Goal: Task Accomplishment & Management: Manage account settings

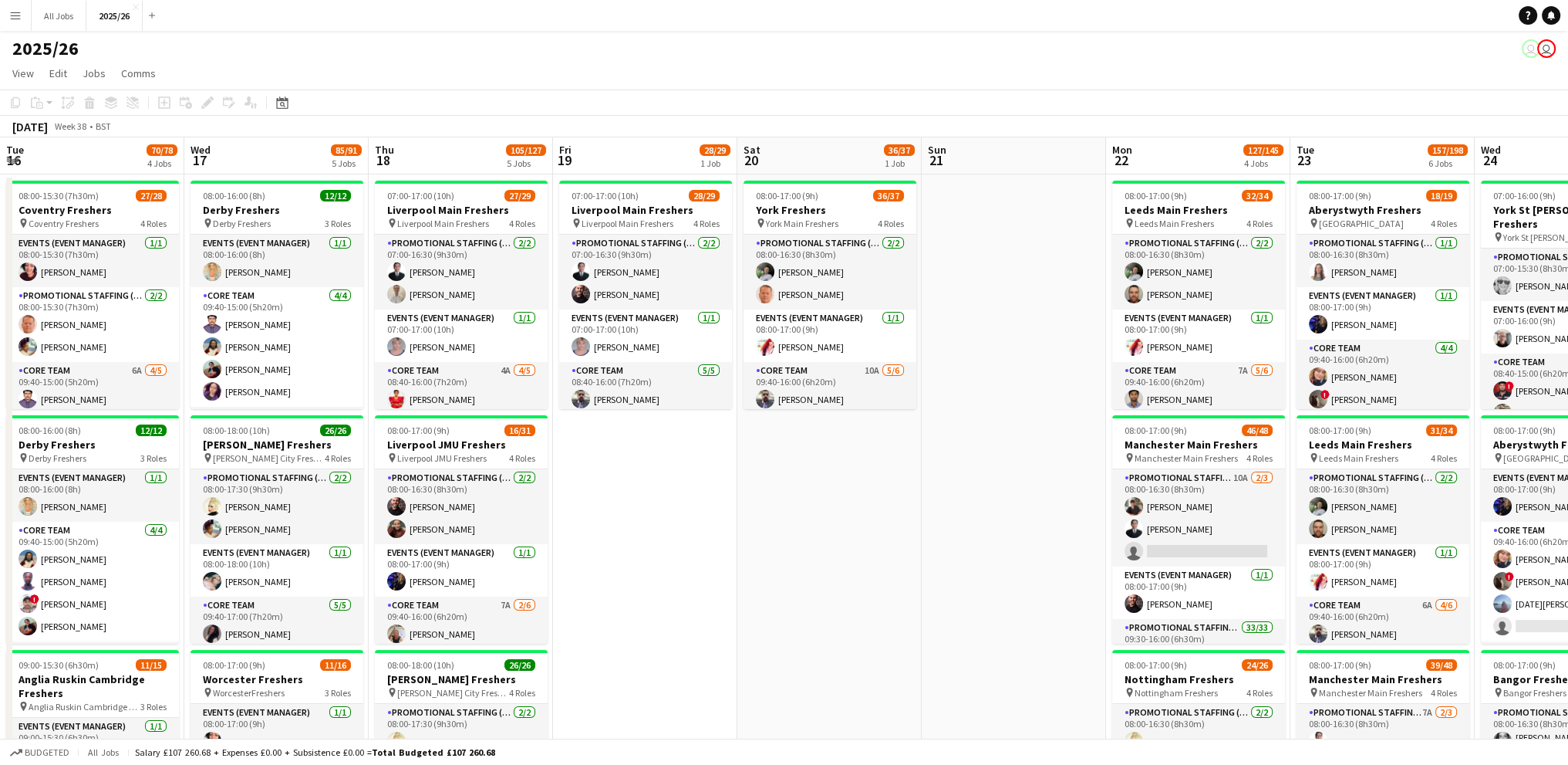
scroll to position [0, 545]
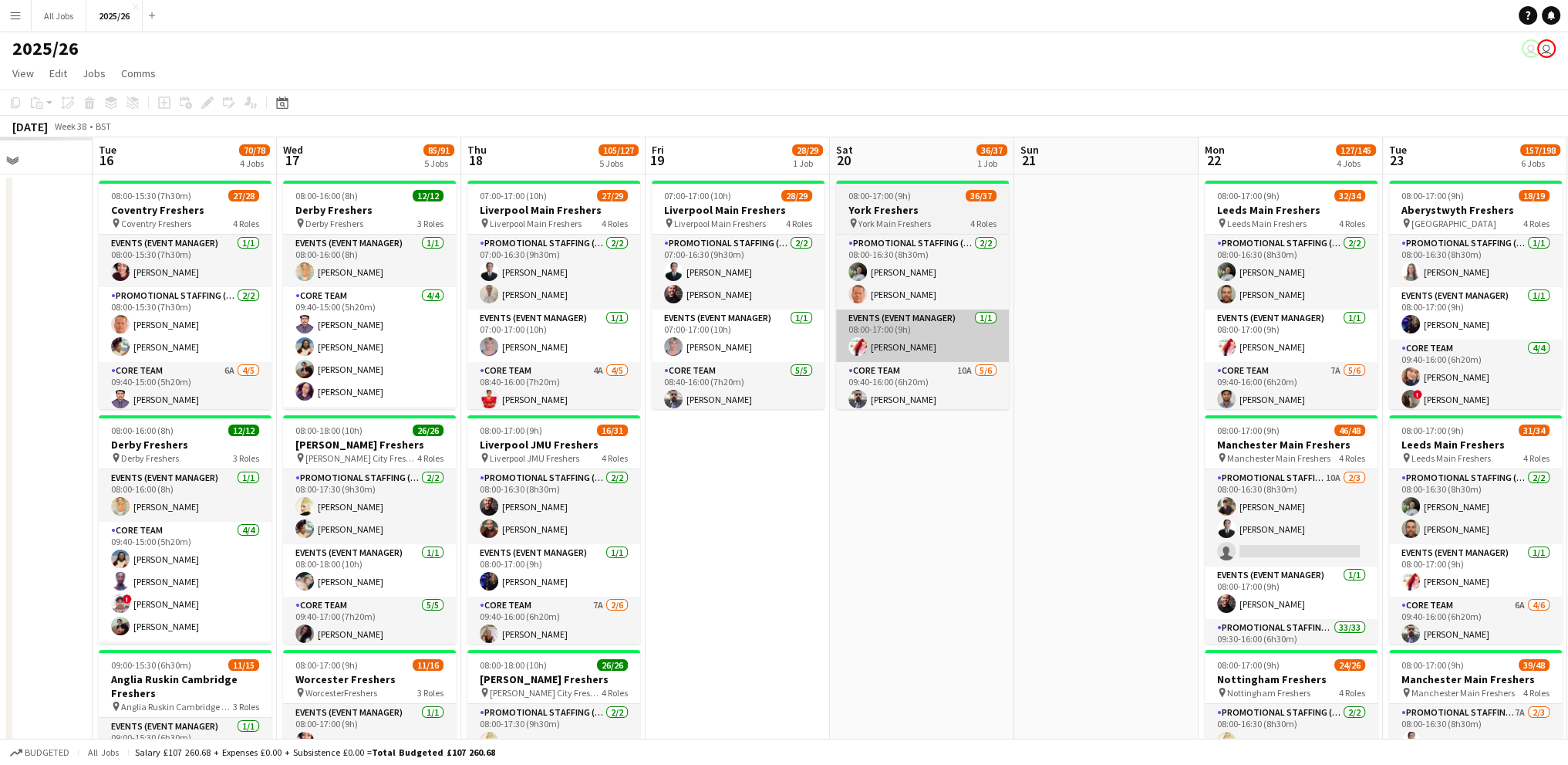
drag, startPoint x: 471, startPoint y: 301, endPoint x: 872, endPoint y: 317, distance: 401.3
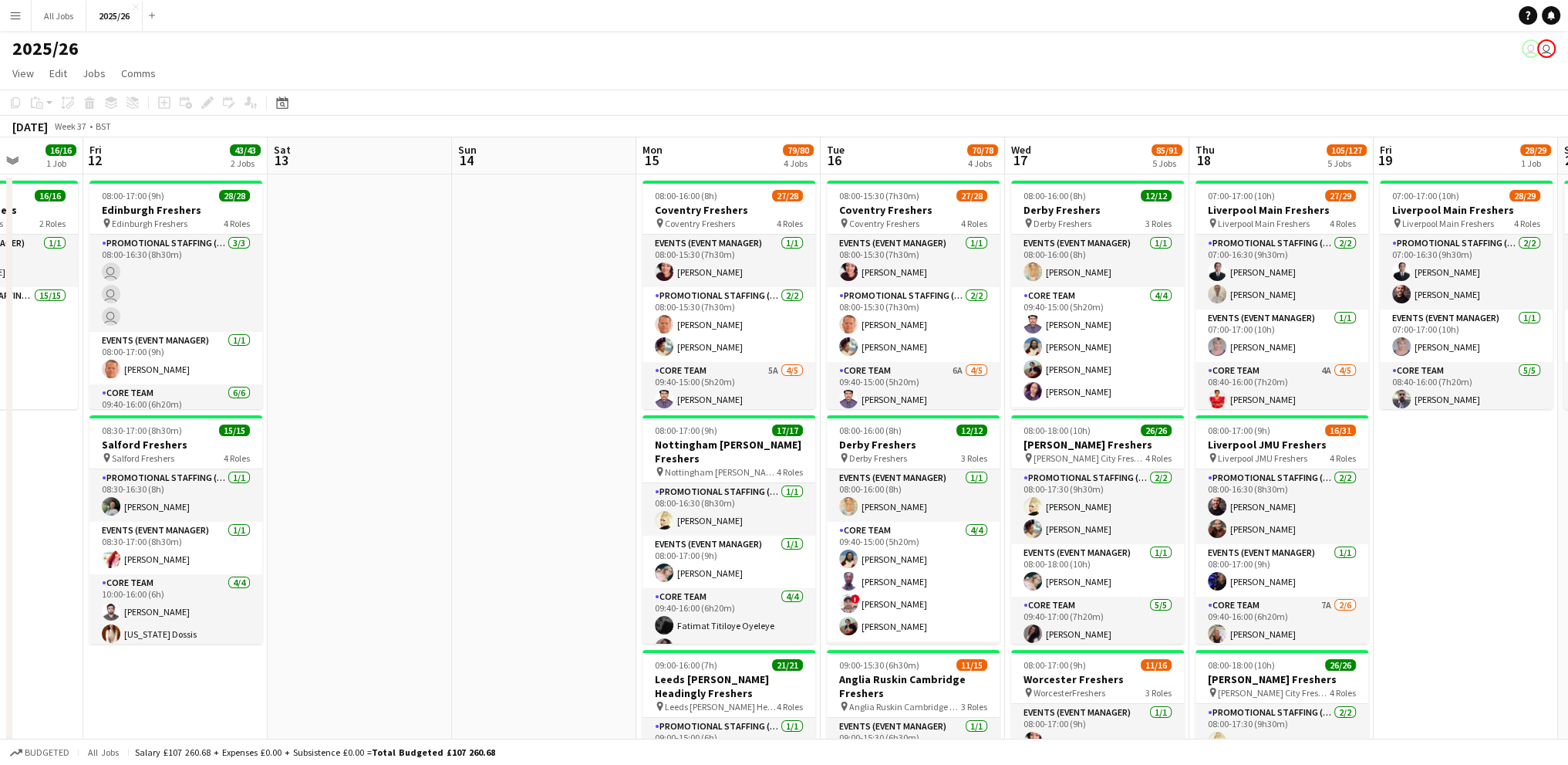
drag, startPoint x: 321, startPoint y: 252, endPoint x: 1046, endPoint y: 259, distance: 725.0
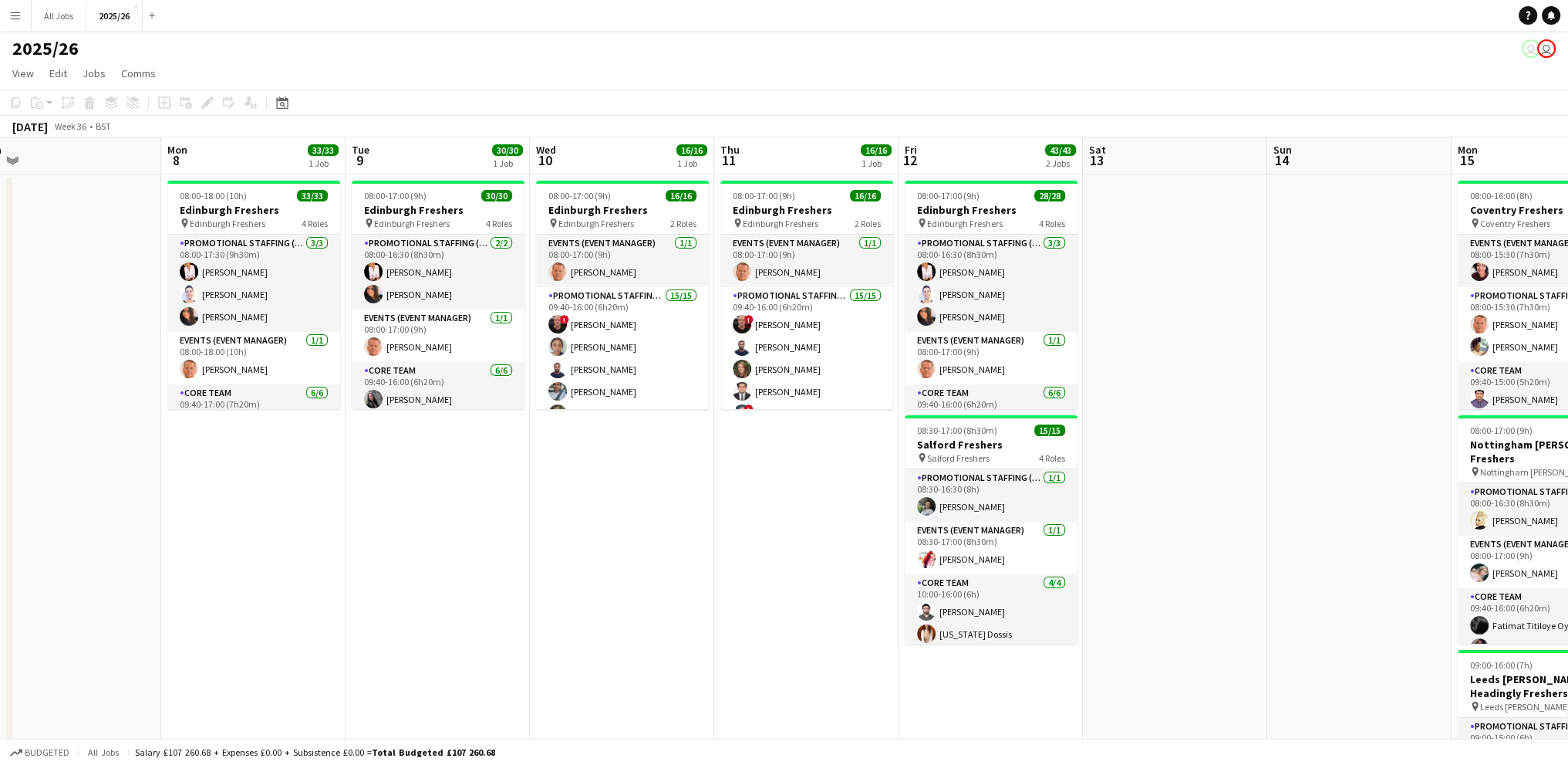
drag, startPoint x: 549, startPoint y: 307, endPoint x: 1365, endPoint y: 253, distance: 817.8
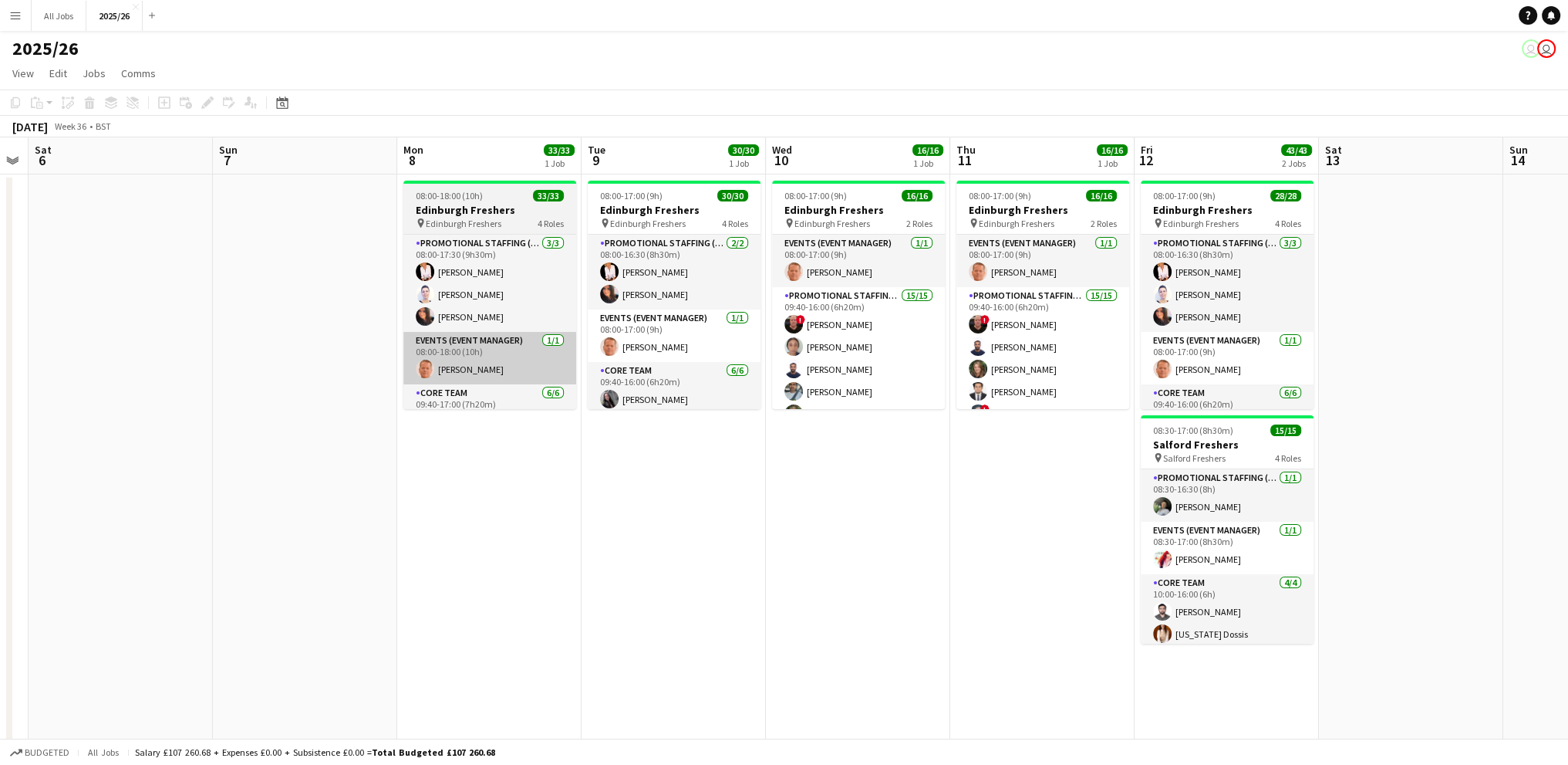
drag, startPoint x: 408, startPoint y: 422, endPoint x: 1036, endPoint y: 347, distance: 632.5
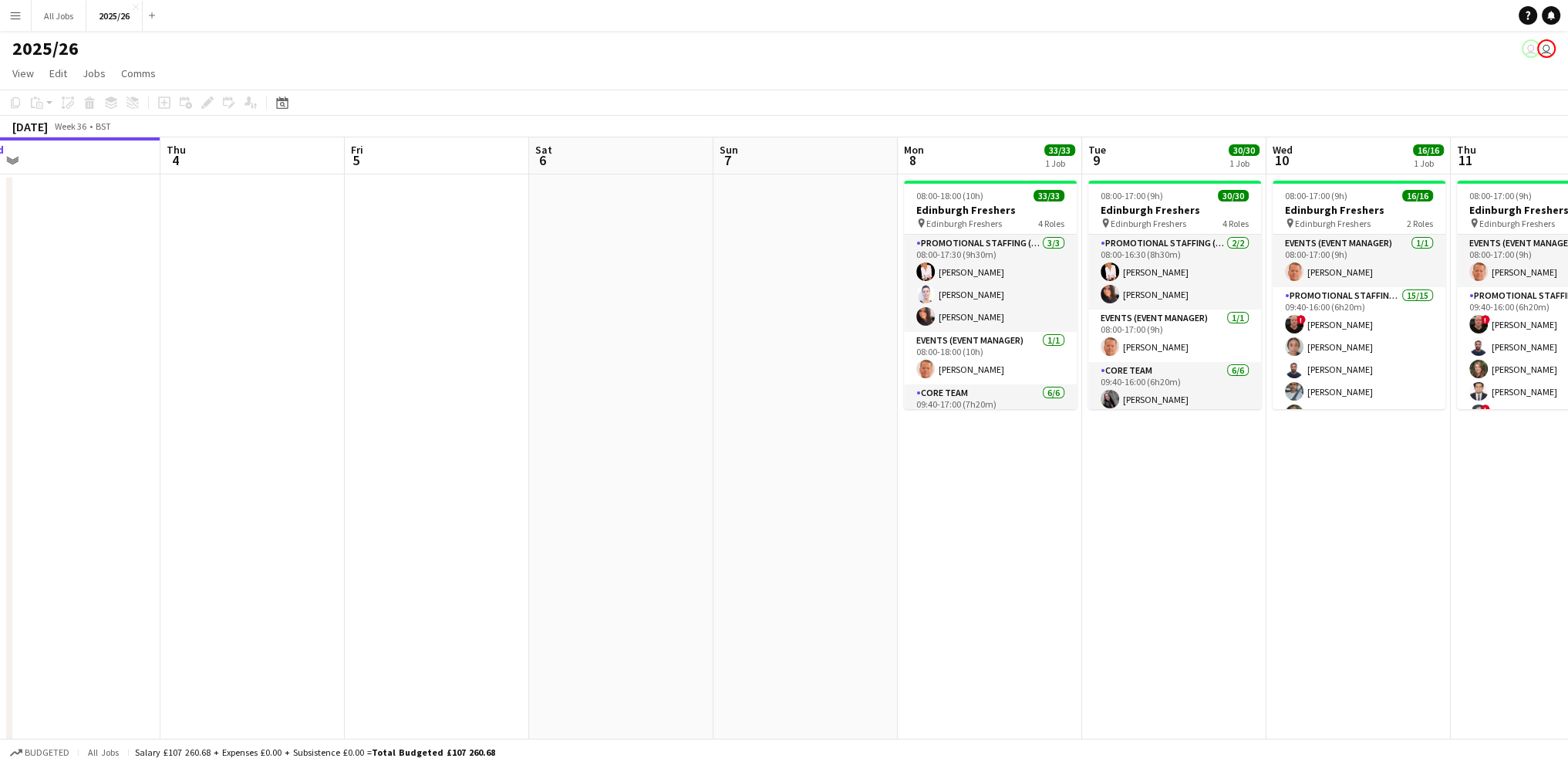
drag, startPoint x: 438, startPoint y: 322, endPoint x: 384, endPoint y: 291, distance: 62.3
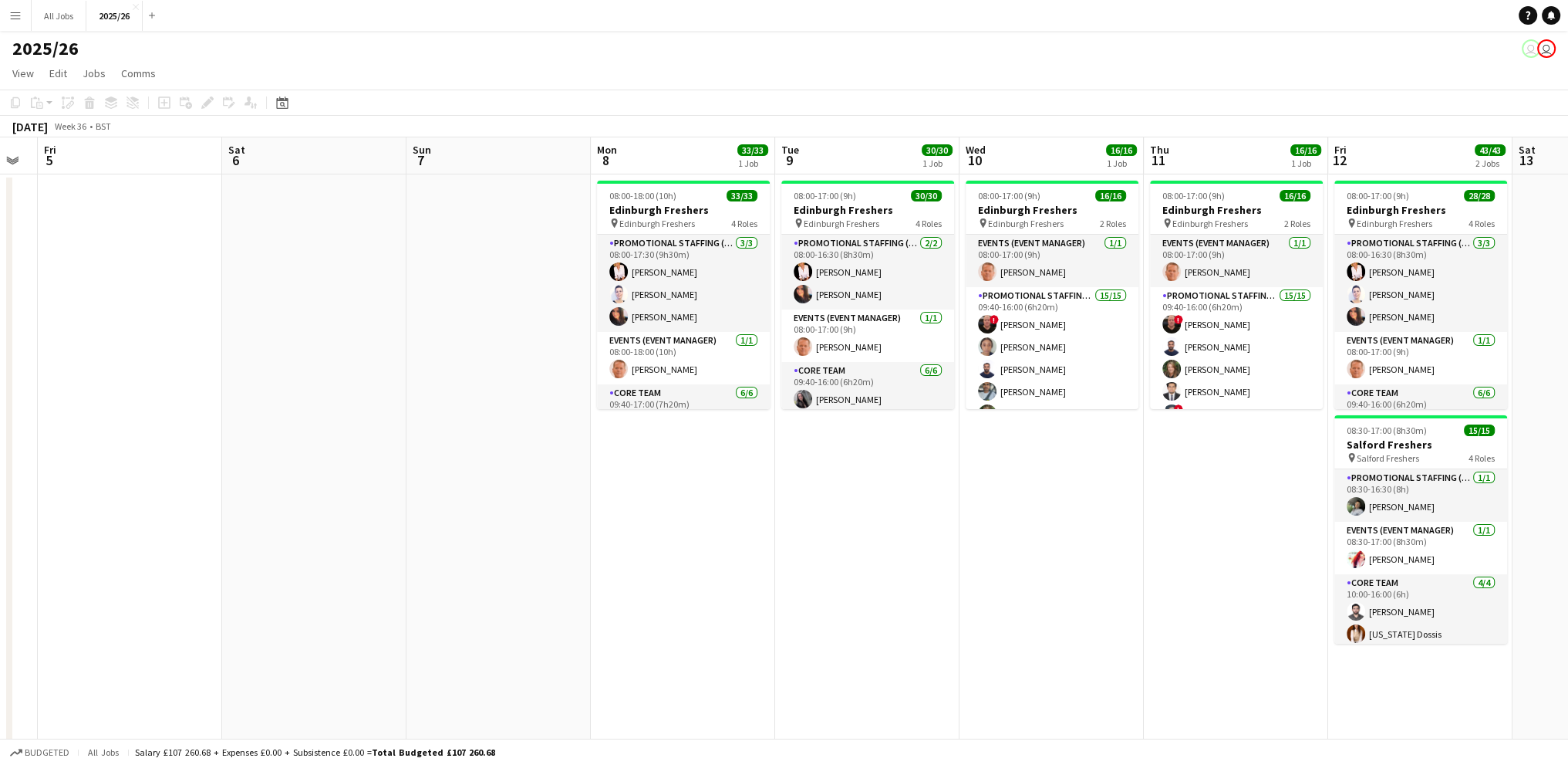
drag, startPoint x: 1086, startPoint y: 504, endPoint x: 765, endPoint y: 441, distance: 327.1
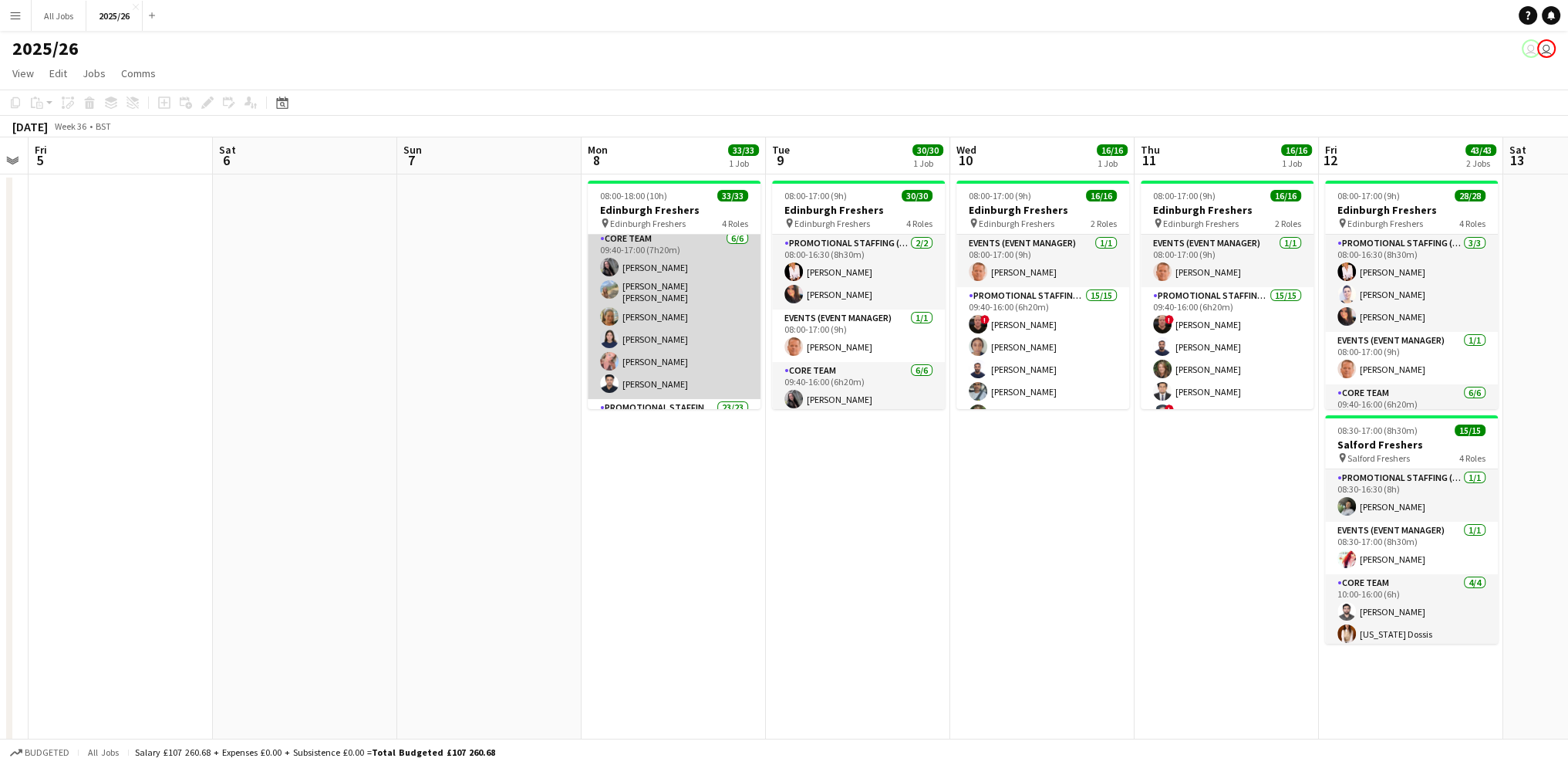
click at [655, 259] on app-card-role "Core Team 6/6 09:40-17:00 (7h20m) Charlotte Newell RACHEL ELIZABETH BROWN Liann…" at bounding box center [674, 314] width 173 height 169
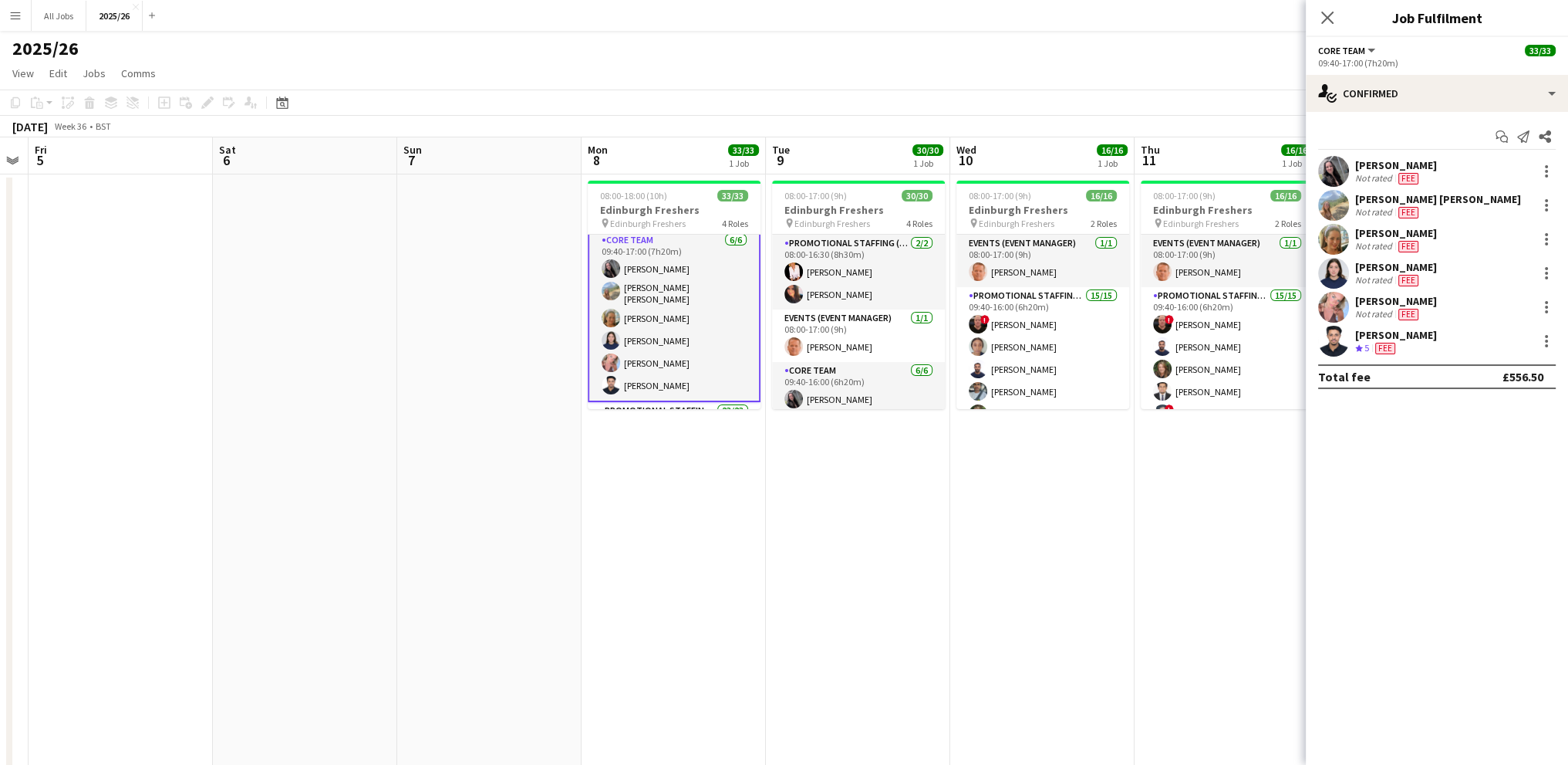
scroll to position [155, 0]
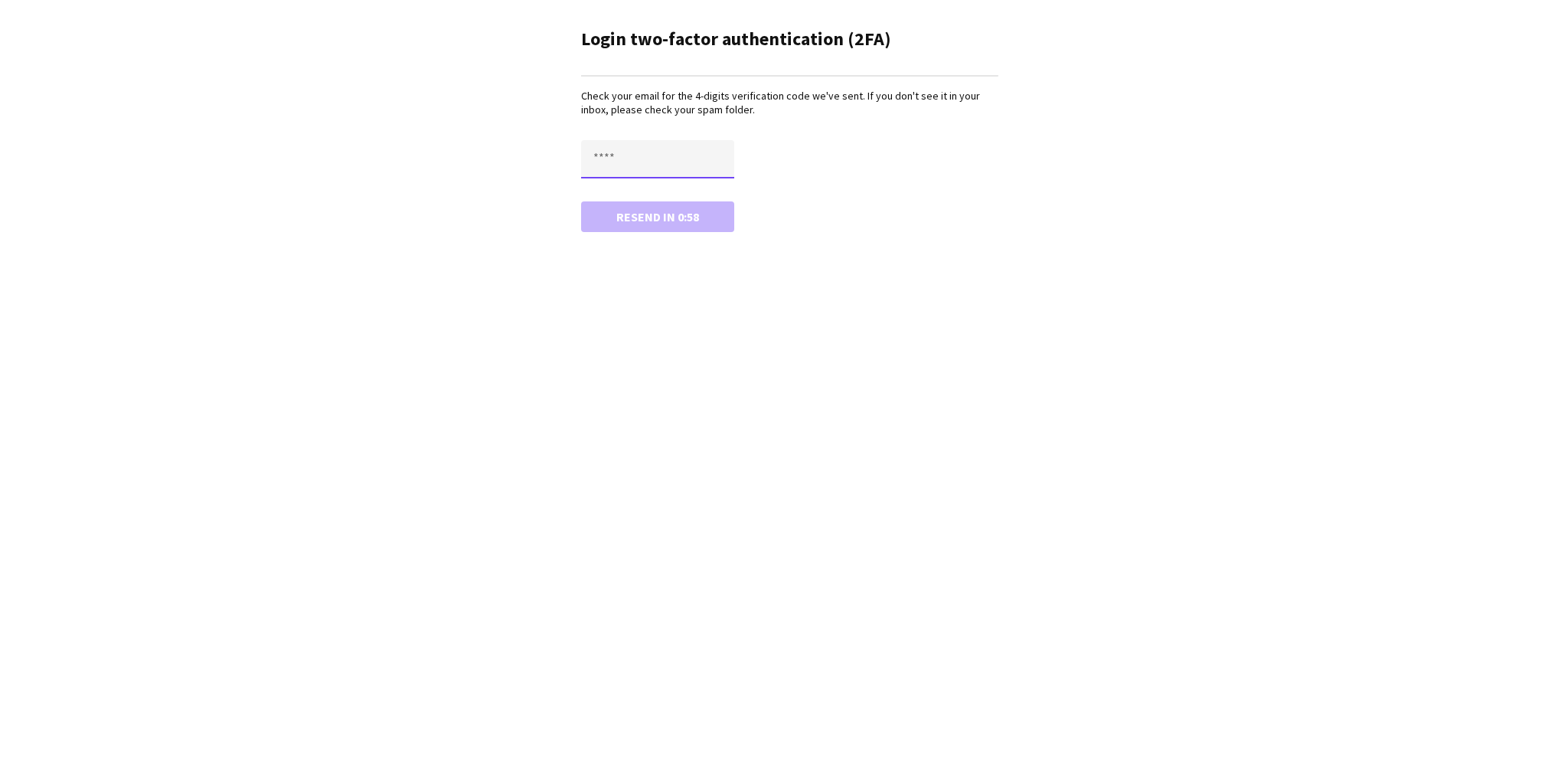
click at [632, 156] on input "text" at bounding box center [658, 159] width 153 height 39
type input "****"
click at [581, 201] on button "Confirm" at bounding box center [658, 217] width 153 height 31
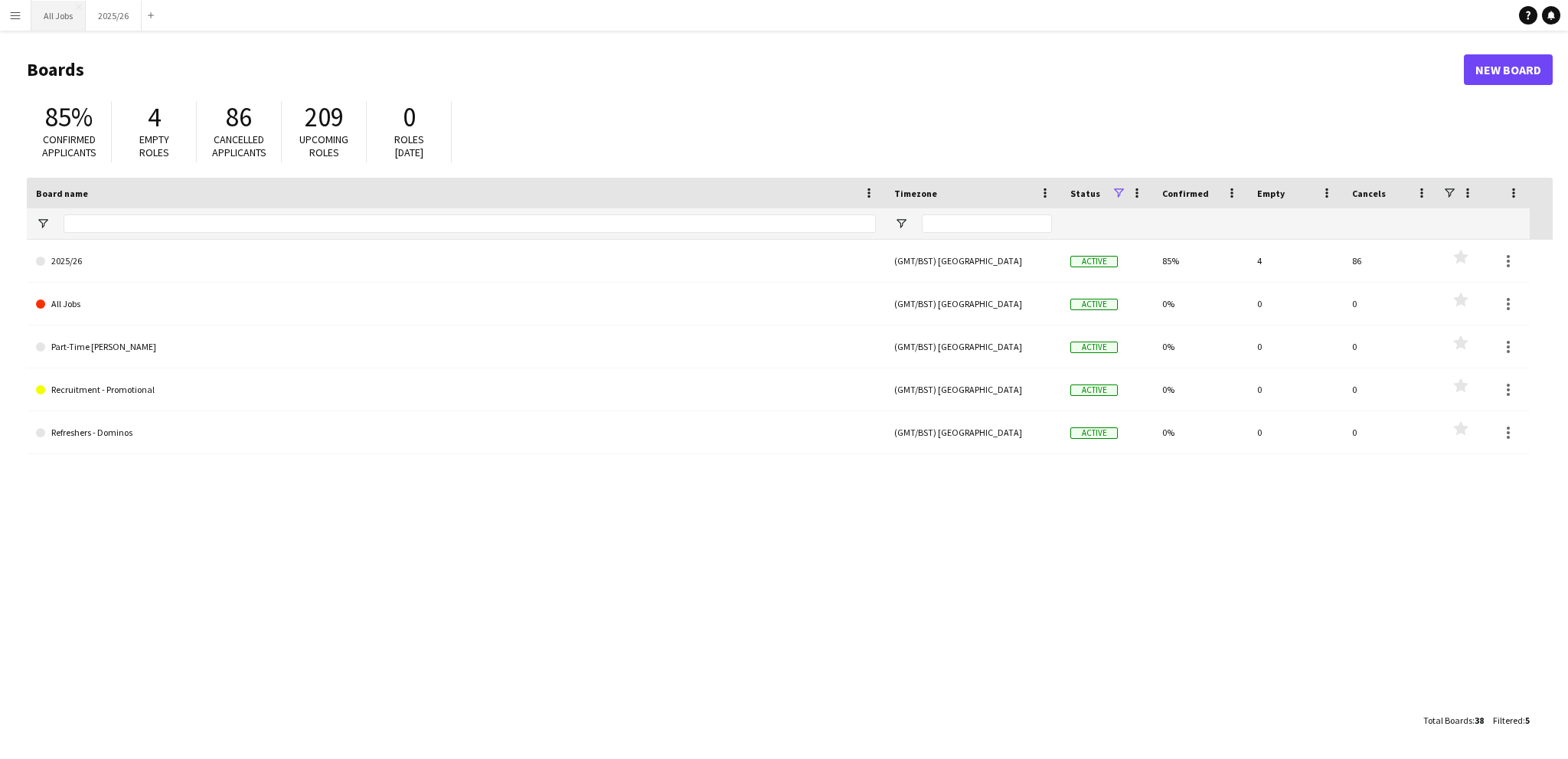
click at [35, 21] on button "All Jobs Close" at bounding box center [58, 15] width 54 height 30
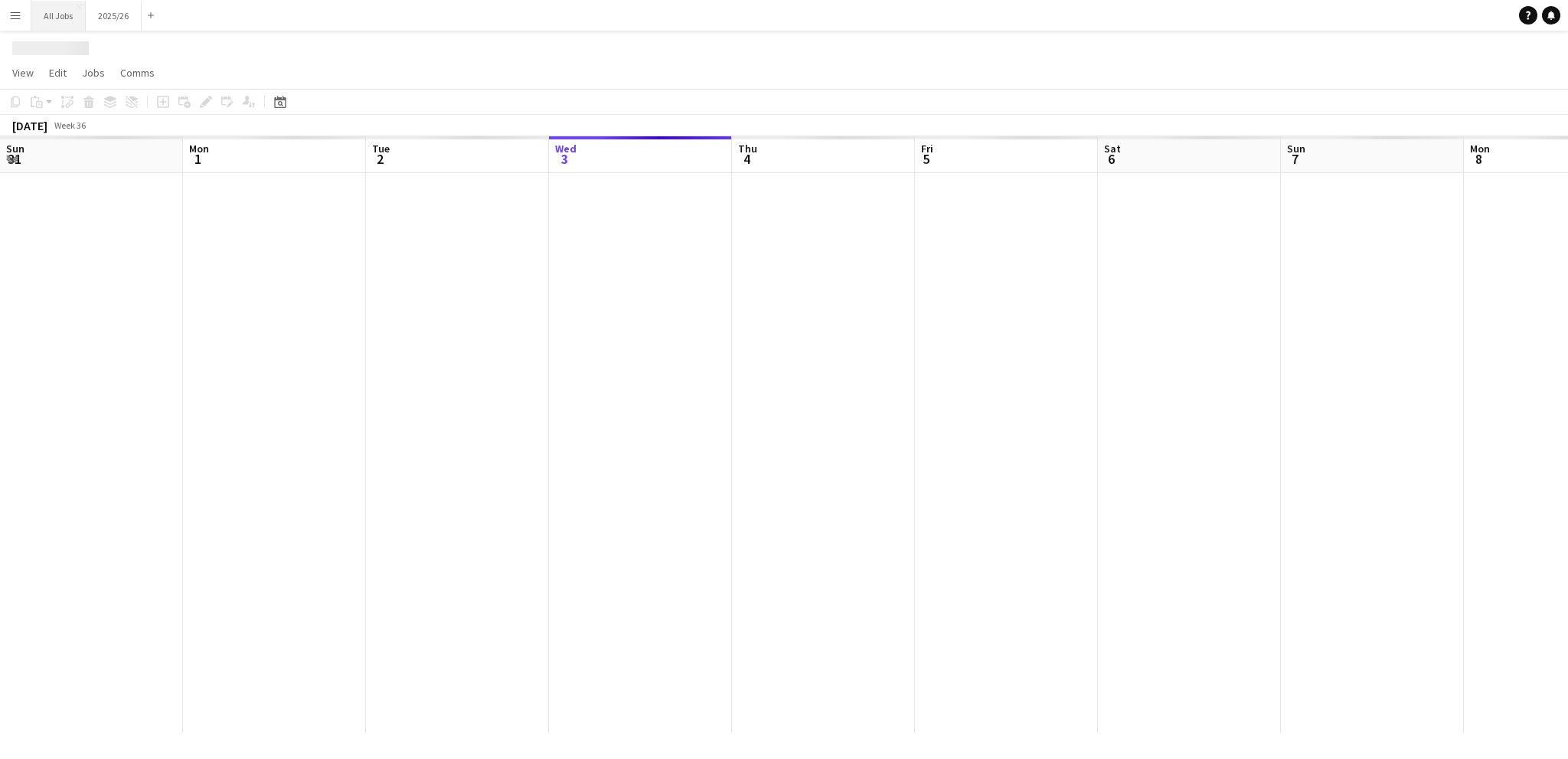
scroll to position [0, 366]
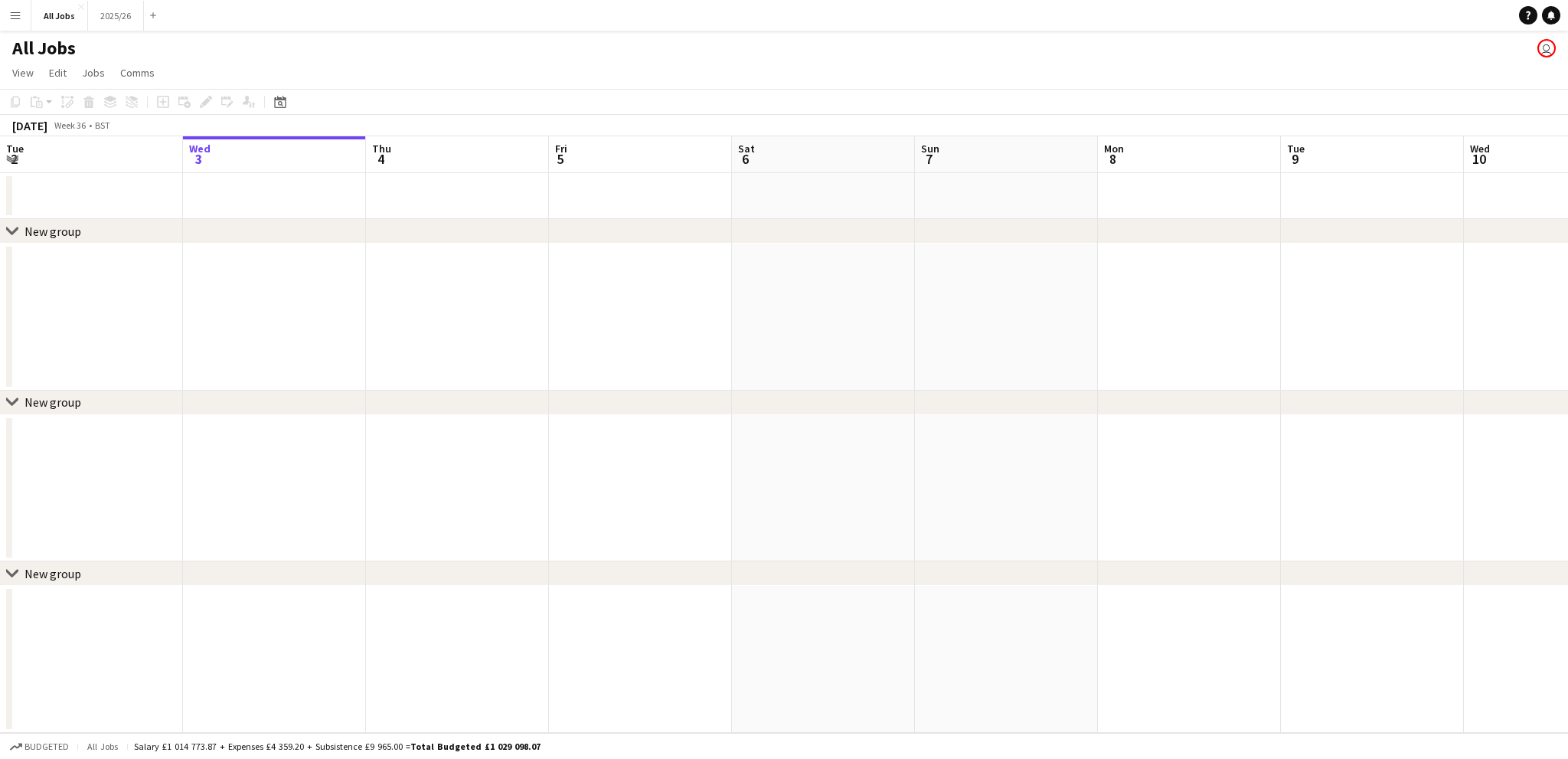
click at [8, 16] on button "Menu" at bounding box center [15, 15] width 31 height 31
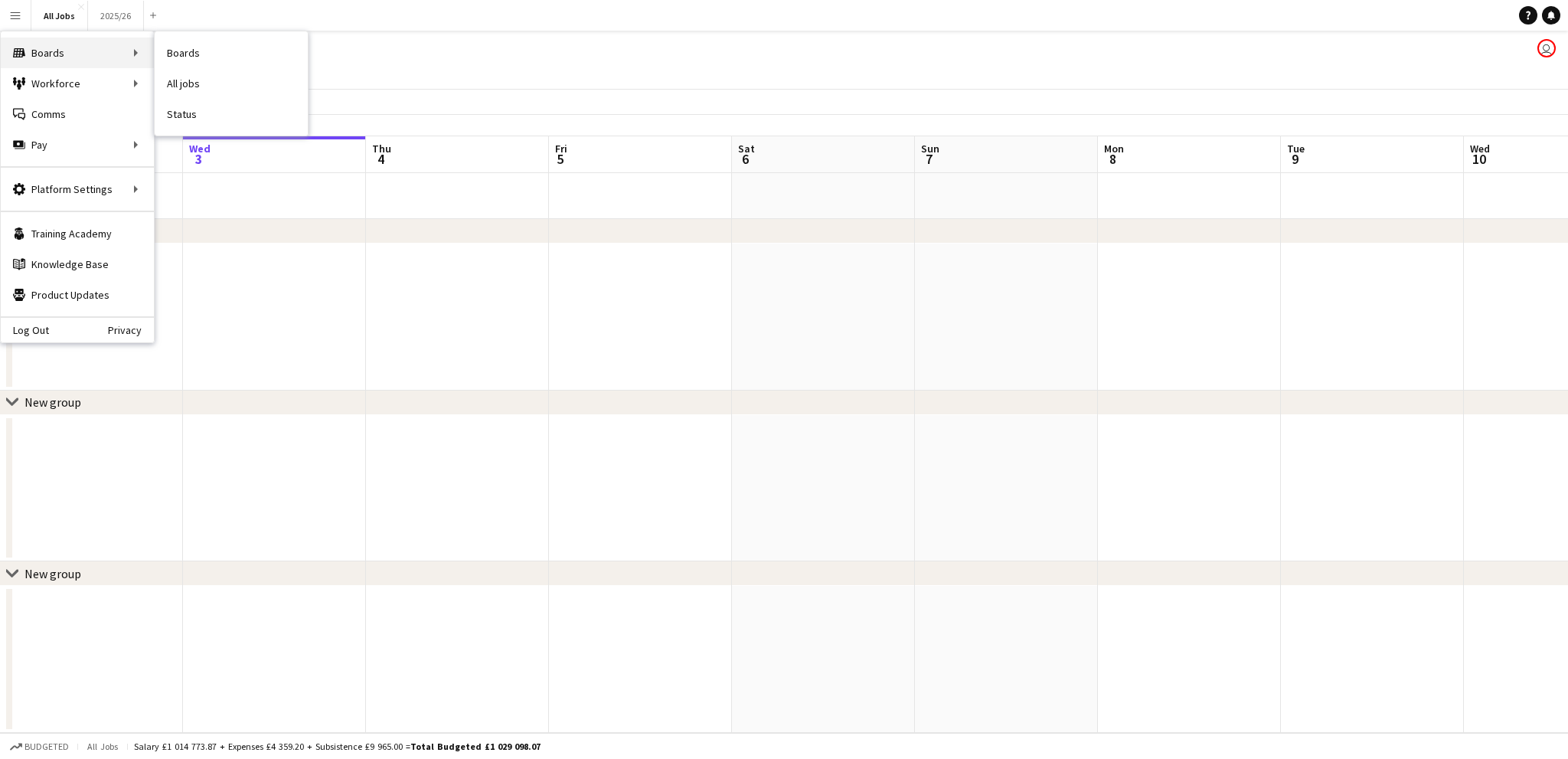
click at [46, 49] on div "Boards Boards" at bounding box center [77, 53] width 153 height 31
click at [239, 42] on link "Boards" at bounding box center [231, 53] width 153 height 31
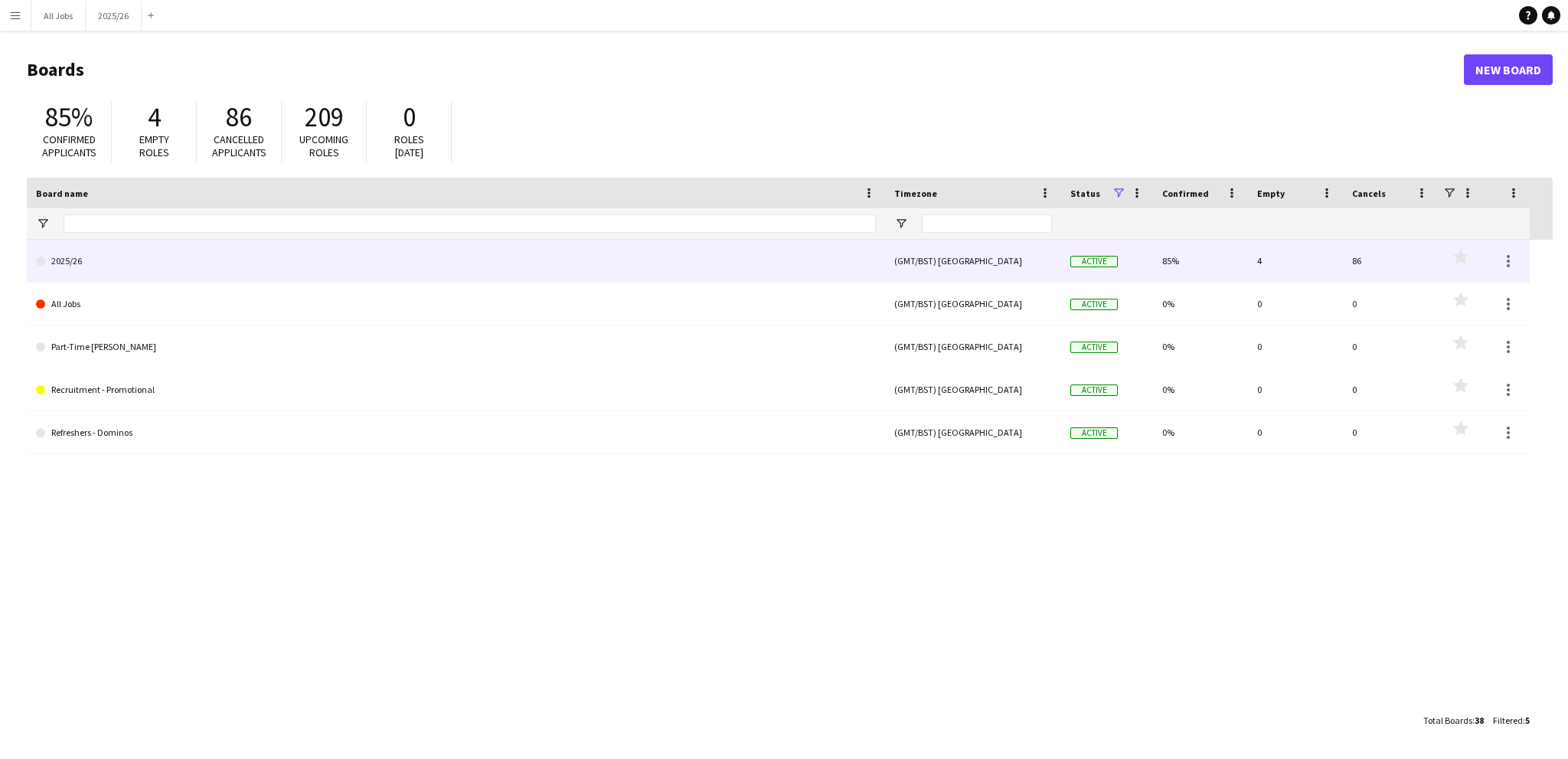
click at [77, 262] on link "2025/26" at bounding box center [456, 261] width 840 height 43
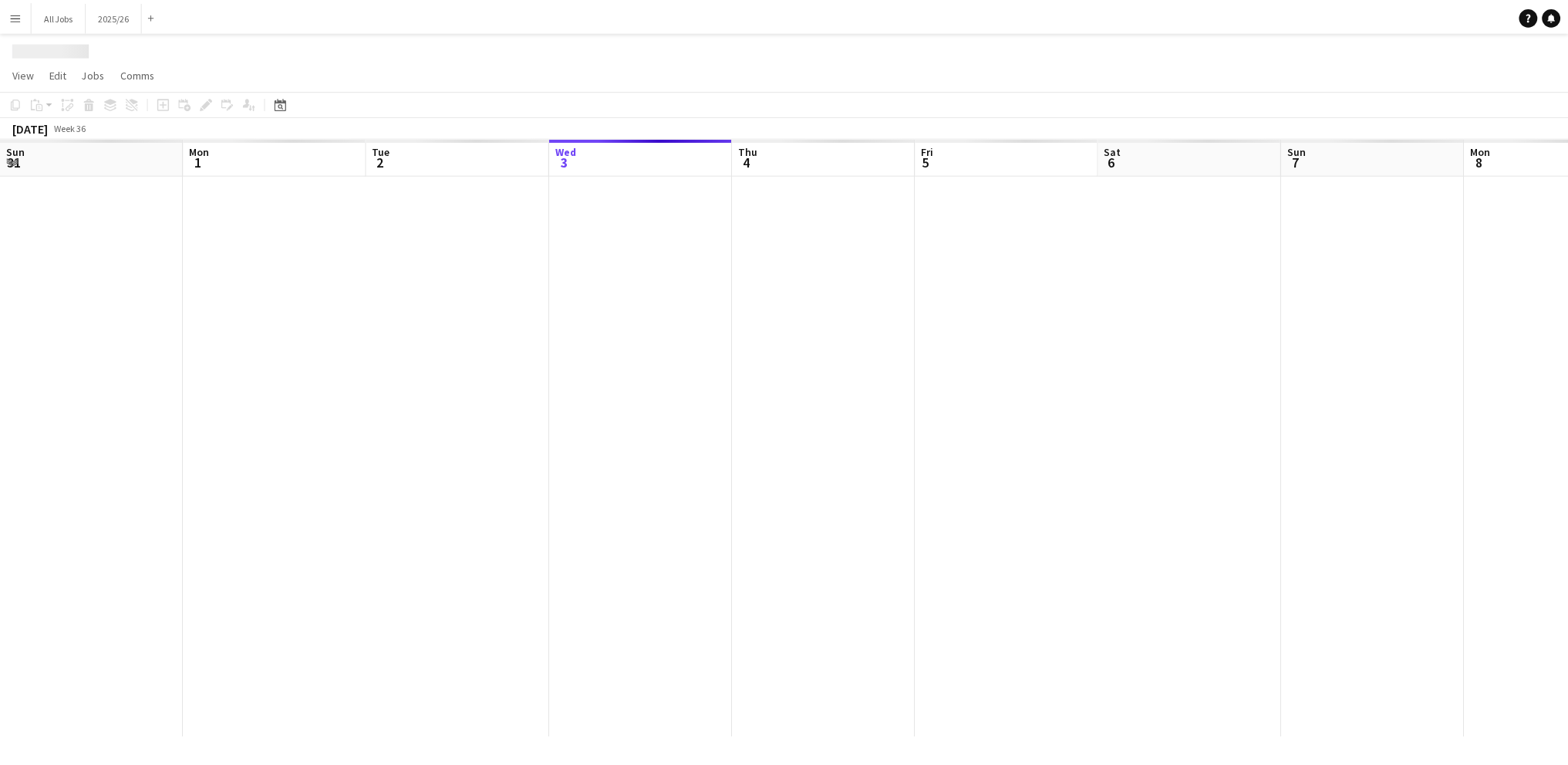
scroll to position [0, 369]
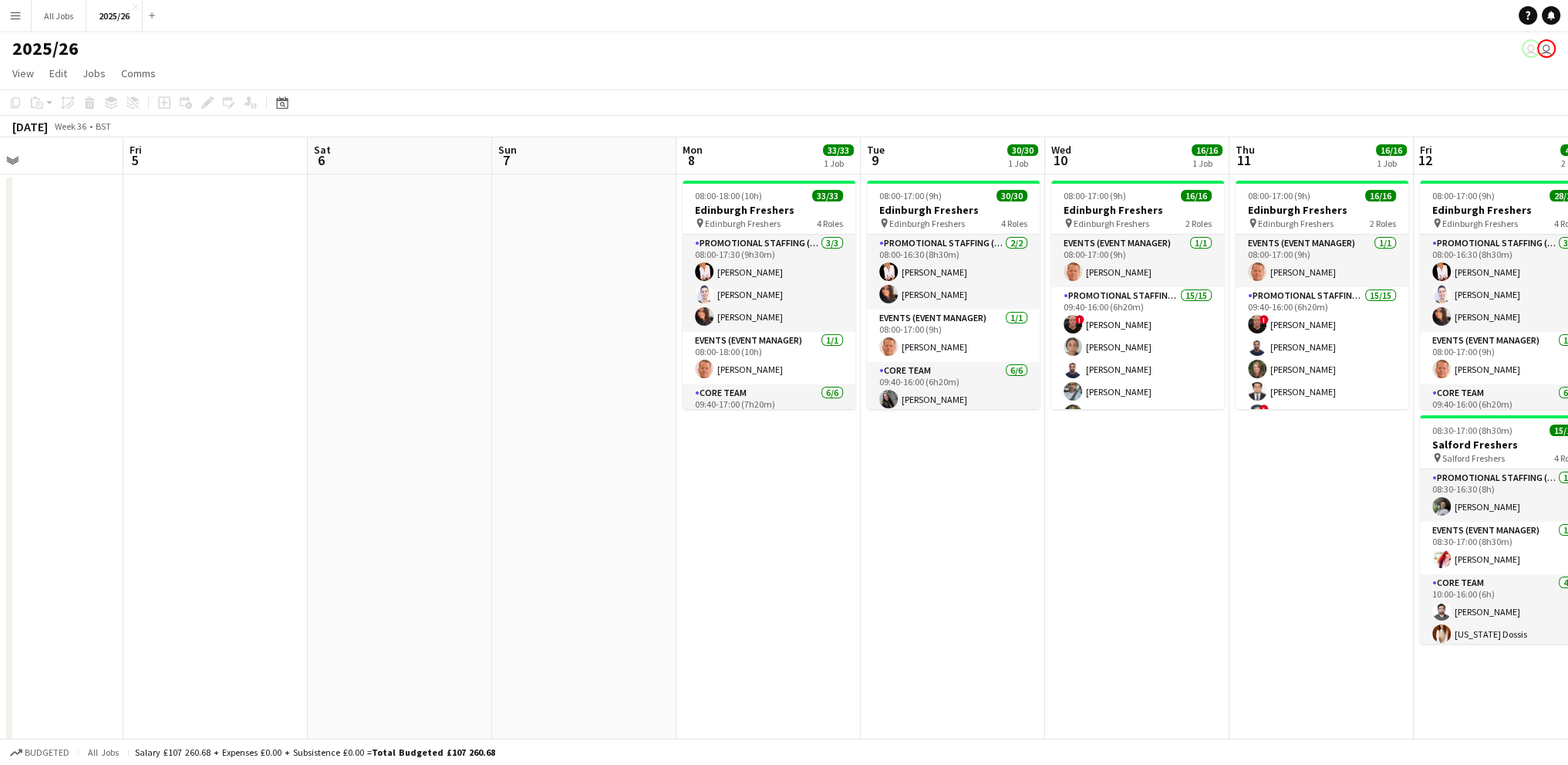
drag, startPoint x: 822, startPoint y: 434, endPoint x: 413, endPoint y: 442, distance: 409.1
click at [413, 442] on app-calendar-viewport "Tue 2 Wed 3 Thu 4 Fri 5 Sat 6 Sun 7 Mon 8 33/33 1 Job Tue 9 30/30 1 Job Wed 10 …" at bounding box center [784, 676] width 1568 height 1077
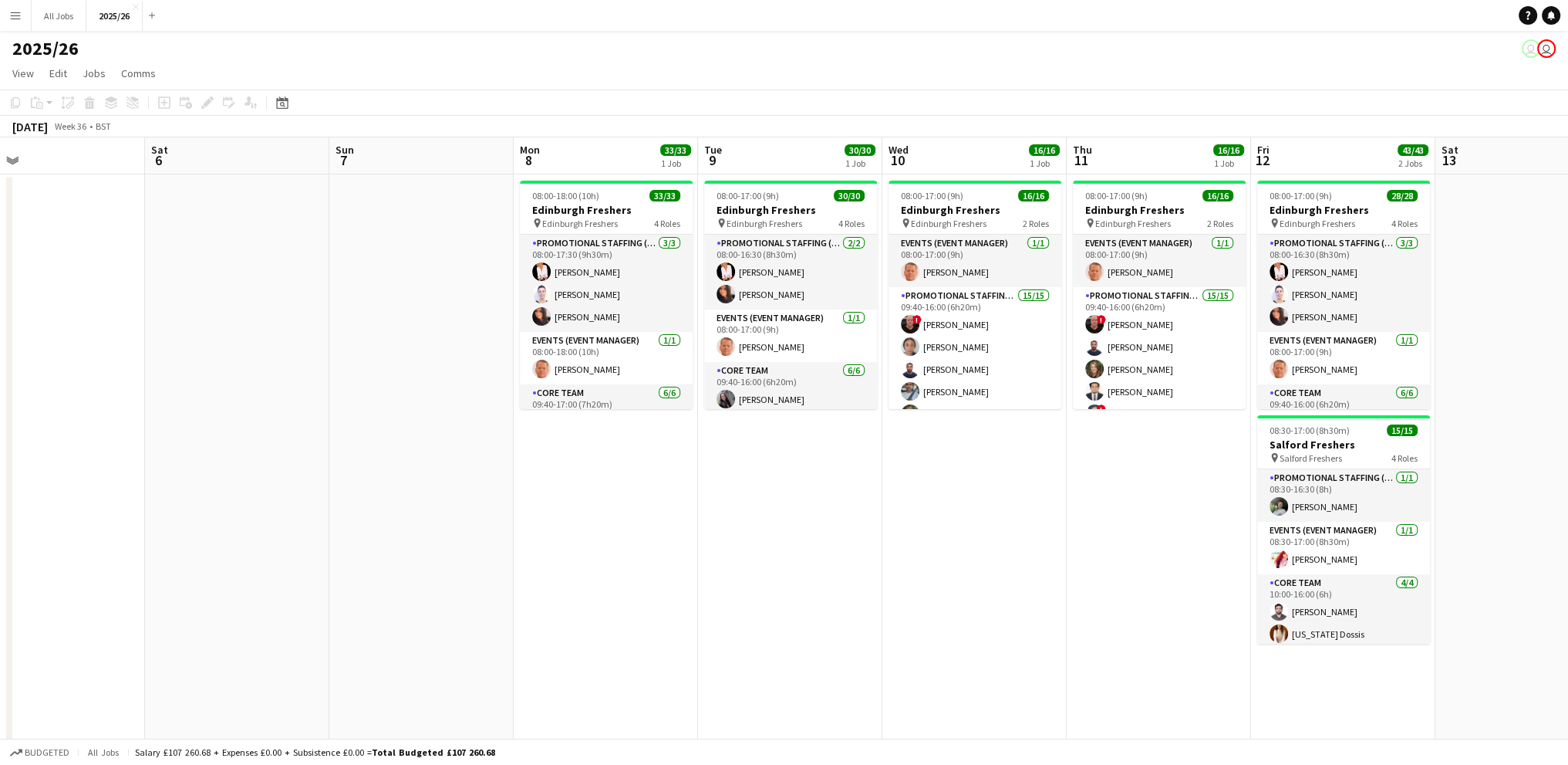
drag, startPoint x: 770, startPoint y: 517, endPoint x: 621, endPoint y: 483, distance: 152.8
click at [623, 493] on app-calendar-viewport "Tue 2 Wed 3 Thu 4 Fri 5 Sat 6 Sun 7 Mon 8 33/33 1 Job Tue 9 30/30 1 Job Wed 10 …" at bounding box center [784, 676] width 1568 height 1077
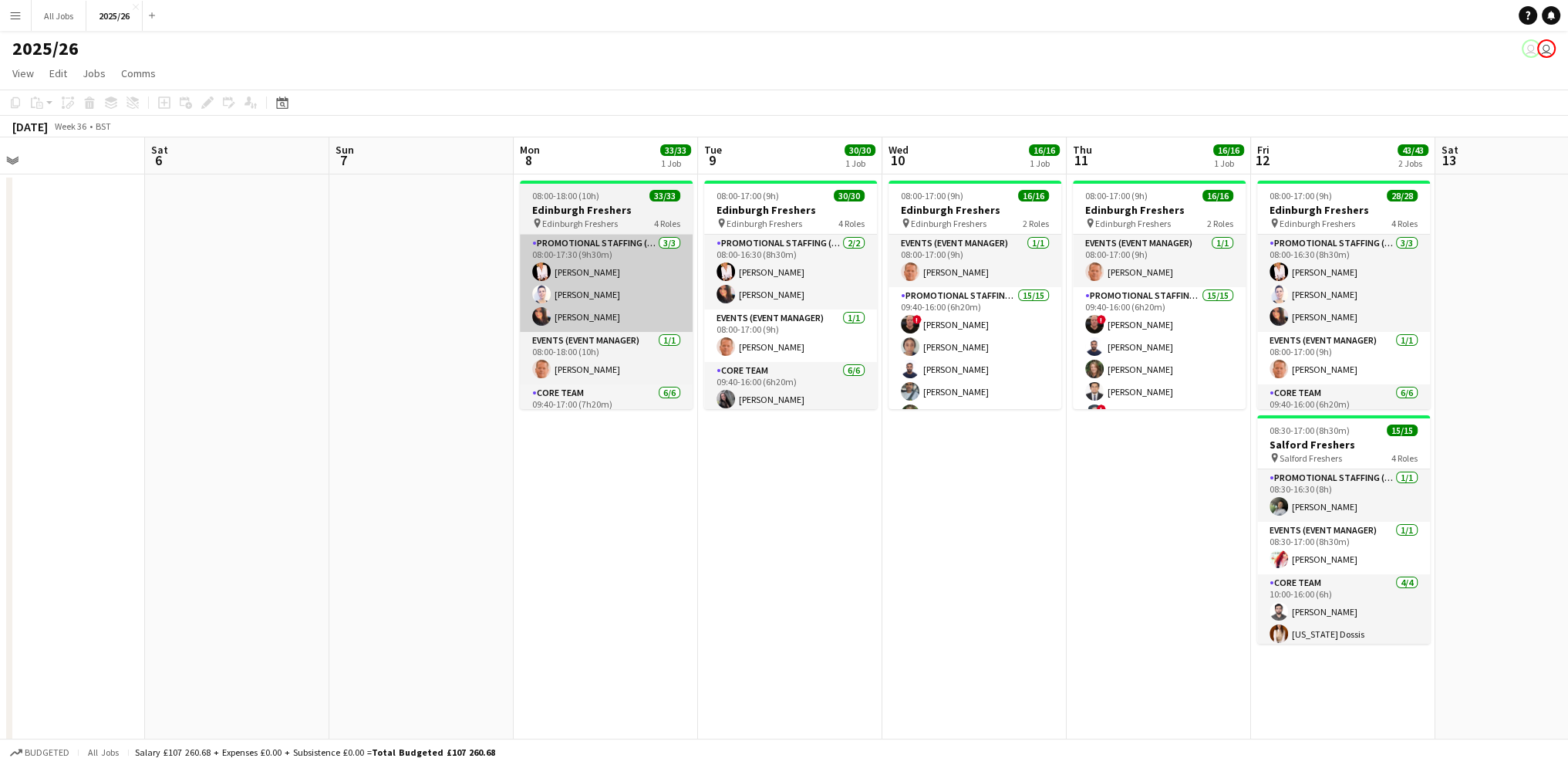
scroll to position [0, 592]
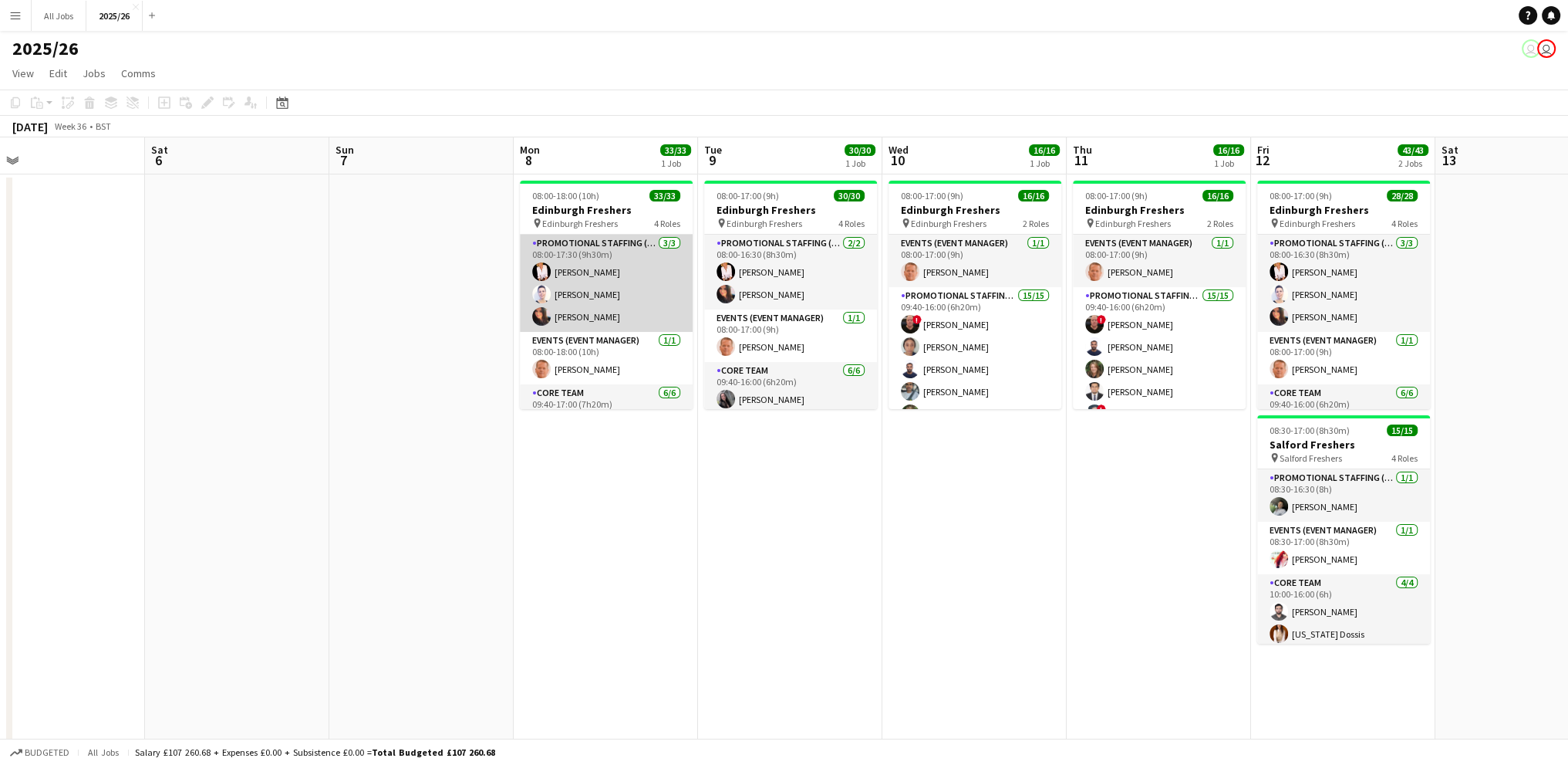
click at [596, 256] on app-card-role "Promotional Staffing (Team Leader) [DATE] 08:00-17:30 (9h30m) [PERSON_NAME] [PE…" at bounding box center [606, 283] width 173 height 97
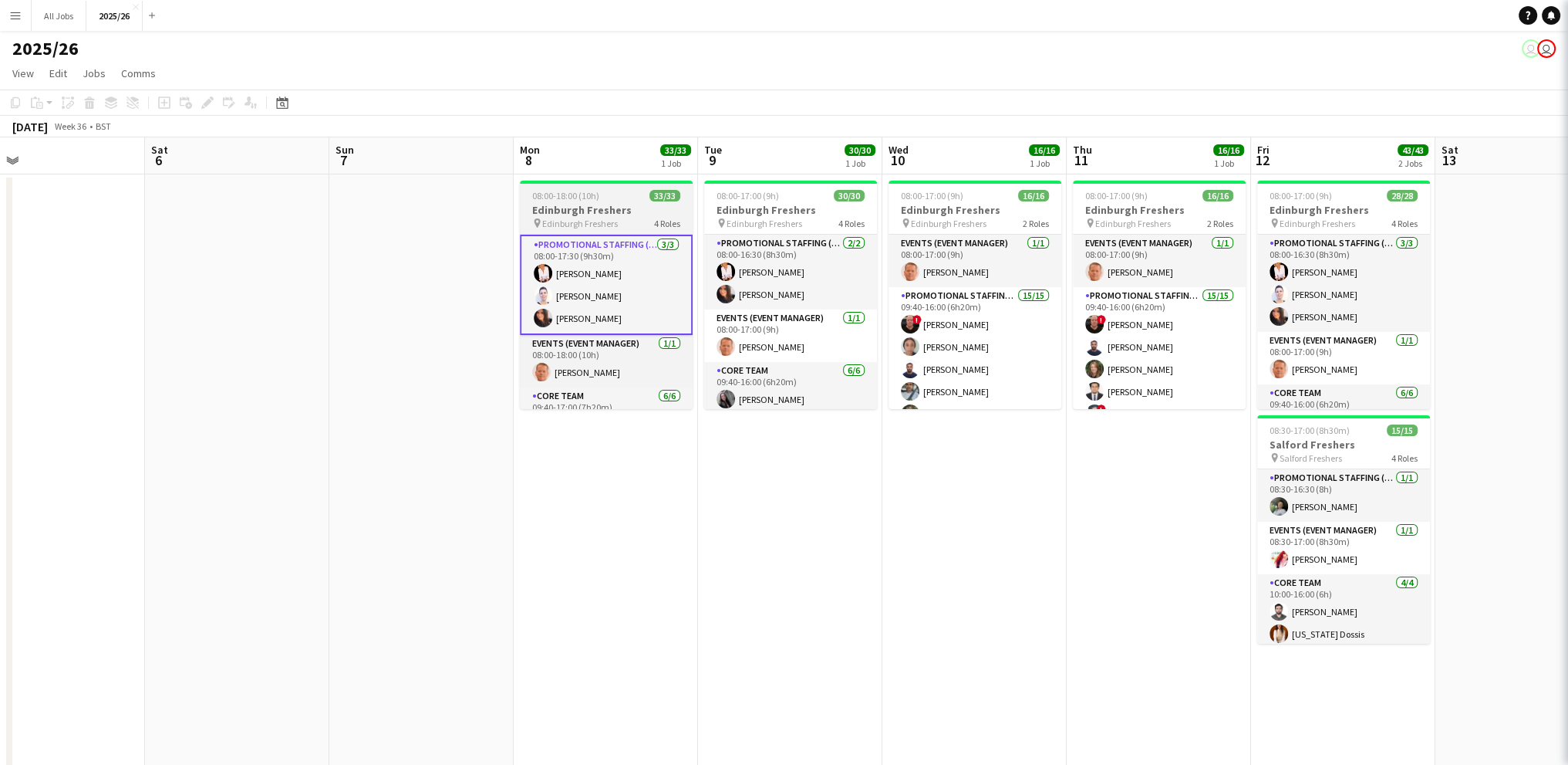
click at [595, 199] on span "08:00-18:00 (10h)" at bounding box center [565, 195] width 67 height 11
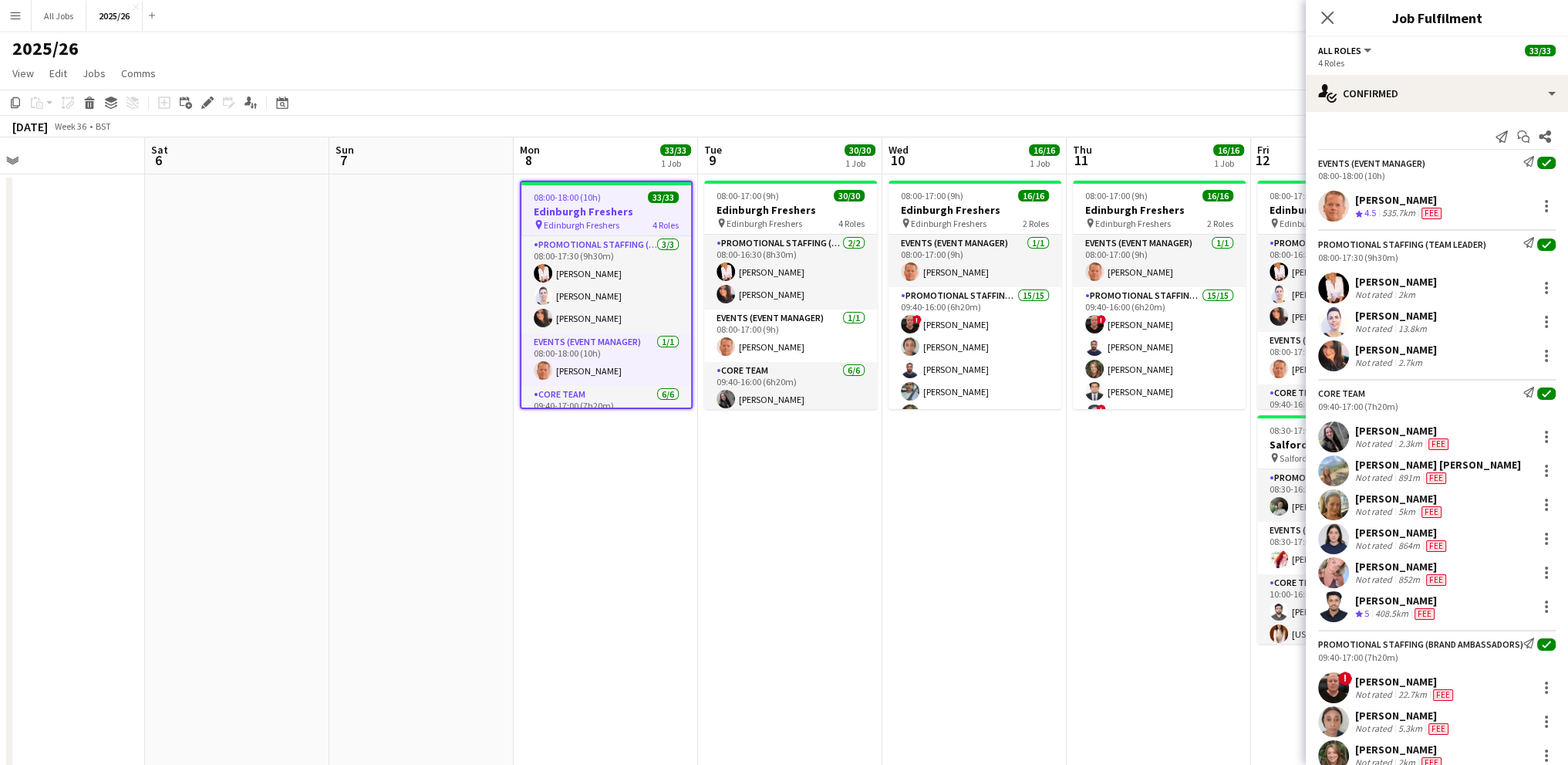
click at [1414, 438] on div "2.3km" at bounding box center [1410, 444] width 30 height 12
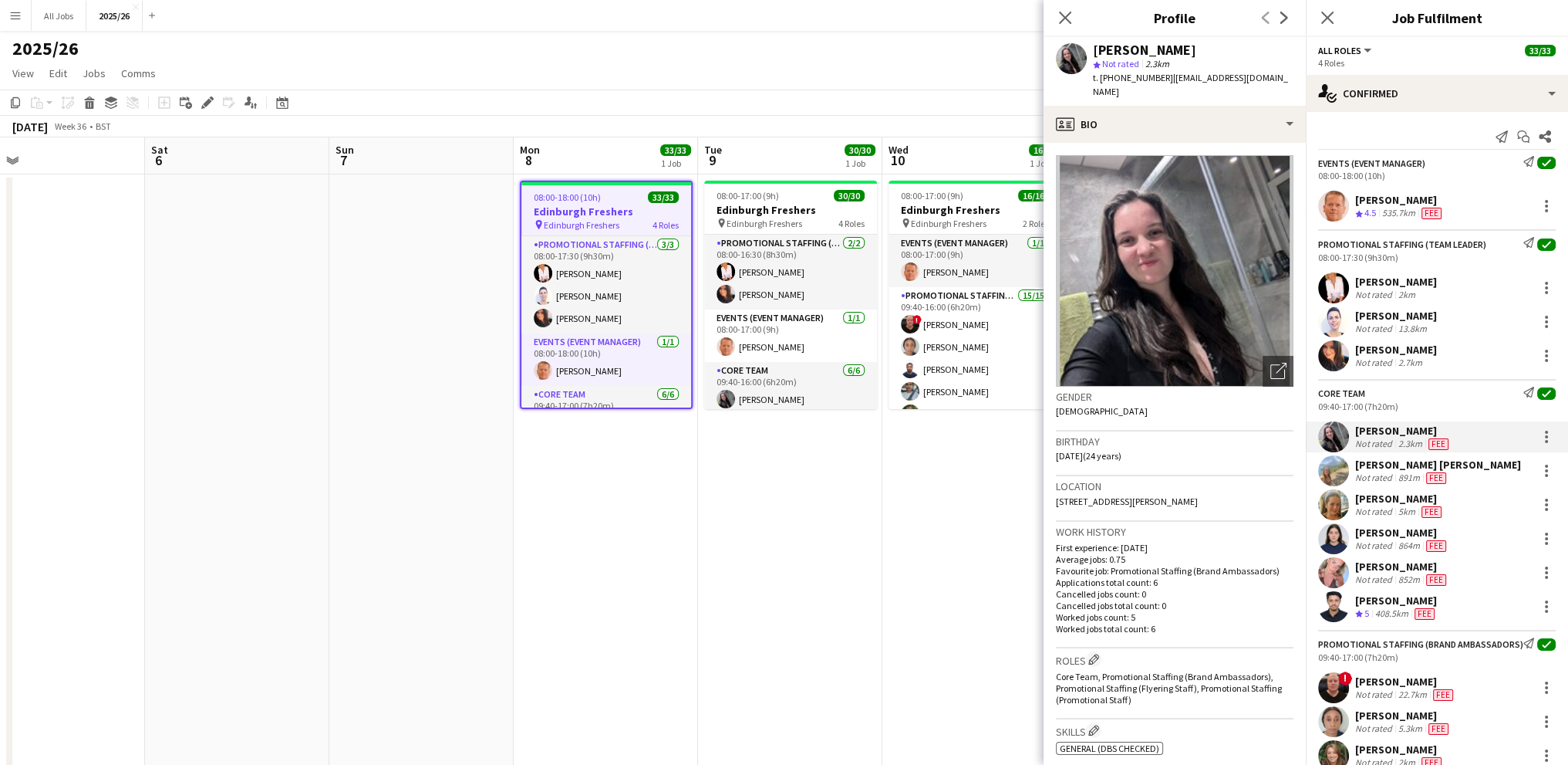
click at [1409, 464] on div "[PERSON_NAME] [PERSON_NAME]" at bounding box center [1437, 464] width 165 height 14
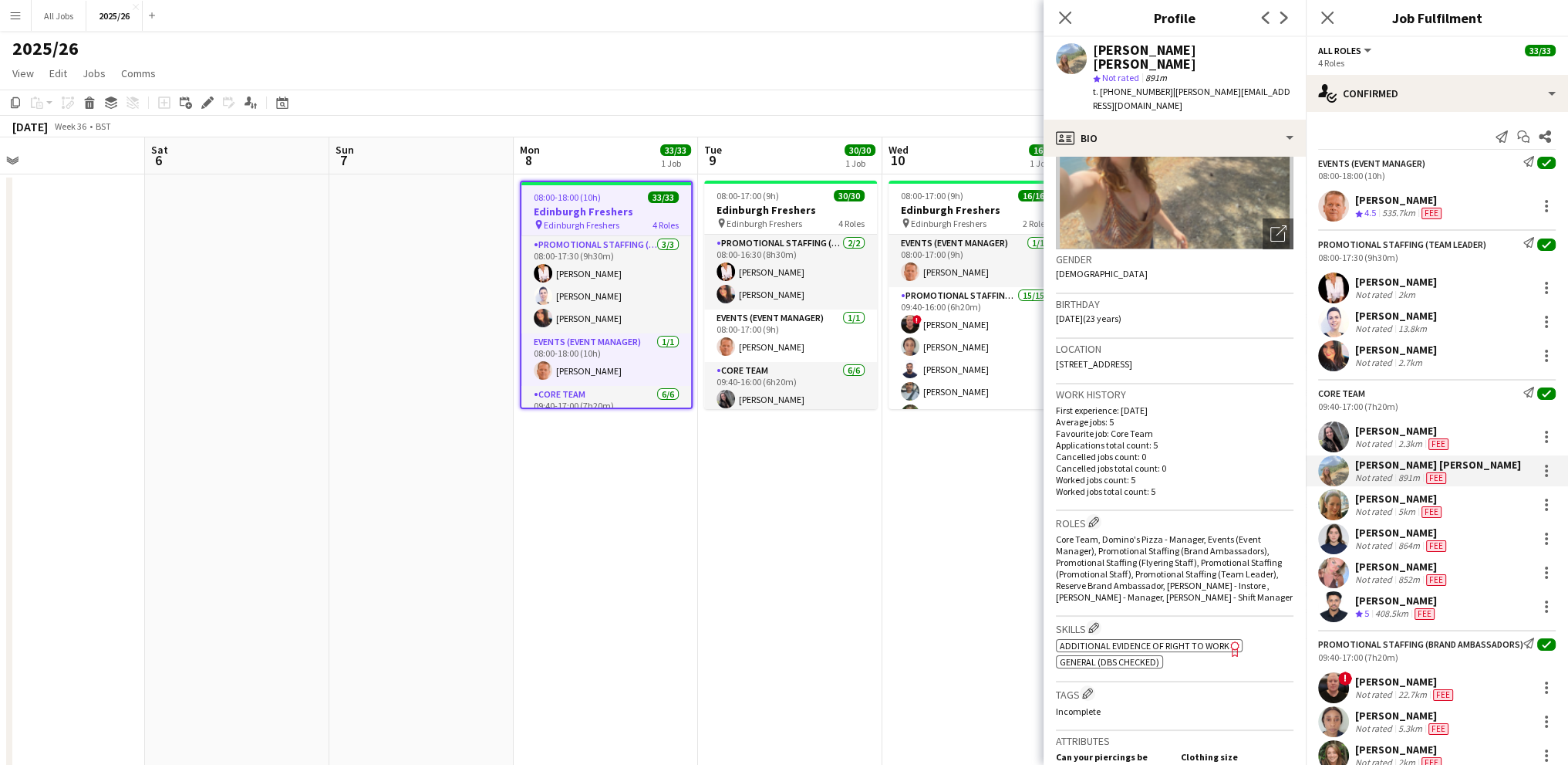
scroll to position [154, 0]
click at [1129, 637] on span "Additional evidence of Right to Work" at bounding box center [1145, 642] width 170 height 11
click at [1371, 505] on div "Not rated" at bounding box center [1375, 511] width 40 height 12
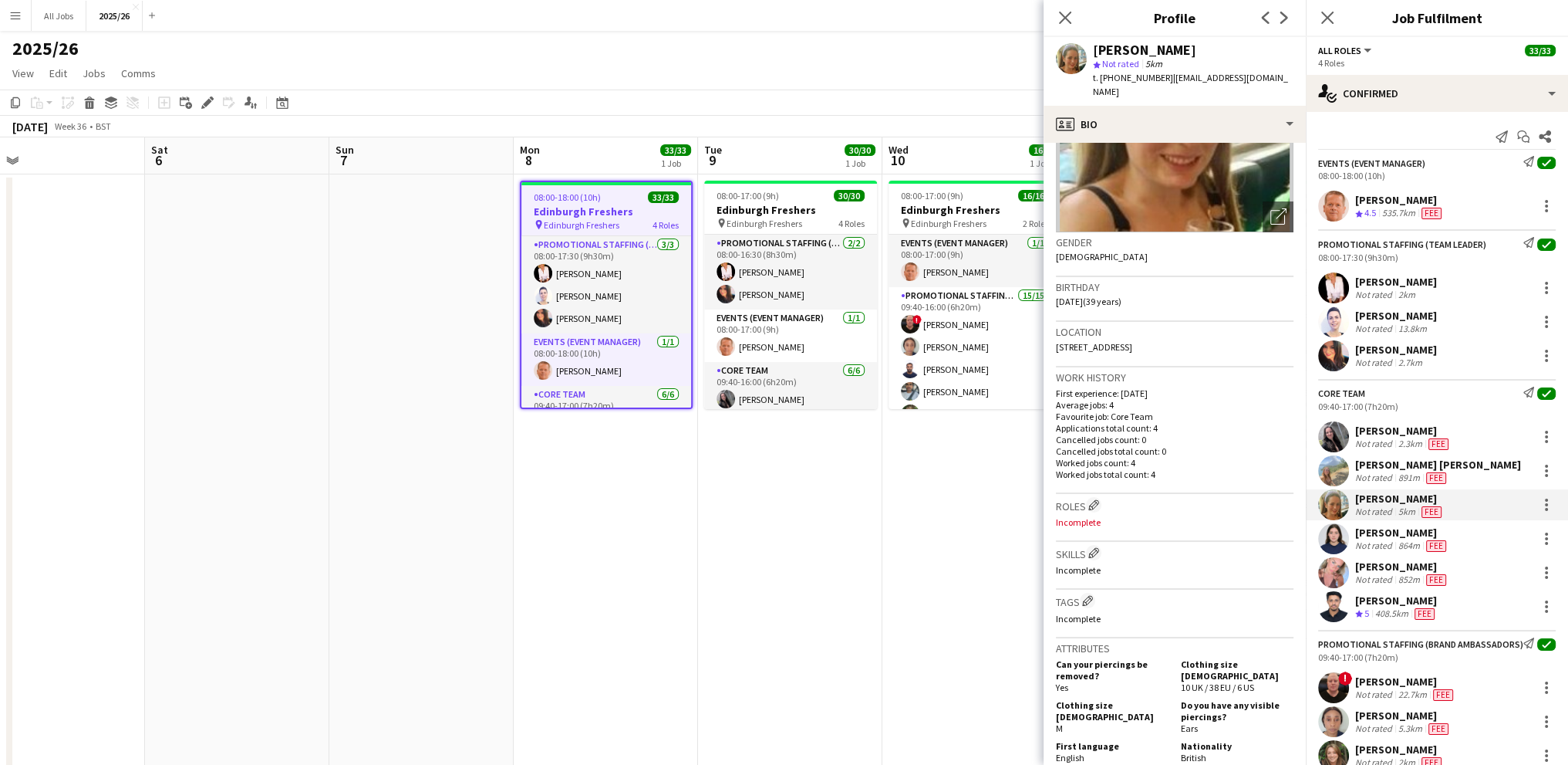
click at [1360, 534] on div "[PERSON_NAME]" at bounding box center [1402, 533] width 94 height 14
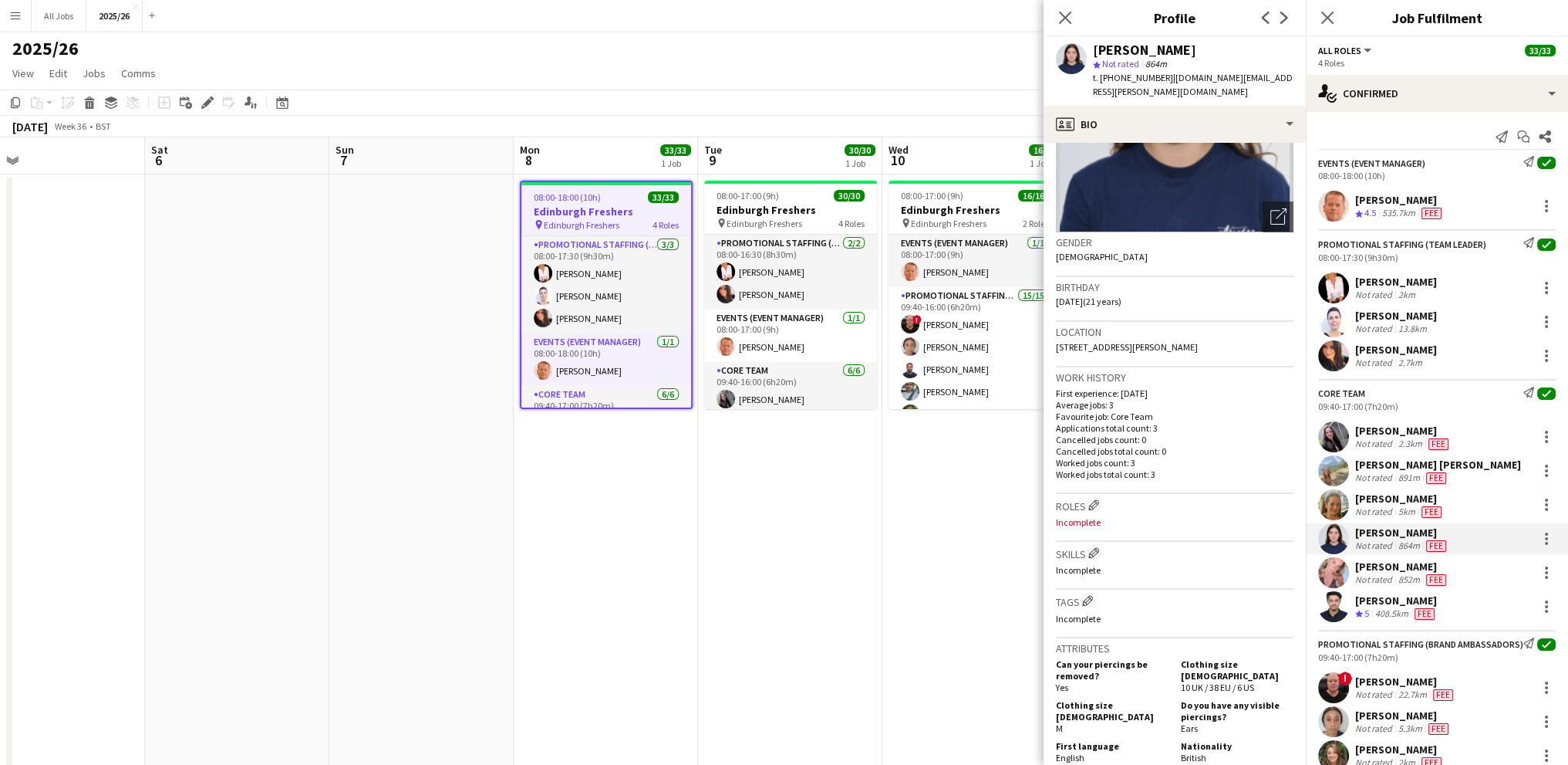
click at [1389, 578] on div "Not rated" at bounding box center [1375, 580] width 40 height 12
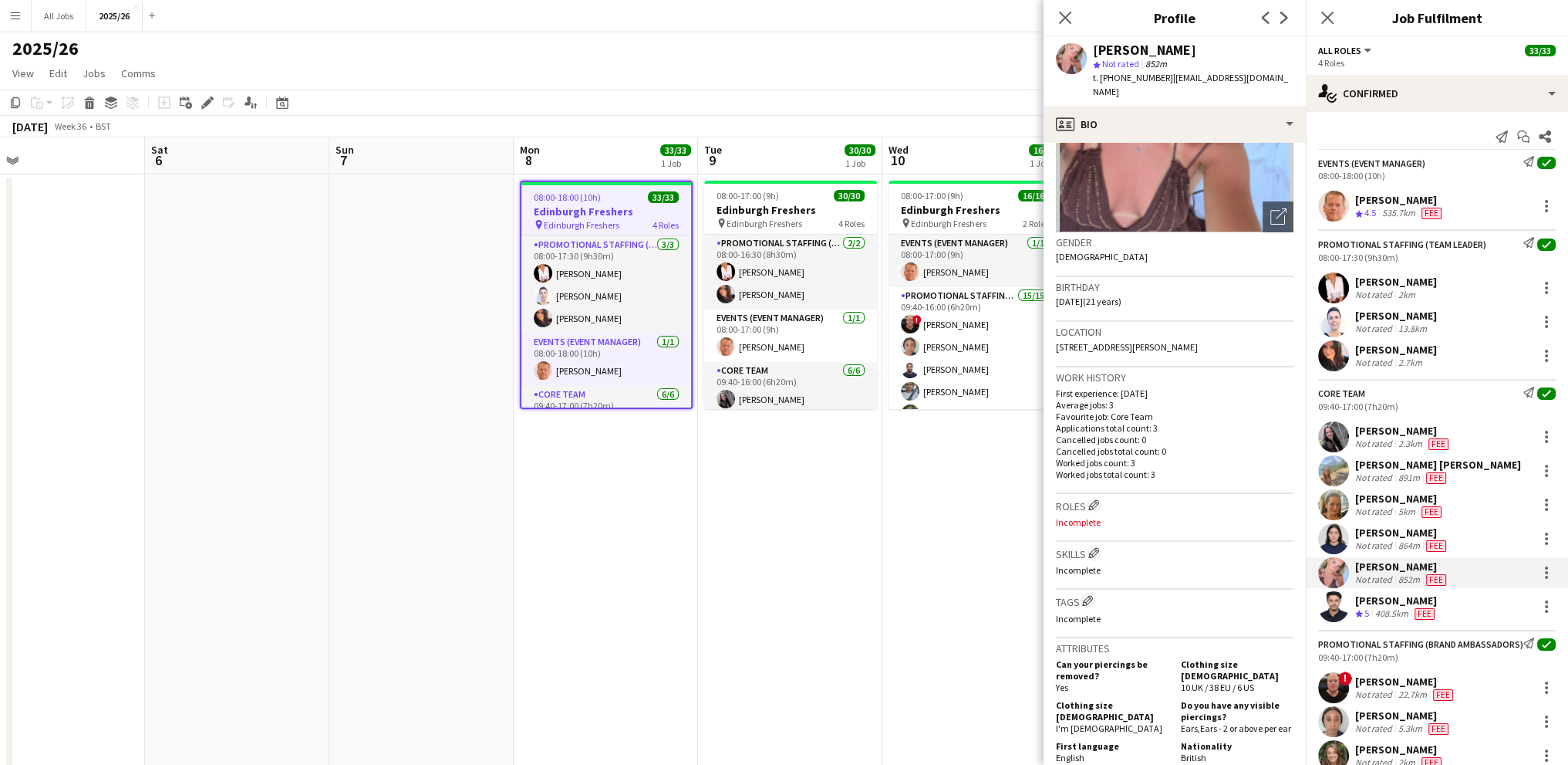
click at [1360, 595] on div "[PERSON_NAME]" at bounding box center [1396, 600] width 82 height 14
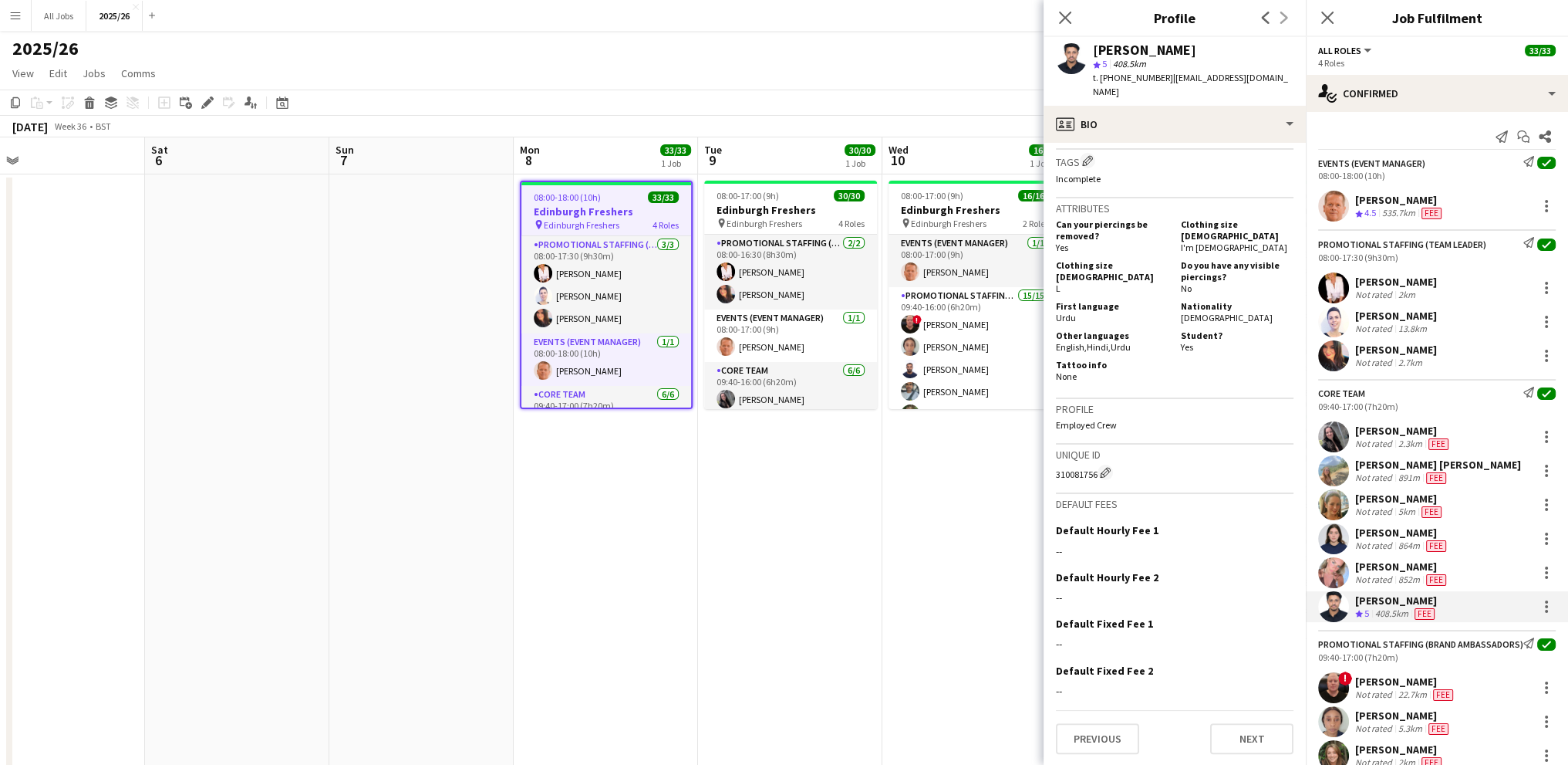
scroll to position [312, 0]
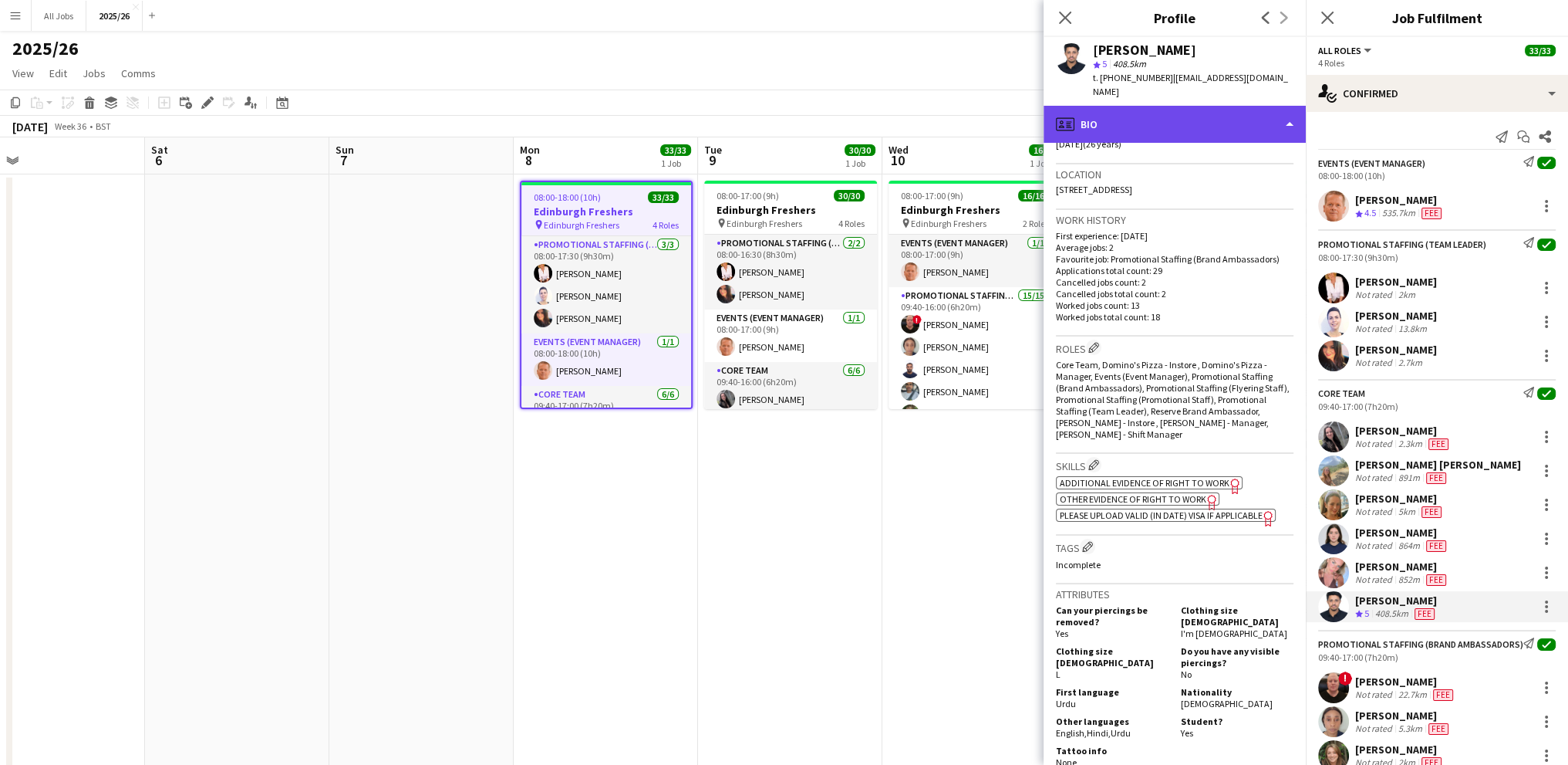
click at [1110, 116] on div "profile Bio" at bounding box center [1174, 124] width 262 height 37
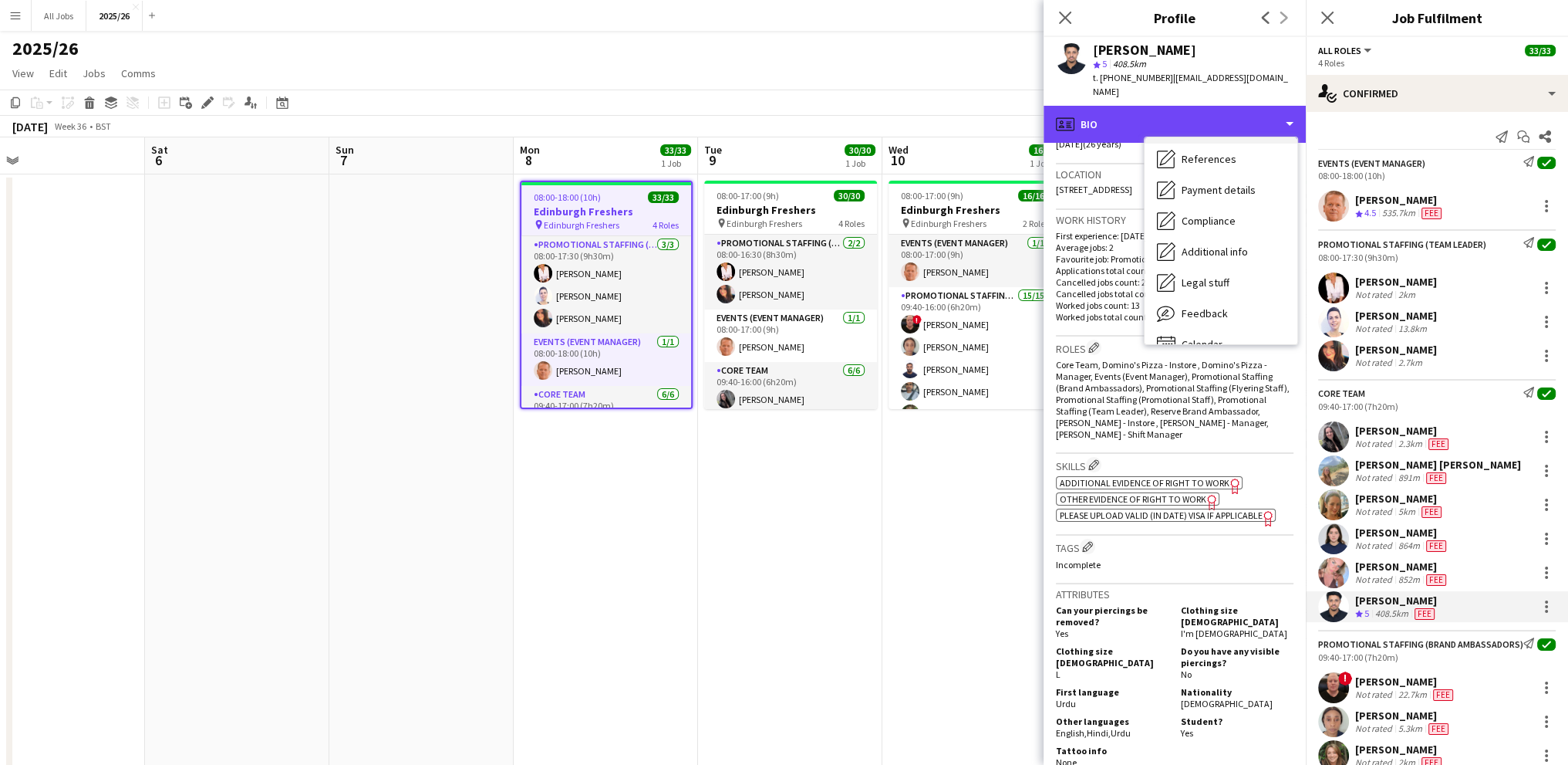
scroll to position [176, 0]
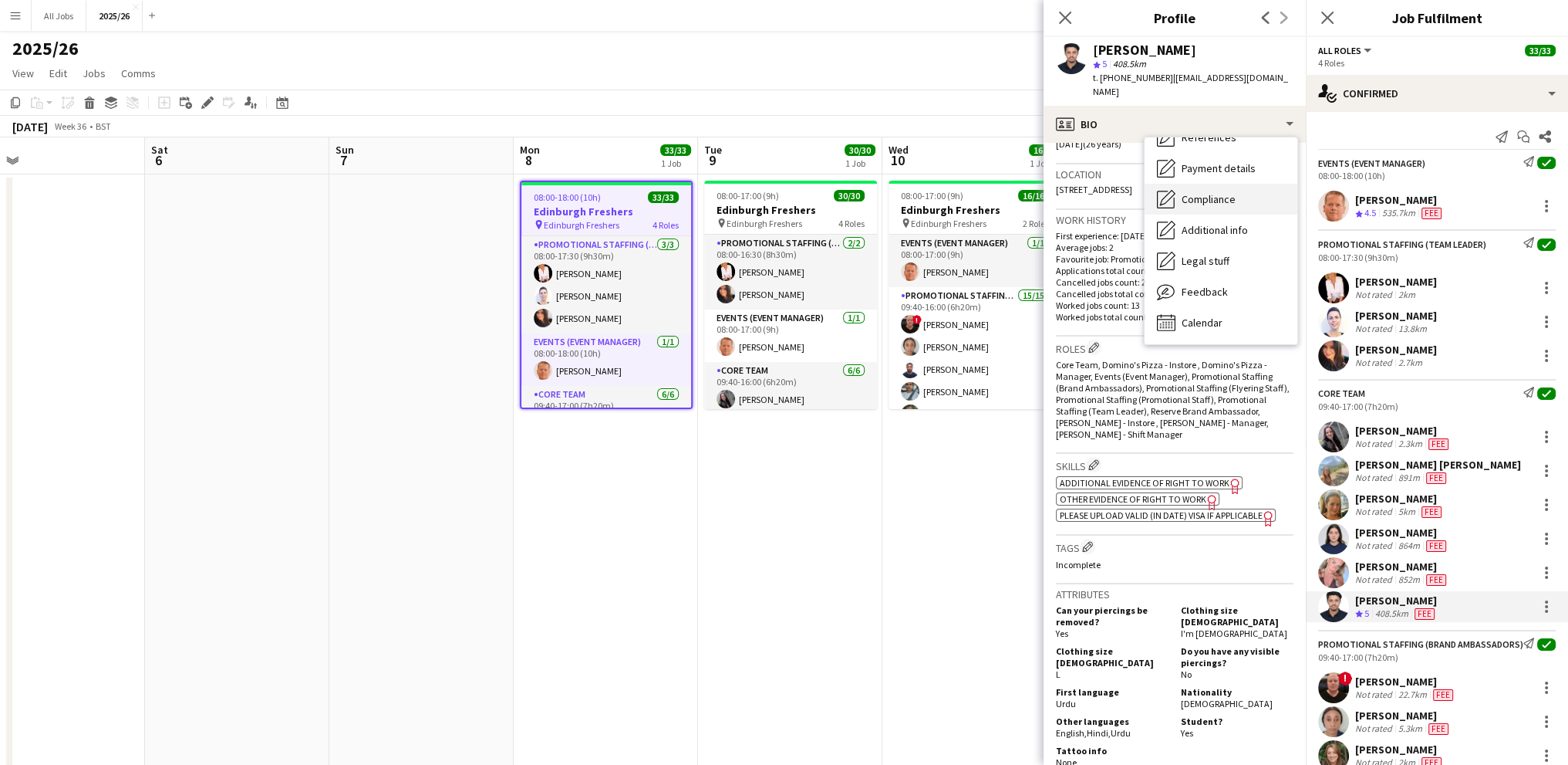
click at [1224, 192] on span "Compliance" at bounding box center [1209, 199] width 54 height 14
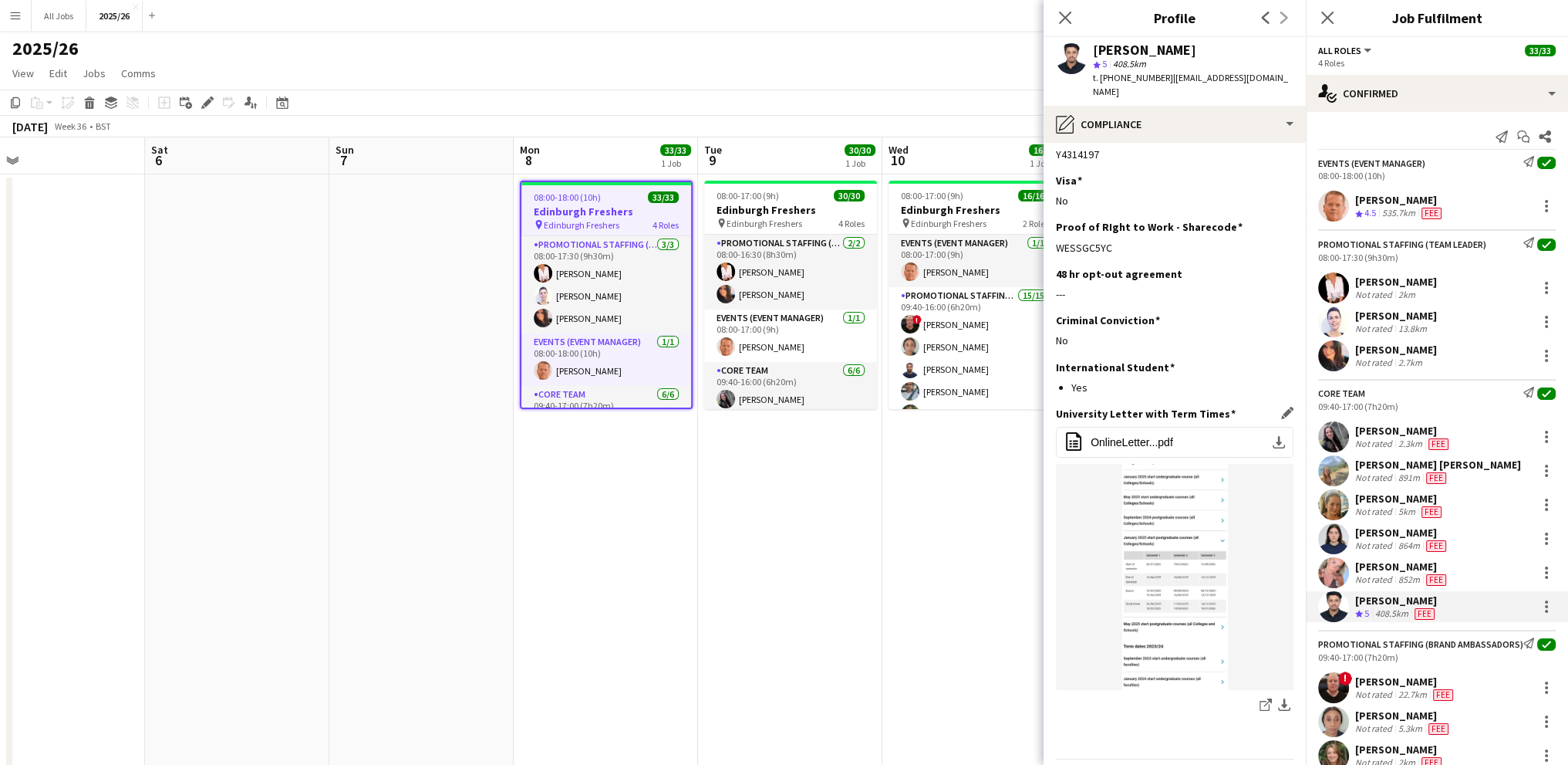
scroll to position [454, 0]
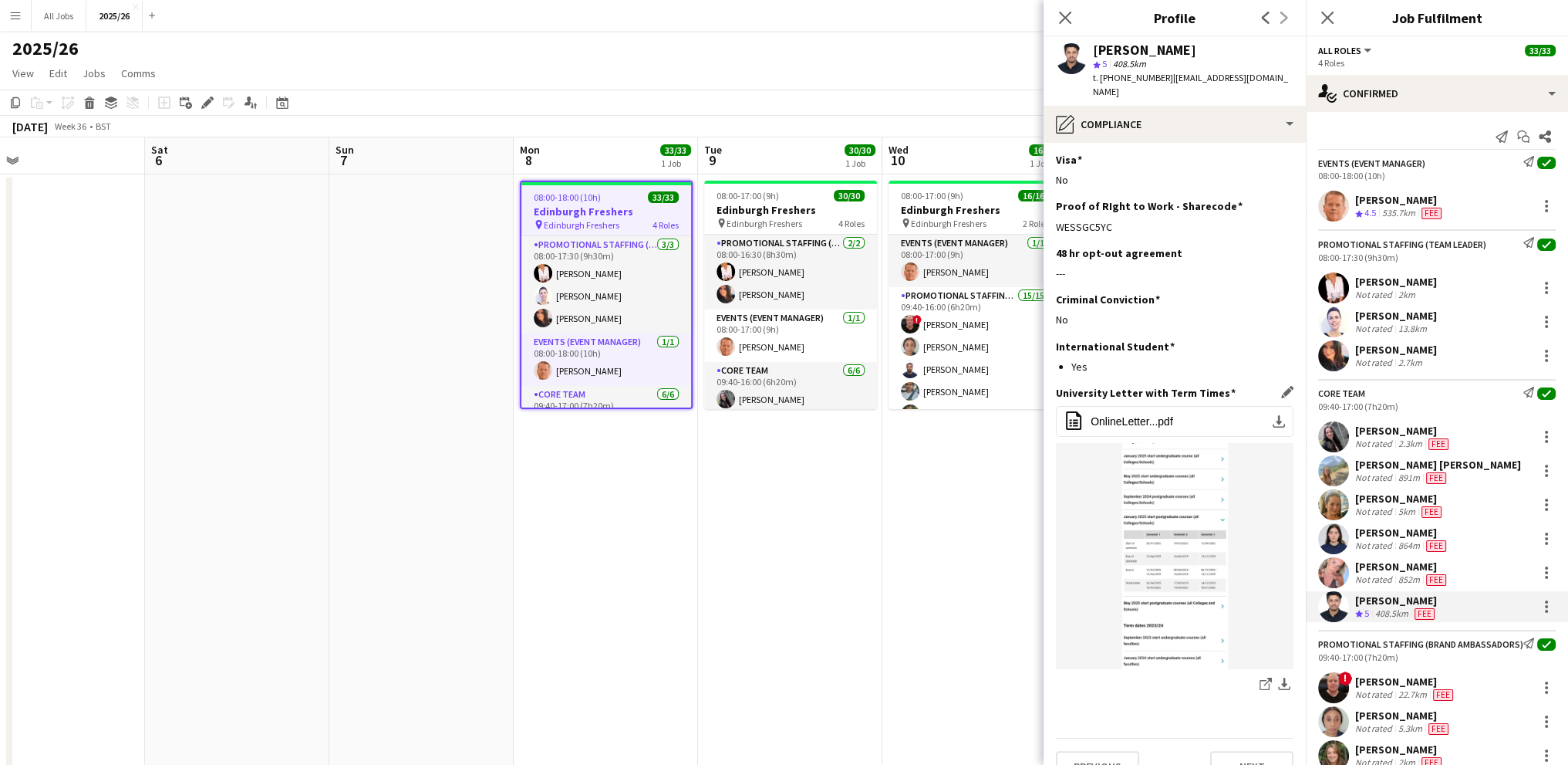
click at [1144, 464] on img at bounding box center [1174, 555] width 237 height 226
click at [1182, 561] on img at bounding box center [1174, 555] width 237 height 226
click at [1110, 415] on span "OnlineLetter...pdf" at bounding box center [1131, 421] width 82 height 12
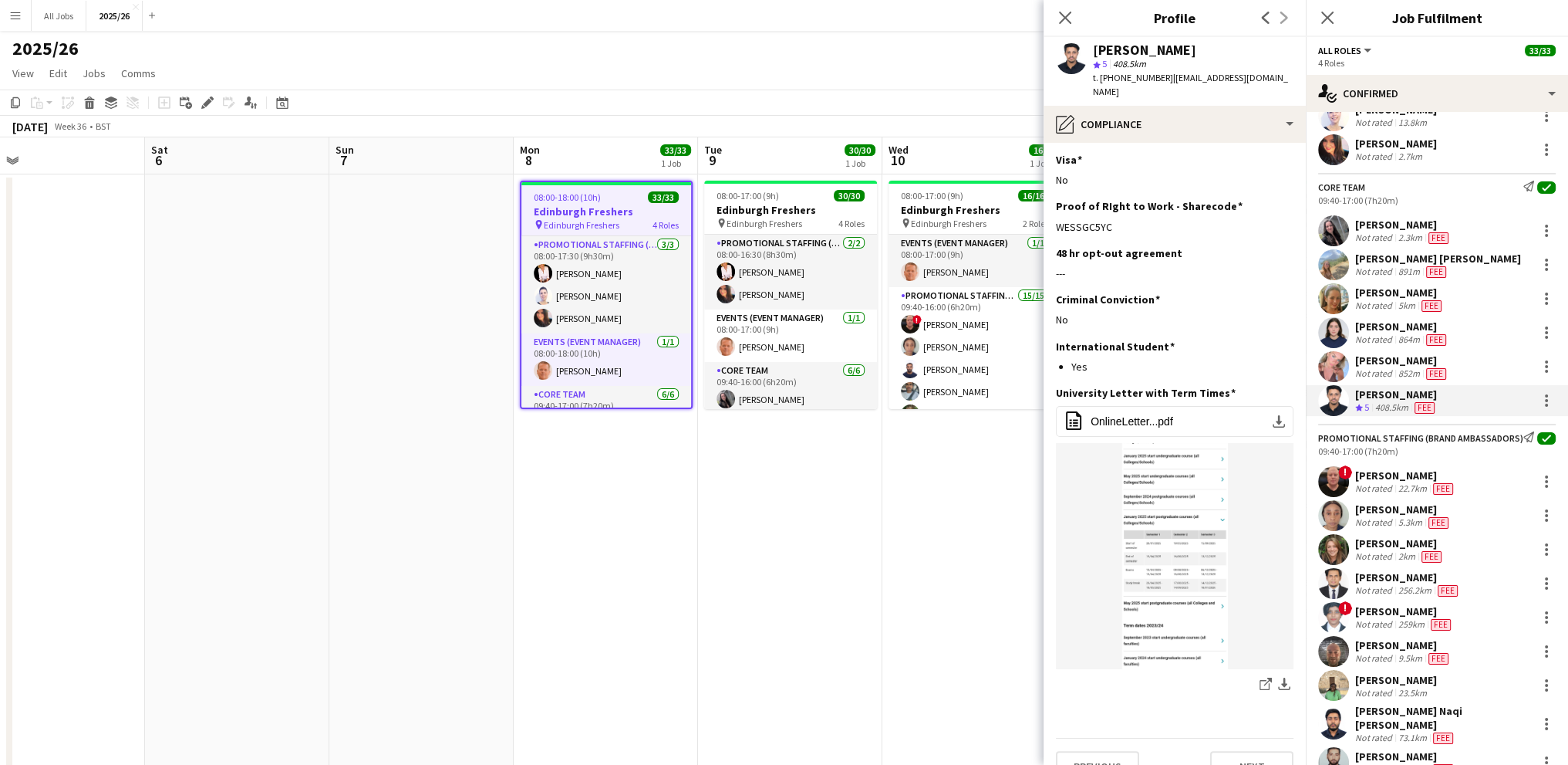
scroll to position [231, 0]
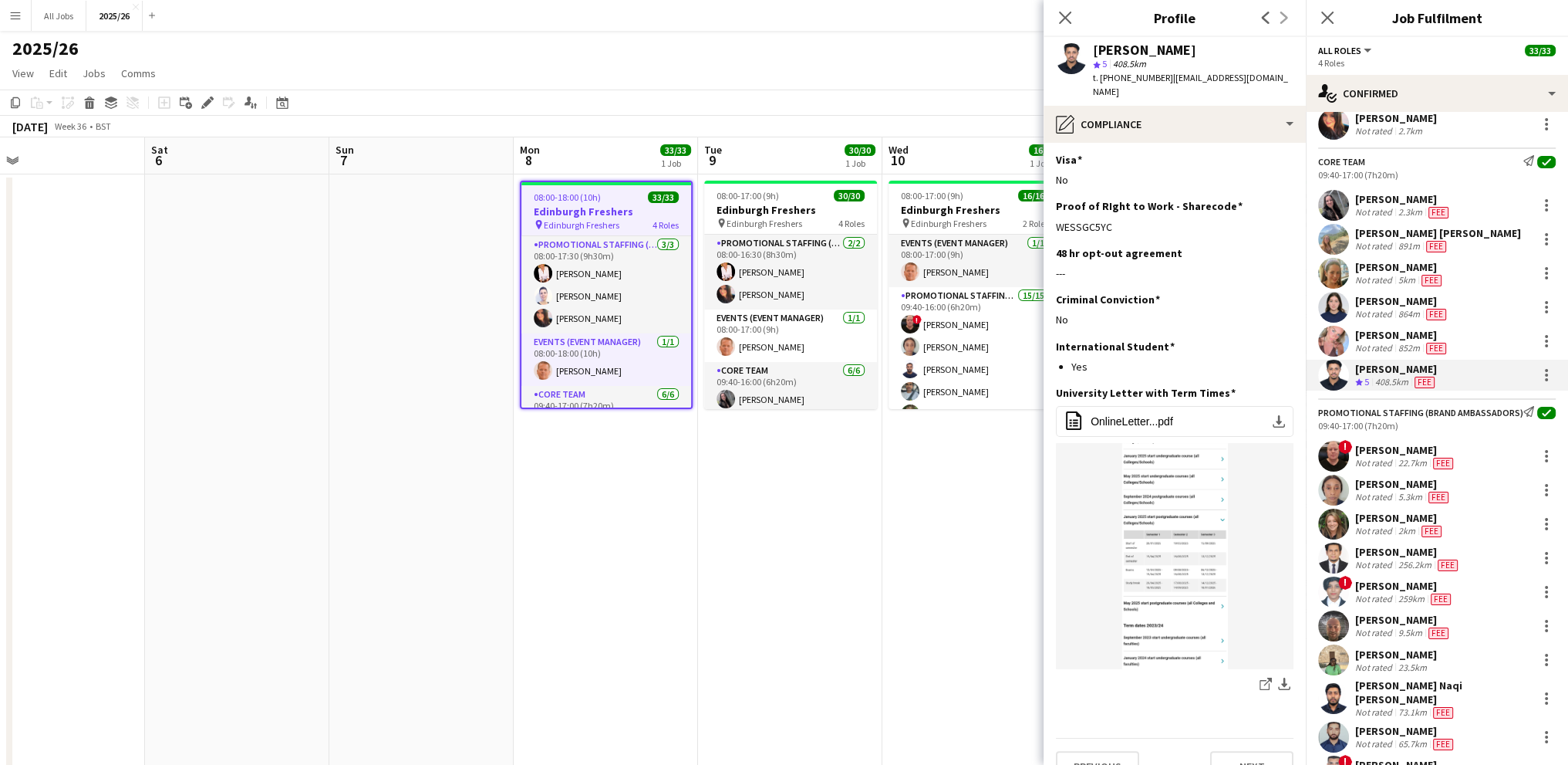
click at [1371, 470] on div "Not rated" at bounding box center [1375, 463] width 40 height 12
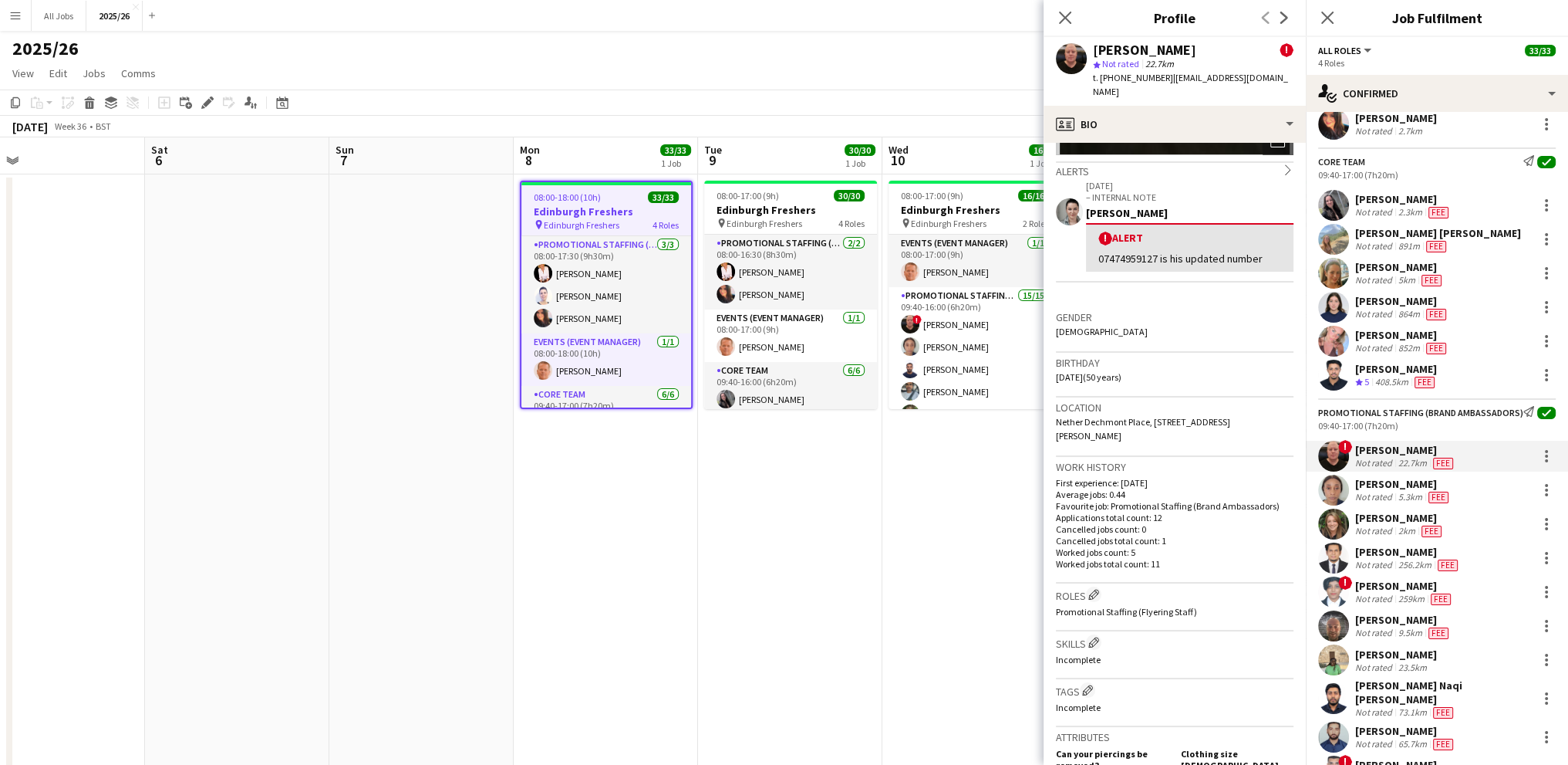
click at [1365, 490] on div "[PERSON_NAME]" at bounding box center [1403, 483] width 96 height 14
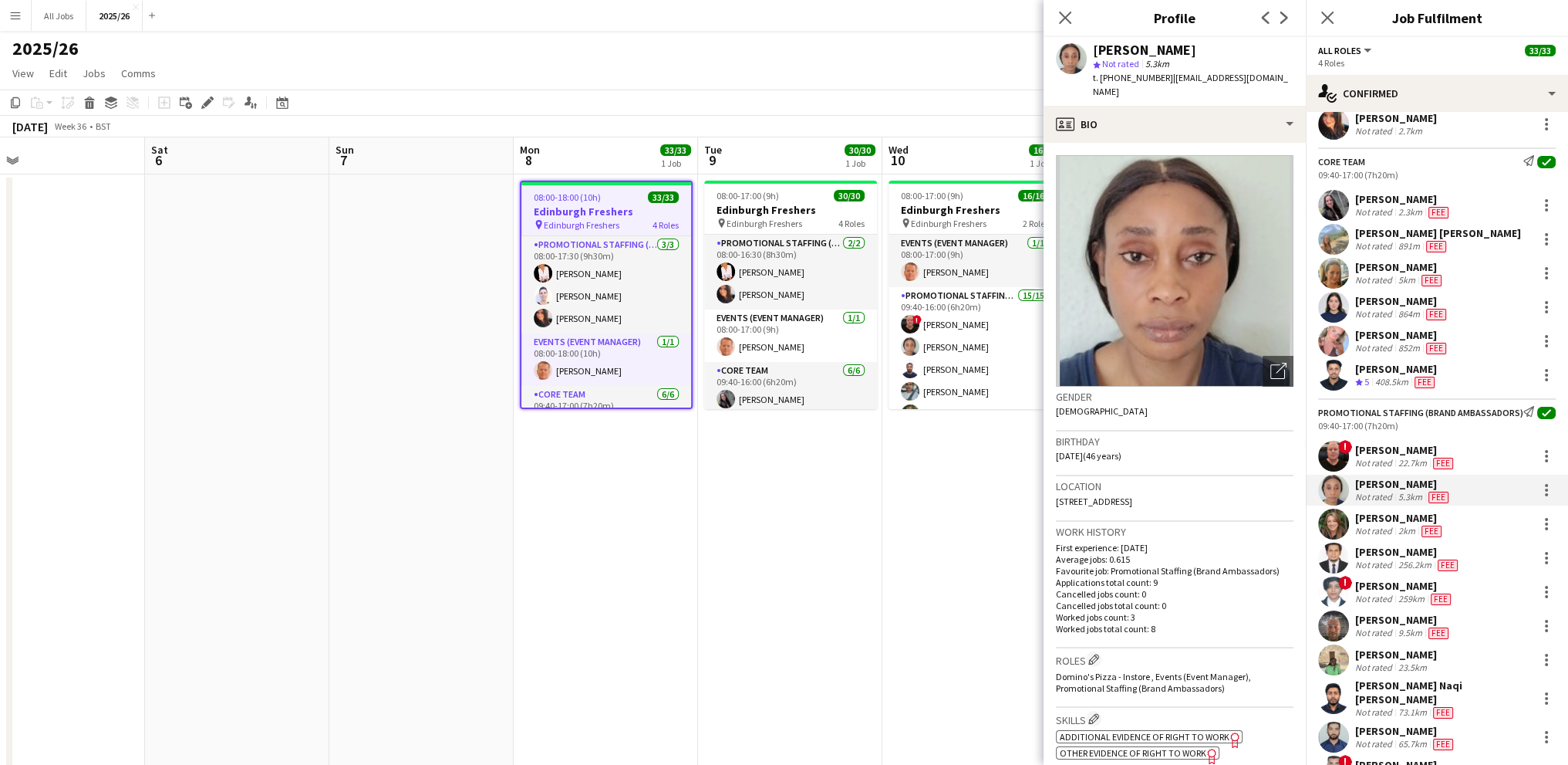
scroll to position [77, 0]
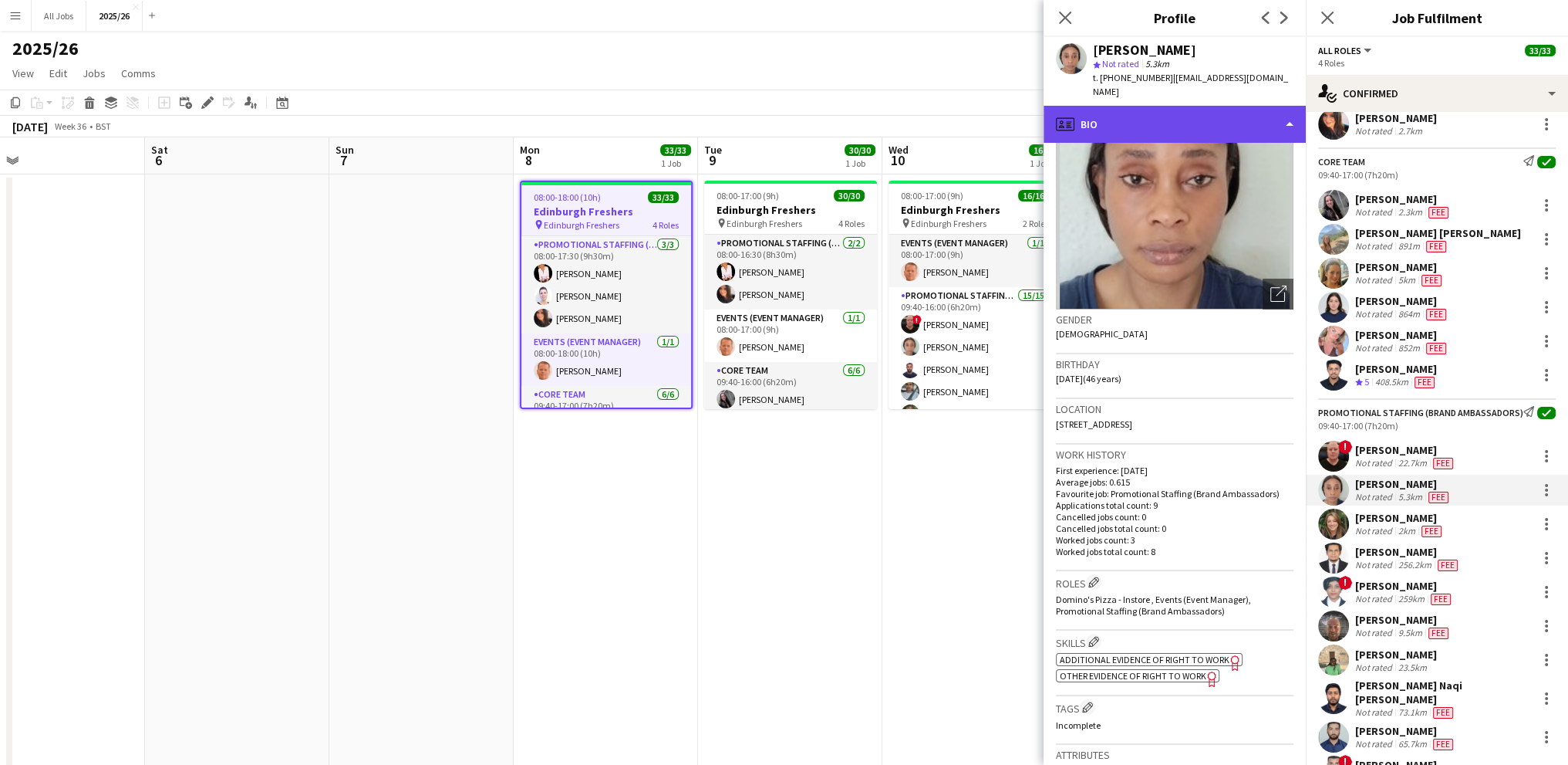
click at [1126, 118] on div "profile Bio" at bounding box center [1174, 124] width 262 height 37
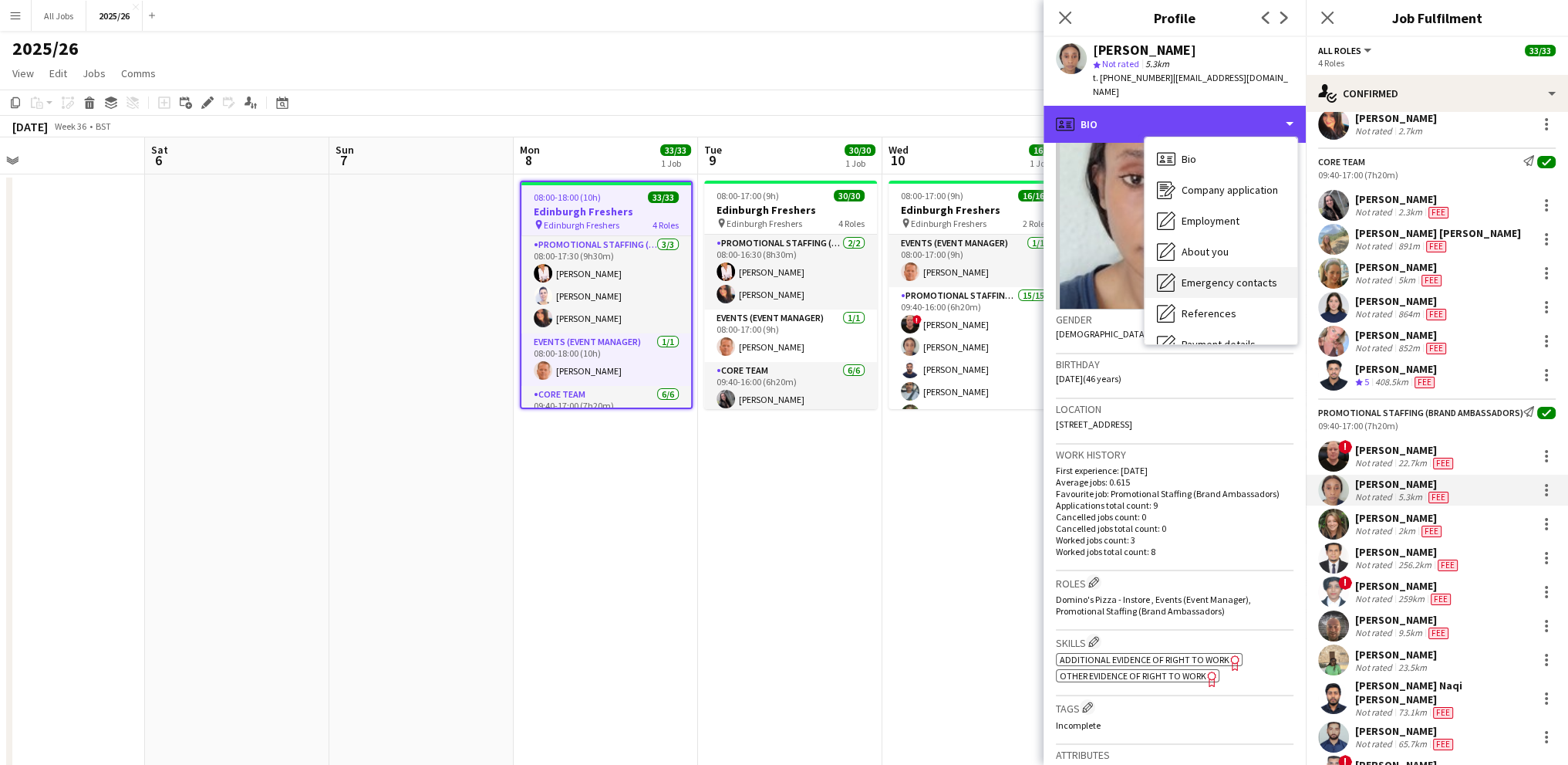
scroll to position [154, 0]
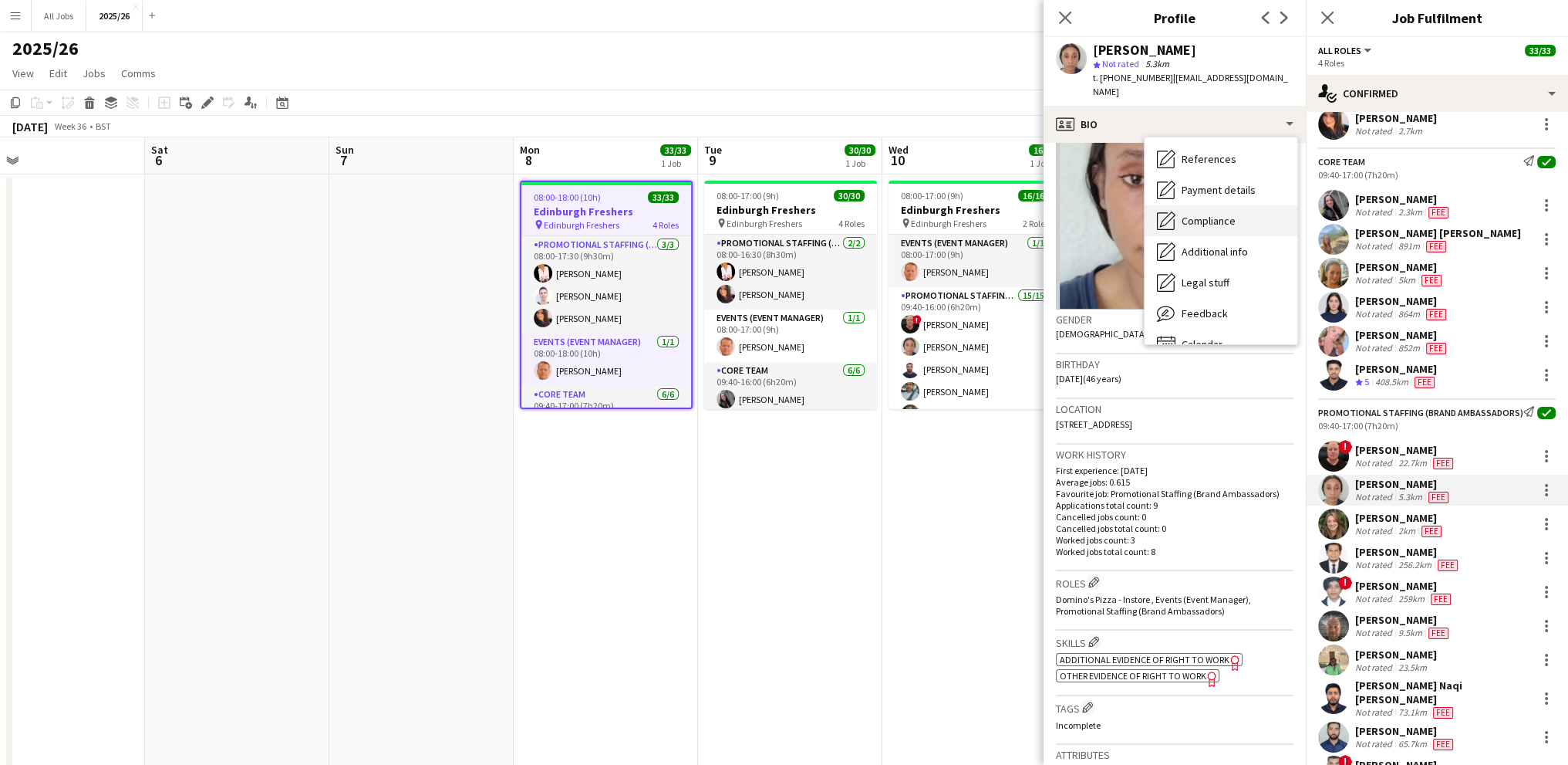
click at [1210, 214] on span "Compliance" at bounding box center [1209, 221] width 54 height 14
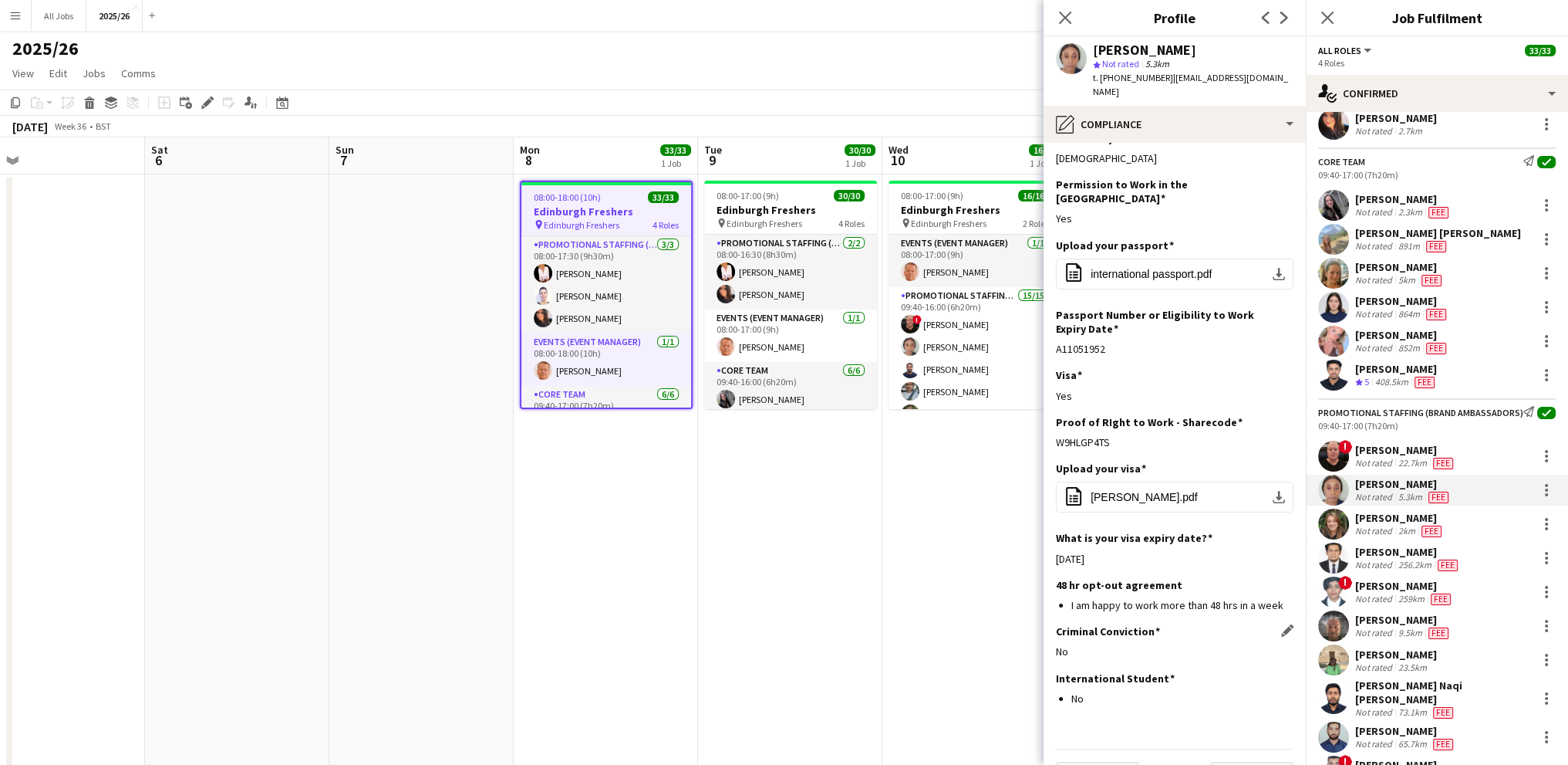
scroll to position [35, 0]
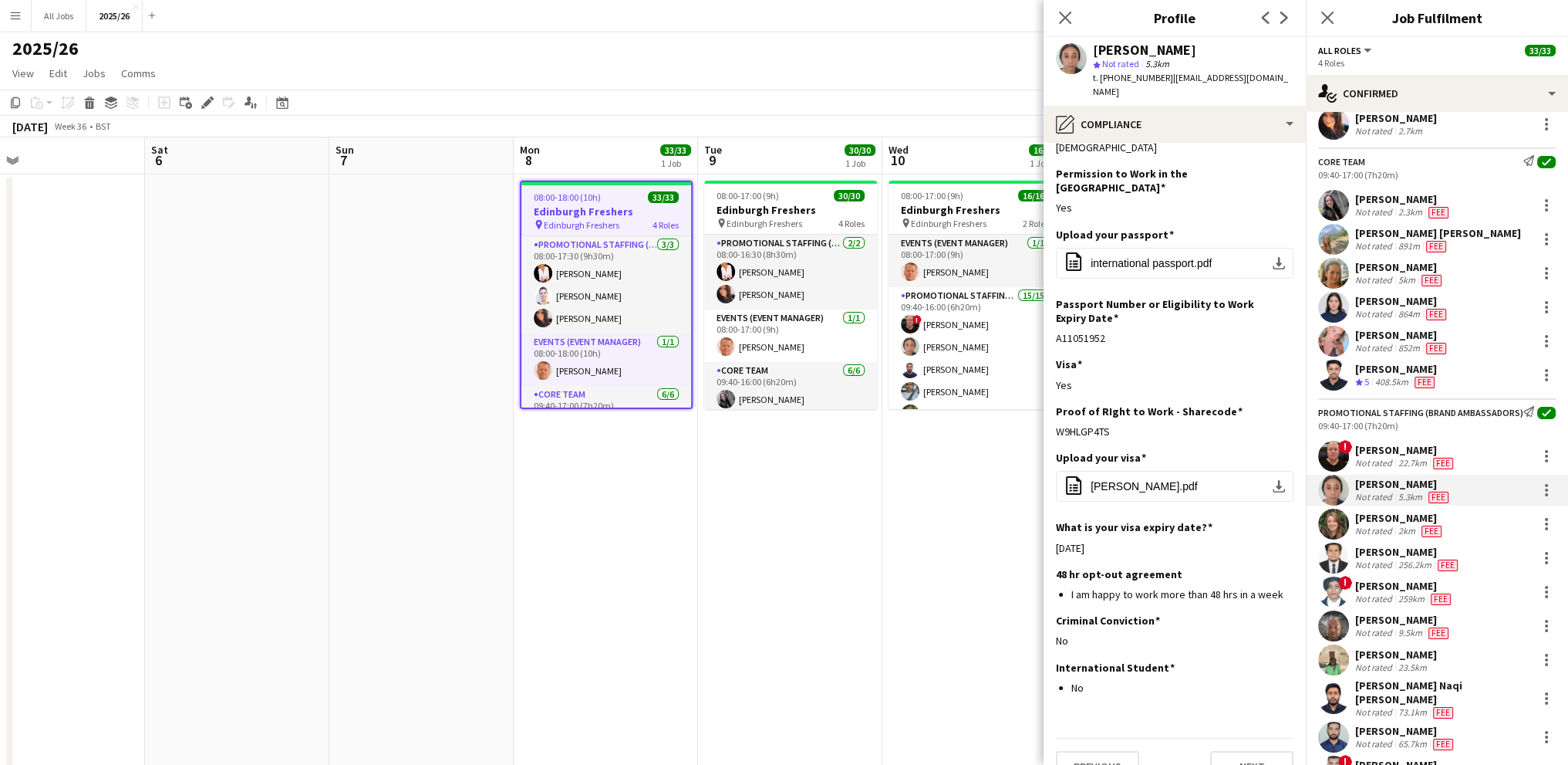
click at [1391, 525] on div "[PERSON_NAME]" at bounding box center [1399, 518] width 89 height 14
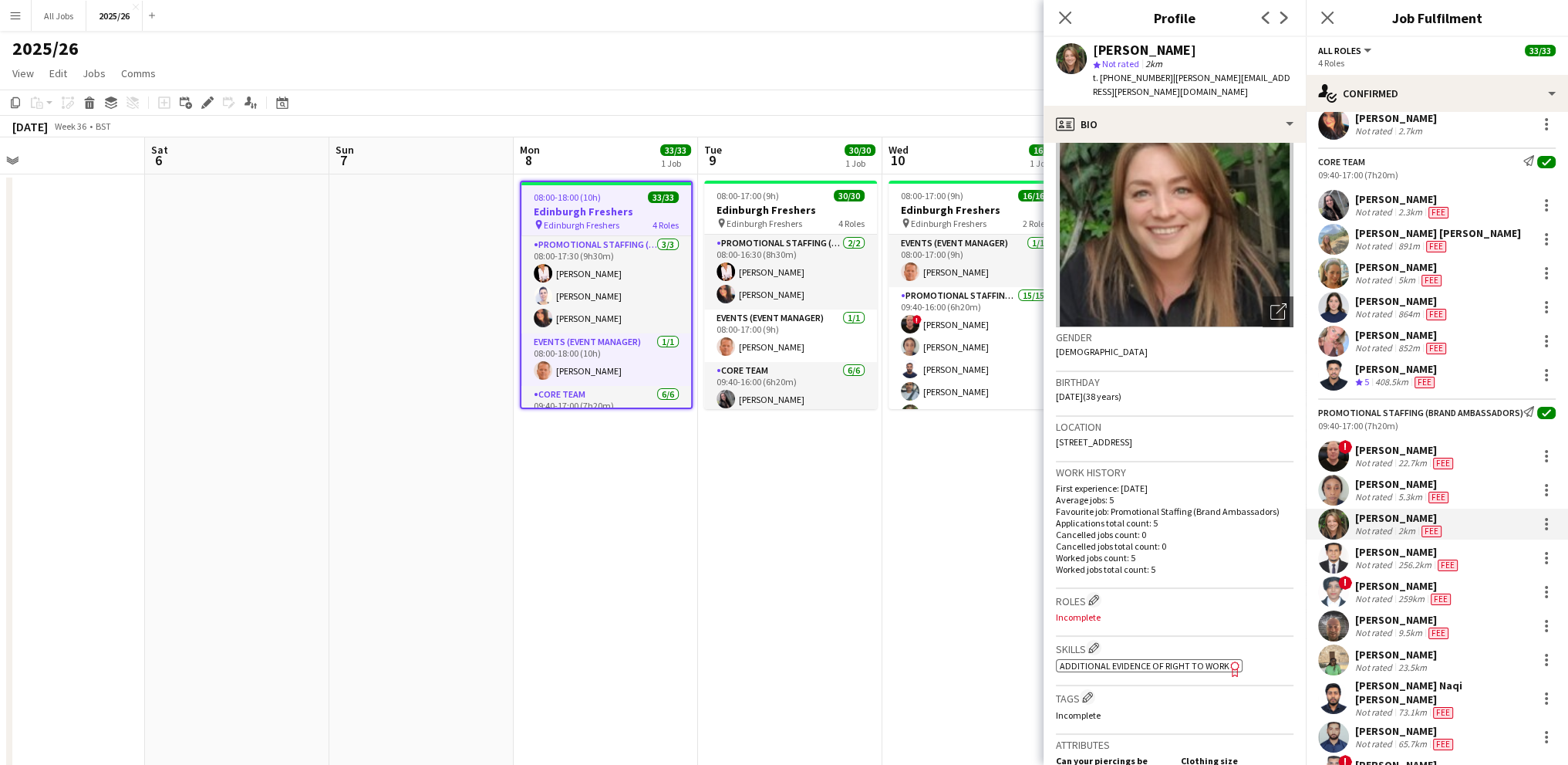
scroll to position [154, 0]
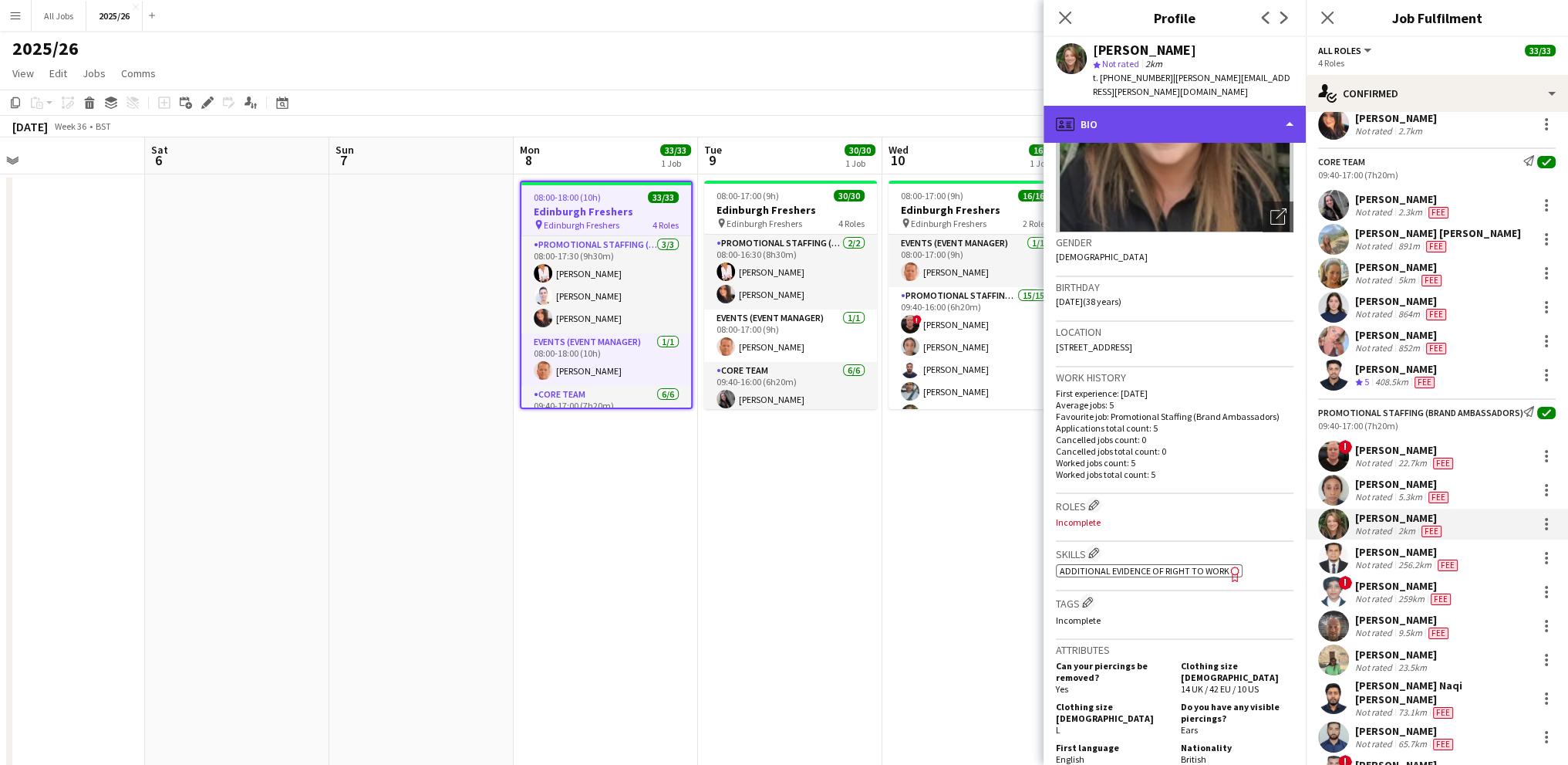
click at [1092, 115] on div "profile Bio" at bounding box center [1174, 124] width 262 height 37
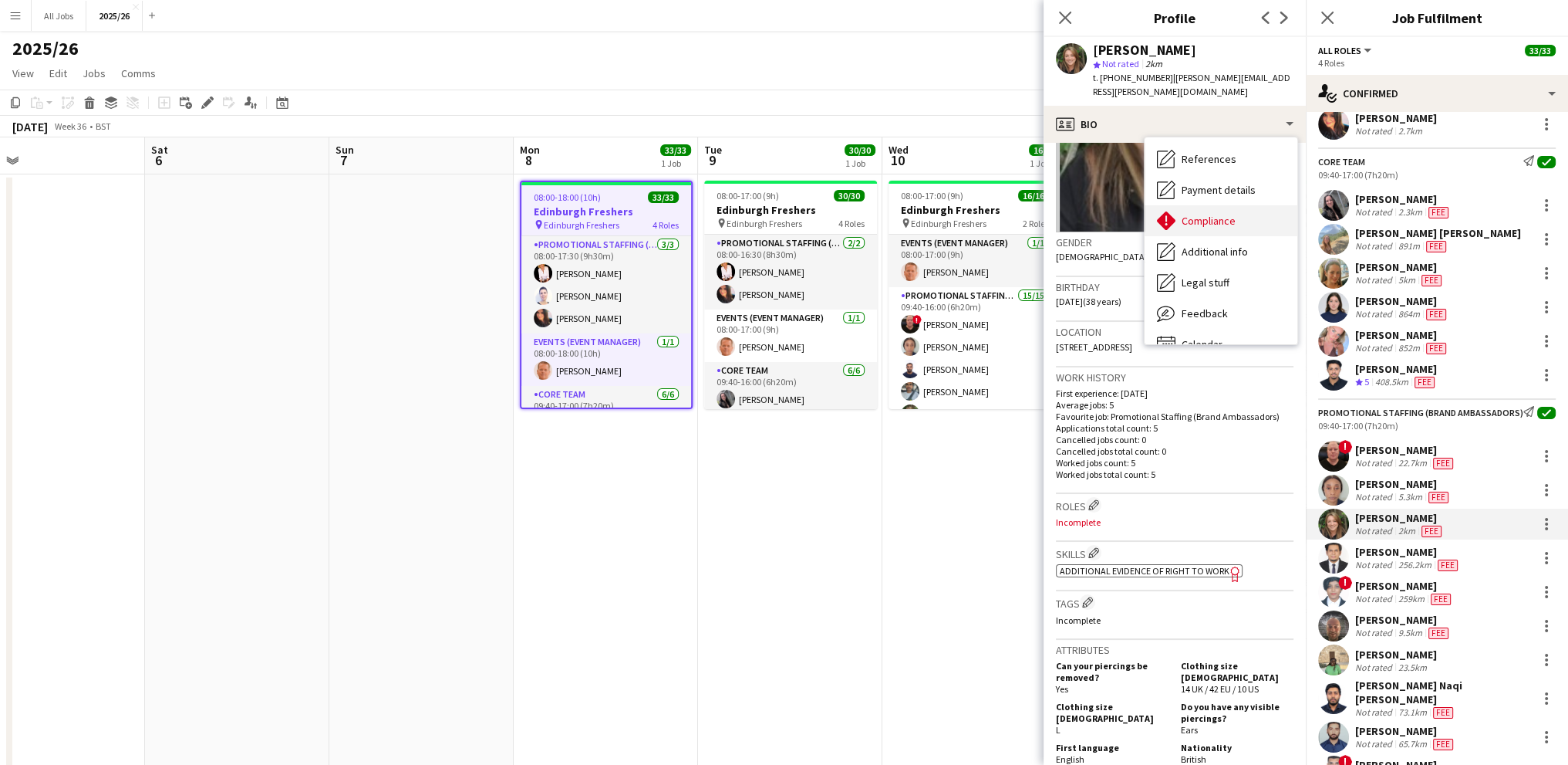
click at [1197, 214] on span "Compliance" at bounding box center [1209, 221] width 54 height 14
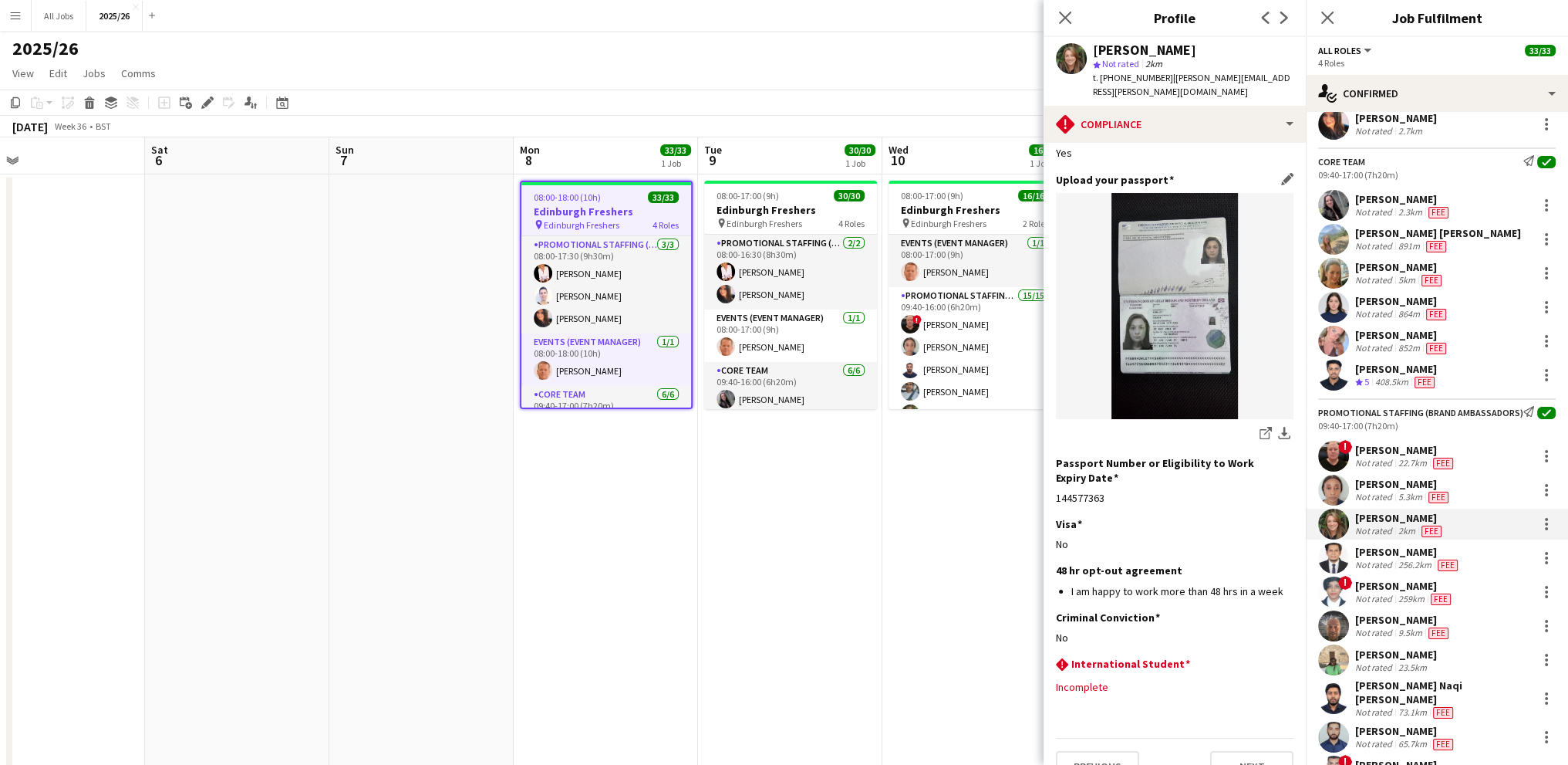
scroll to position [89, 0]
click at [1400, 559] on div "[PERSON_NAME]" at bounding box center [1408, 552] width 106 height 14
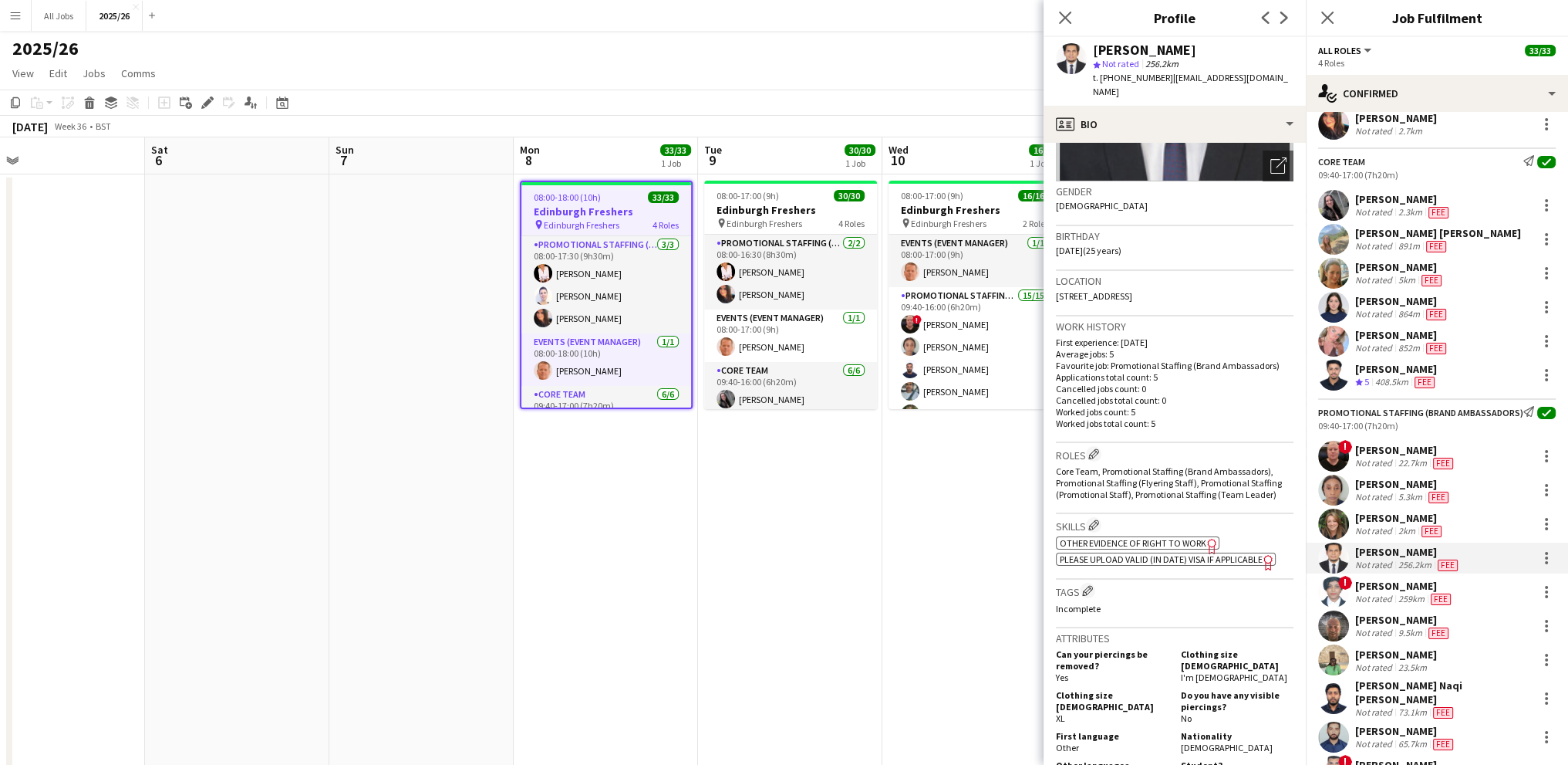
scroll to position [231, 0]
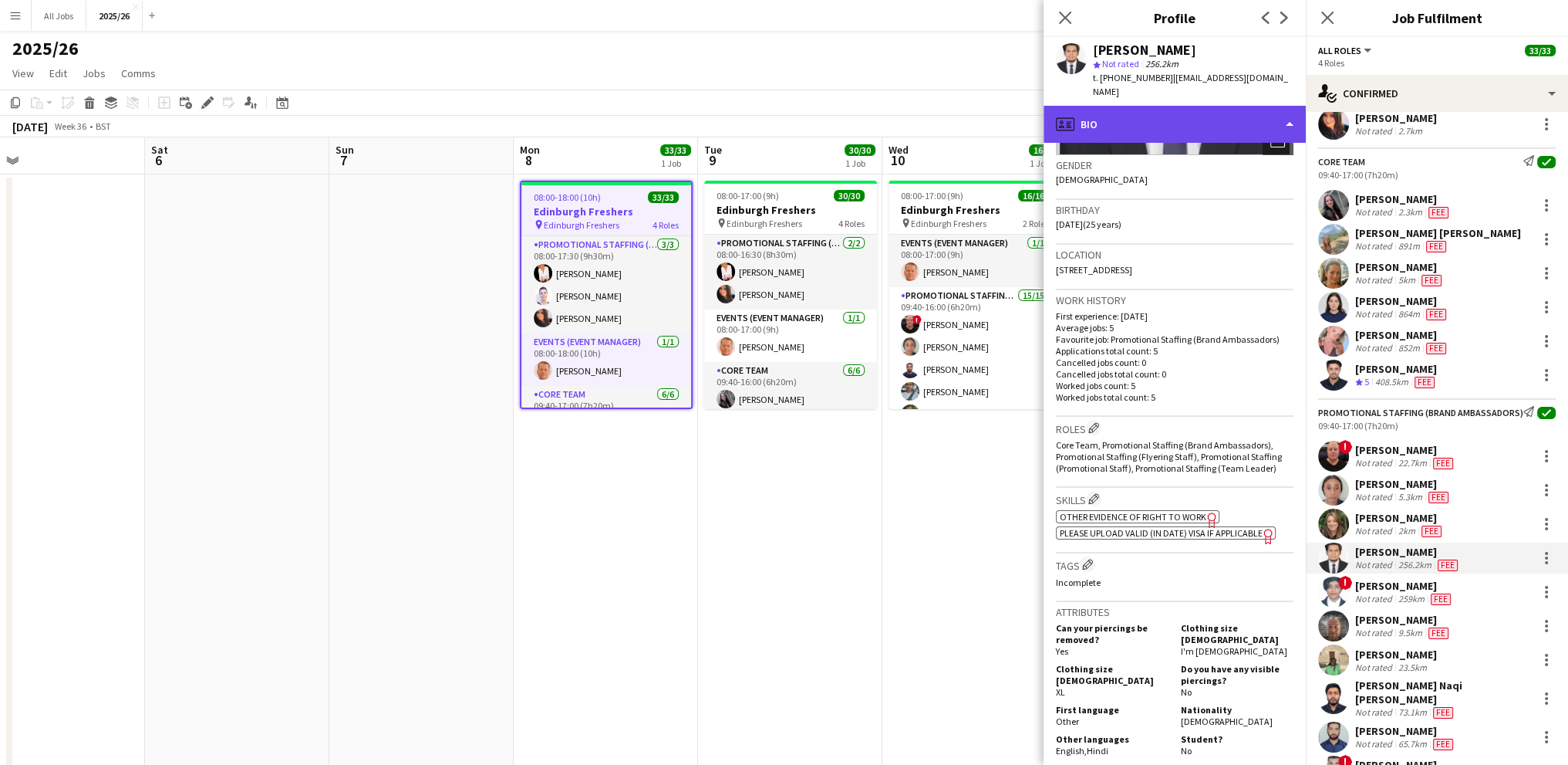
click at [1128, 117] on div "profile Bio" at bounding box center [1174, 124] width 262 height 37
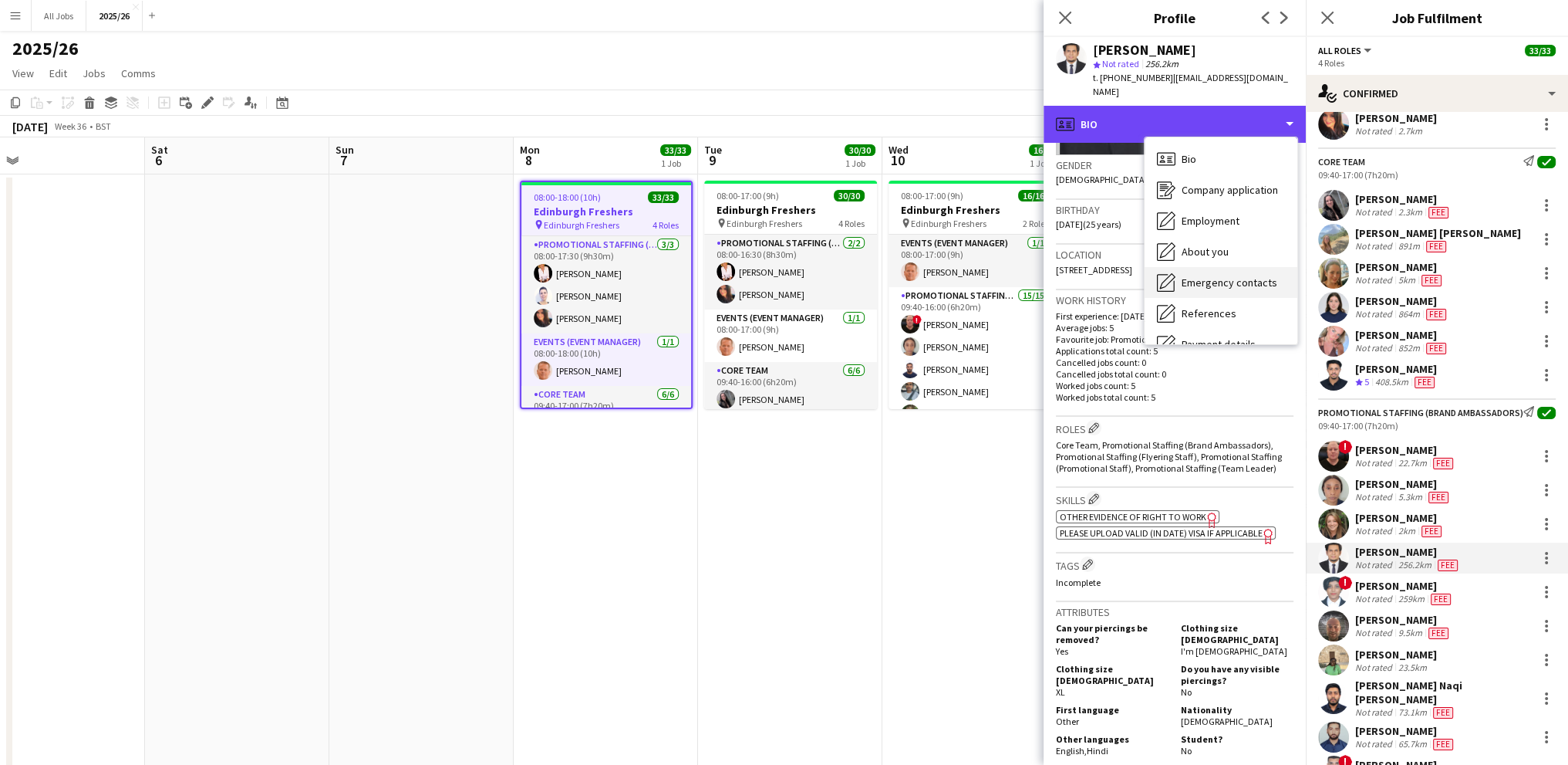
scroll to position [154, 0]
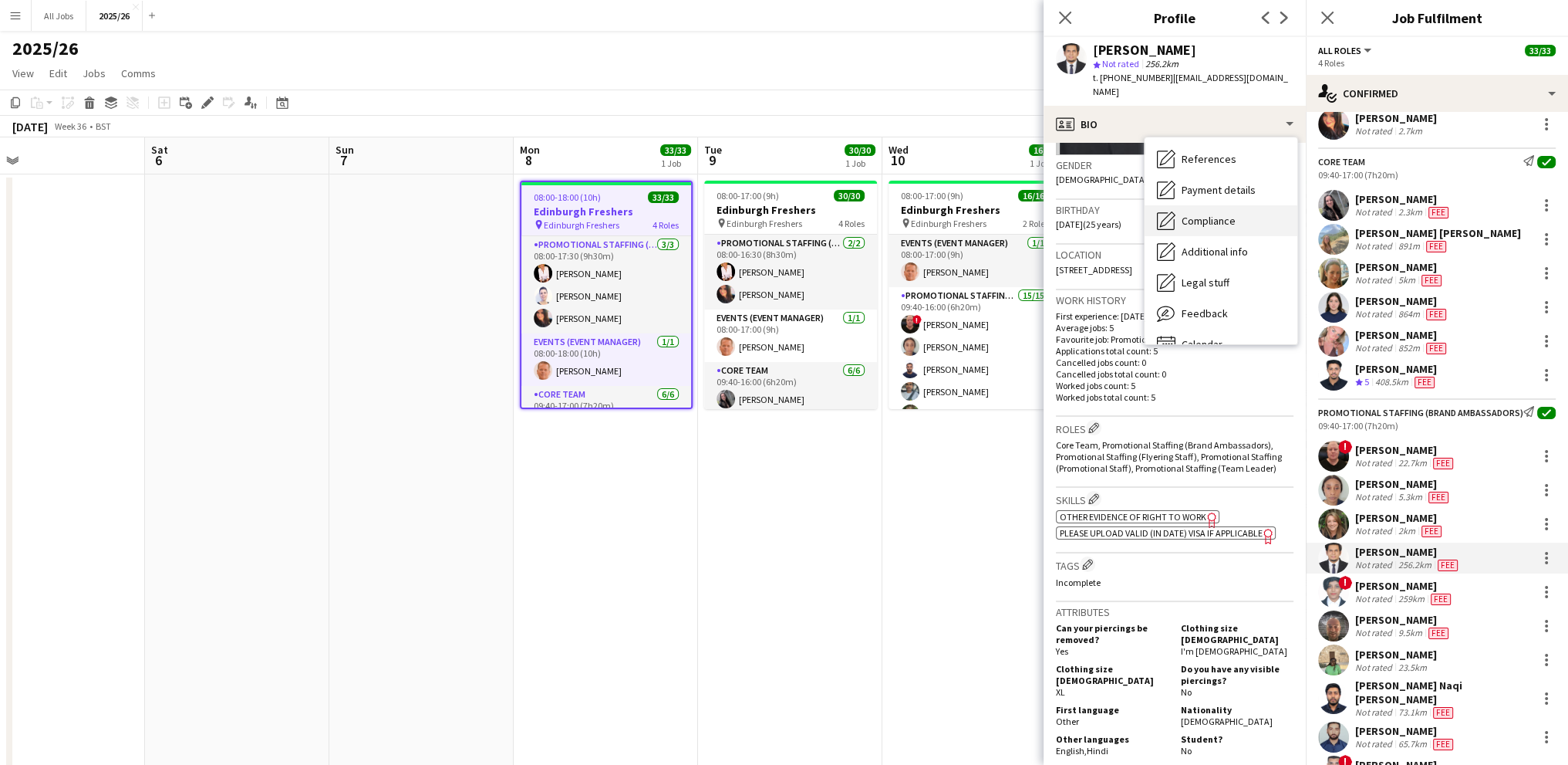
click at [1197, 213] on div "Compliance Compliance" at bounding box center [1221, 221] width 152 height 31
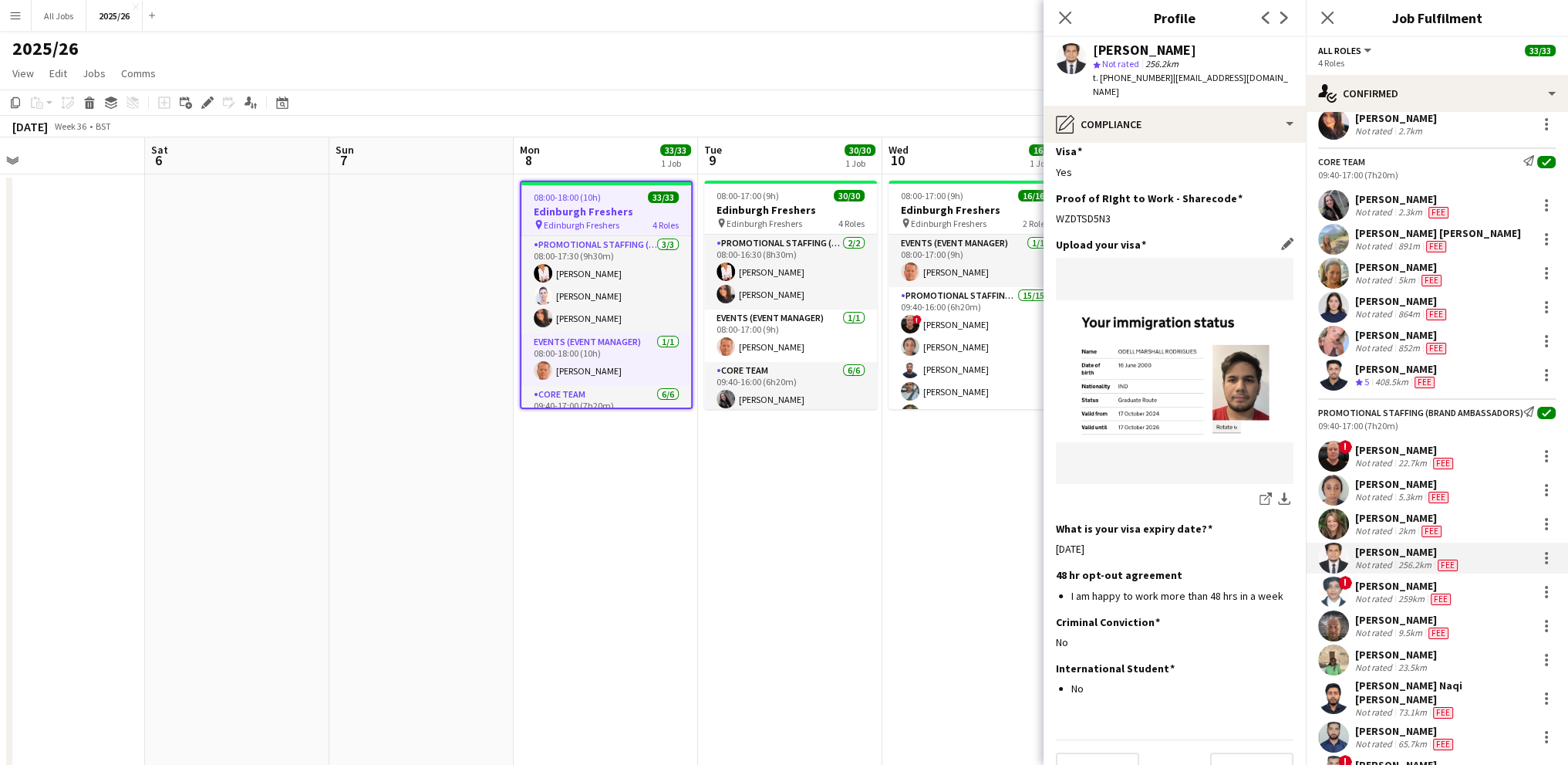
scroll to position [250, 0]
click at [1372, 593] on div "[PERSON_NAME]" at bounding box center [1404, 586] width 99 height 14
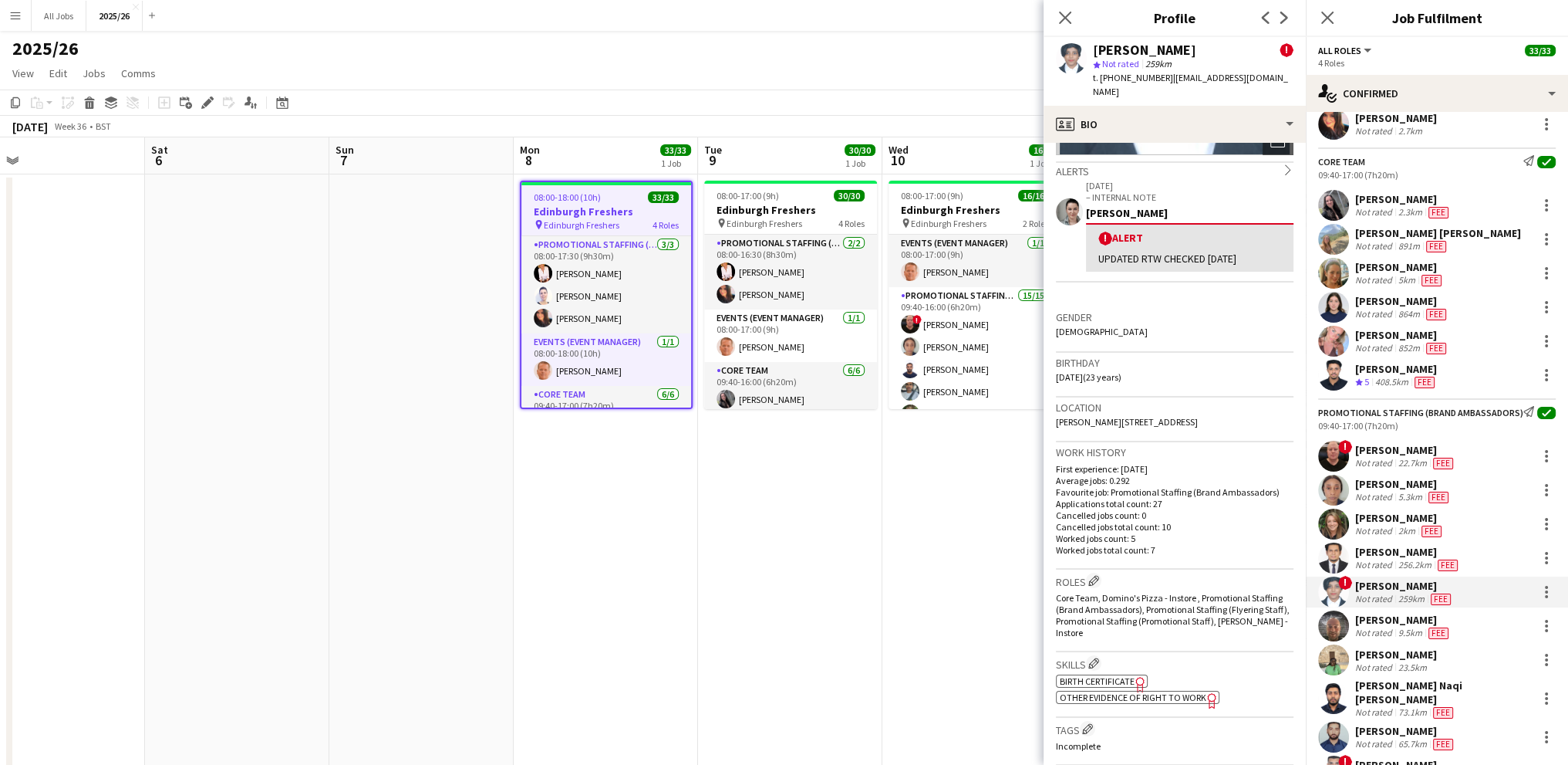
scroll to position [0, 0]
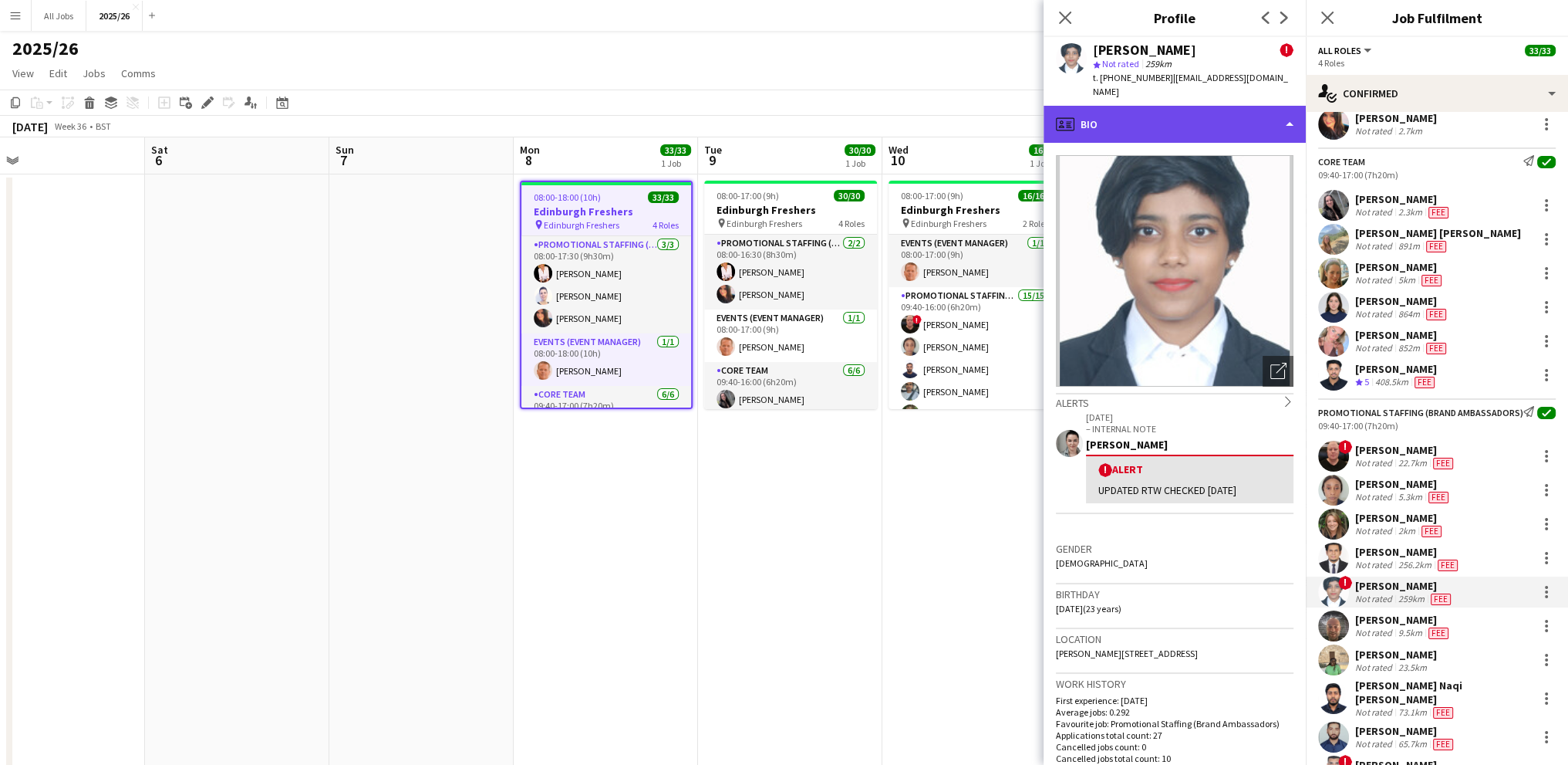
click at [1125, 106] on div "profile Bio" at bounding box center [1174, 124] width 262 height 37
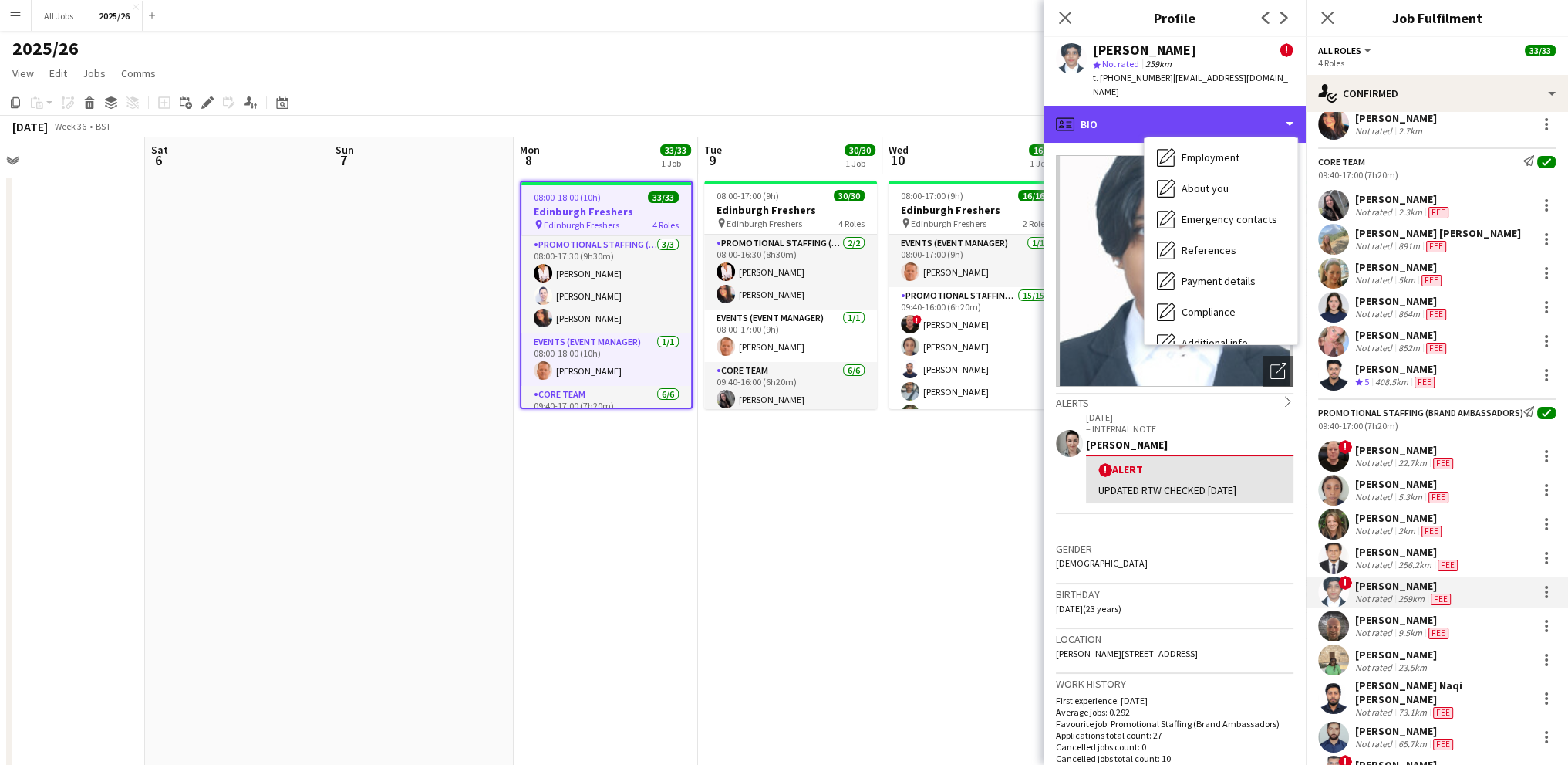
scroll to position [154, 0]
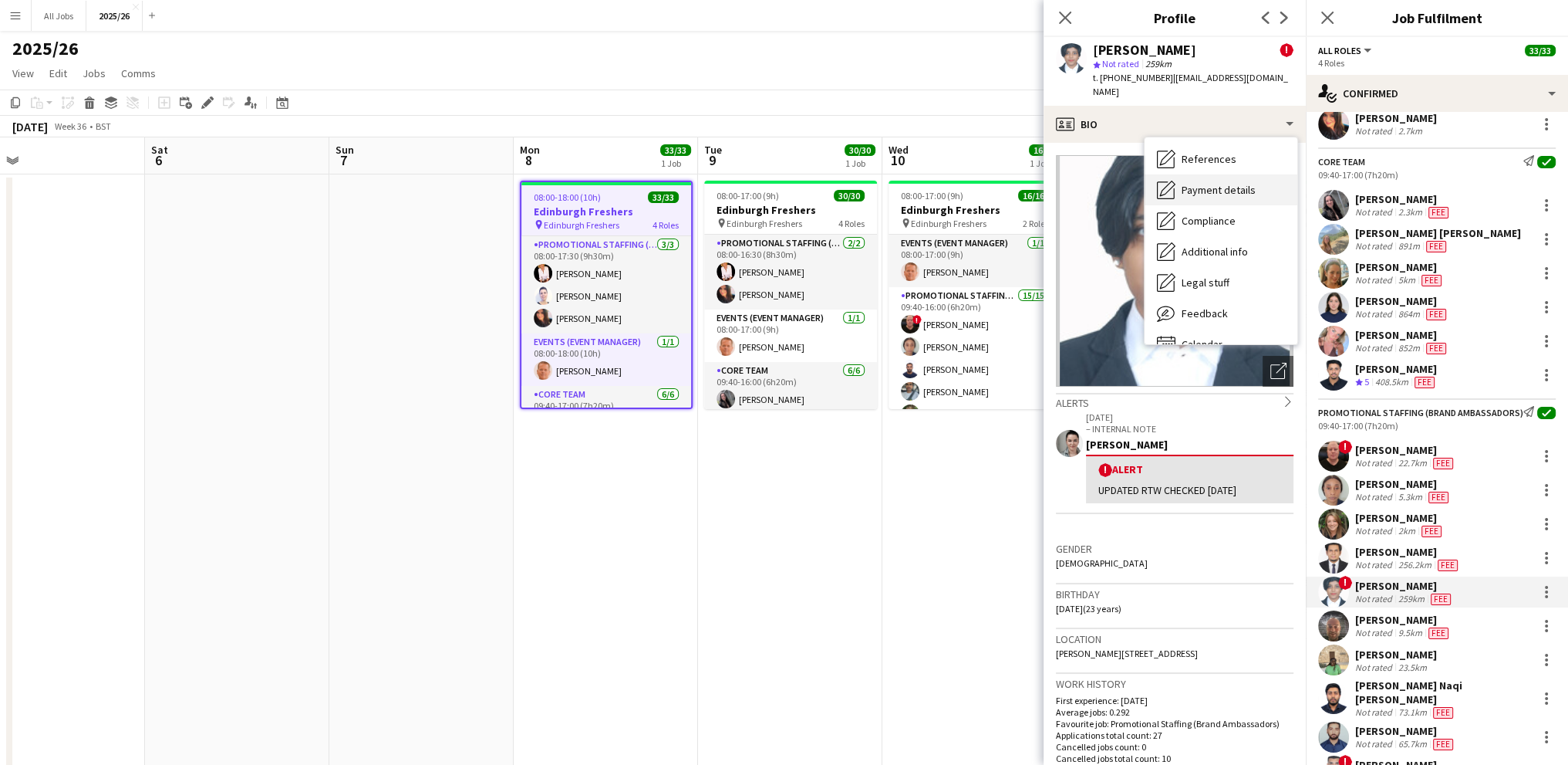
click at [1210, 187] on div "Payment details Payment details" at bounding box center [1221, 190] width 152 height 31
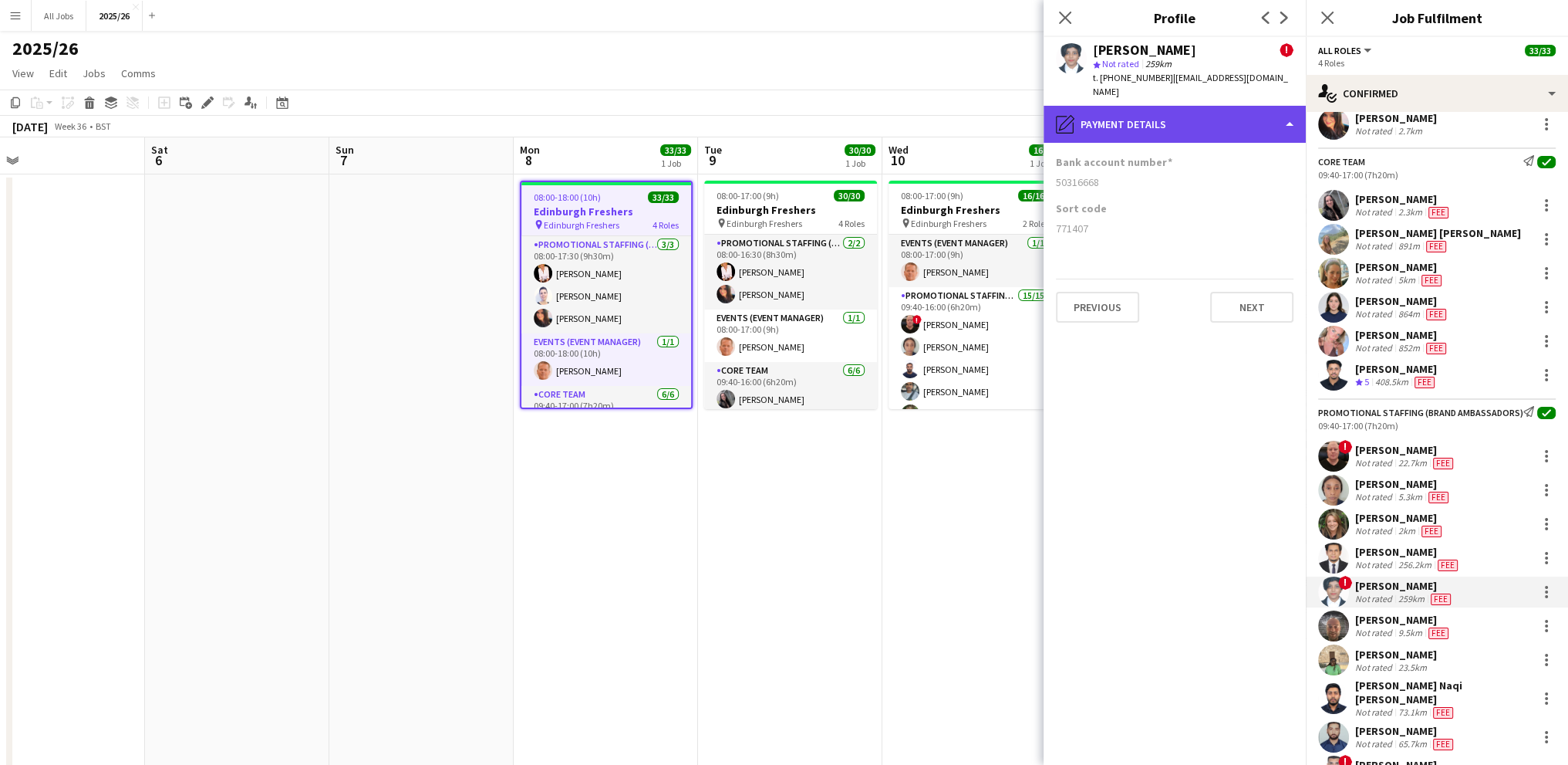
click at [1156, 113] on div "pencil4 Payment details" at bounding box center [1174, 124] width 262 height 37
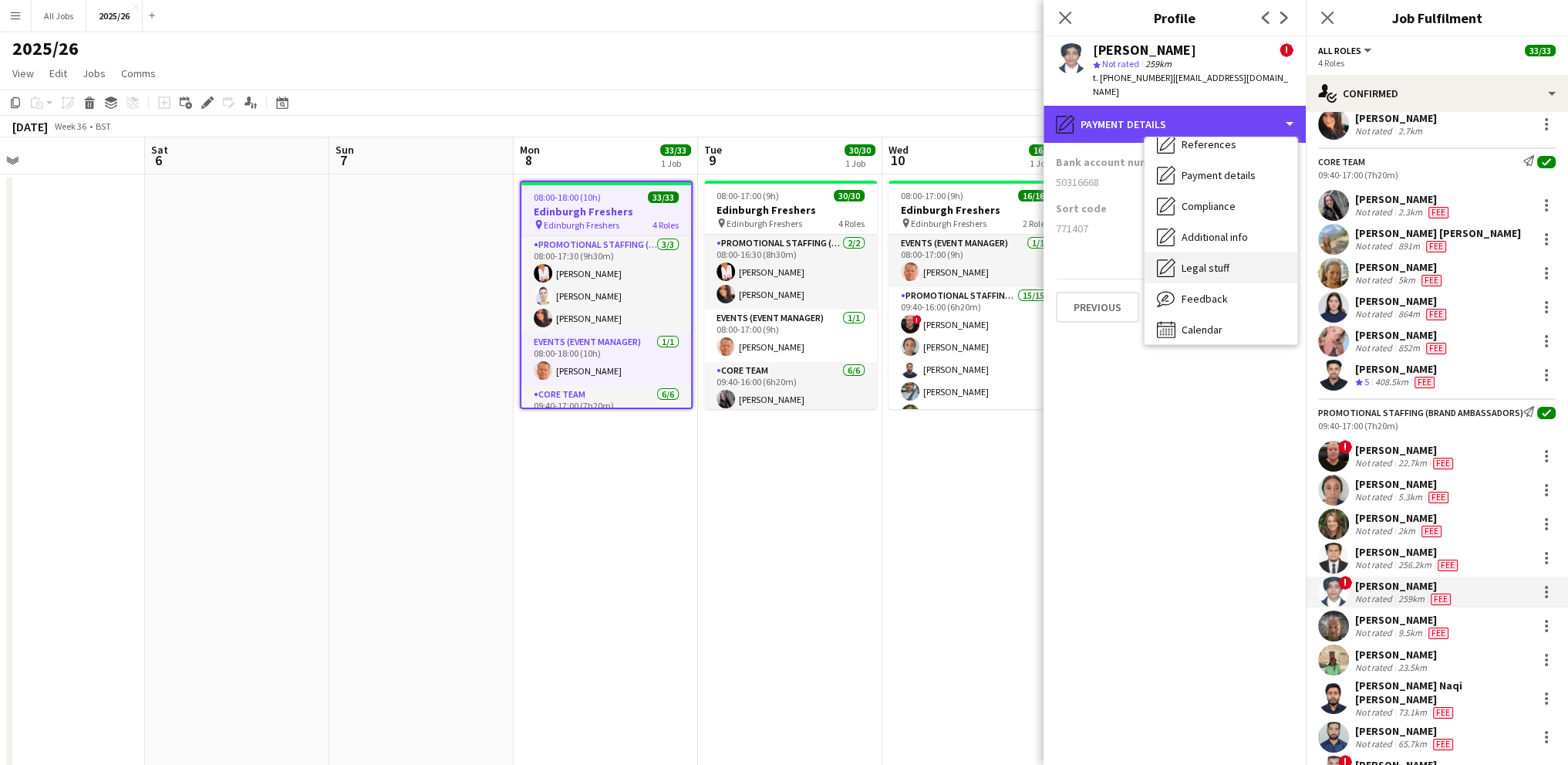
scroll to position [176, 0]
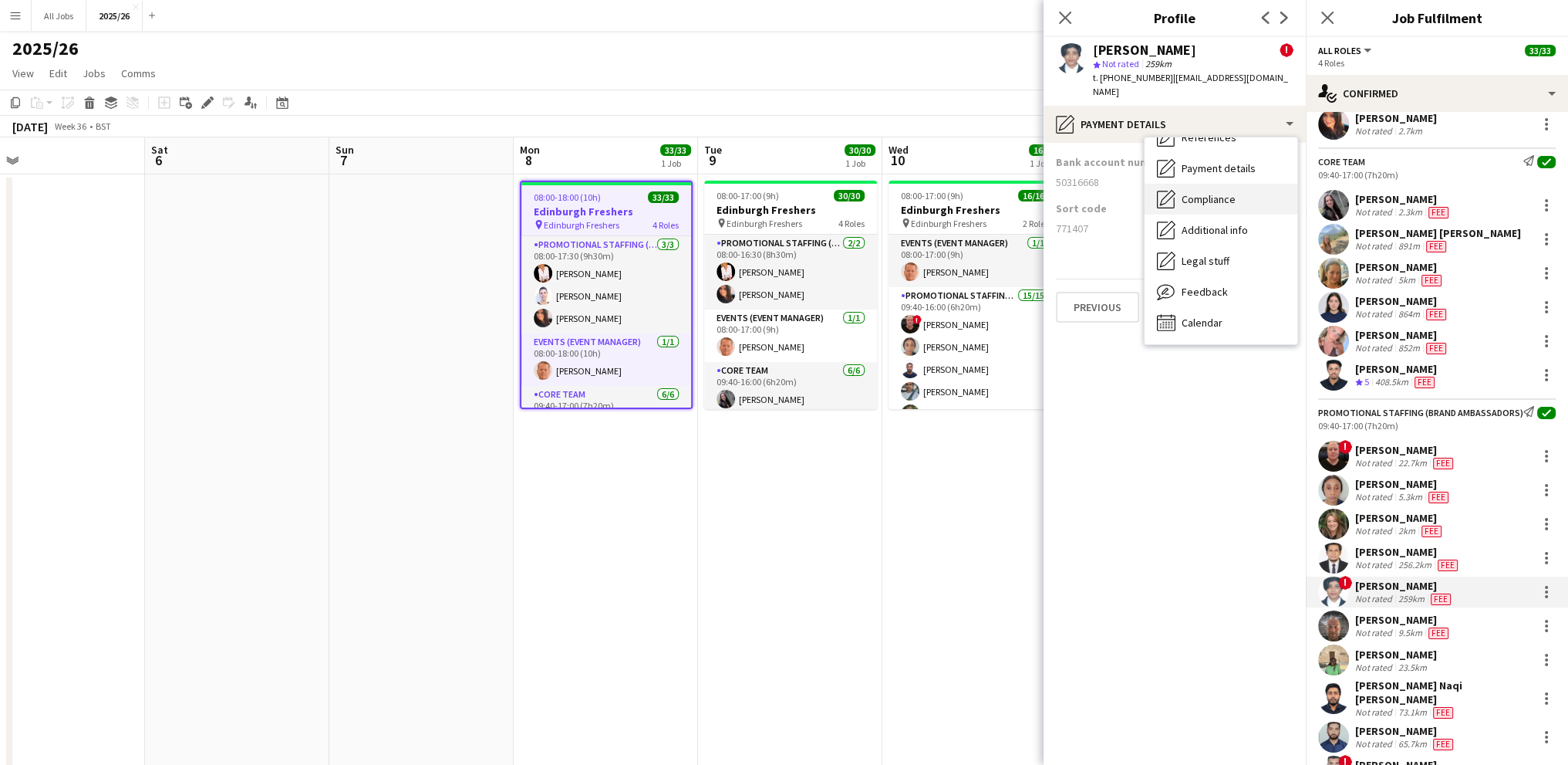
click at [1197, 184] on div "Compliance Compliance" at bounding box center [1221, 199] width 152 height 31
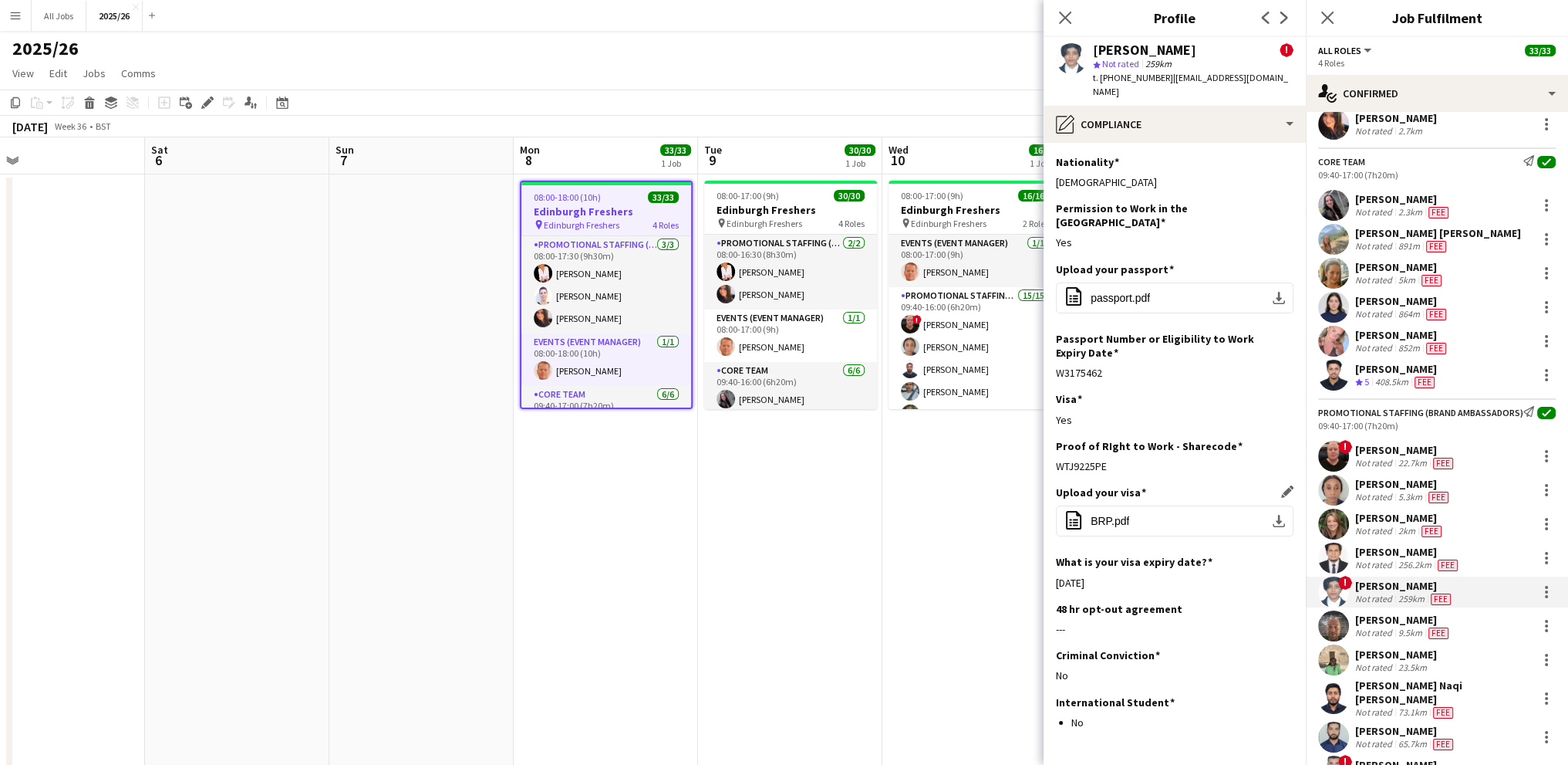
scroll to position [35, 0]
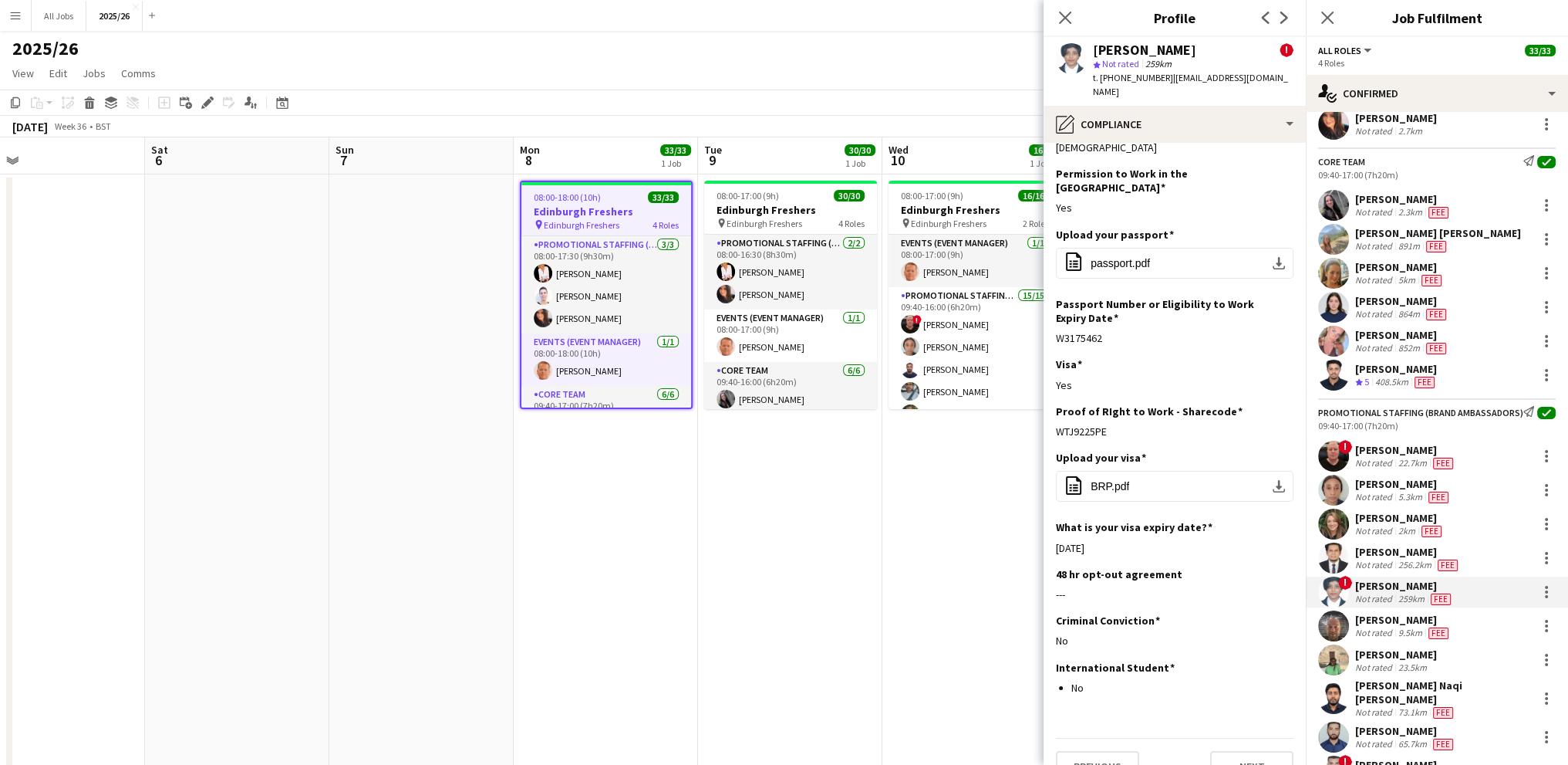
click at [1394, 626] on div "[PERSON_NAME]" at bounding box center [1403, 619] width 96 height 14
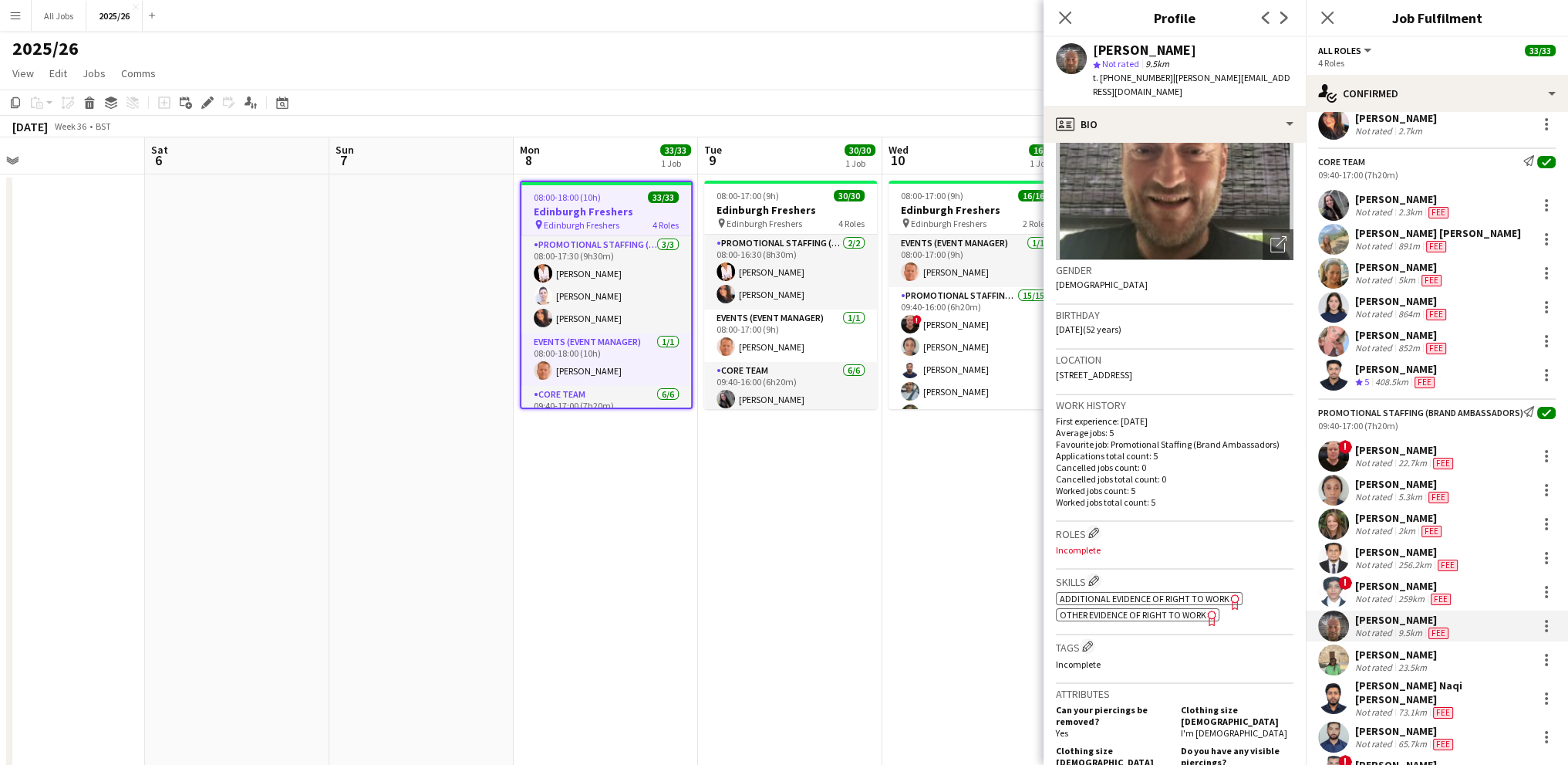
scroll to position [231, 0]
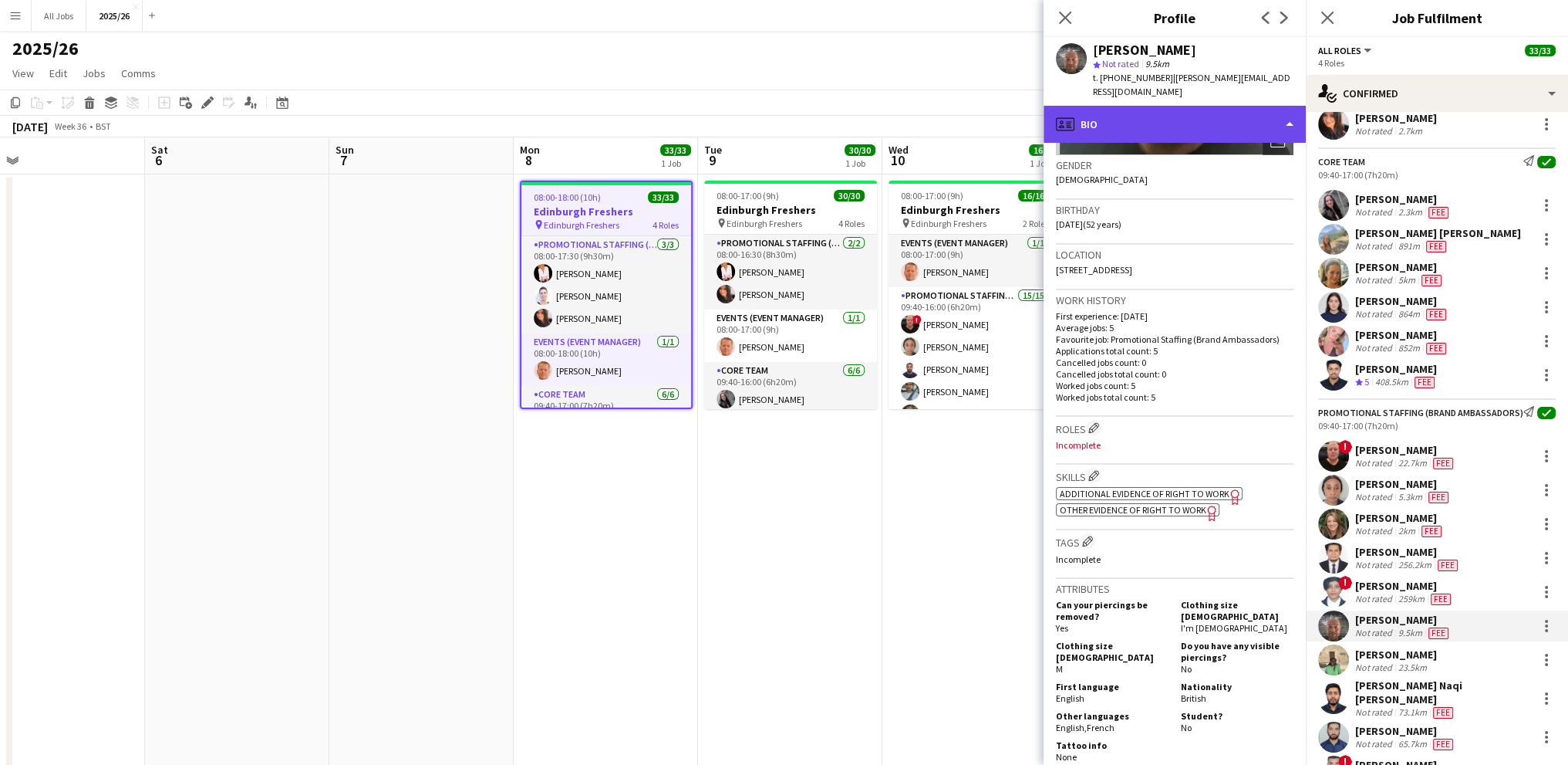
click at [1105, 106] on div "profile Bio" at bounding box center [1174, 124] width 262 height 37
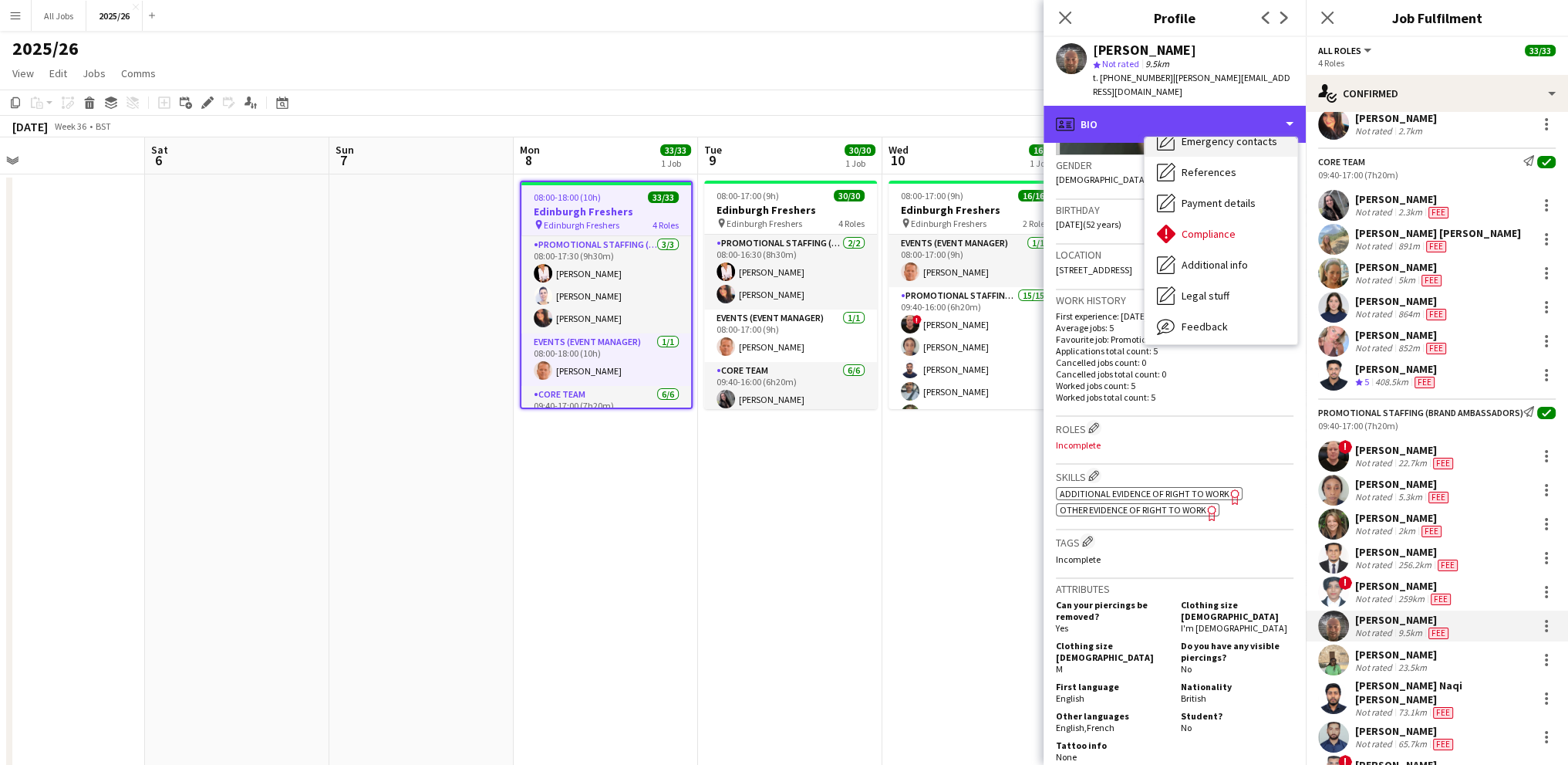
scroll to position [176, 0]
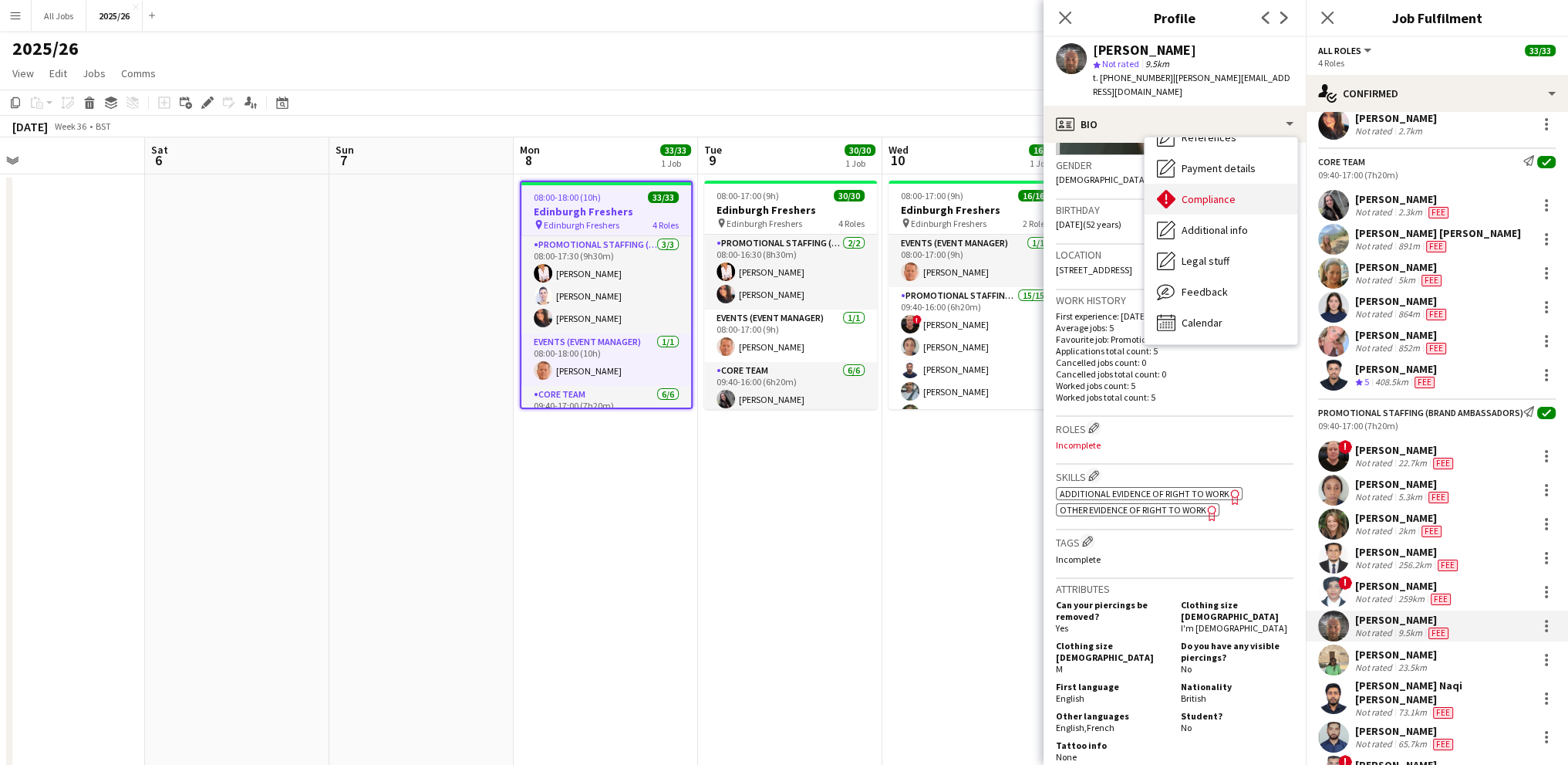
click at [1196, 192] on span "Compliance" at bounding box center [1209, 199] width 54 height 14
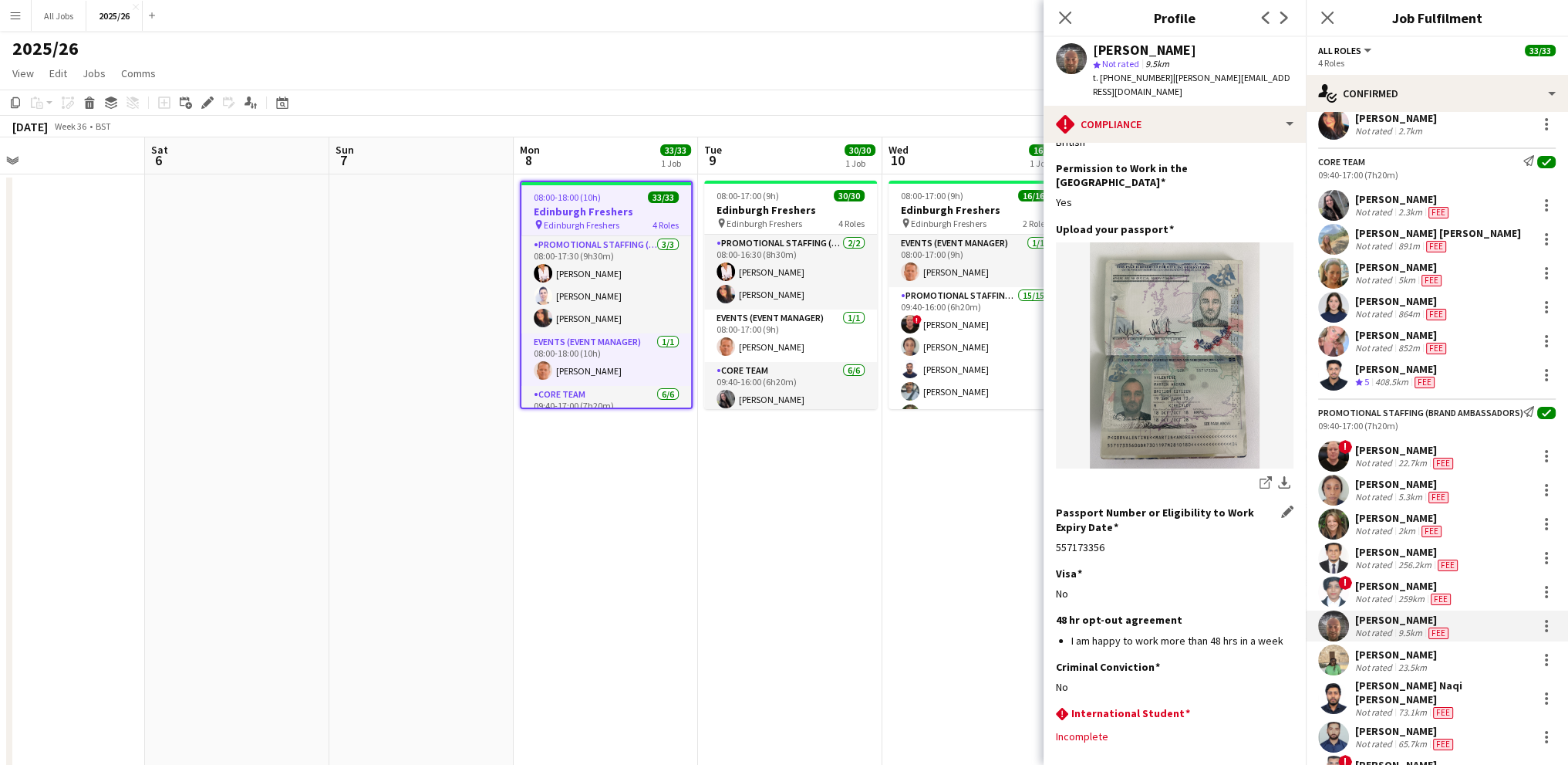
scroll to position [77, 0]
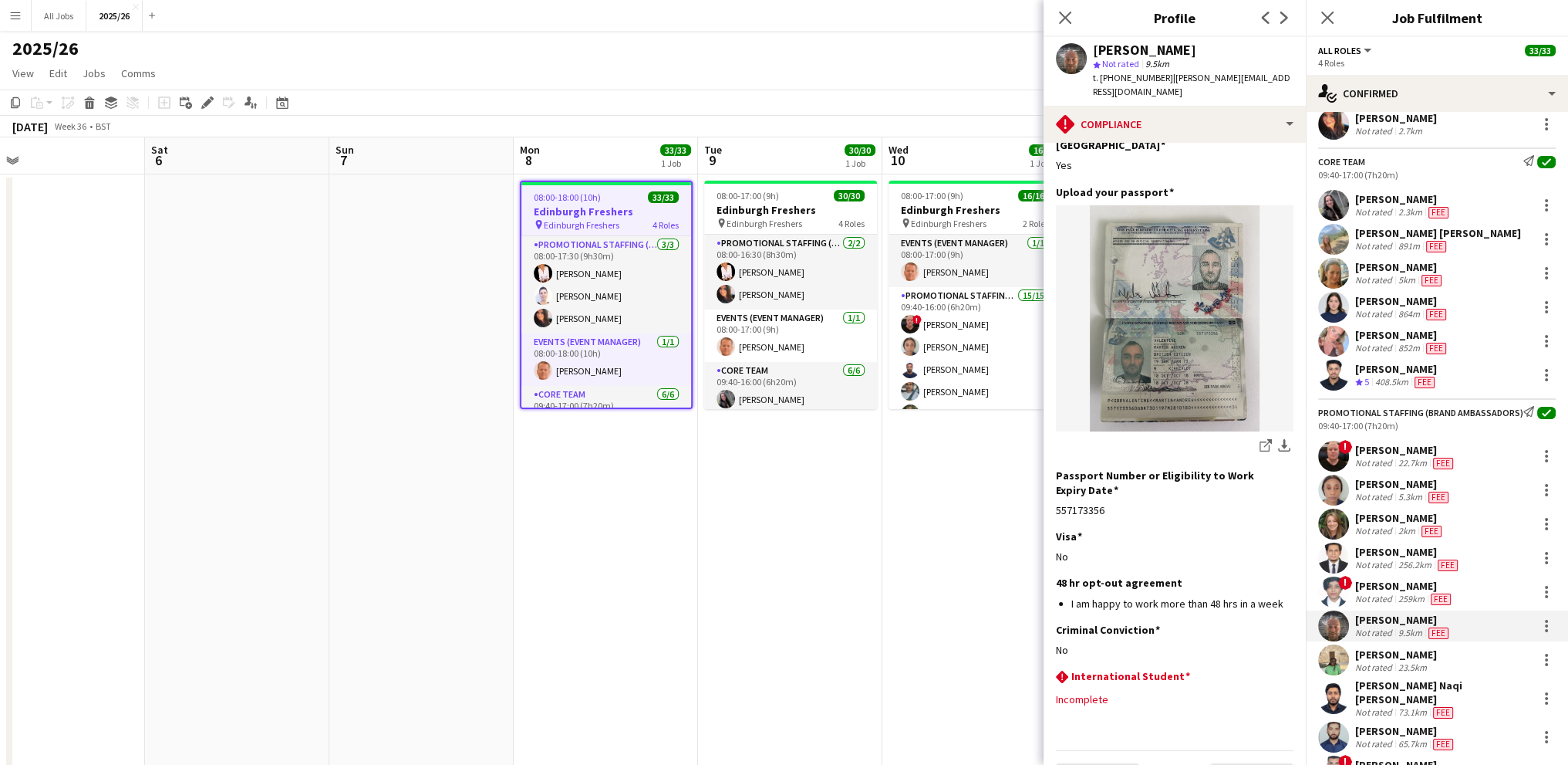
click at [1398, 673] on div "23.5km" at bounding box center [1412, 666] width 35 height 11
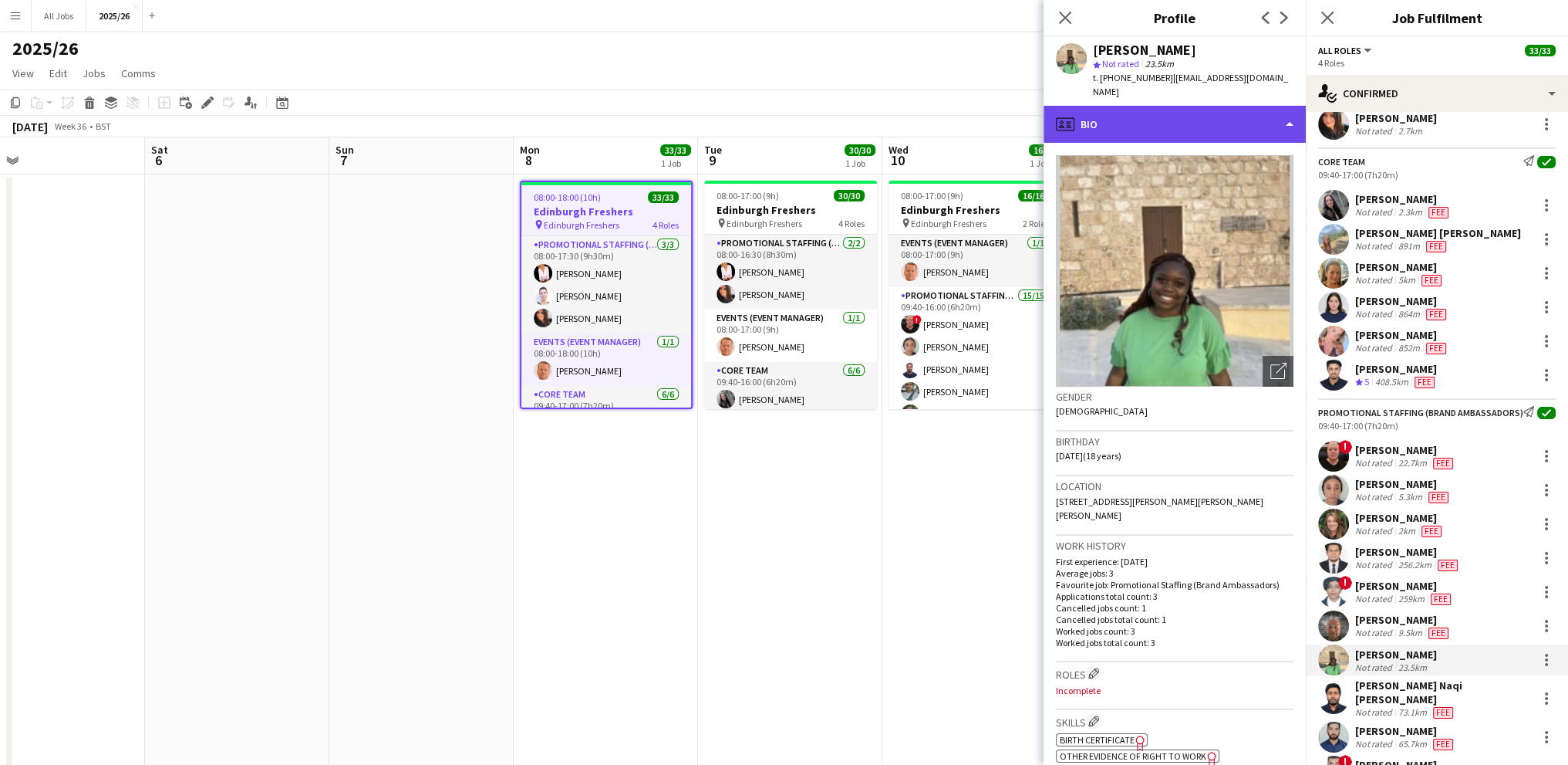
click at [1126, 109] on div "profile Bio" at bounding box center [1174, 124] width 262 height 37
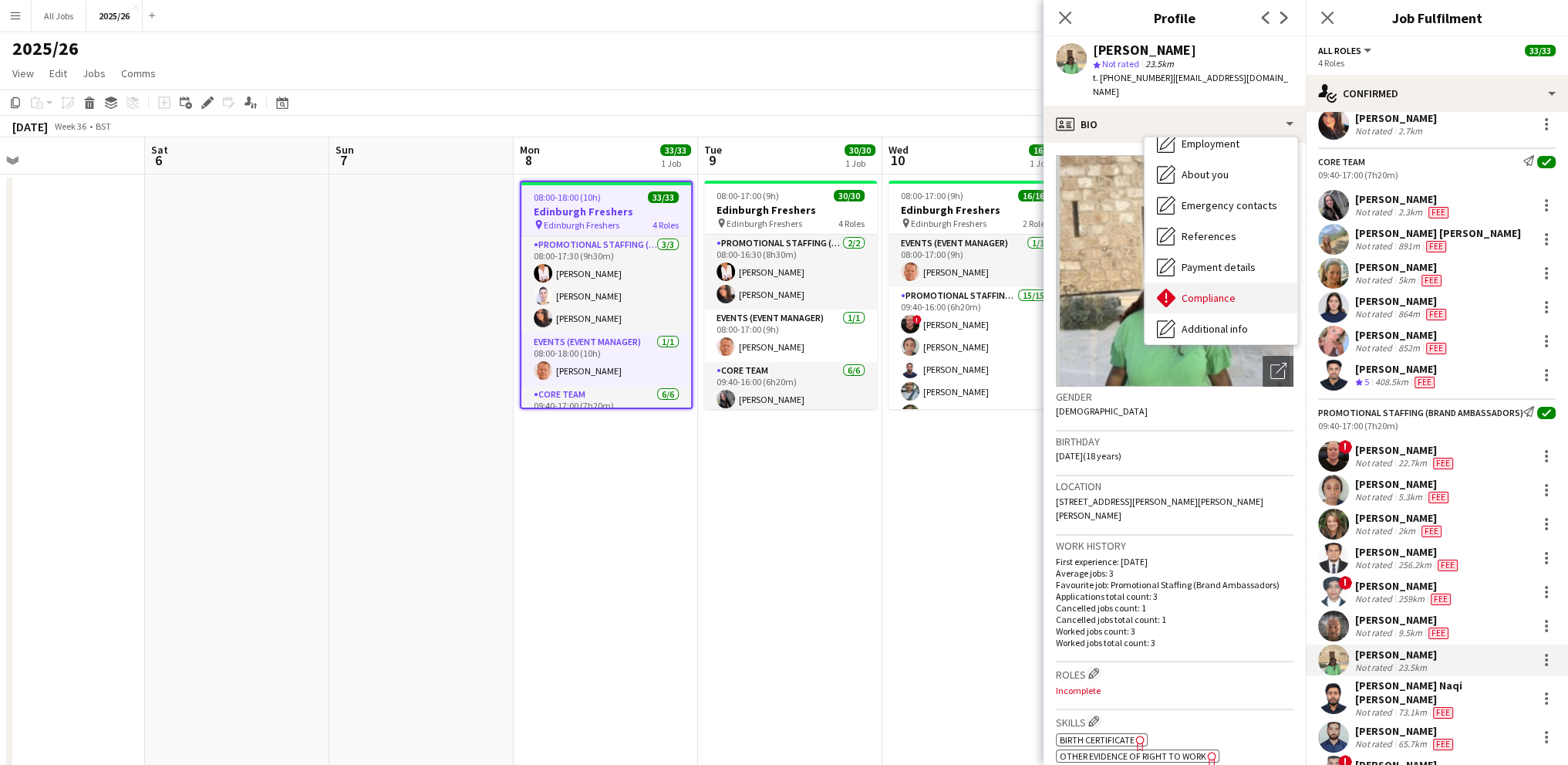
click at [1186, 291] on span "Compliance" at bounding box center [1209, 298] width 54 height 14
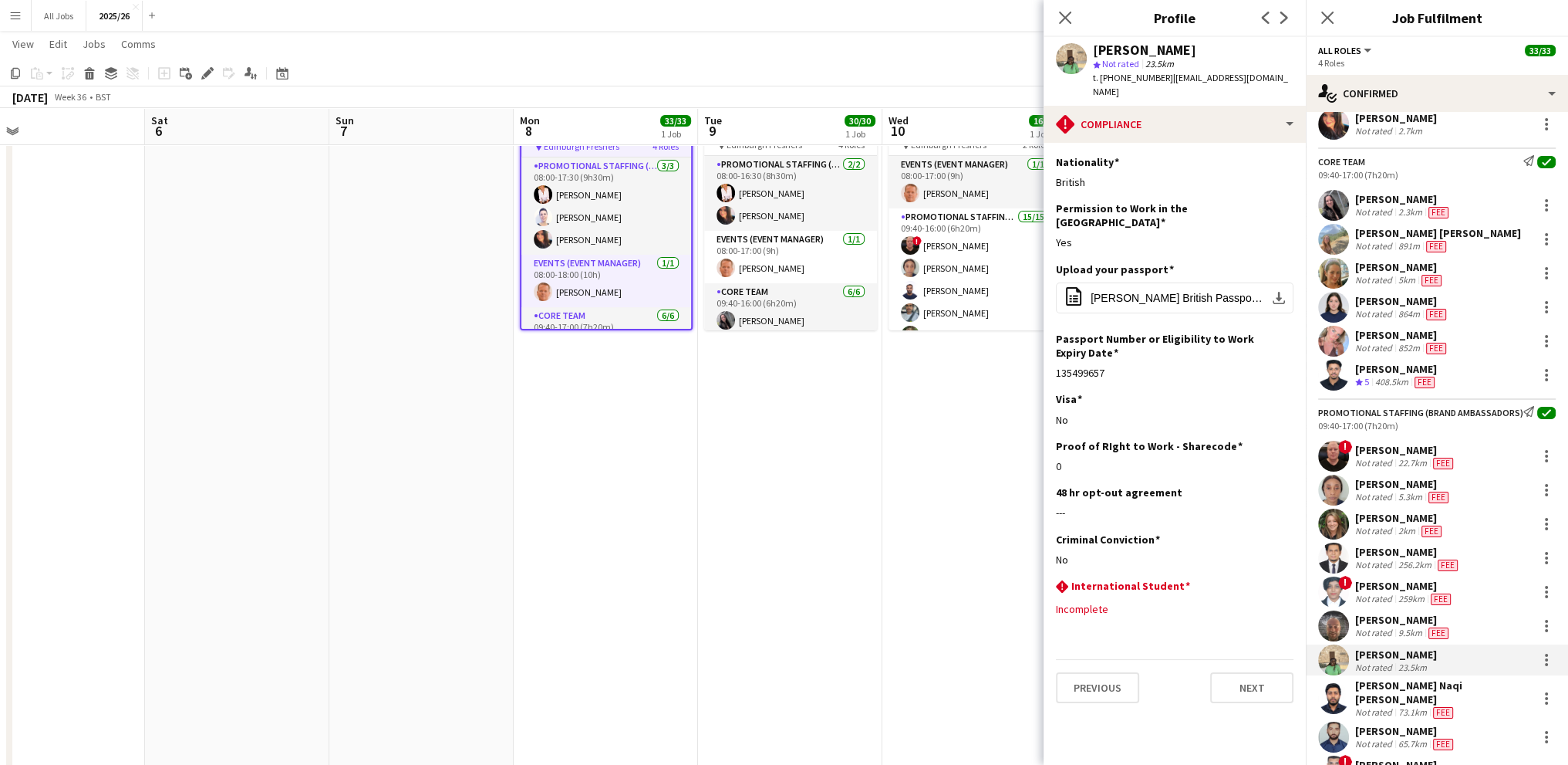
click at [1393, 700] on div "[PERSON_NAME] Naqi [PERSON_NAME]" at bounding box center [1442, 692] width 176 height 28
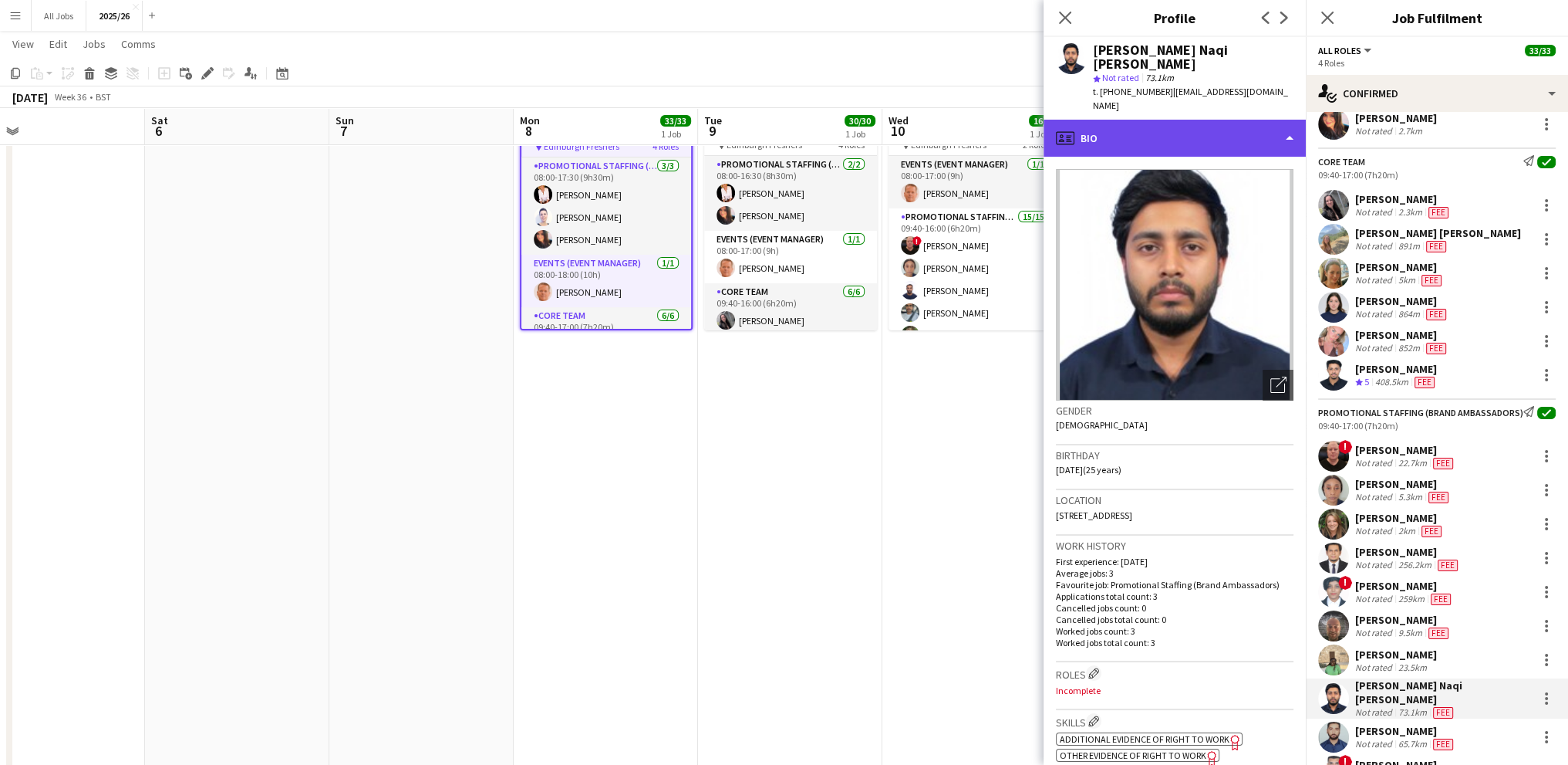
click at [1126, 123] on div "profile Bio" at bounding box center [1174, 138] width 262 height 37
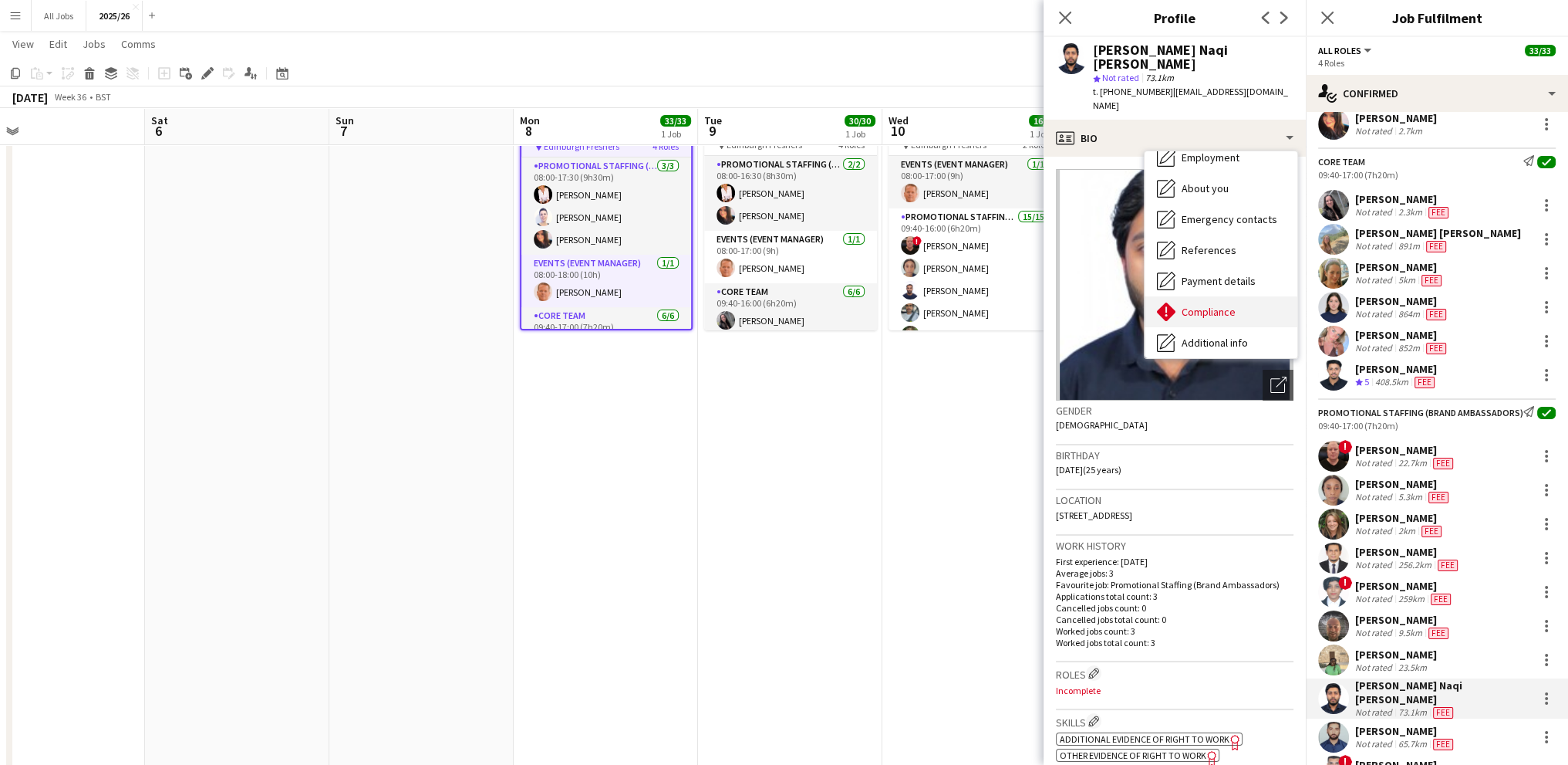
click at [1194, 305] on span "Compliance" at bounding box center [1209, 312] width 54 height 14
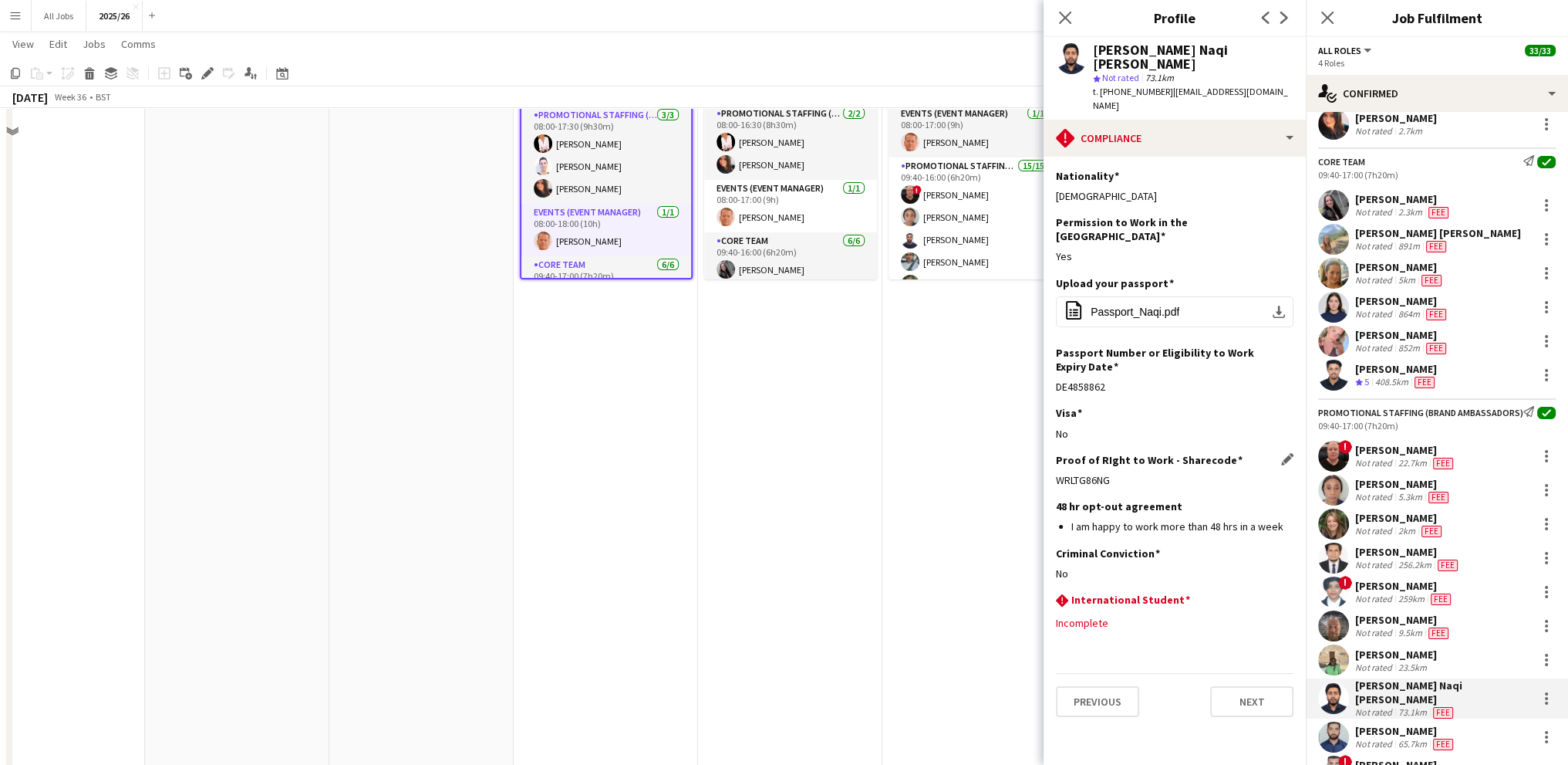
scroll to position [154, 0]
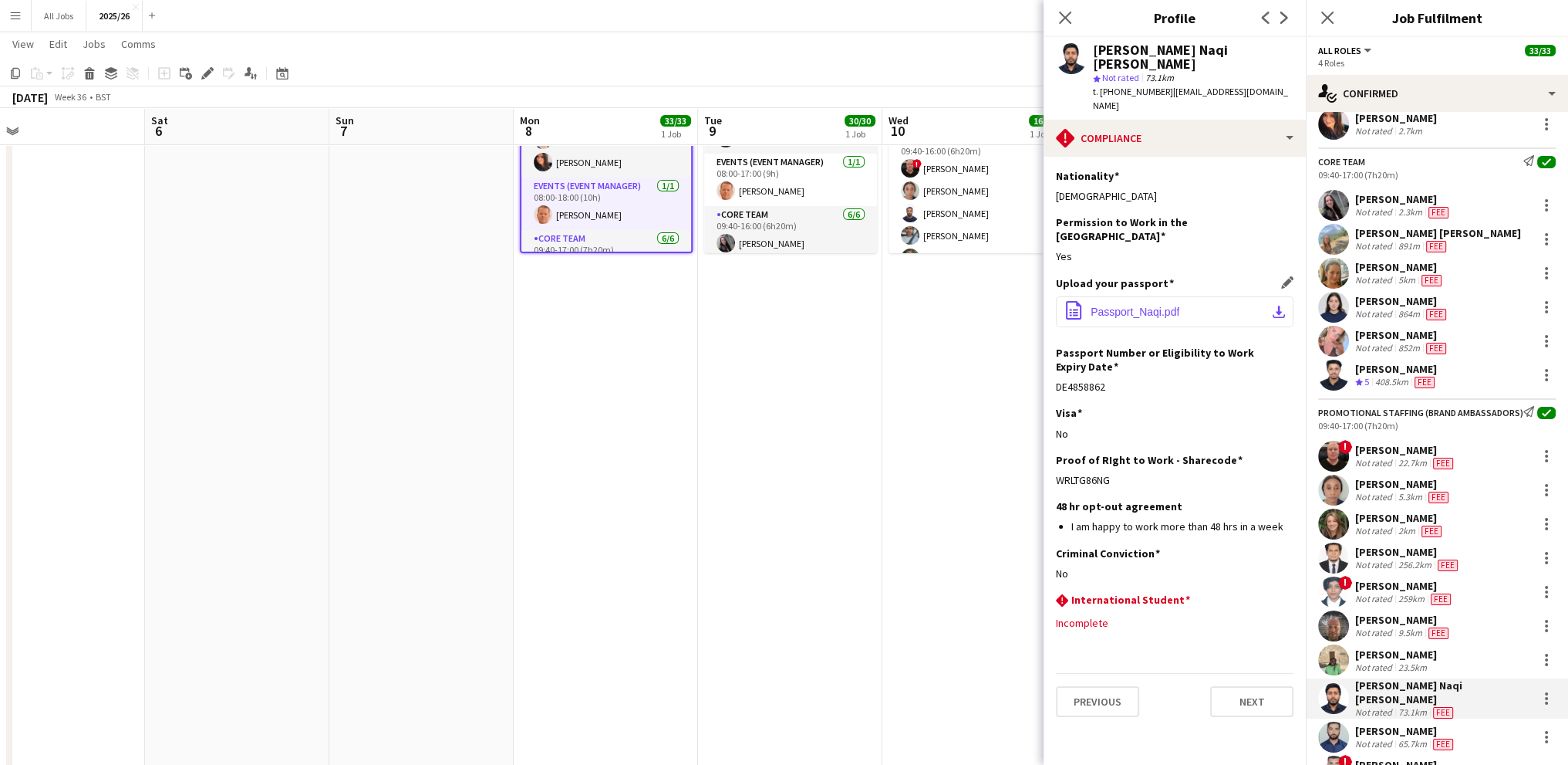
click at [1157, 306] on span "Passport_Naqi.pdf" at bounding box center [1134, 312] width 88 height 12
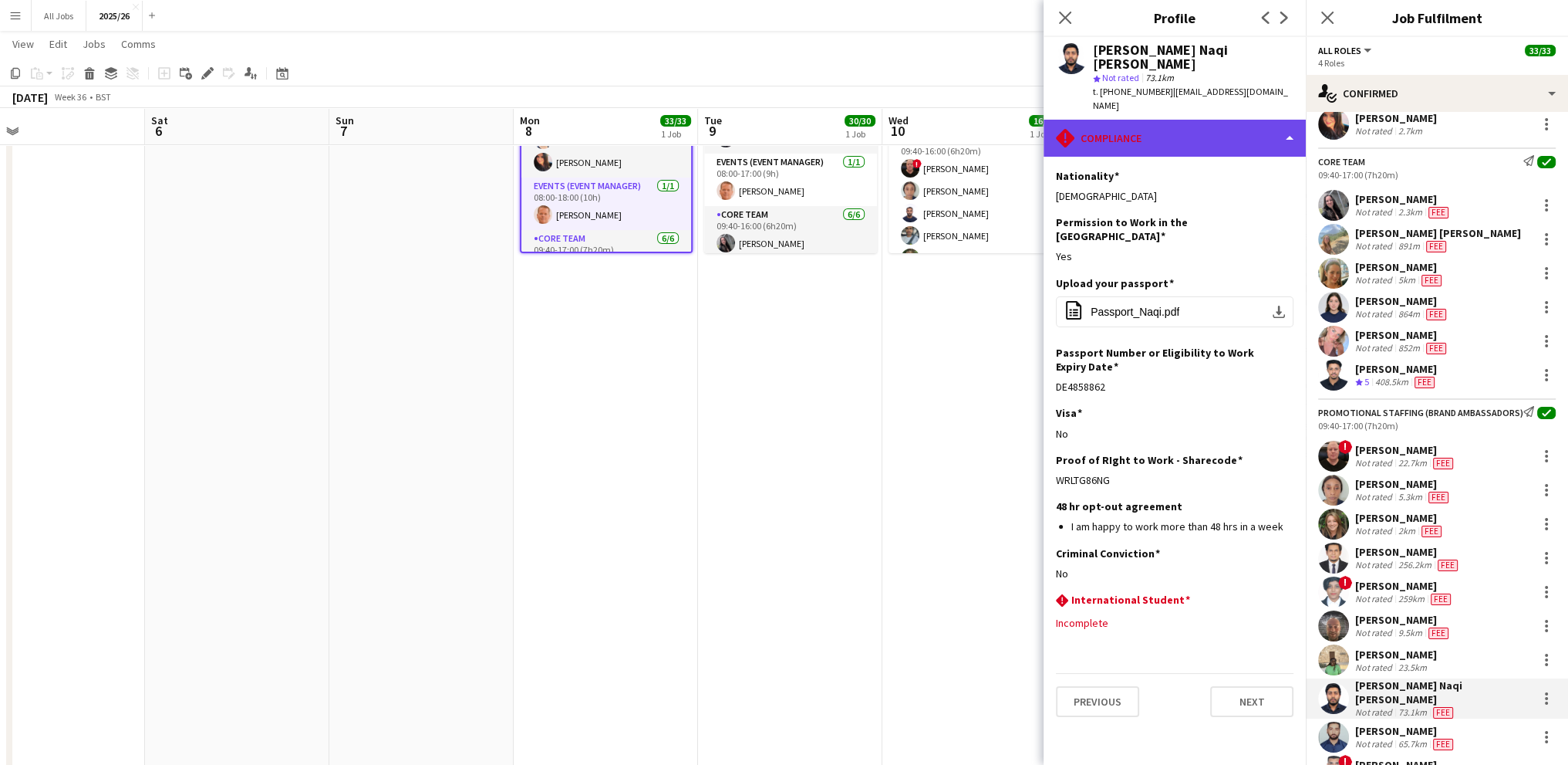
click at [1091, 129] on div "rhombus-alert Compliance" at bounding box center [1174, 138] width 262 height 37
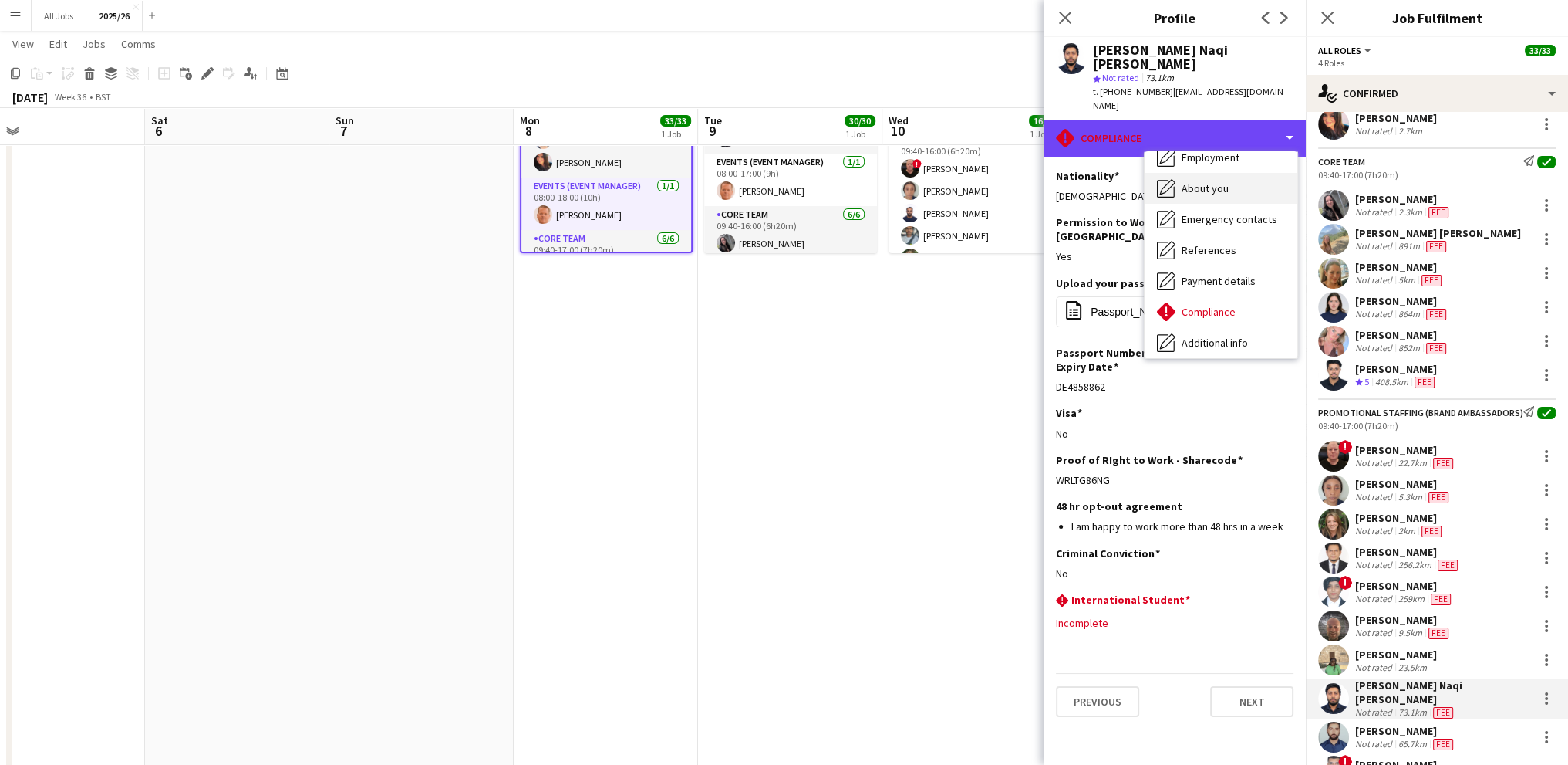
scroll to position [0, 0]
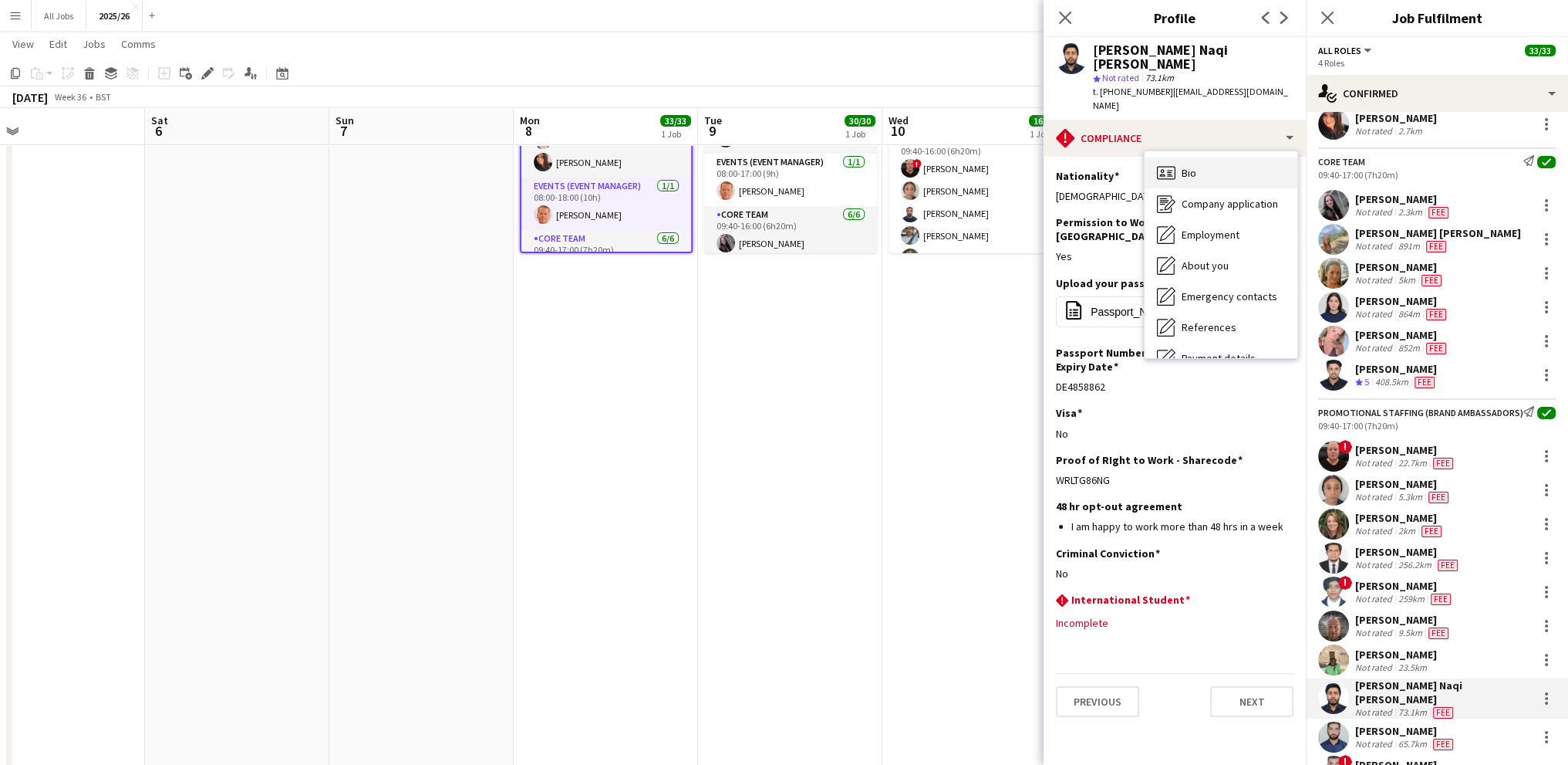
click at [1186, 165] on span "Bio" at bounding box center [1189, 172] width 15 height 14
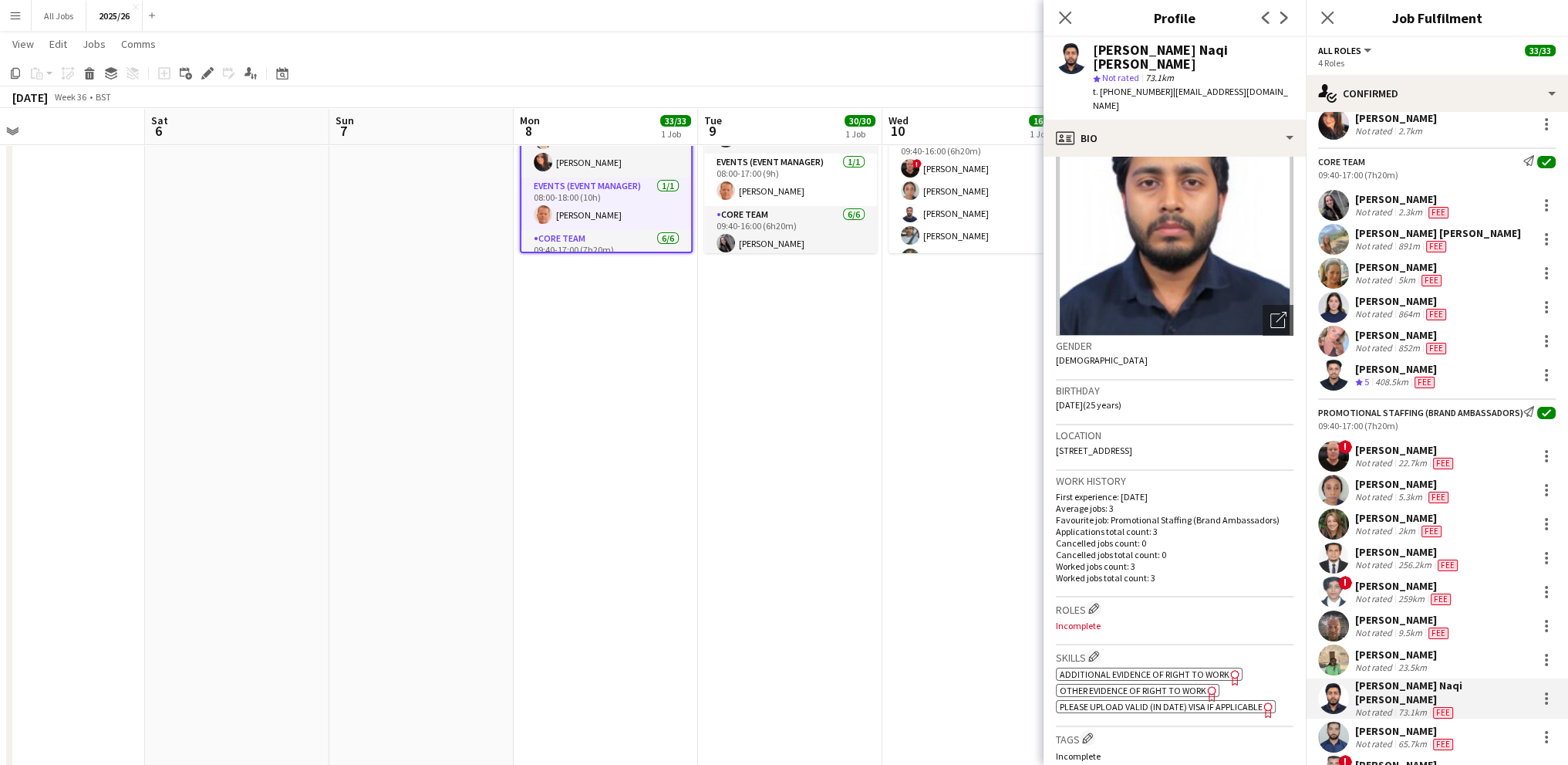
scroll to position [154, 0]
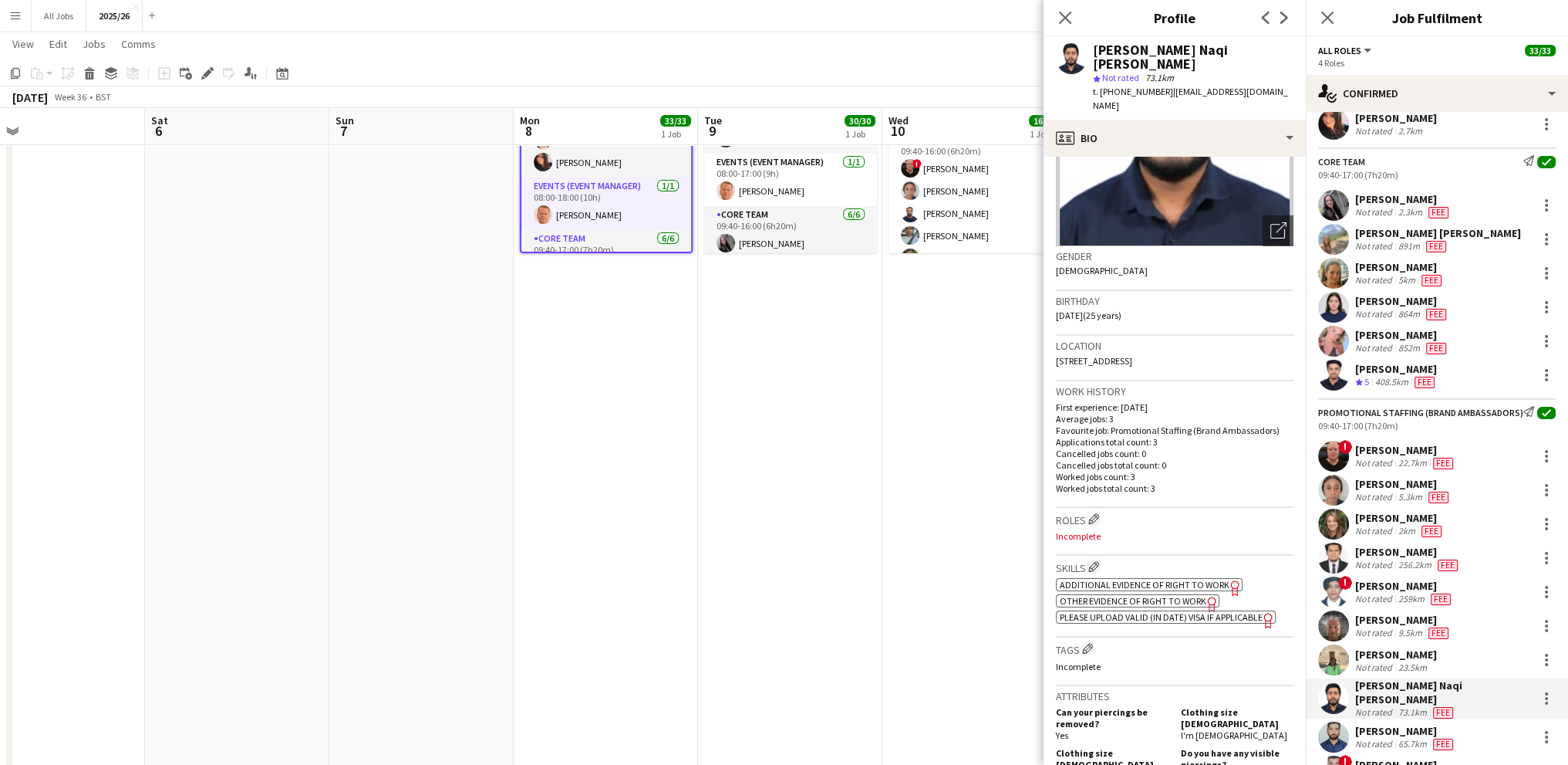
click at [1120, 579] on span "Additional evidence of Right to Work" at bounding box center [1145, 584] width 170 height 11
click at [1132, 595] on span "Other evidence of Right to Work" at bounding box center [1132, 600] width 146 height 11
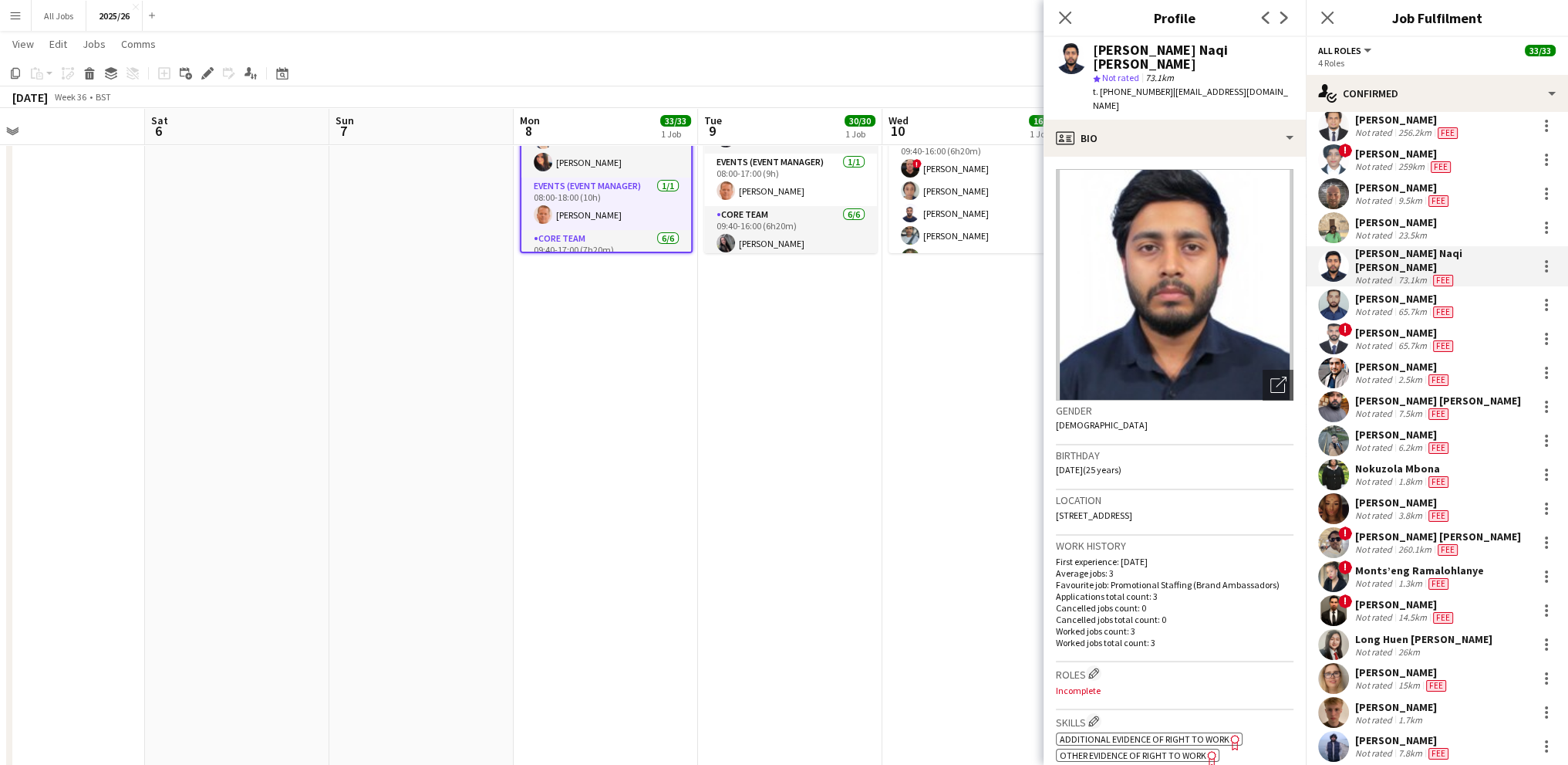
scroll to position [587, 0]
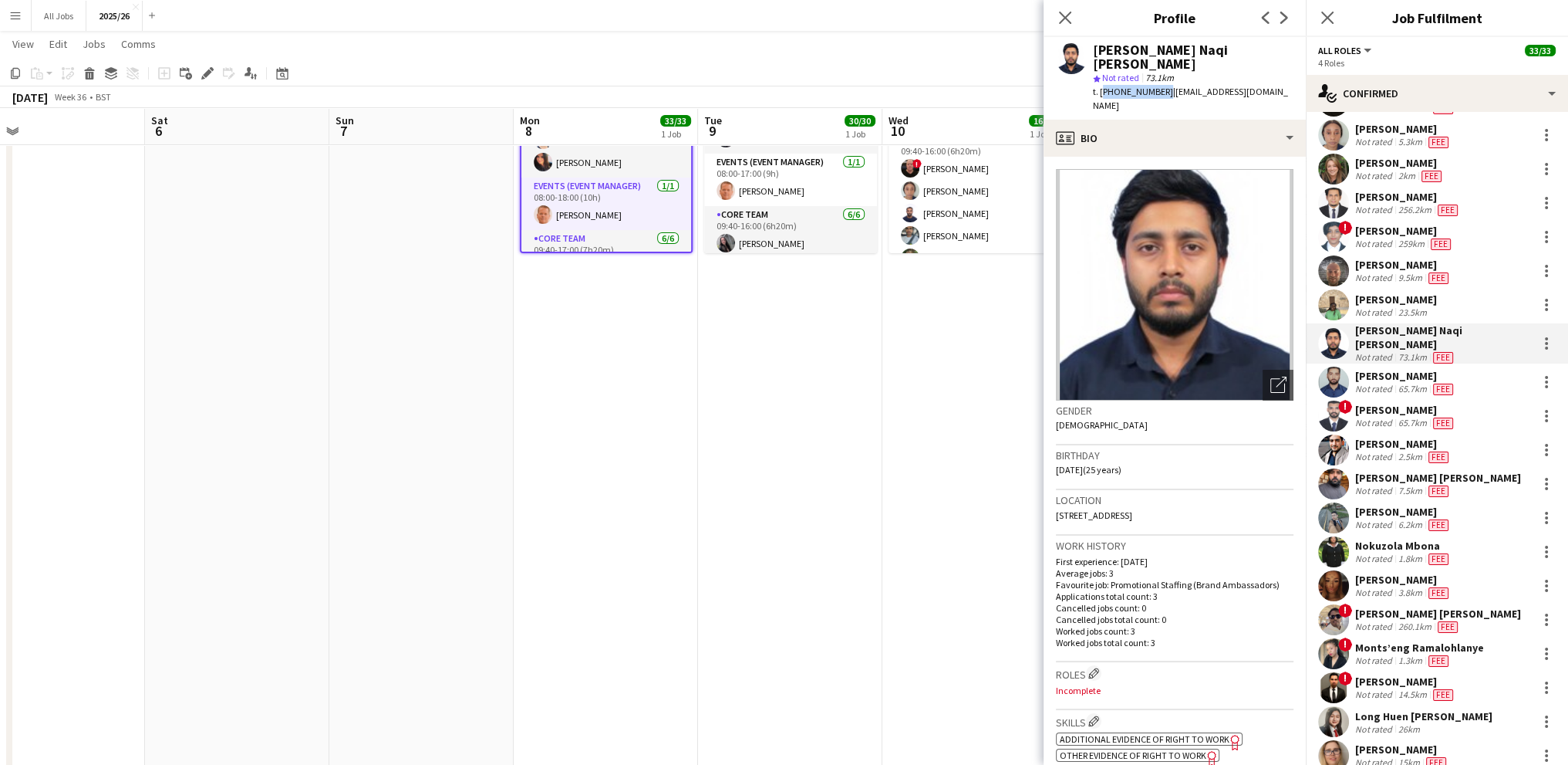
drag, startPoint x: 1158, startPoint y: 91, endPoint x: 1099, endPoint y: 88, distance: 59.1
click at [1099, 88] on span "t. [PHONE_NUMBER]" at bounding box center [1132, 91] width 81 height 11
copy span "[PHONE_NUMBER]"
click at [1378, 373] on div "[PERSON_NAME]" at bounding box center [1405, 376] width 101 height 14
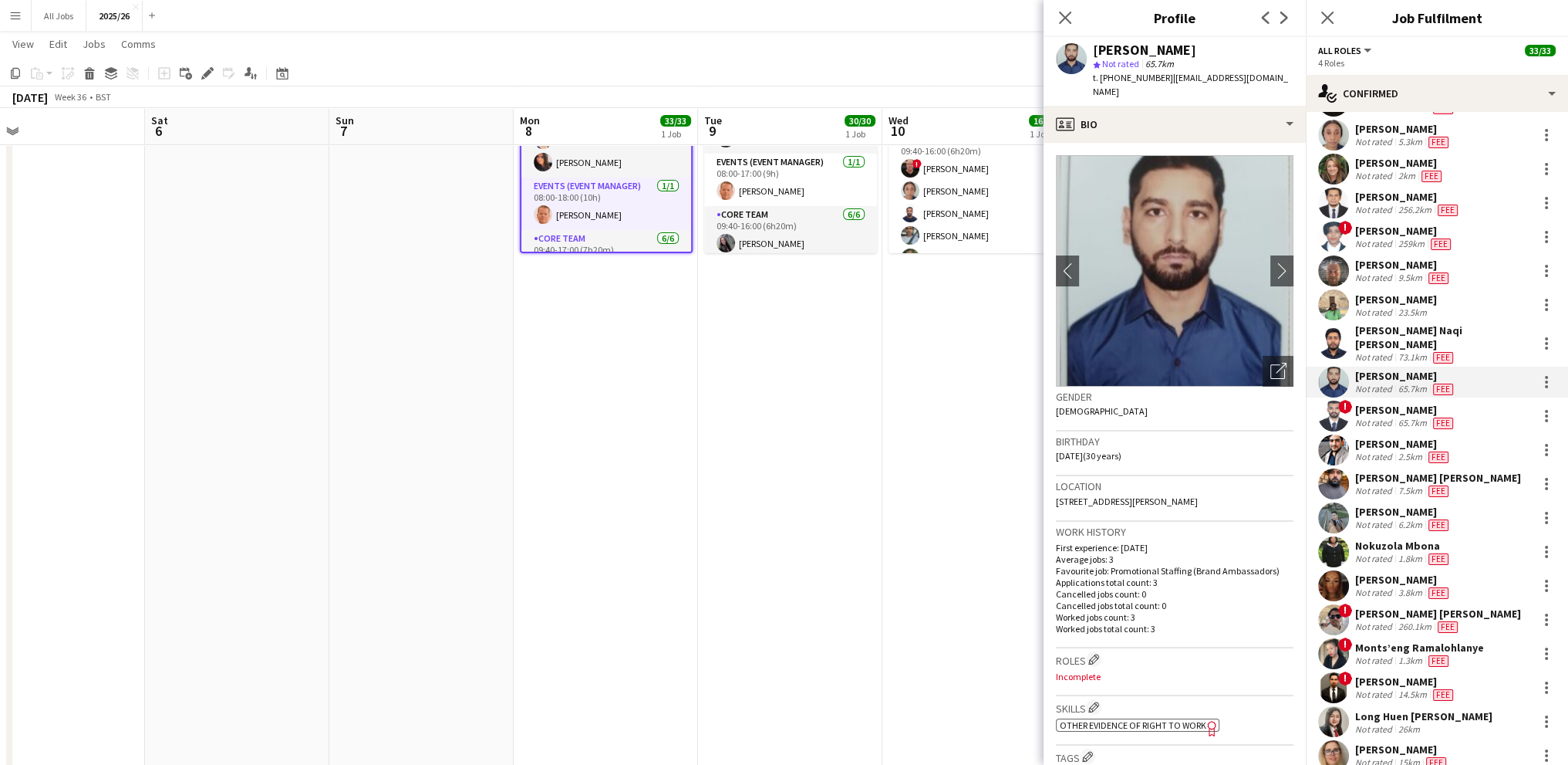
click at [1126, 719] on span "Other evidence of Right to Work" at bounding box center [1132, 724] width 146 height 11
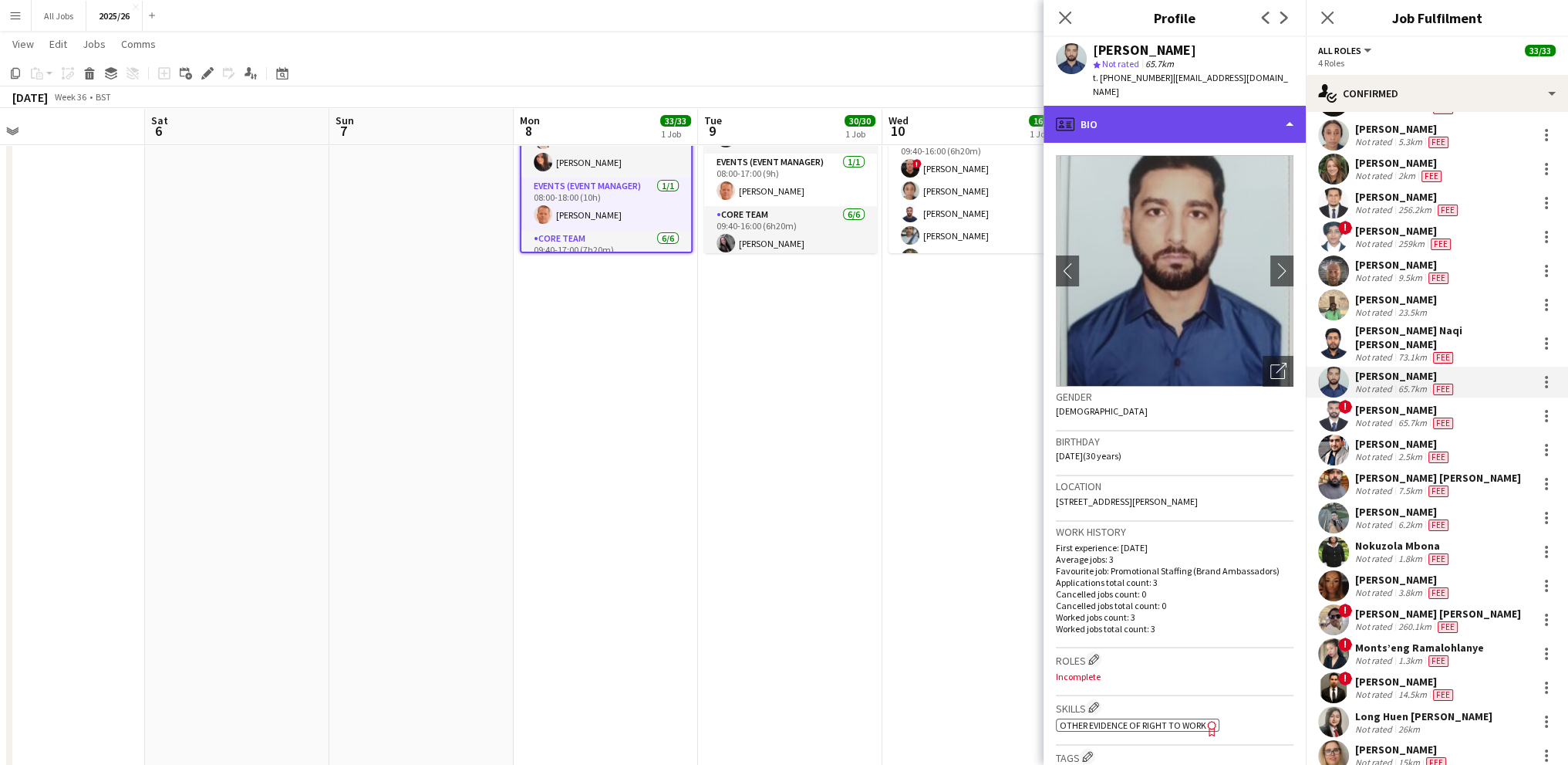
click at [1120, 106] on div "profile Bio" at bounding box center [1174, 124] width 262 height 37
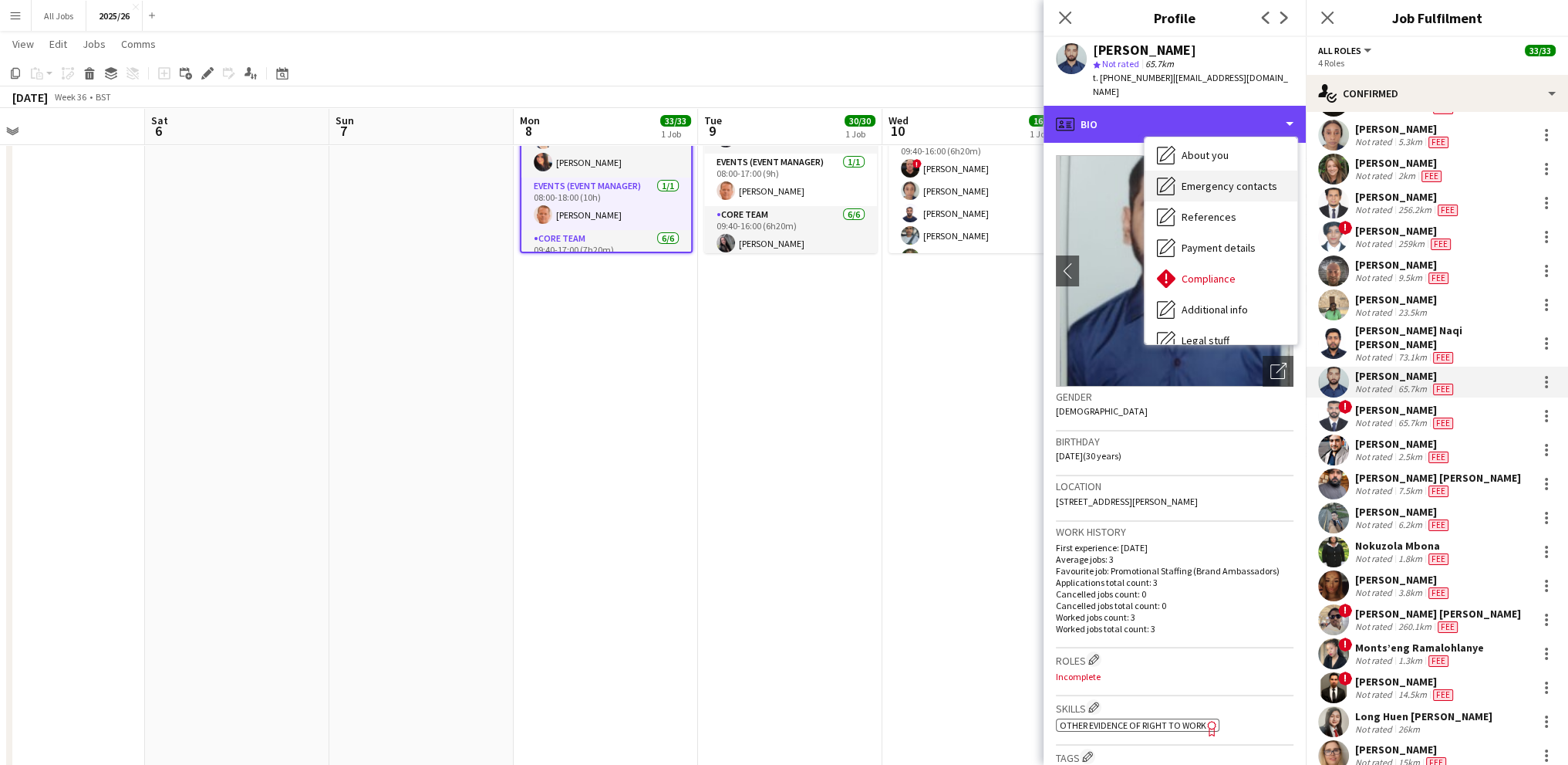
scroll to position [176, 0]
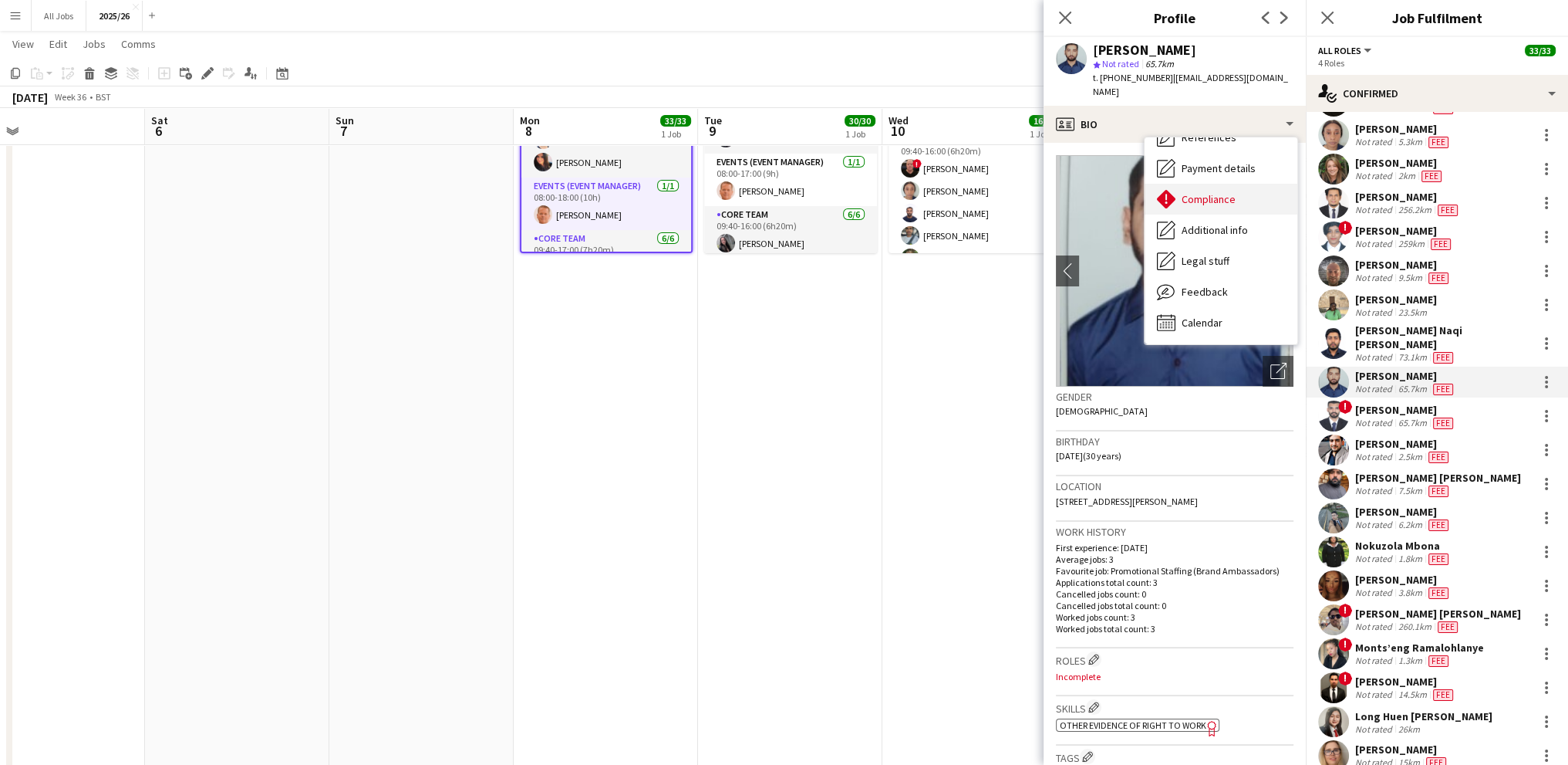
click at [1197, 192] on span "Compliance" at bounding box center [1209, 199] width 54 height 14
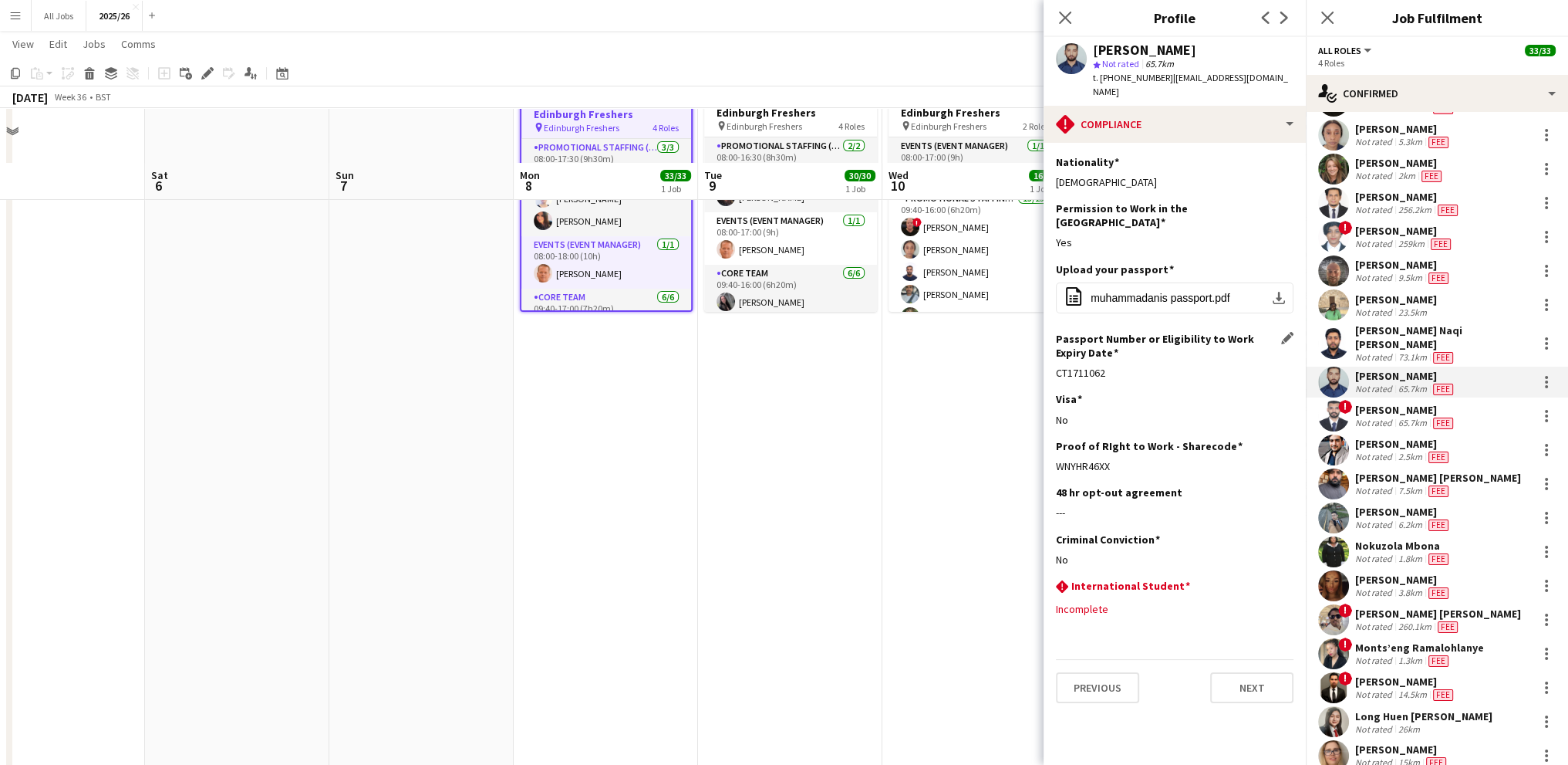
scroll to position [0, 0]
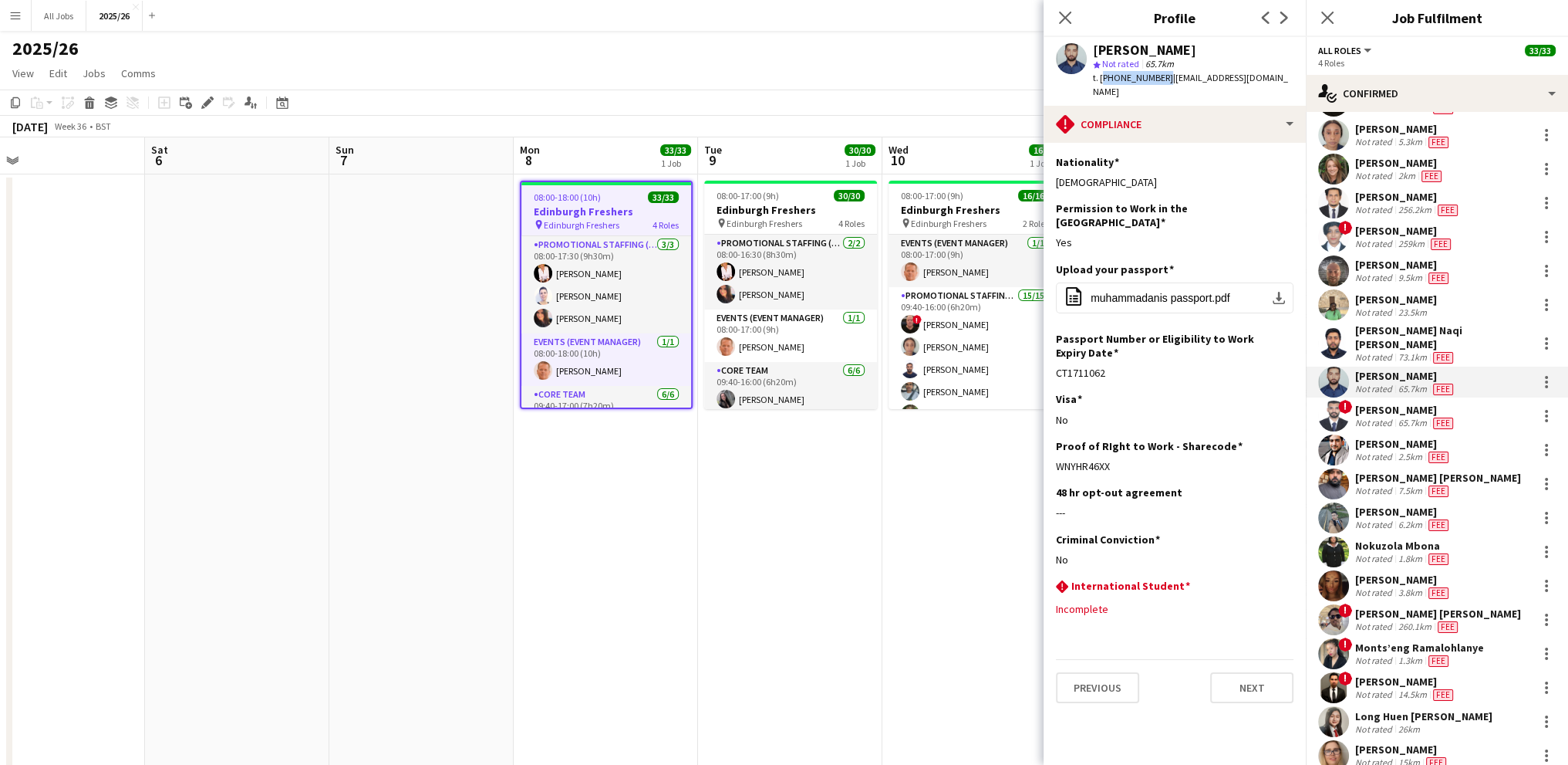
drag, startPoint x: 1158, startPoint y: 81, endPoint x: 1101, endPoint y: 82, distance: 57.0
click at [1101, 82] on span "t. [PHONE_NUMBER]" at bounding box center [1132, 77] width 81 height 11
copy span "[PHONE_NUMBER]"
click at [1400, 403] on div "! [PERSON_NAME] Not rated 65.7km Fee" at bounding box center [1436, 416] width 262 height 31
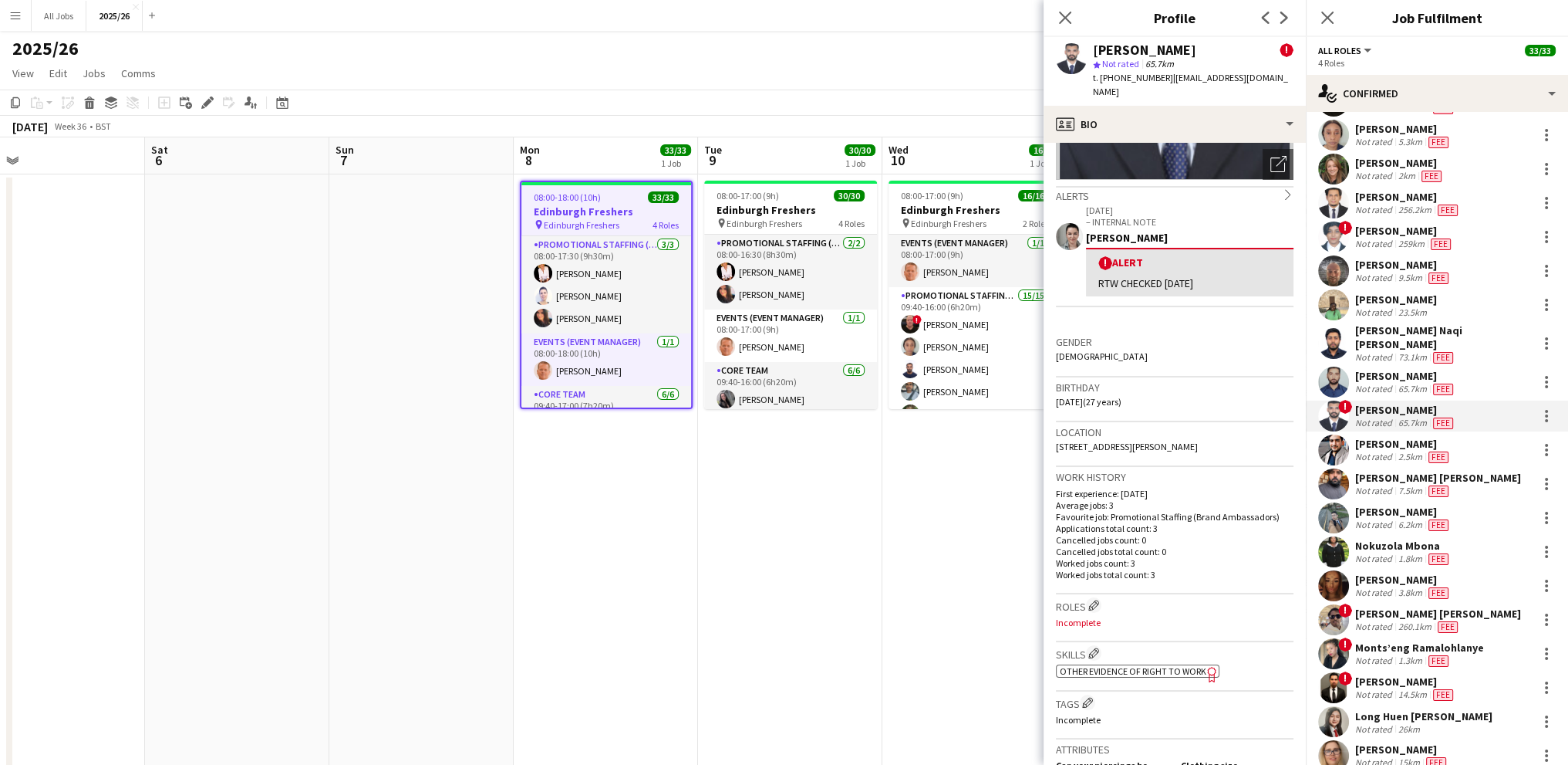
scroll to position [231, 0]
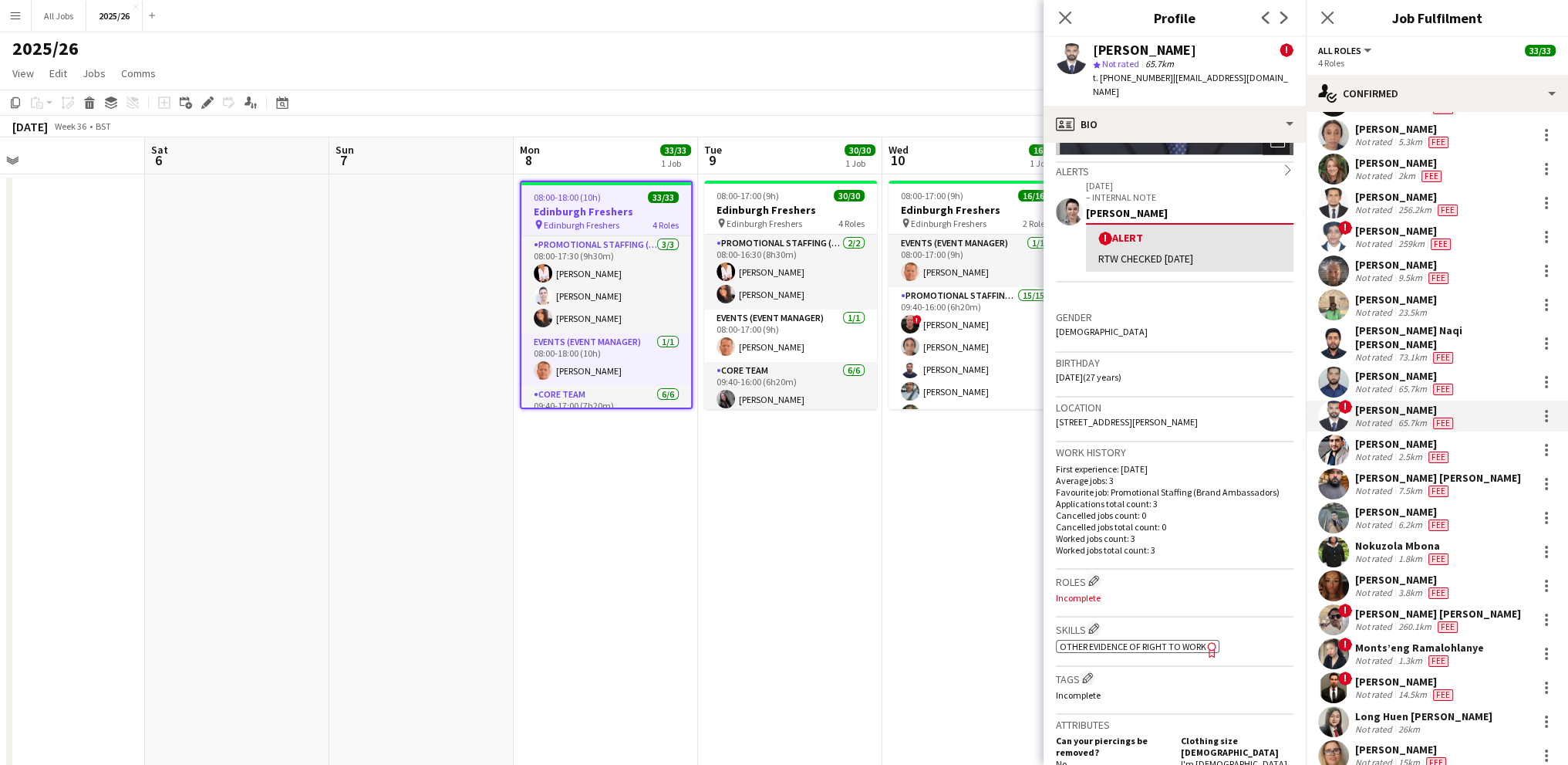
click at [1133, 641] on span "Other evidence of Right to Work" at bounding box center [1132, 645] width 146 height 11
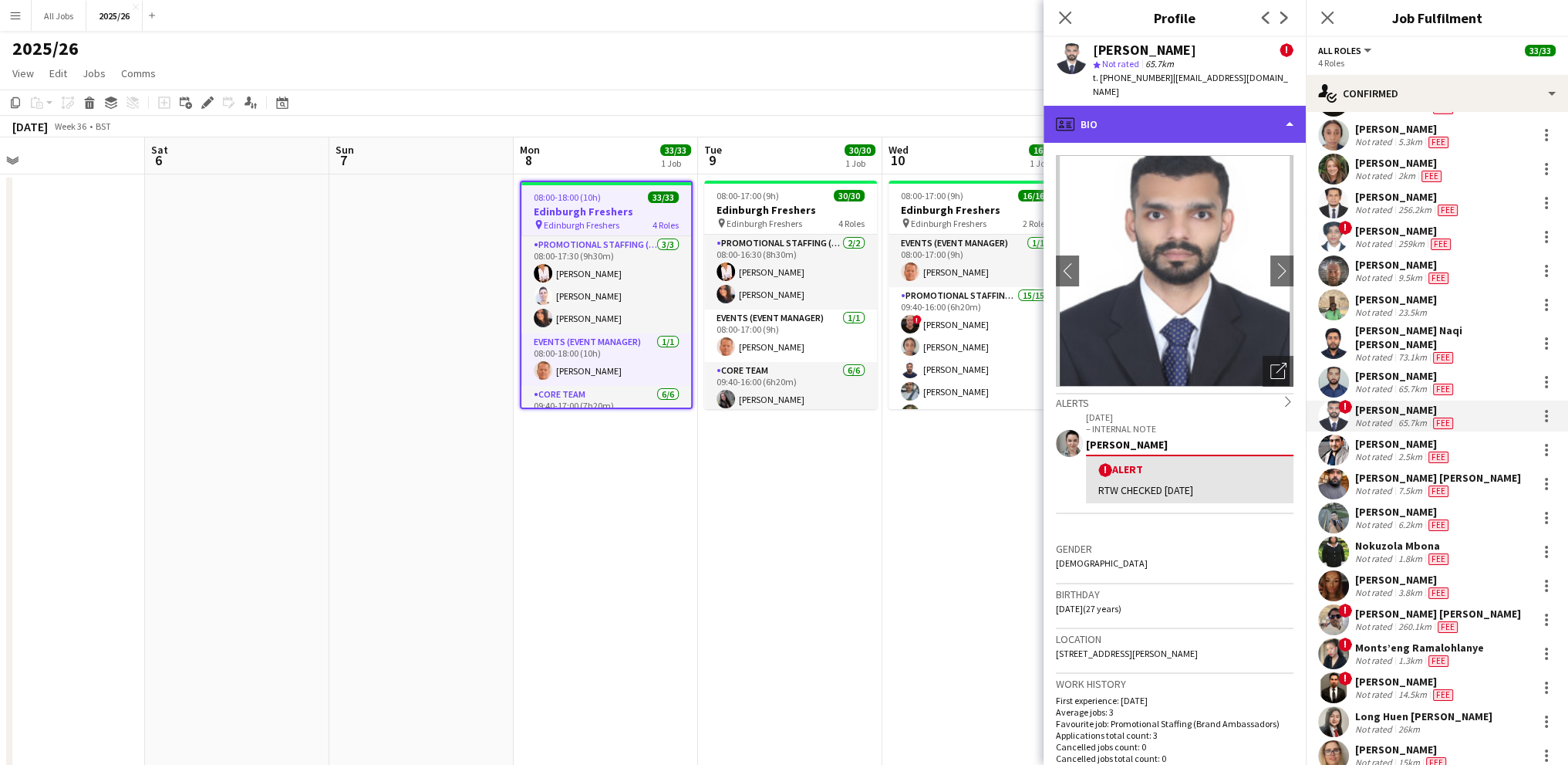
click at [1129, 137] on div "profile Bio" at bounding box center [1174, 124] width 262 height 37
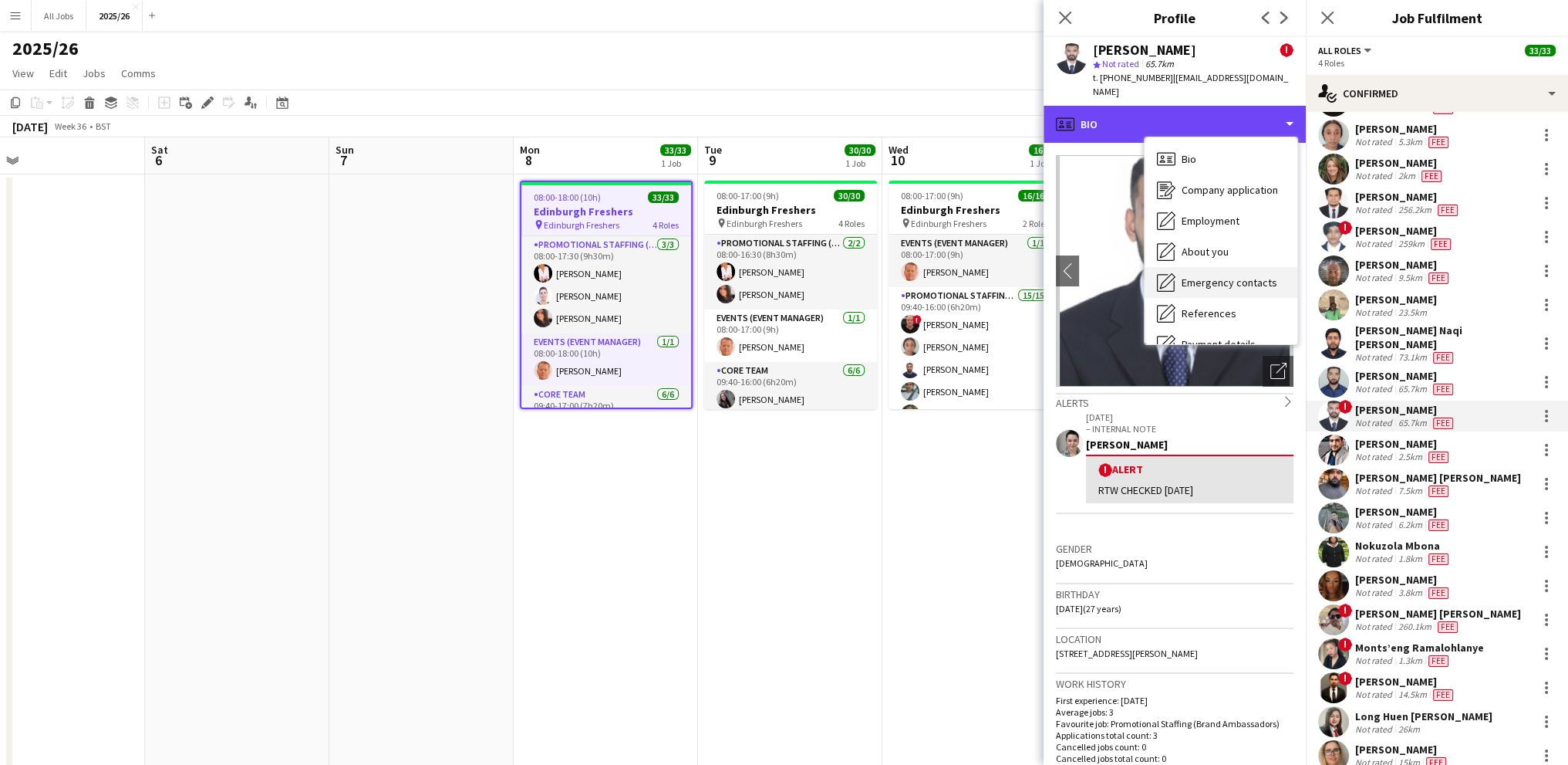
scroll to position [77, 0]
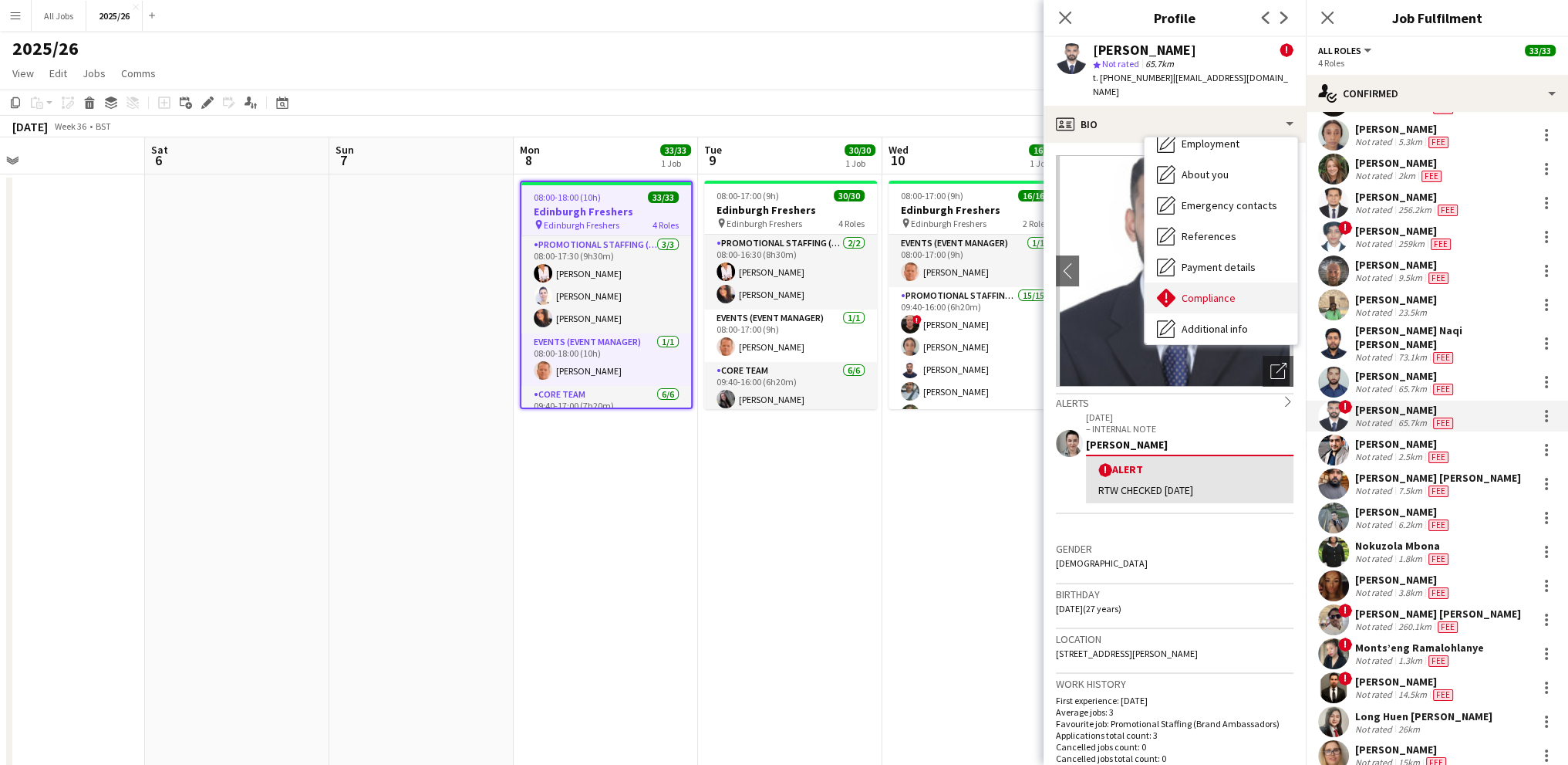
click at [1193, 305] on div "Compliance Compliance" at bounding box center [1221, 298] width 152 height 31
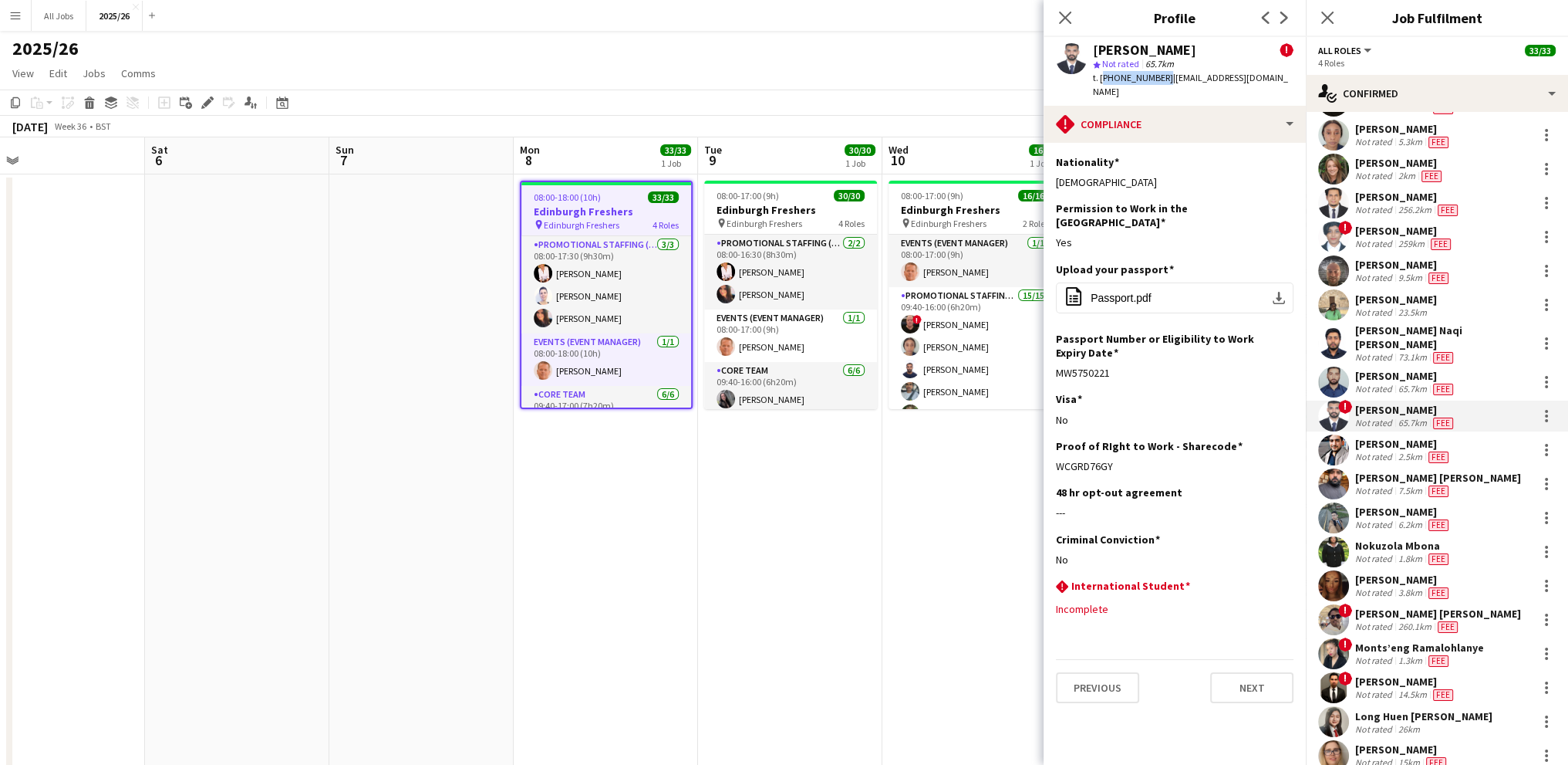
drag, startPoint x: 1160, startPoint y: 79, endPoint x: 1101, endPoint y: 75, distance: 59.1
click at [1101, 75] on span "t. [PHONE_NUMBER]" at bounding box center [1132, 77] width 81 height 11
copy span "[PHONE_NUMBER]"
click at [1383, 451] on div "[PERSON_NAME]" at bounding box center [1403, 444] width 96 height 14
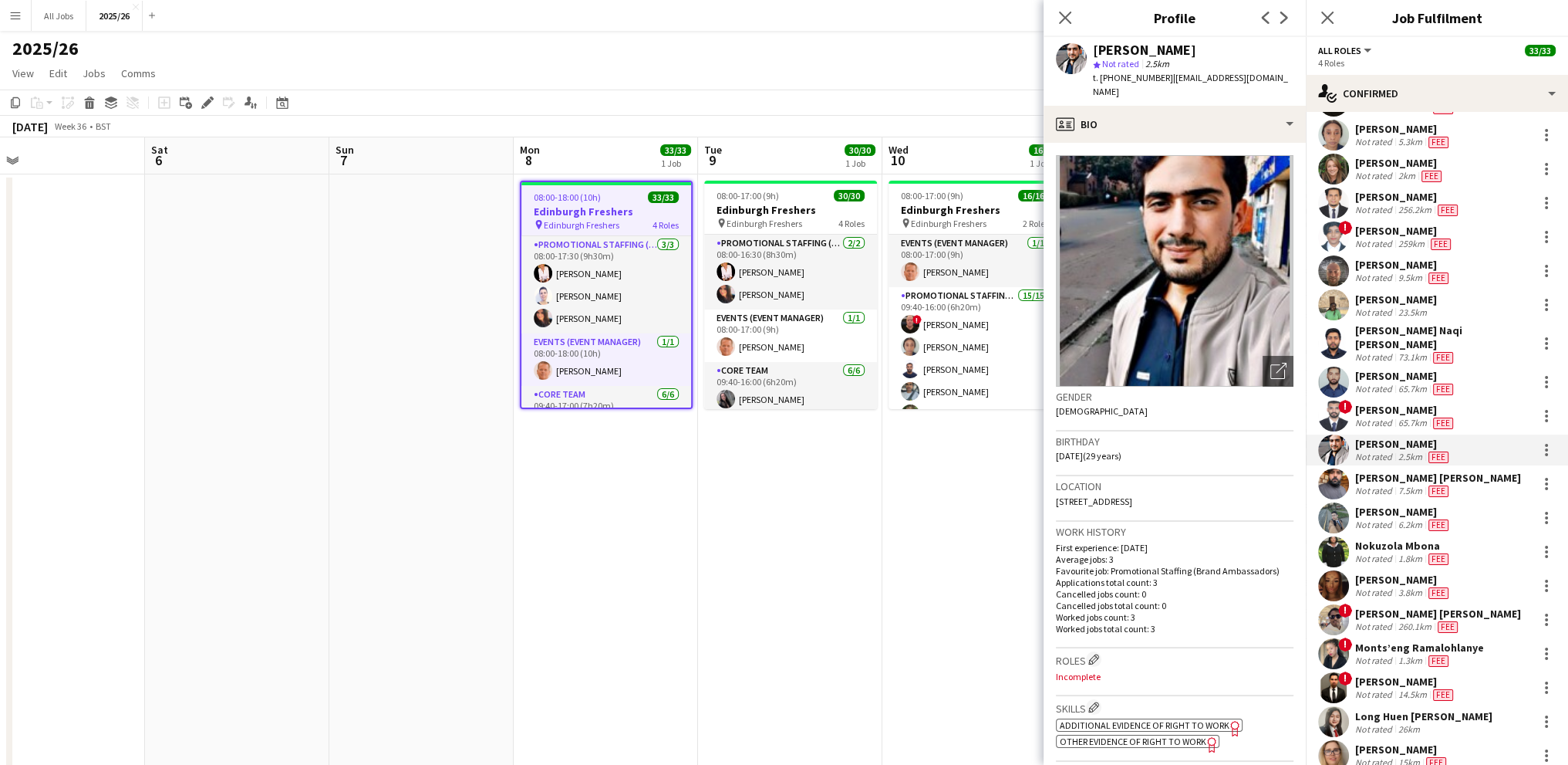
scroll to position [231, 0]
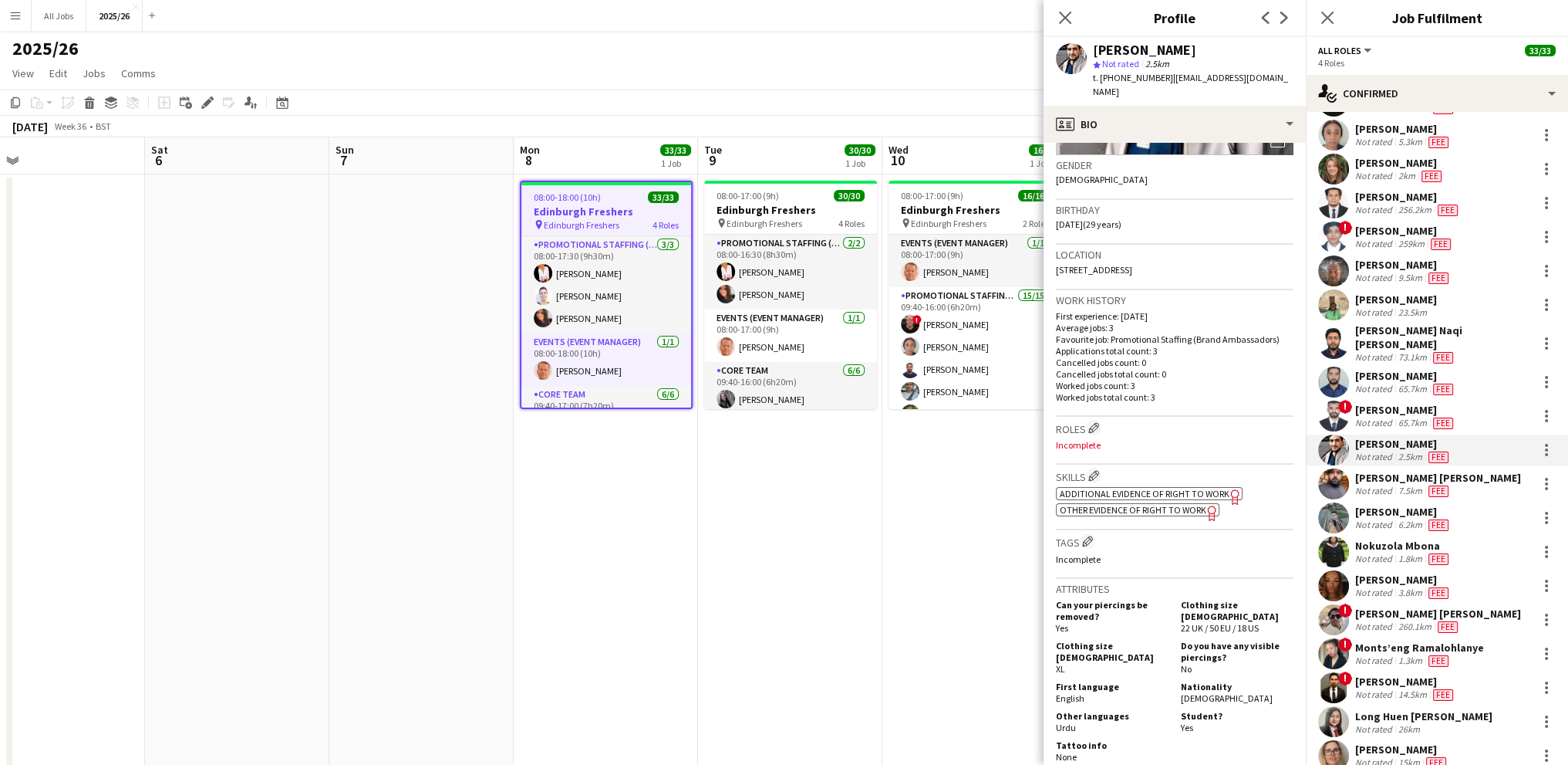
click at [1128, 488] on span "Additional evidence of Right to Work" at bounding box center [1145, 493] width 170 height 11
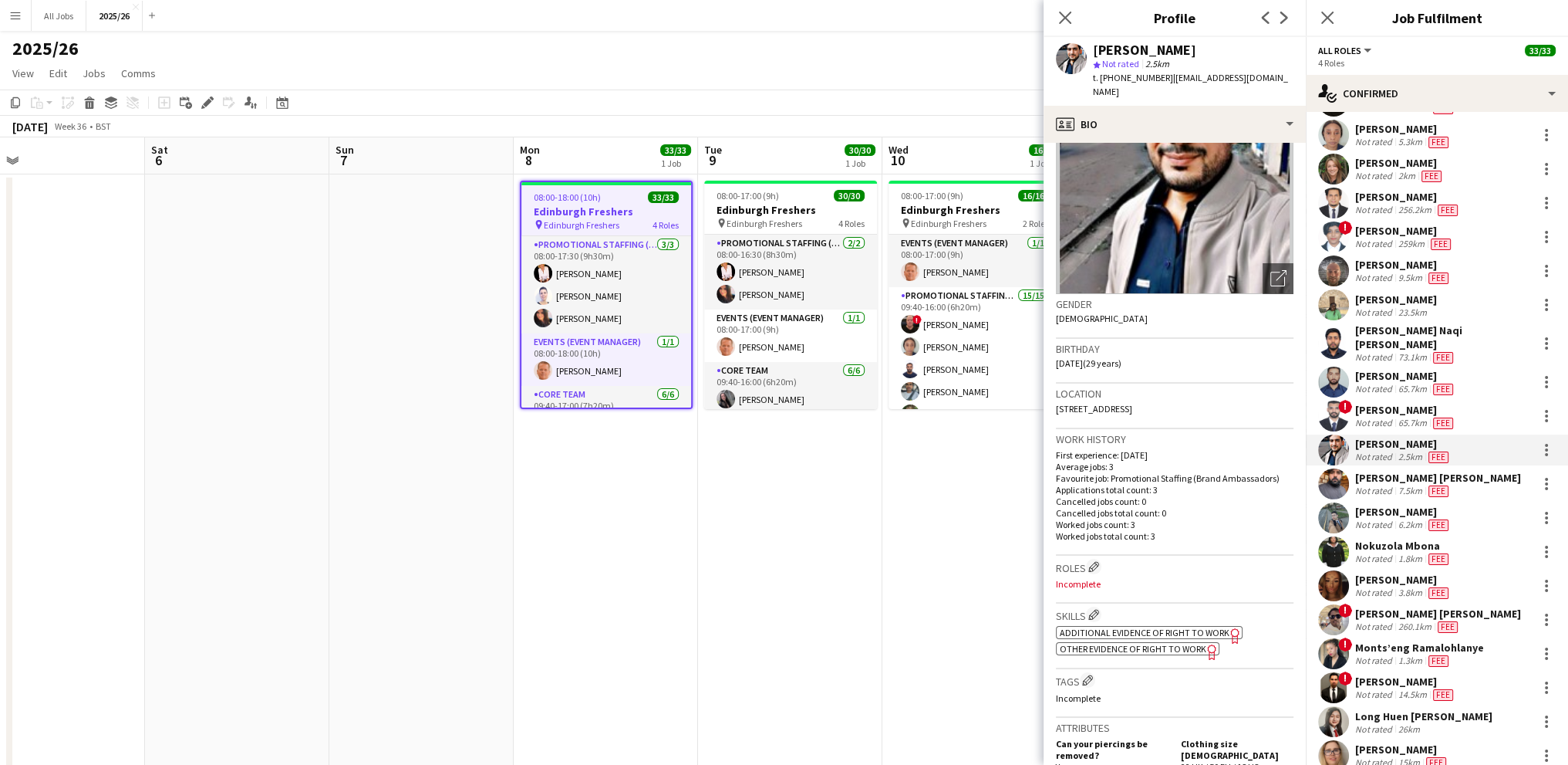
scroll to position [0, 0]
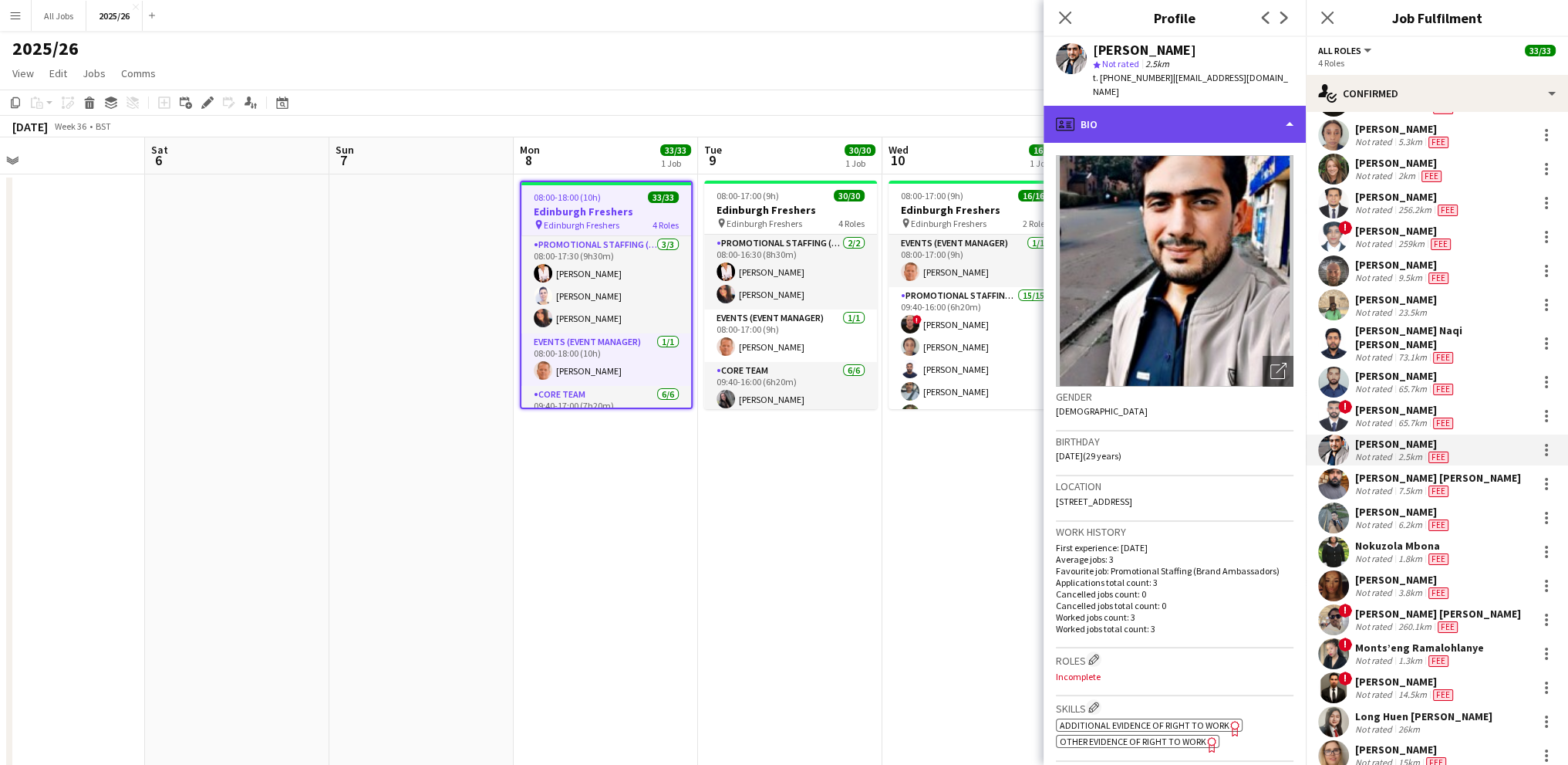
click at [1118, 106] on div "profile Bio" at bounding box center [1174, 124] width 262 height 37
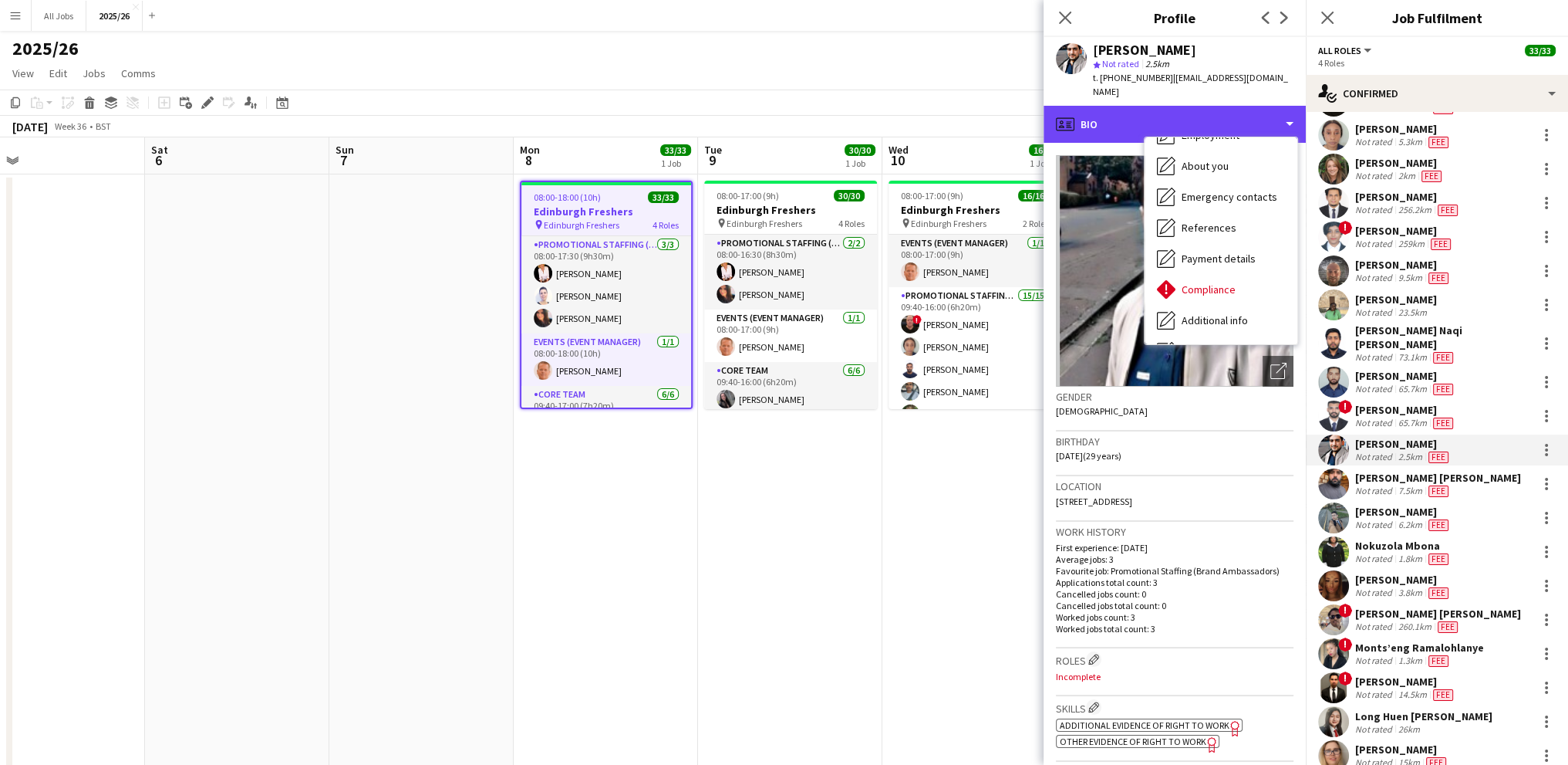
scroll to position [176, 0]
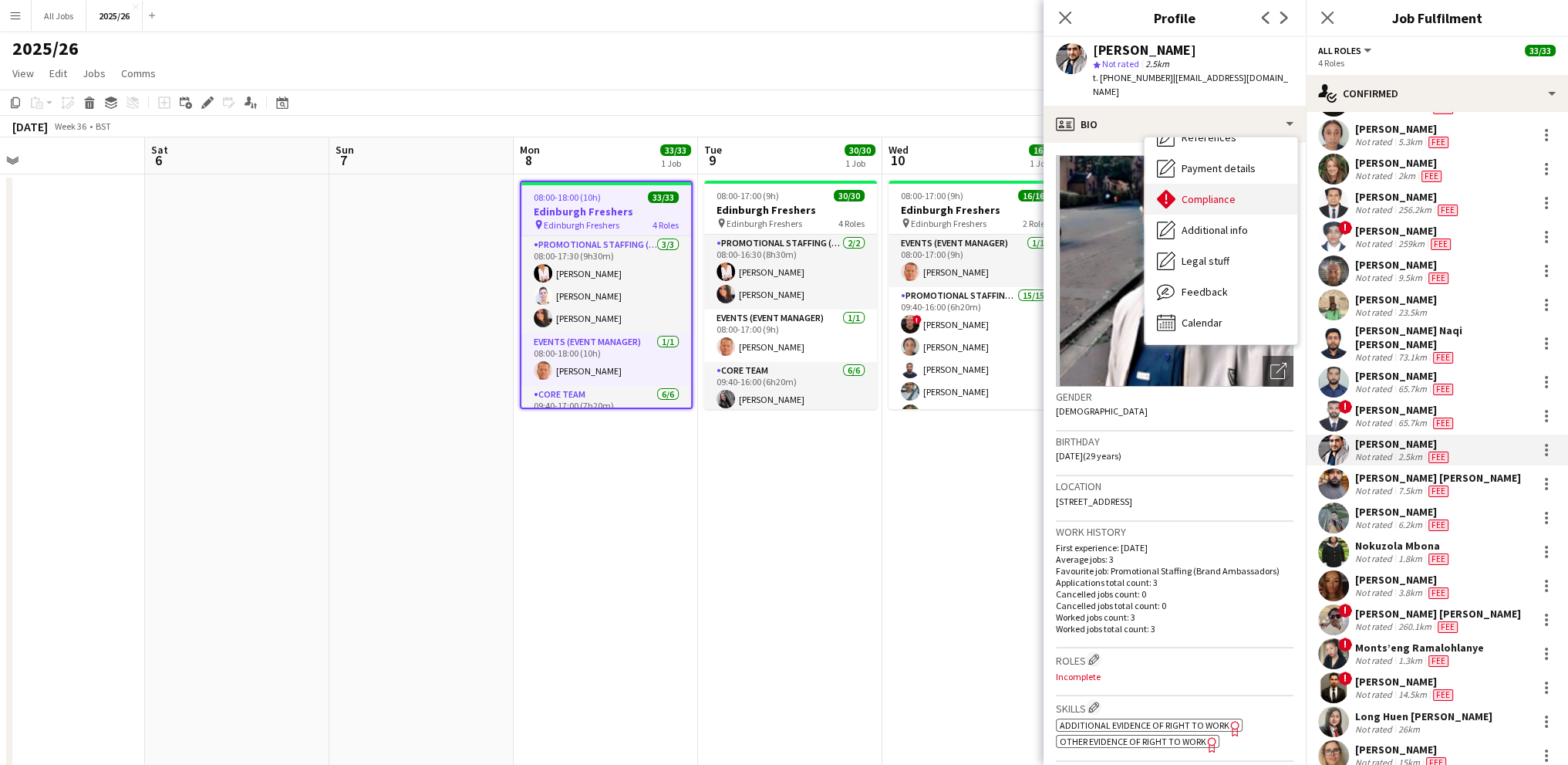
click at [1198, 192] on span "Compliance" at bounding box center [1209, 199] width 54 height 14
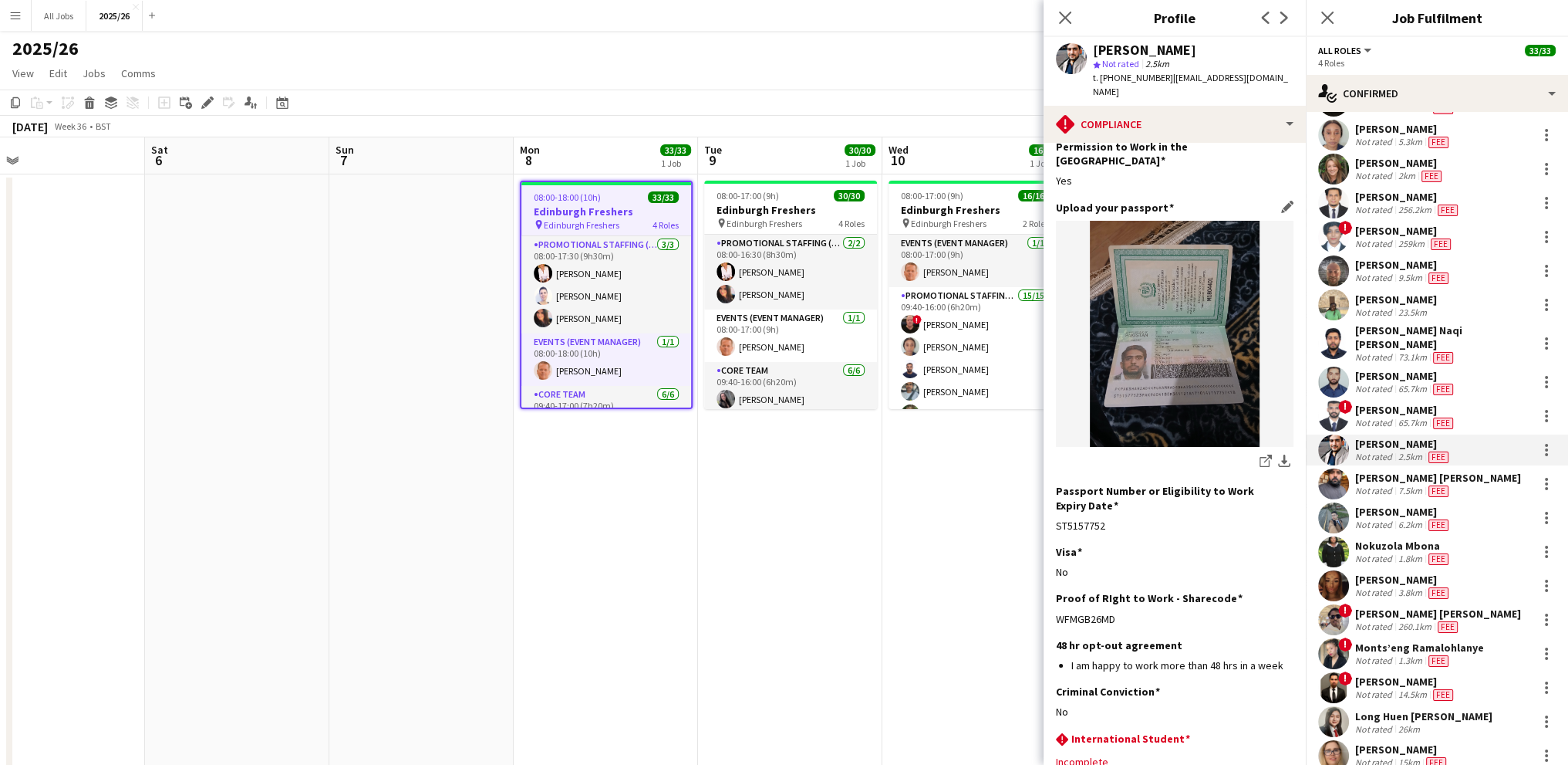
scroll to position [136, 0]
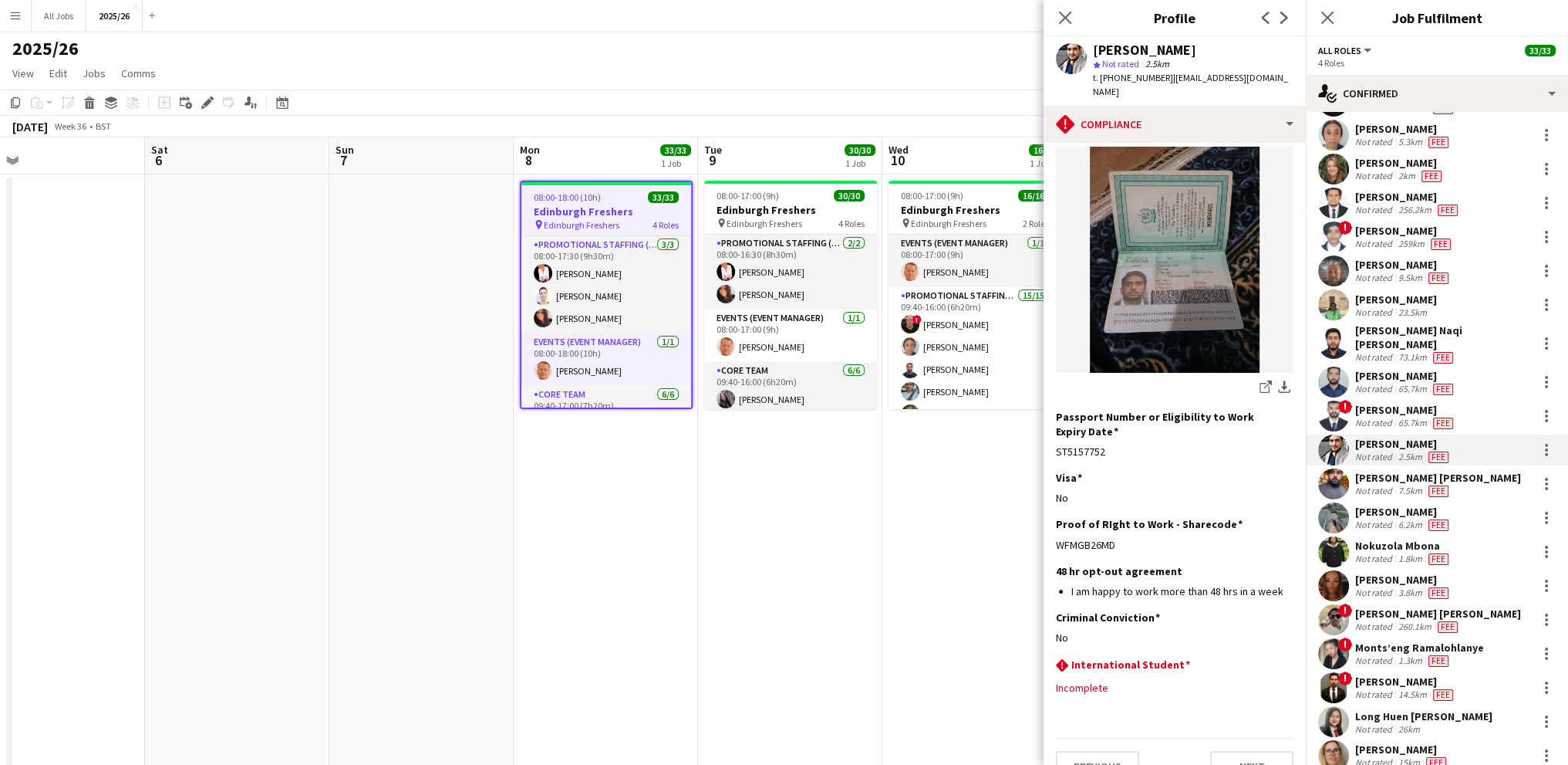
drag, startPoint x: 1153, startPoint y: 79, endPoint x: 1114, endPoint y: 84, distance: 39.3
click at [1114, 84] on div "t. [PHONE_NUMBER] | [EMAIL_ADDRESS][DOMAIN_NAME]" at bounding box center [1193, 85] width 201 height 28
drag, startPoint x: 1098, startPoint y: 75, endPoint x: 1155, endPoint y: 75, distance: 57.0
click at [1150, 73] on span "t. [PHONE_NUMBER]" at bounding box center [1132, 77] width 81 height 11
drag, startPoint x: 1159, startPoint y: 76, endPoint x: 1100, endPoint y: 81, distance: 59.2
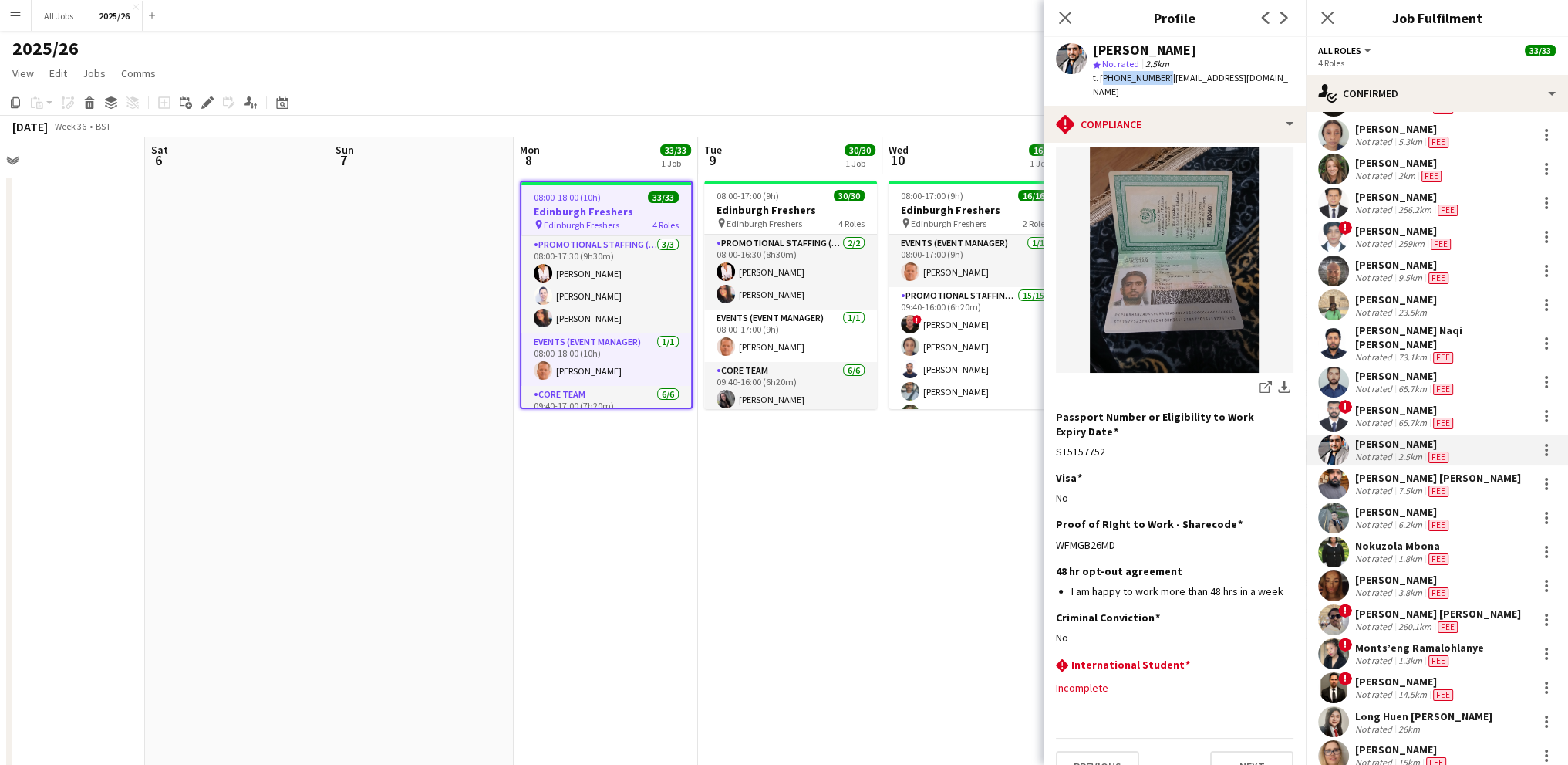
click at [1100, 81] on span "t. [PHONE_NUMBER]" at bounding box center [1132, 77] width 81 height 11
copy span "[PHONE_NUMBER]"
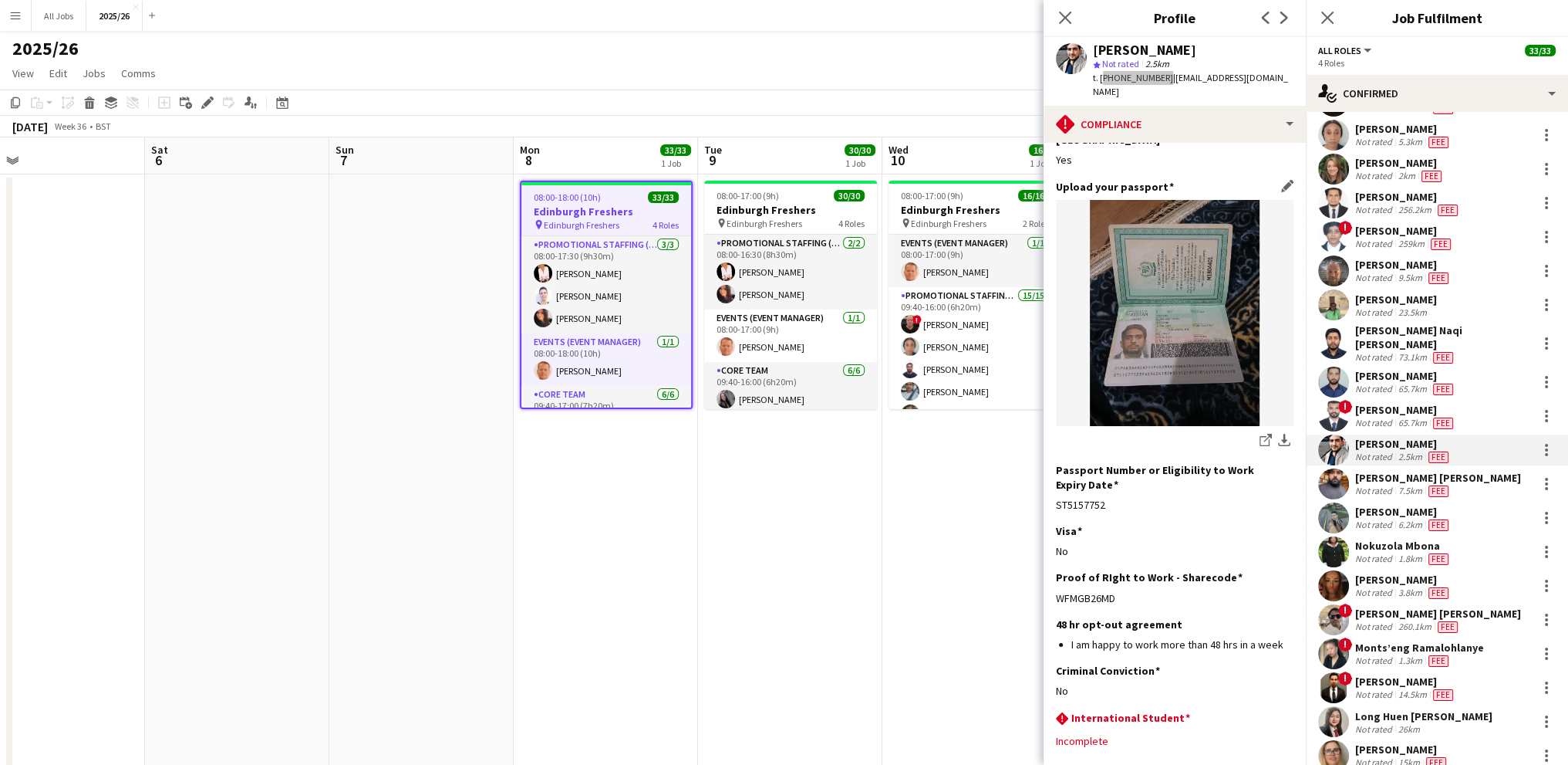
scroll to position [59, 0]
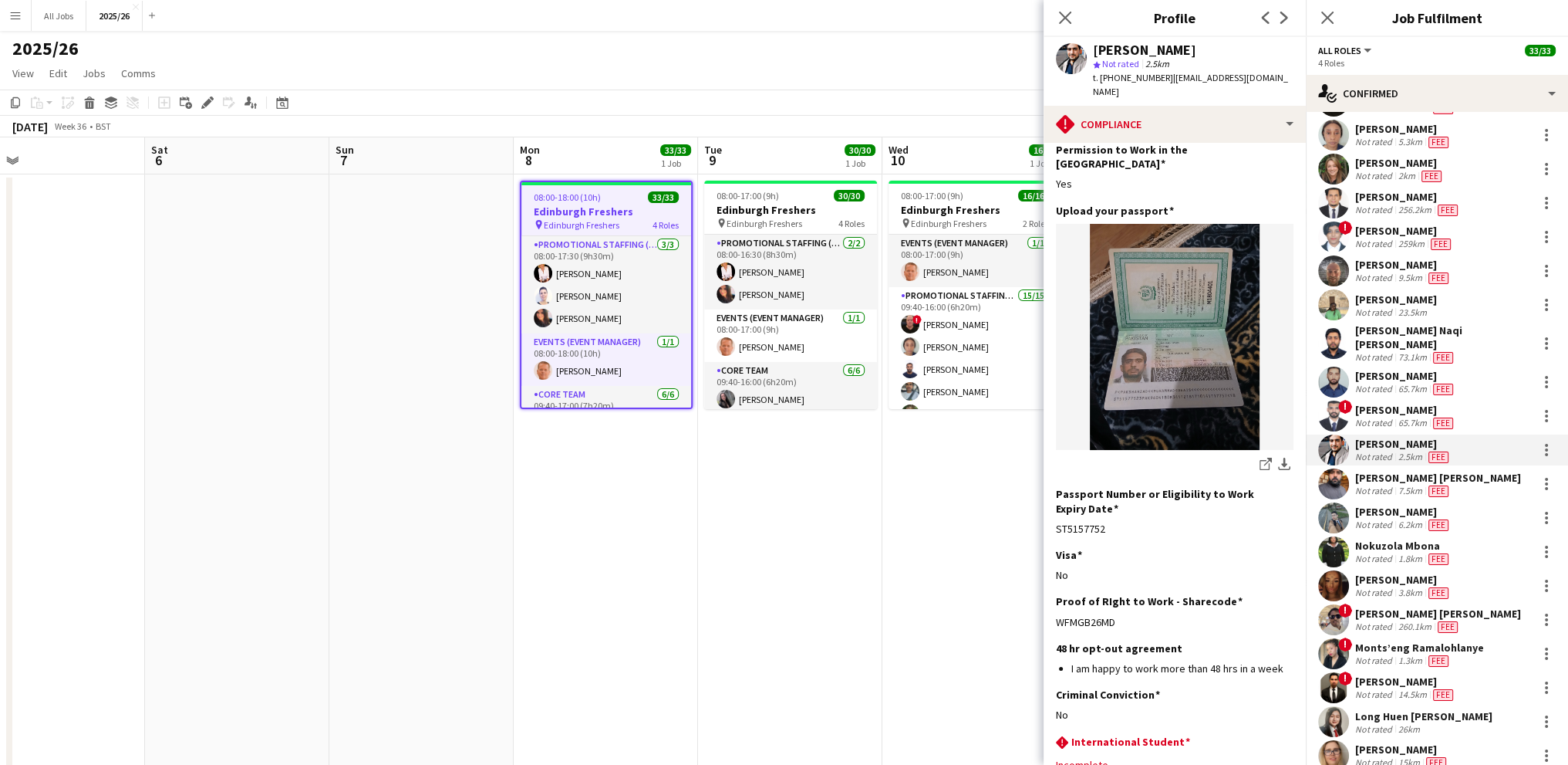
click at [1384, 490] on div "Not rated" at bounding box center [1375, 490] width 40 height 12
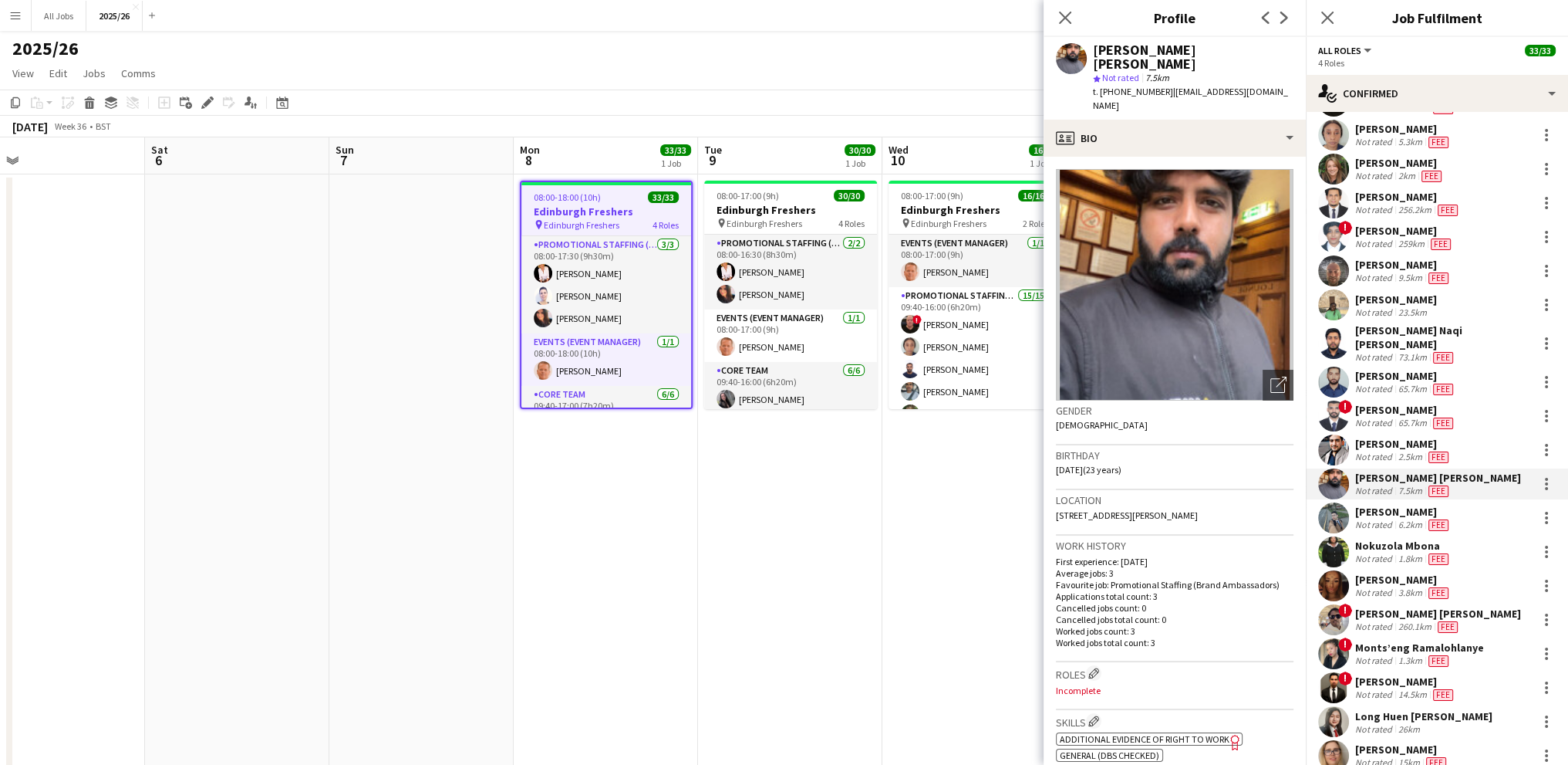
click at [1118, 764] on span "Other evidence of Right to Work" at bounding box center [1132, 771] width 146 height 11
drag, startPoint x: 1158, startPoint y: 76, endPoint x: 1100, endPoint y: 77, distance: 58.0
click at [1100, 86] on span "t. [PHONE_NUMBER]" at bounding box center [1132, 91] width 81 height 11
copy span "[PHONE_NUMBER]"
click at [1393, 512] on div "[PERSON_NAME]" at bounding box center [1403, 511] width 96 height 14
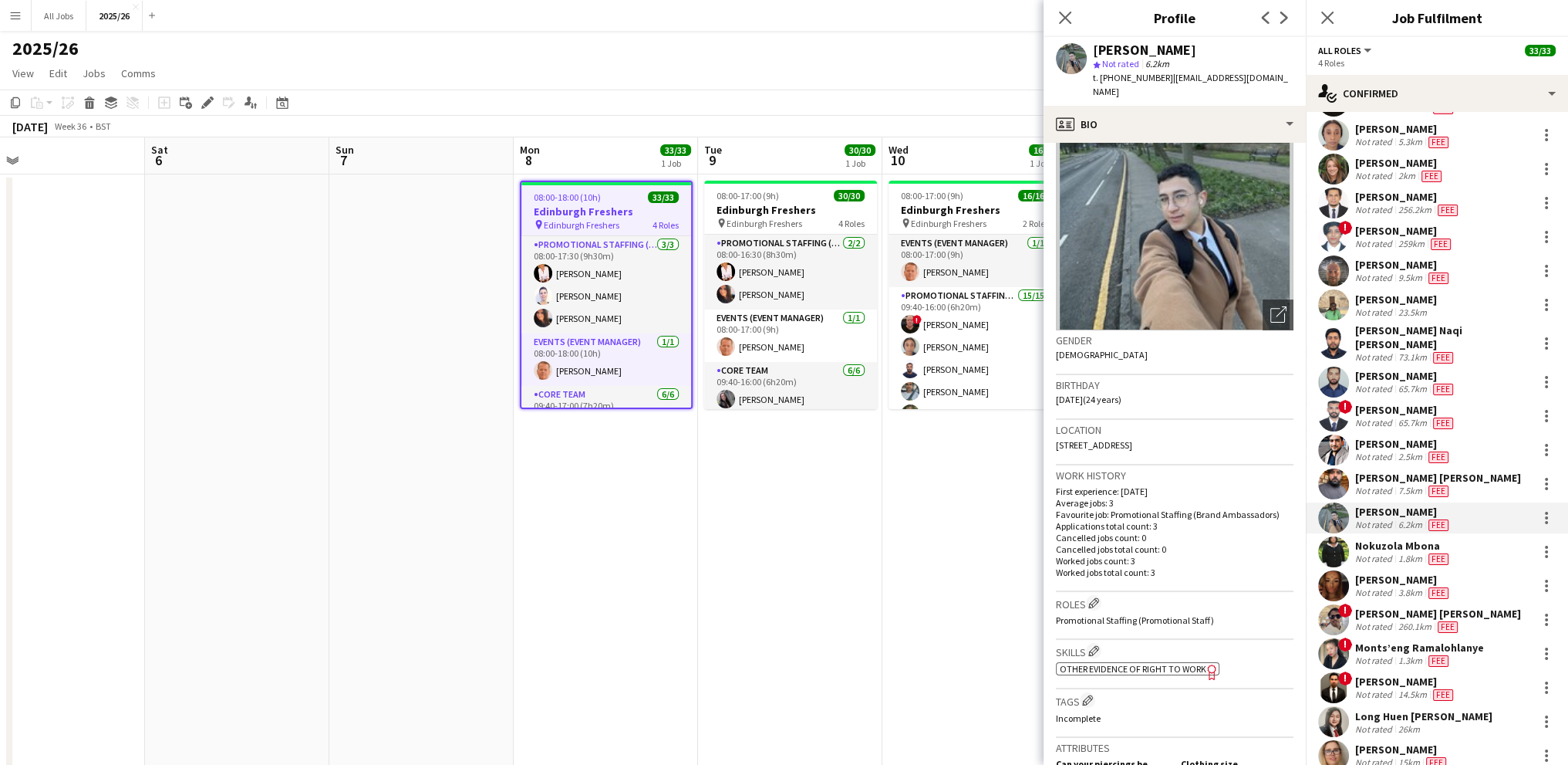
scroll to position [77, 0]
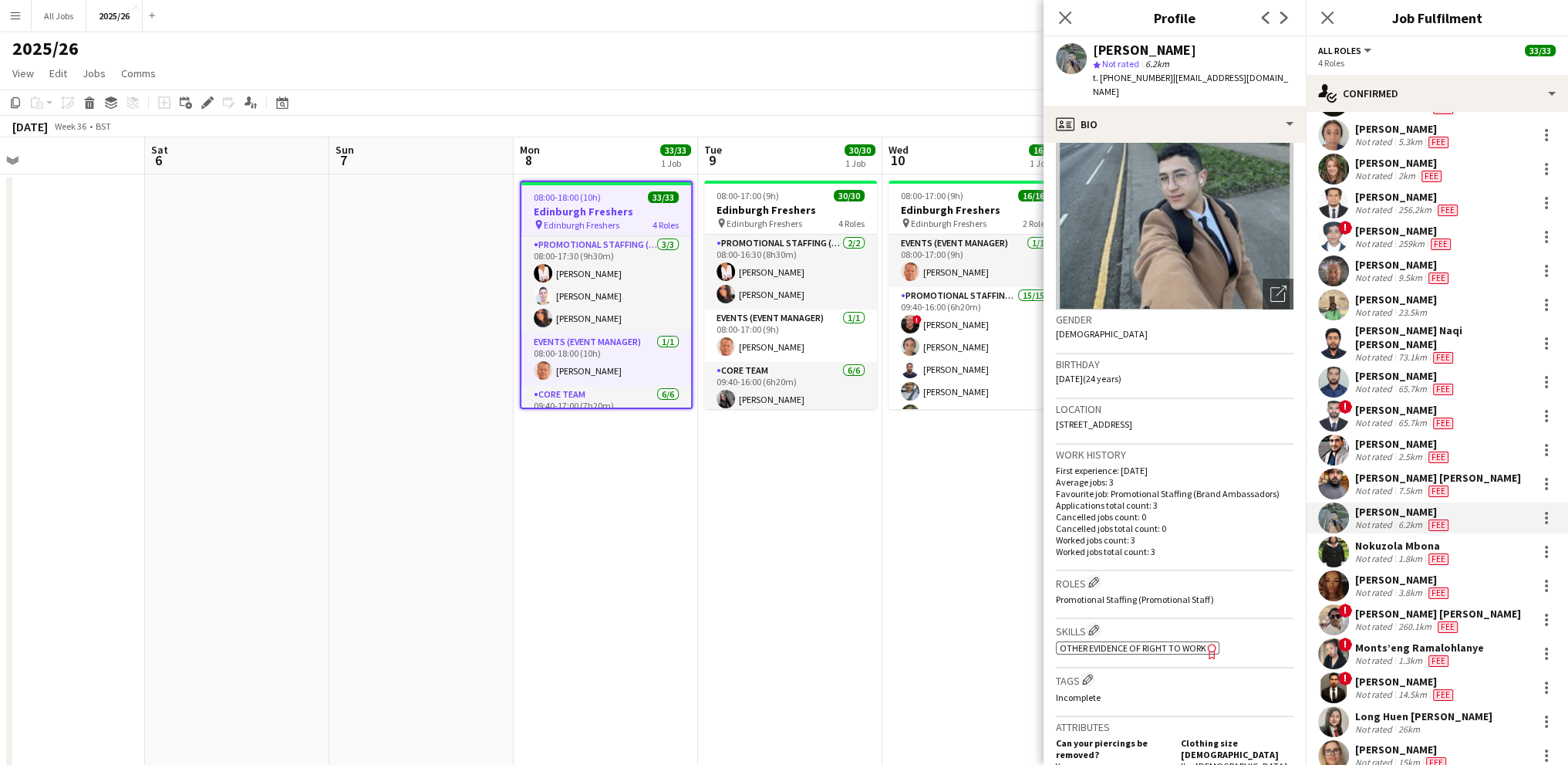
click at [1135, 639] on div "ok-circled2 background Layer 1 cross-circle-red background Layer 1 Other eviden…" at bounding box center [1174, 646] width 237 height 16
click at [1133, 642] on span "Other evidence of Right to Work" at bounding box center [1132, 647] width 146 height 11
click at [1386, 541] on div "Nokuzola Mbona" at bounding box center [1403, 546] width 96 height 14
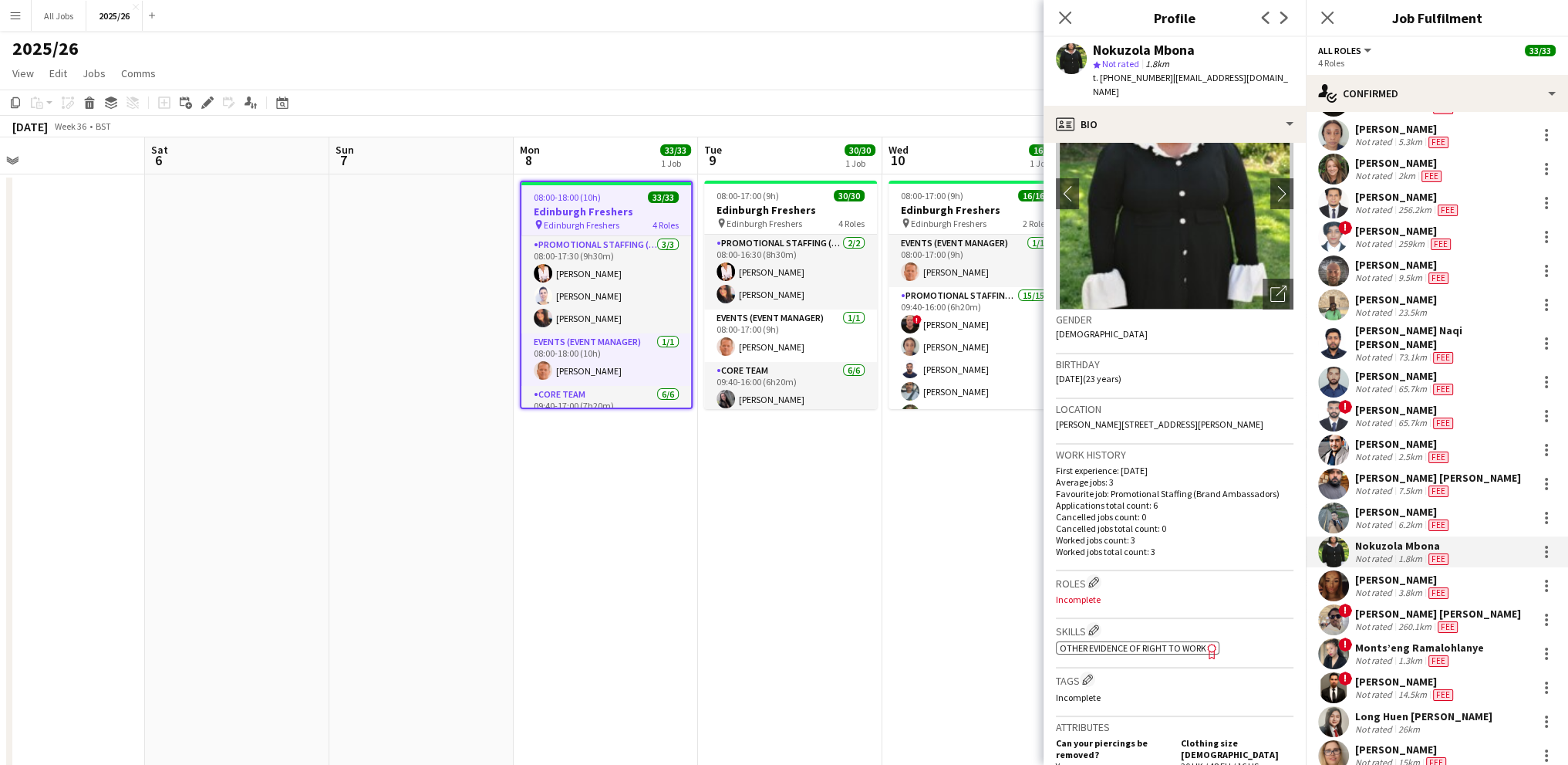
click at [1132, 652] on span "Other evidence of Right to Work" at bounding box center [1132, 647] width 146 height 11
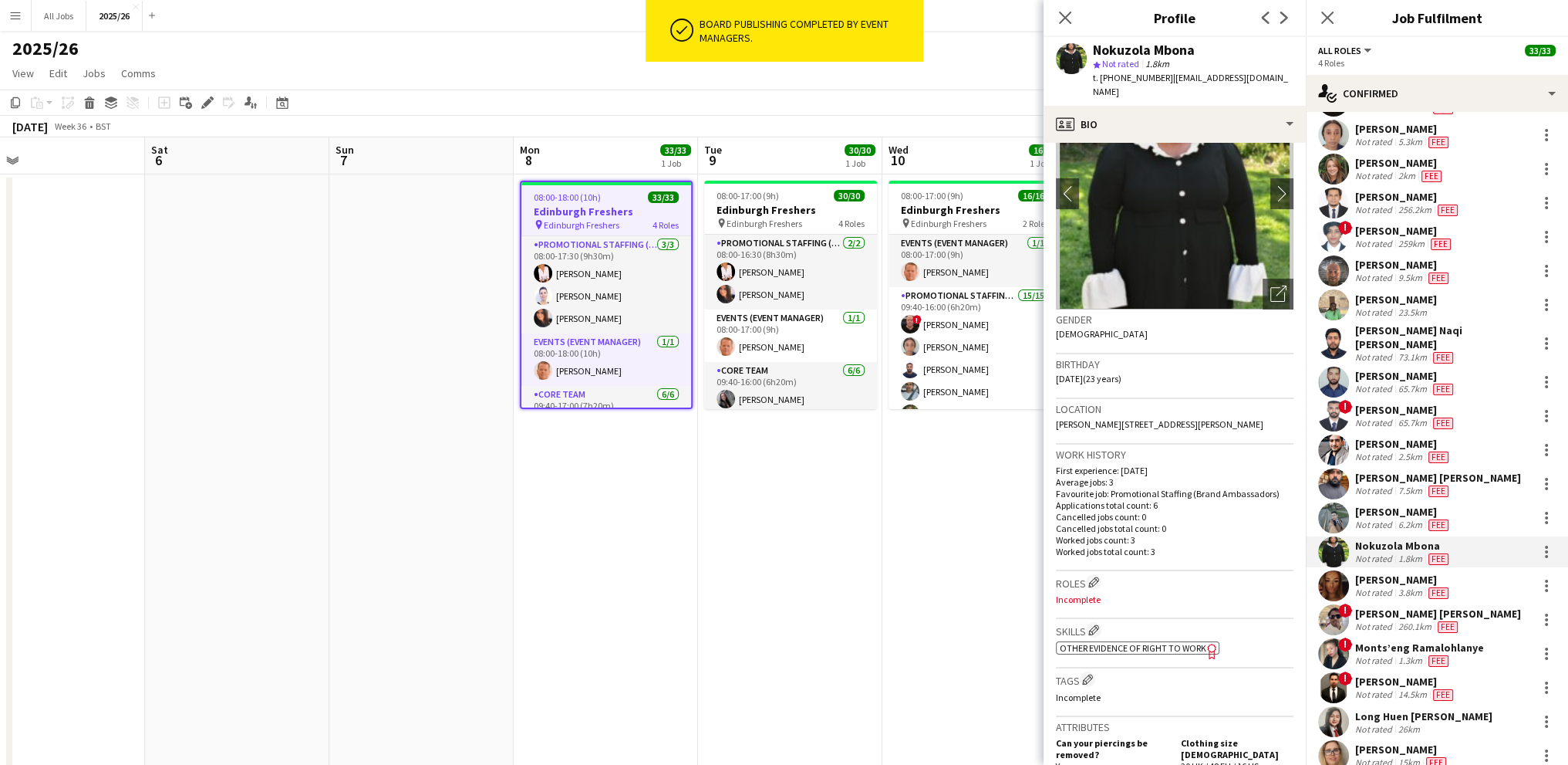
scroll to position [0, 0]
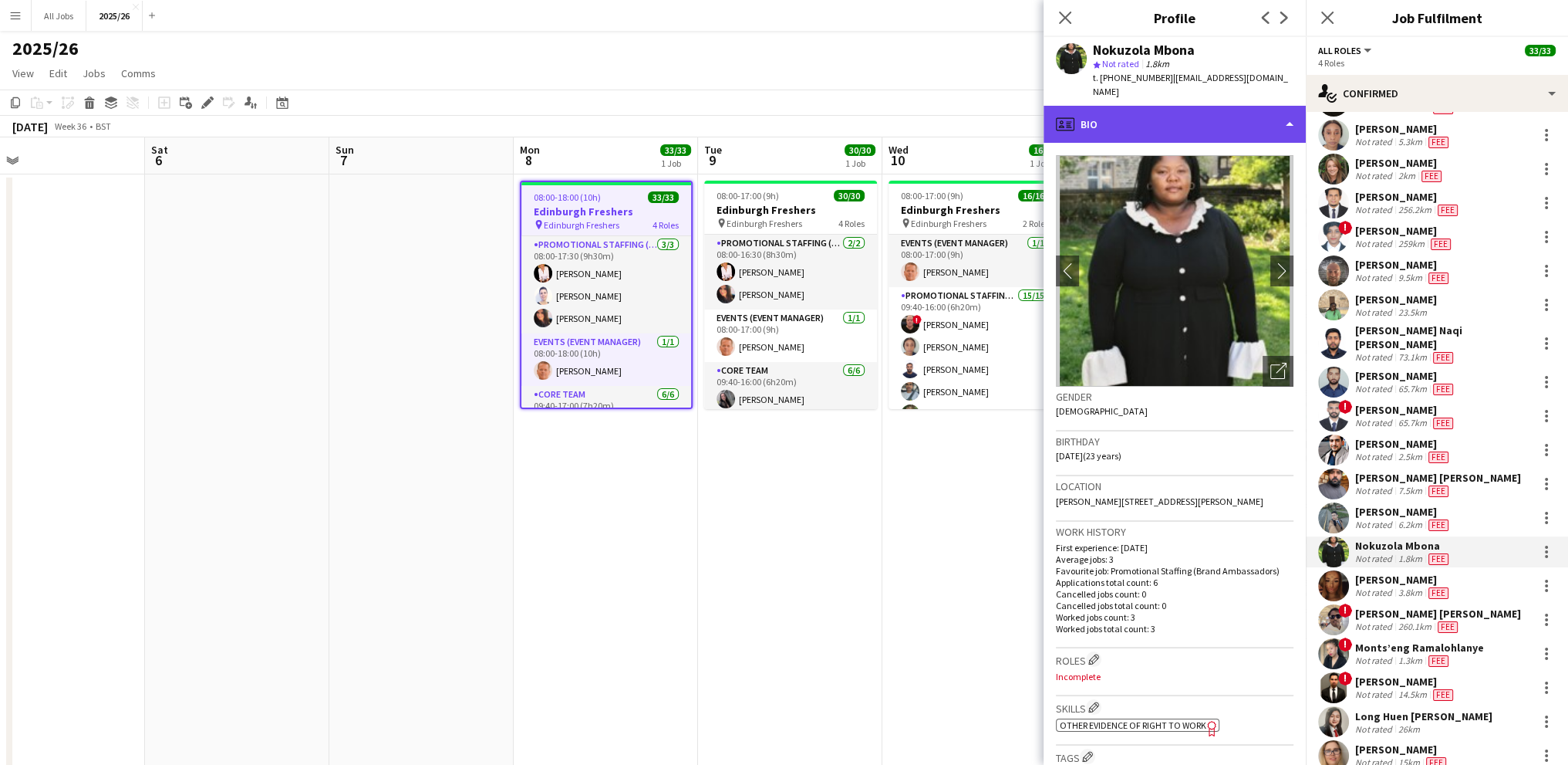
click at [1124, 106] on div "profile Bio" at bounding box center [1174, 124] width 262 height 37
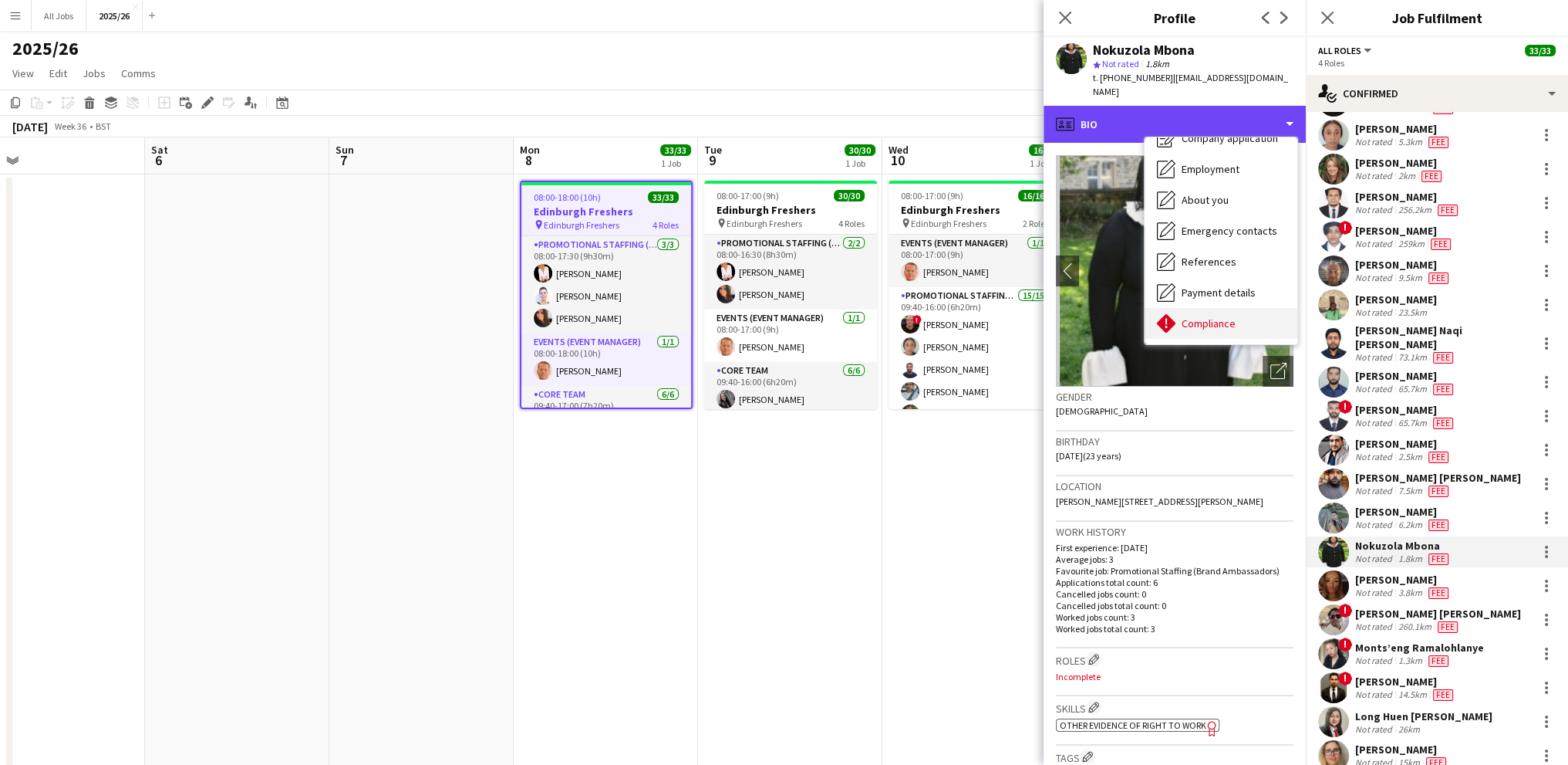
scroll to position [77, 0]
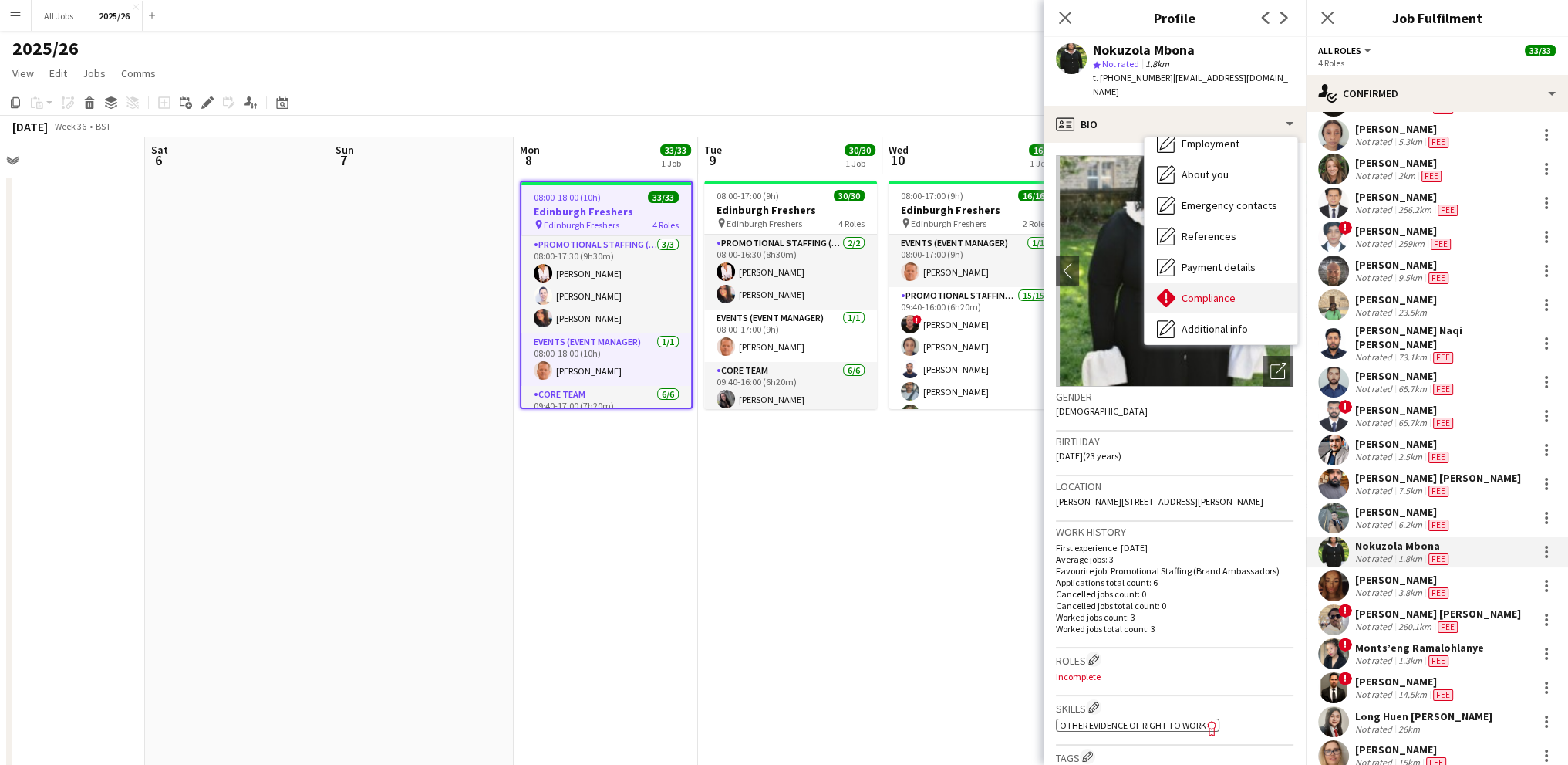
click at [1203, 291] on span "Compliance" at bounding box center [1209, 298] width 54 height 14
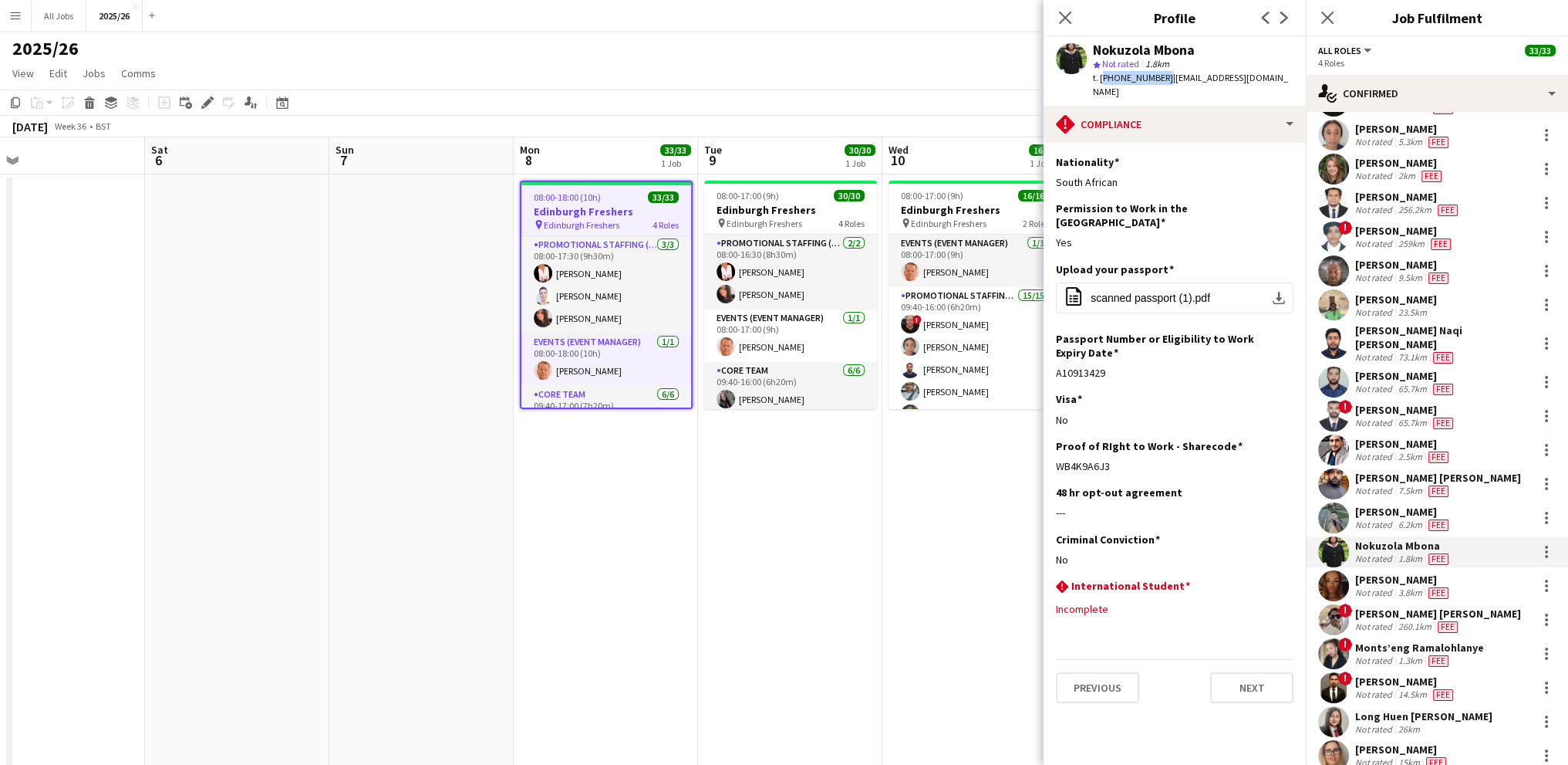
drag, startPoint x: 1159, startPoint y: 79, endPoint x: 1101, endPoint y: 80, distance: 58.0
click at [1101, 80] on span "t. [PHONE_NUMBER]" at bounding box center [1132, 77] width 81 height 11
copy span "[PHONE_NUMBER]"
click at [1382, 577] on div "[PERSON_NAME]" at bounding box center [1403, 580] width 96 height 14
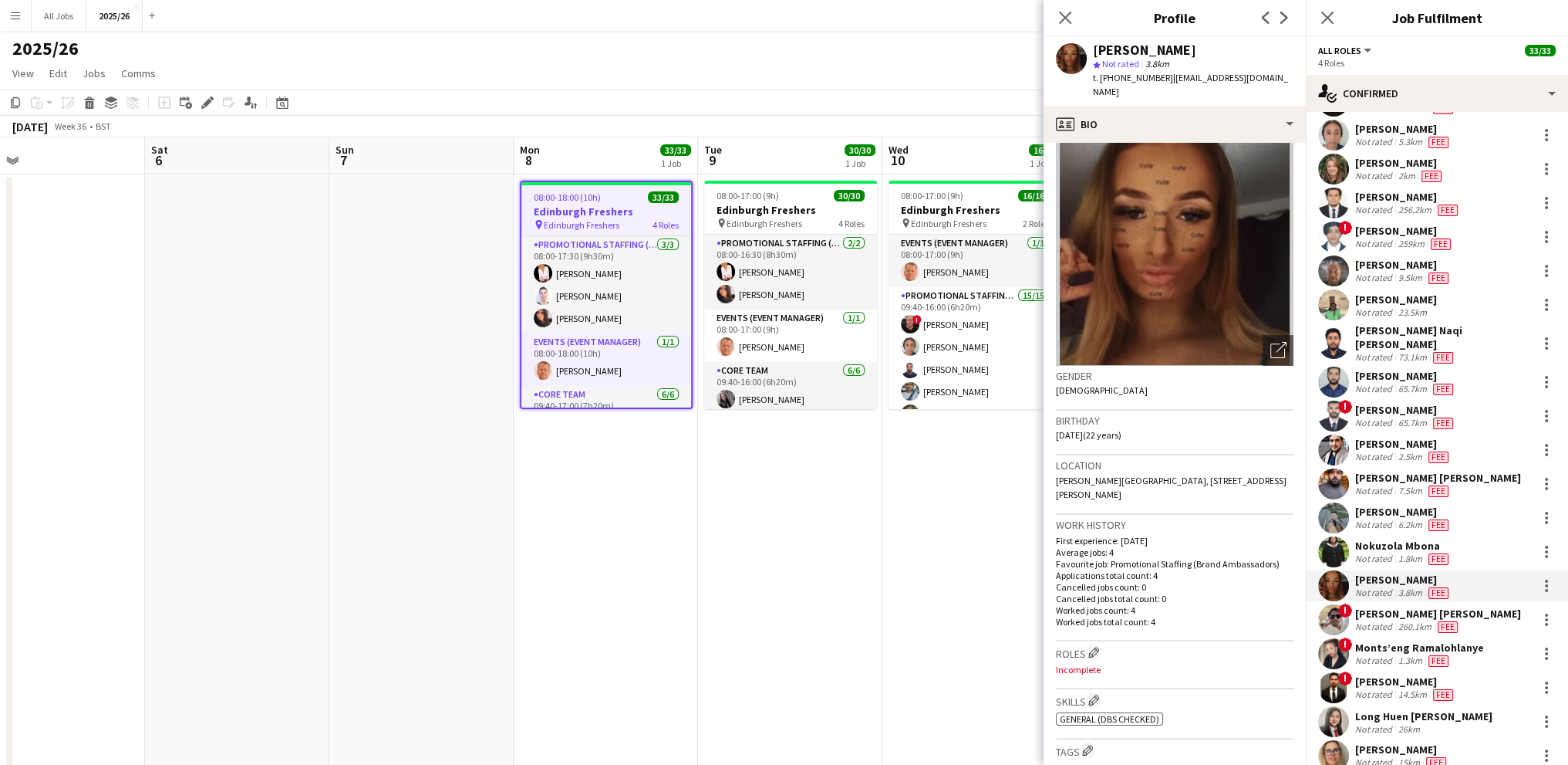
scroll to position [0, 0]
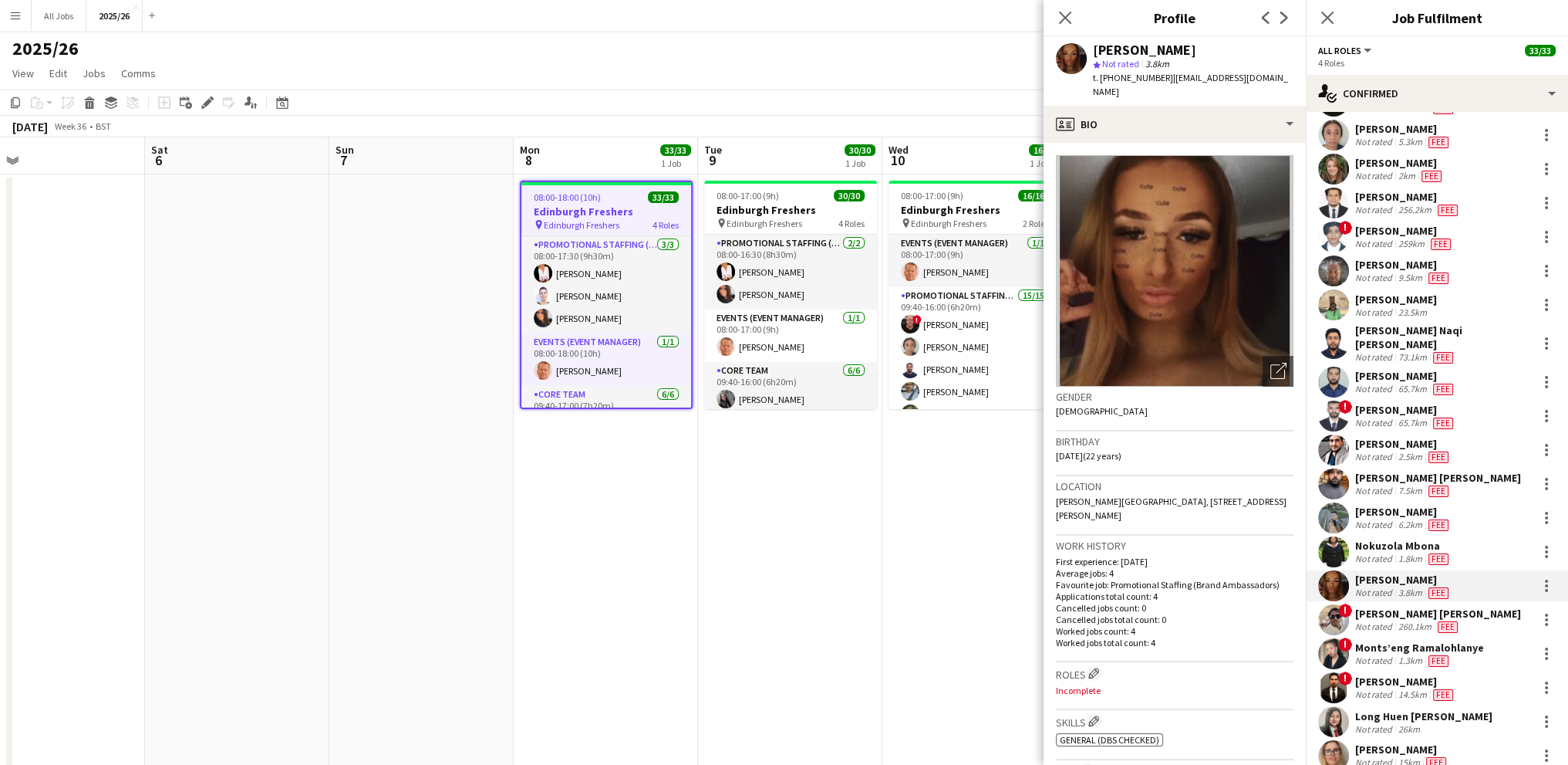
click at [1378, 618] on div "[PERSON_NAME] [PERSON_NAME]" at bounding box center [1437, 613] width 165 height 14
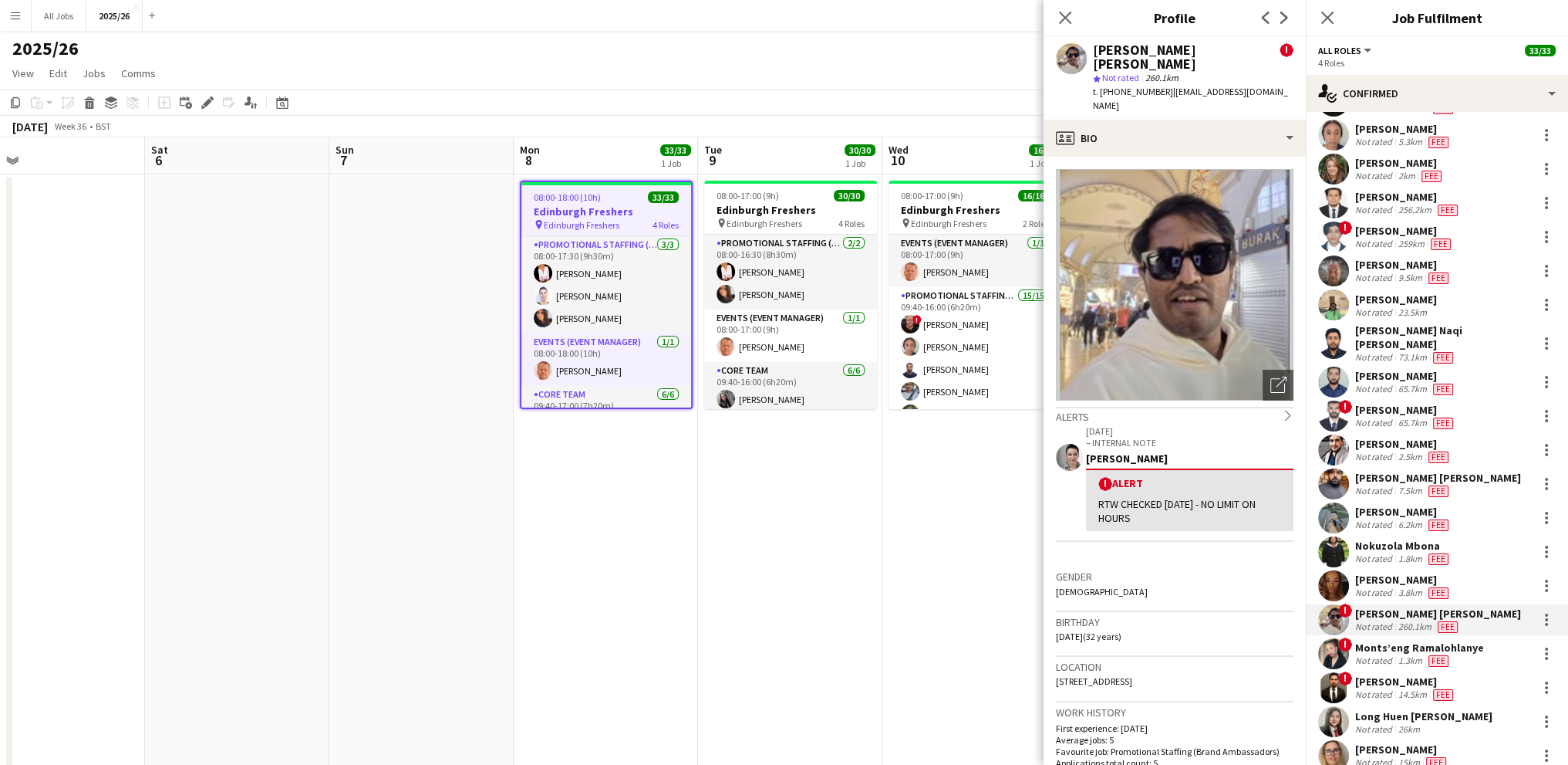
scroll to position [308, 0]
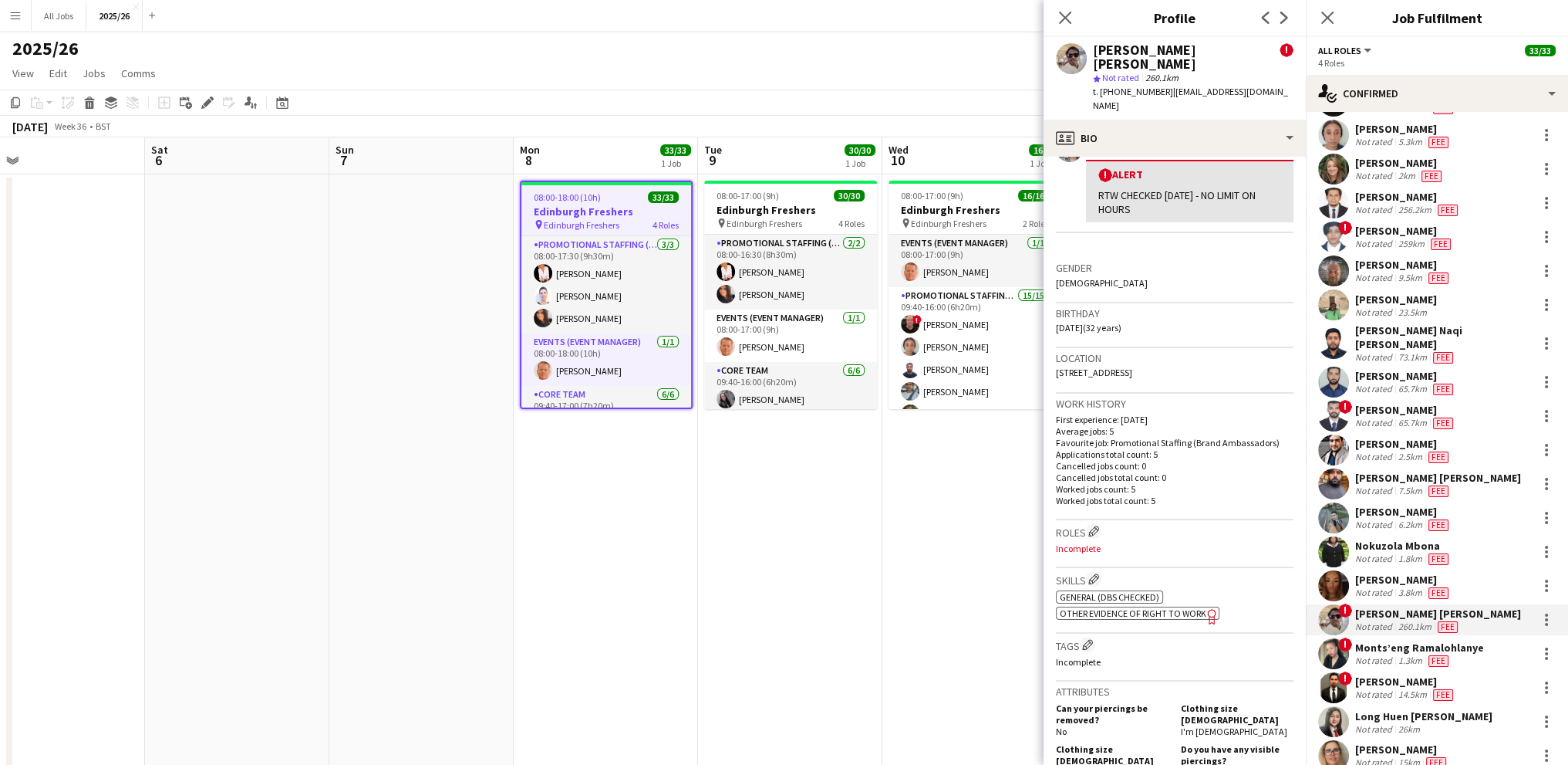
click at [1160, 607] on span "Other evidence of Right to Work" at bounding box center [1132, 613] width 146 height 11
click at [1391, 645] on div "Monts’eng Ramalohlanye" at bounding box center [1419, 647] width 129 height 14
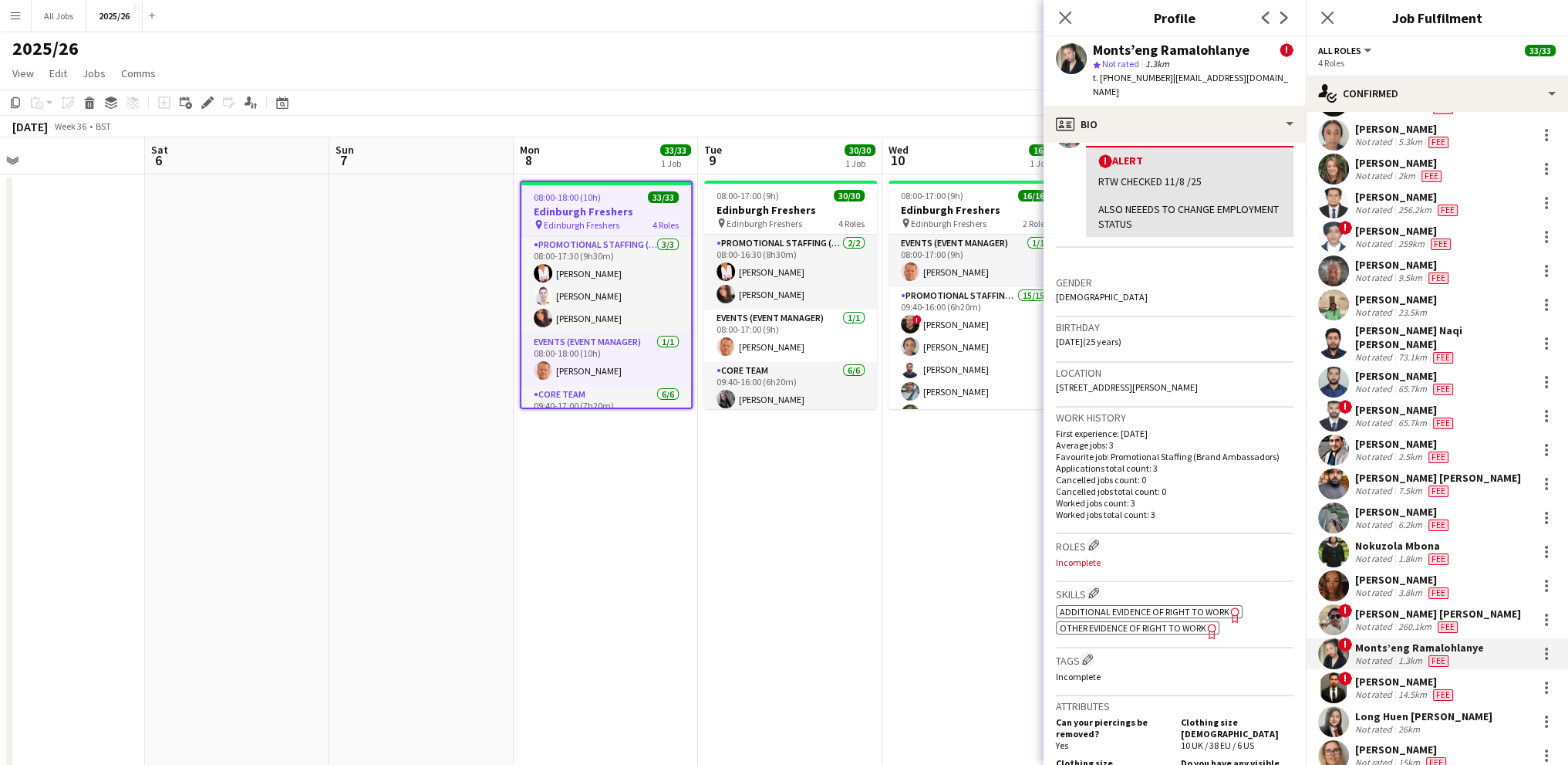
click at [1132, 622] on span "Other evidence of Right to Work" at bounding box center [1132, 627] width 146 height 11
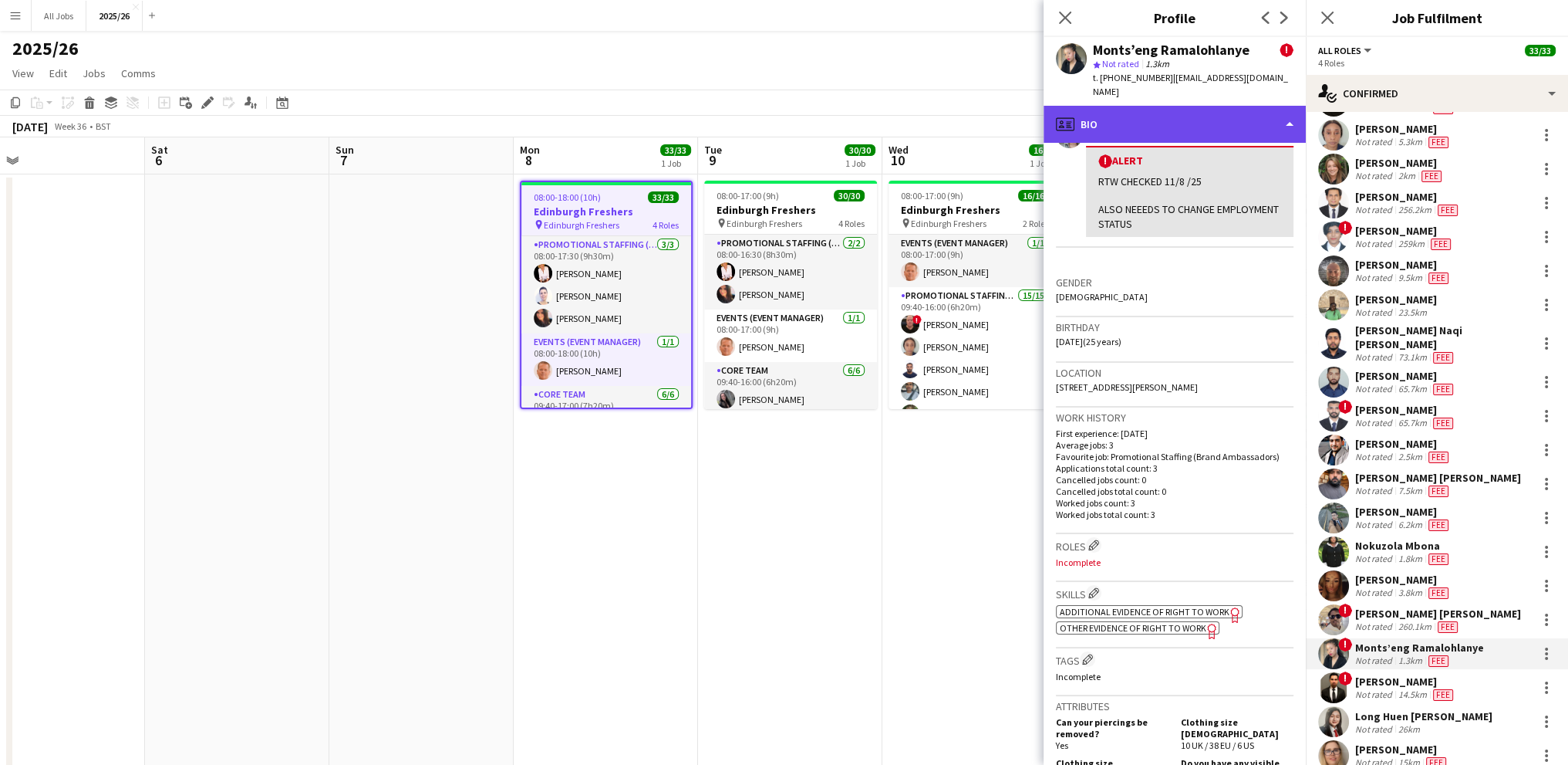
click at [1160, 116] on div "profile Bio" at bounding box center [1174, 124] width 262 height 37
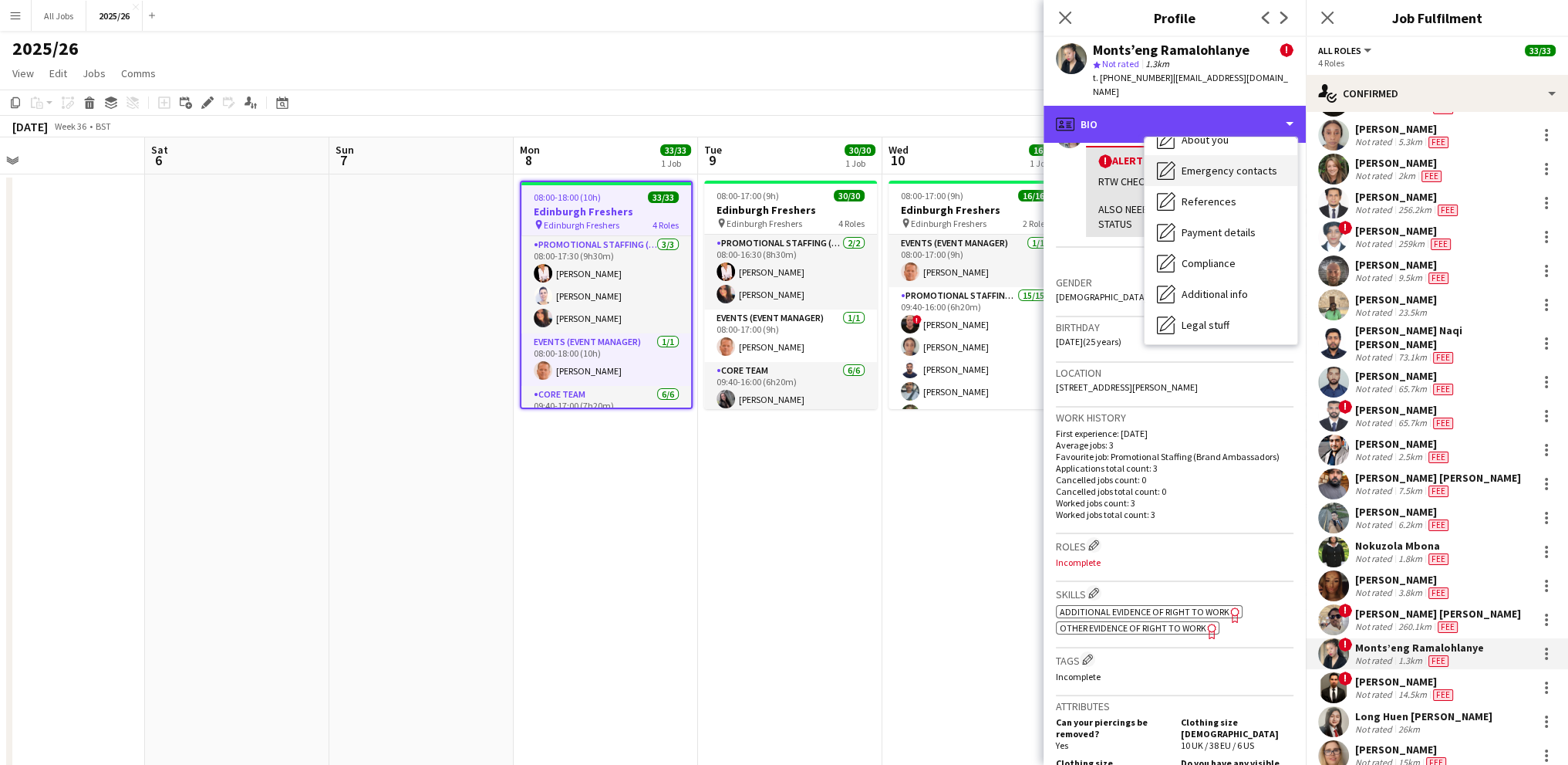
scroll to position [176, 0]
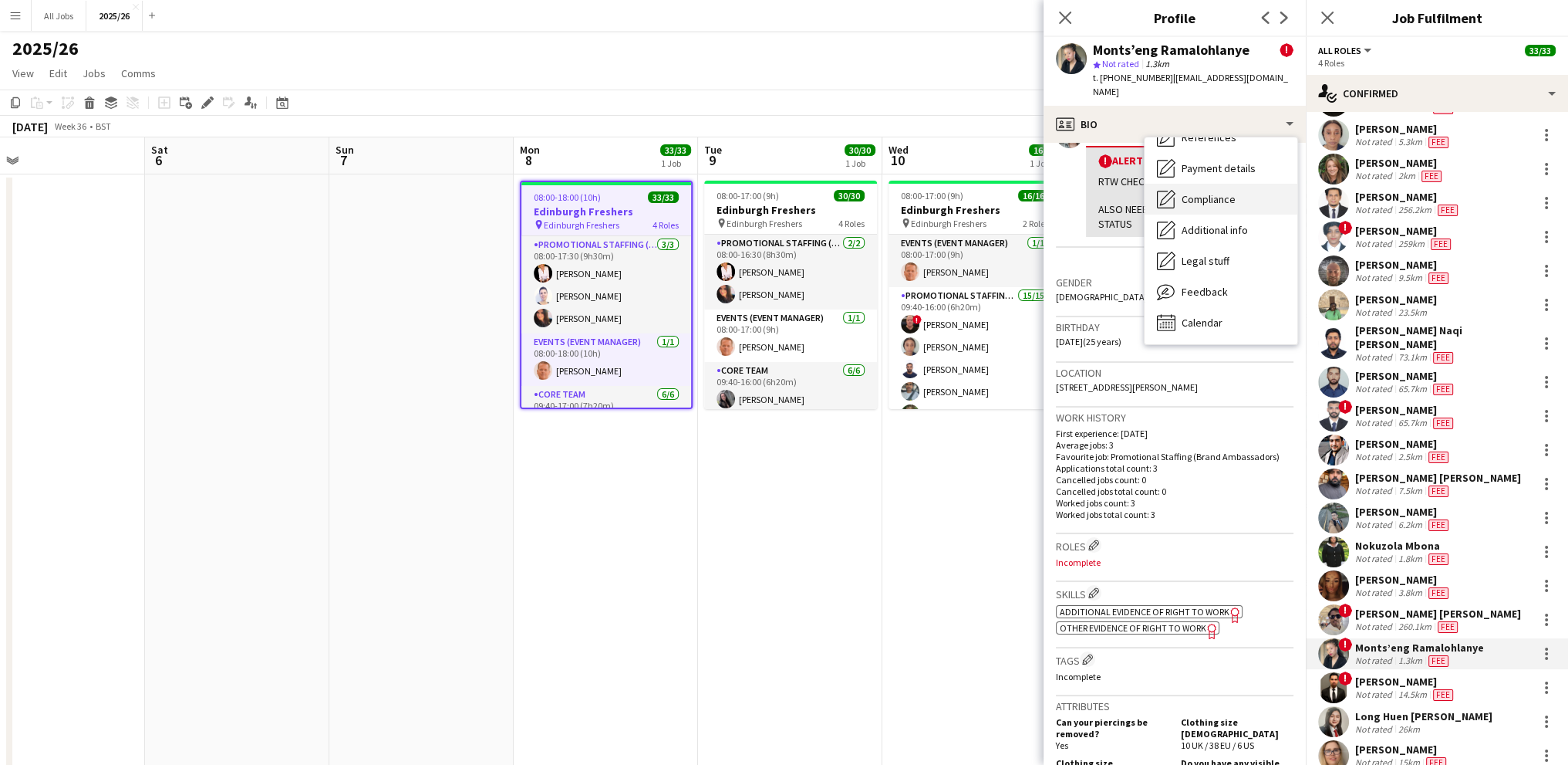
click at [1197, 198] on span "Compliance" at bounding box center [1209, 199] width 54 height 14
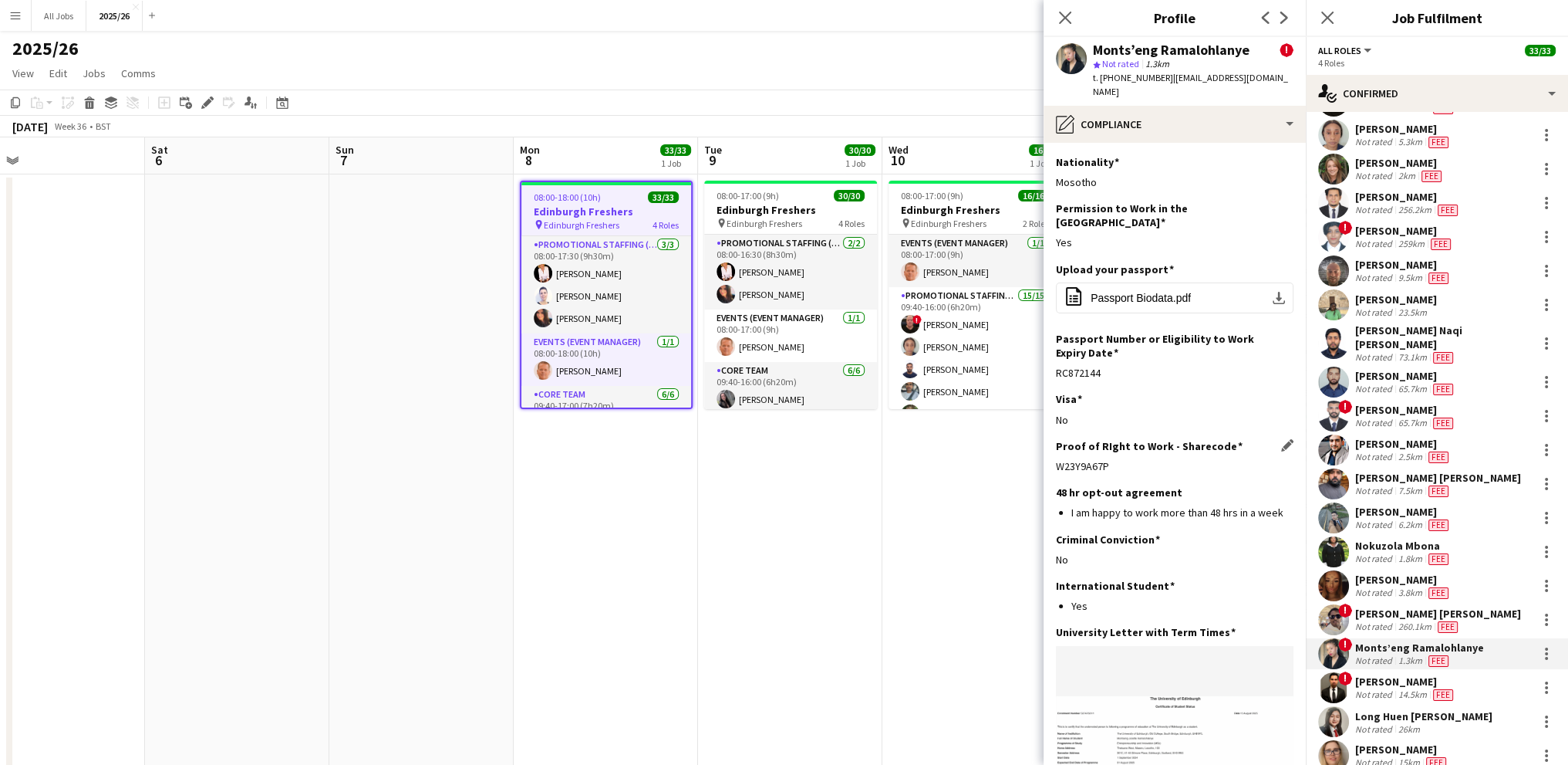
scroll to position [154, 0]
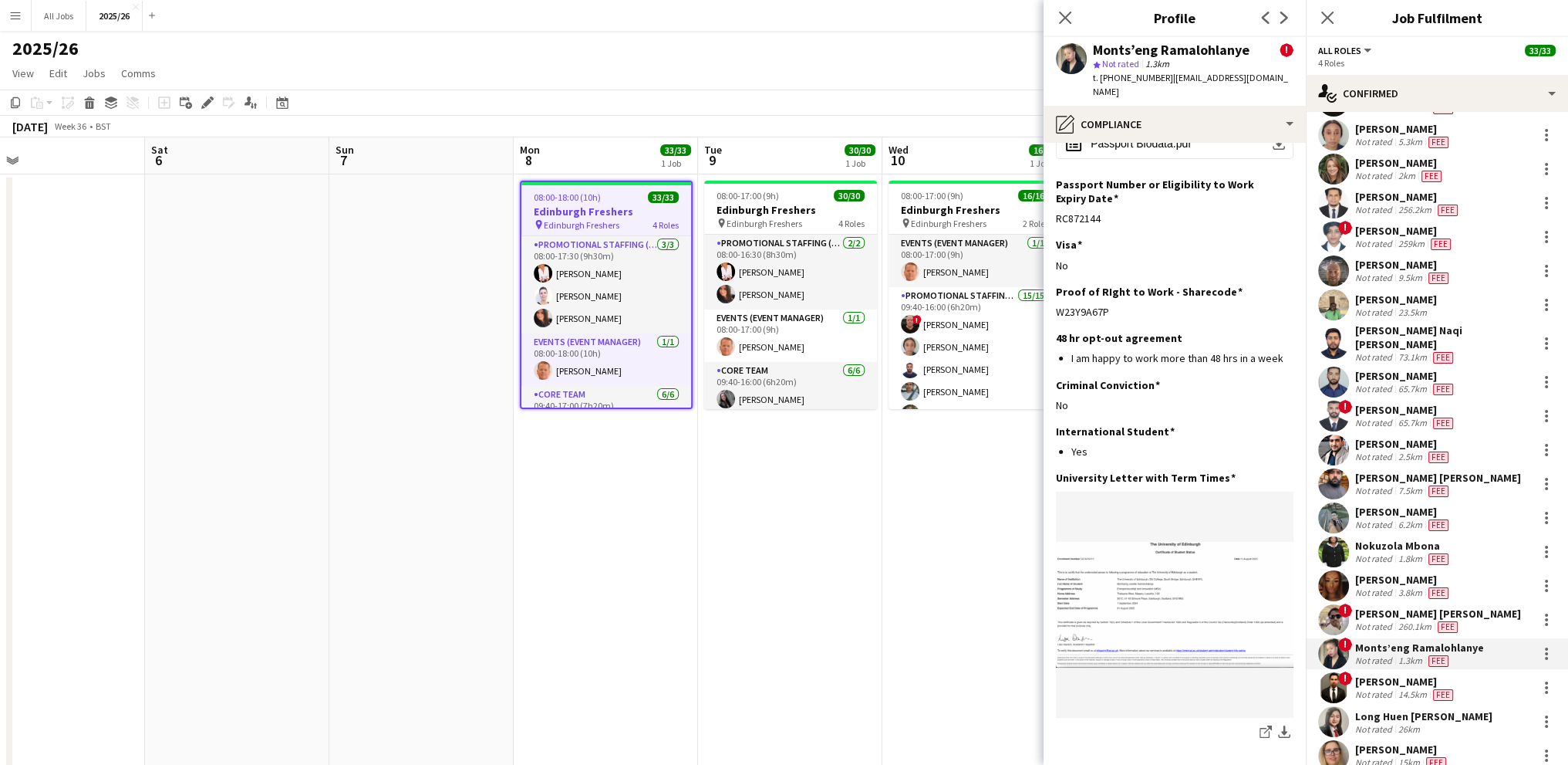
click at [1382, 692] on div "Not rated" at bounding box center [1375, 694] width 40 height 12
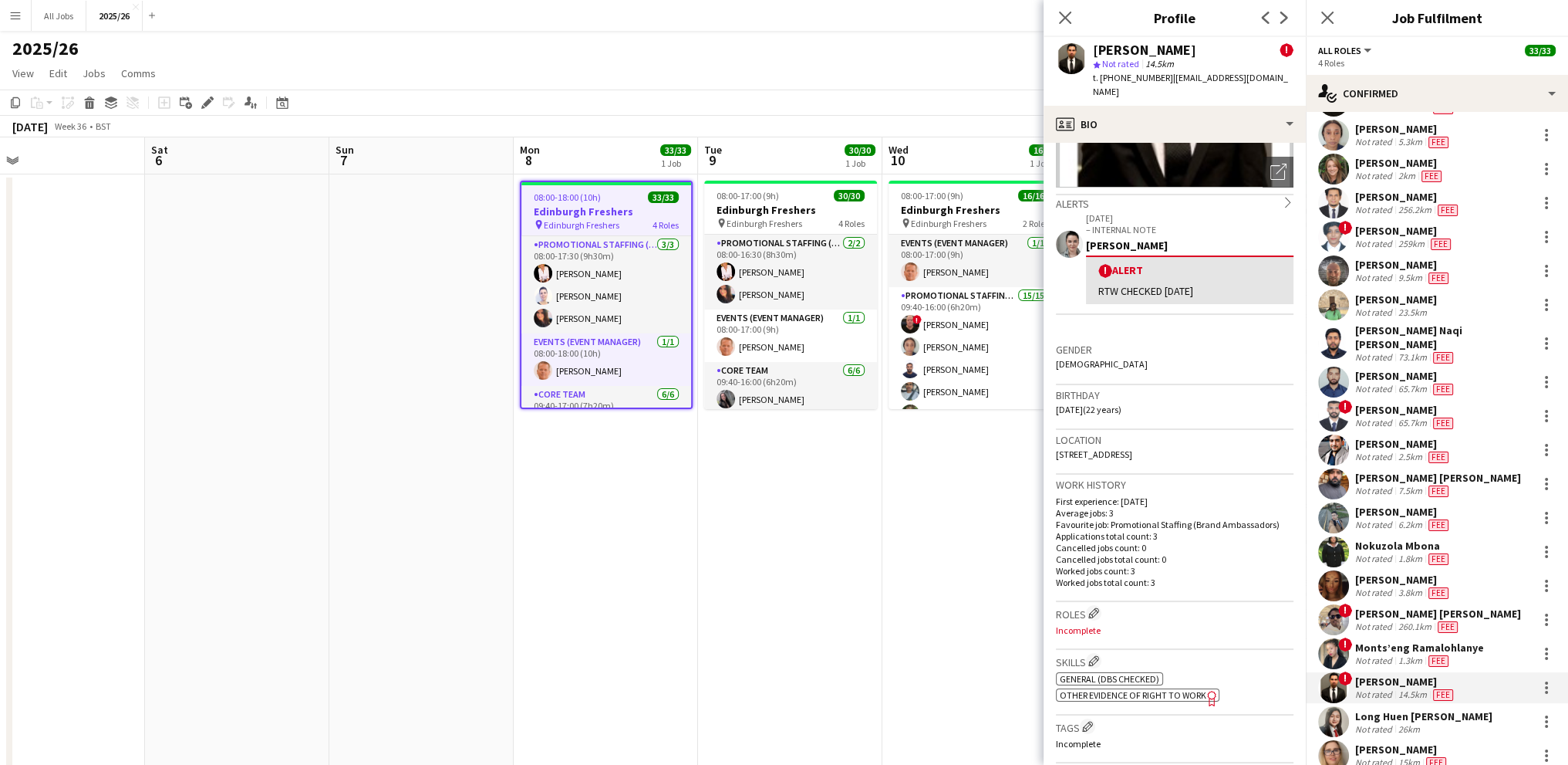
scroll to position [231, 0]
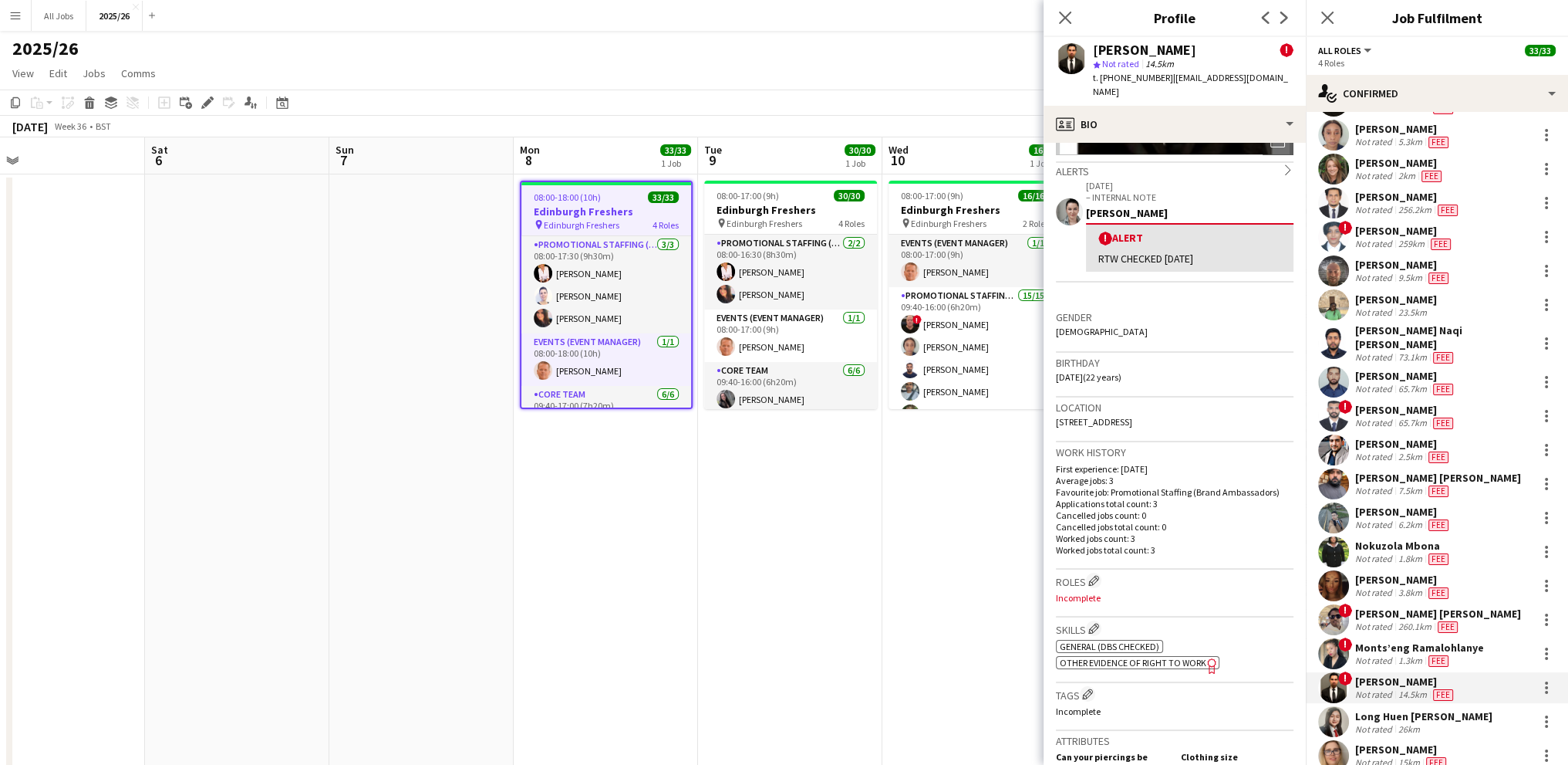
click at [1110, 657] on span "Other evidence of Right to Work" at bounding box center [1132, 662] width 146 height 11
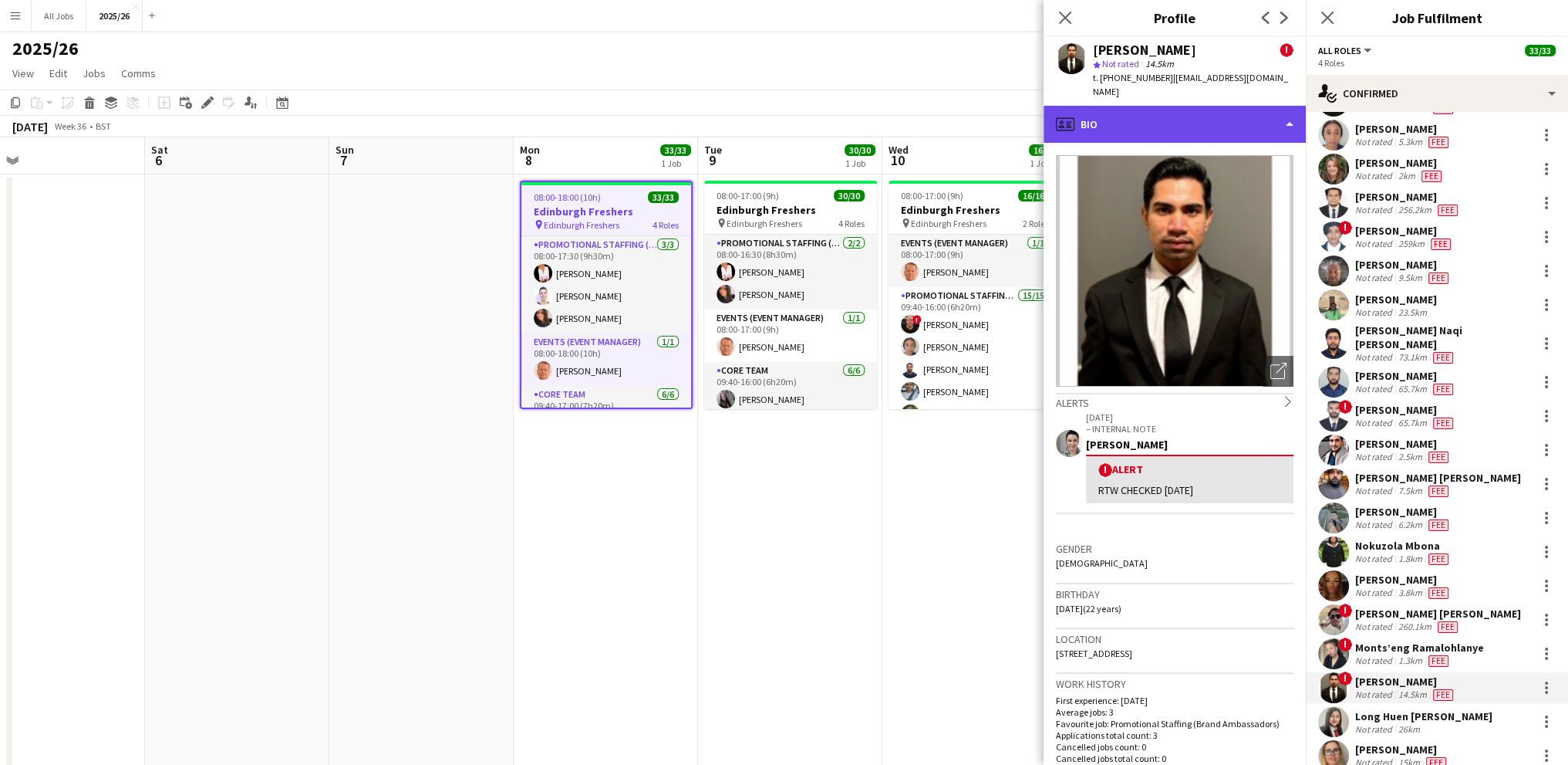
click at [1115, 106] on div "profile Bio" at bounding box center [1174, 124] width 262 height 37
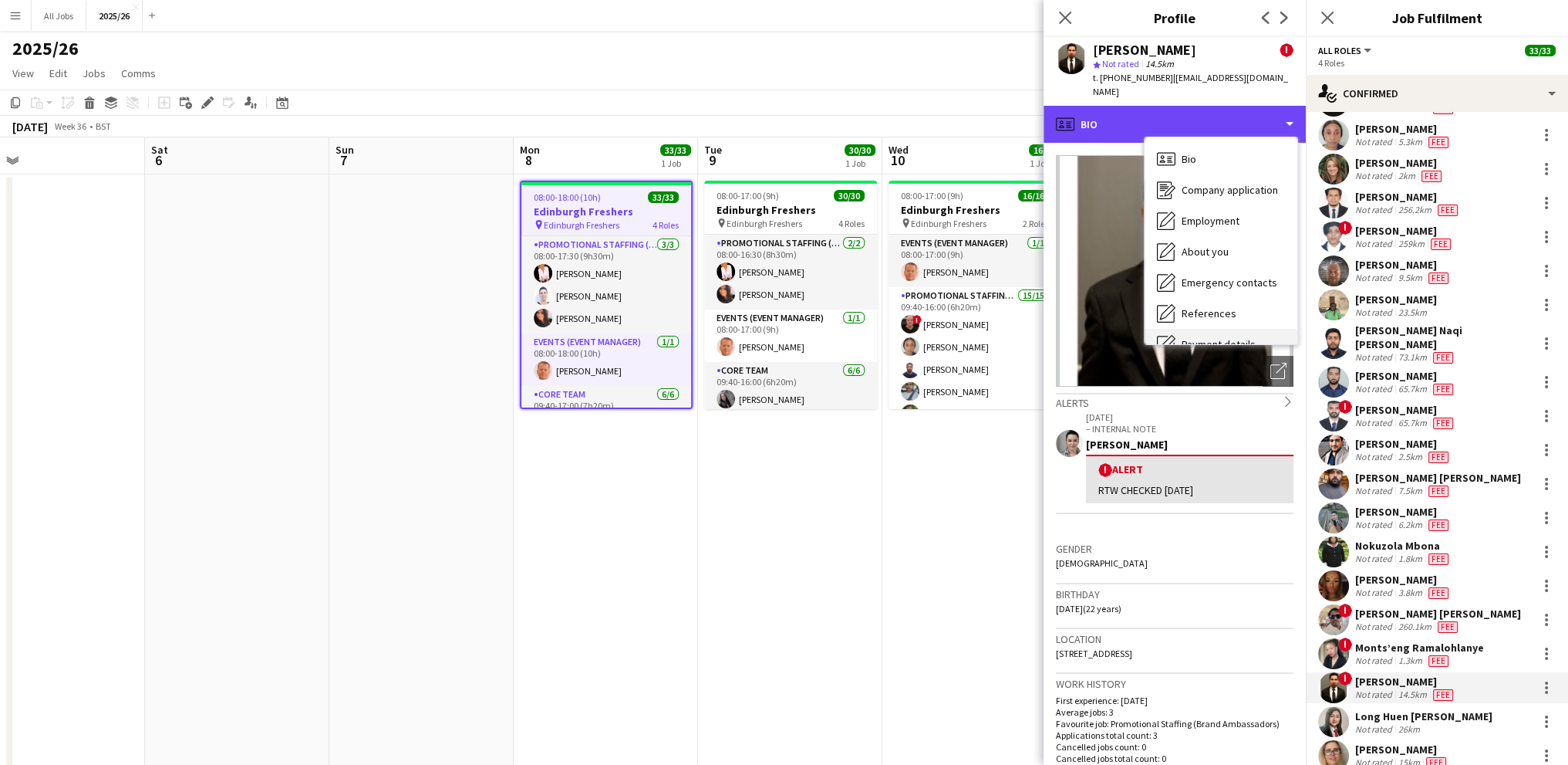
scroll to position [154, 0]
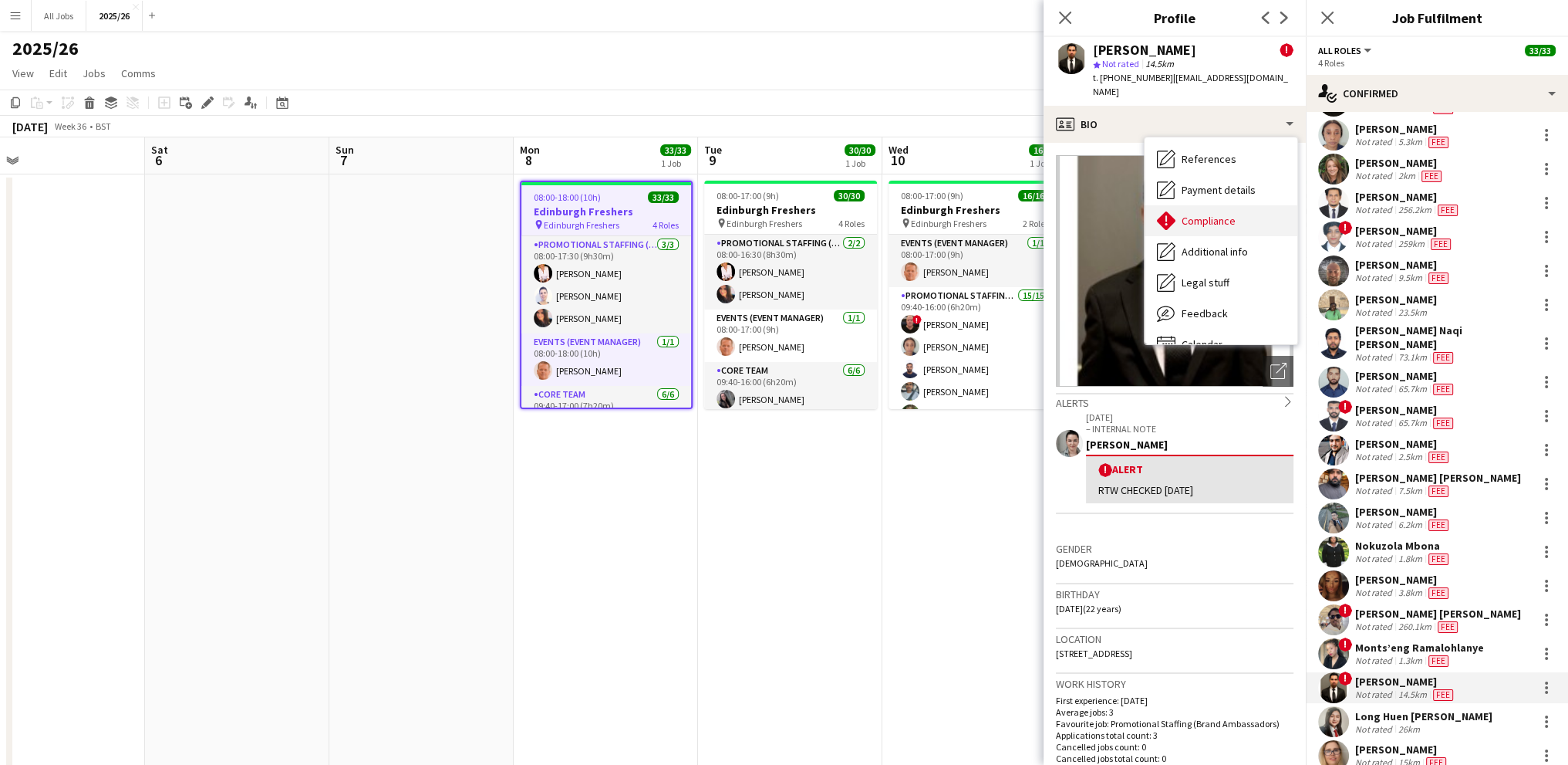
click at [1197, 205] on div "Compliance Compliance" at bounding box center [1221, 221] width 152 height 31
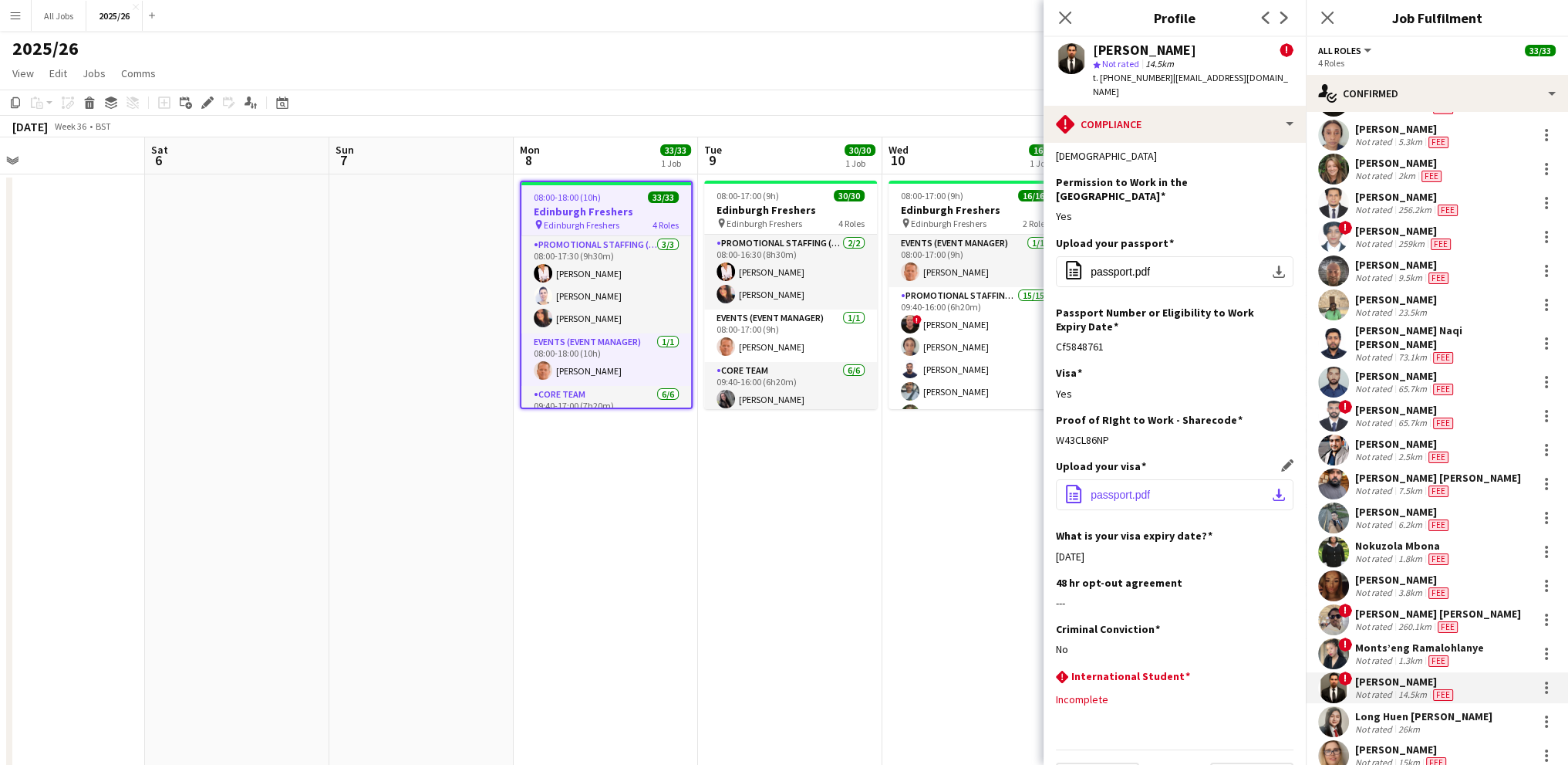
scroll to position [38, 0]
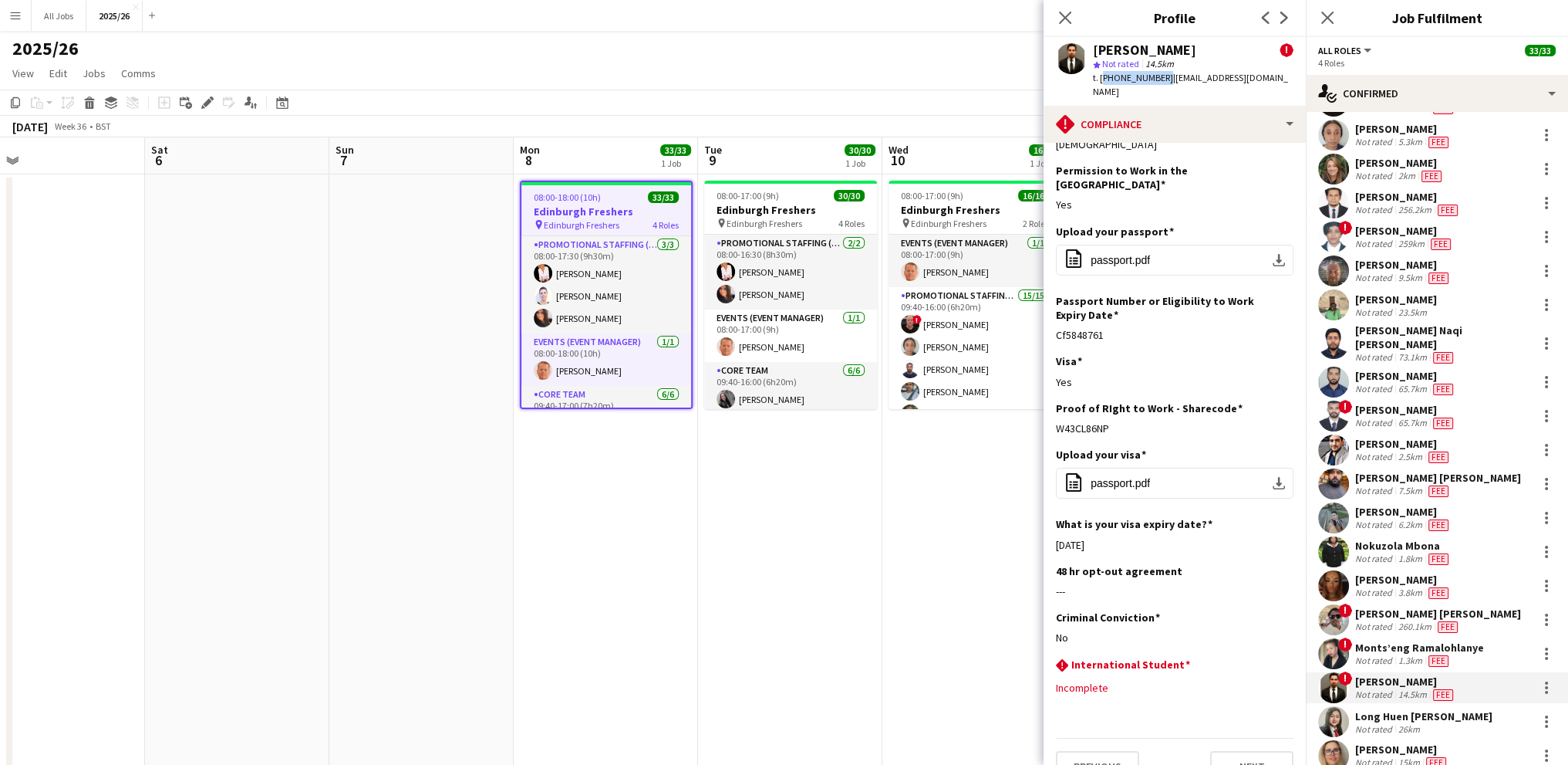
drag, startPoint x: 1158, startPoint y: 80, endPoint x: 1101, endPoint y: 81, distance: 57.0
click at [1101, 81] on span "t. [PHONE_NUMBER]" at bounding box center [1132, 77] width 81 height 11
copy span "[PHONE_NUMBER]"
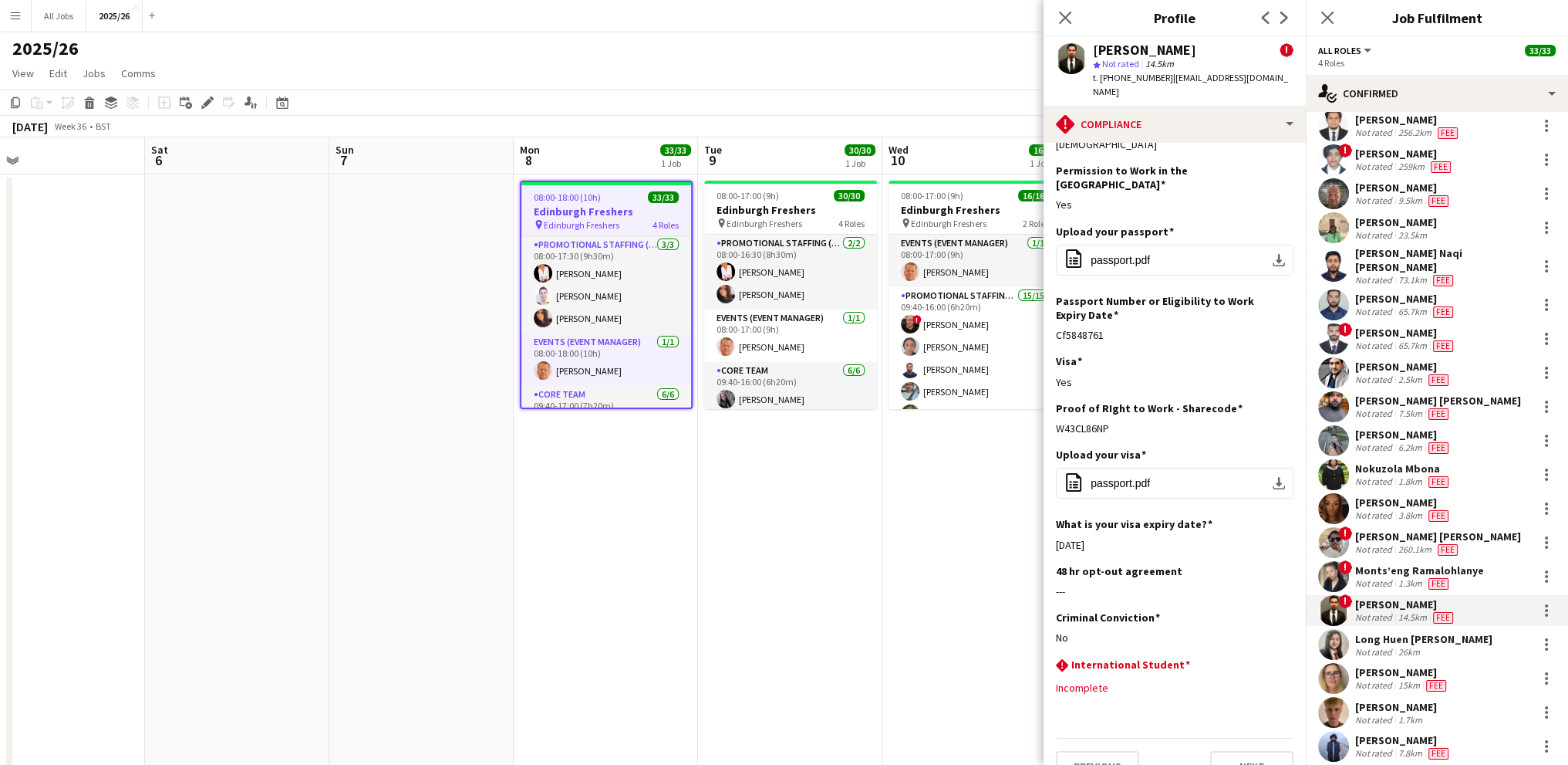
click at [1389, 649] on div "Not rated" at bounding box center [1375, 651] width 40 height 11
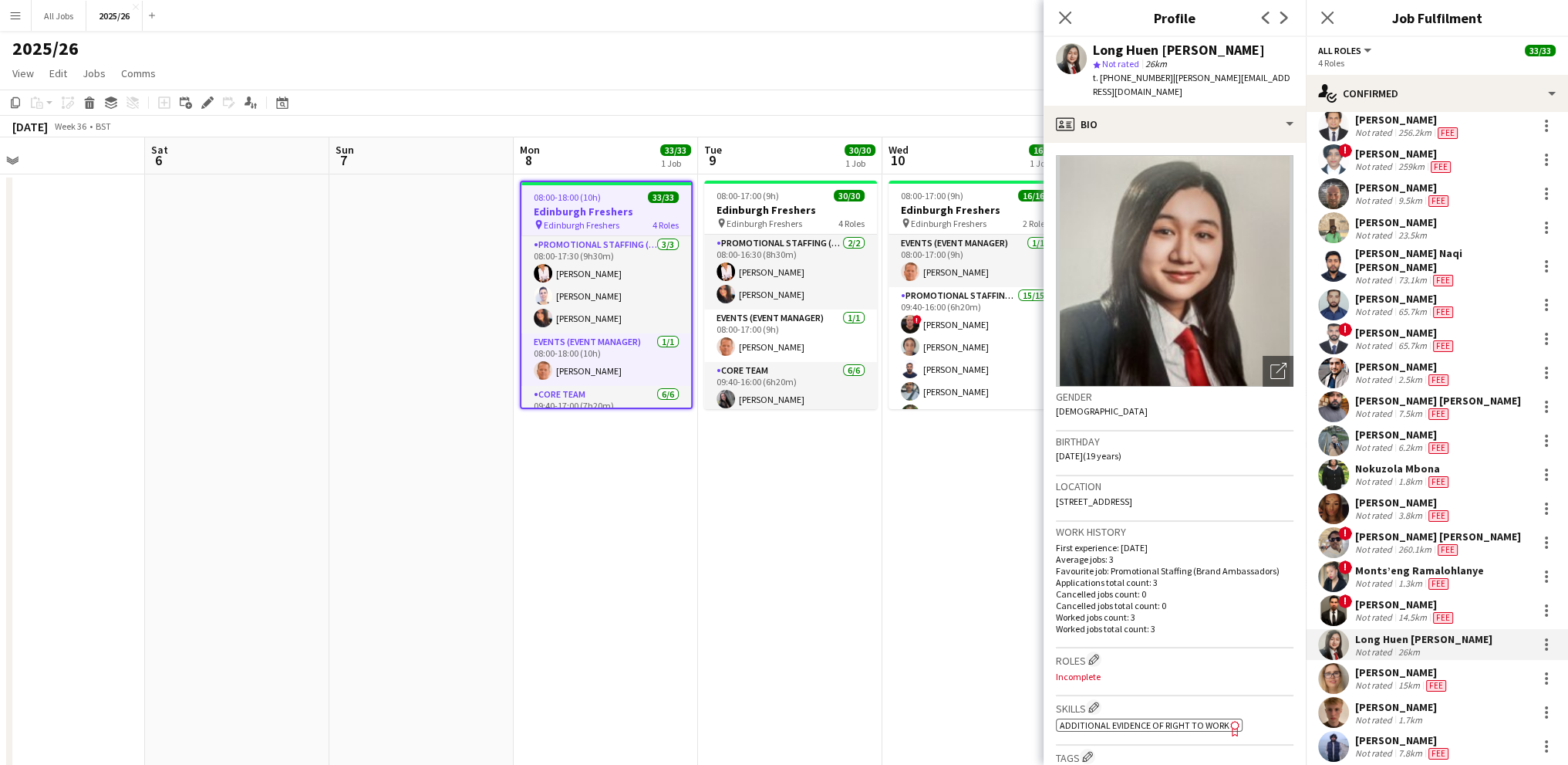
click at [1144, 719] on span "Additional evidence of Right to Work" at bounding box center [1145, 724] width 170 height 11
click at [1388, 675] on div "[PERSON_NAME]" at bounding box center [1402, 672] width 94 height 14
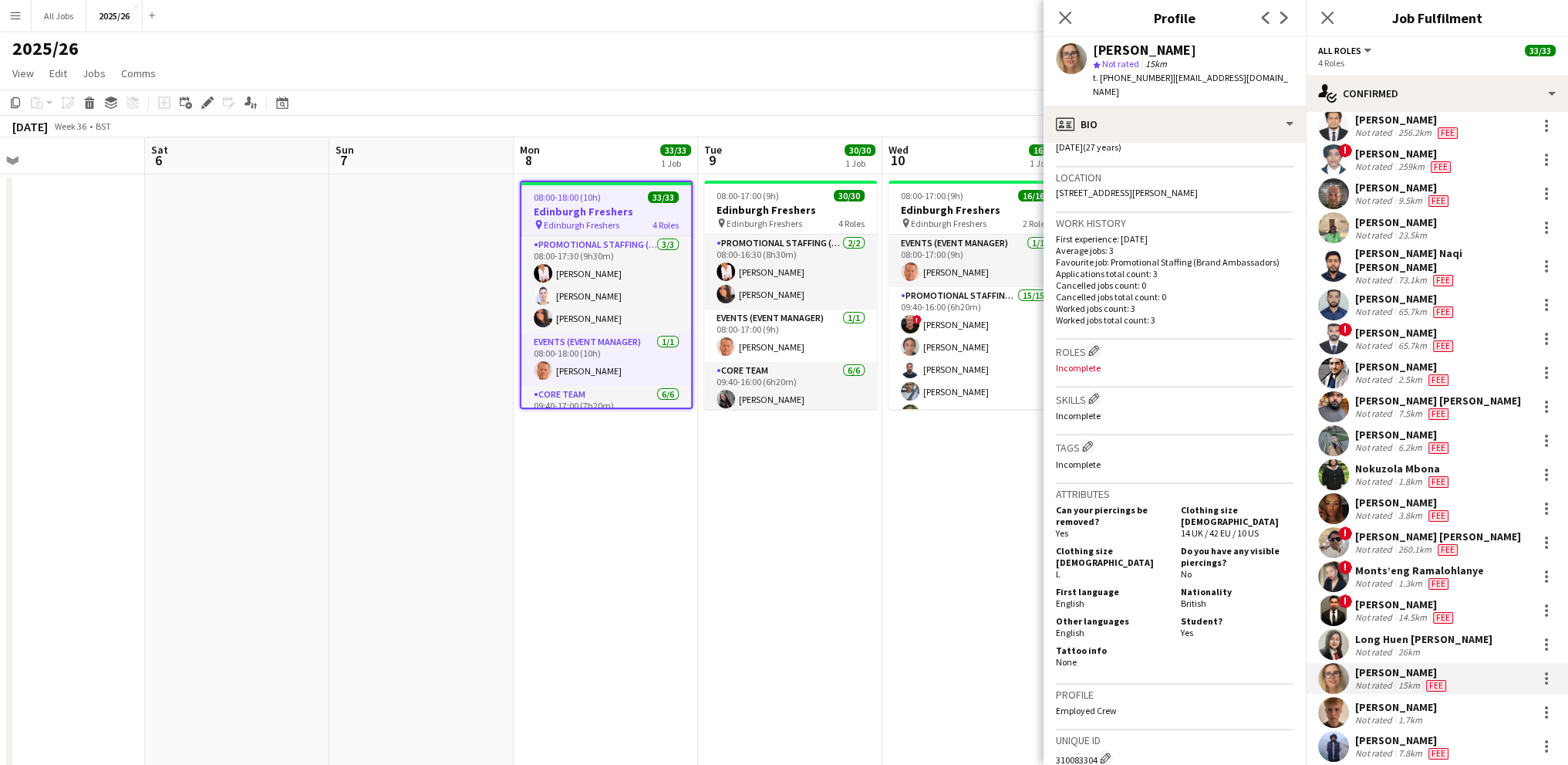
scroll to position [741, 0]
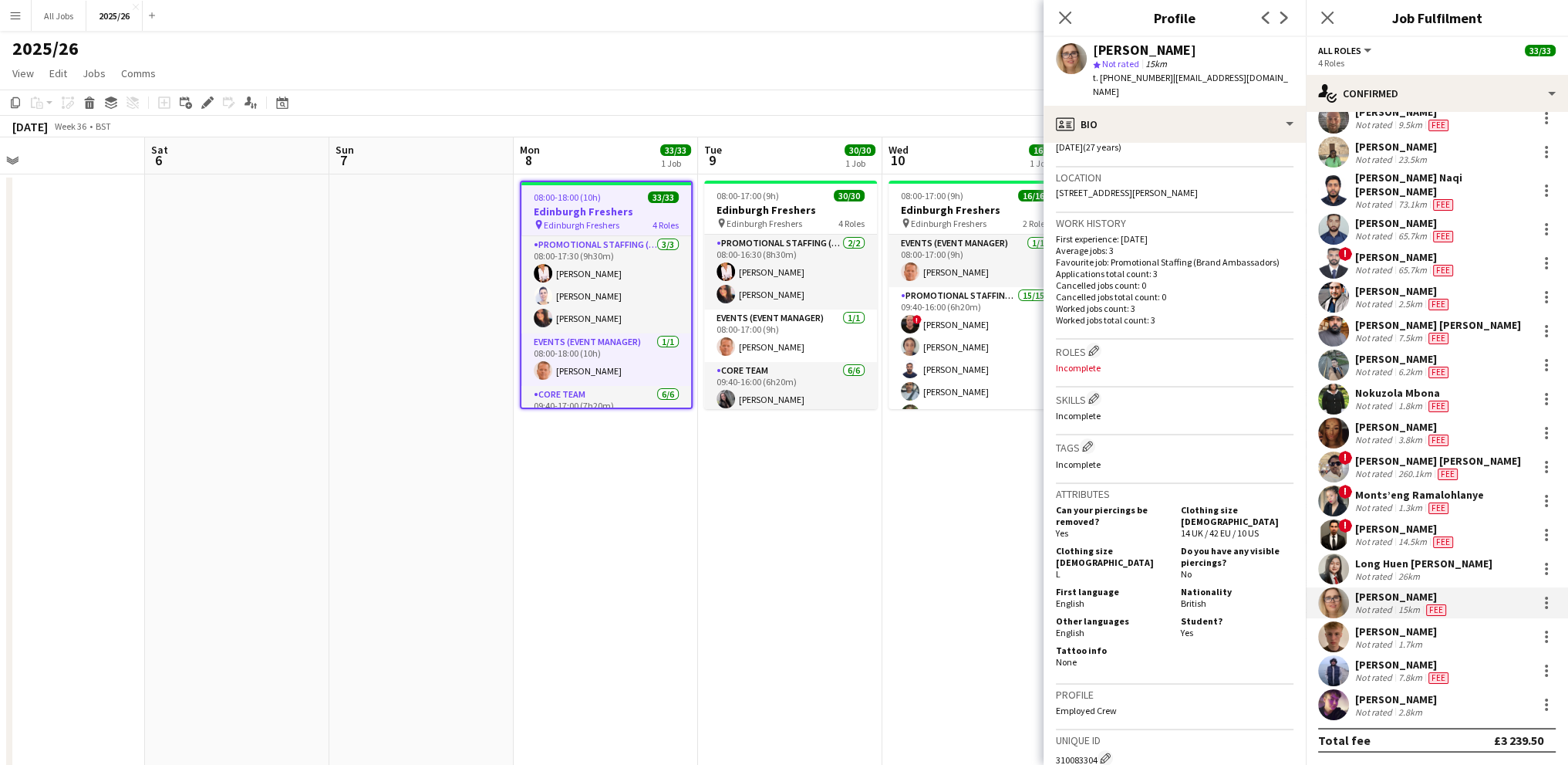
click at [1414, 632] on div "[PERSON_NAME]" at bounding box center [1396, 632] width 81 height 14
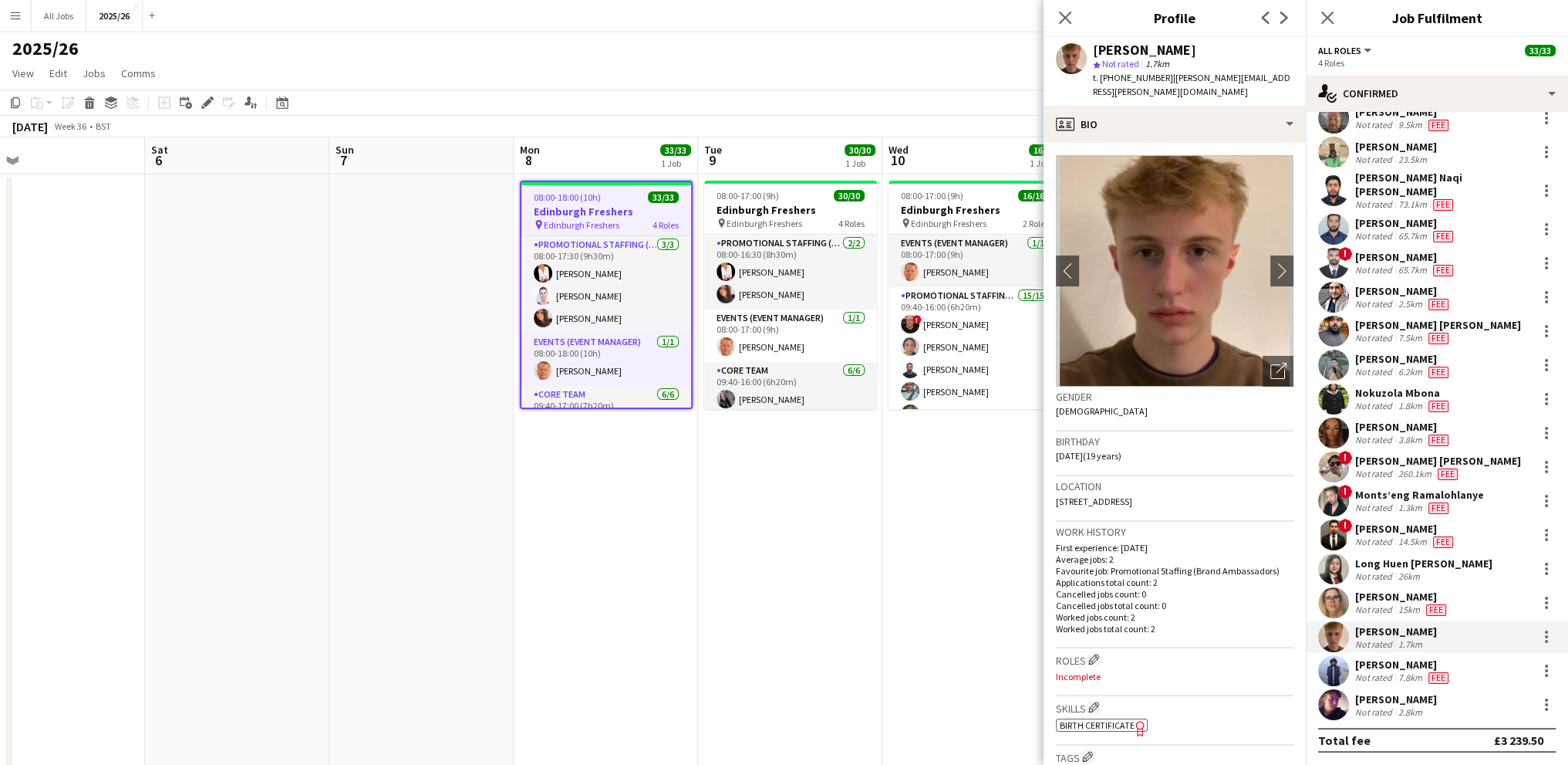
scroll to position [77, 0]
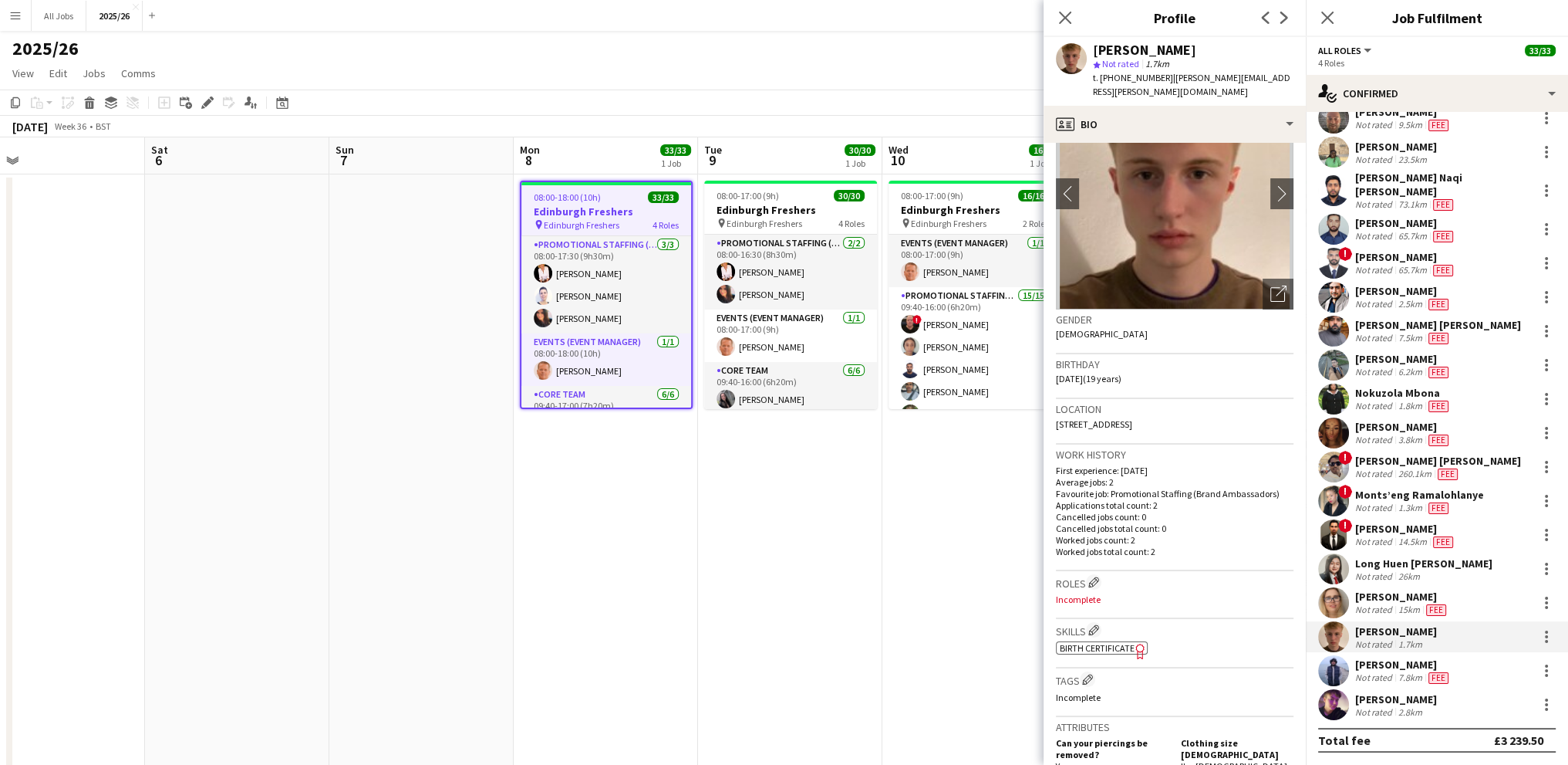
click at [1376, 655] on div "[PERSON_NAME] Not rated 7.8km Fee" at bounding box center [1436, 671] width 262 height 31
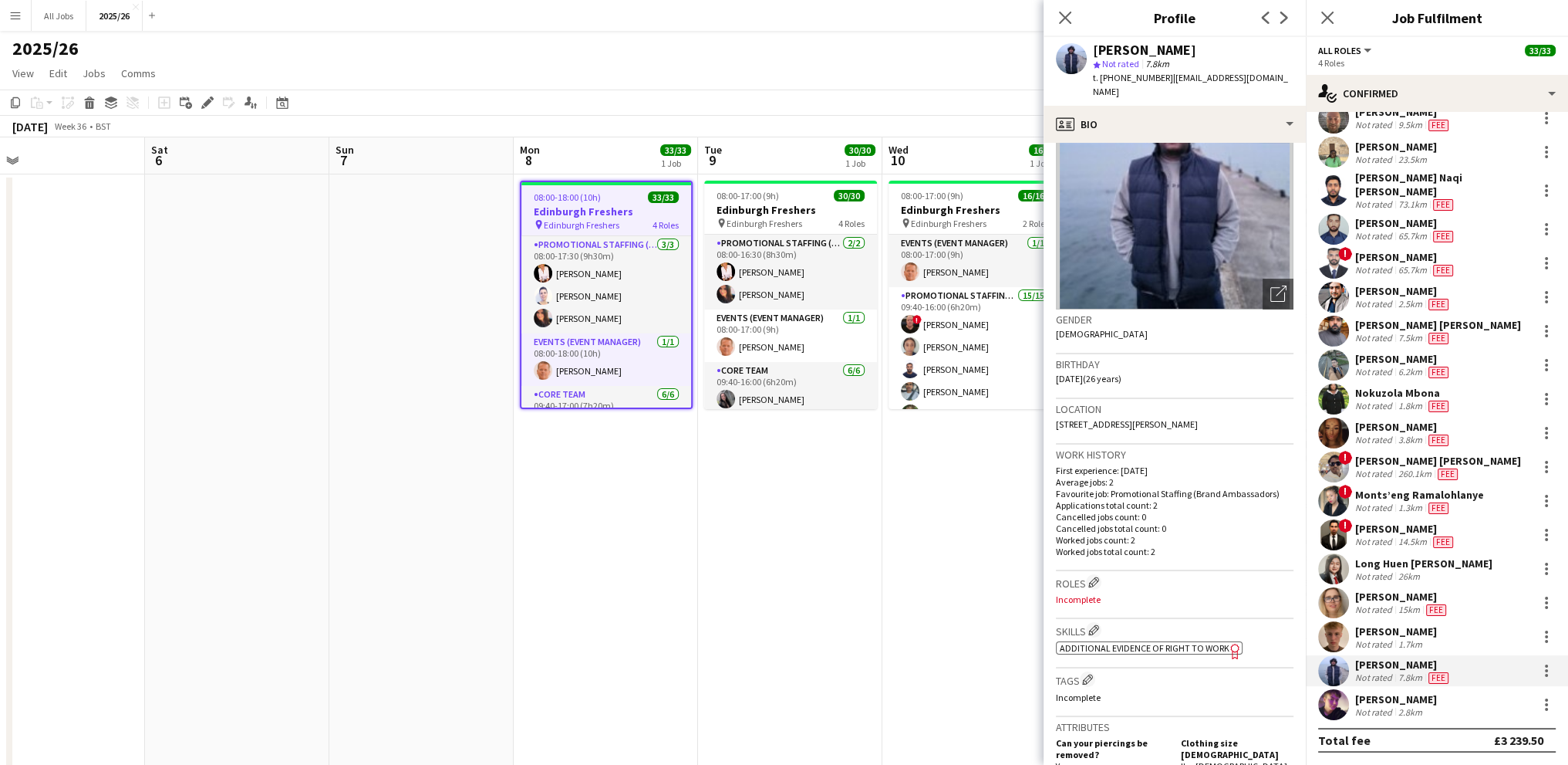
click at [1166, 642] on span "Additional evidence of Right to Work" at bounding box center [1145, 647] width 170 height 11
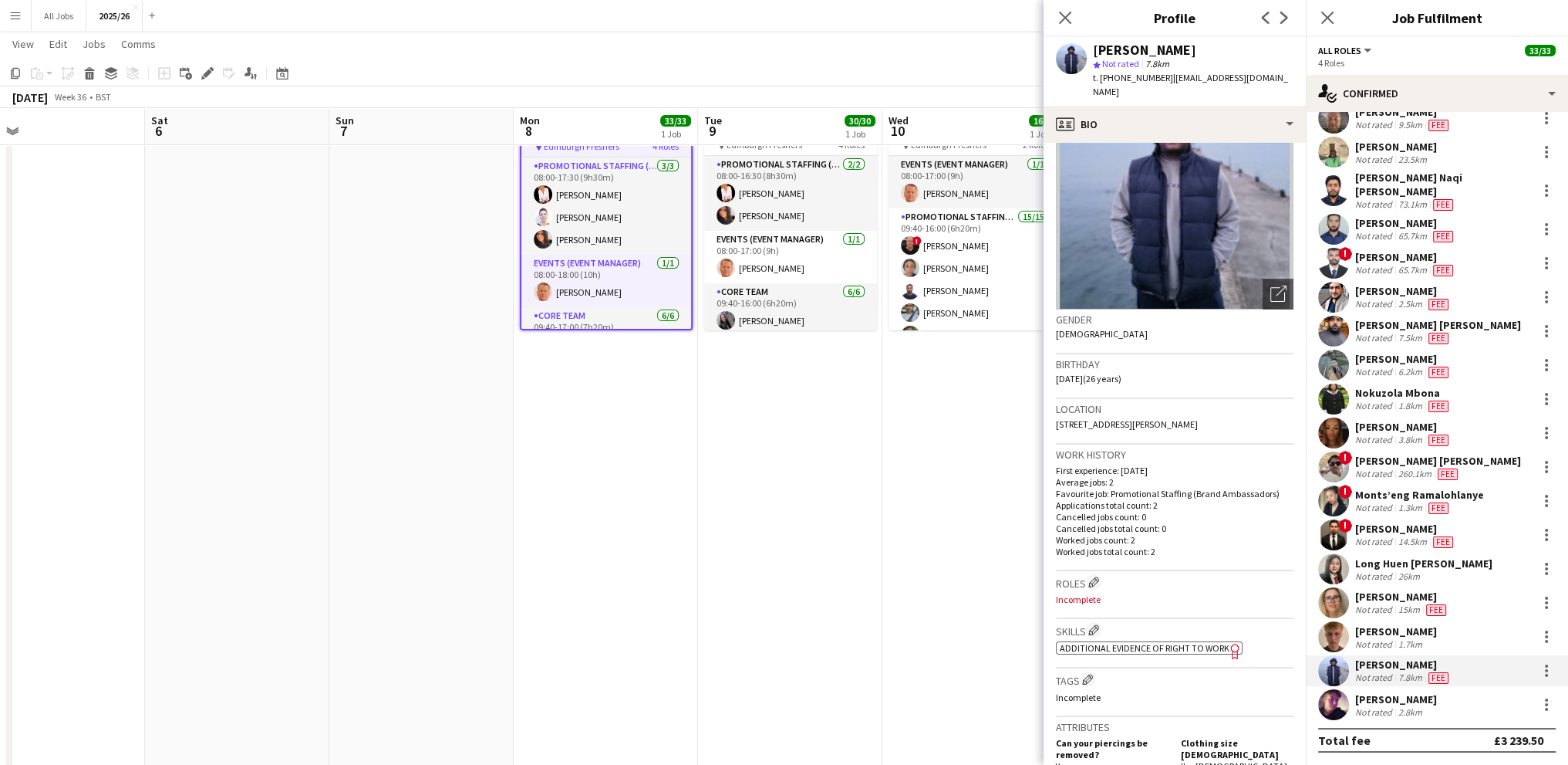
click at [1391, 692] on div "[PERSON_NAME]" at bounding box center [1396, 699] width 81 height 14
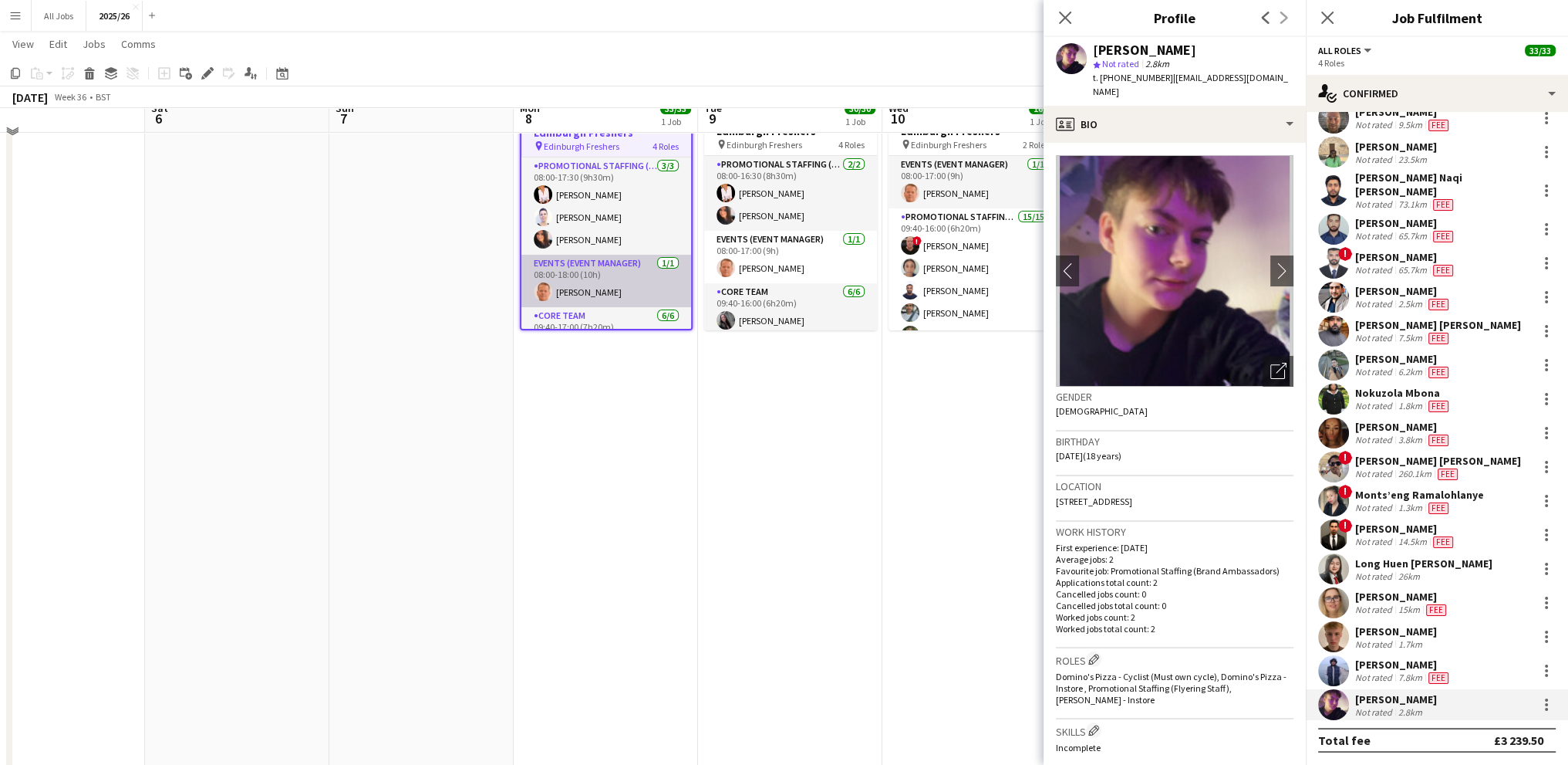
scroll to position [0, 0]
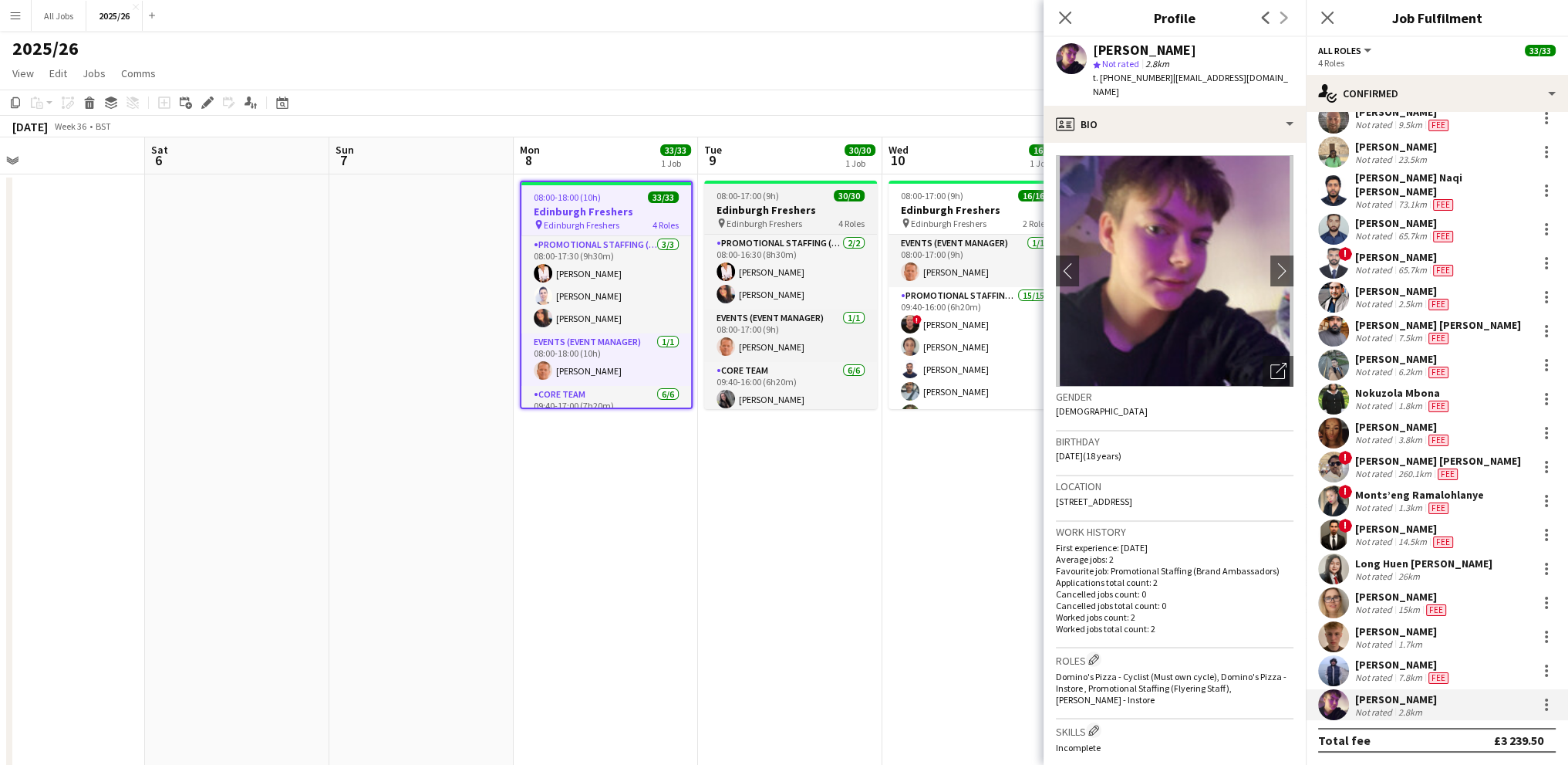
click at [771, 199] on span "08:00-17:00 (9h)" at bounding box center [747, 195] width 62 height 11
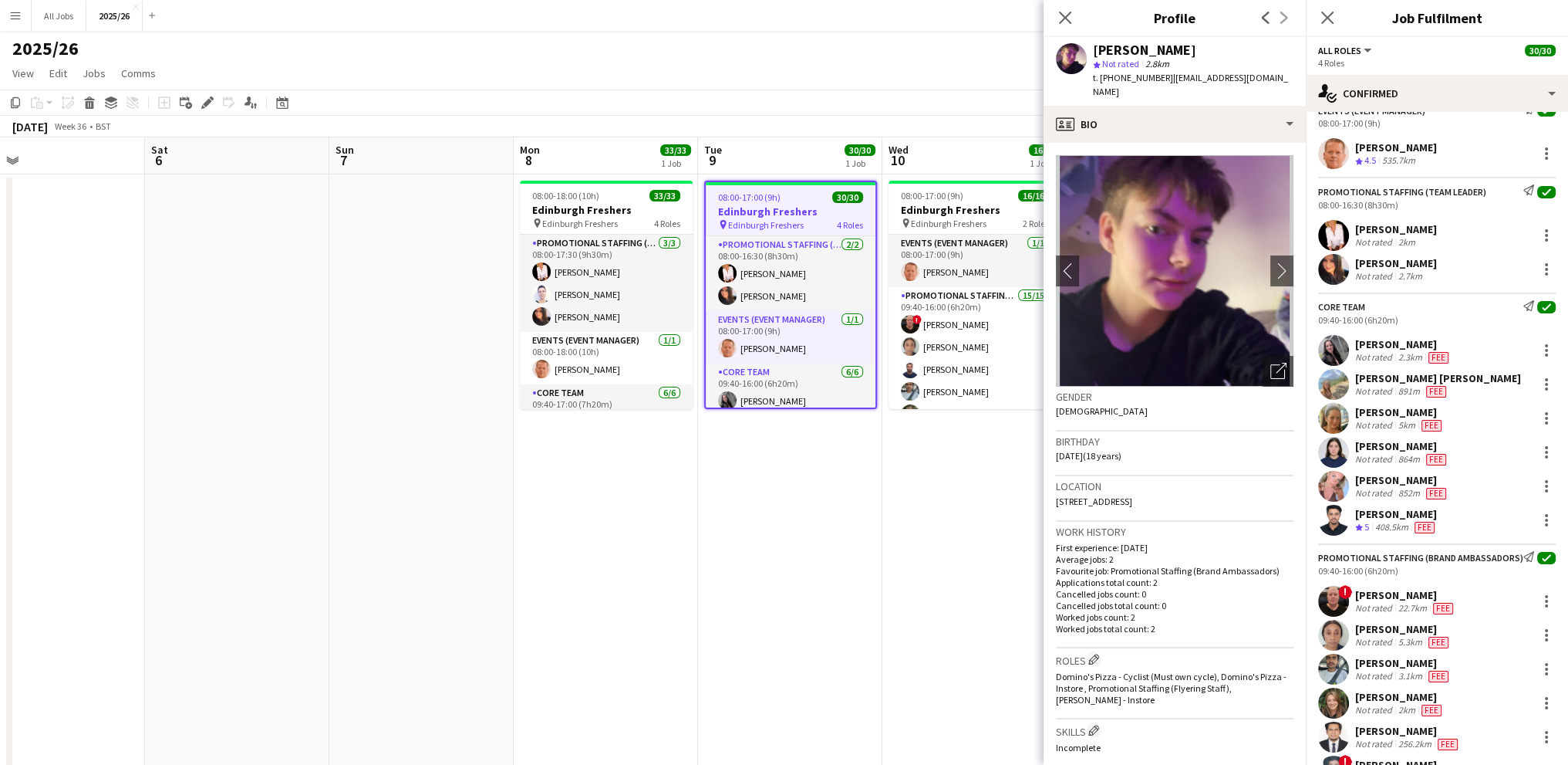
scroll to position [77, 0]
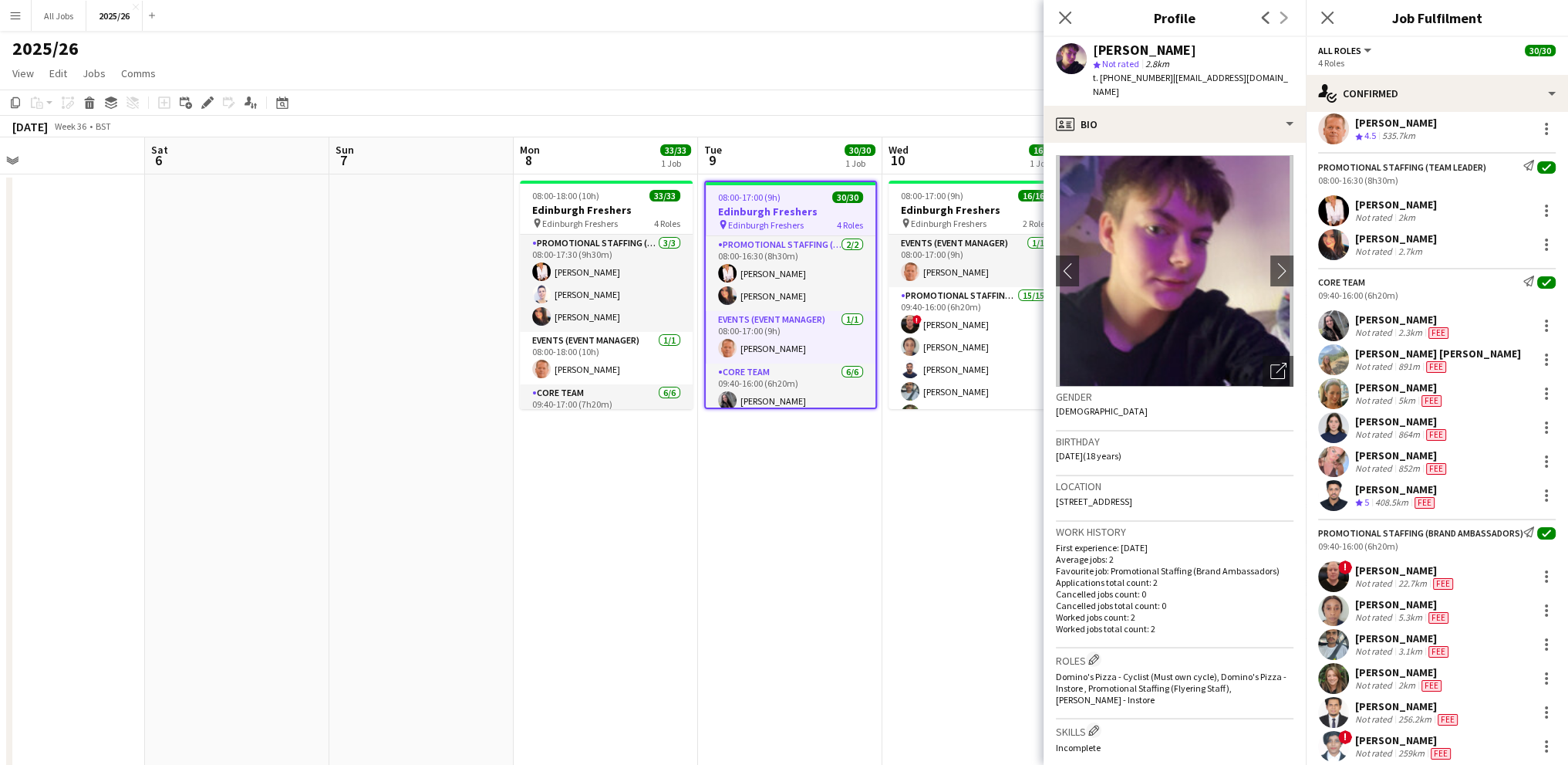
click at [1386, 300] on div "09:40-16:00 (6h20m)" at bounding box center [1436, 295] width 237 height 11
click at [1395, 334] on div "2.3km" at bounding box center [1410, 333] width 30 height 12
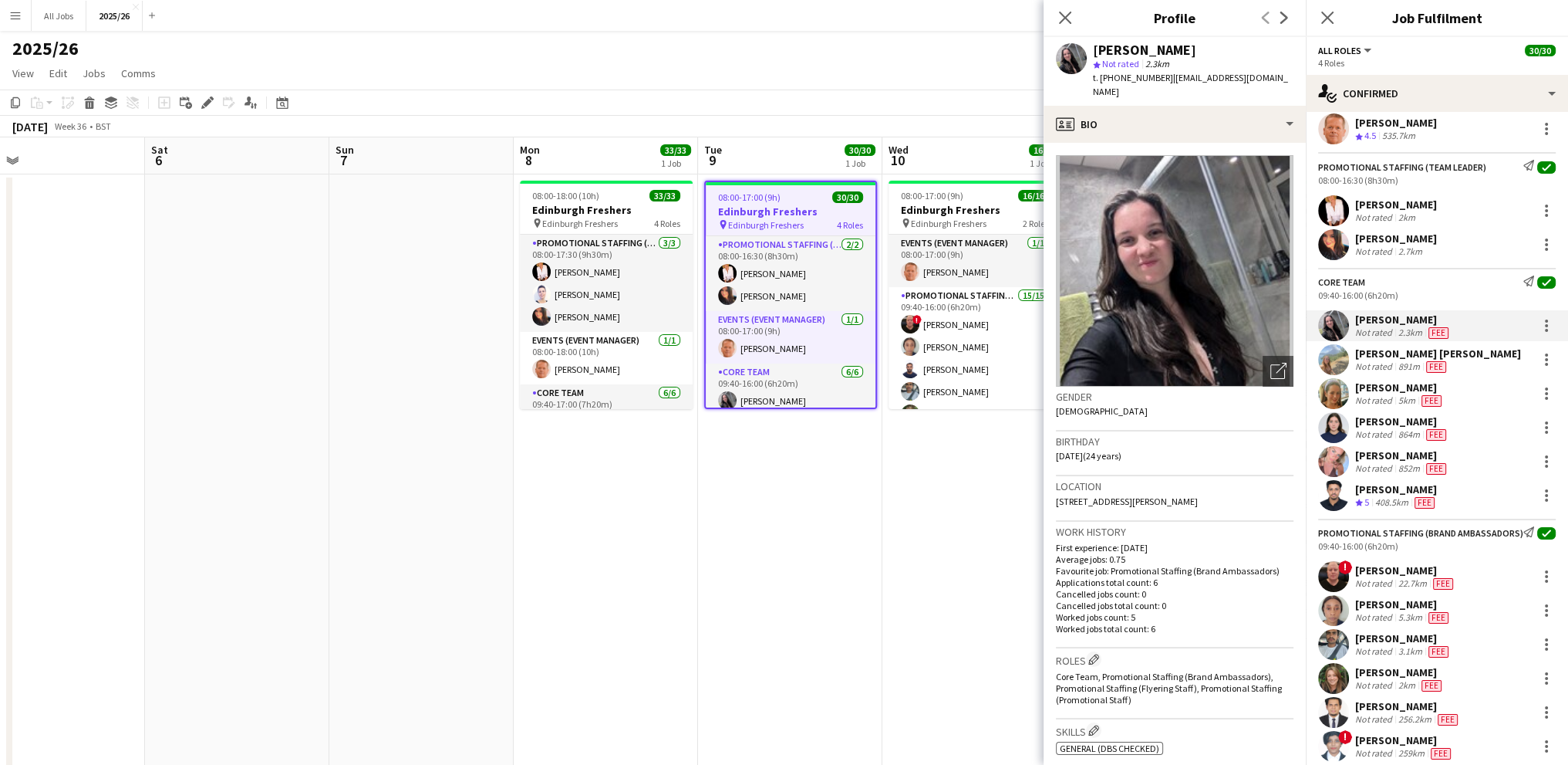
click at [1382, 360] on div "Not rated" at bounding box center [1375, 366] width 40 height 12
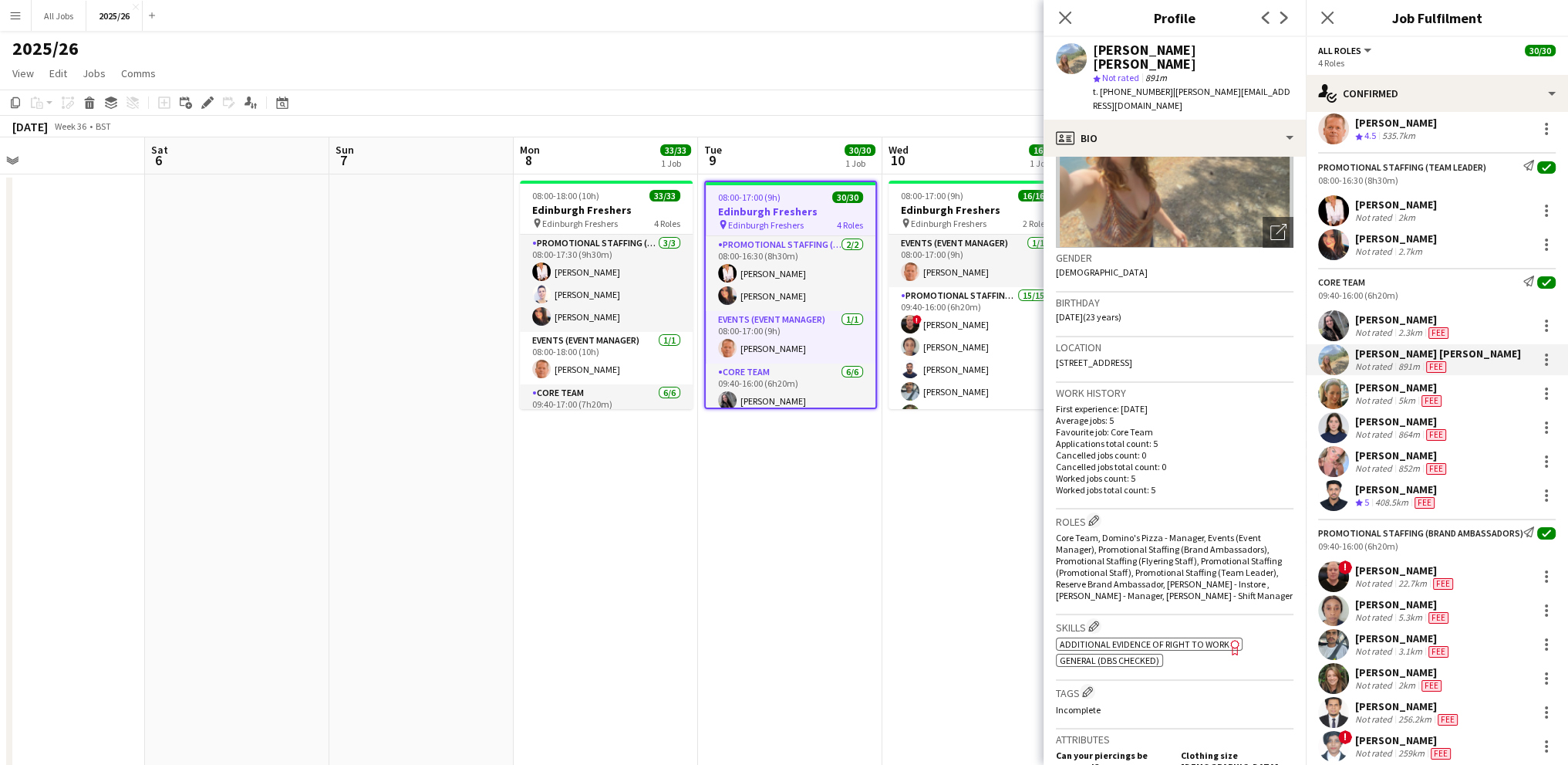
scroll to position [154, 0]
click at [1155, 637] on span "Additional evidence of Right to Work" at bounding box center [1145, 642] width 170 height 11
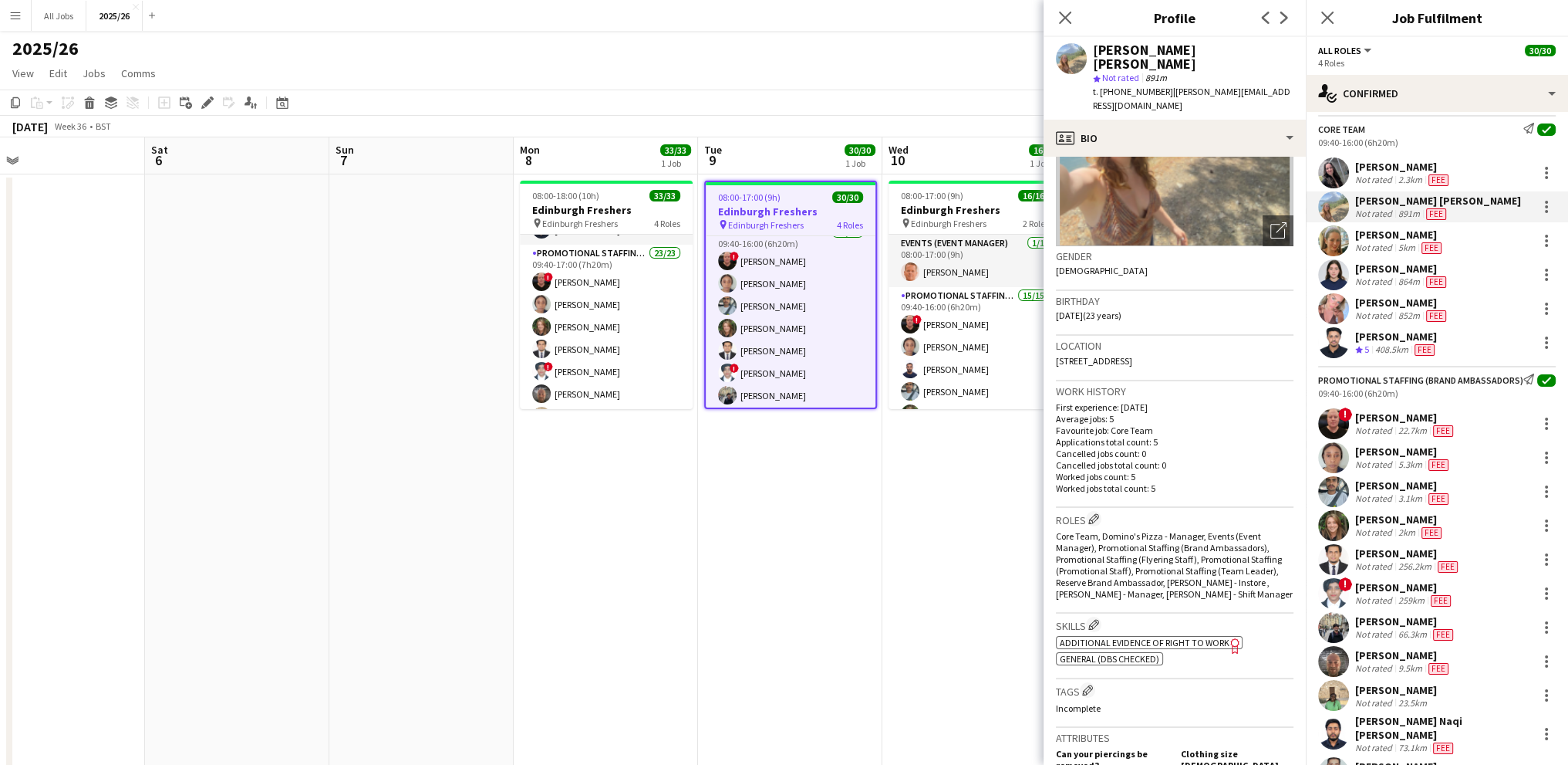
scroll to position [231, 0]
click at [1386, 490] on div "[PERSON_NAME]" at bounding box center [1403, 483] width 96 height 14
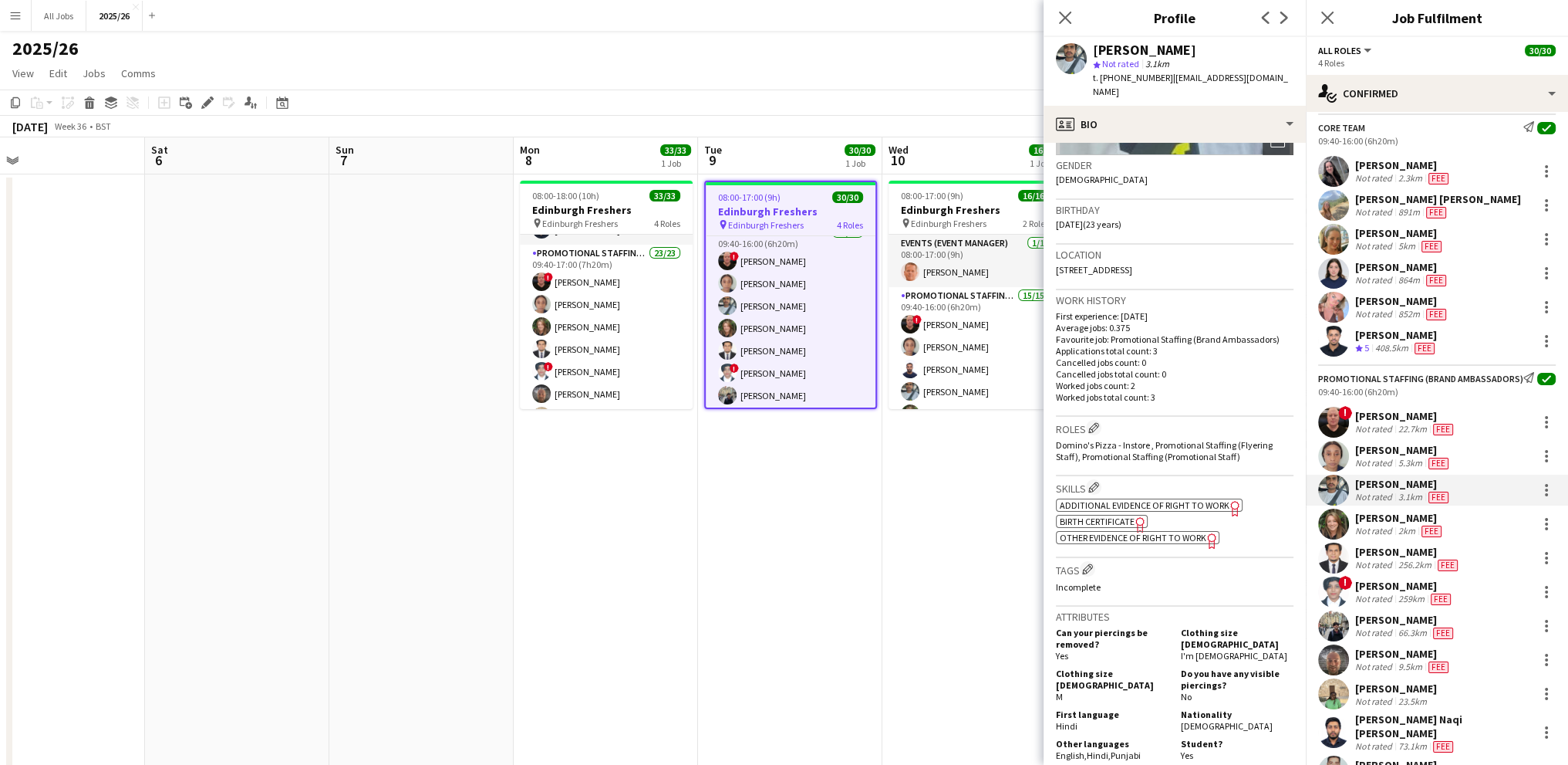
click at [1104, 532] on span "Other evidence of Right to Work" at bounding box center [1132, 537] width 146 height 11
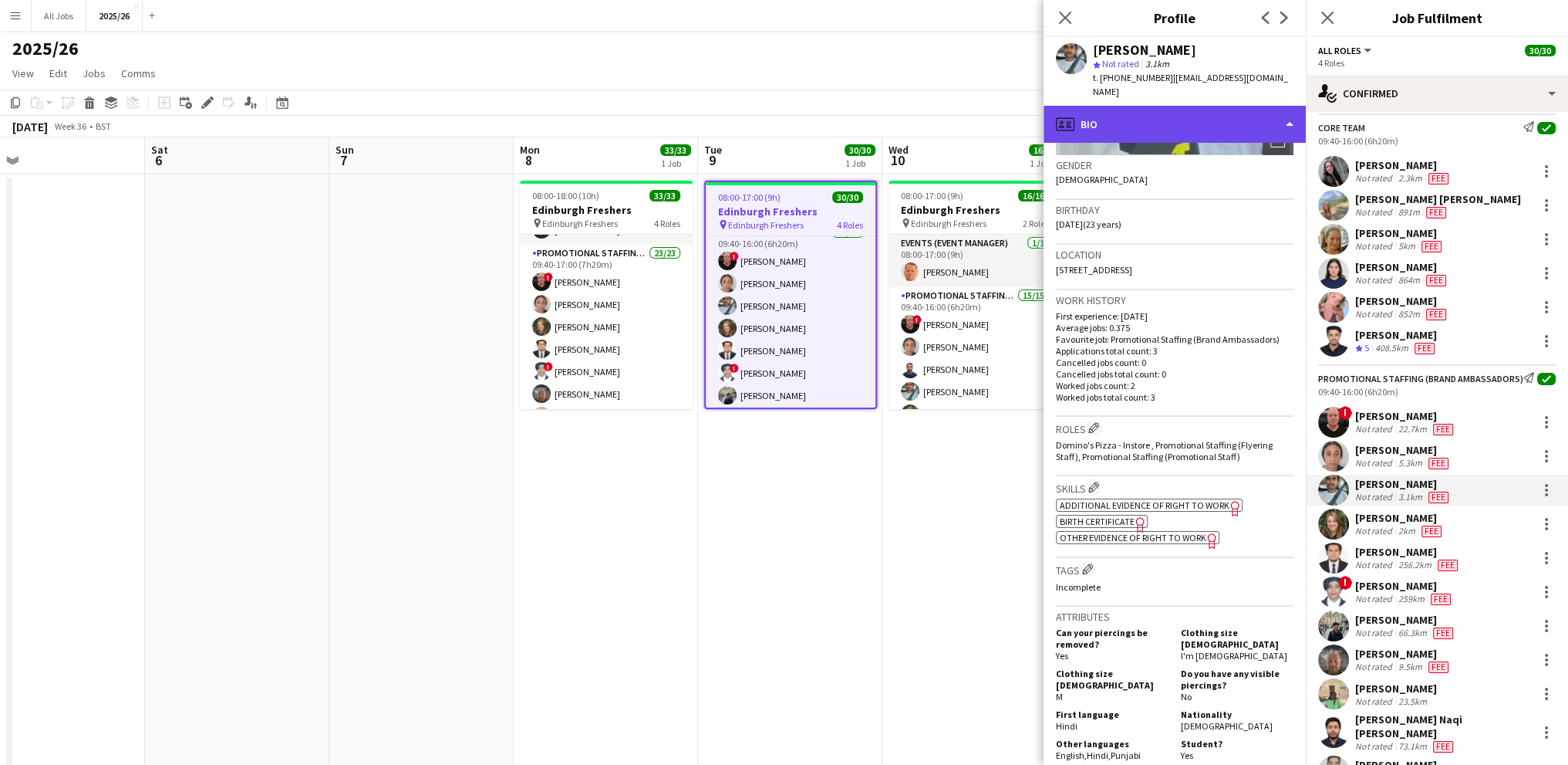
click at [1198, 106] on div "profile Bio" at bounding box center [1174, 124] width 262 height 37
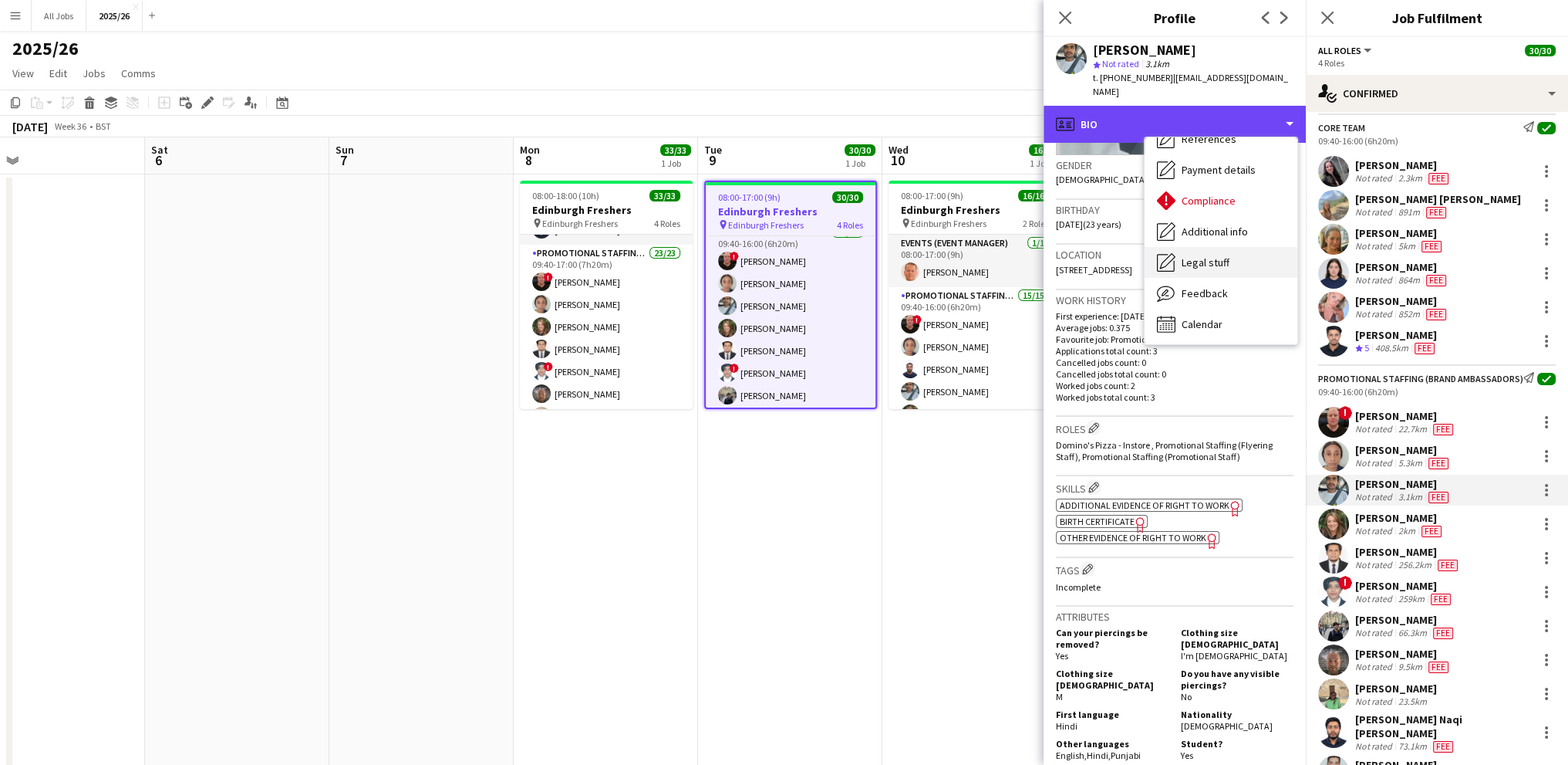
scroll to position [176, 0]
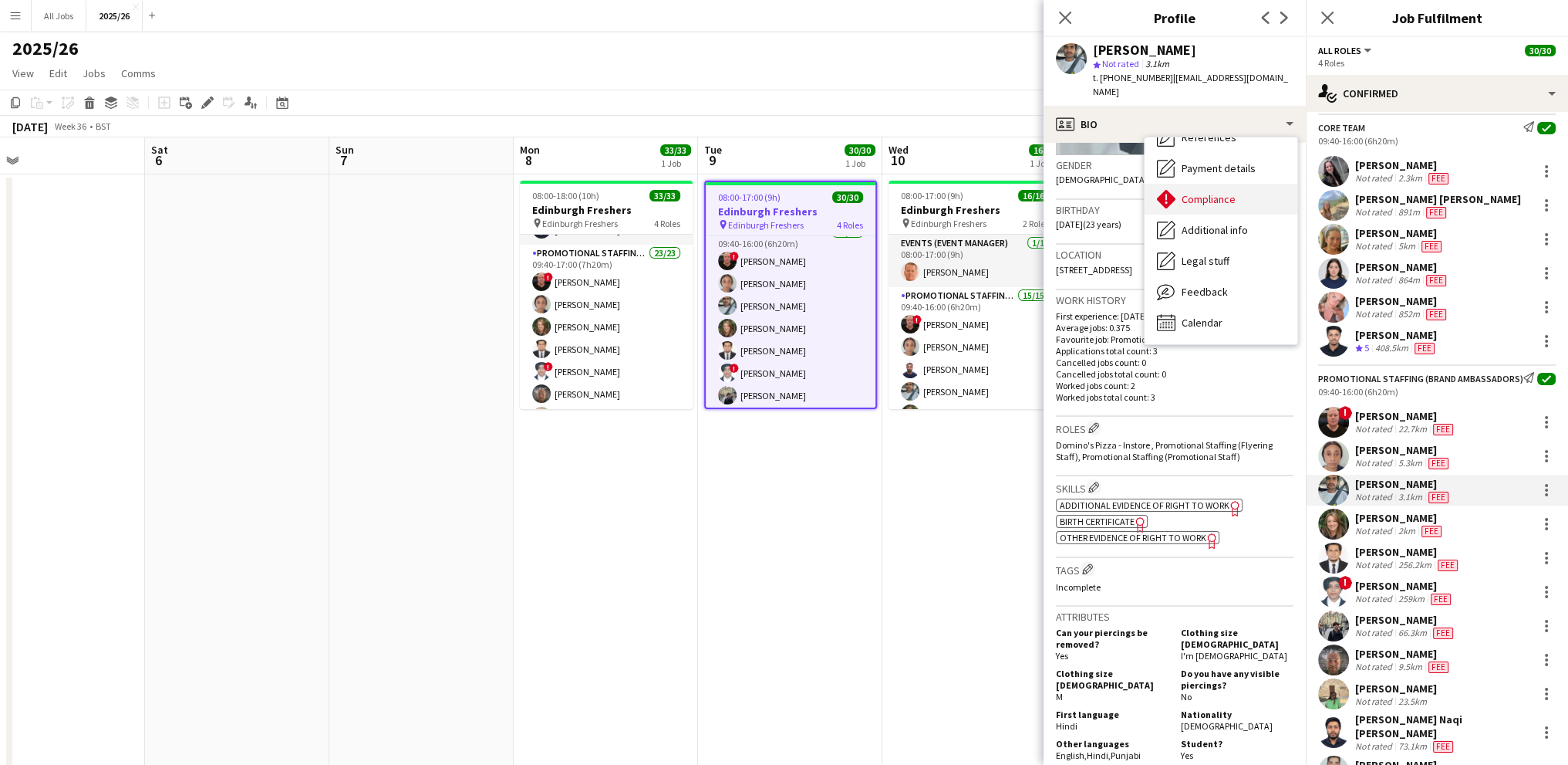
click at [1194, 197] on div "Compliance Compliance" at bounding box center [1221, 199] width 152 height 31
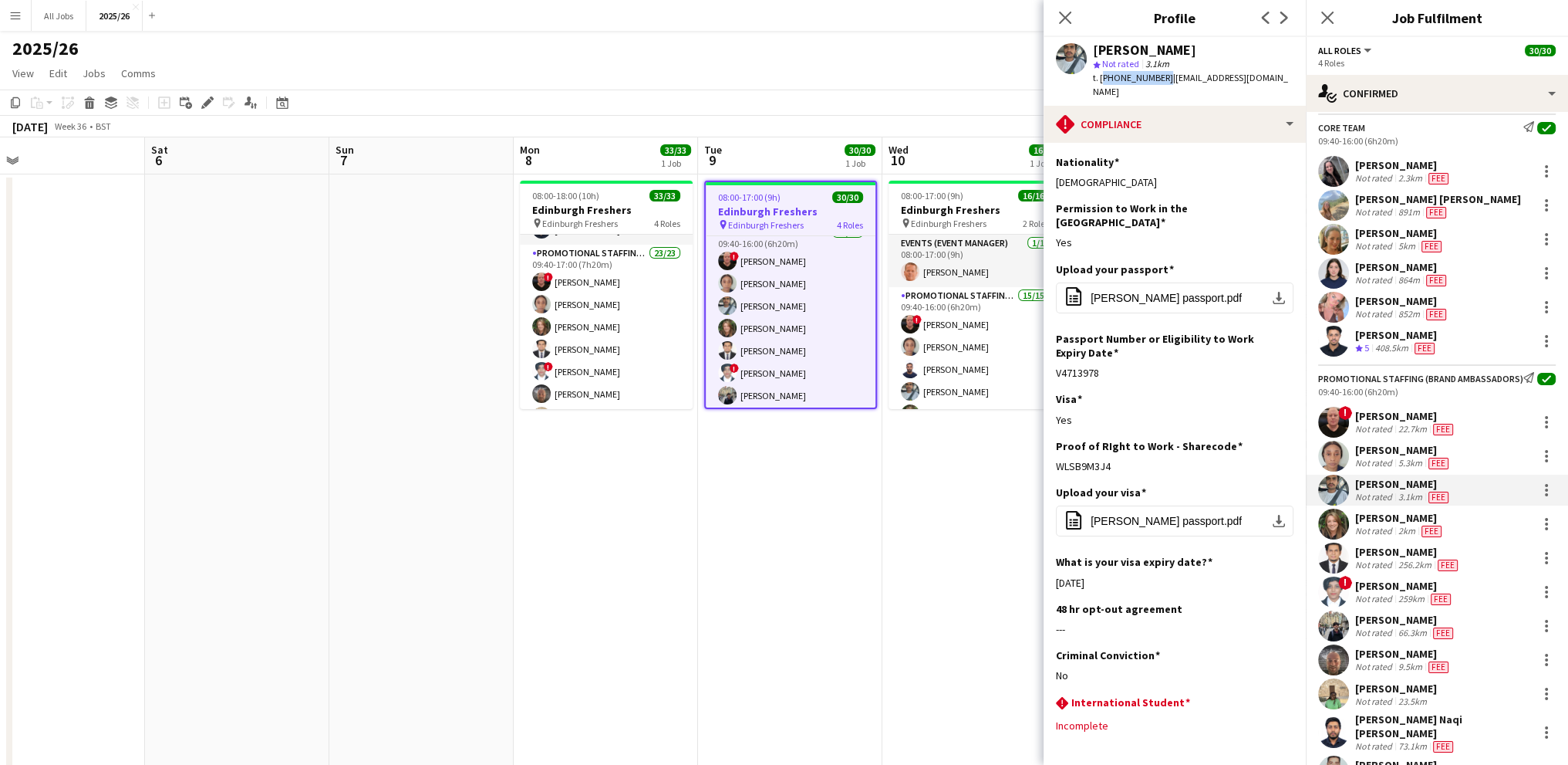
drag, startPoint x: 1158, startPoint y: 76, endPoint x: 1101, endPoint y: 75, distance: 57.0
click at [1101, 75] on span "t. [PHONE_NUMBER]" at bounding box center [1132, 77] width 81 height 11
copy span "[PHONE_NUMBER]"
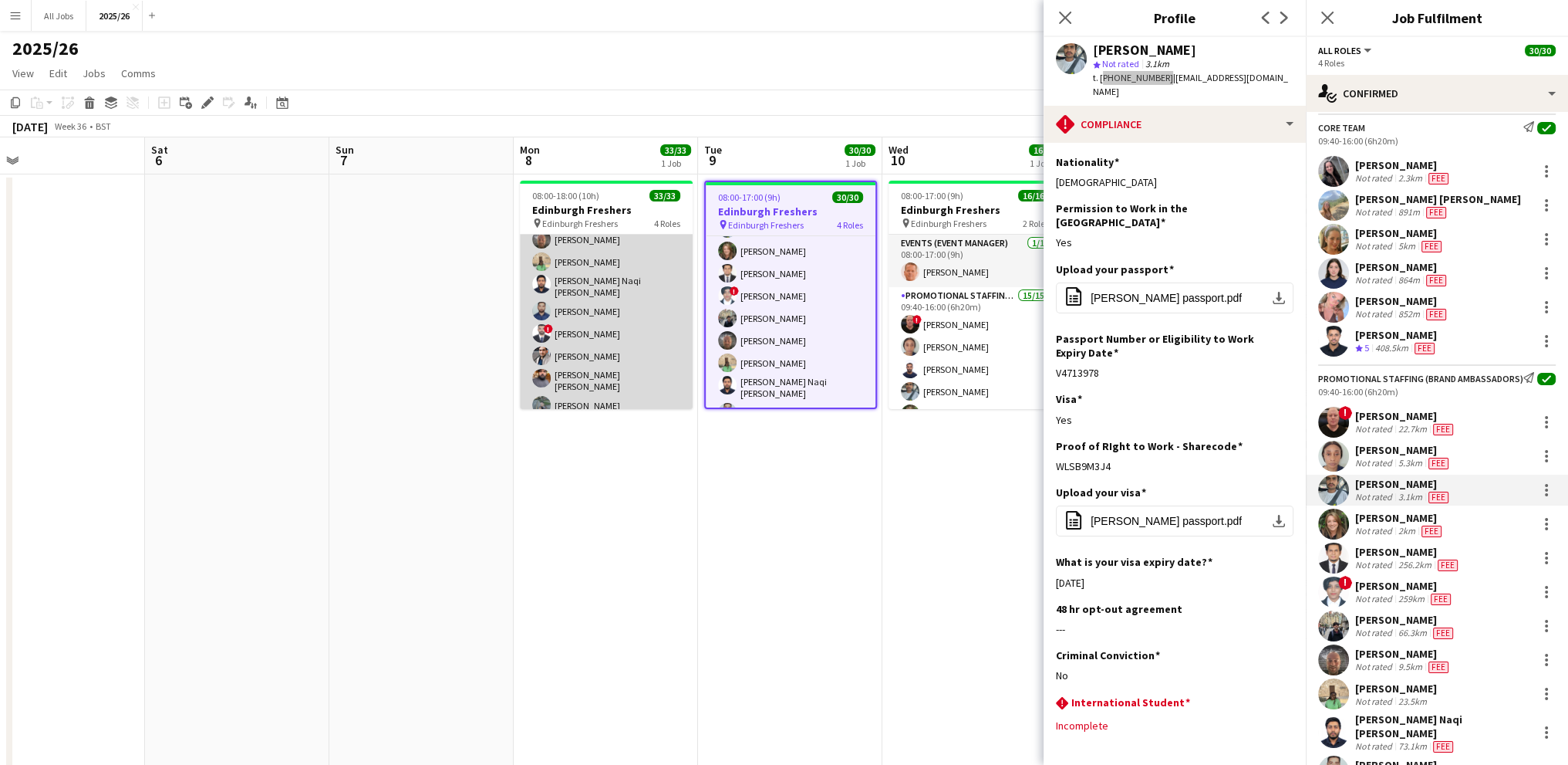
scroll to position [386, 0]
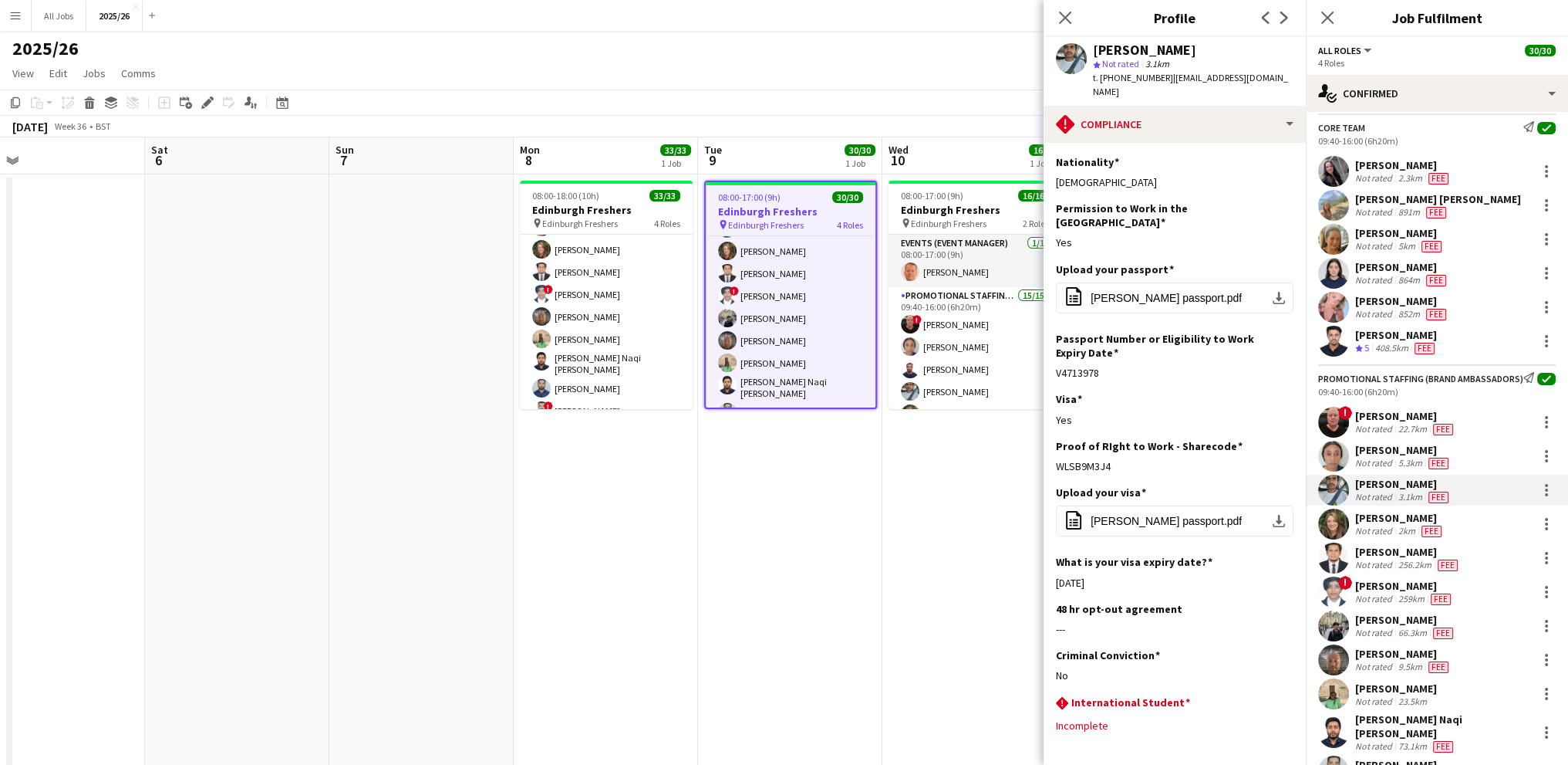
click at [1371, 626] on div "[PERSON_NAME]" at bounding box center [1405, 619] width 101 height 14
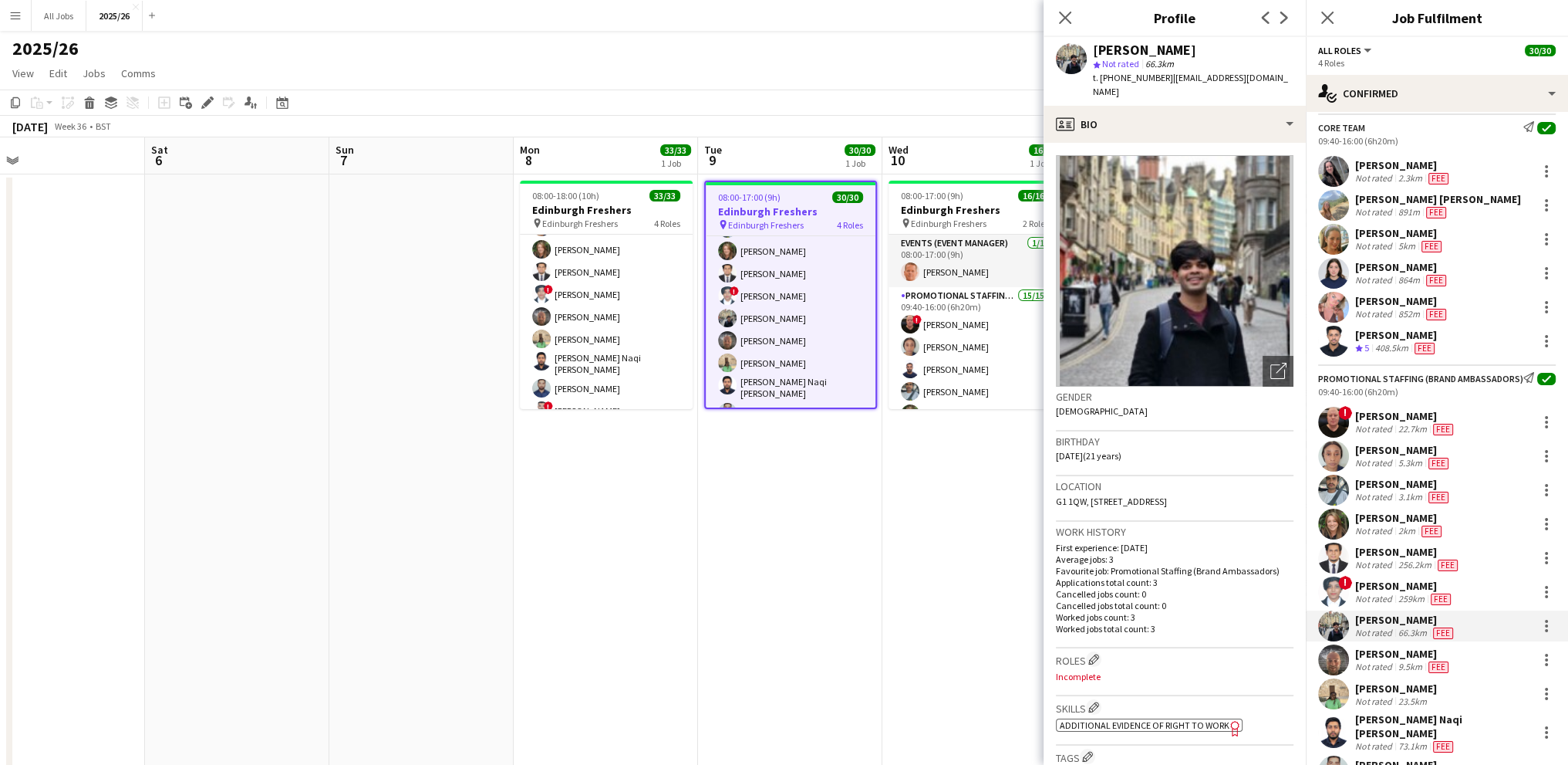
click at [1104, 719] on span "Additional evidence of Right to Work" at bounding box center [1145, 724] width 170 height 11
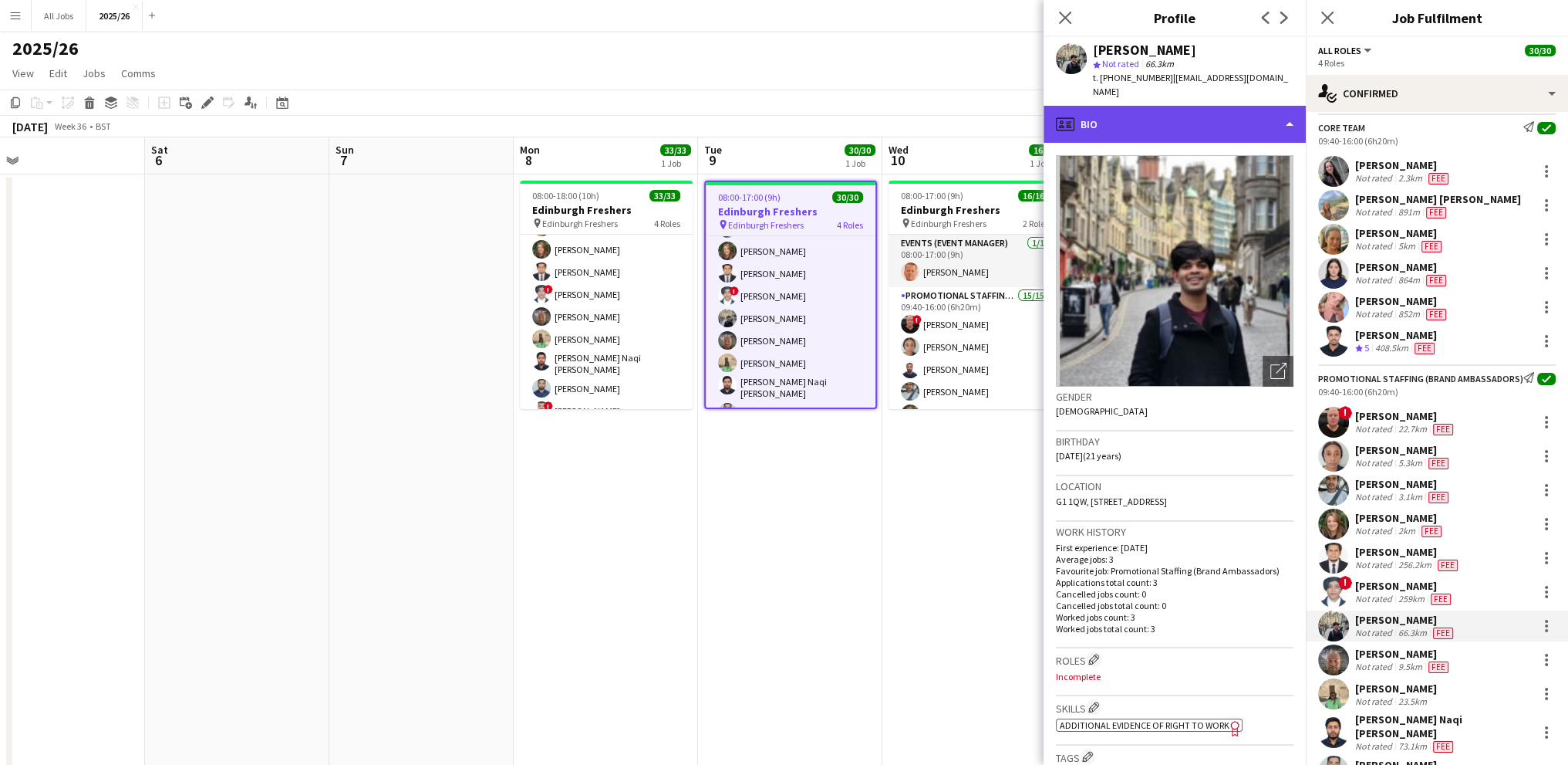
click at [1098, 106] on div "profile Bio" at bounding box center [1174, 124] width 262 height 37
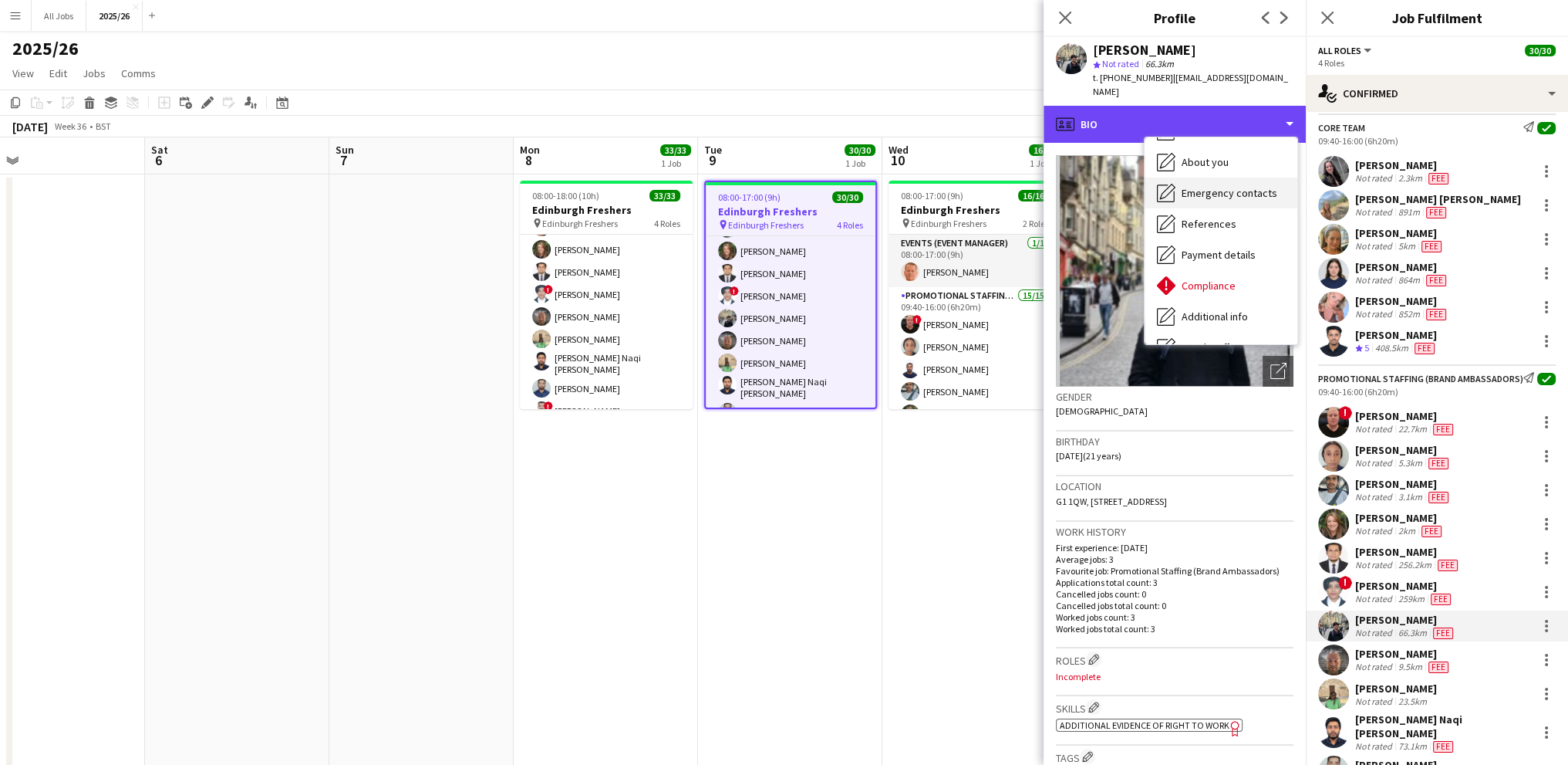
scroll to position [154, 0]
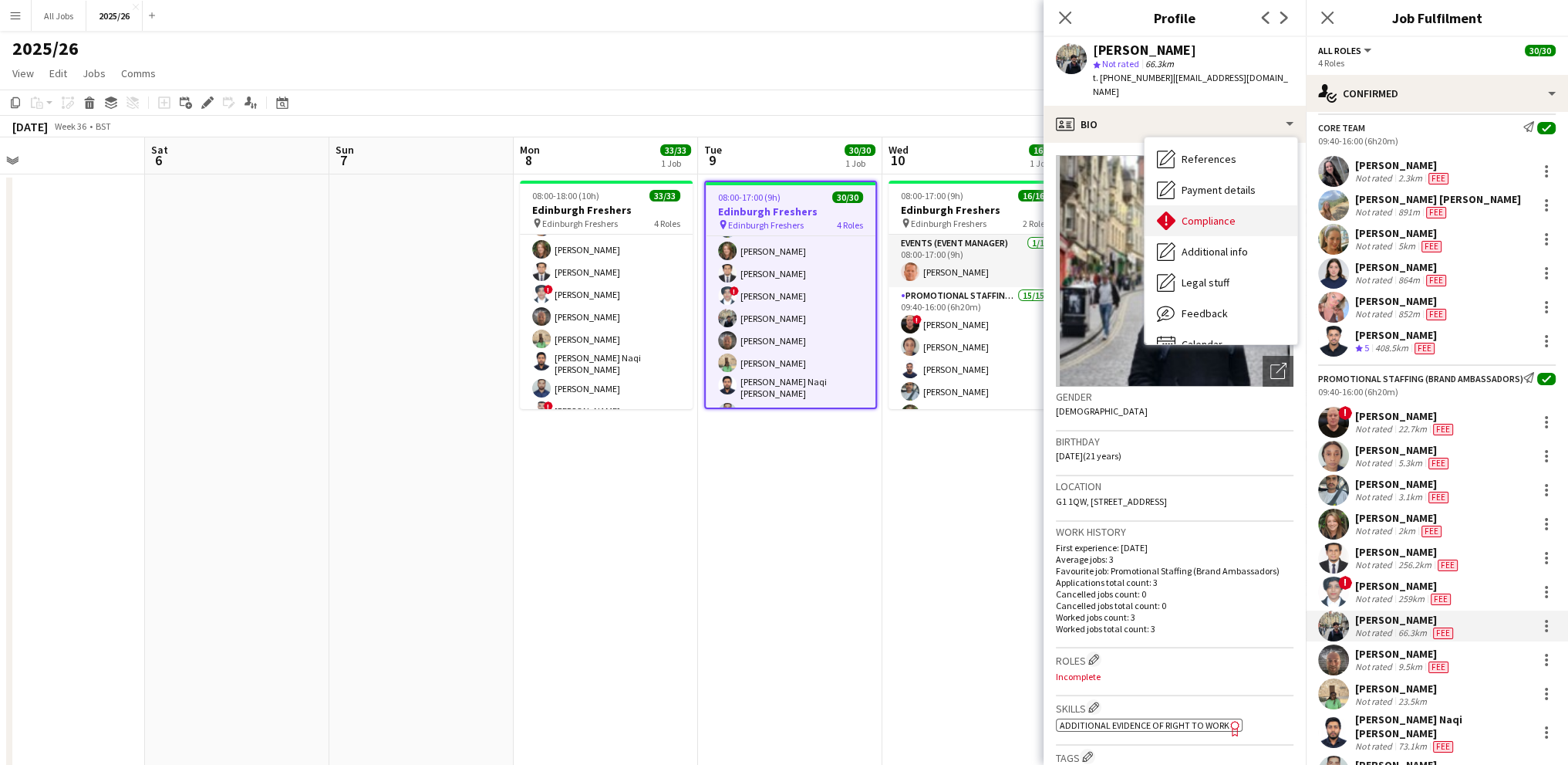
click at [1203, 214] on span "Compliance" at bounding box center [1209, 221] width 54 height 14
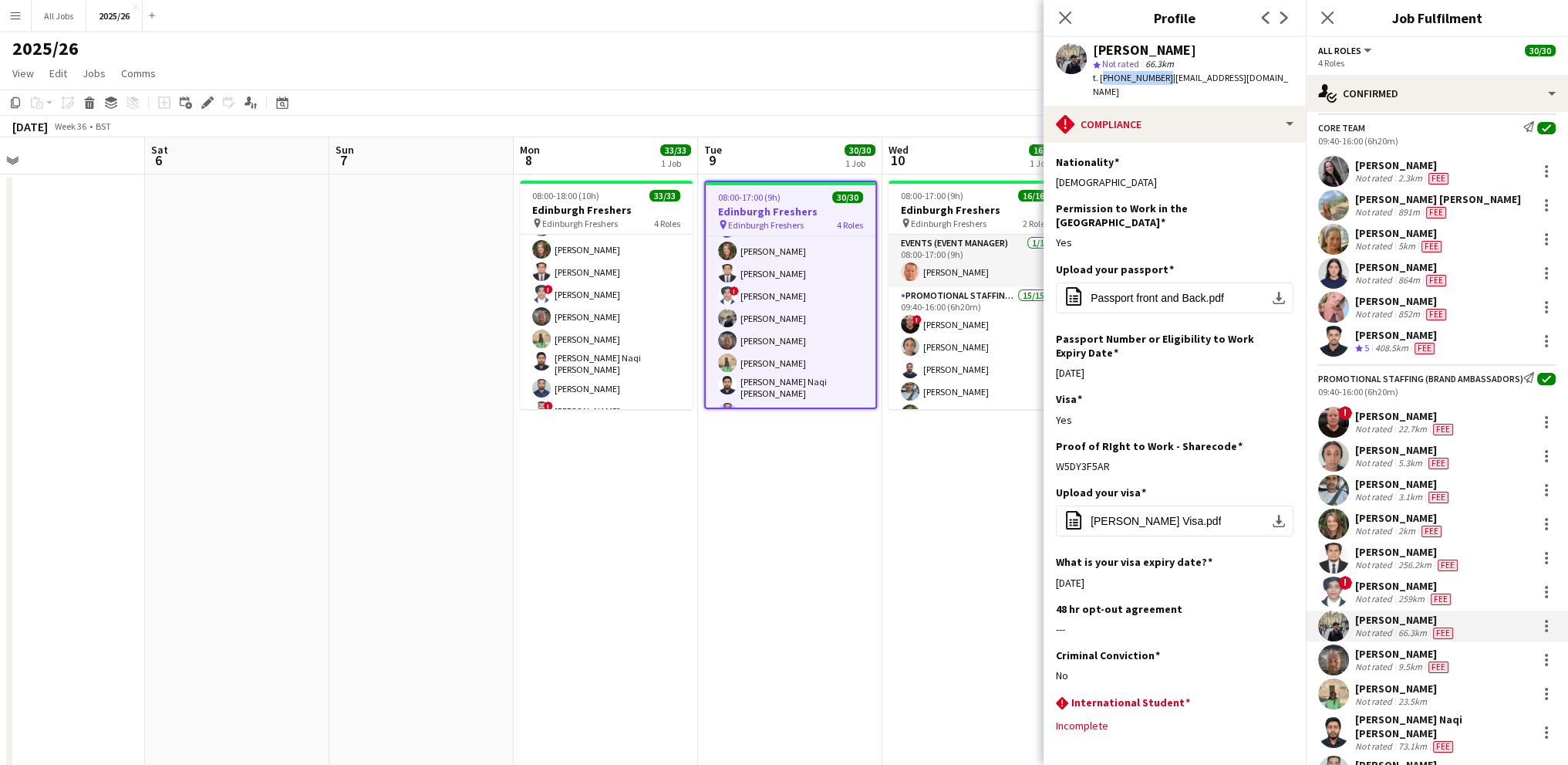
drag, startPoint x: 1159, startPoint y: 79, endPoint x: 1101, endPoint y: 83, distance: 58.1
click at [1101, 83] on div "t. [PHONE_NUMBER] | [EMAIL_ADDRESS][DOMAIN_NAME]" at bounding box center [1193, 85] width 201 height 28
copy span "[PHONE_NUMBER]"
click at [1429, 660] on div "[PERSON_NAME]" at bounding box center [1403, 653] width 96 height 14
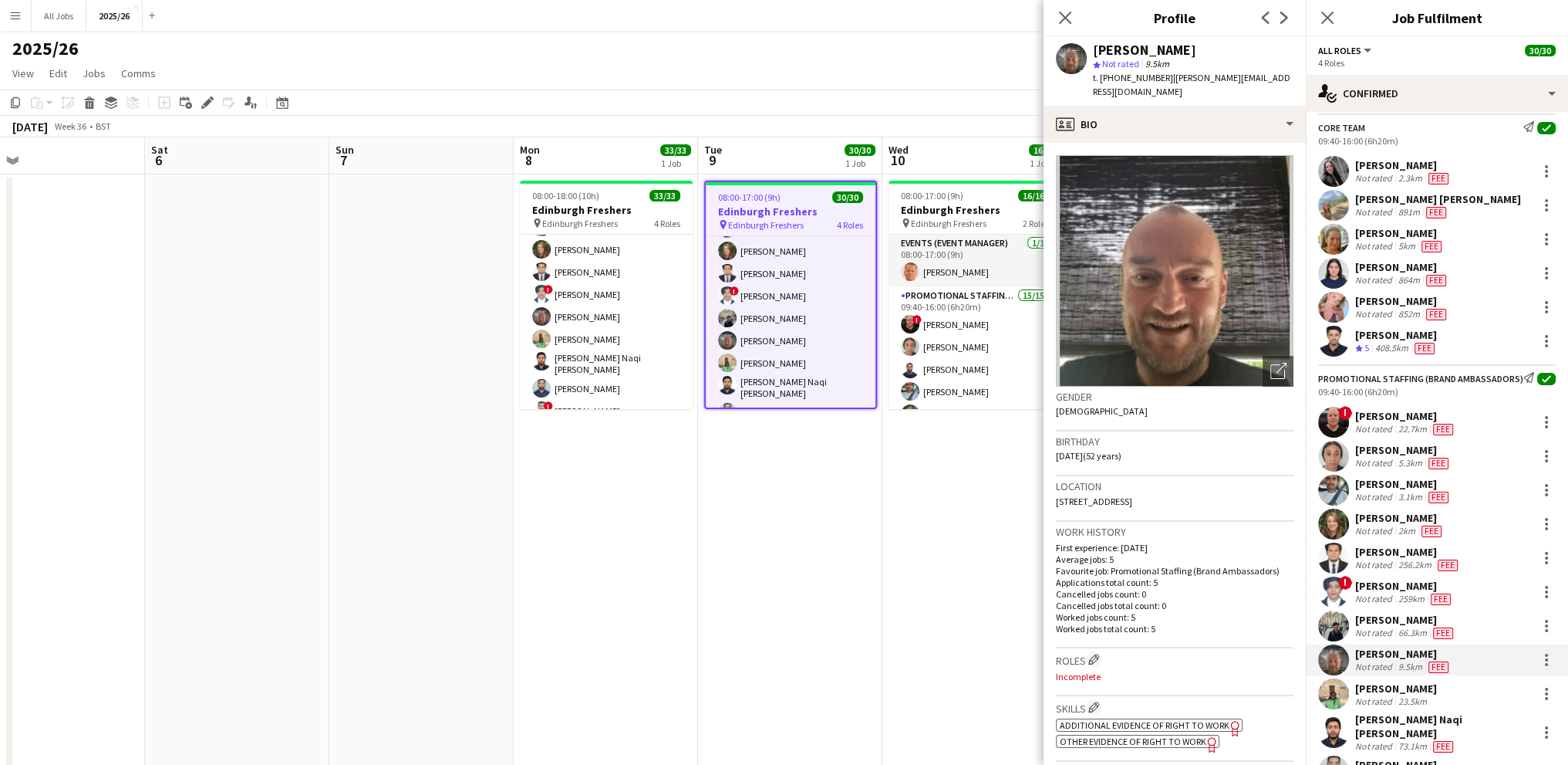
scroll to position [77, 0]
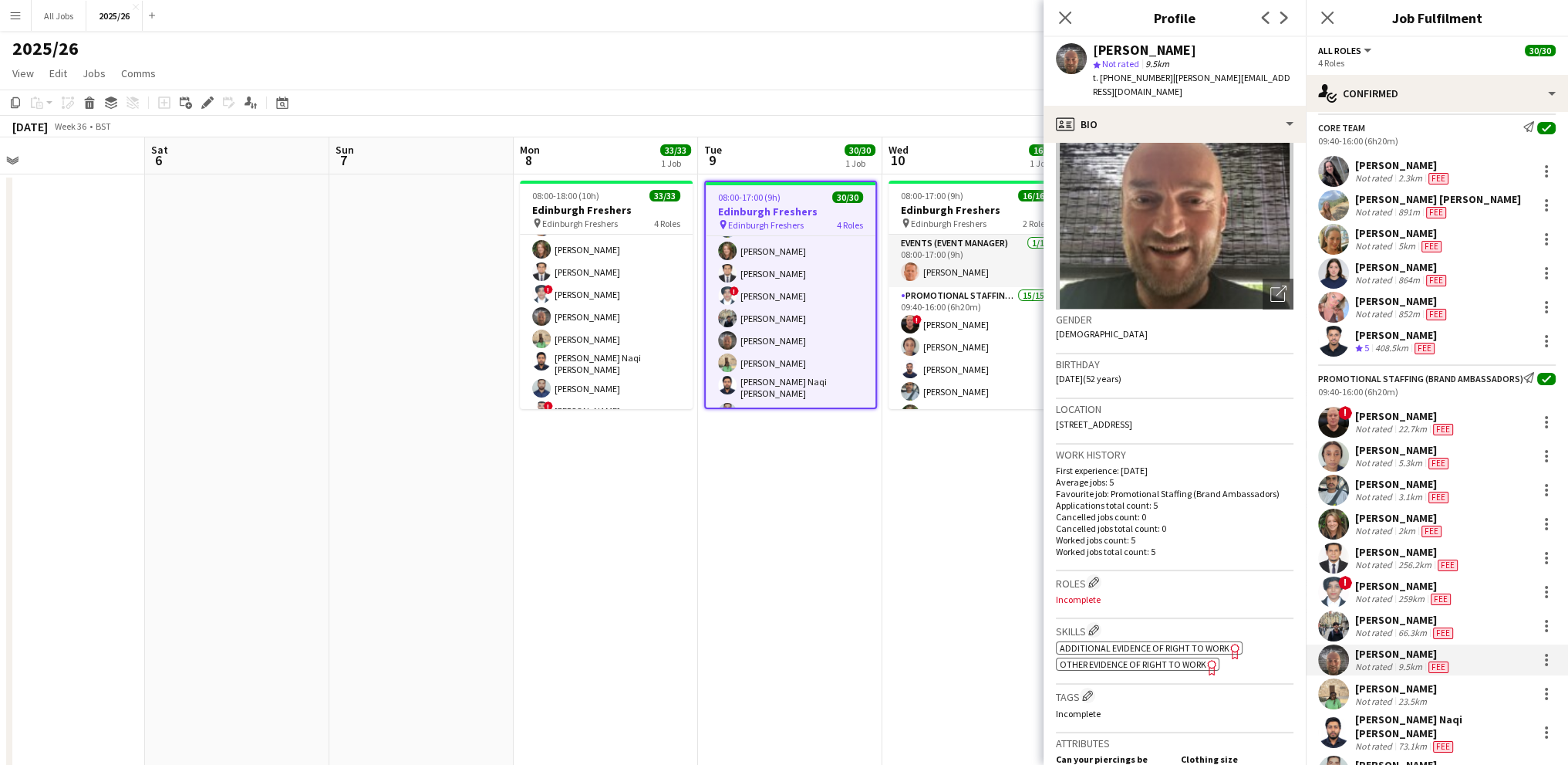
click at [1147, 642] on span "Additional evidence of Right to Work" at bounding box center [1145, 647] width 170 height 11
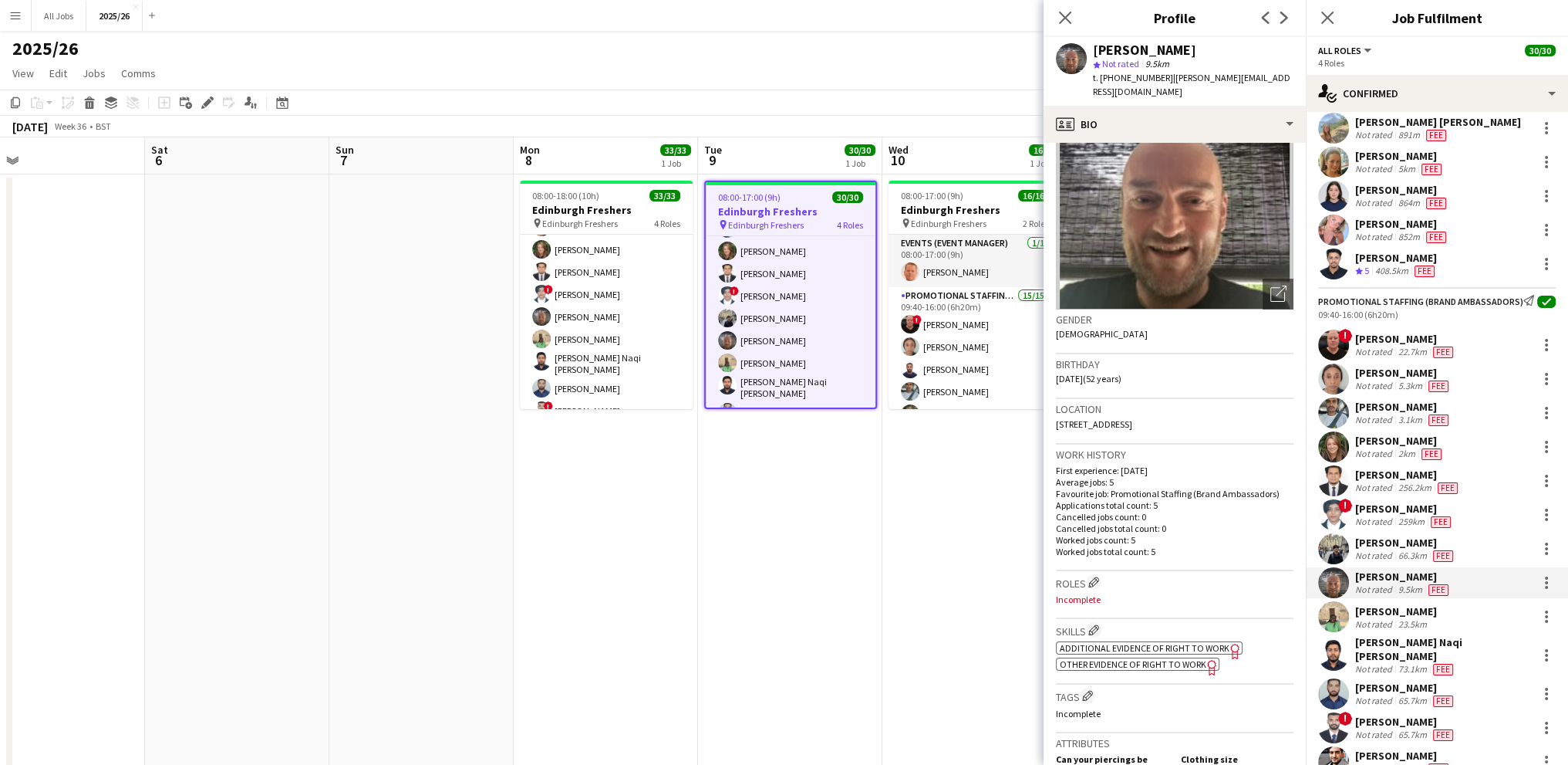
click at [1392, 618] on div "[PERSON_NAME]" at bounding box center [1396, 611] width 81 height 14
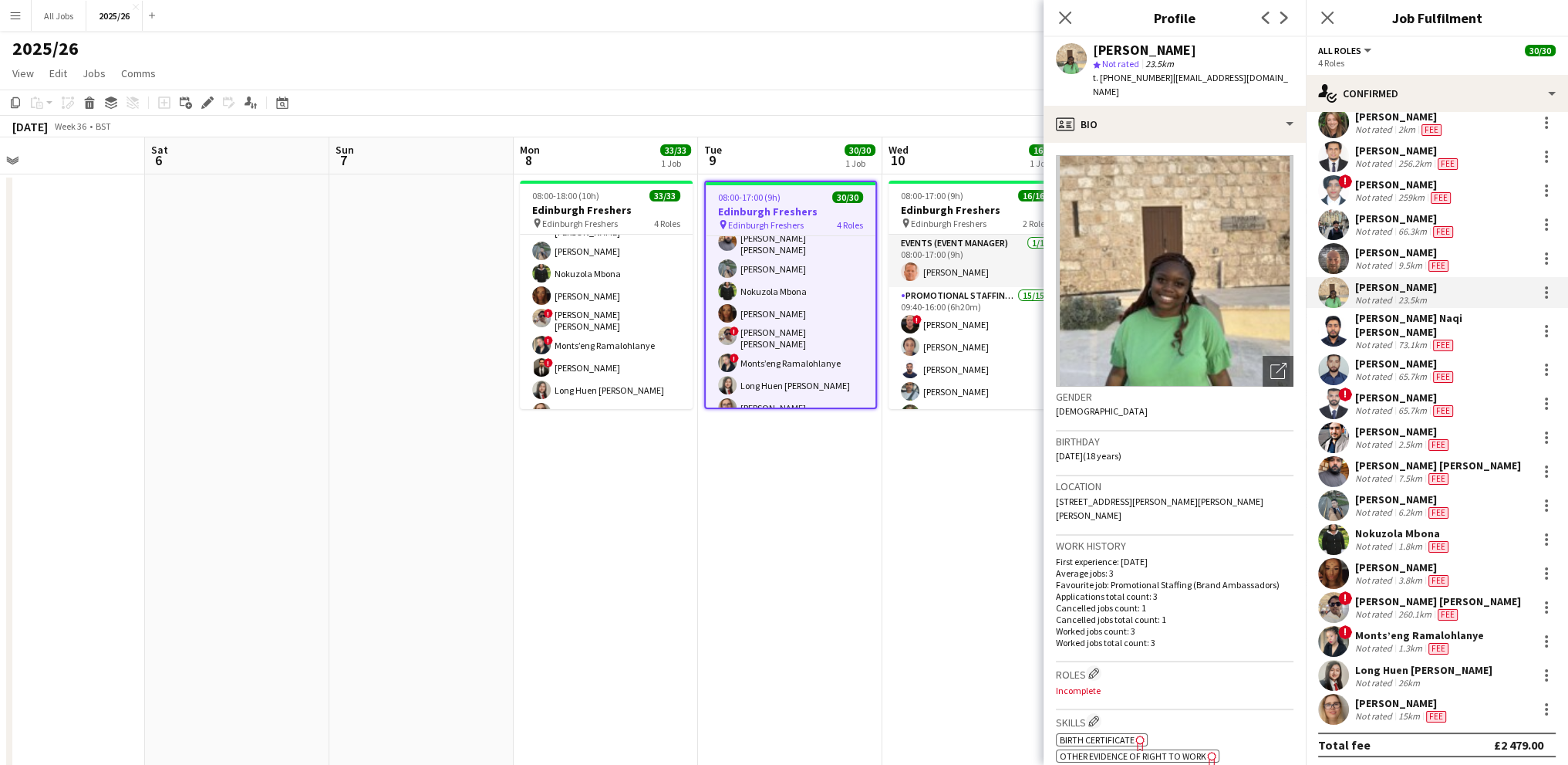
scroll to position [639, 0]
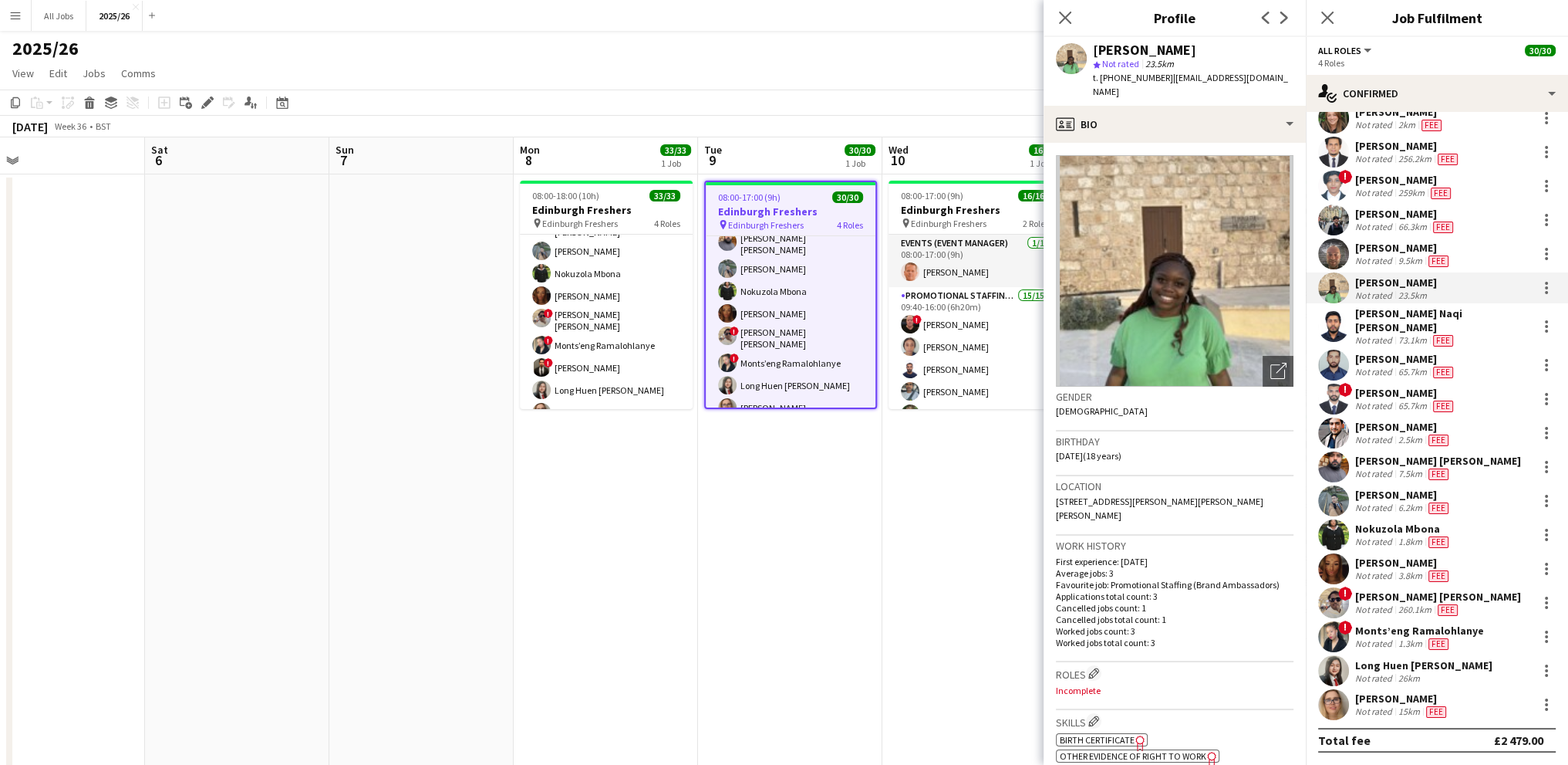
click at [1382, 630] on div "Monts’eng Ramalohlanye" at bounding box center [1419, 631] width 129 height 14
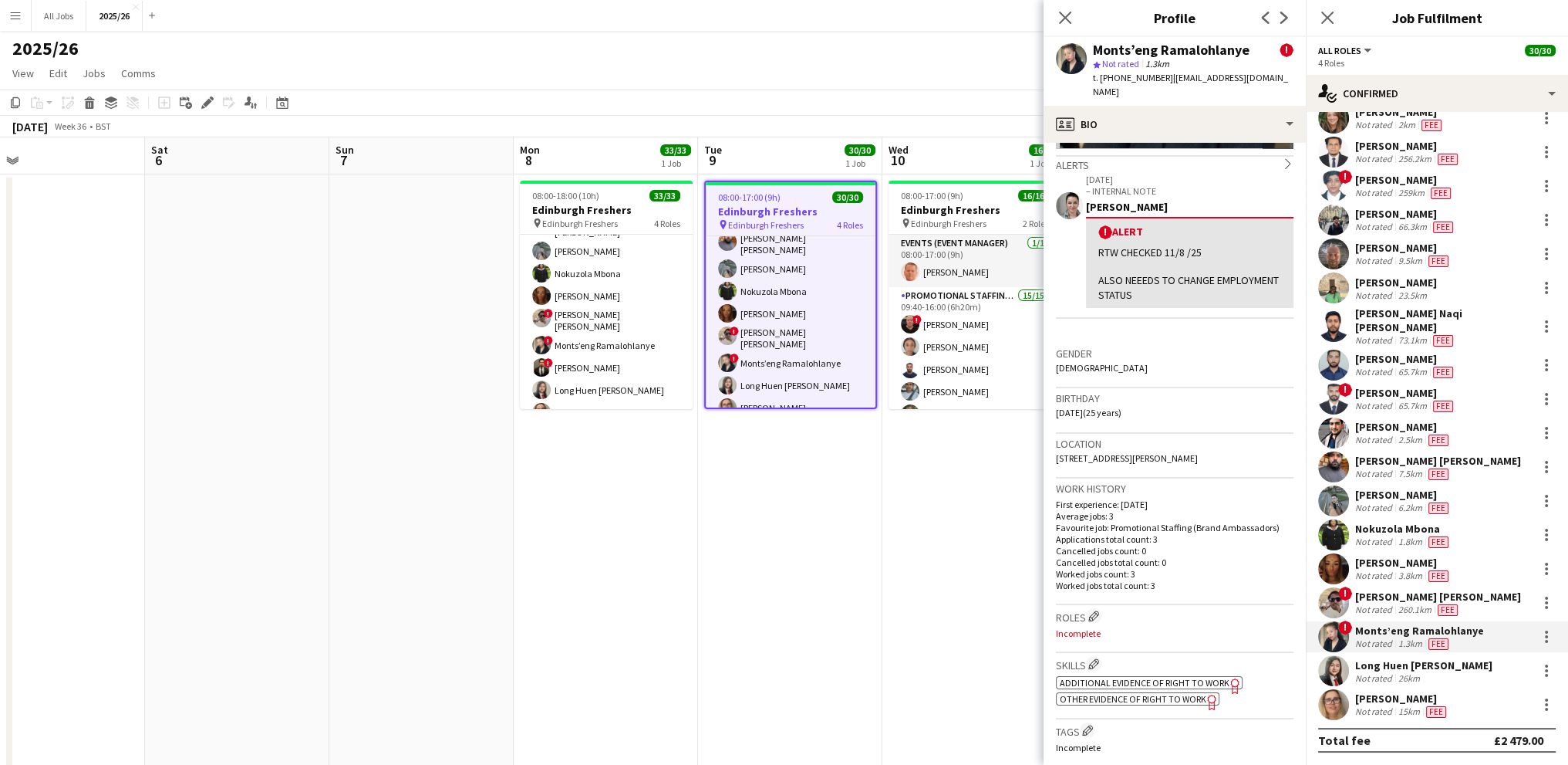
scroll to position [386, 0]
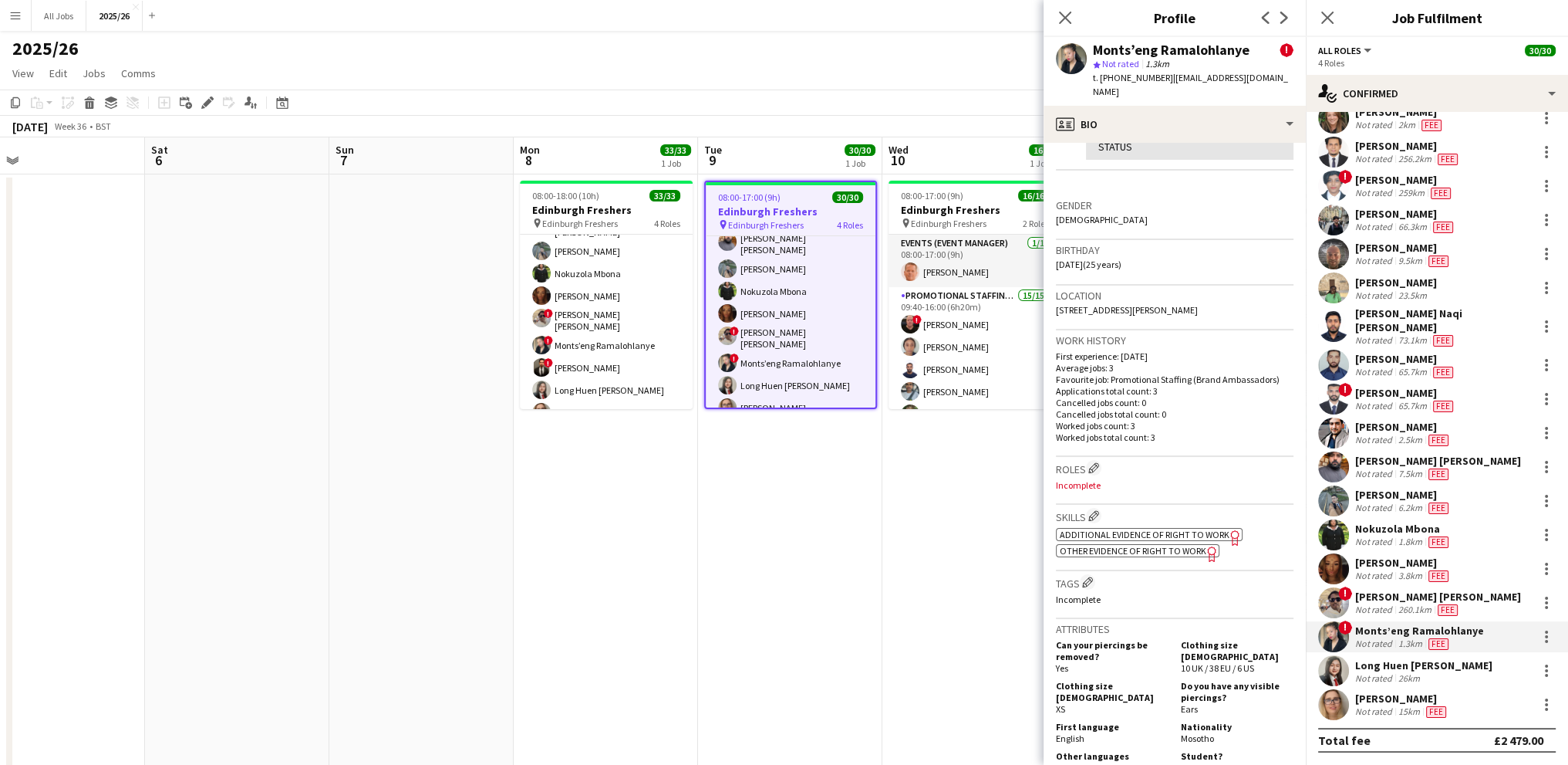
click at [1127, 546] on span "Other evidence of Right to Work" at bounding box center [1132, 550] width 146 height 11
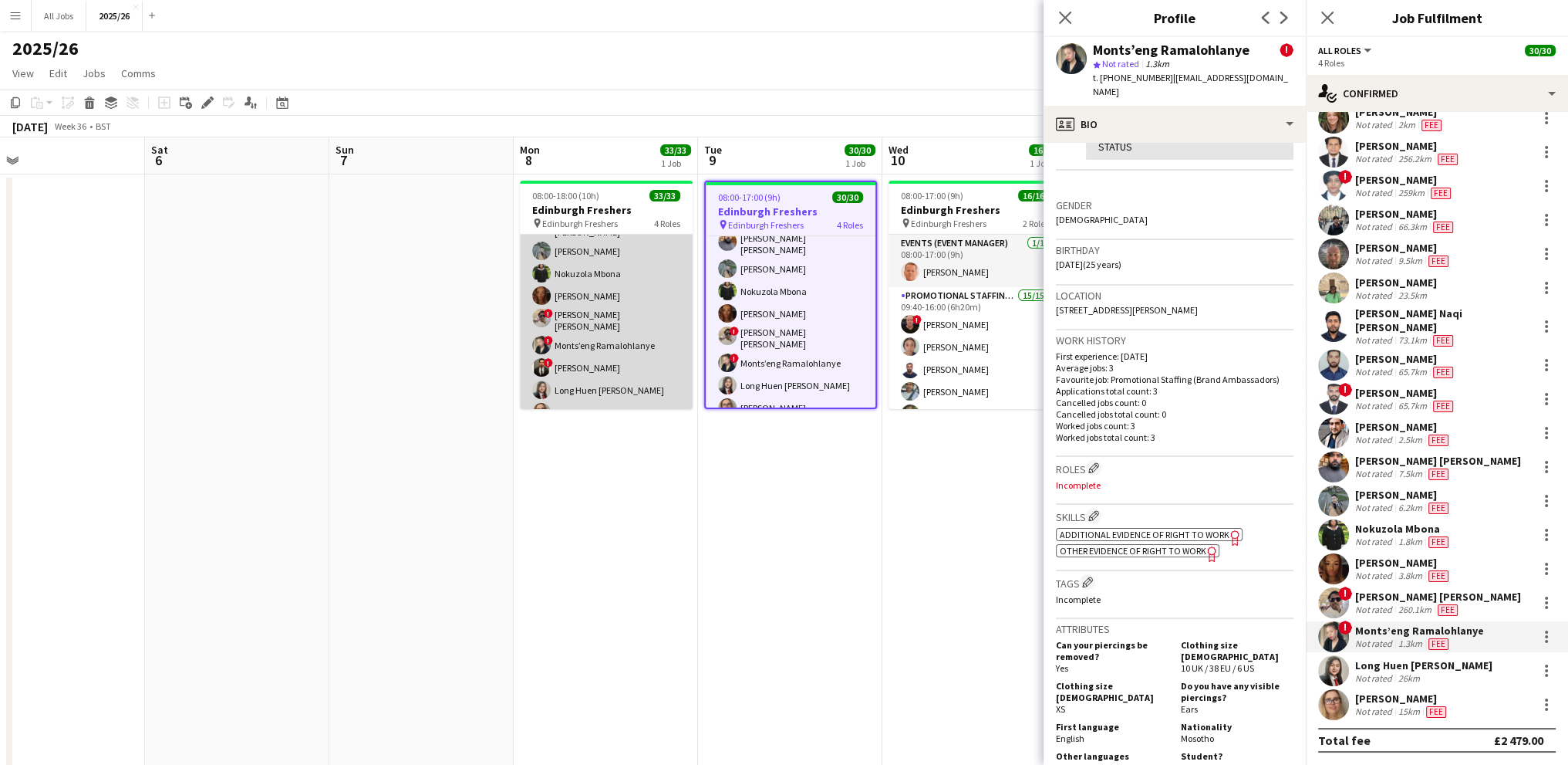
scroll to position [688, 0]
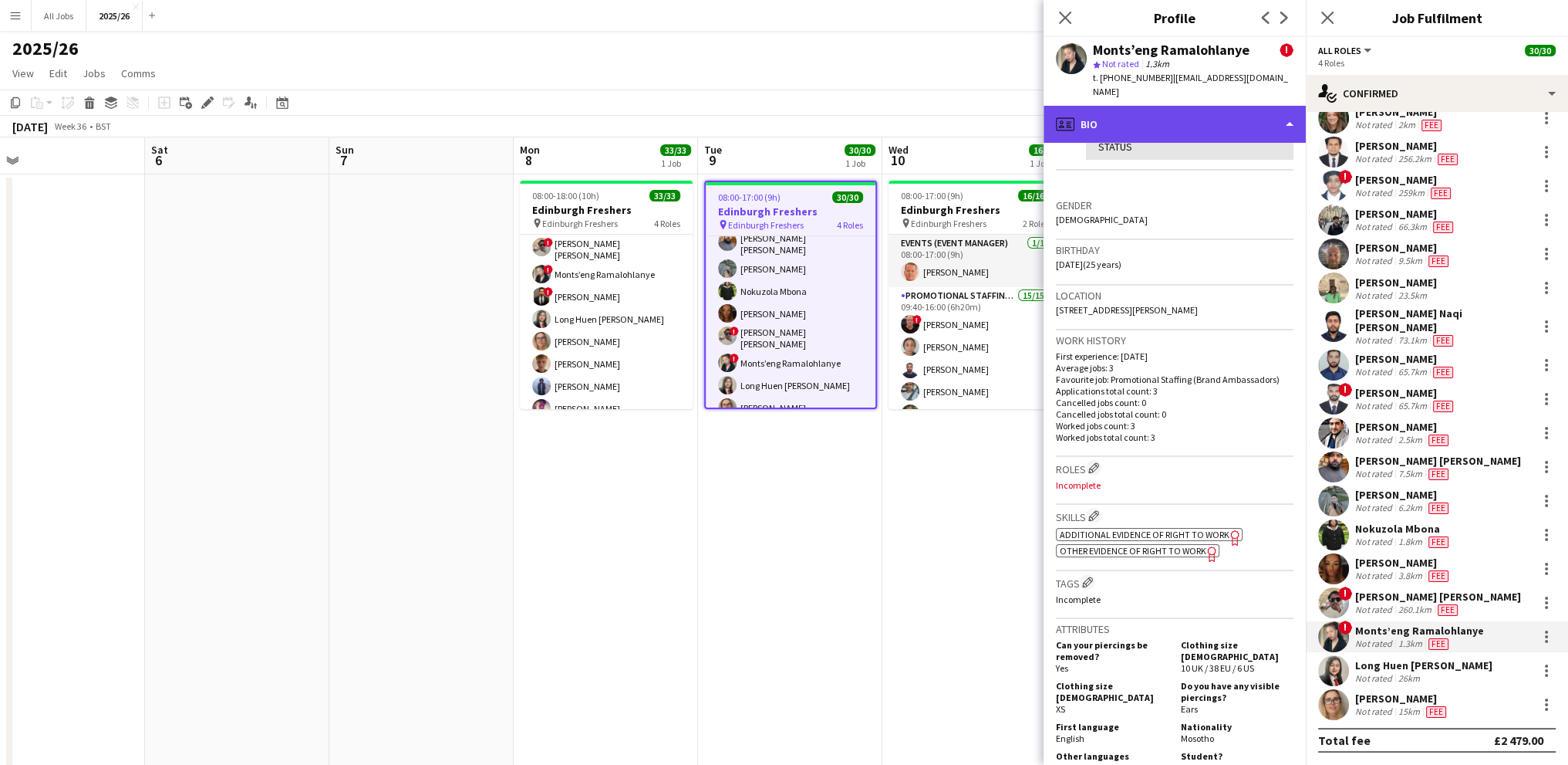
click at [1113, 113] on div "profile Bio" at bounding box center [1174, 124] width 262 height 37
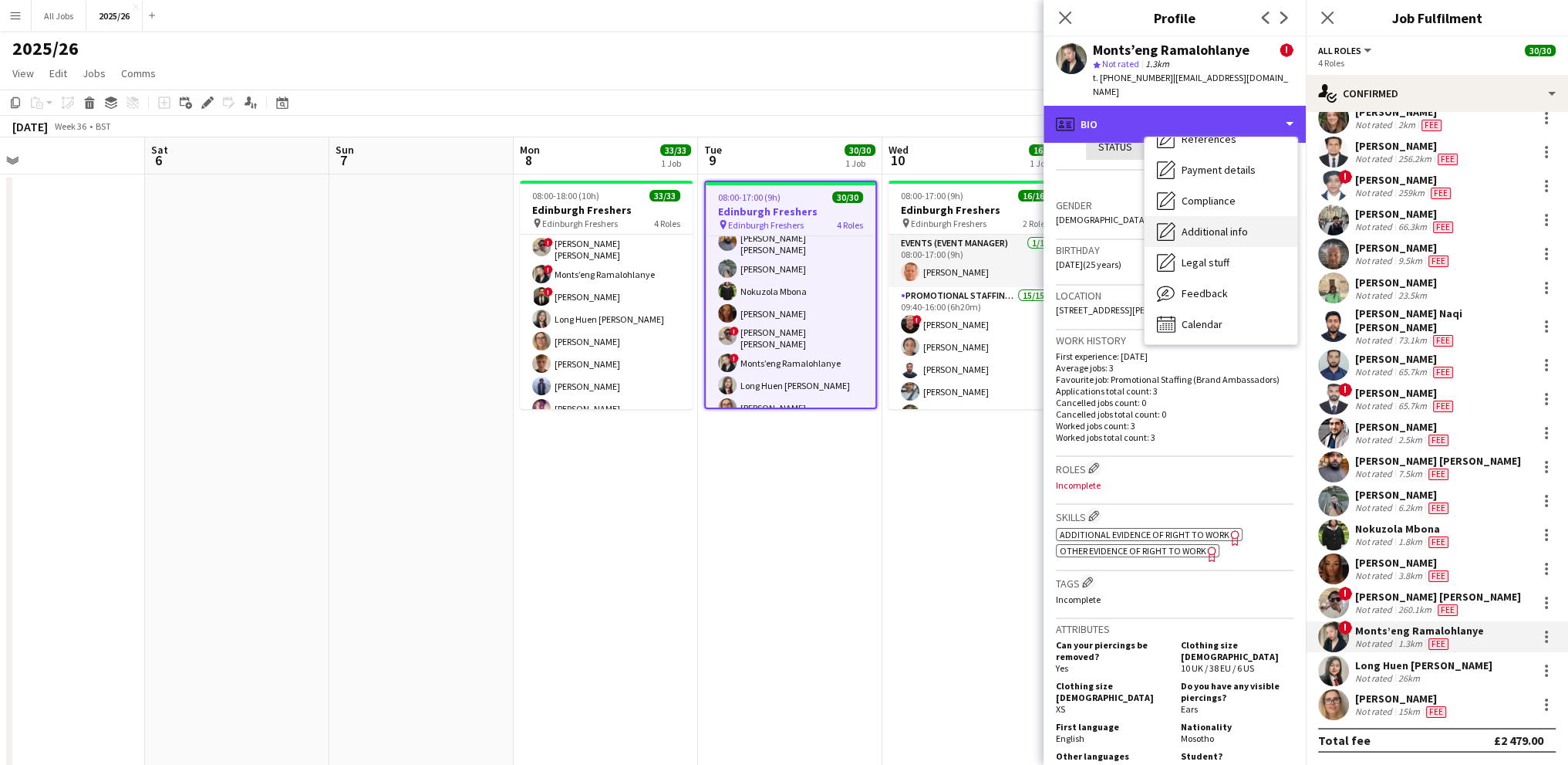
scroll to position [176, 0]
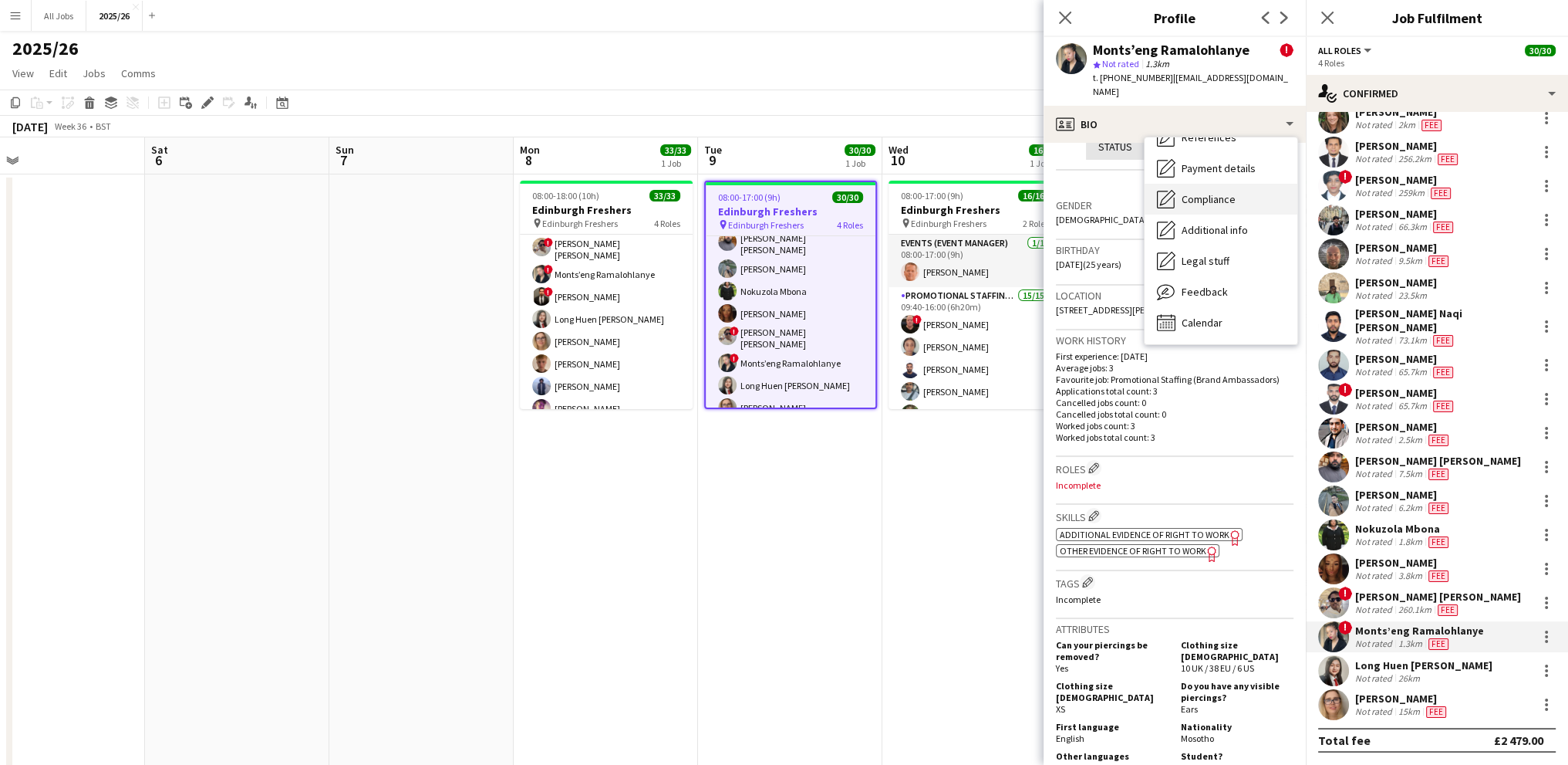
click at [1194, 203] on span "Compliance" at bounding box center [1209, 199] width 54 height 14
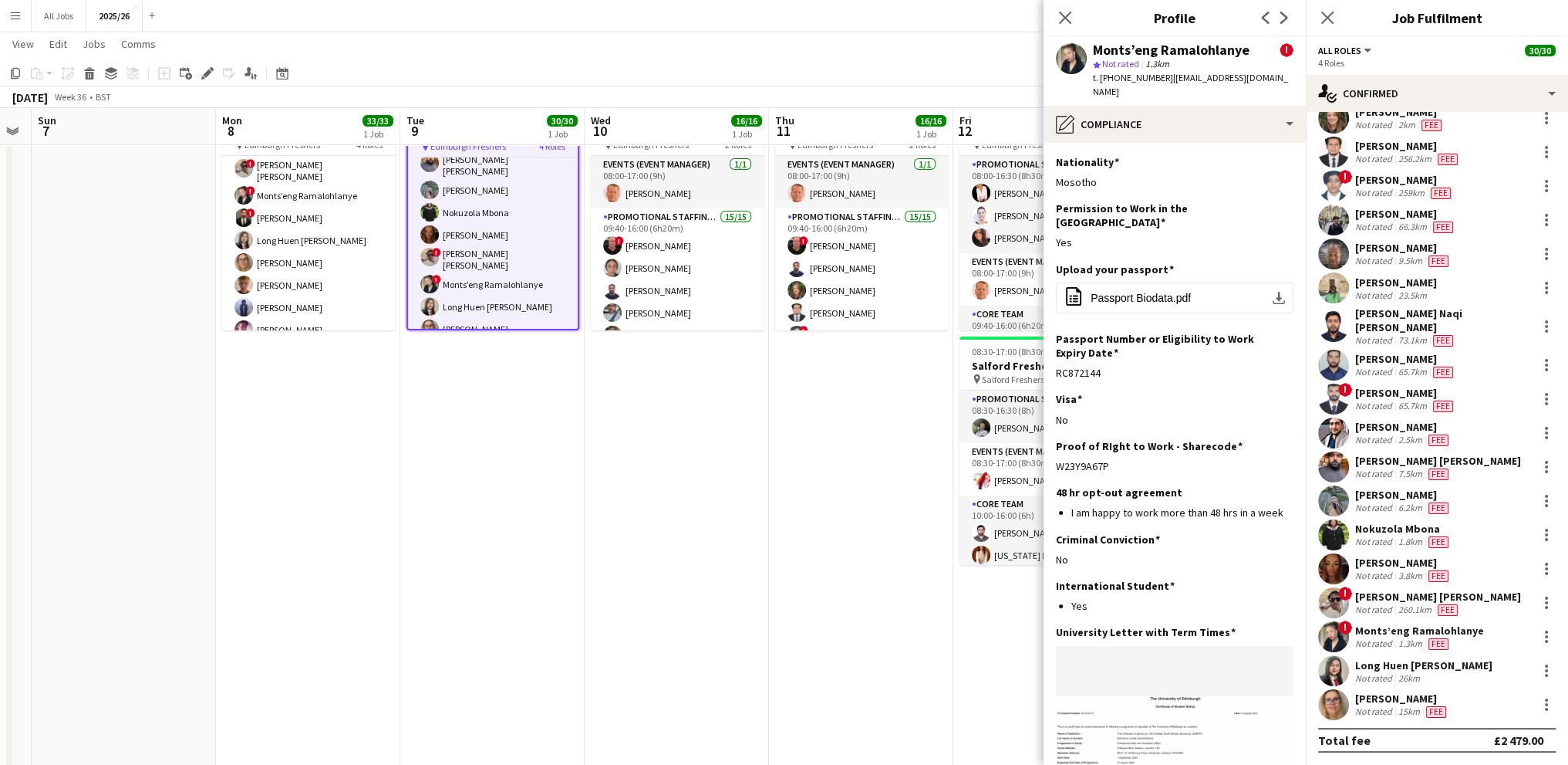
scroll to position [0, 532]
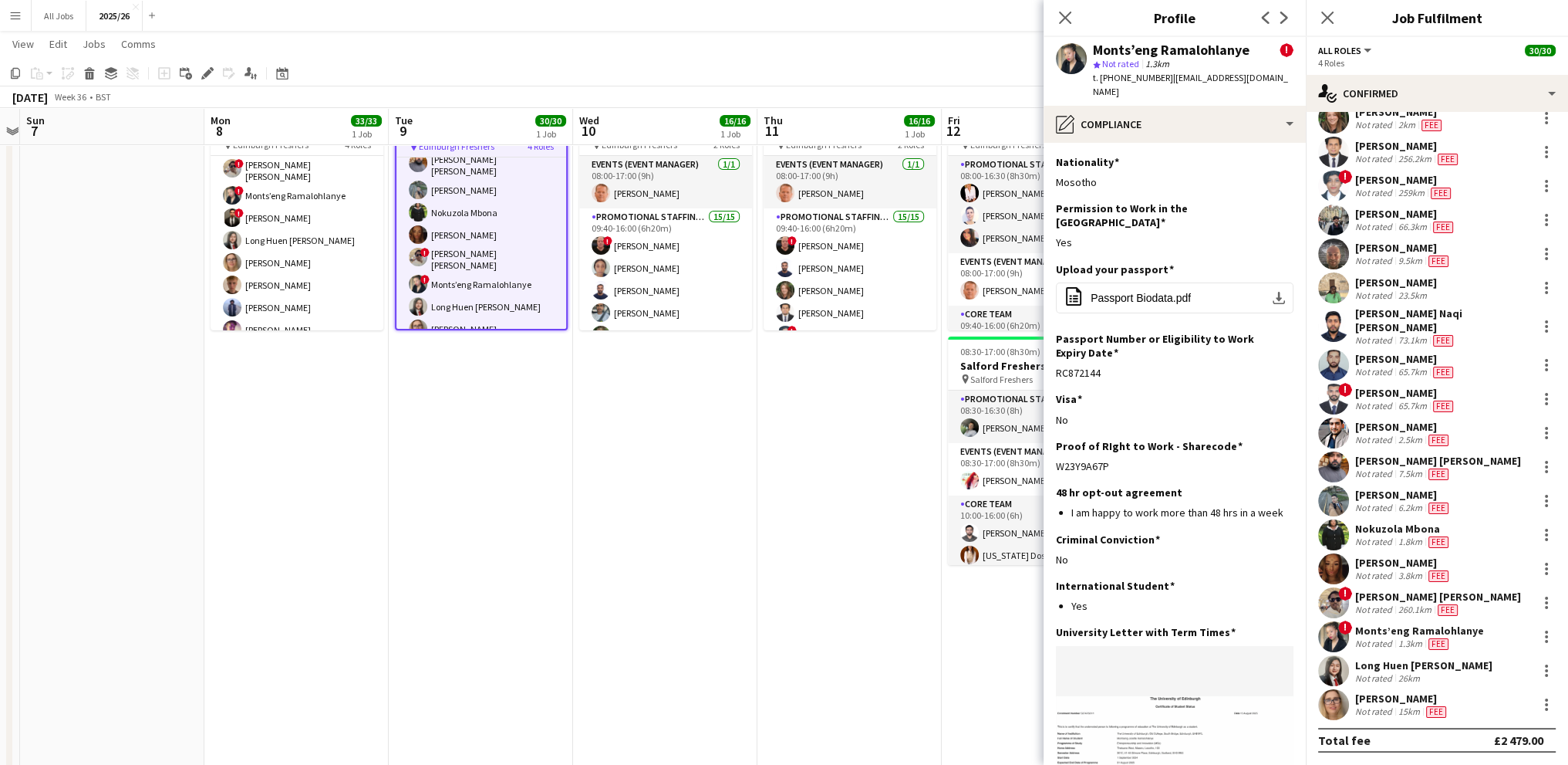
drag, startPoint x: 803, startPoint y: 497, endPoint x: 495, endPoint y: 548, distance: 312.2
click at [495, 548] on app-calendar-viewport "Thu 4 Fri 5 Sat 6 Sun 7 Mon 8 33/33 1 Job Tue 9 30/30 1 Job Wed 10 16/16 1 Job …" at bounding box center [784, 676] width 1568 height 1387
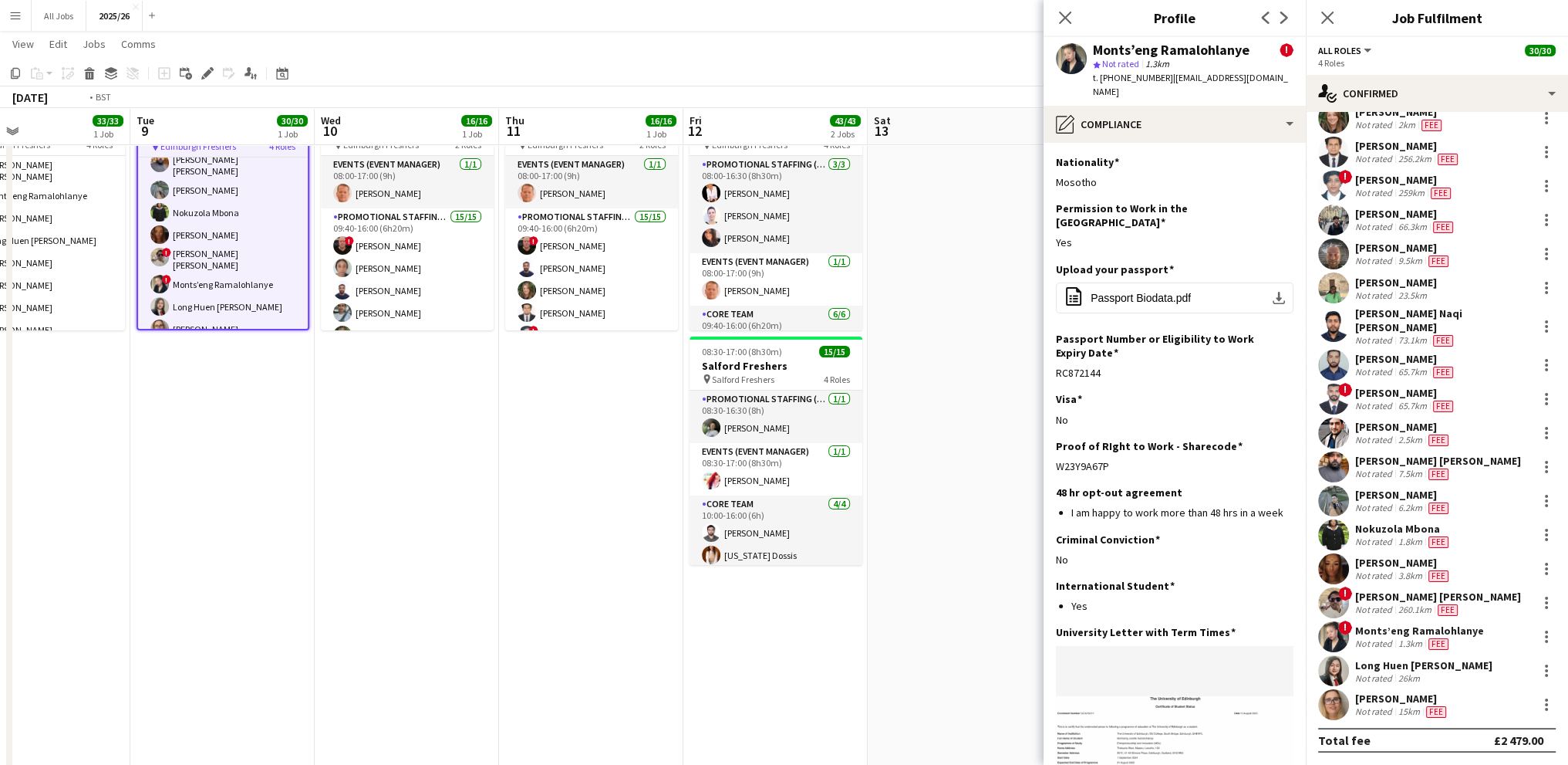
scroll to position [0, 554]
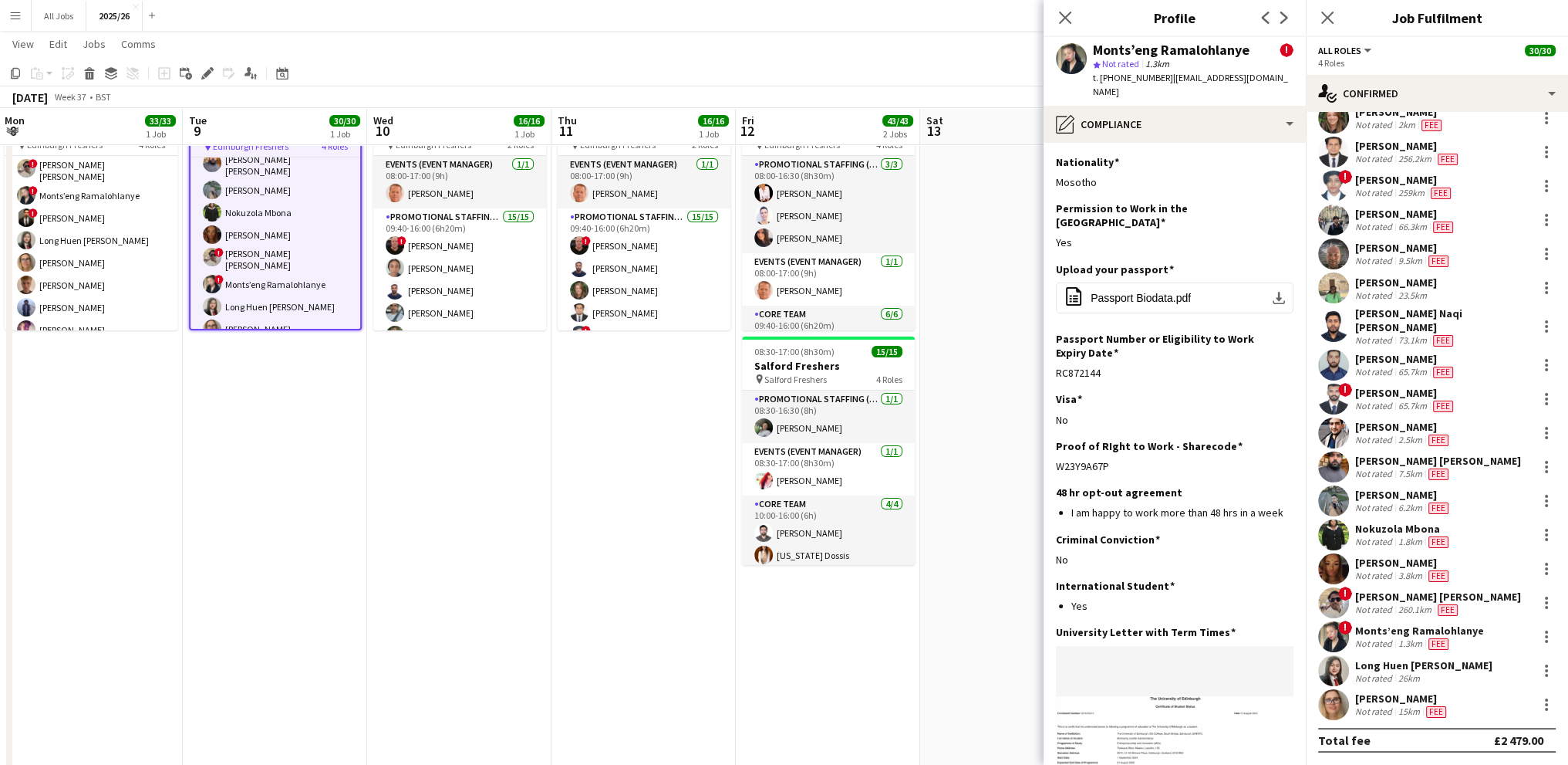
drag, startPoint x: 666, startPoint y: 469, endPoint x: 460, endPoint y: 477, distance: 206.2
click at [460, 477] on app-calendar-viewport "Fri 5 Sat 6 Sun 7 Mon 8 33/33 1 Job Tue 9 30/30 1 Job Wed 10 16/16 1 Job Thu 11…" at bounding box center [784, 676] width 1568 height 1387
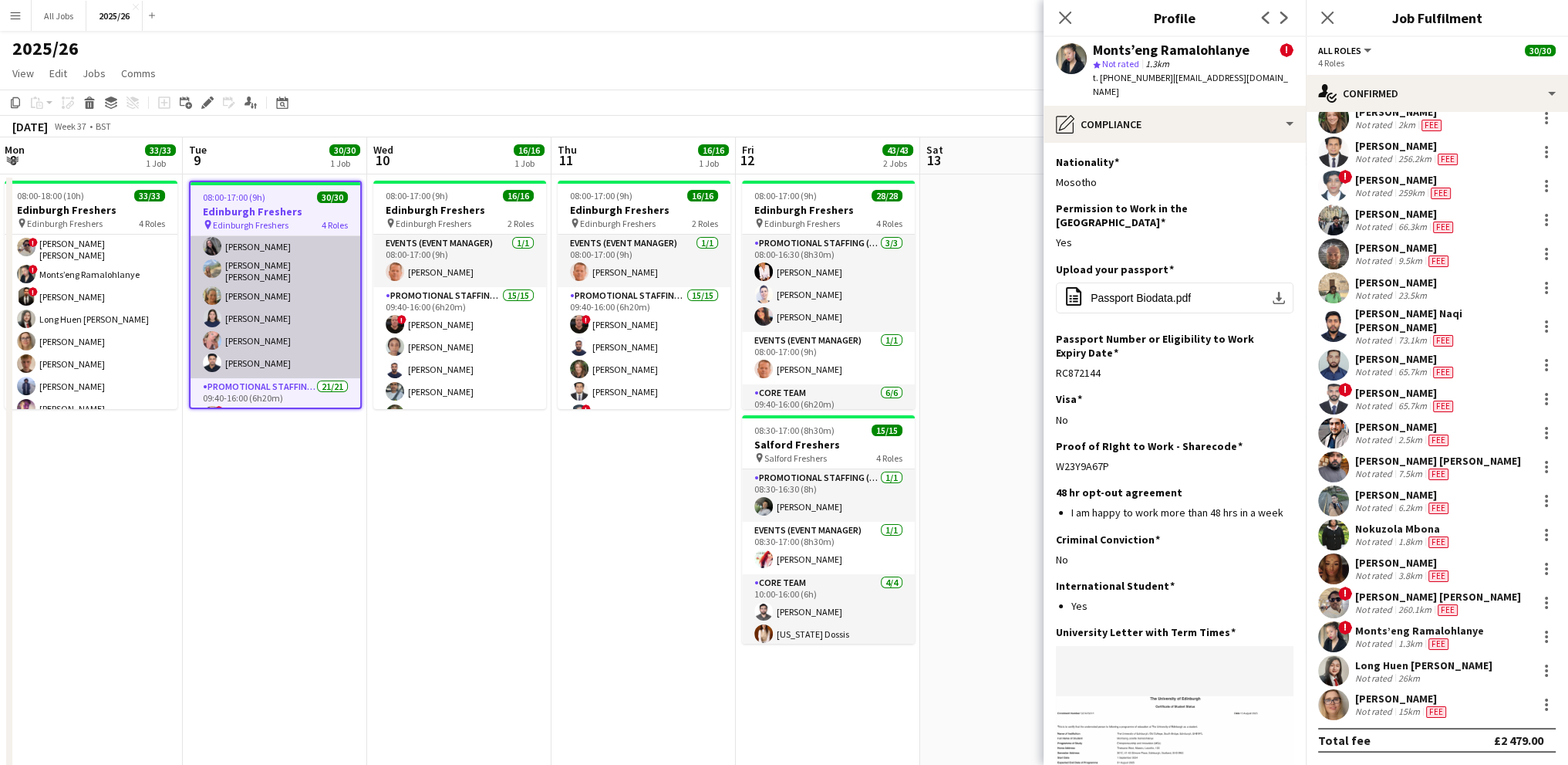
scroll to position [308, 0]
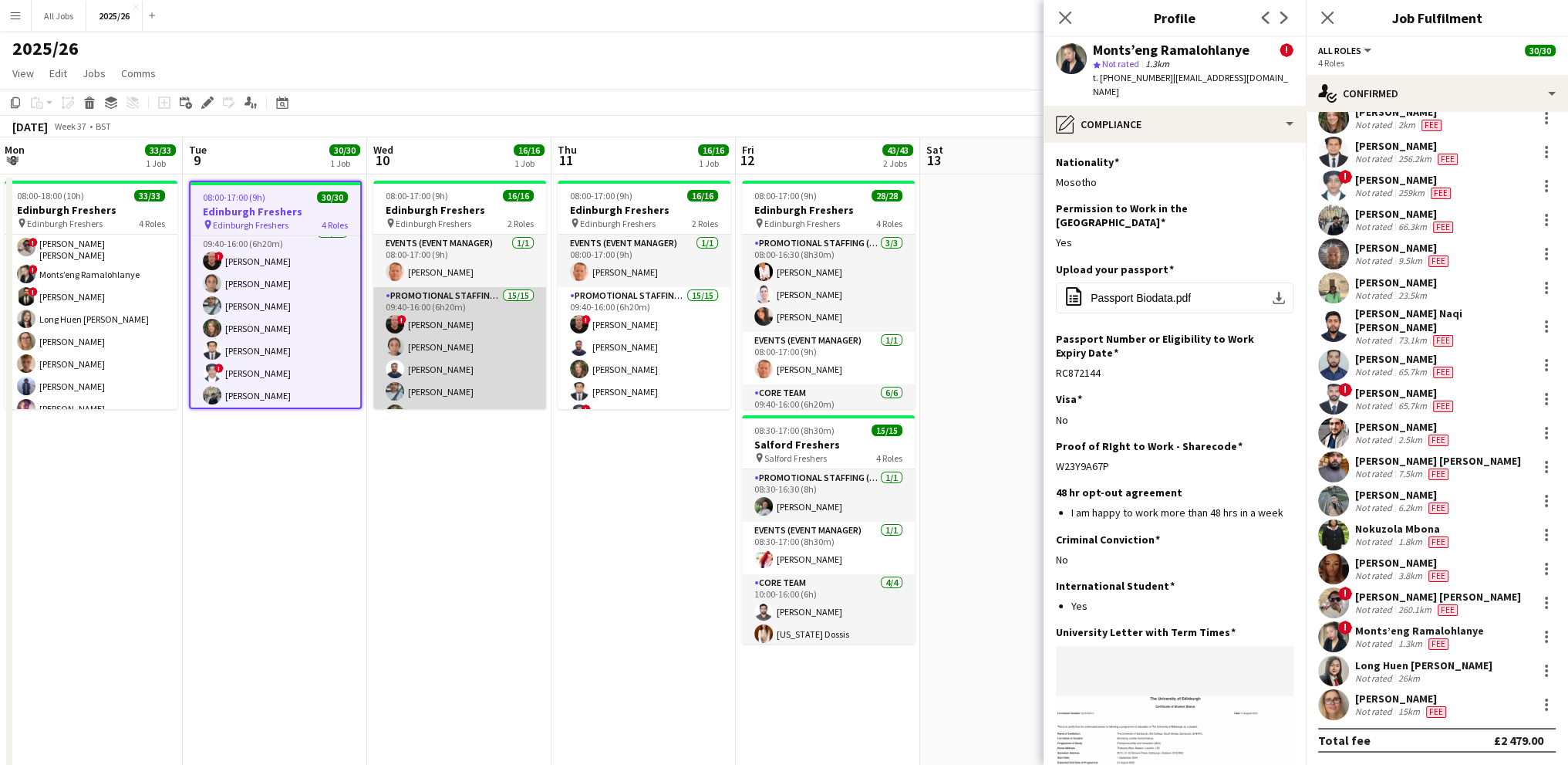
click at [465, 369] on app-card-role "Promotional Staffing (Brand Ambassadors) 15/15 09:40-16:00 (6h20m) ! [PERSON_NA…" at bounding box center [460, 474] width 173 height 375
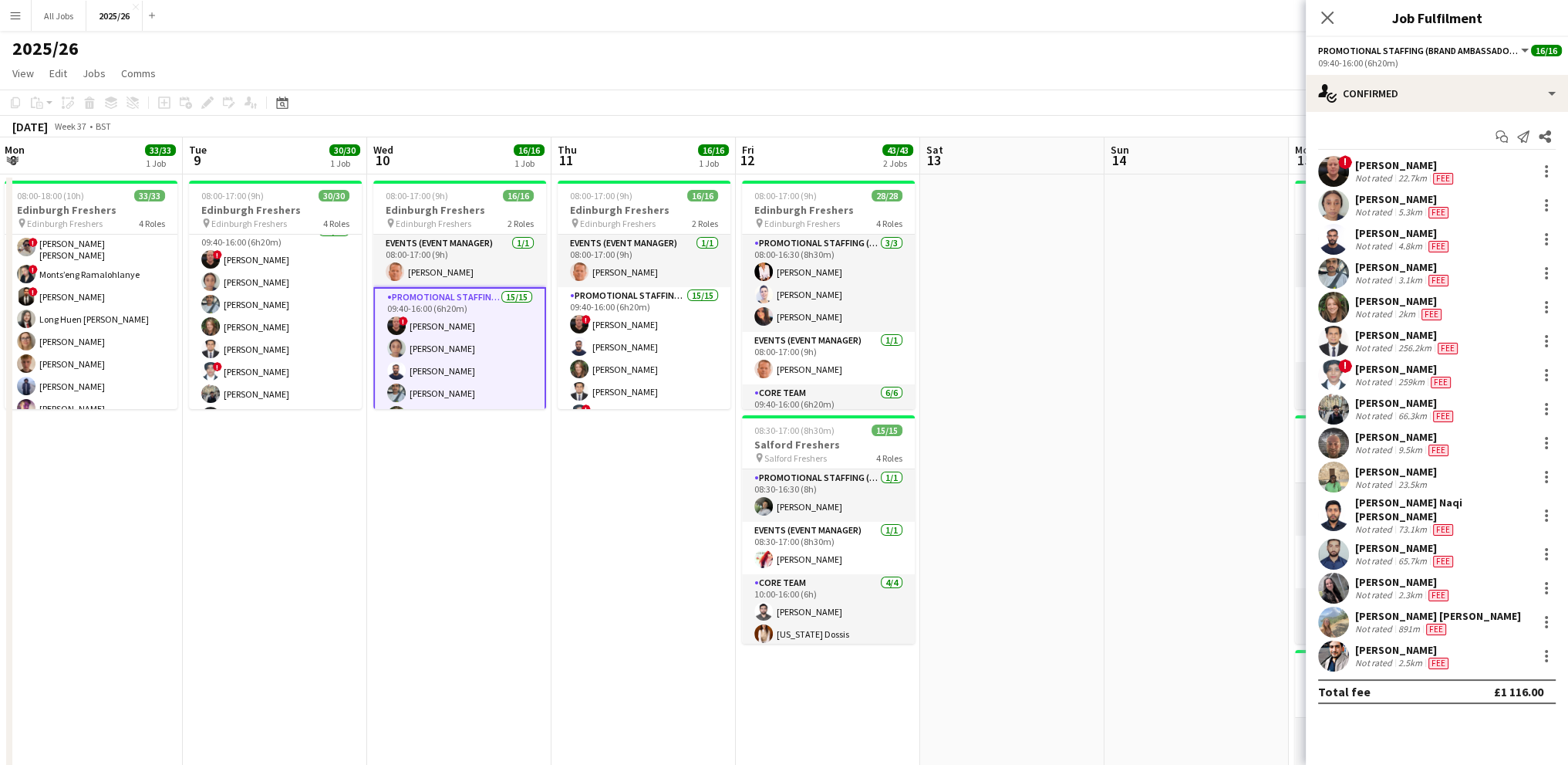
click at [1368, 240] on div "Not rated" at bounding box center [1375, 246] width 40 height 12
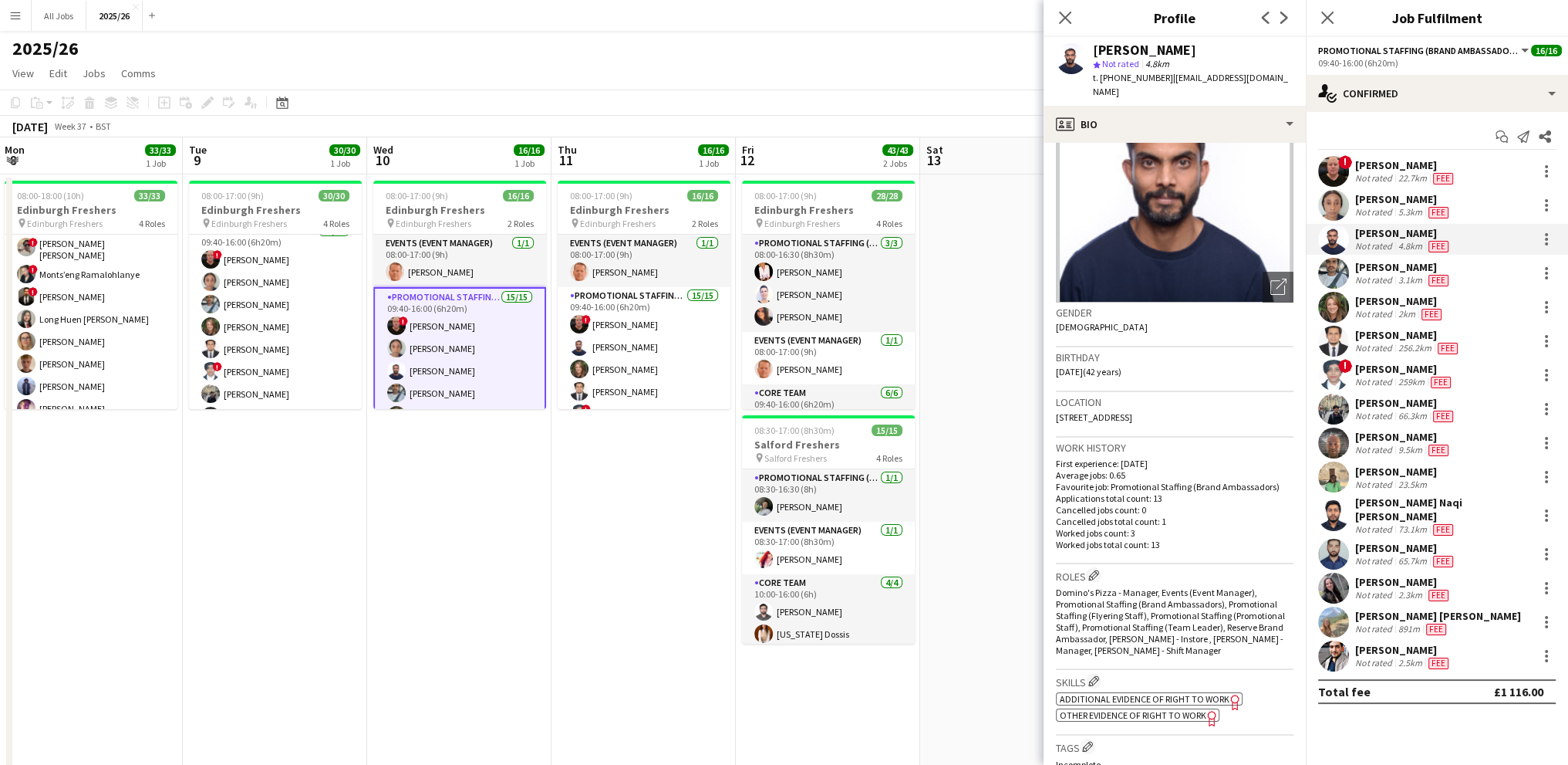
scroll to position [154, 0]
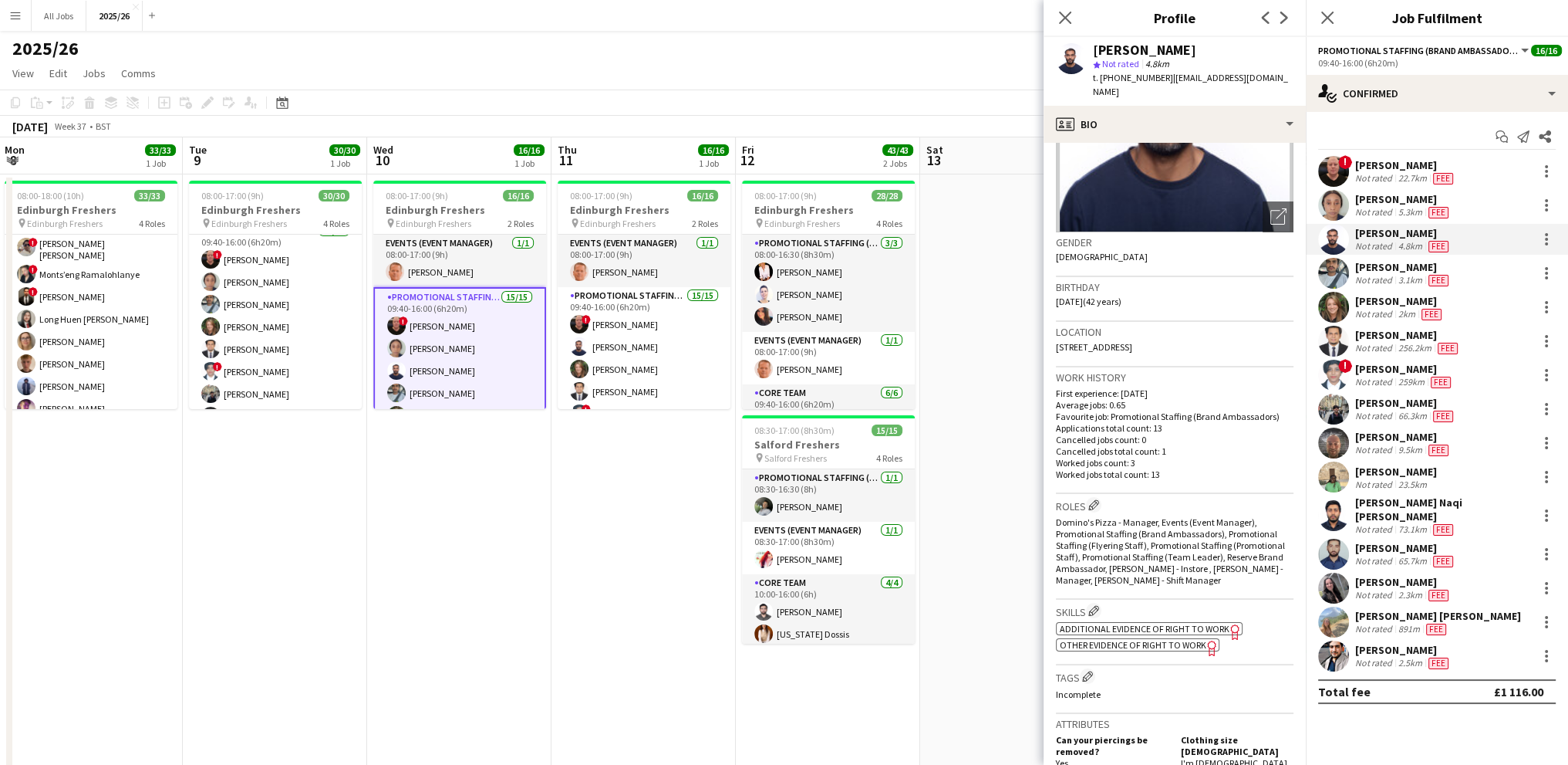
click at [1132, 639] on span "Other evidence of Right to Work" at bounding box center [1132, 644] width 146 height 11
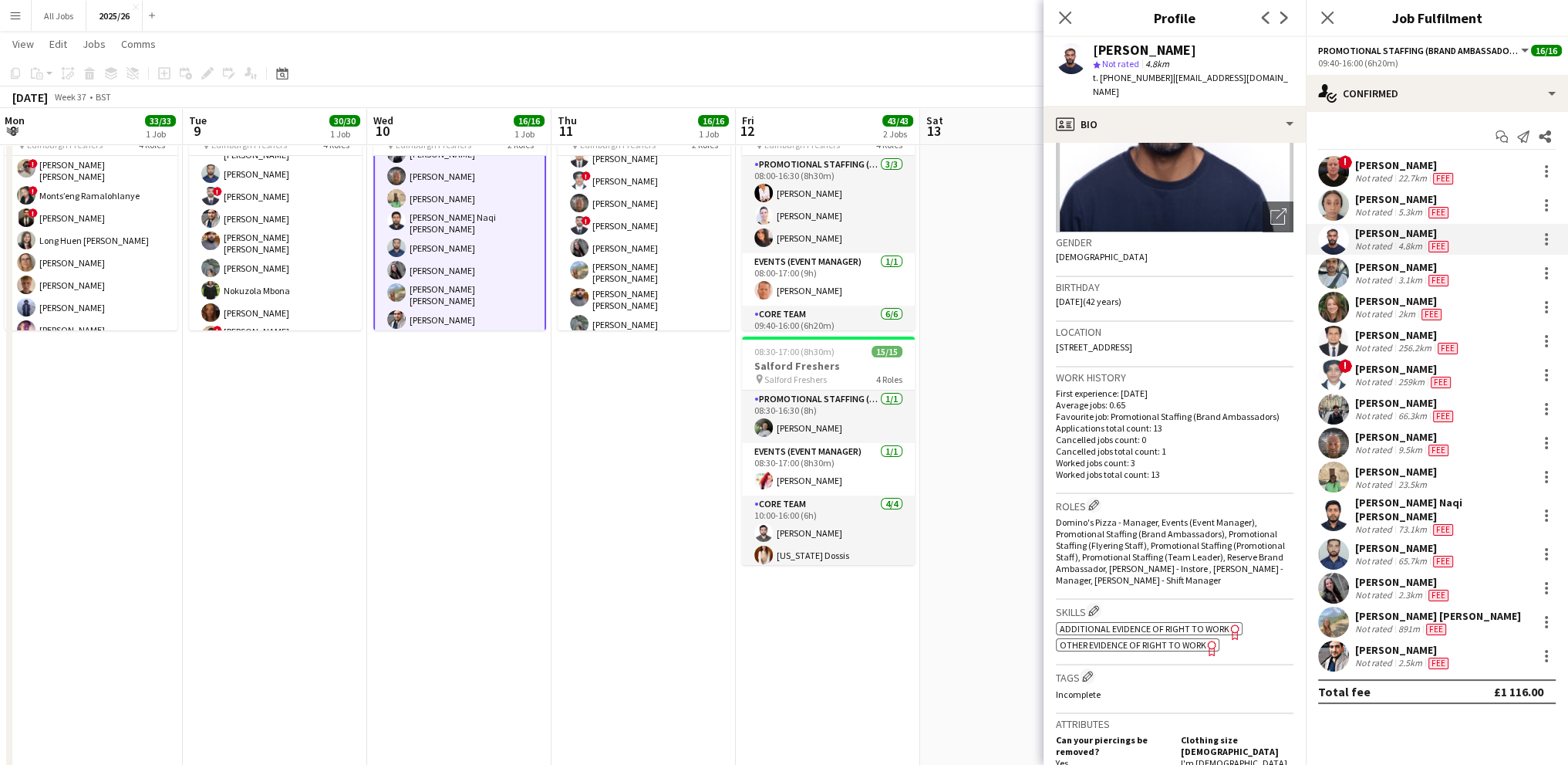
scroll to position [173, 0]
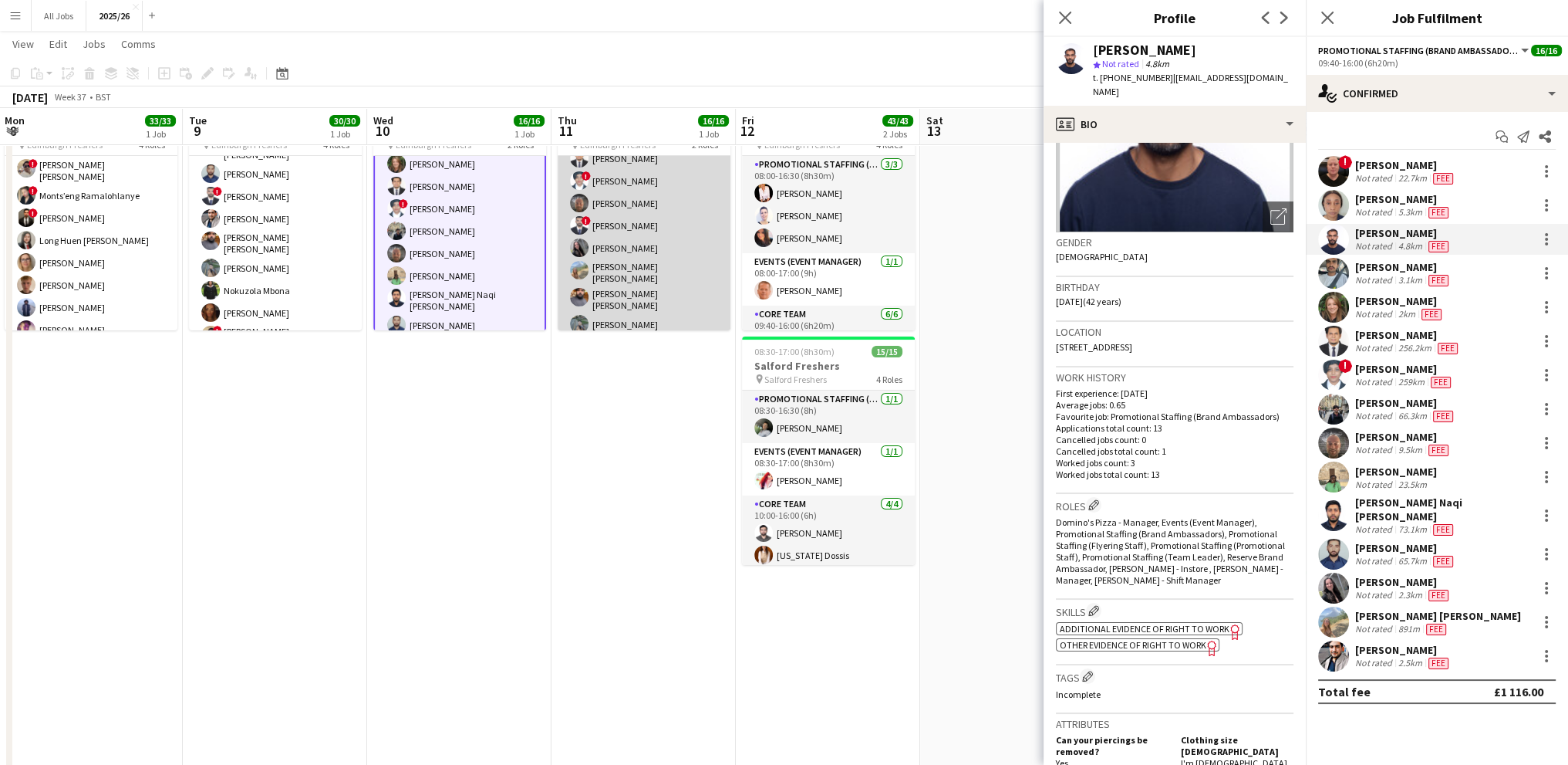
click at [605, 250] on app-card-role "Promotional Staffing (Brand Ambassadors) 15/15 09:40-16:00 (6h20m) ! [PERSON_NA…" at bounding box center [644, 241] width 173 height 375
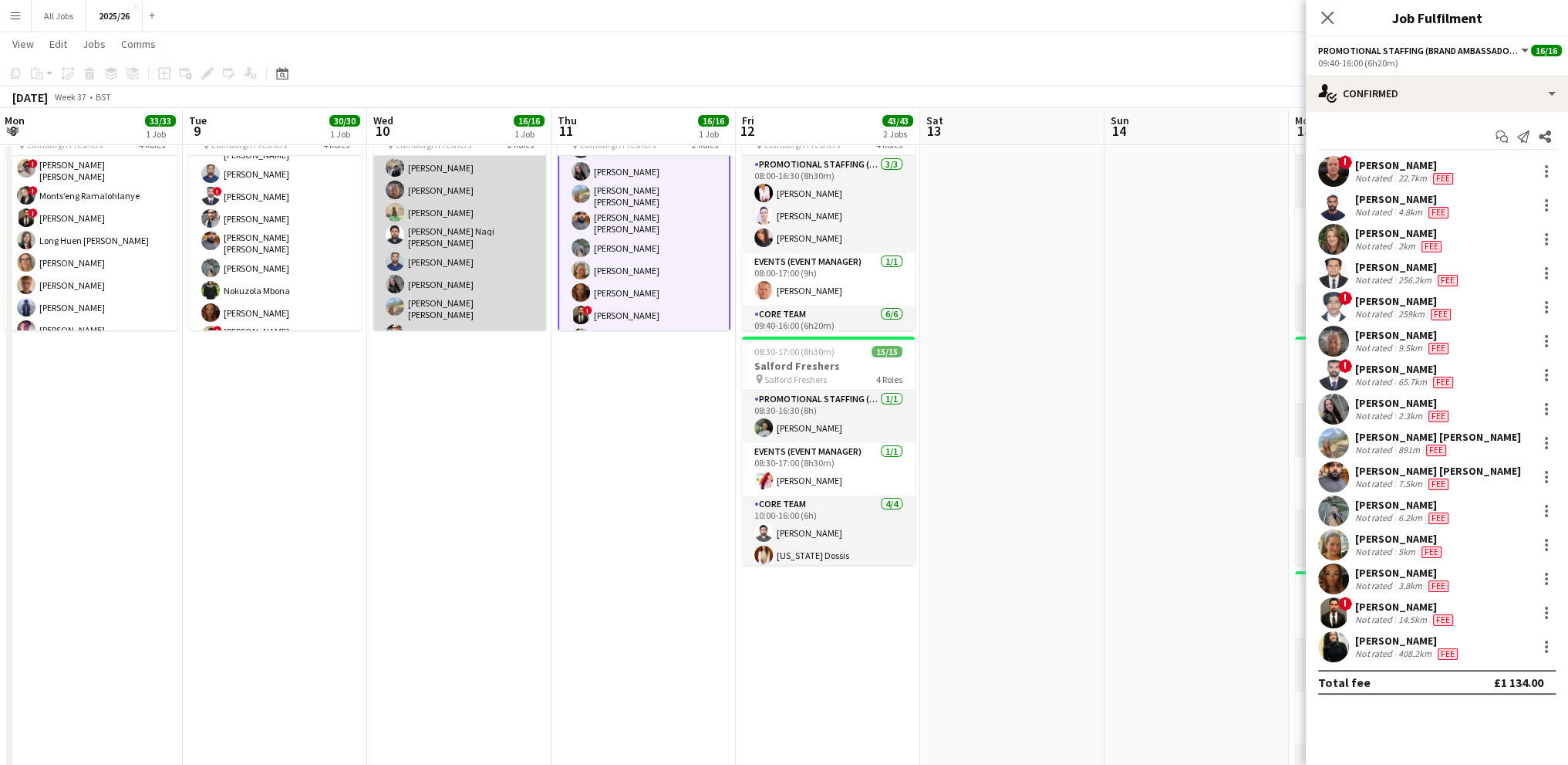
scroll to position [248, 0]
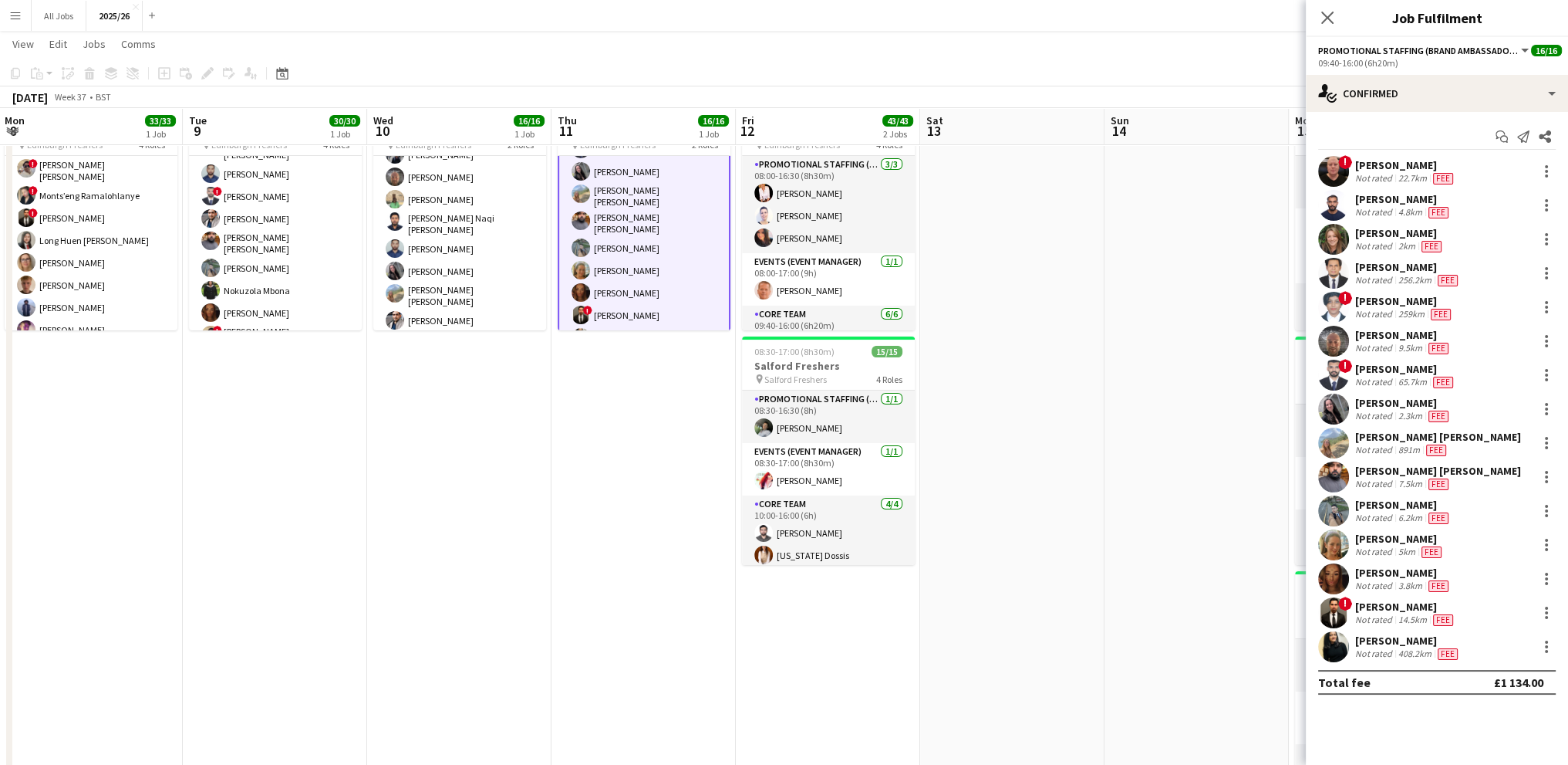
click at [1371, 471] on div "[PERSON_NAME] [PERSON_NAME]" at bounding box center [1437, 470] width 165 height 14
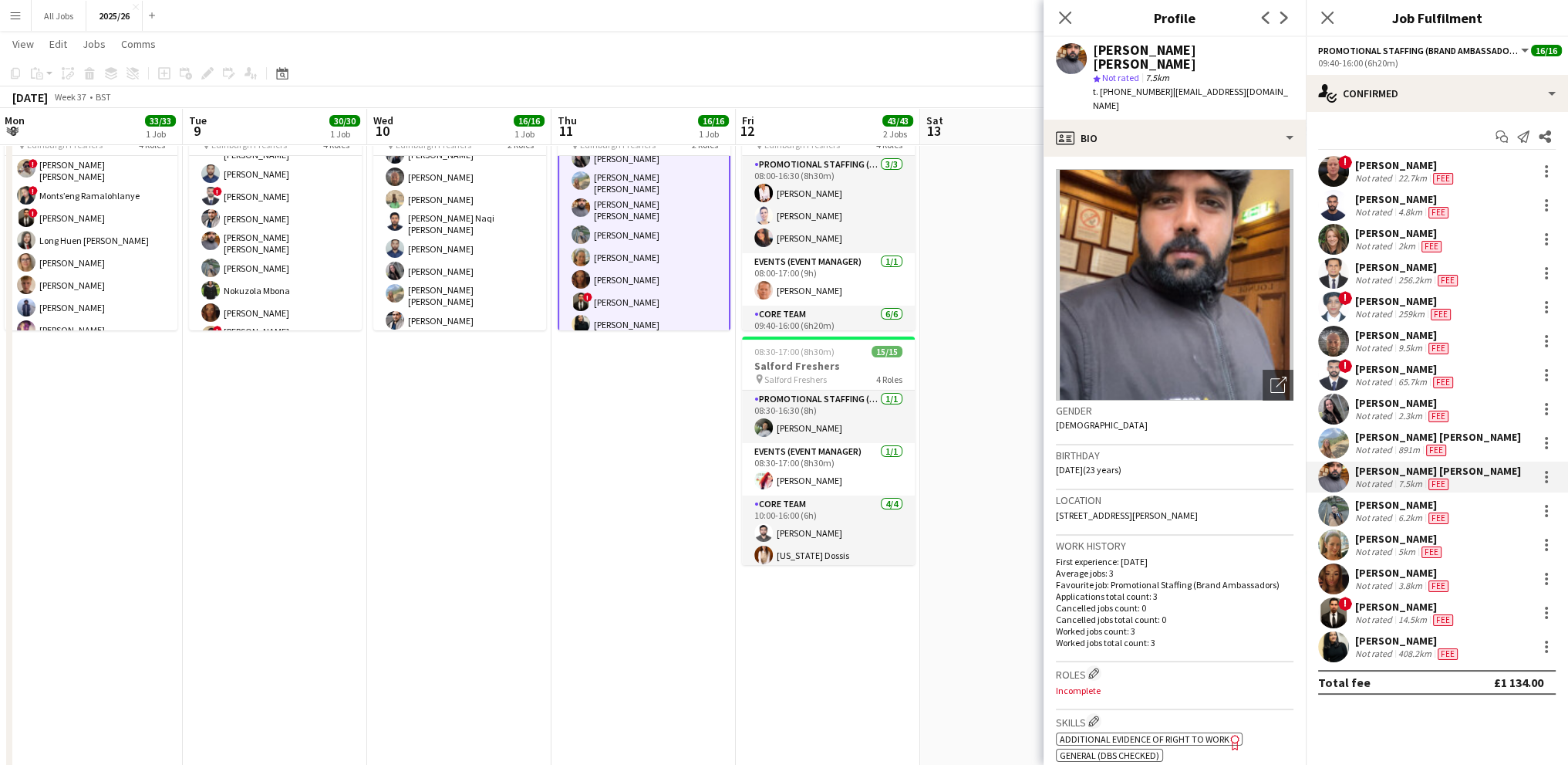
click at [606, 308] on app-card-role "Promotional Staffing (Brand Ambassadors) 15/15 09:40-16:00 (6h20m) ! [PERSON_NA…" at bounding box center [644, 152] width 173 height 378
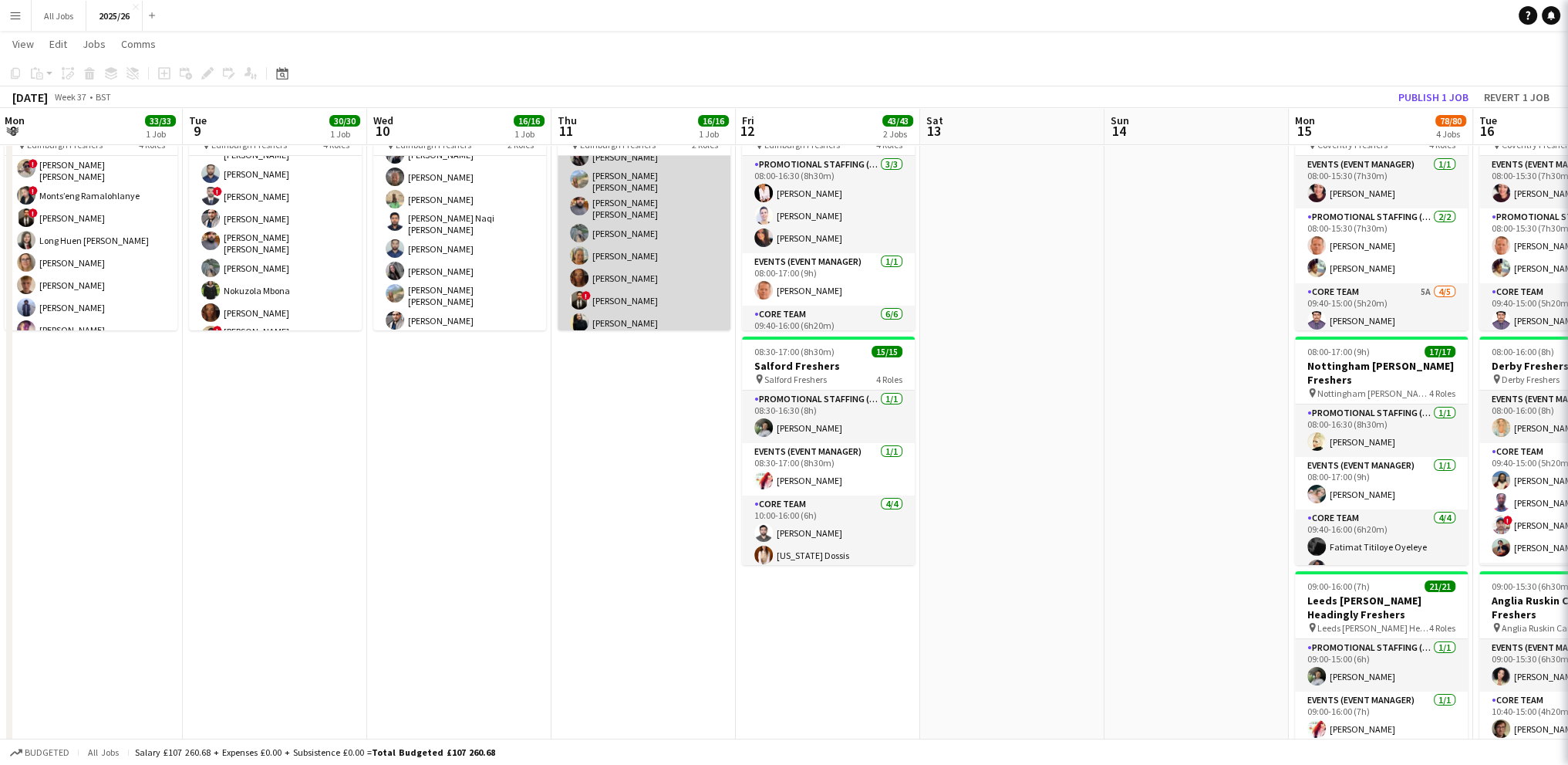
scroll to position [243, 0]
click at [603, 312] on app-card-role "Promotional Staffing (Brand Ambassadors) 15/15 09:40-16:00 (6h20m) ! [PERSON_NA…" at bounding box center [644, 152] width 173 height 375
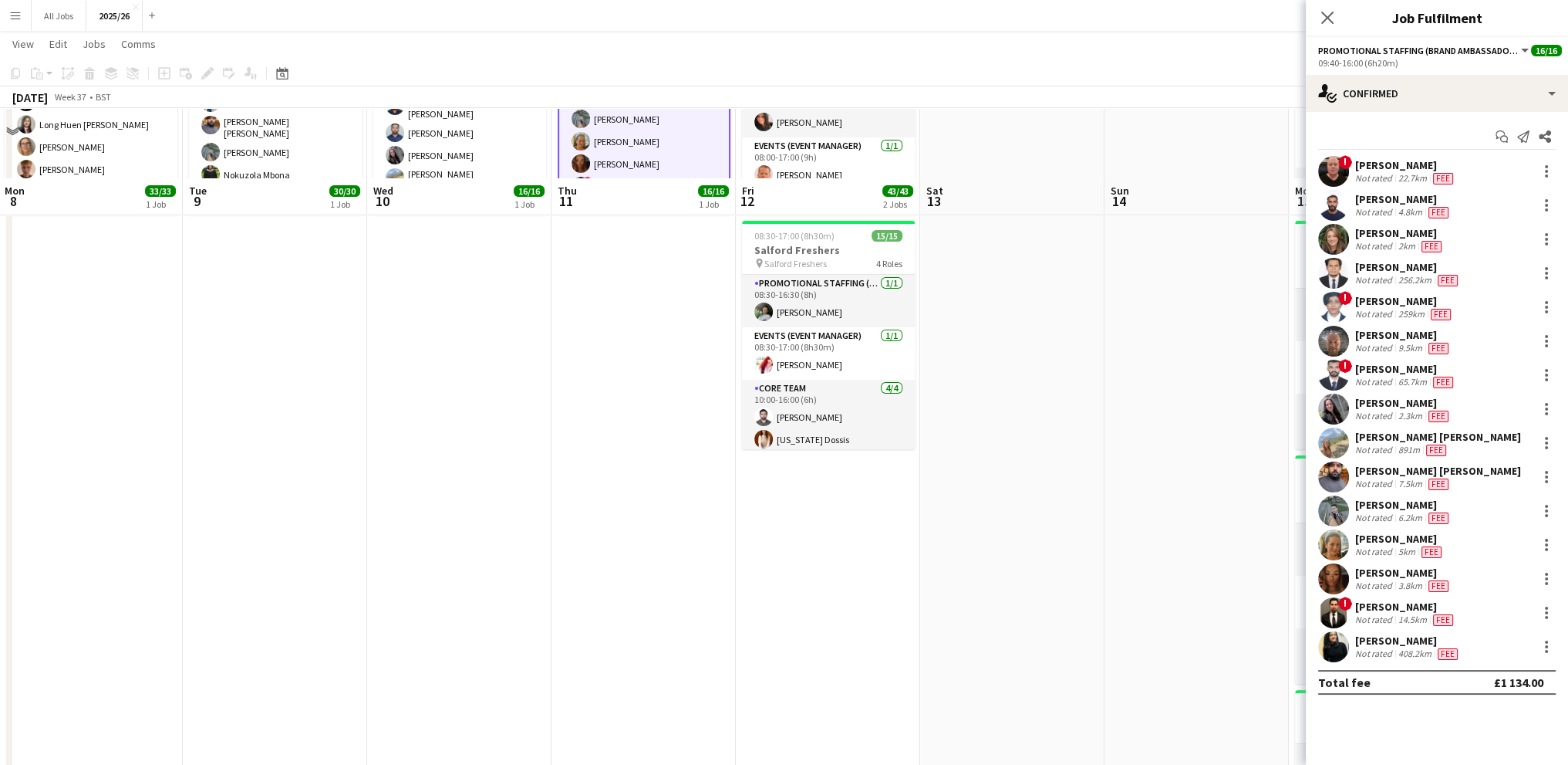
scroll to position [308, 0]
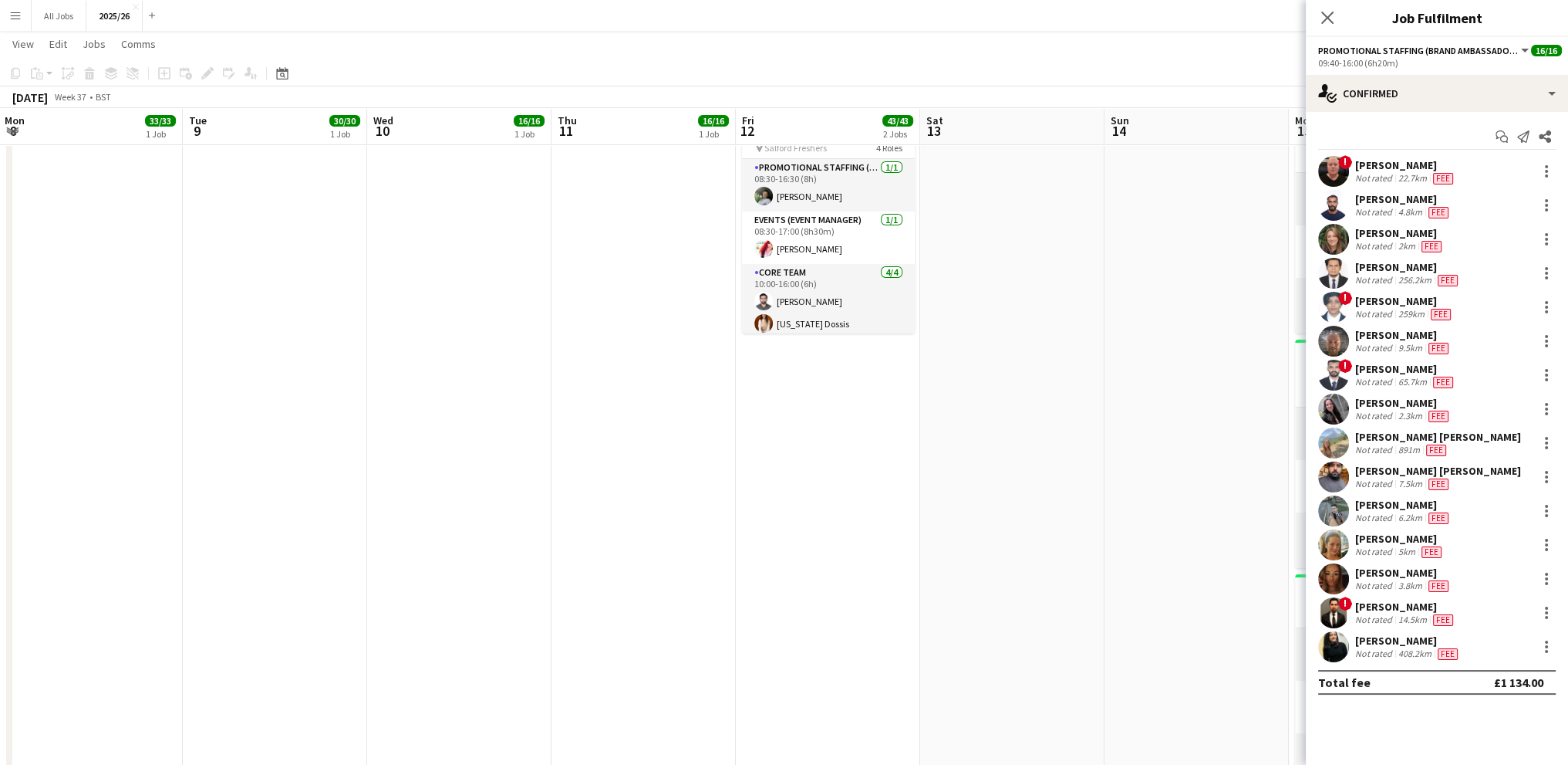
click at [1379, 635] on div "[PERSON_NAME]" at bounding box center [1408, 640] width 106 height 14
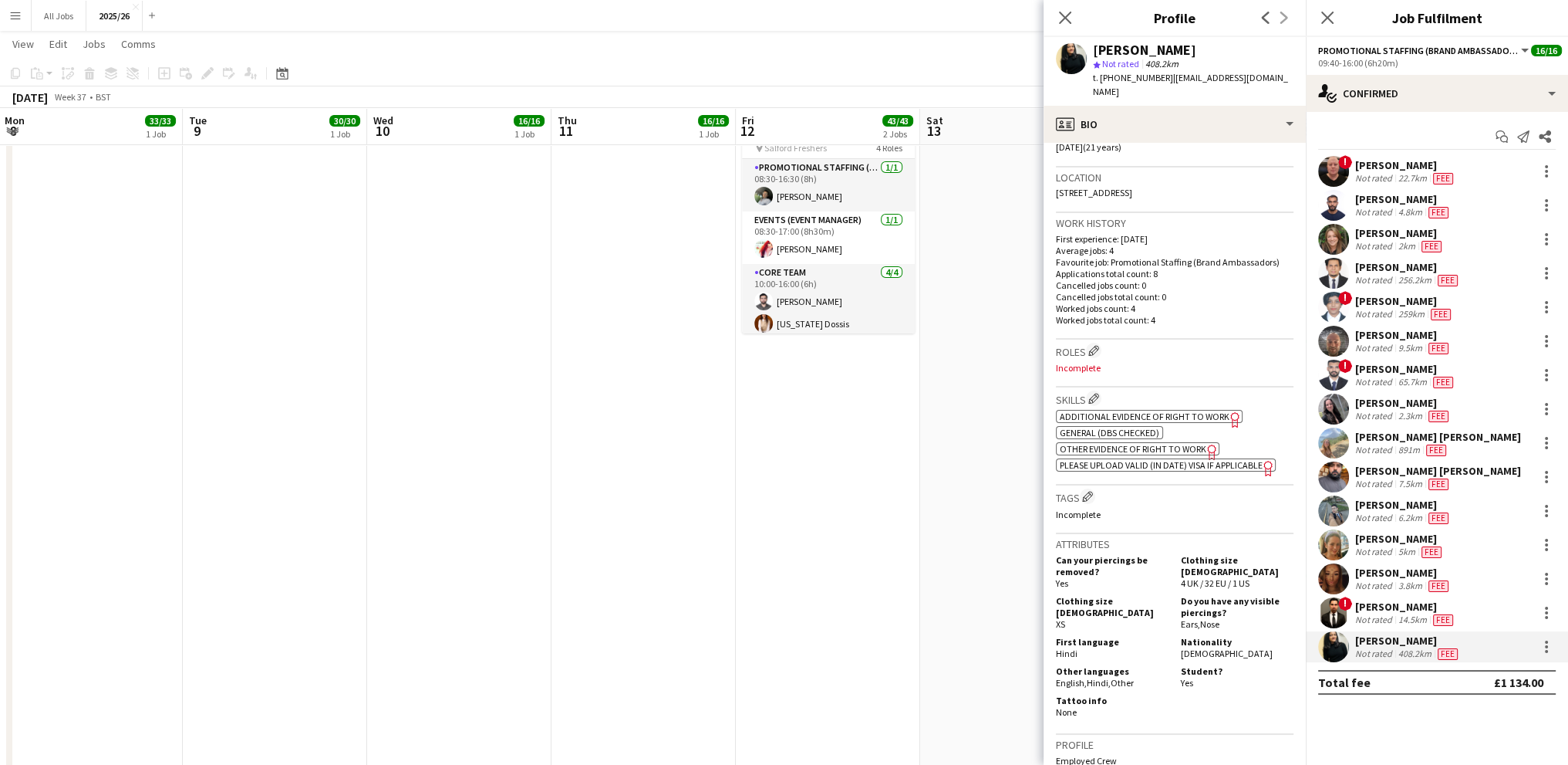
click at [1098, 443] on span "Other evidence of Right to Work" at bounding box center [1132, 448] width 146 height 11
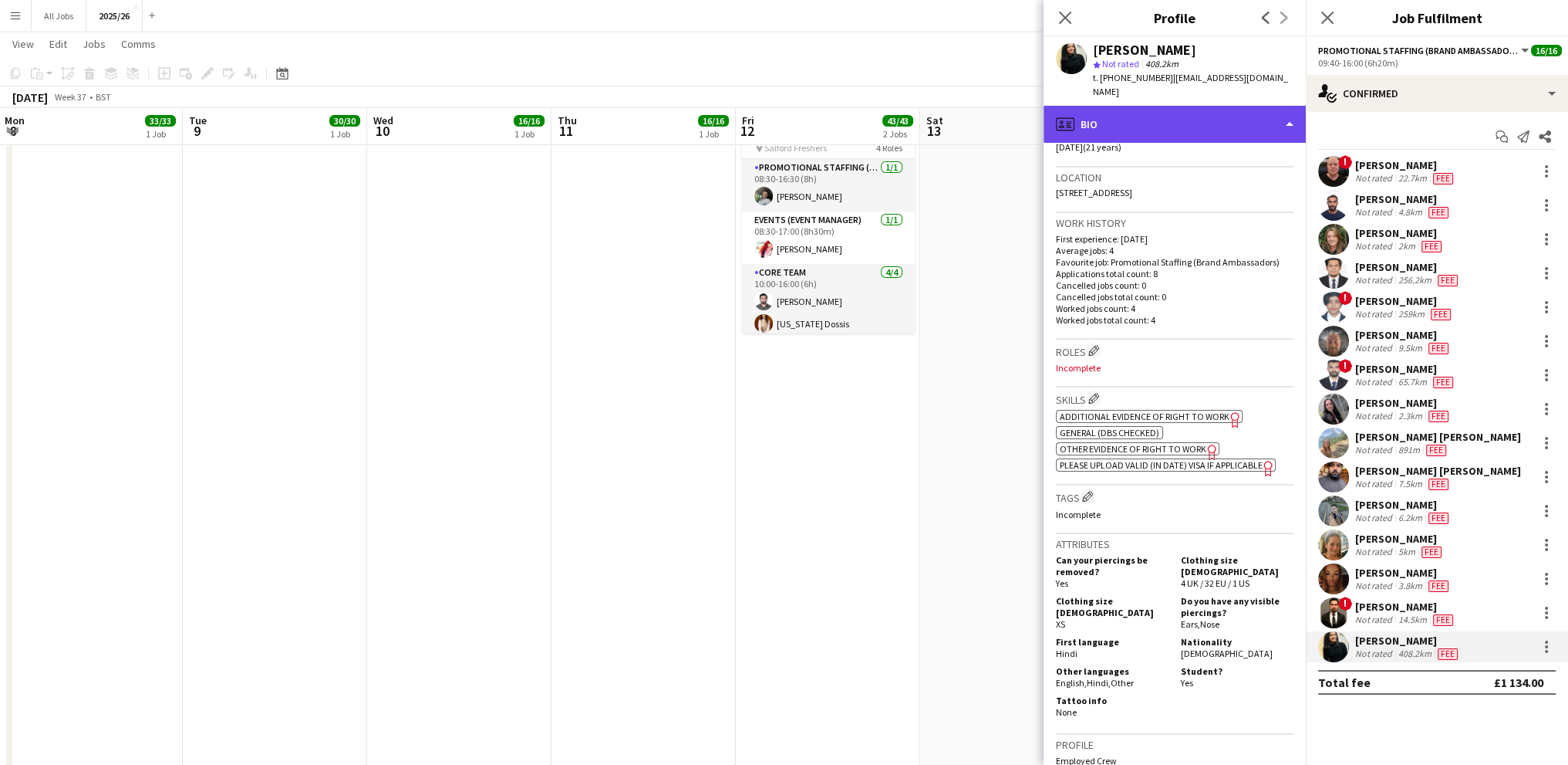
click at [1166, 110] on div "profile Bio" at bounding box center [1174, 124] width 262 height 37
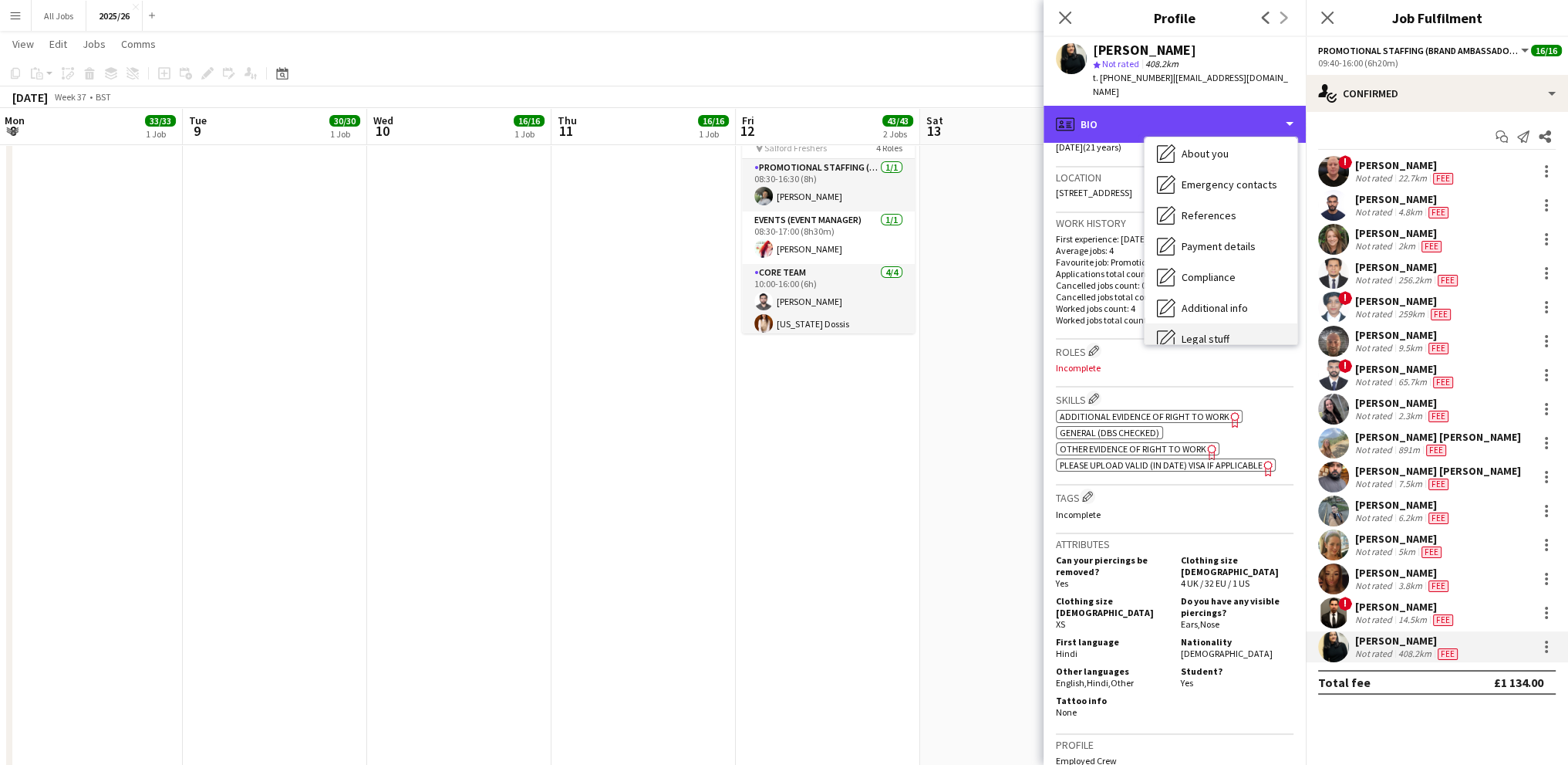
scroll to position [154, 0]
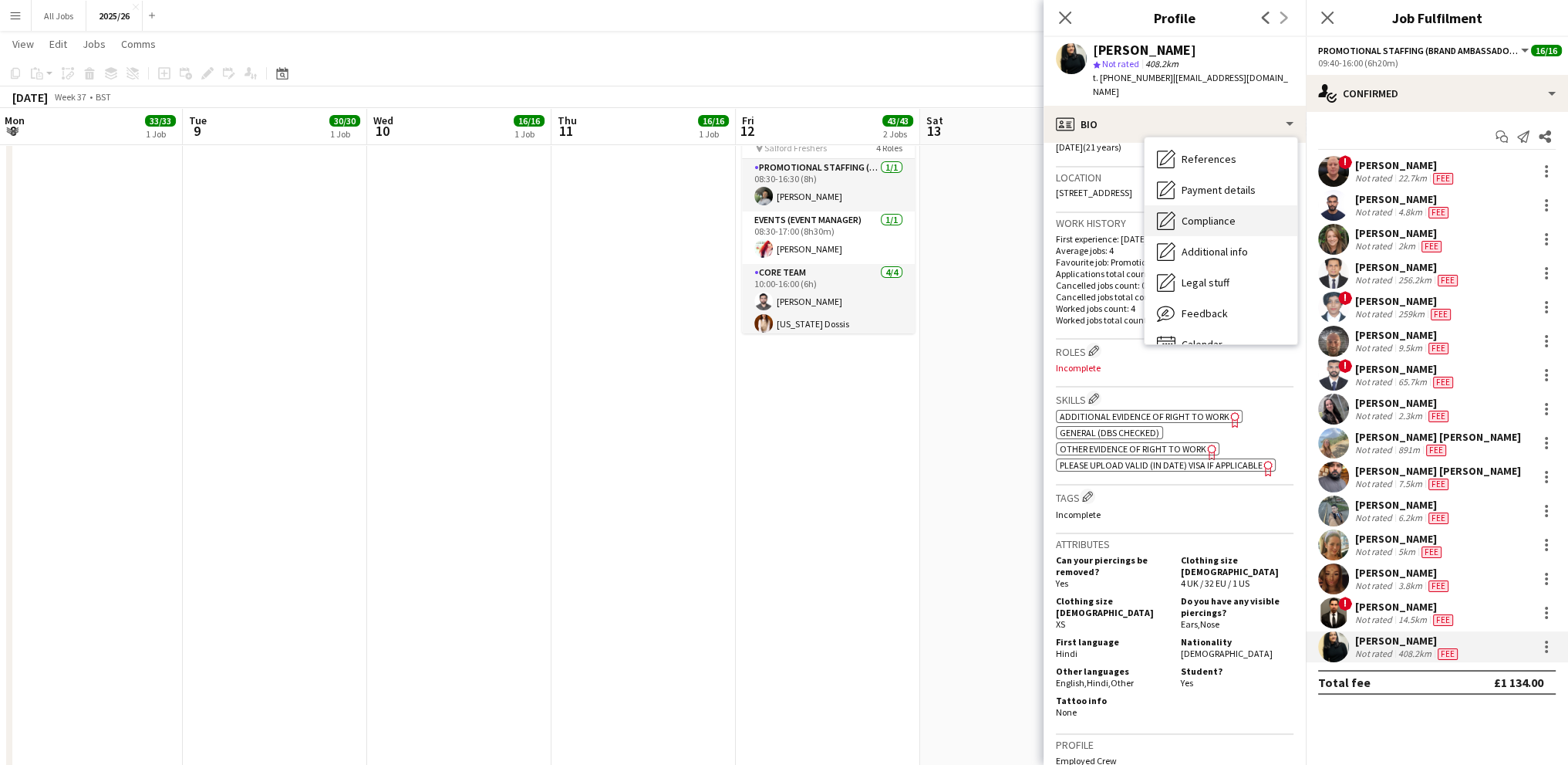
click at [1195, 205] on div "Compliance Compliance" at bounding box center [1221, 221] width 152 height 31
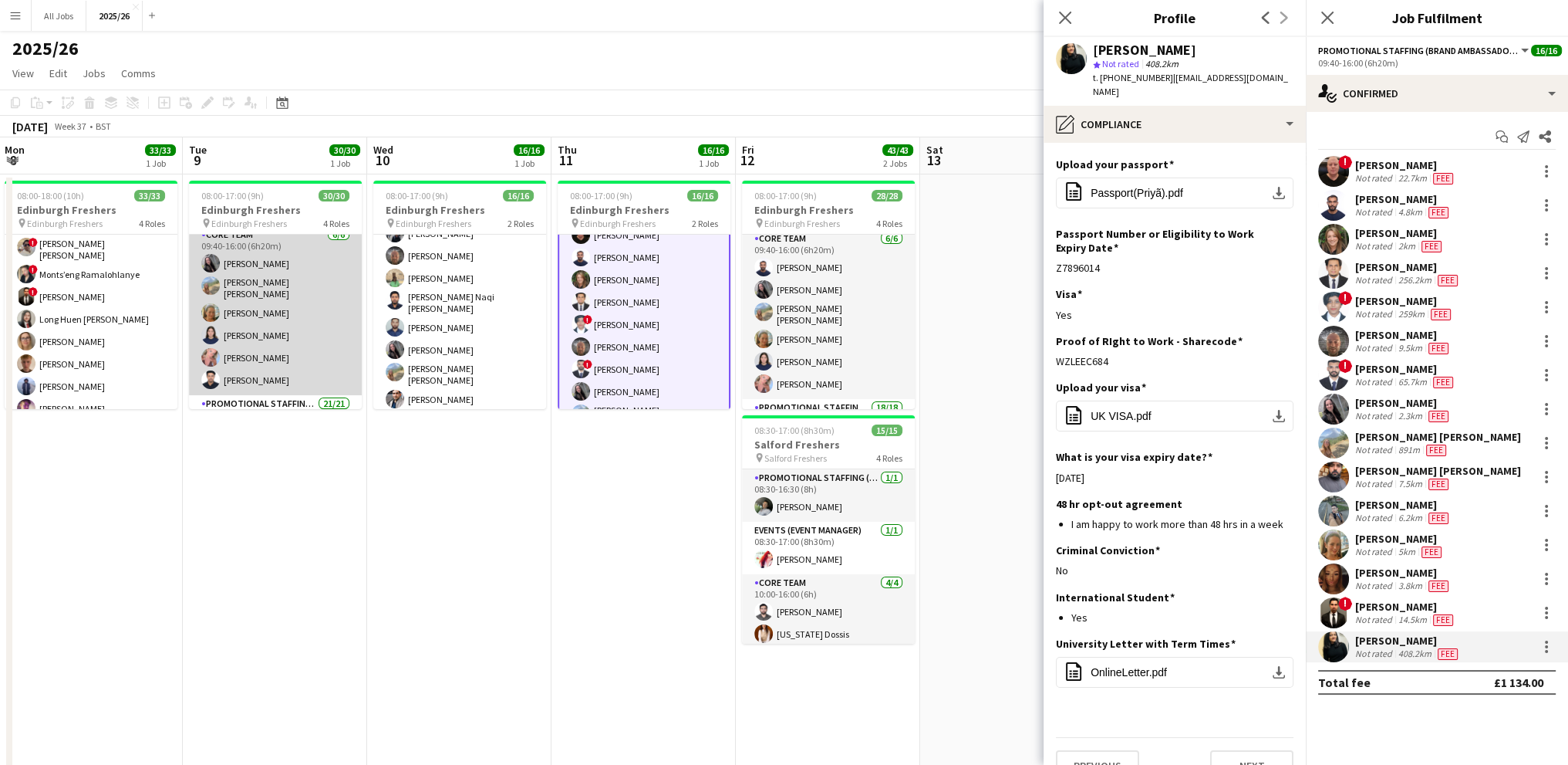
scroll to position [159, 0]
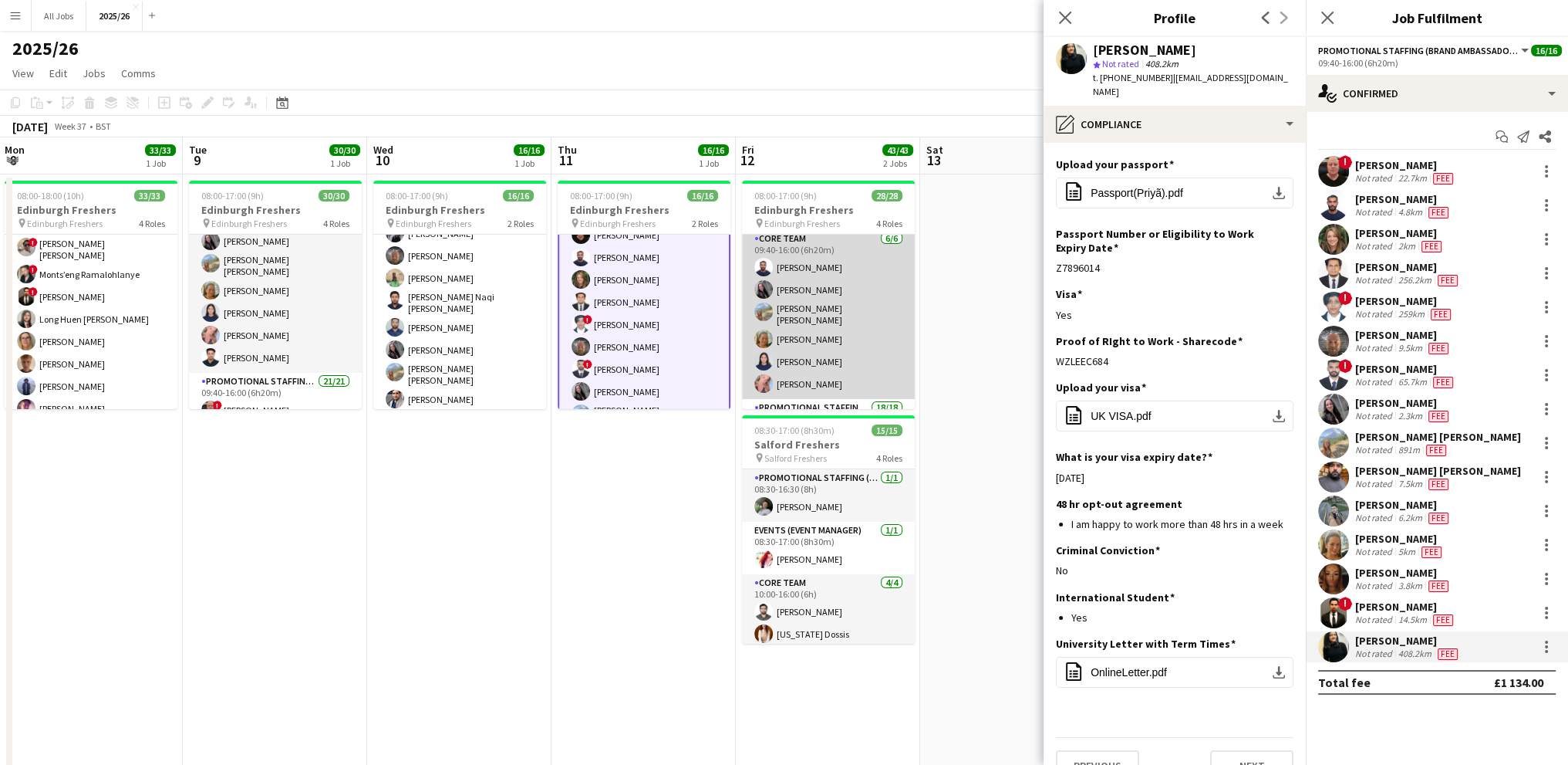
click at [815, 269] on app-card-role "Core Team [DATE] 09:40-16:00 (6h20m) [PERSON_NAME] [PERSON_NAME] [PERSON_NAME] …" at bounding box center [829, 314] width 173 height 169
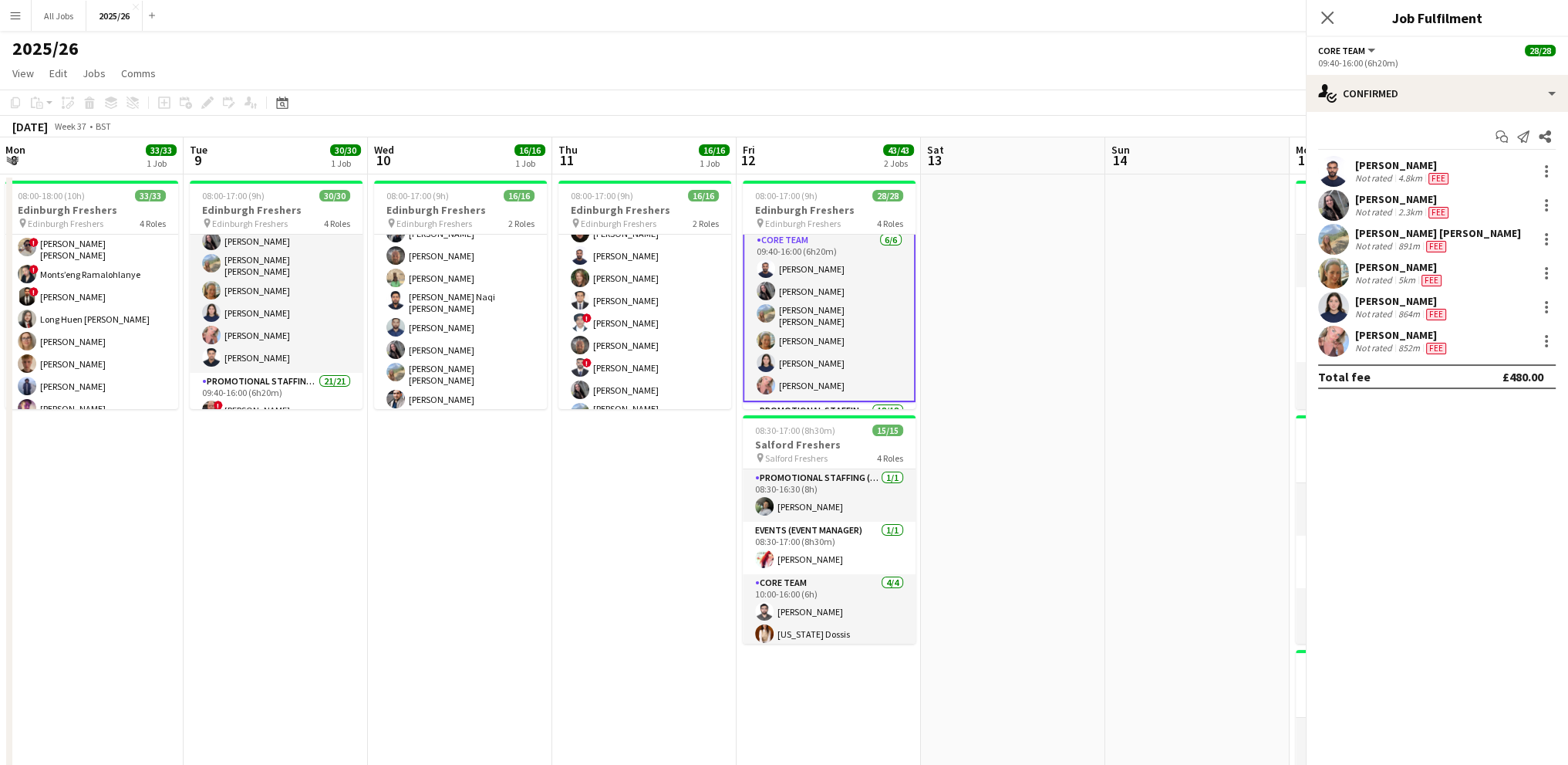
scroll to position [155, 0]
click at [1386, 159] on div "[PERSON_NAME]" at bounding box center [1403, 165] width 96 height 14
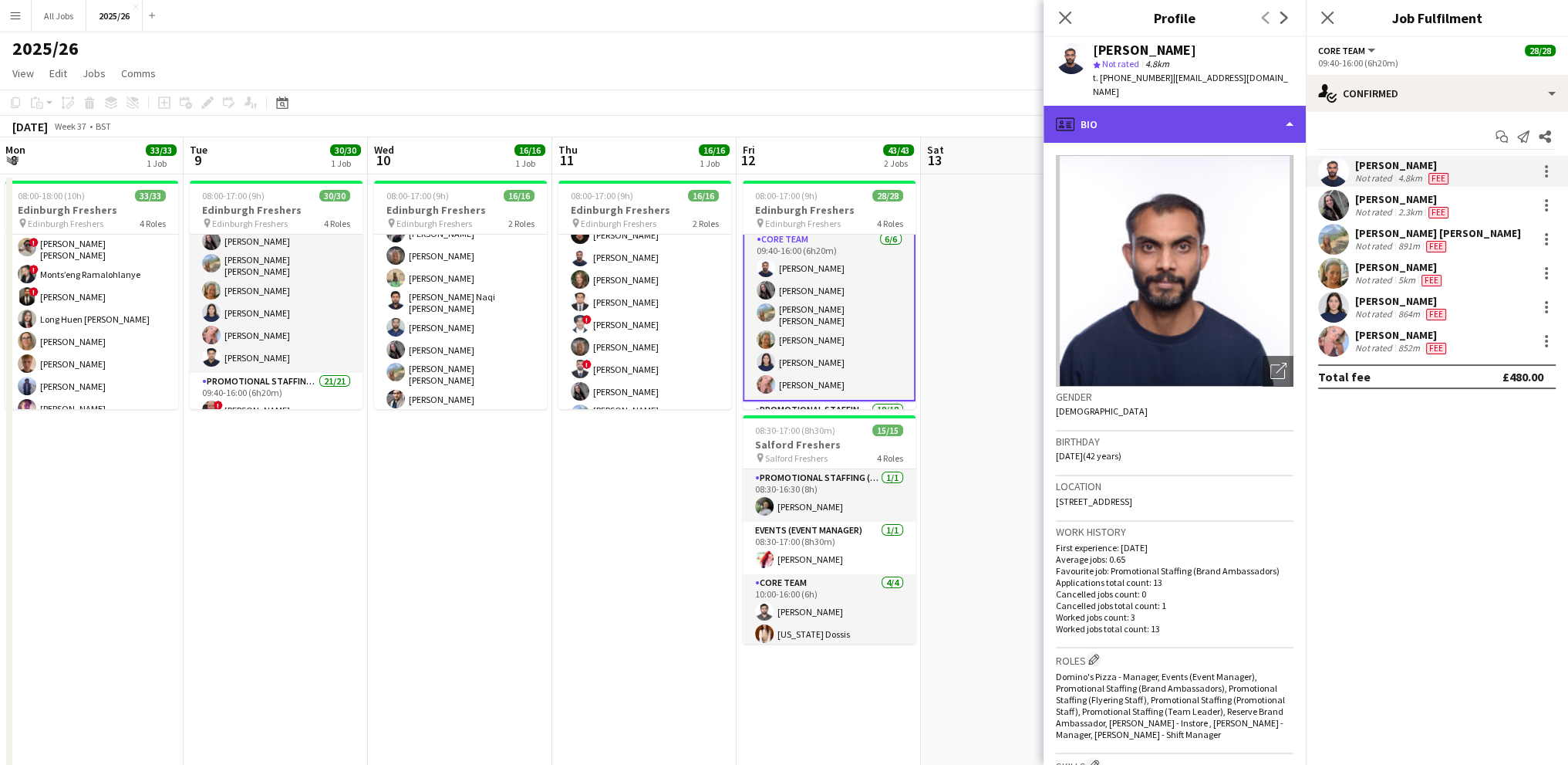
click at [1180, 106] on div "profile Bio" at bounding box center [1174, 124] width 262 height 37
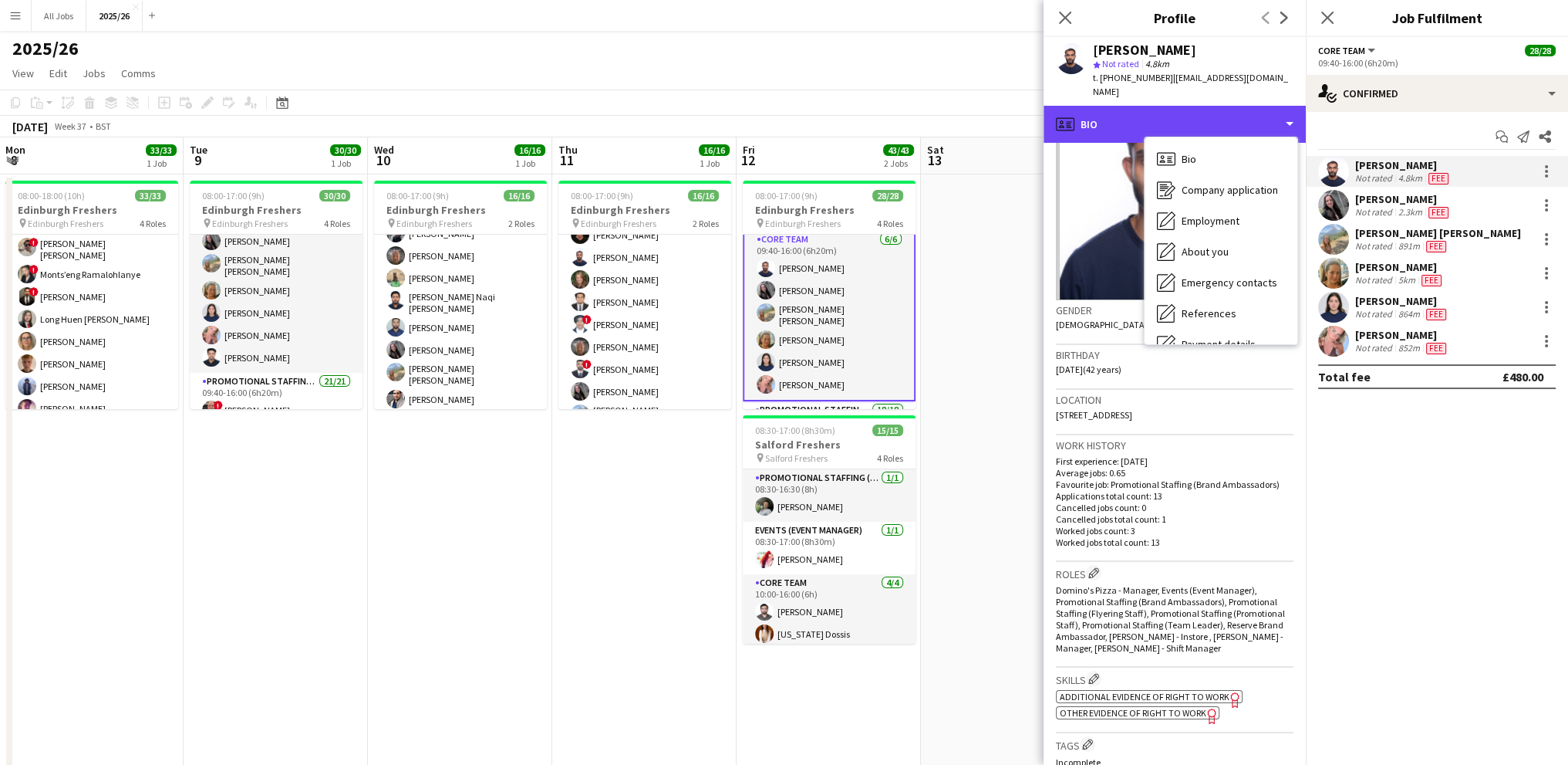
scroll to position [231, 0]
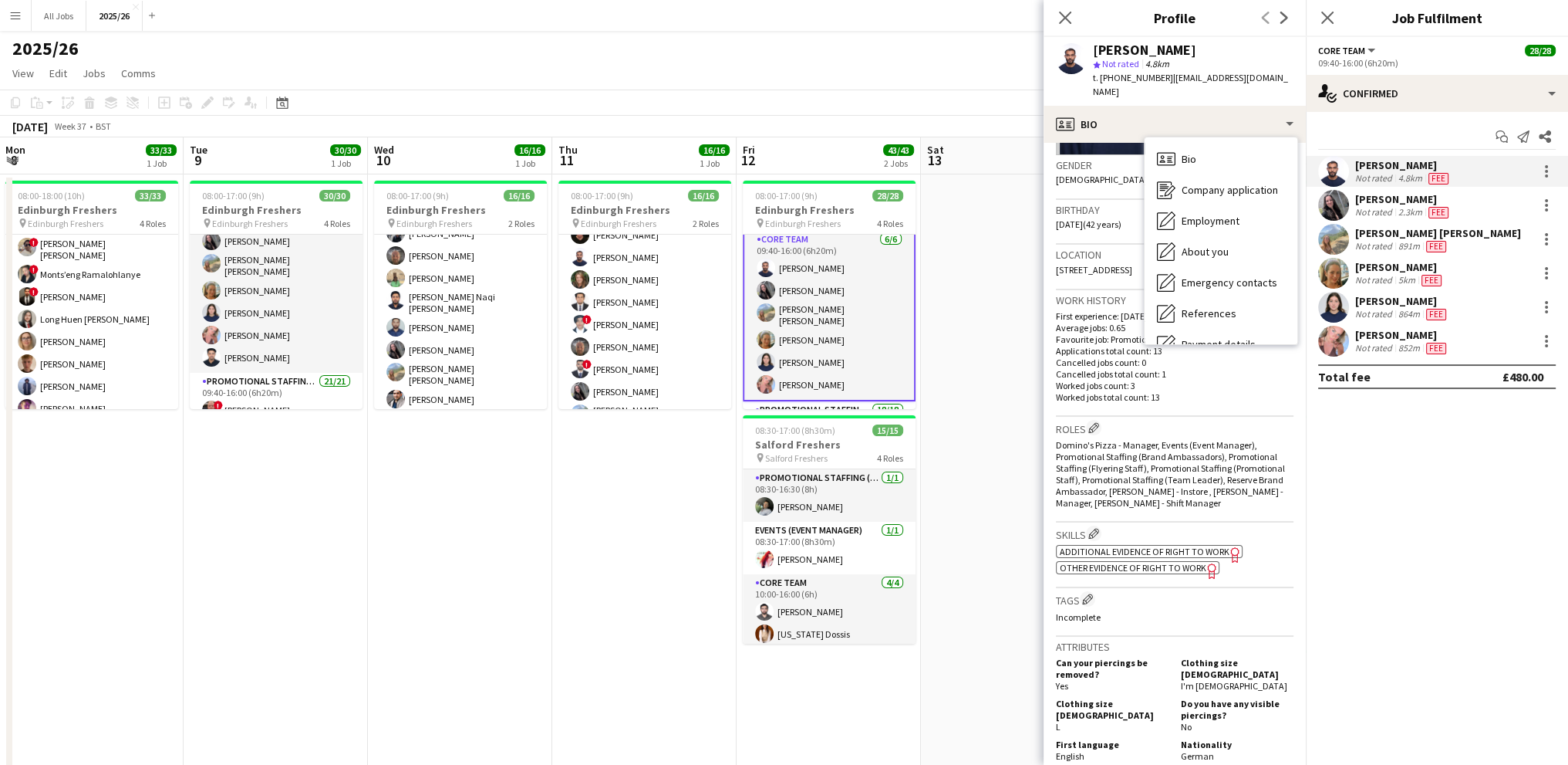
click at [1120, 561] on span "Other evidence of Right to Work" at bounding box center [1132, 567] width 146 height 11
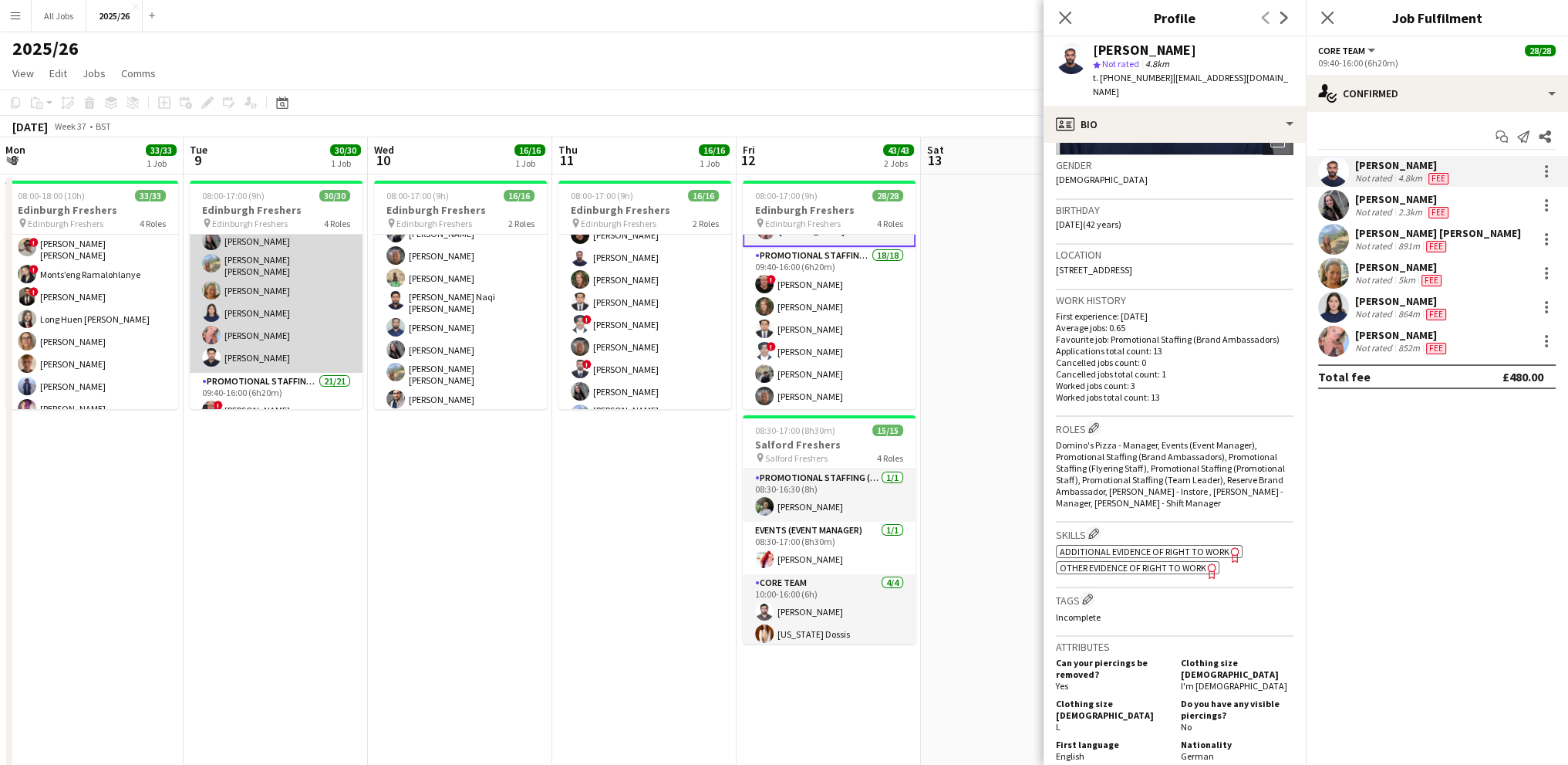
scroll to position [313, 0]
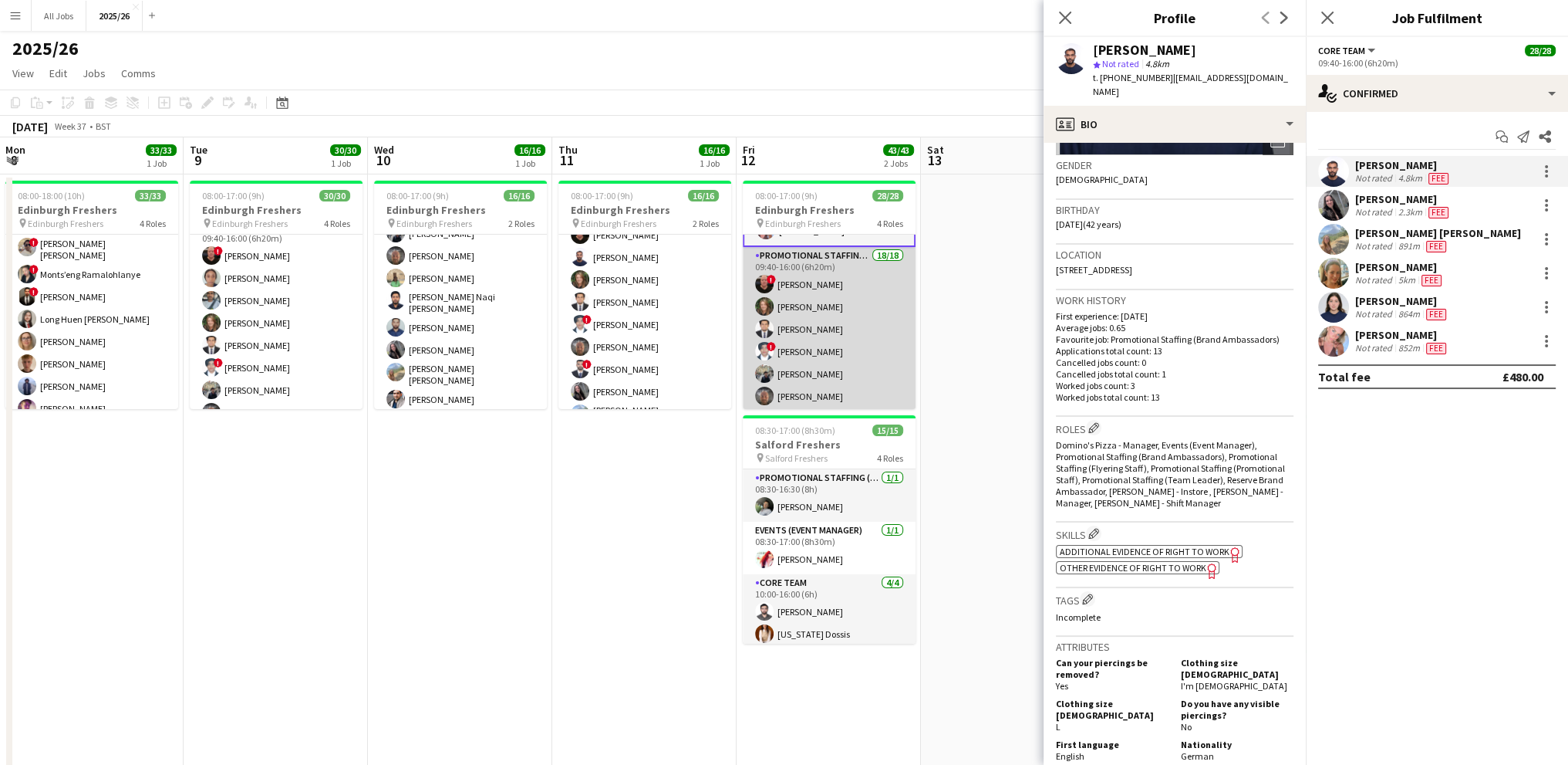
click at [836, 346] on app-card-role "Promotional Staffing (Brand Ambassadors) 18/18 09:40-16:00 (6h20m) ! [PERSON_NA…" at bounding box center [829, 464] width 173 height 433
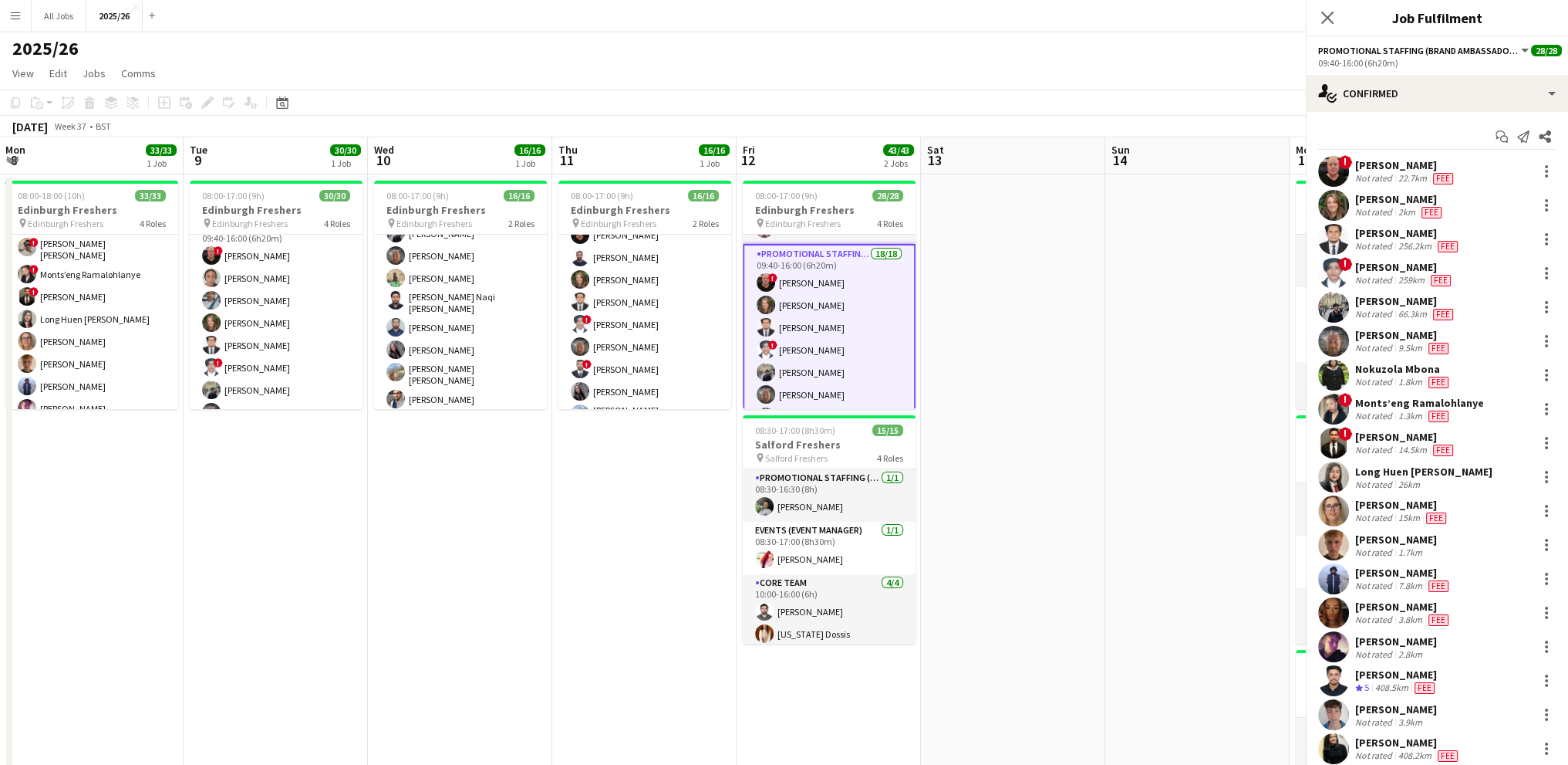
scroll to position [308, 0]
click at [1397, 264] on div "[PERSON_NAME]" at bounding box center [1404, 267] width 99 height 14
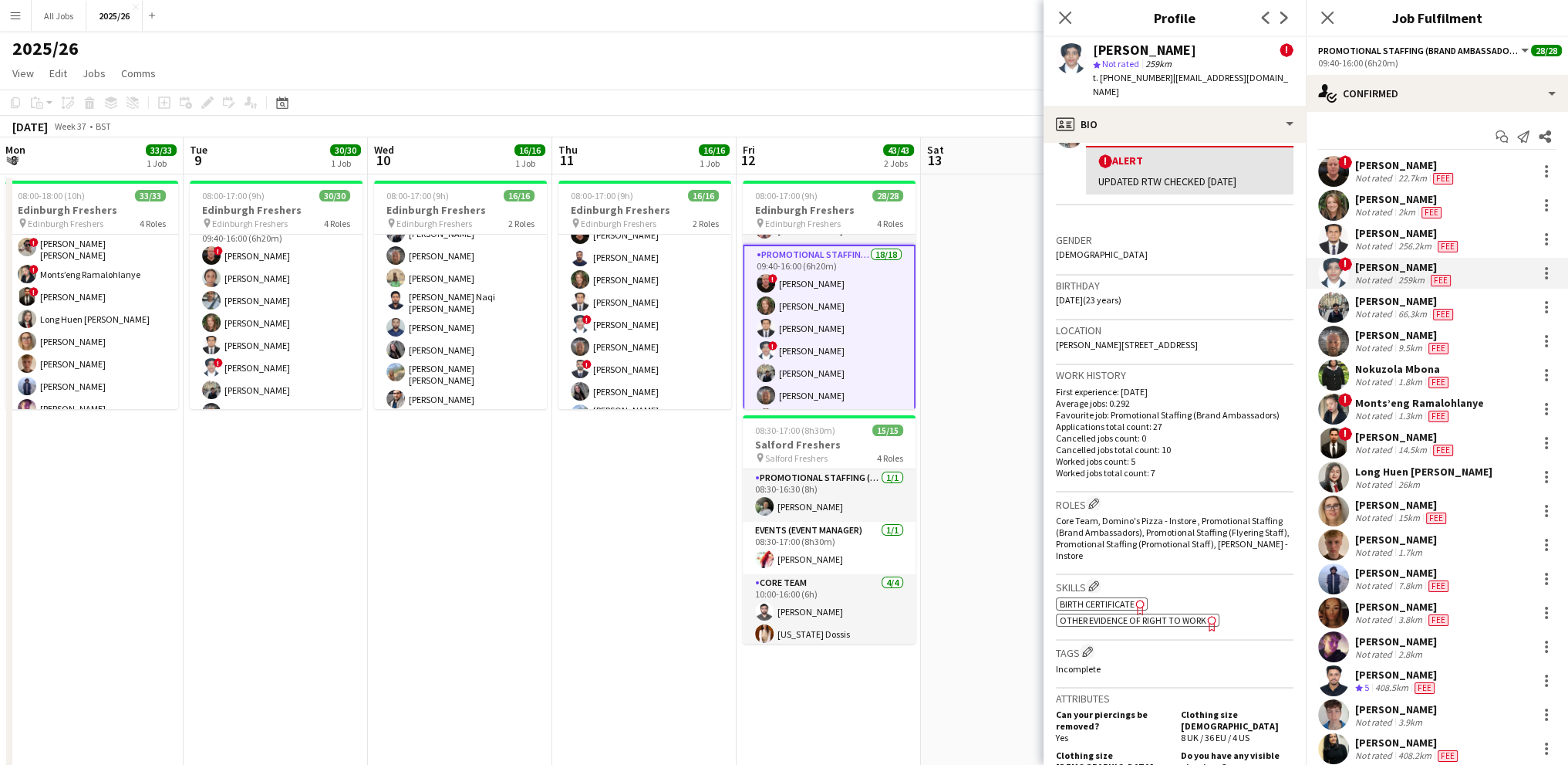
click at [1106, 623] on span "Other evidence of Right to Work" at bounding box center [1132, 619] width 146 height 11
click at [803, 328] on app-card-role "Promotional Staffing (Brand Ambassadors) 18/18 09:40-16:00 (6h20m) ! [PERSON_NA…" at bounding box center [829, 308] width 173 height 436
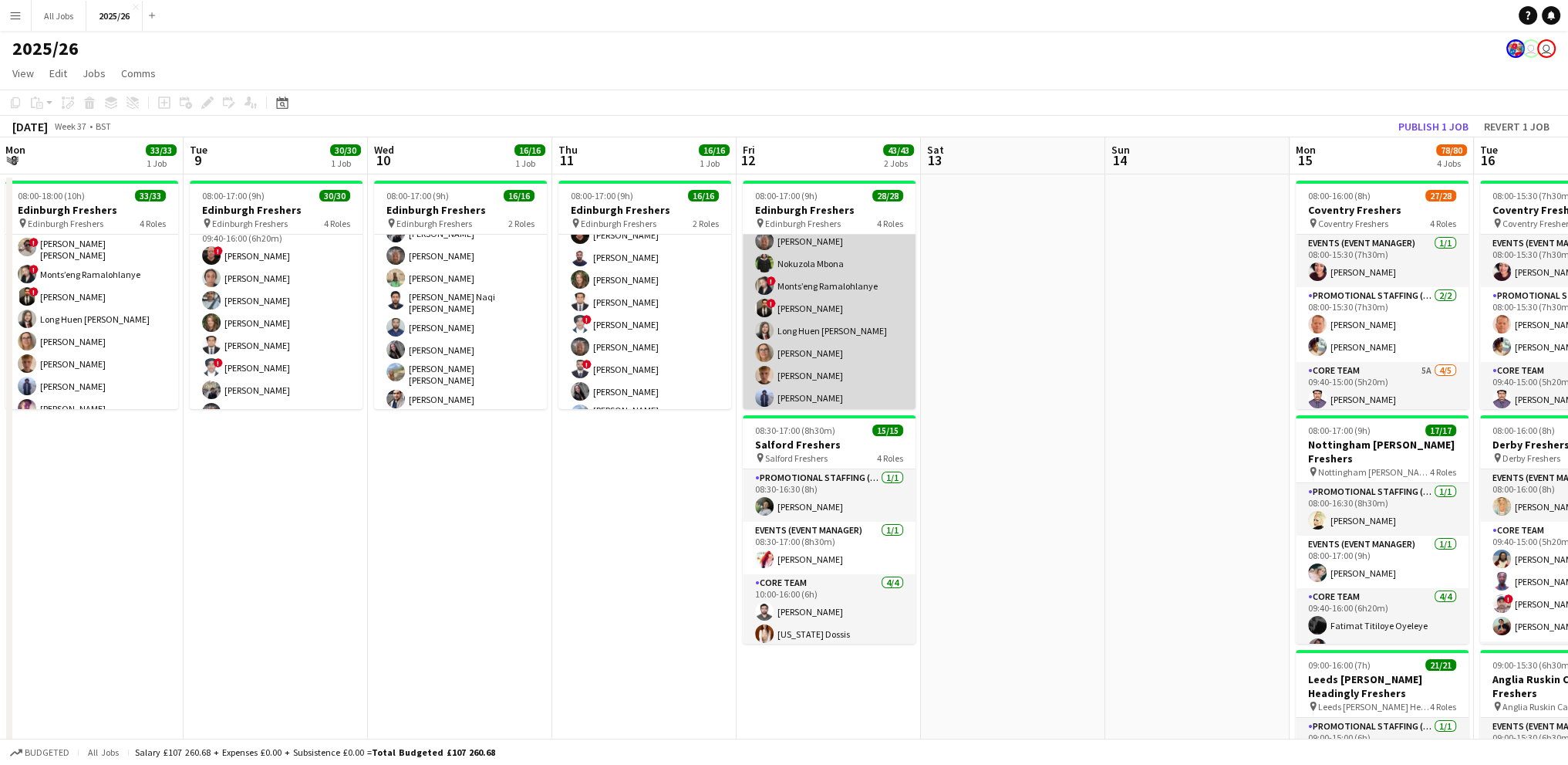
scroll to position [539, 0]
click at [824, 289] on app-card-role "Promotional Staffing (Brand Ambassadors) 18/18 09:40-16:00 (6h20m) ! [PERSON_NA…" at bounding box center [829, 231] width 173 height 433
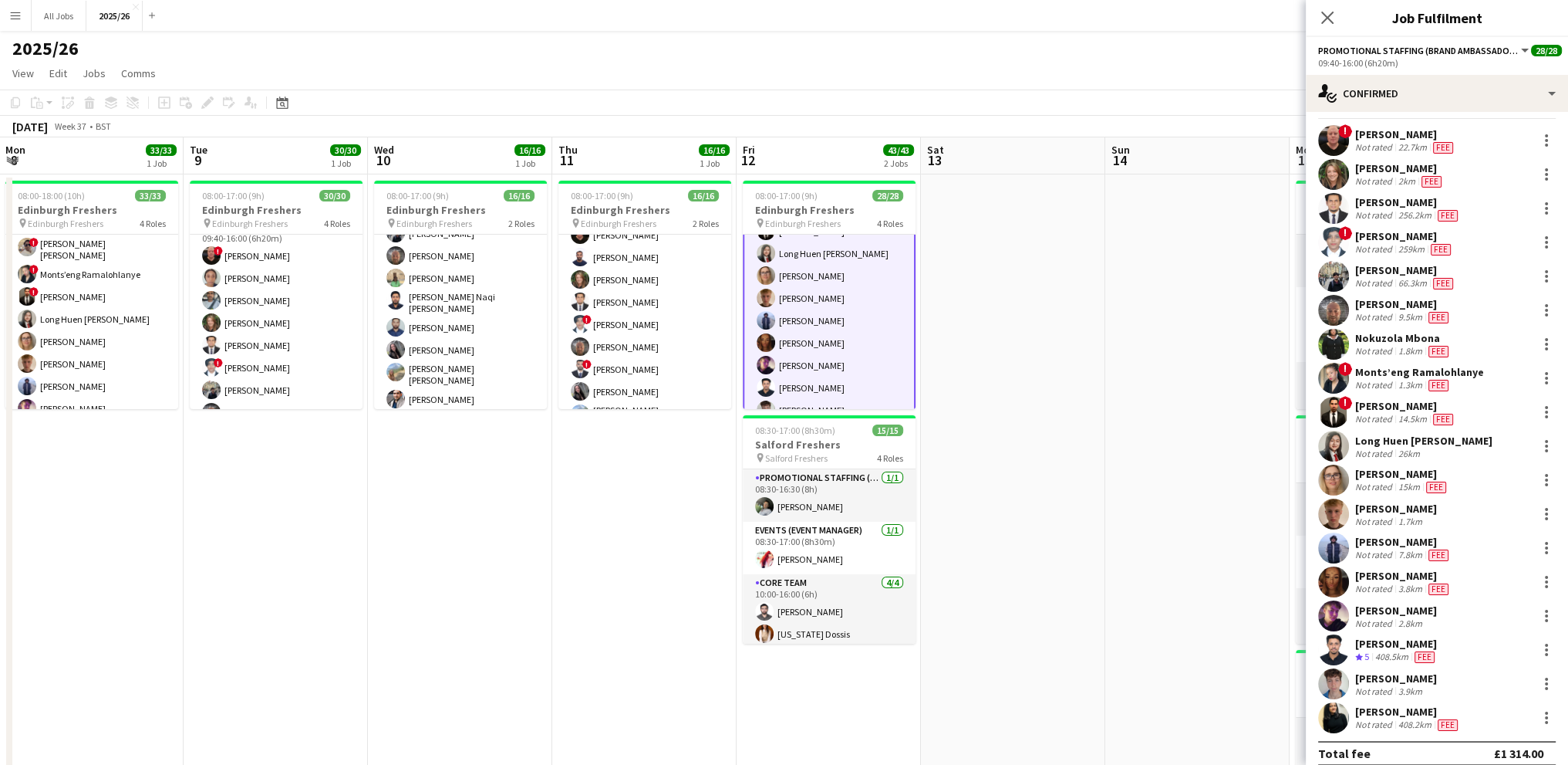
scroll to position [43, 0]
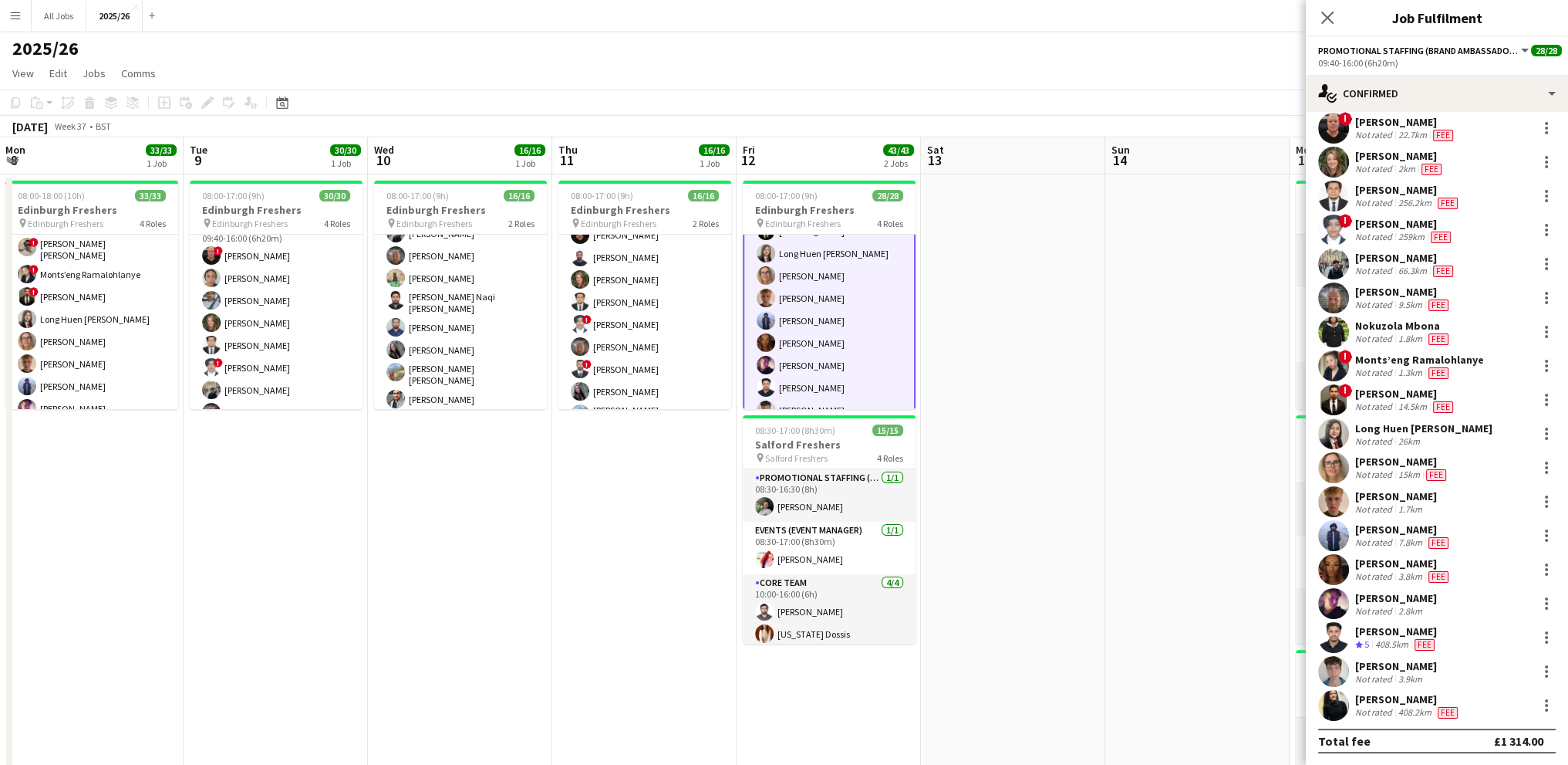
click at [1414, 531] on div "[PERSON_NAME]" at bounding box center [1403, 529] width 96 height 14
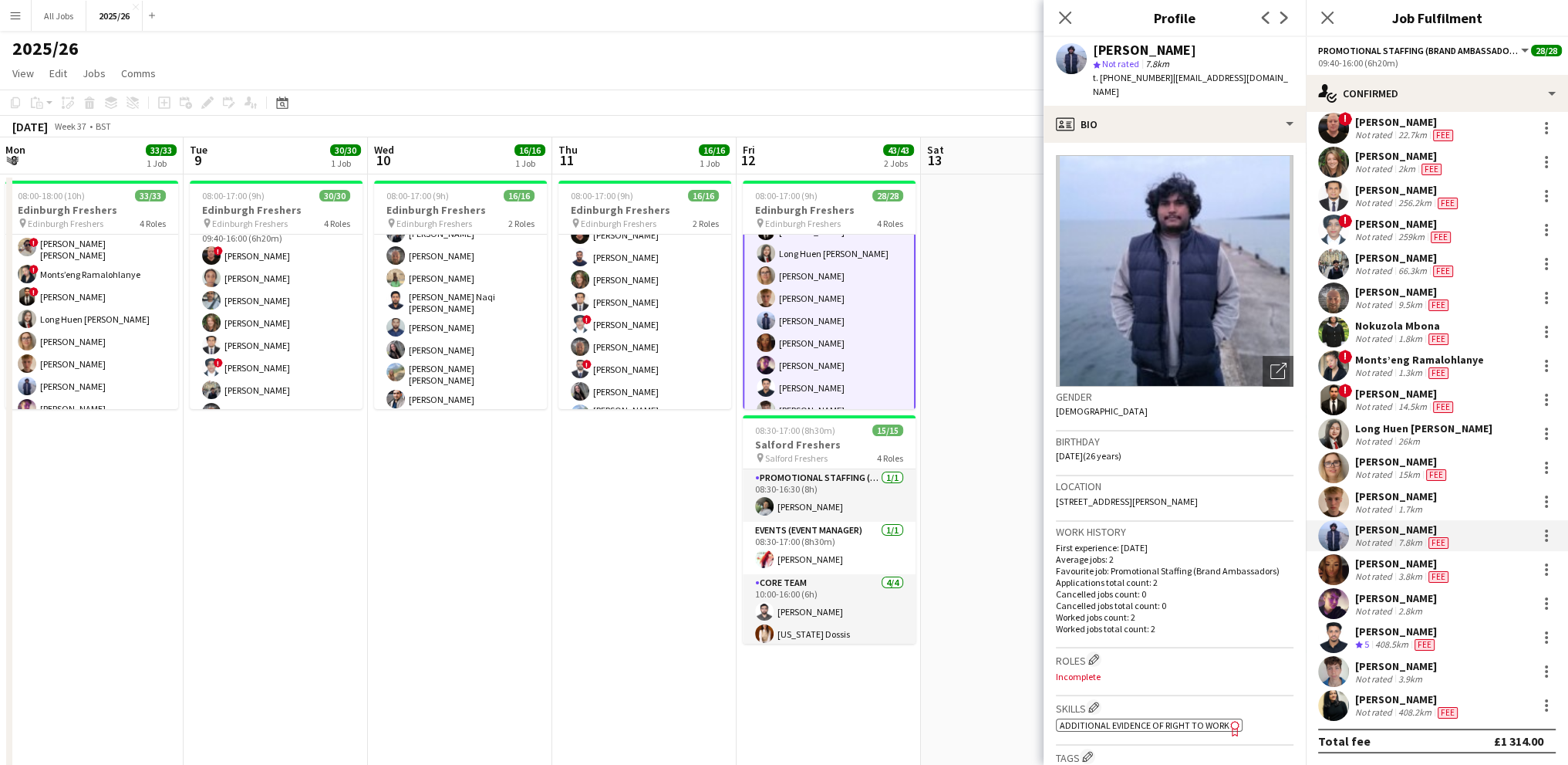
click at [1122, 719] on span "Additional evidence of Right to Work" at bounding box center [1145, 724] width 170 height 11
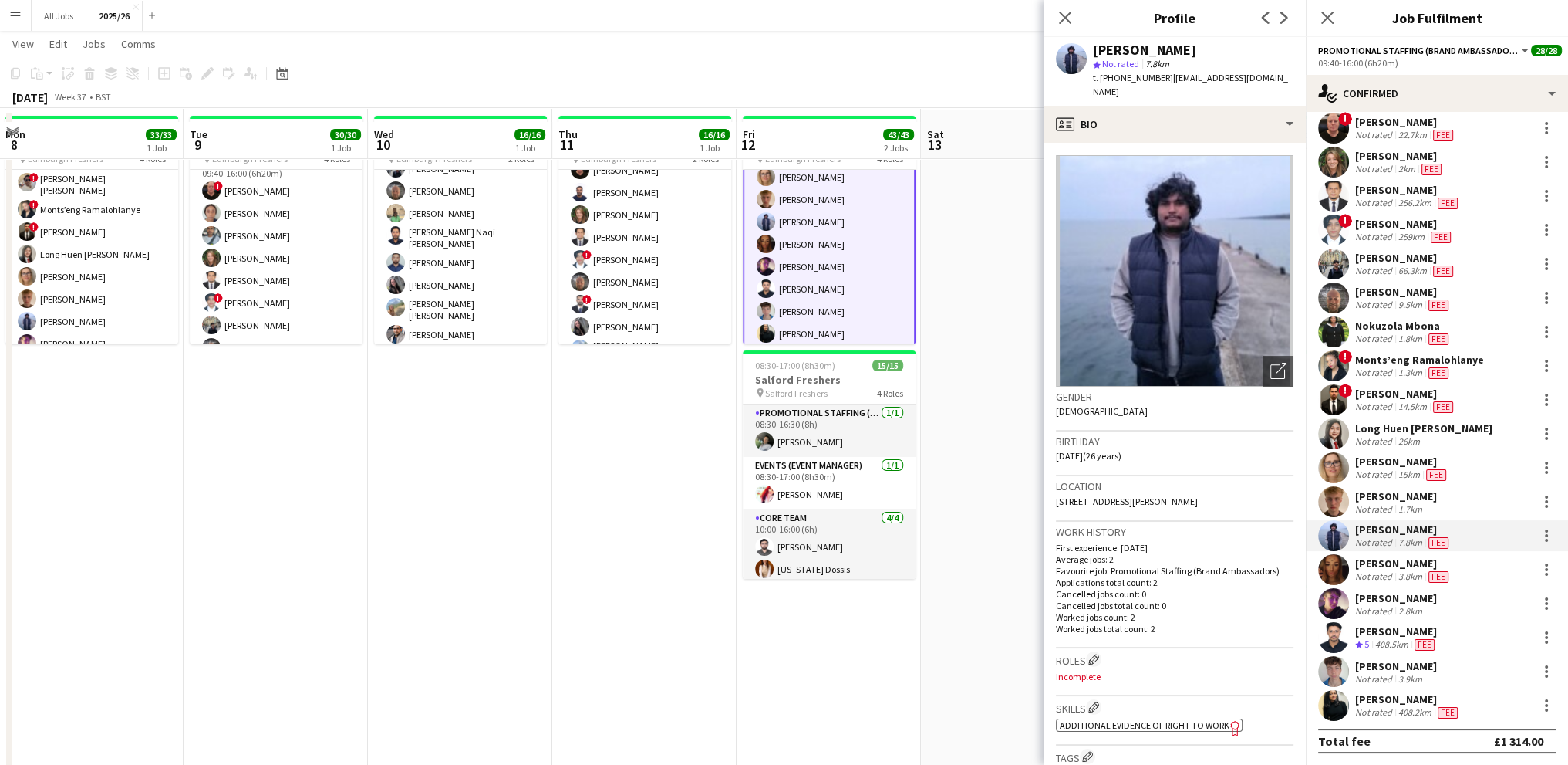
scroll to position [77, 0]
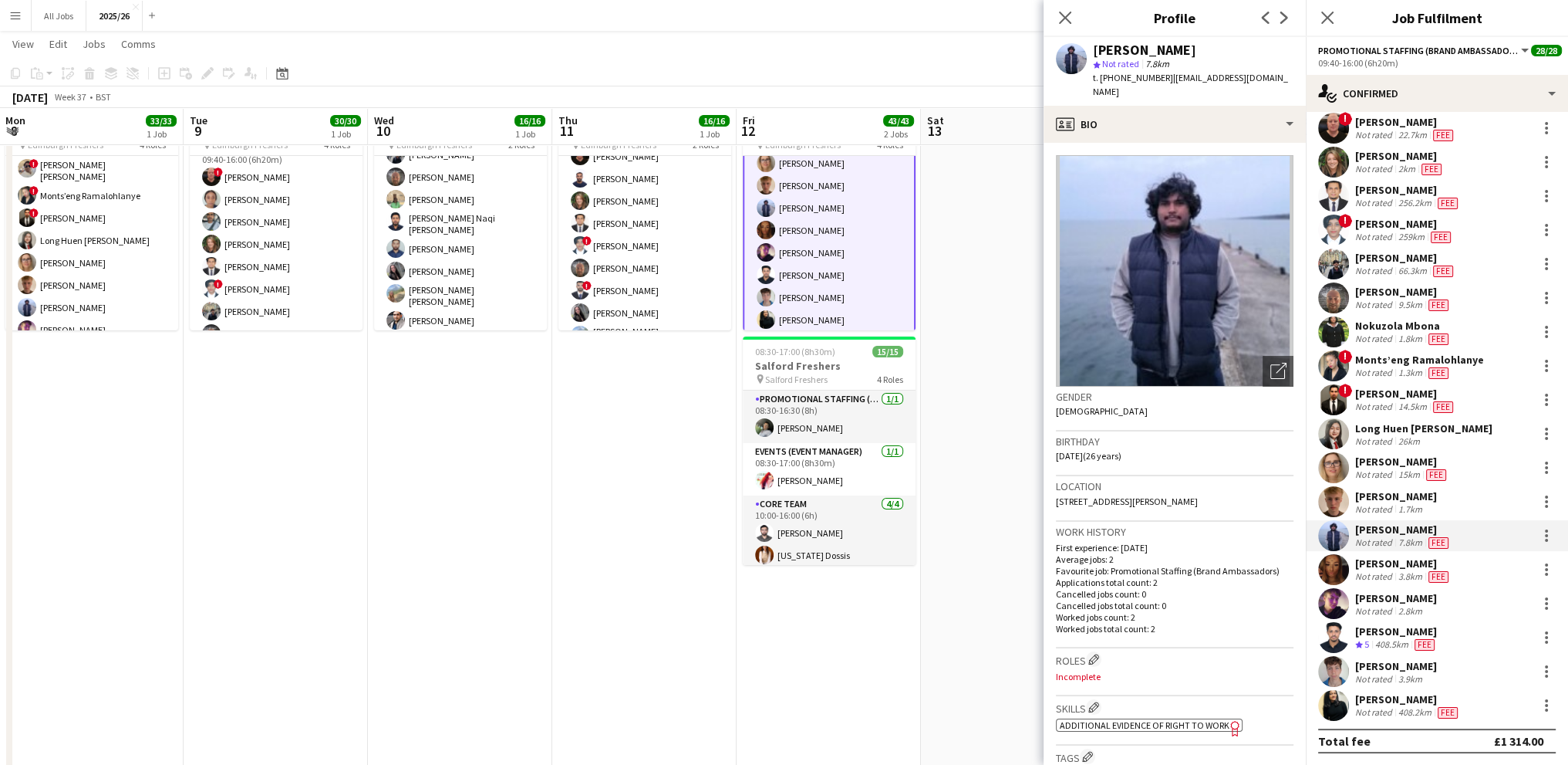
click at [1398, 567] on div "[PERSON_NAME]" at bounding box center [1403, 563] width 96 height 14
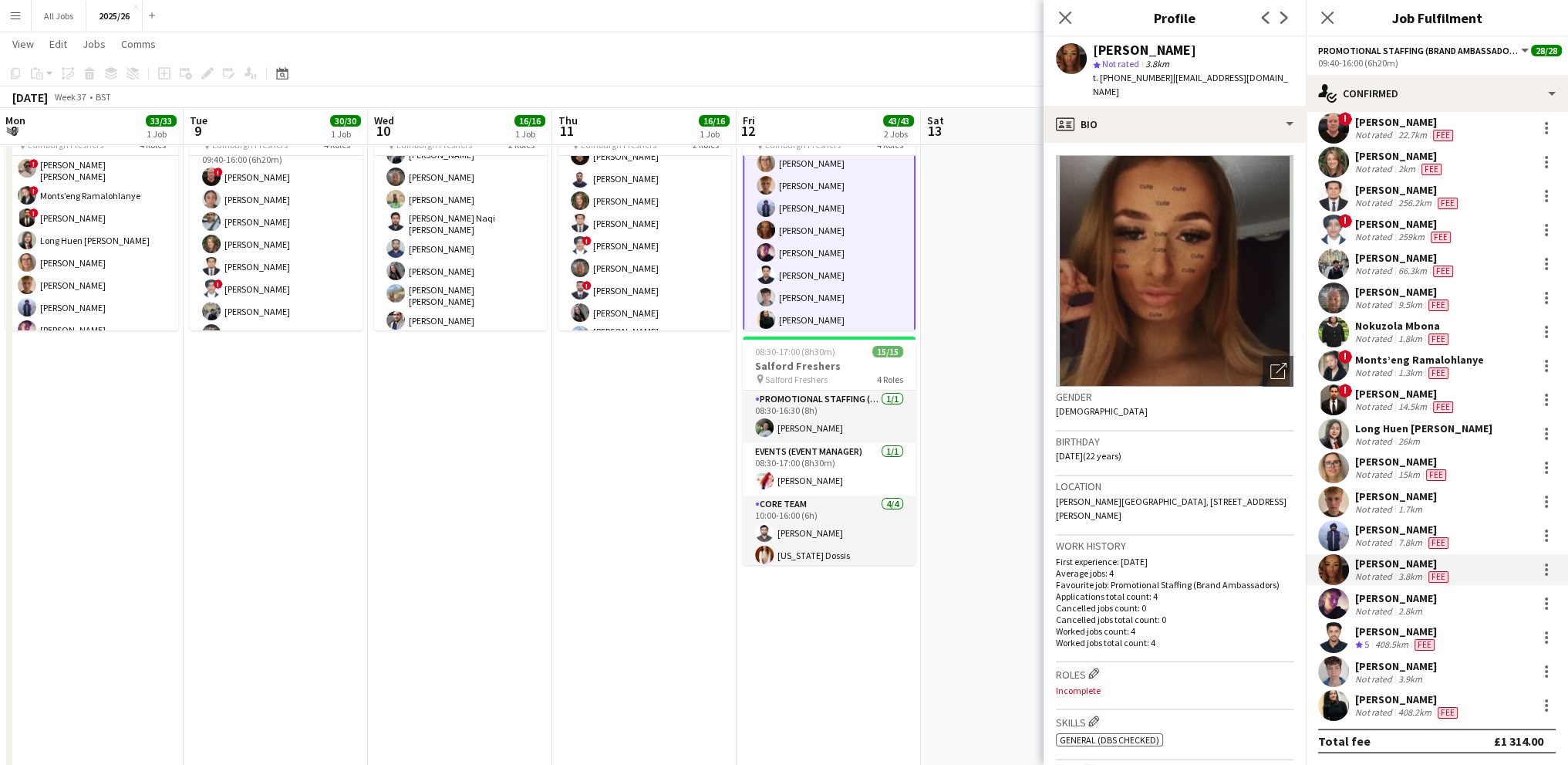
click at [1400, 592] on div "[PERSON_NAME]" at bounding box center [1396, 598] width 81 height 14
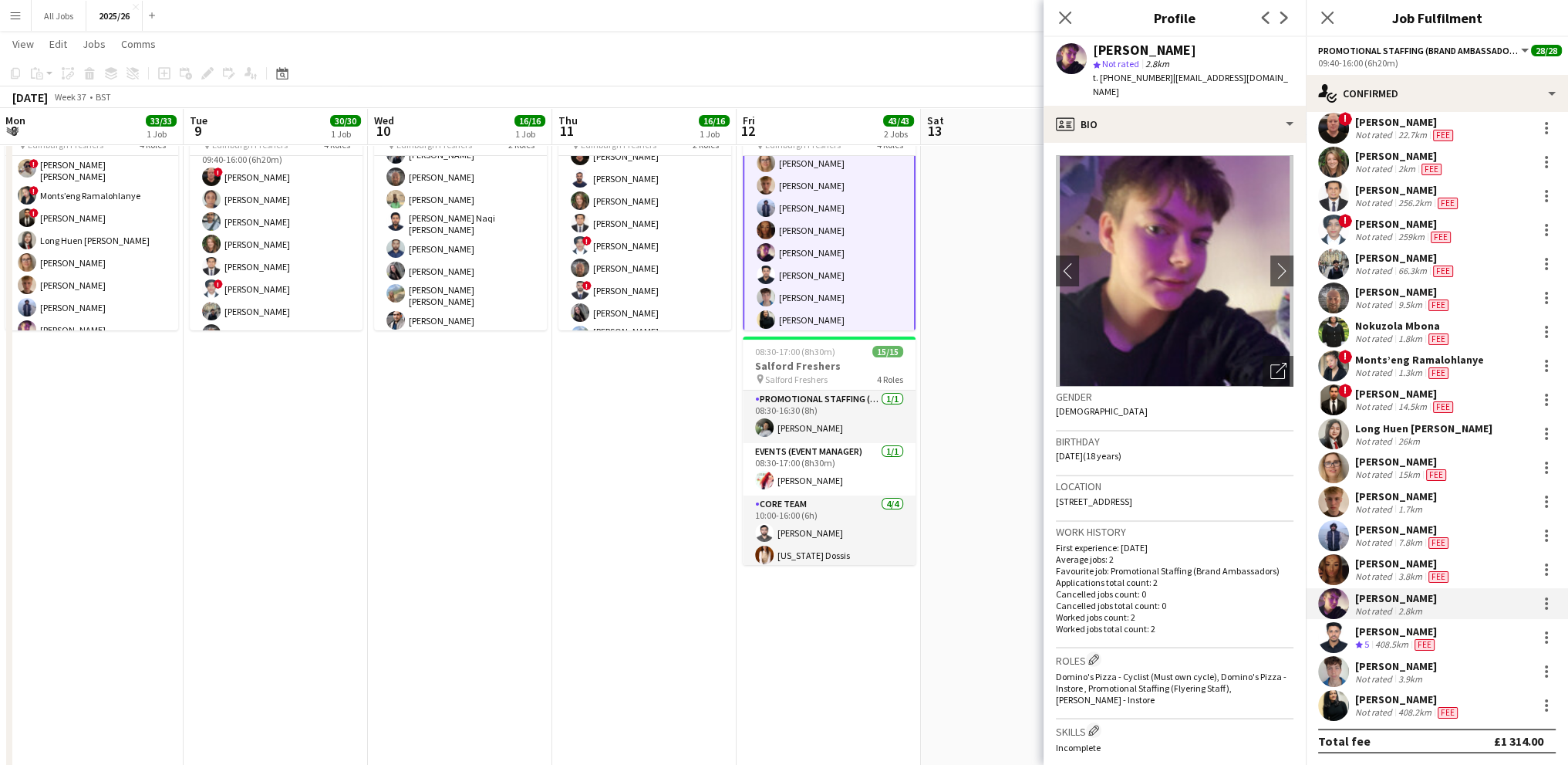
click at [1394, 625] on div "[PERSON_NAME]" at bounding box center [1396, 632] width 82 height 14
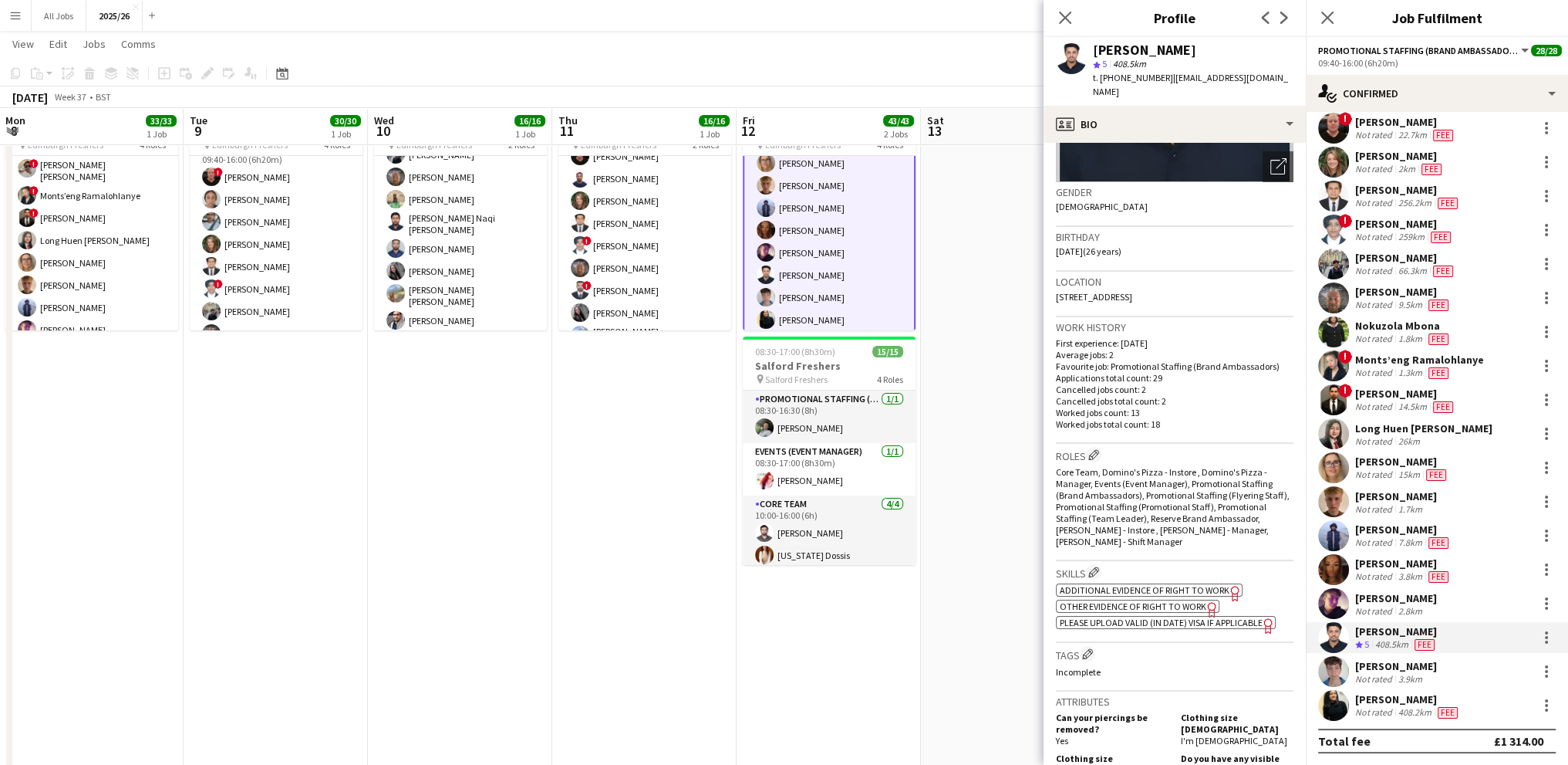
scroll to position [231, 0]
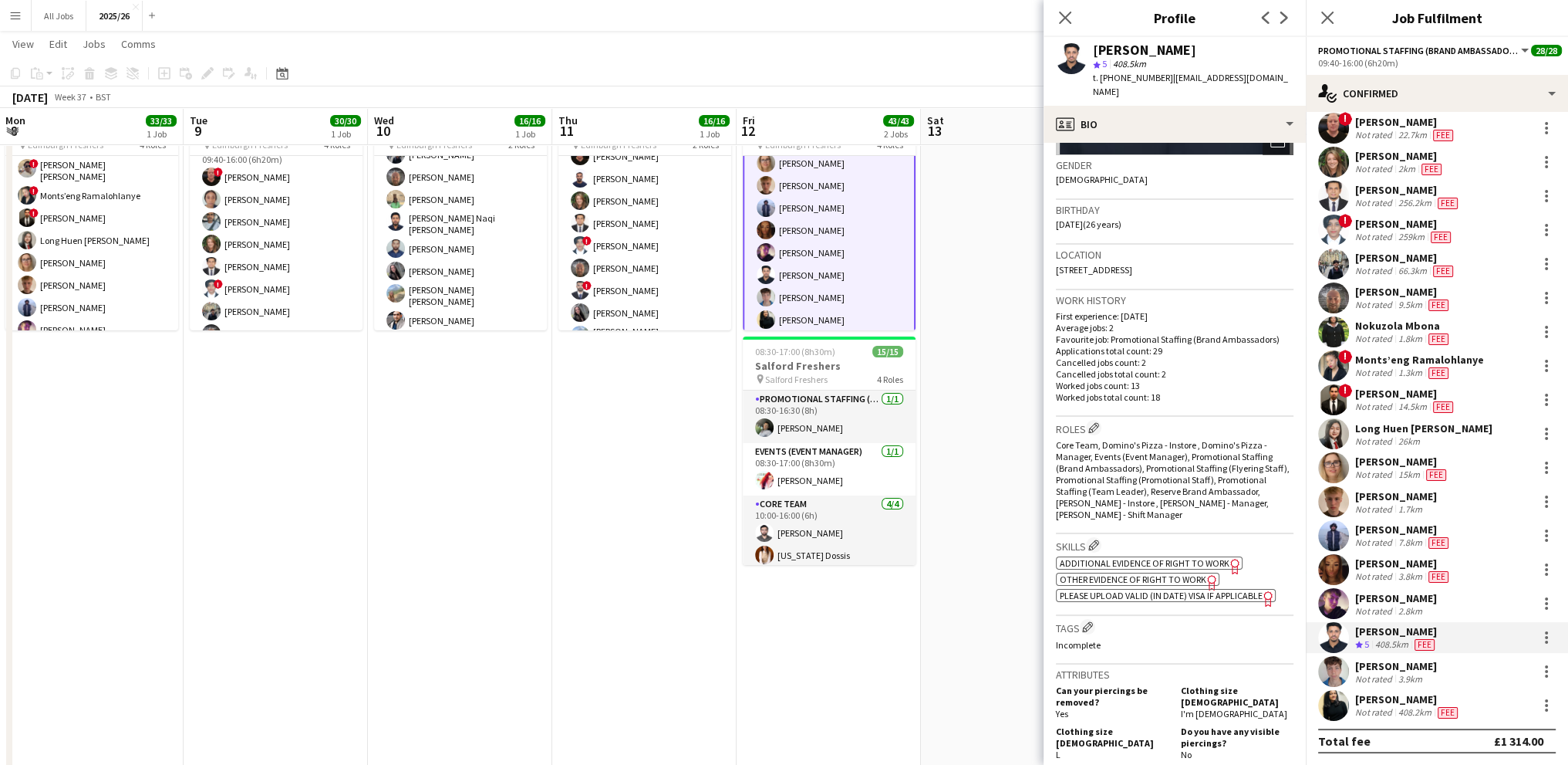
click at [1132, 579] on span "Other evidence of Right to Work" at bounding box center [1132, 579] width 146 height 11
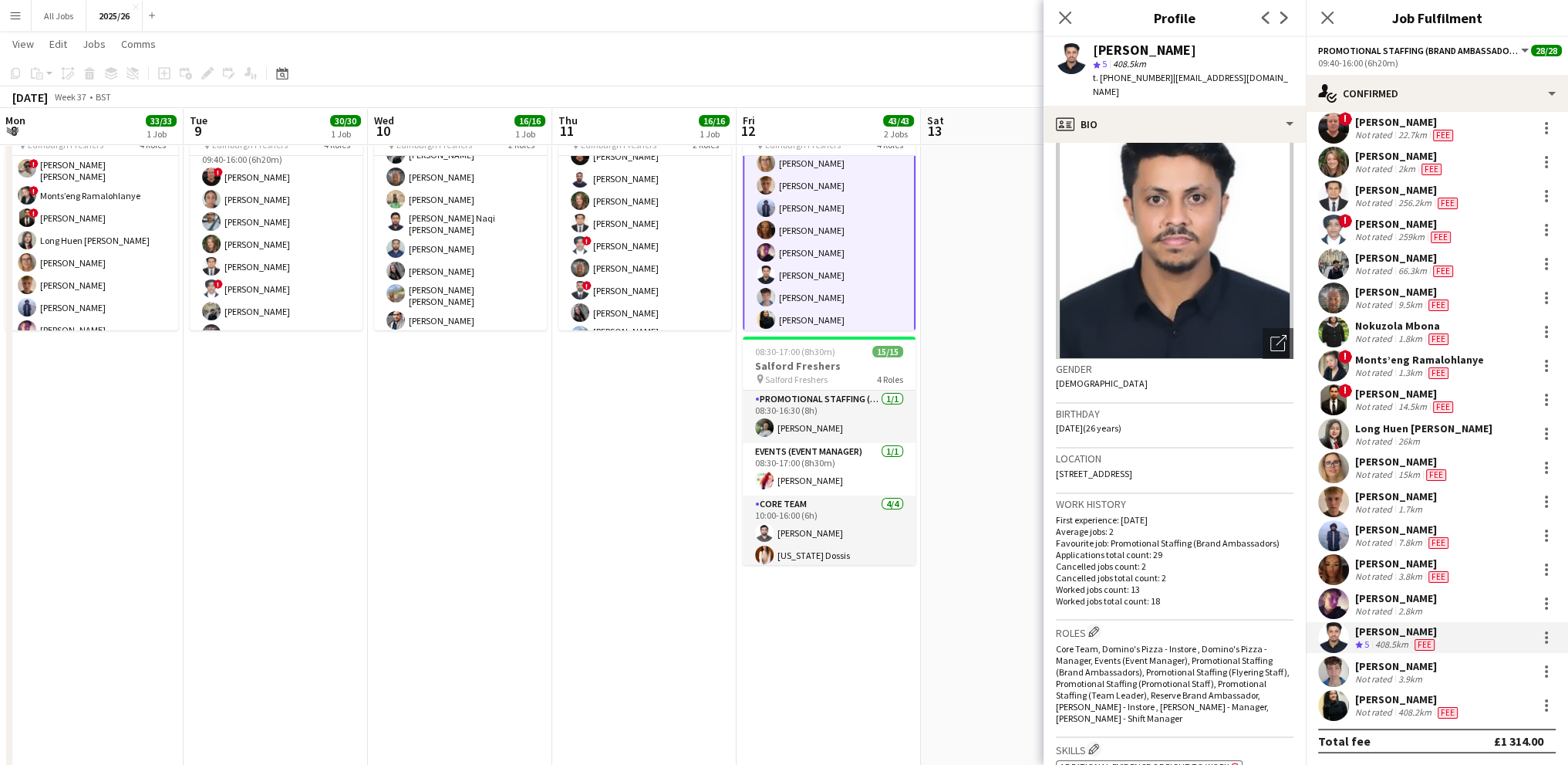
scroll to position [0, 0]
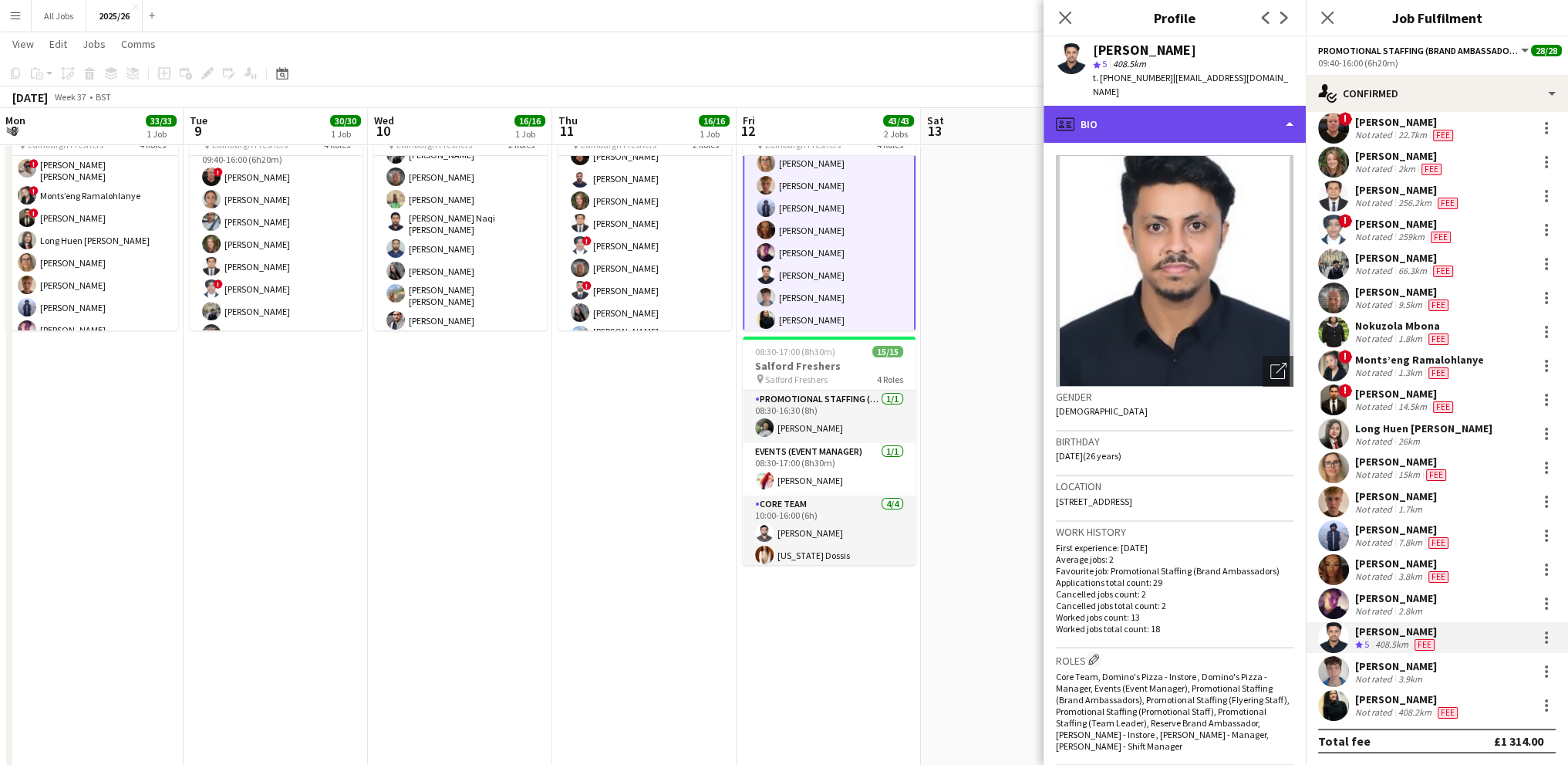
click at [1112, 116] on div "profile Bio" at bounding box center [1174, 124] width 262 height 37
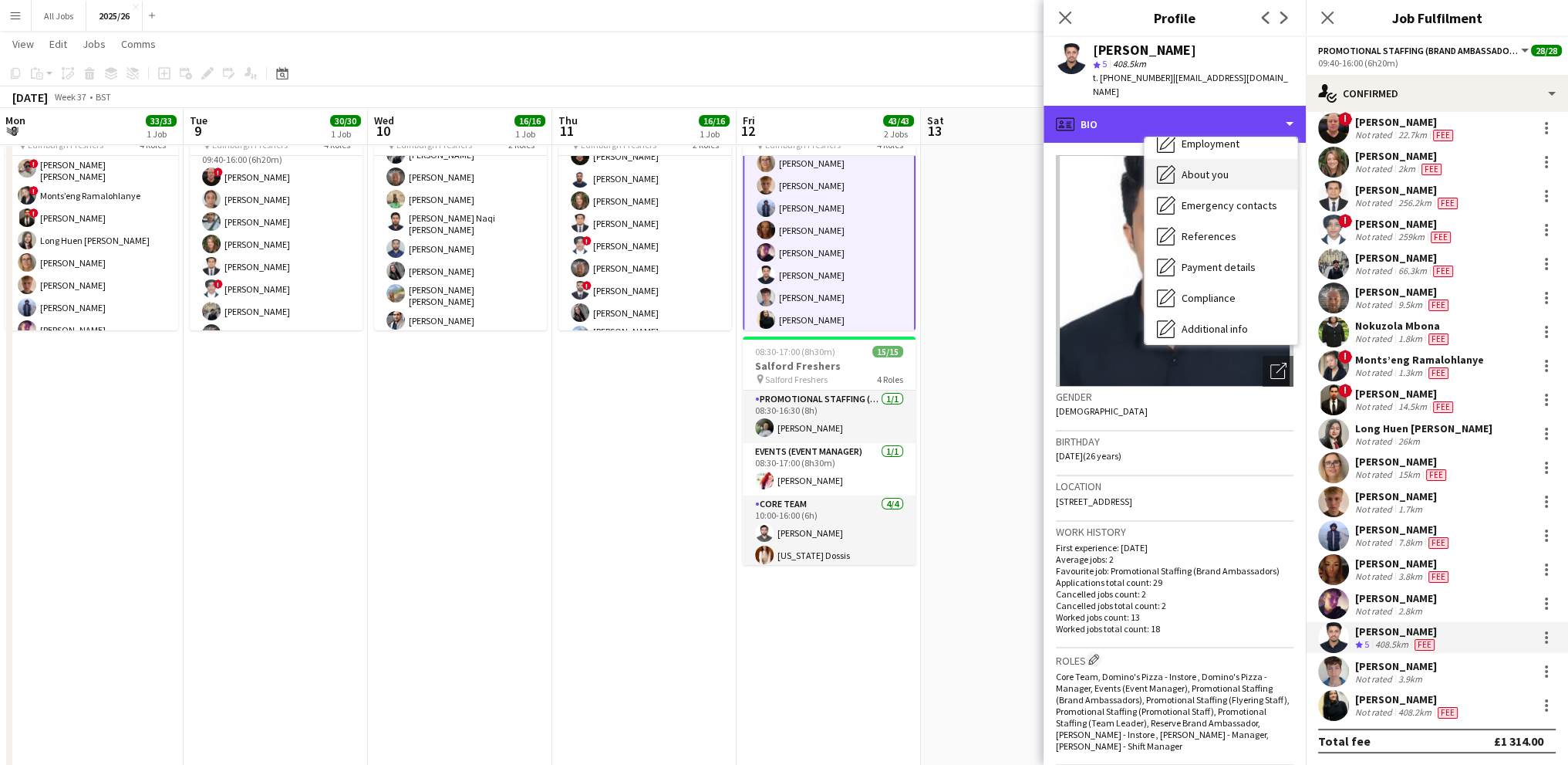
scroll to position [154, 0]
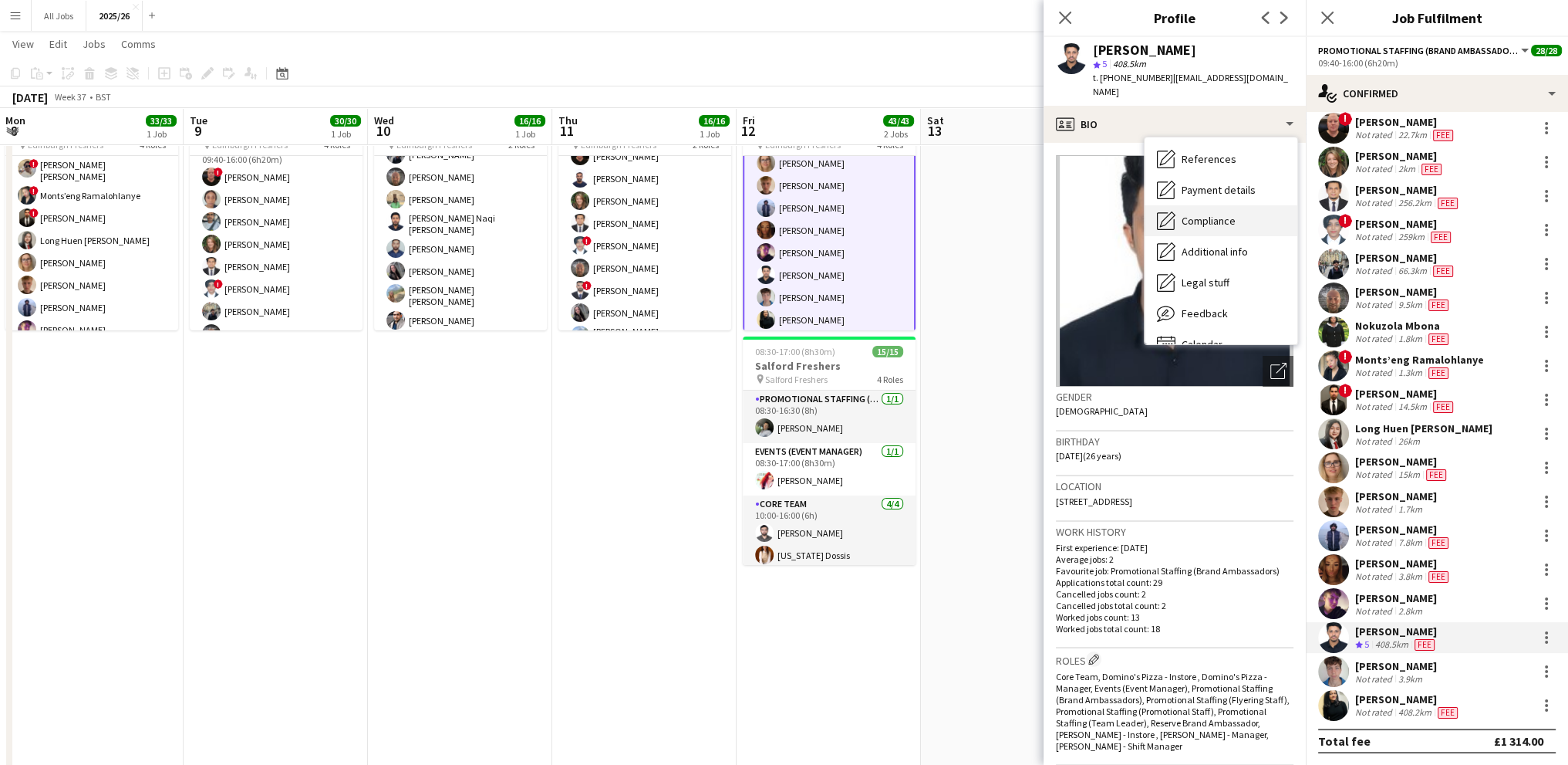
click at [1216, 214] on span "Compliance" at bounding box center [1209, 221] width 54 height 14
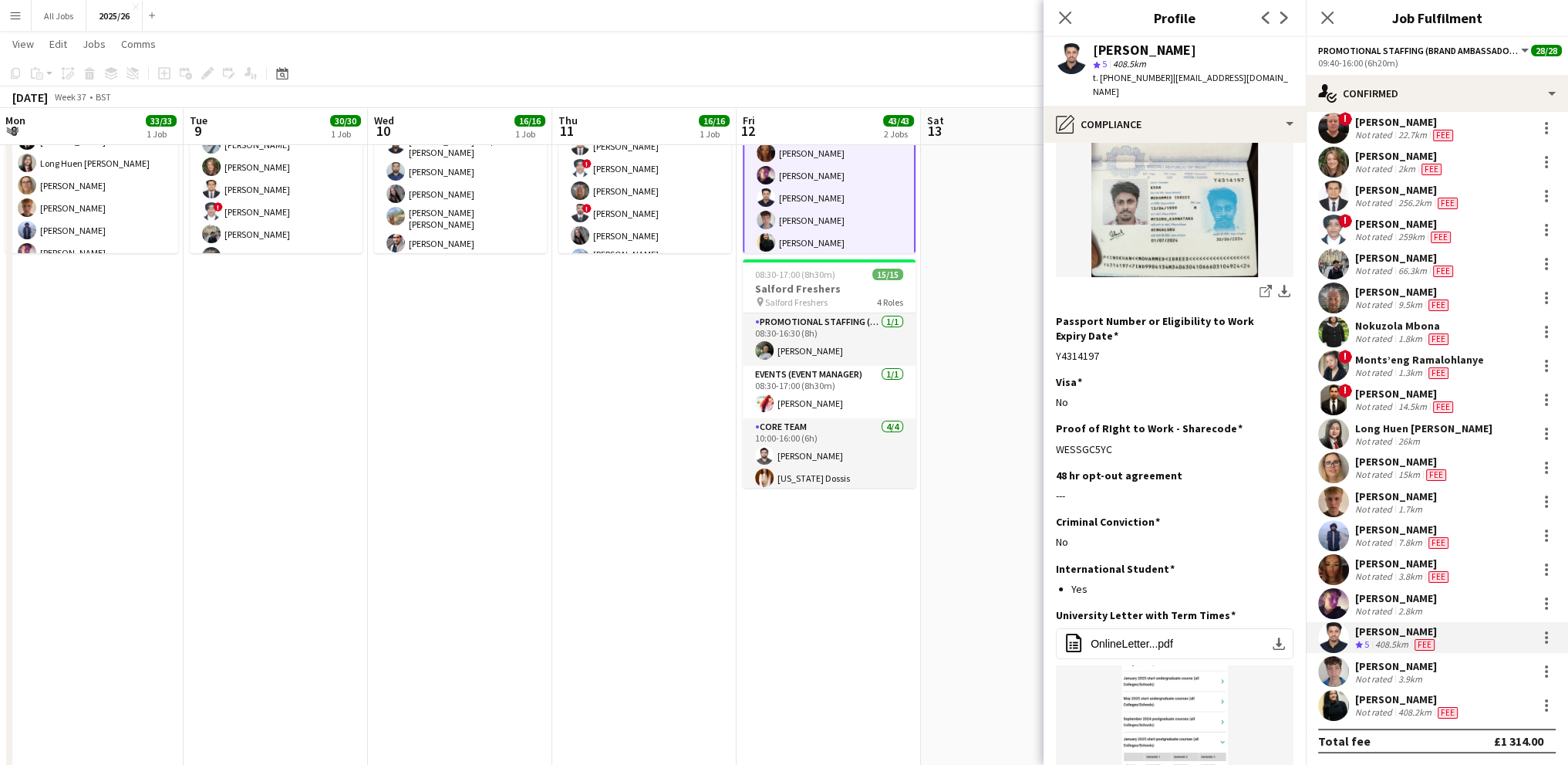
click at [1403, 666] on div "[PERSON_NAME]" at bounding box center [1396, 666] width 81 height 14
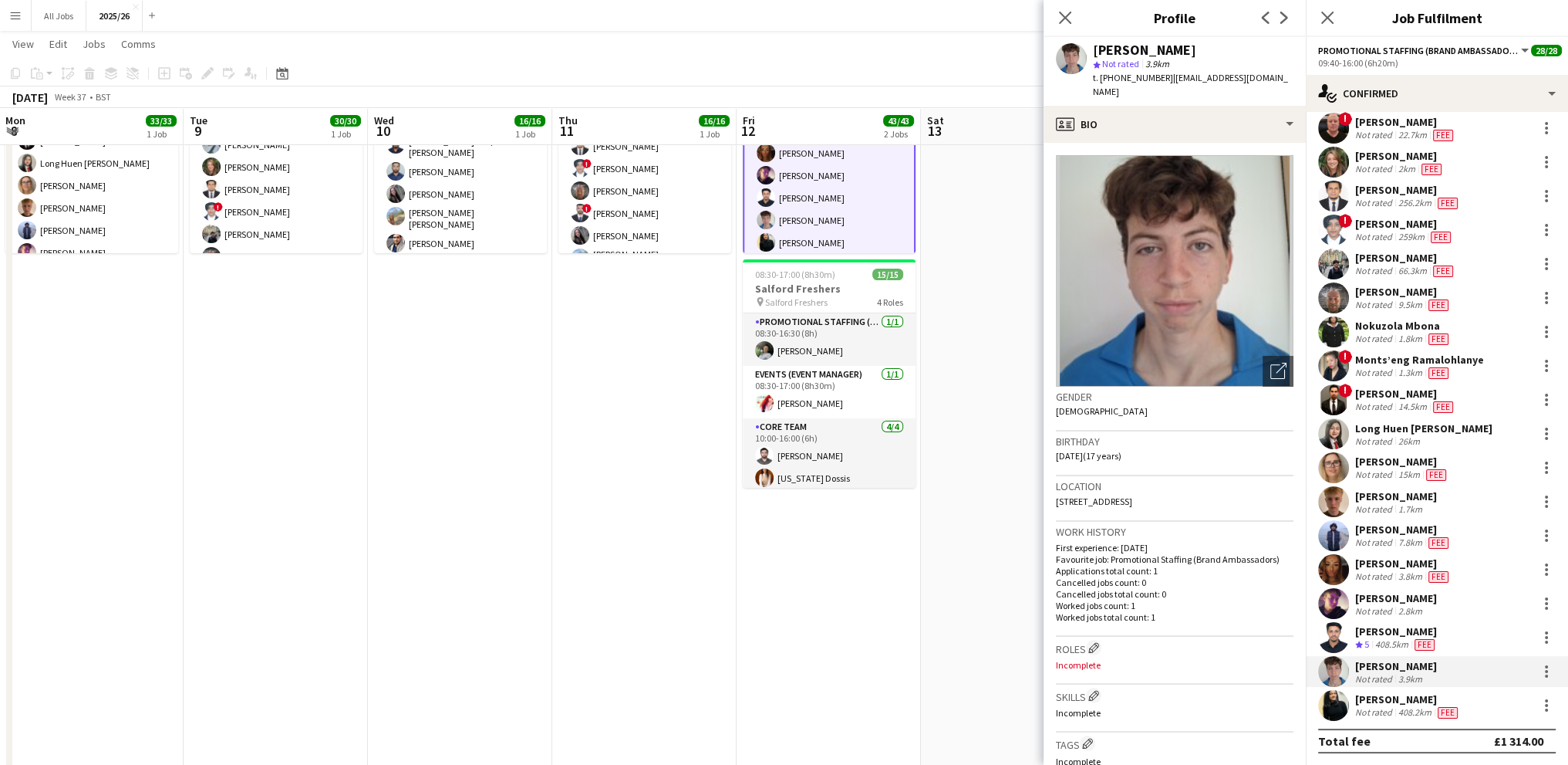
click at [1403, 703] on div "[PERSON_NAME]" at bounding box center [1408, 699] width 106 height 14
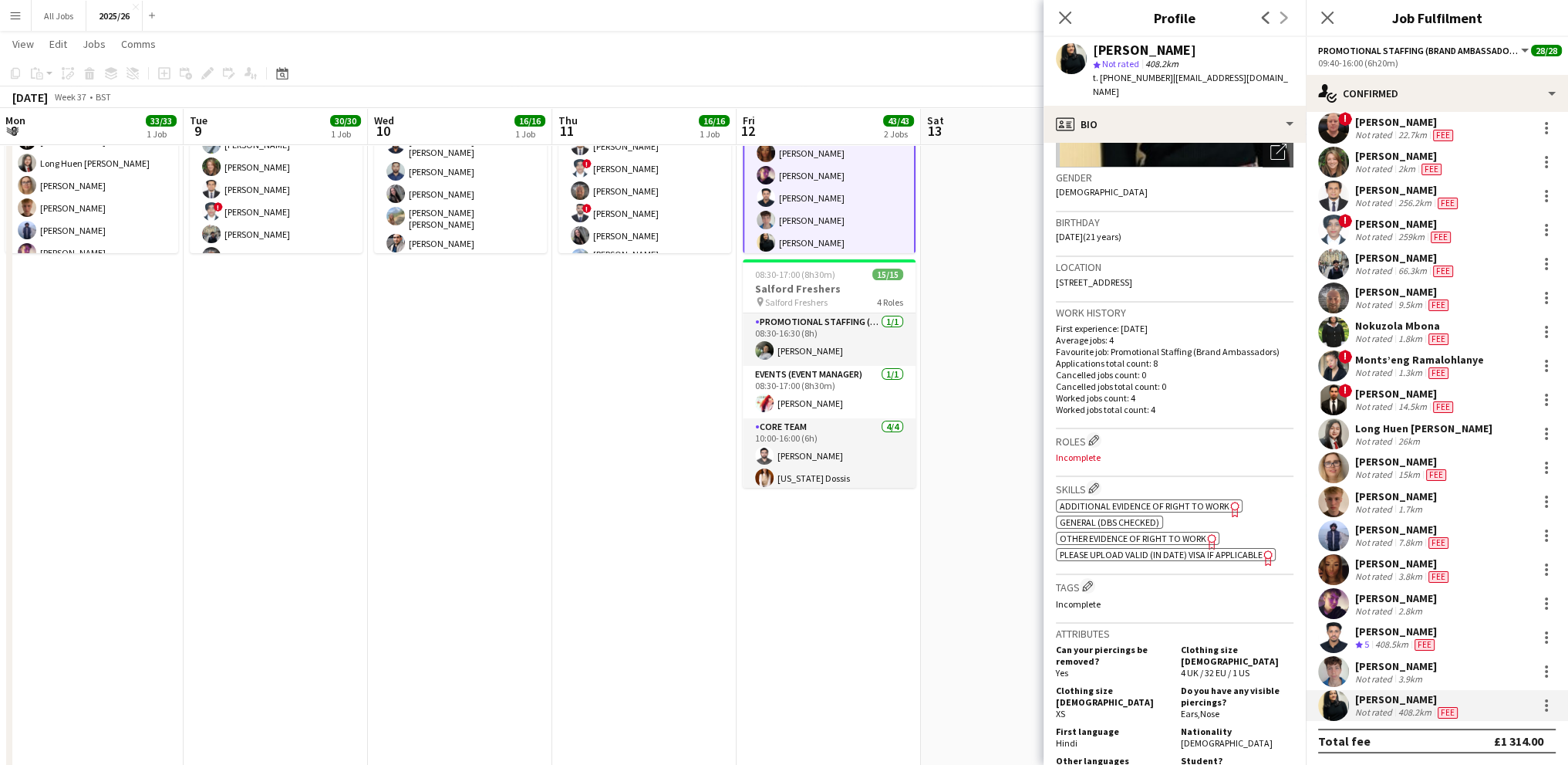
scroll to position [231, 0]
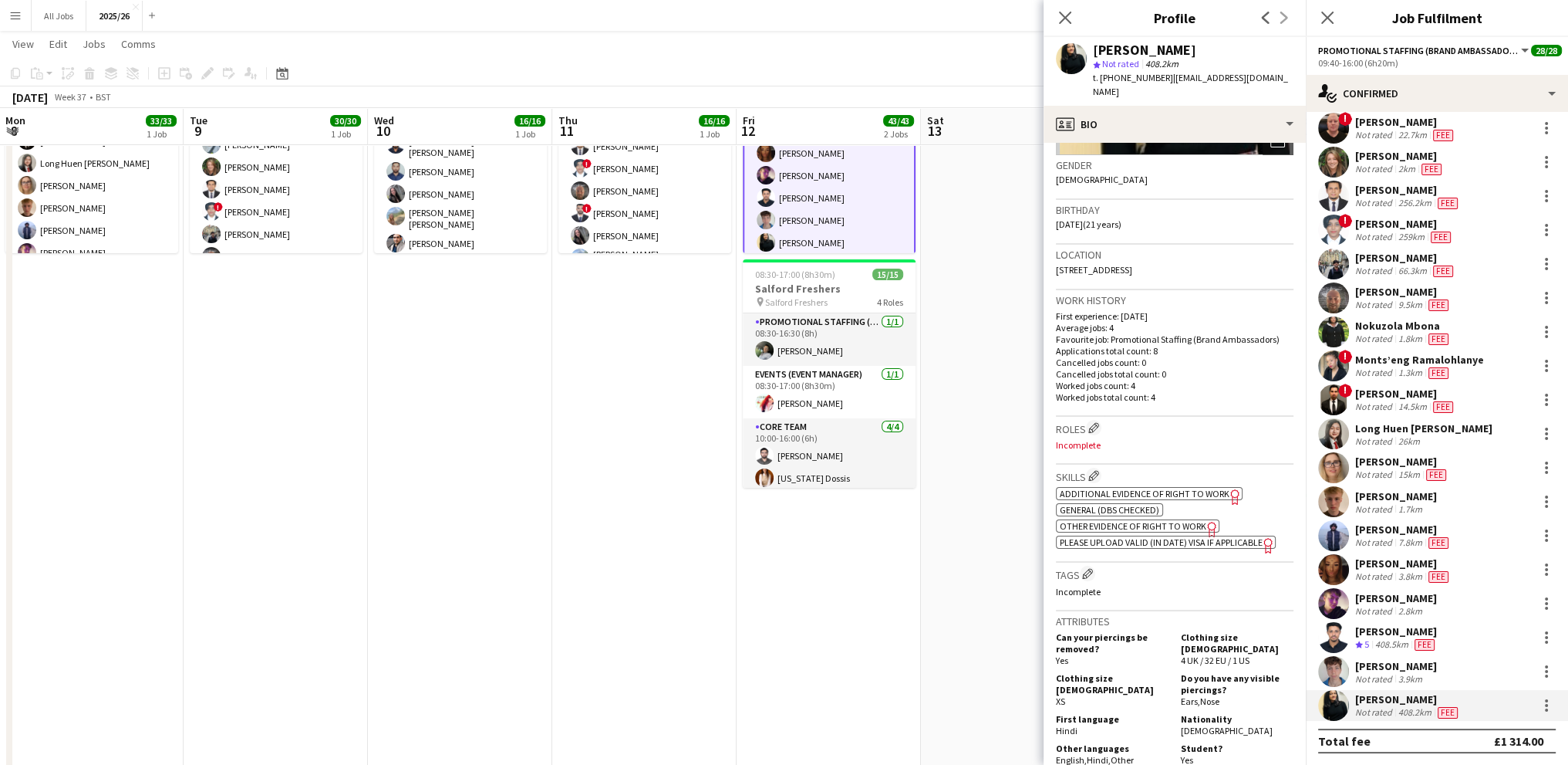
click at [1092, 520] on span "Other evidence of Right to Work" at bounding box center [1132, 525] width 146 height 11
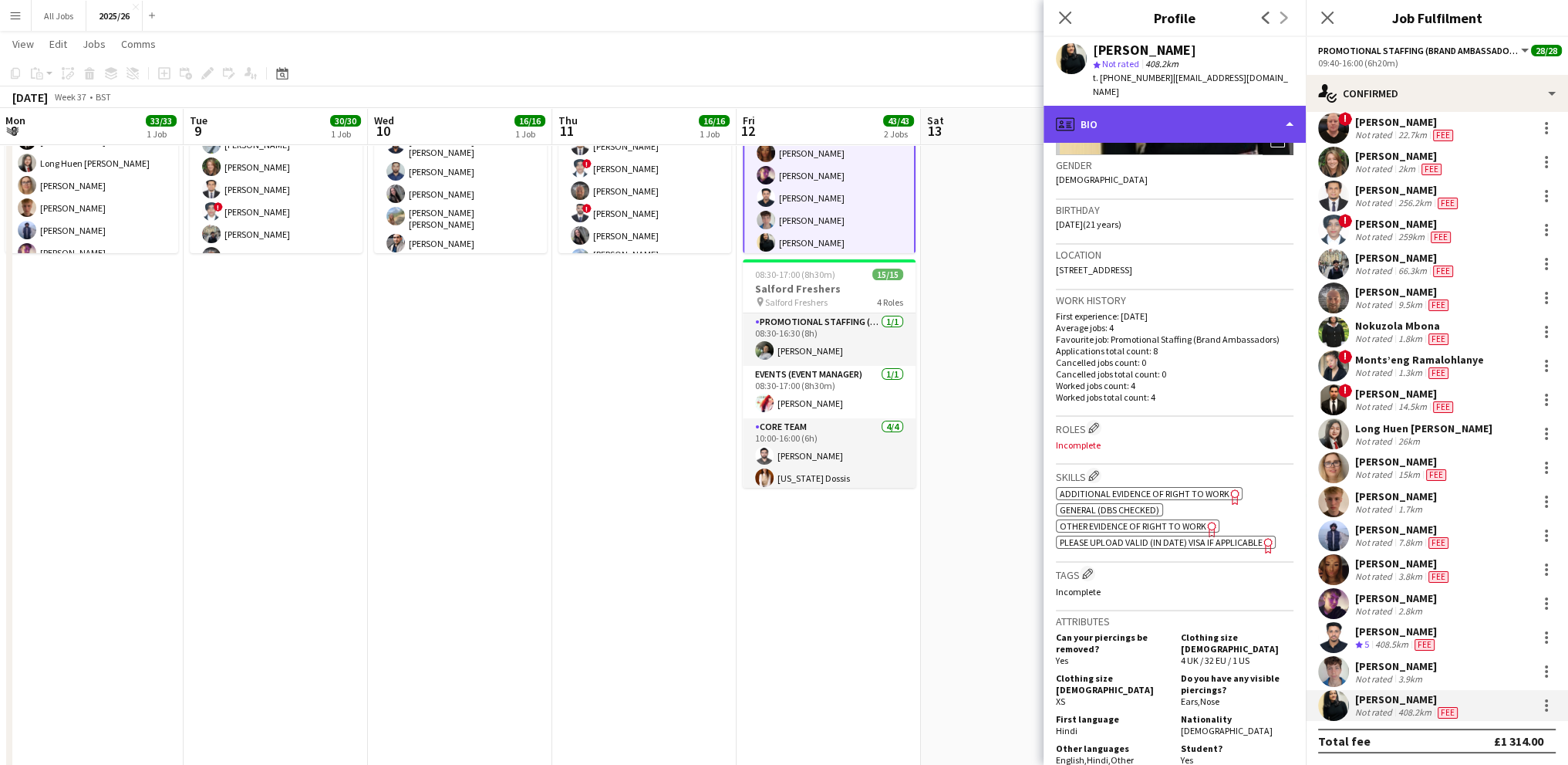
click at [1100, 106] on div "profile Bio" at bounding box center [1174, 124] width 262 height 37
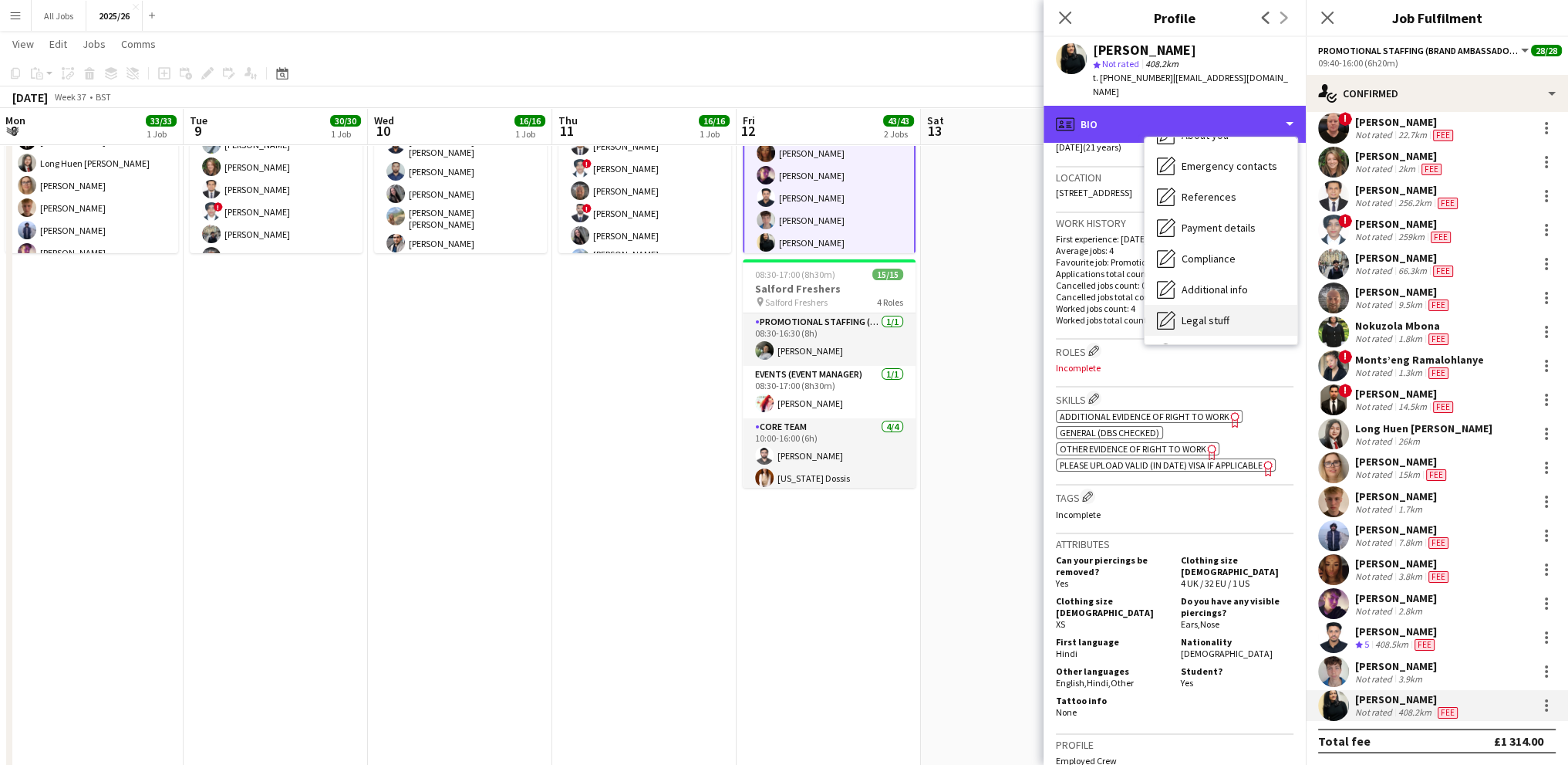
scroll to position [154, 0]
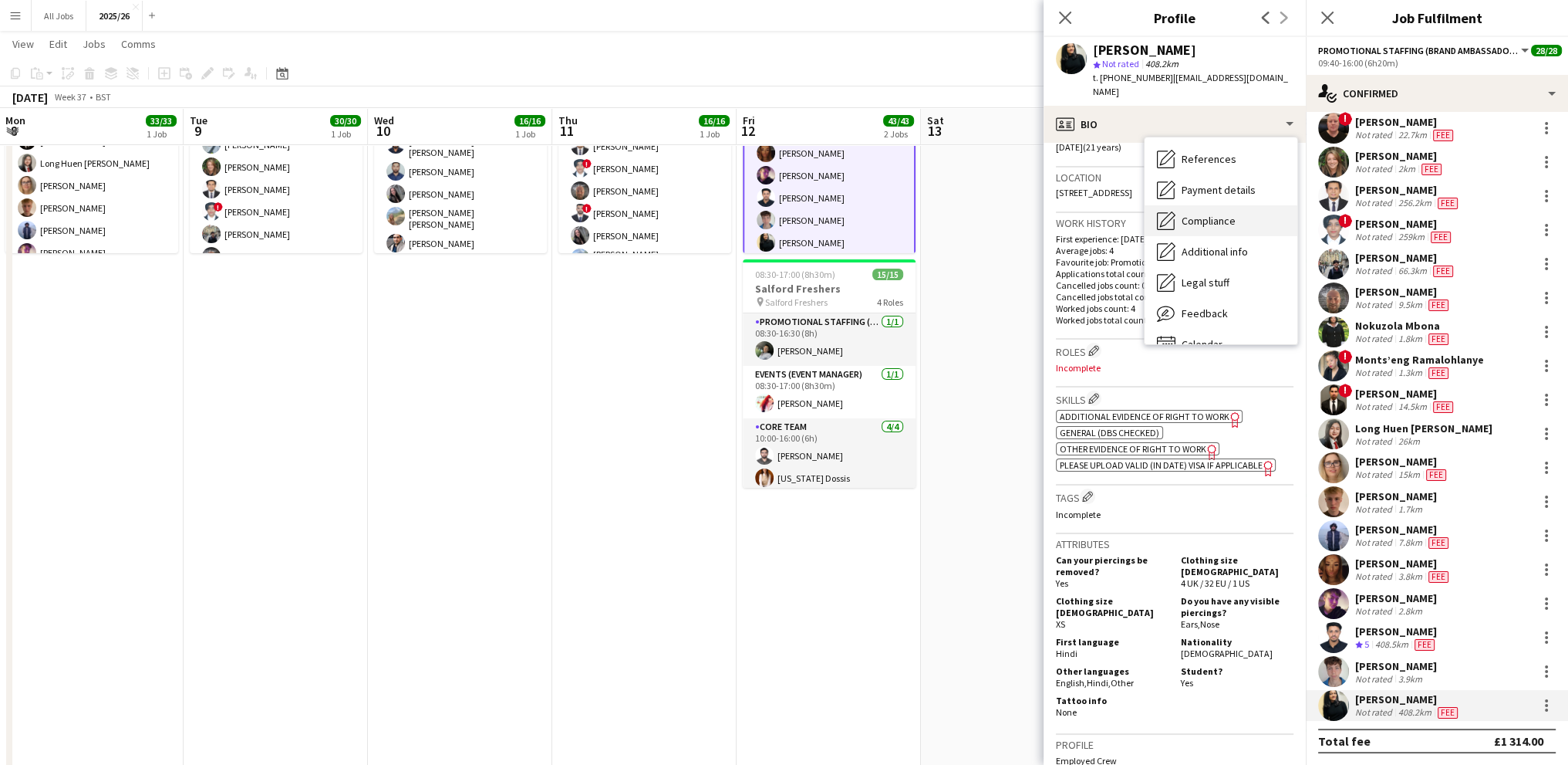
click at [1183, 219] on div "Compliance Compliance" at bounding box center [1221, 221] width 152 height 31
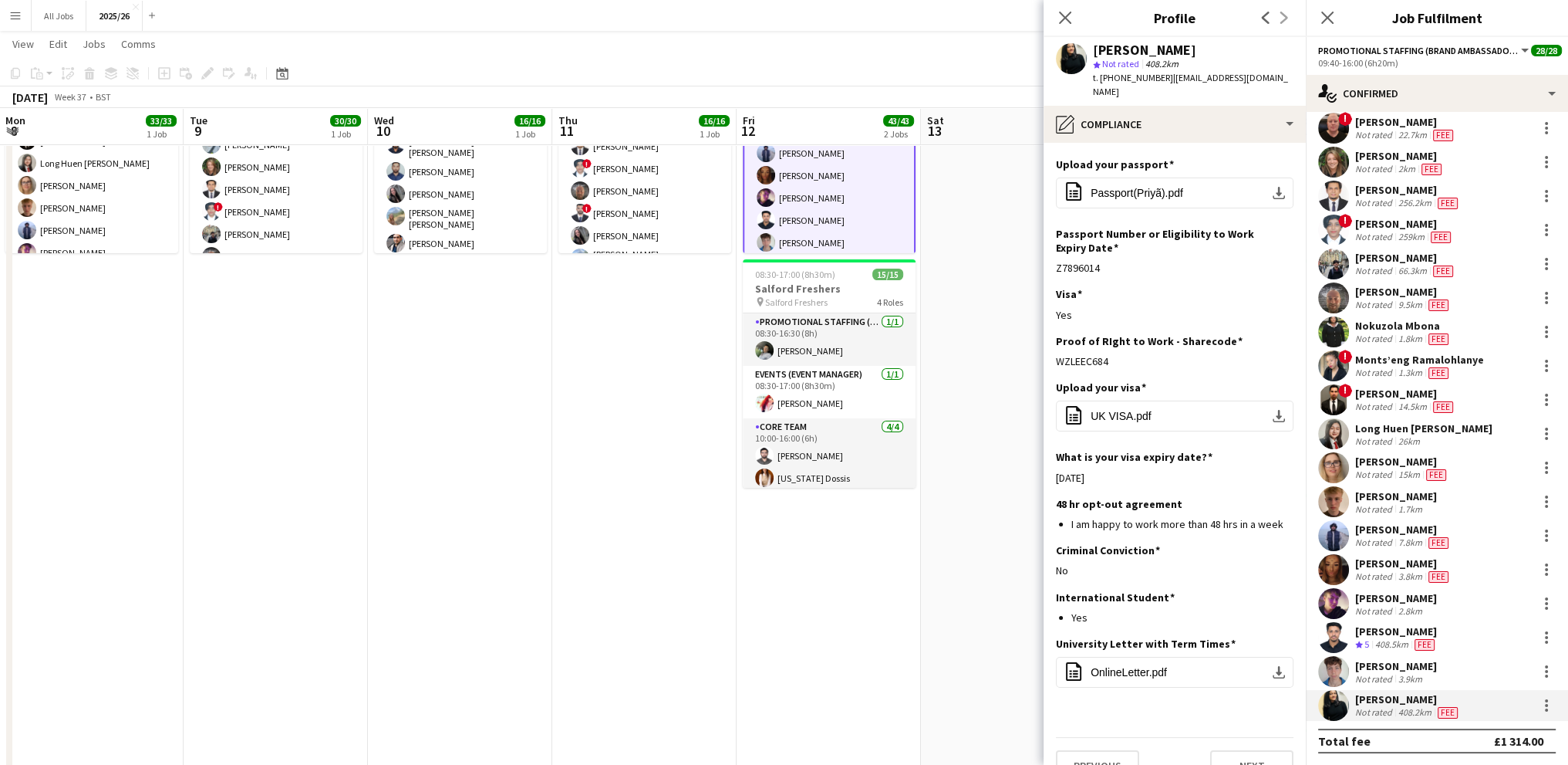
scroll to position [574, 0]
click at [817, 342] on app-card-role "Promotional Staffing (Team Leader) [DATE] 08:30-16:30 (8h) [PERSON_NAME]" at bounding box center [829, 340] width 173 height 53
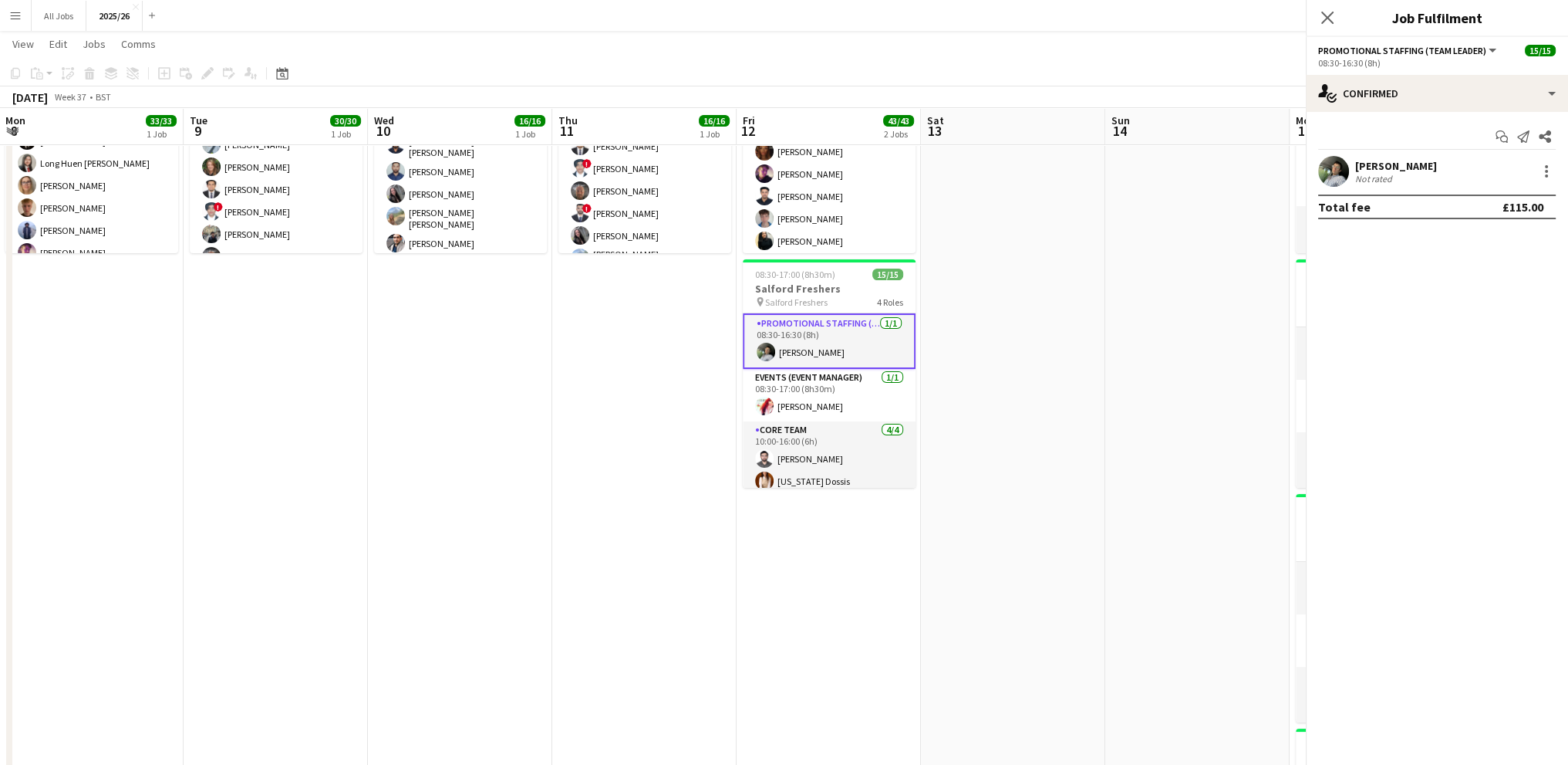
scroll to position [572, 0]
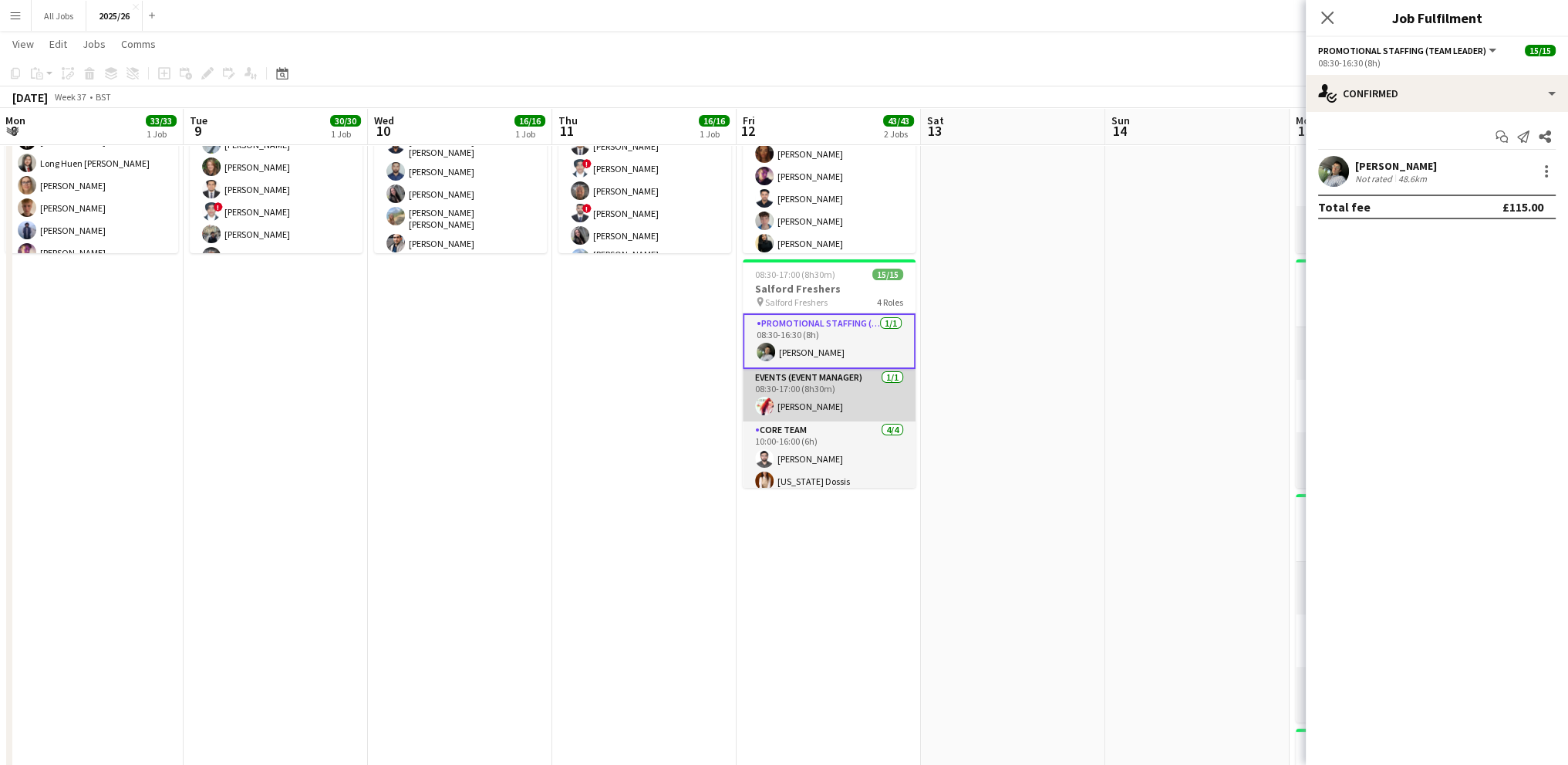
click at [783, 394] on app-card-role "Events (Event Manager) [DATE] 08:30-17:00 (8h30m) [PERSON_NAME]" at bounding box center [829, 395] width 173 height 53
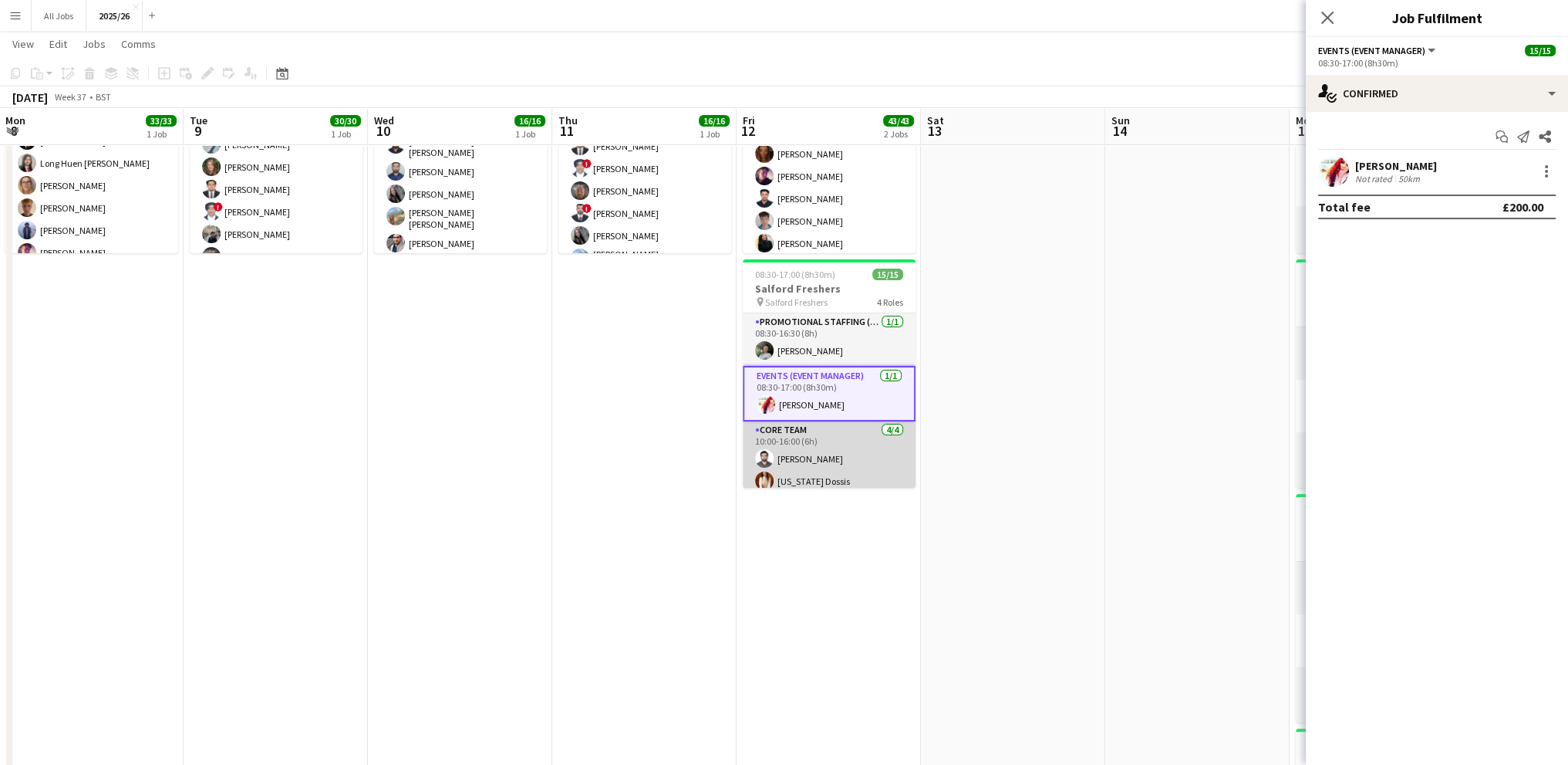
click at [798, 437] on app-card-role "Core Team [DATE] 10:00-16:00 (6h) [PERSON_NAME] [US_STATE] Dossis [PERSON_NAME]…" at bounding box center [829, 481] width 173 height 120
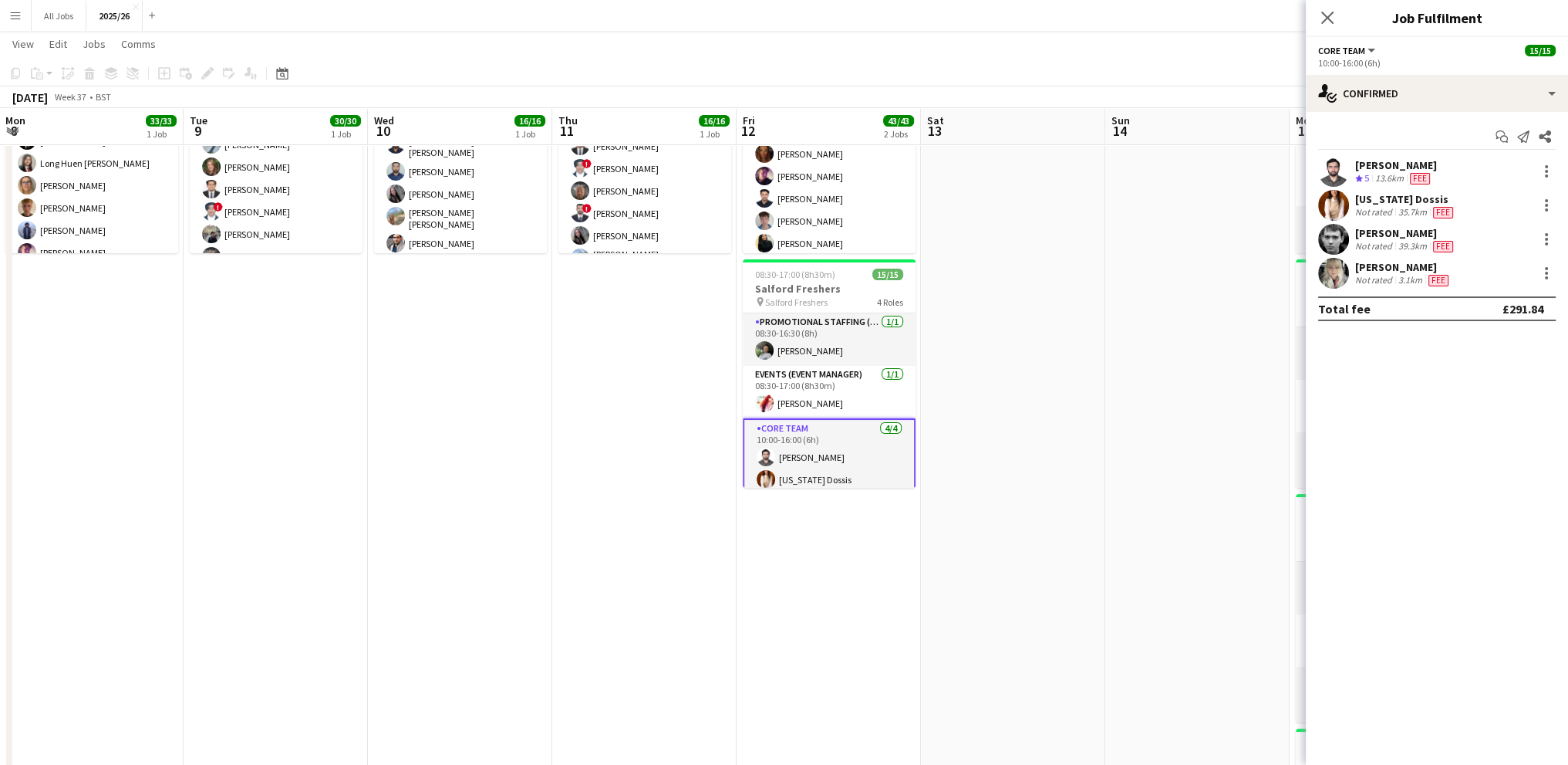
click at [1383, 175] on div "13.6km" at bounding box center [1389, 178] width 35 height 13
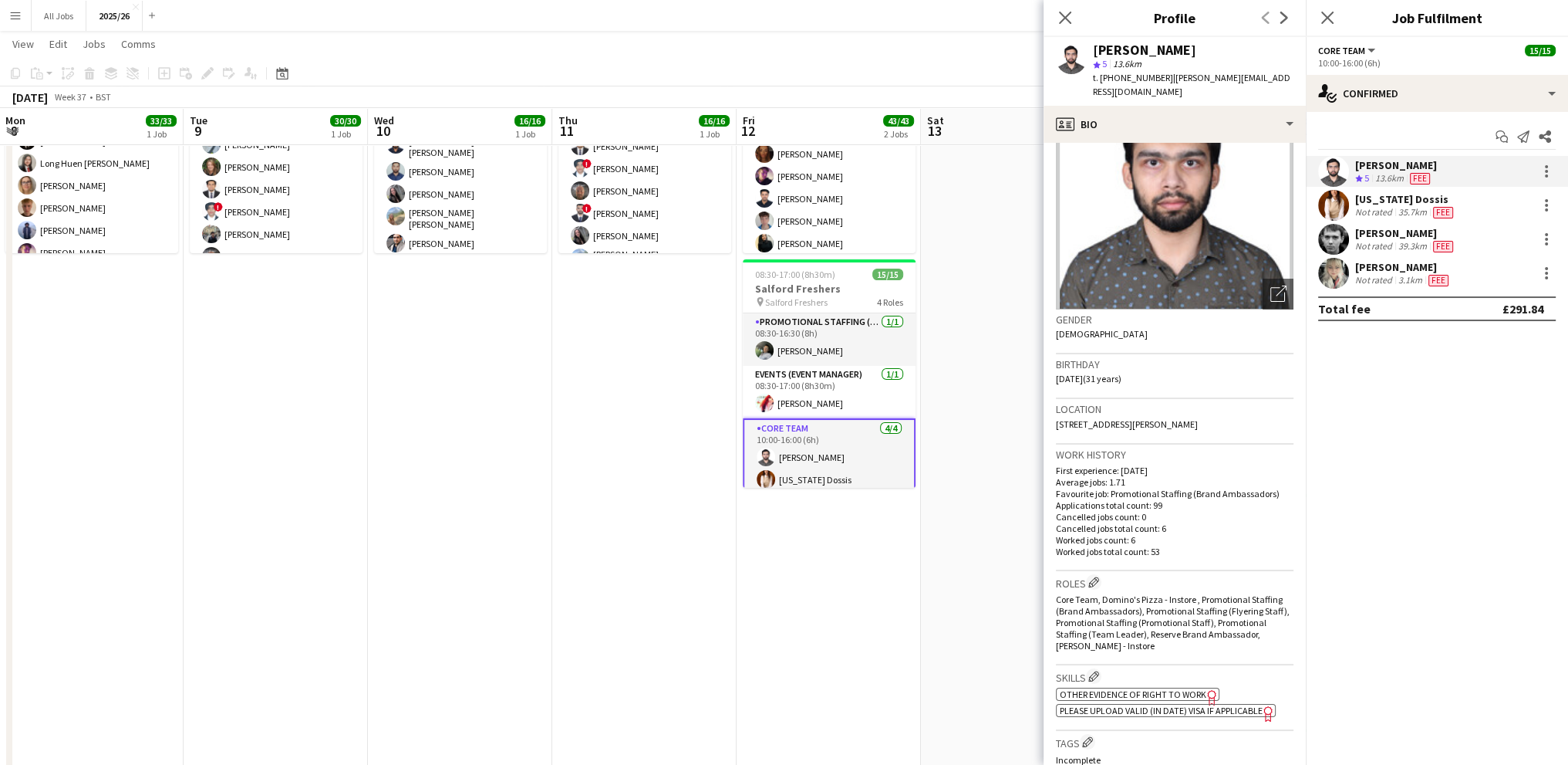
scroll to position [154, 0]
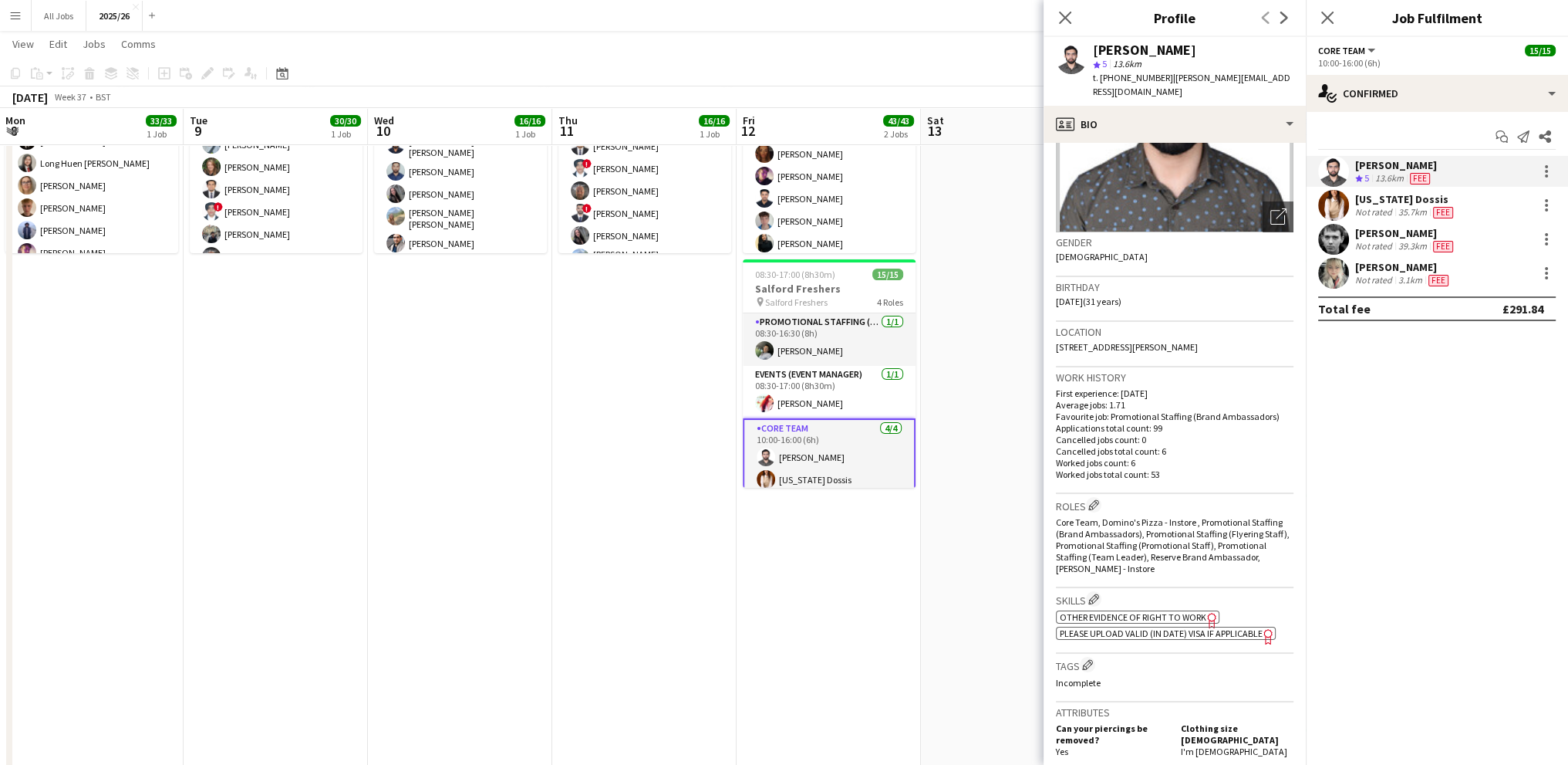
click at [1135, 611] on span "Other evidence of Right to Work" at bounding box center [1132, 616] width 146 height 11
click at [1400, 201] on div "[US_STATE] Dossis" at bounding box center [1405, 199] width 101 height 14
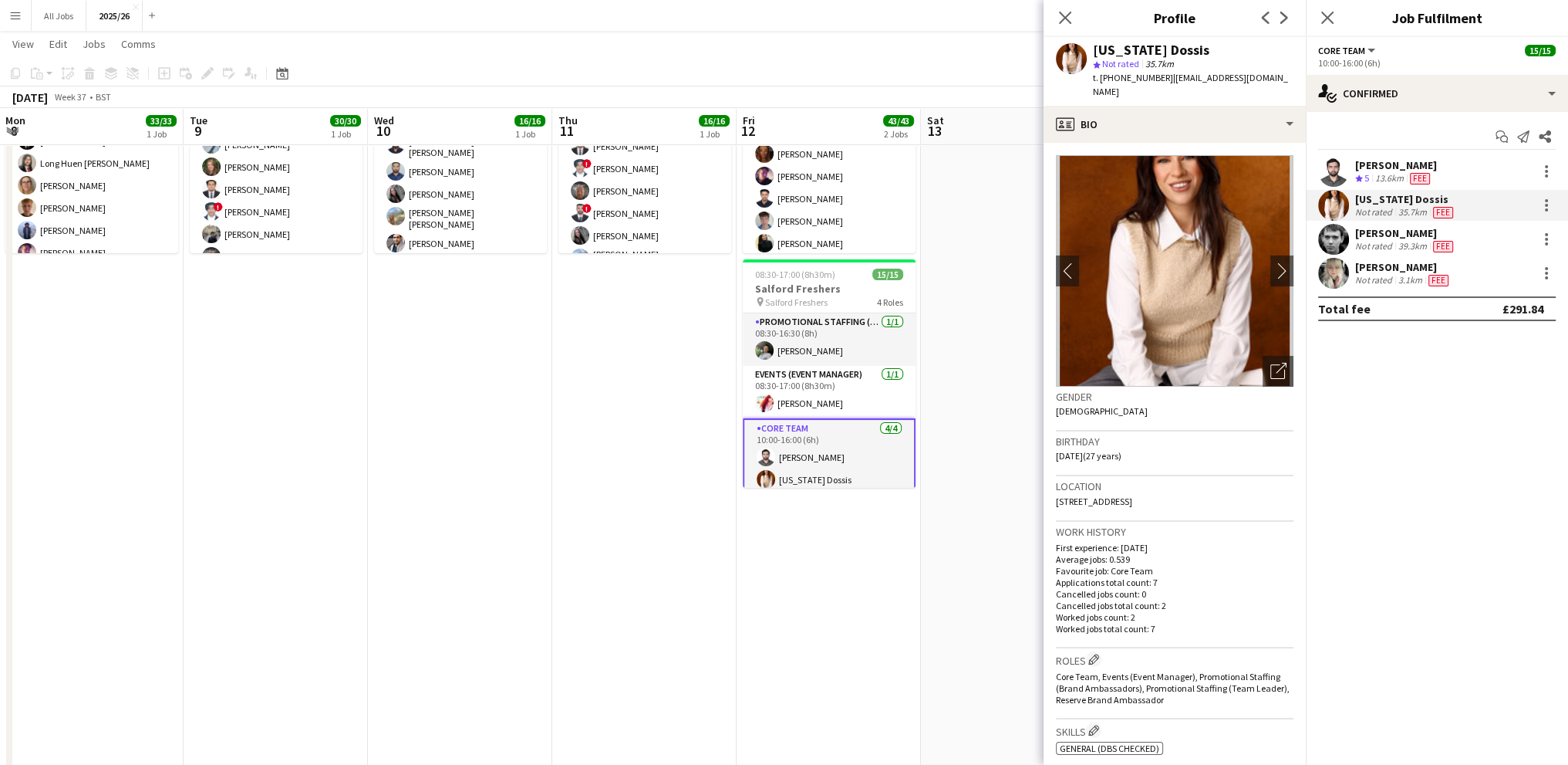
click at [1402, 219] on div "[US_STATE] Dossis Not rated 35.7km Fee" at bounding box center [1436, 205] width 262 height 31
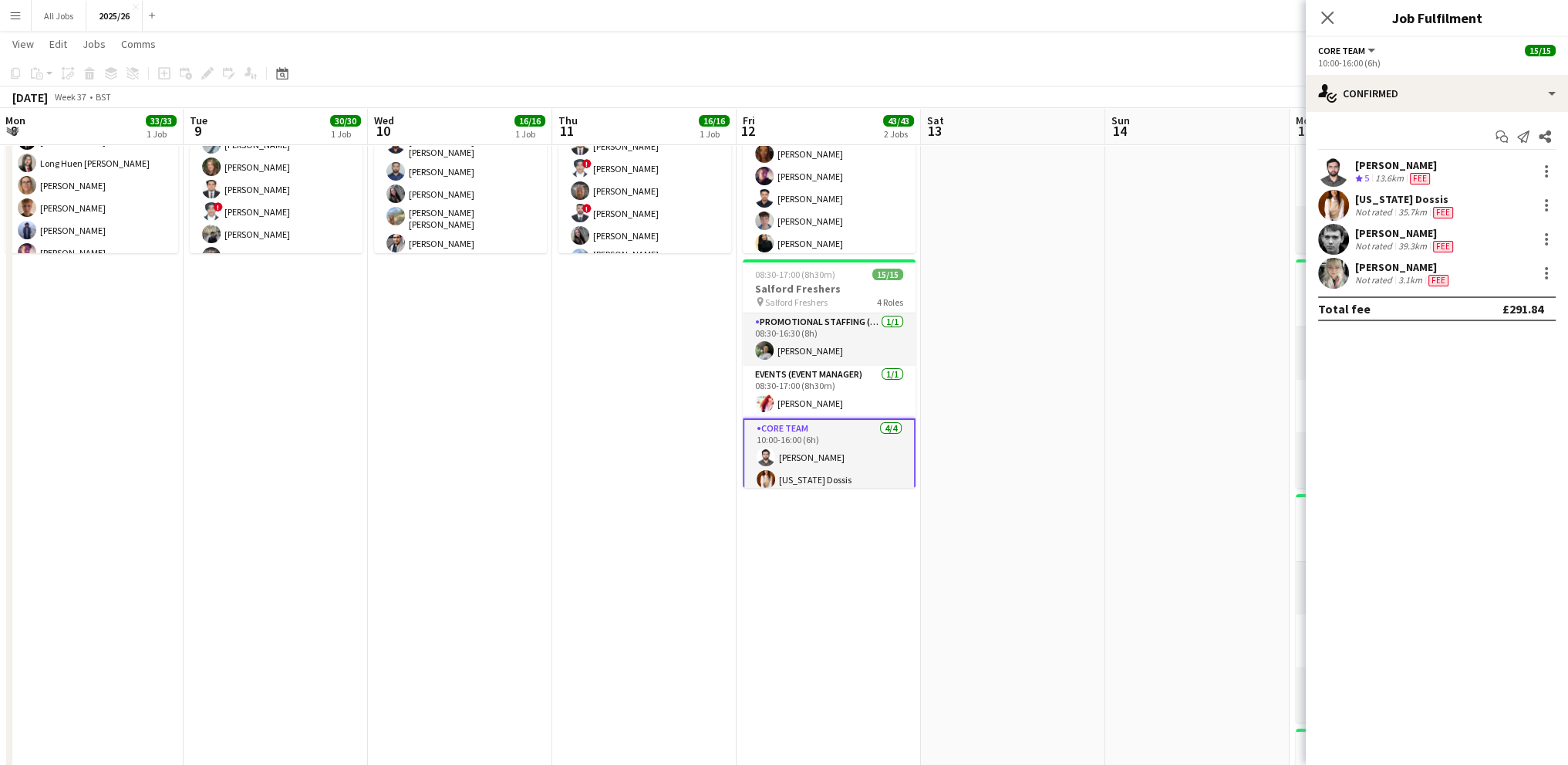
click at [1401, 233] on div "[PERSON_NAME]" at bounding box center [1405, 233] width 101 height 14
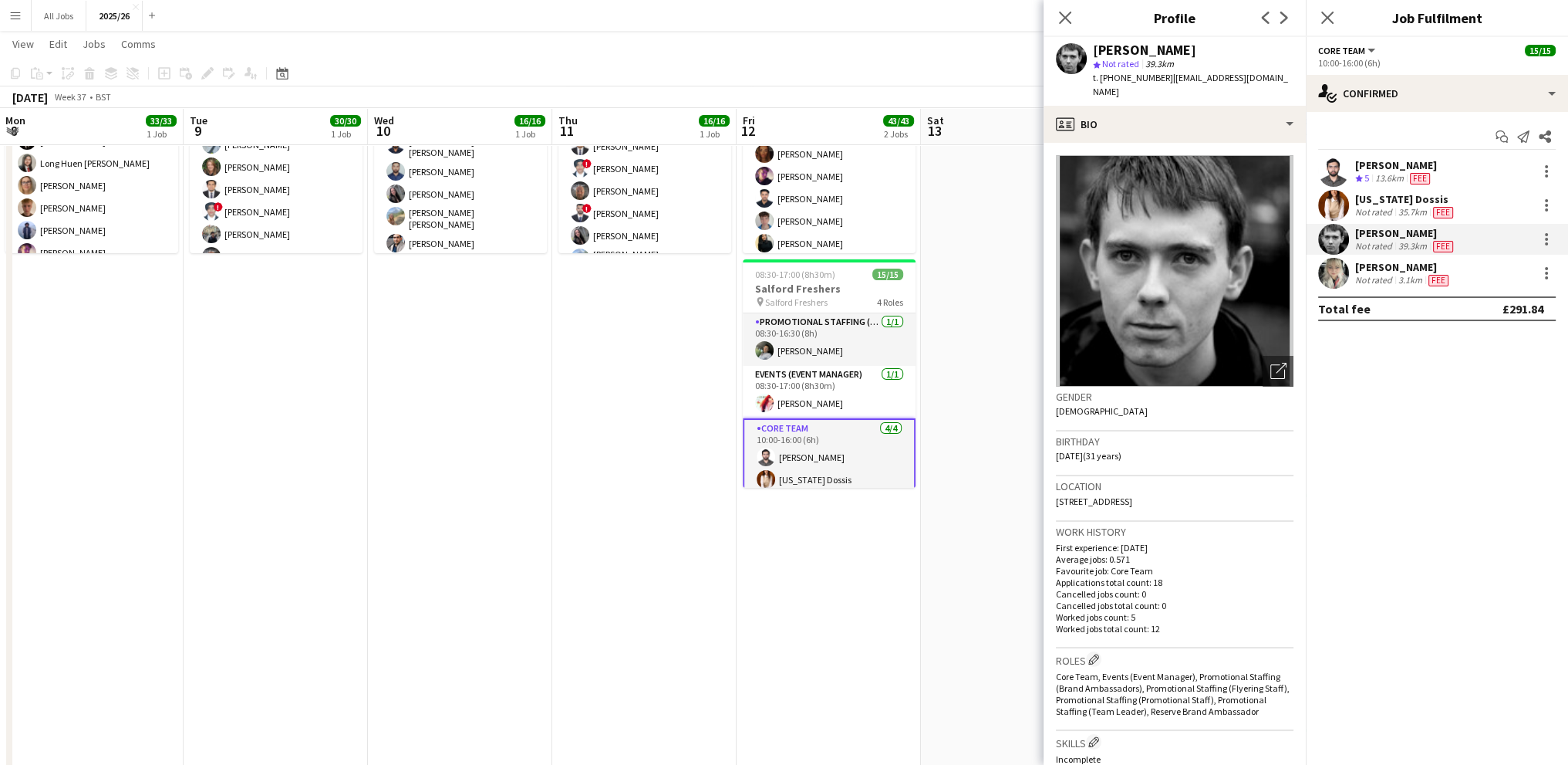
click at [1393, 271] on div "[PERSON_NAME]" at bounding box center [1403, 267] width 96 height 14
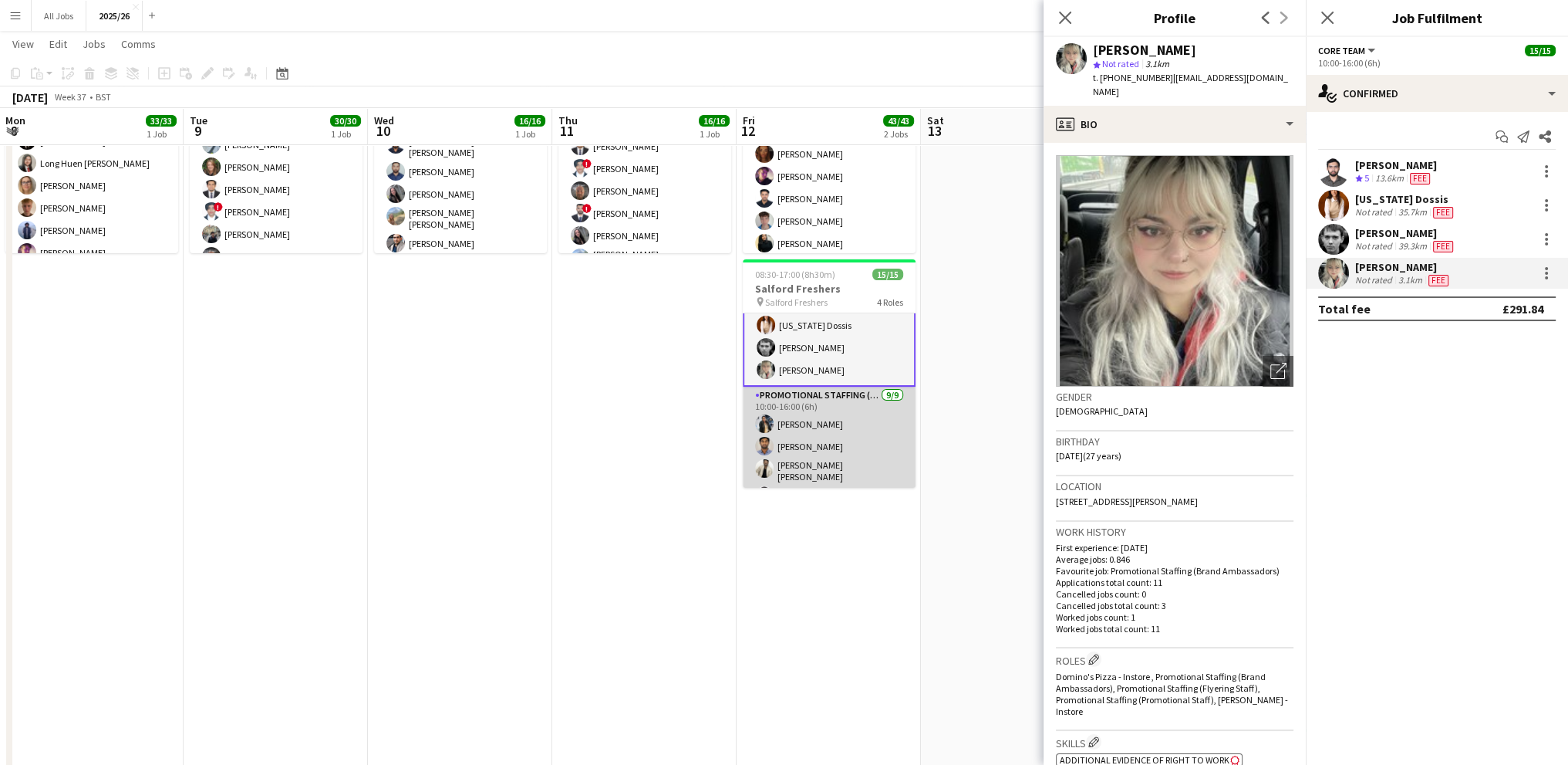
click at [816, 400] on app-card-role "Promotional Staffing (Brand Ambassadors) [DATE] 10:00-16:00 (6h) [PERSON_NAME] …" at bounding box center [829, 504] width 173 height 237
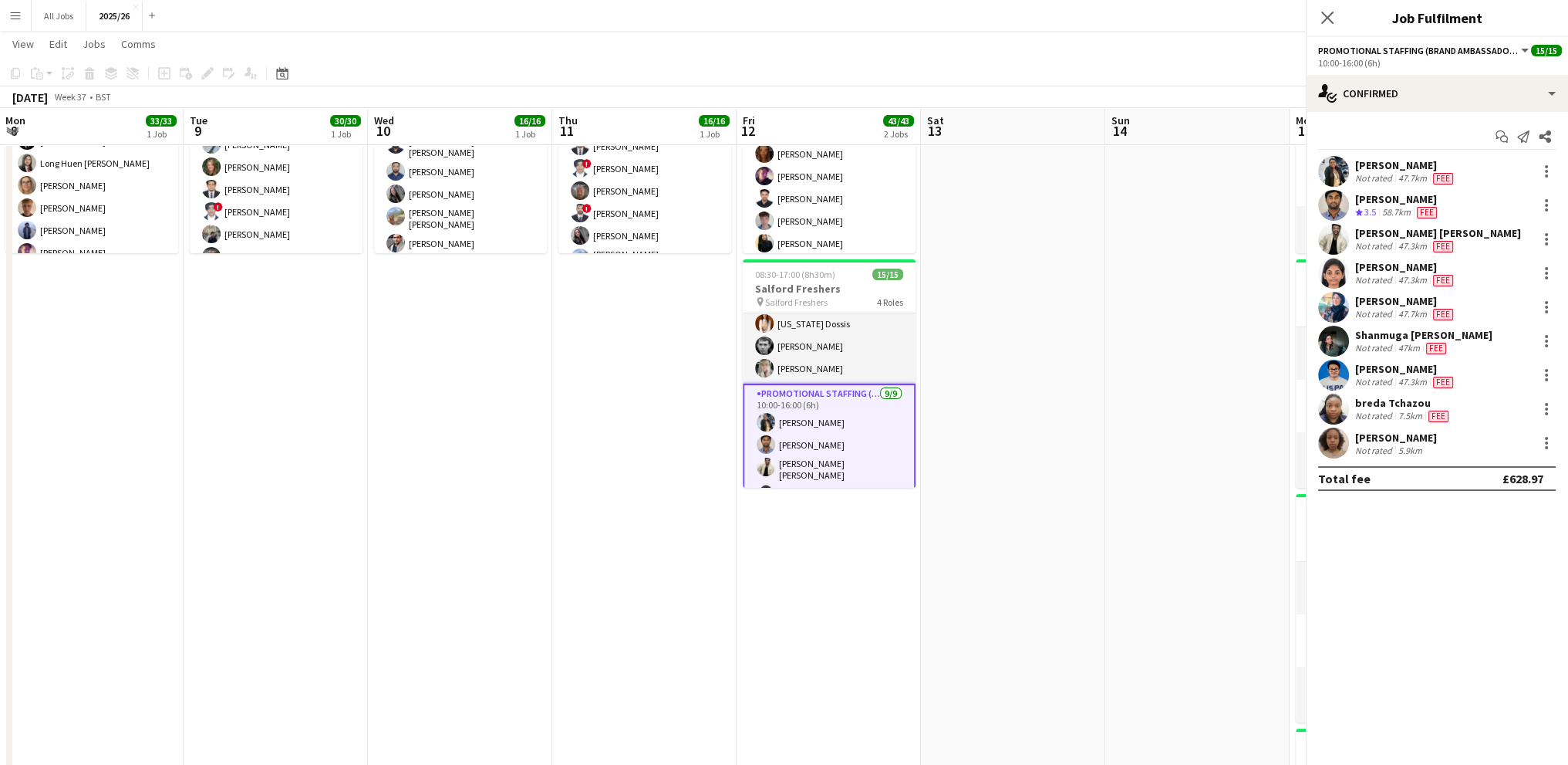
scroll to position [152, 0]
click at [1385, 160] on div "[PERSON_NAME]" at bounding box center [1405, 165] width 101 height 14
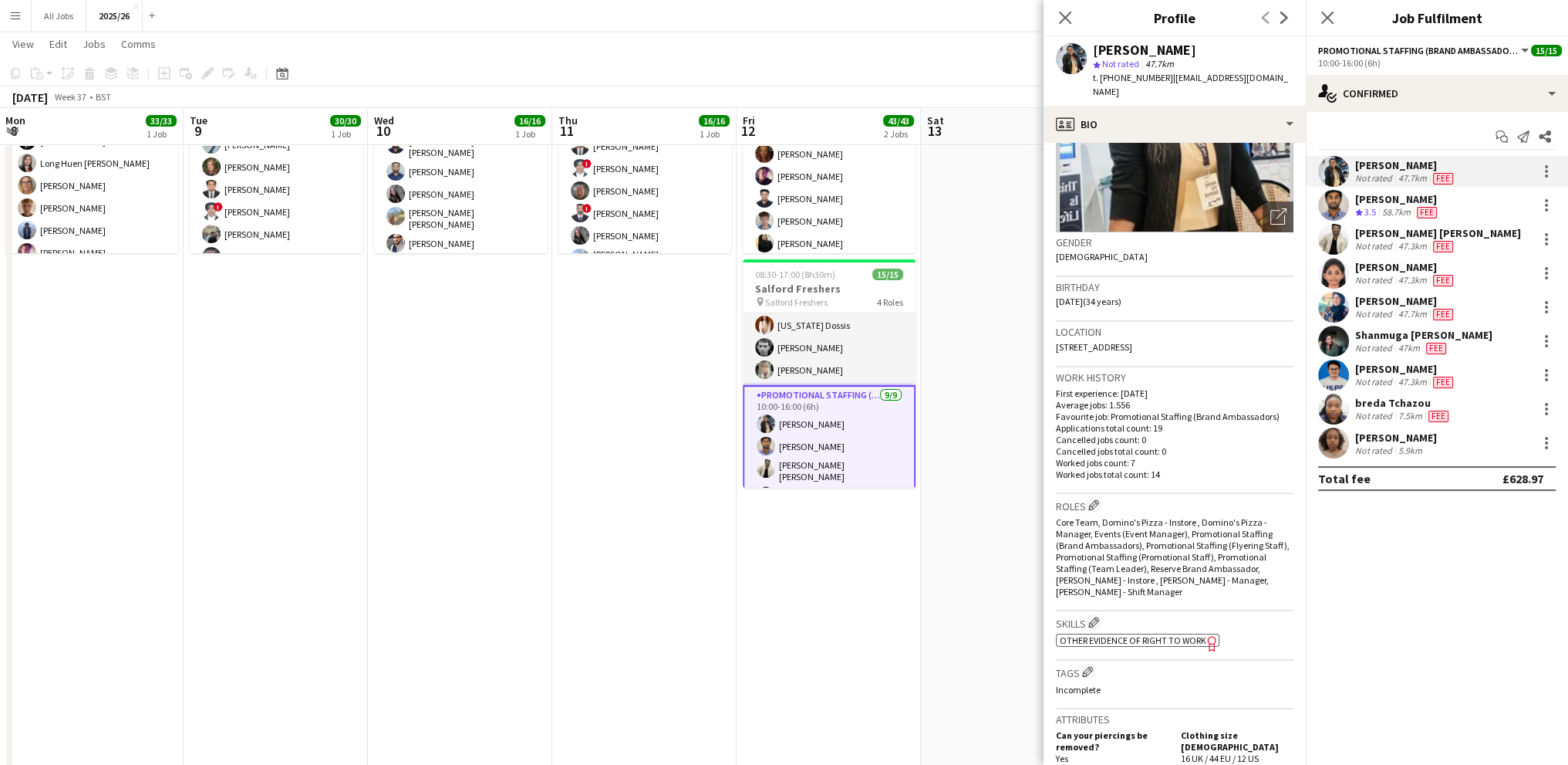
scroll to position [231, 0]
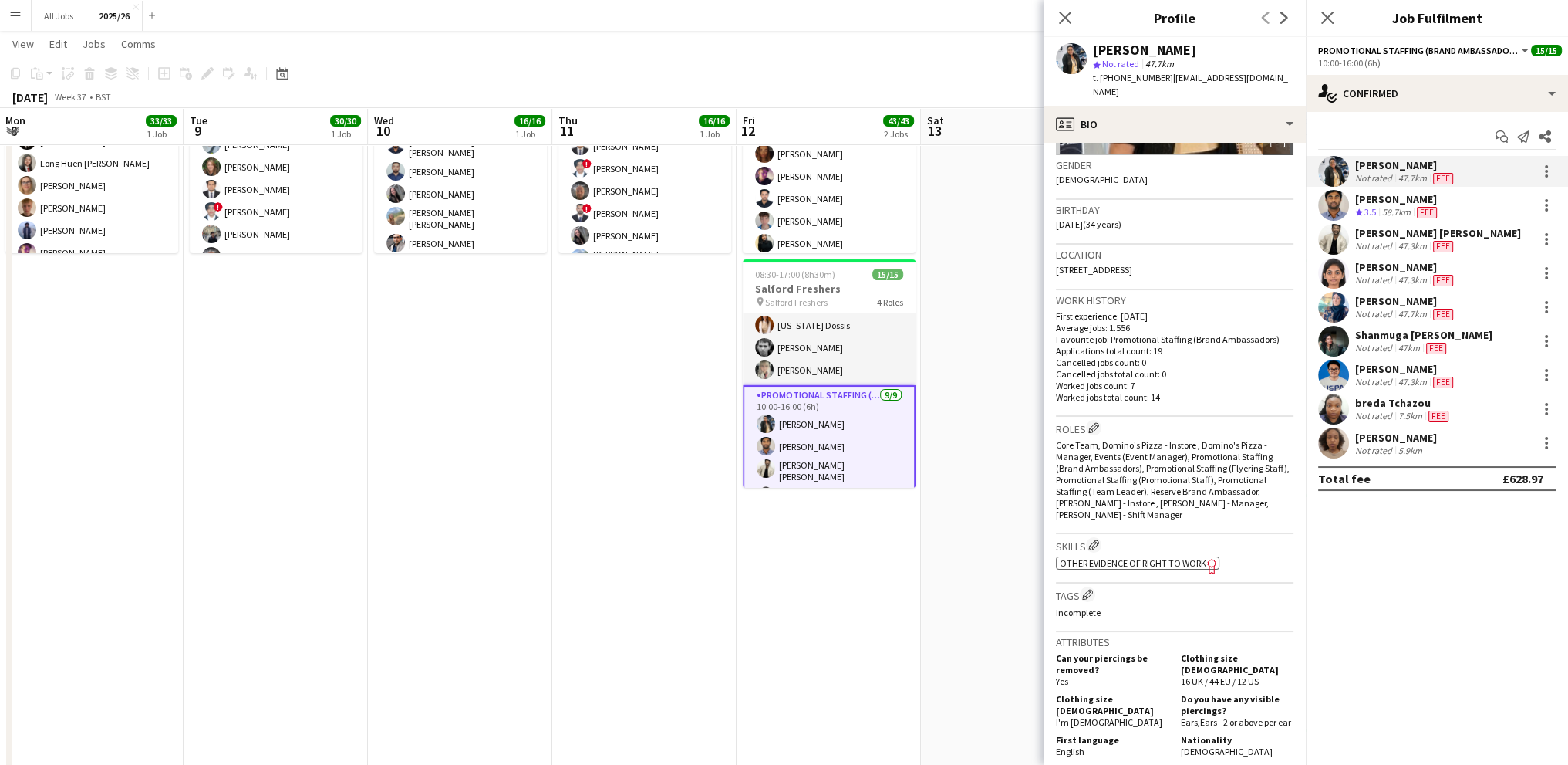
click at [1095, 557] on span "Other evidence of Right to Work" at bounding box center [1132, 562] width 146 height 11
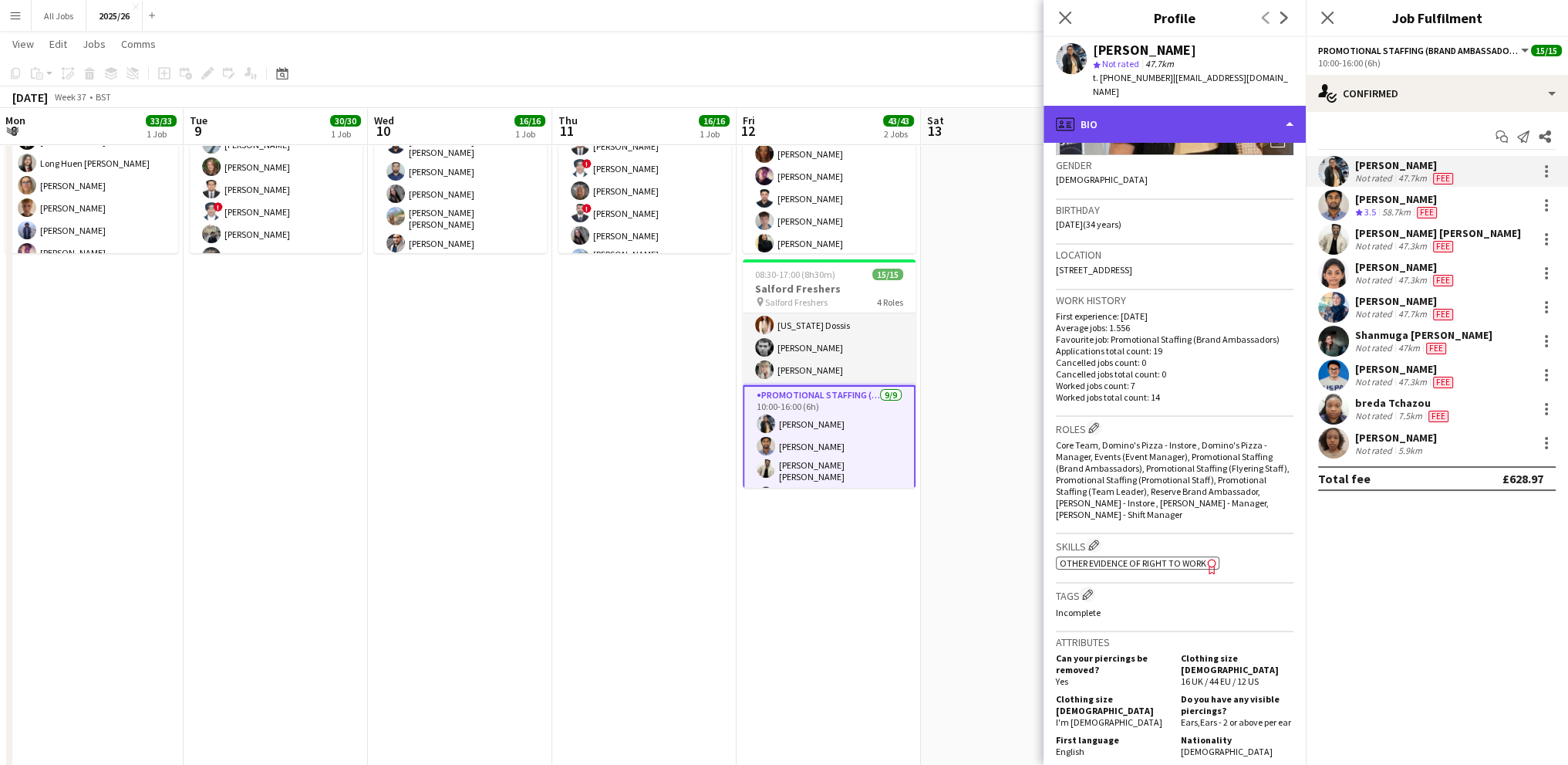
click at [1105, 106] on div "profile Bio" at bounding box center [1174, 124] width 262 height 37
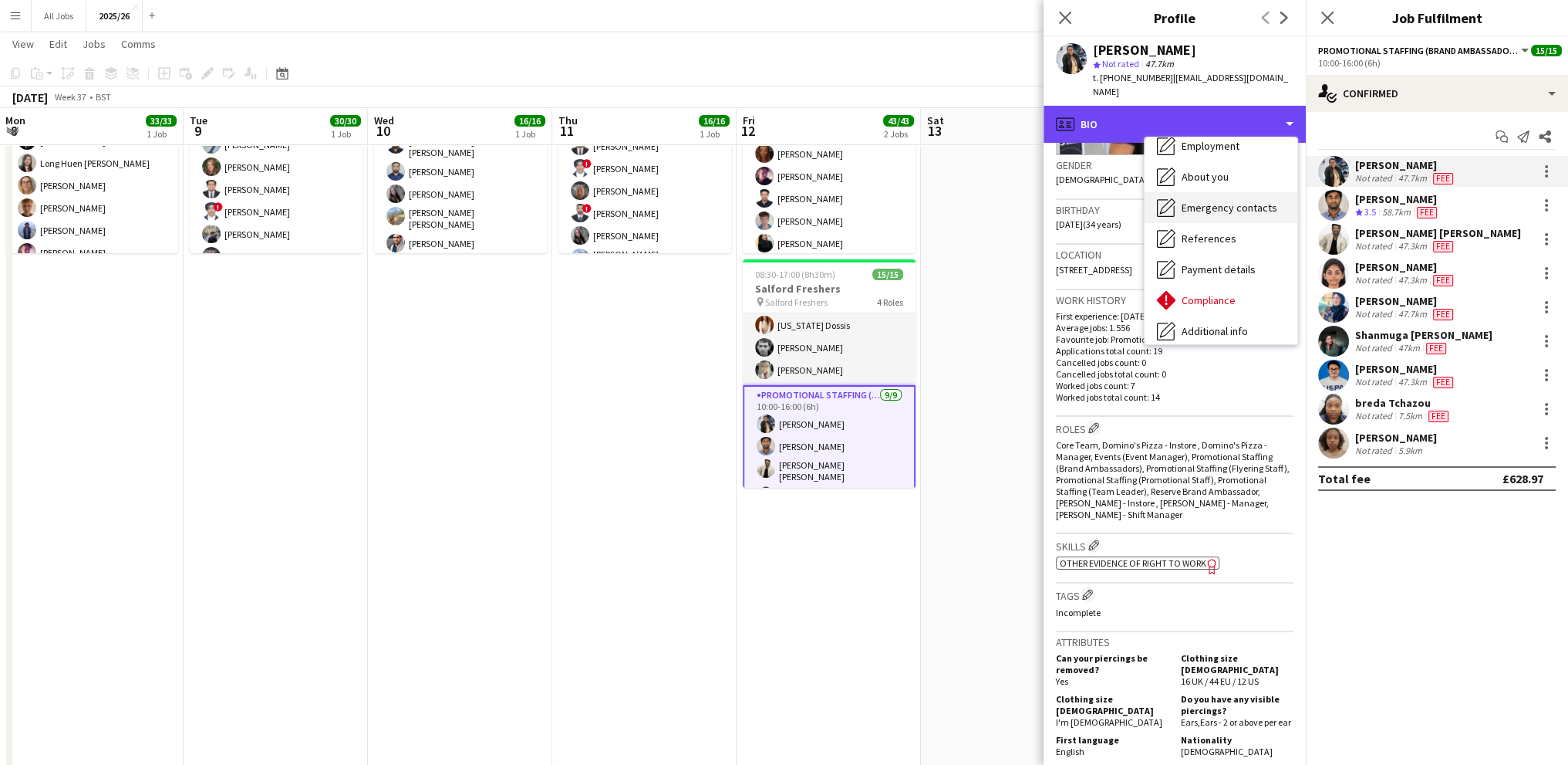
scroll to position [176, 0]
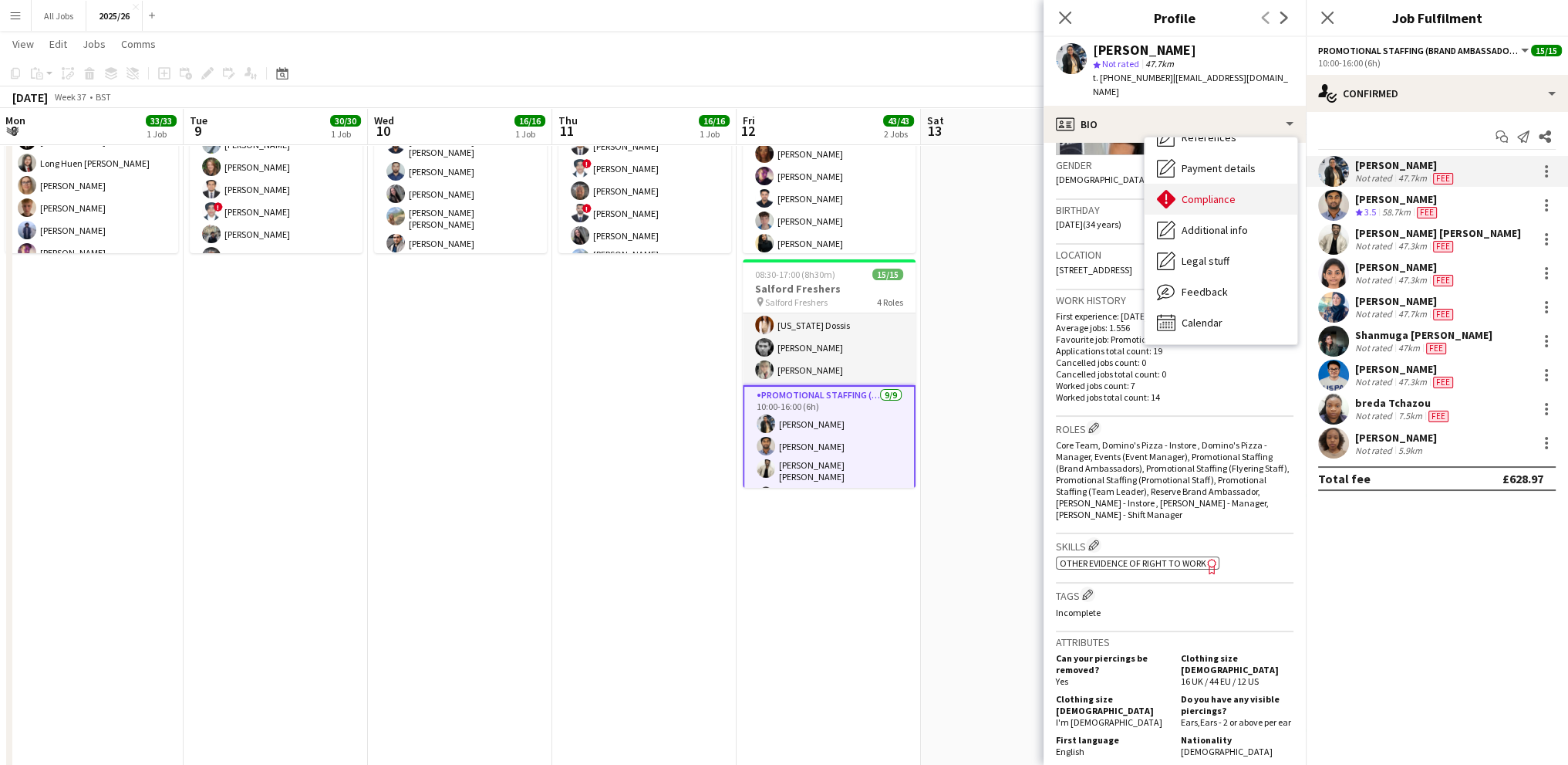
click at [1207, 192] on div "Compliance Compliance" at bounding box center [1221, 199] width 152 height 31
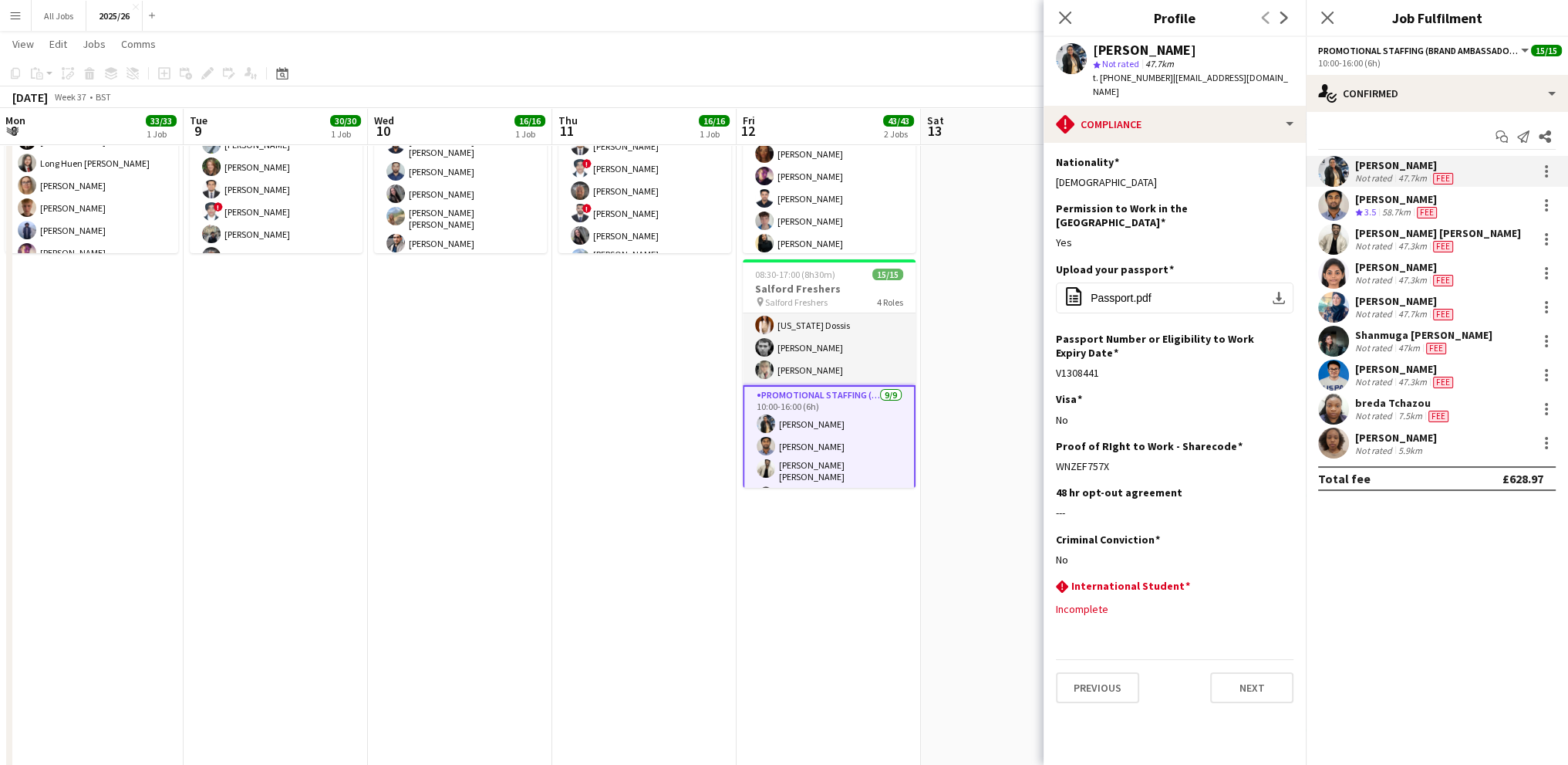
drag, startPoint x: 1228, startPoint y: 56, endPoint x: 1092, endPoint y: 53, distance: 136.0
click at [1093, 53] on div "[PERSON_NAME] star Not rated 47.7km t. [PHONE_NUMBER] | [EMAIL_ADDRESS][DOMAIN_…" at bounding box center [1193, 71] width 201 height 56
copy div "[PERSON_NAME]"
drag, startPoint x: 1165, startPoint y: 76, endPoint x: 1101, endPoint y: 70, distance: 64.3
click at [1101, 71] on div "t. [PHONE_NUMBER] | [EMAIL_ADDRESS][DOMAIN_NAME]" at bounding box center [1193, 85] width 201 height 28
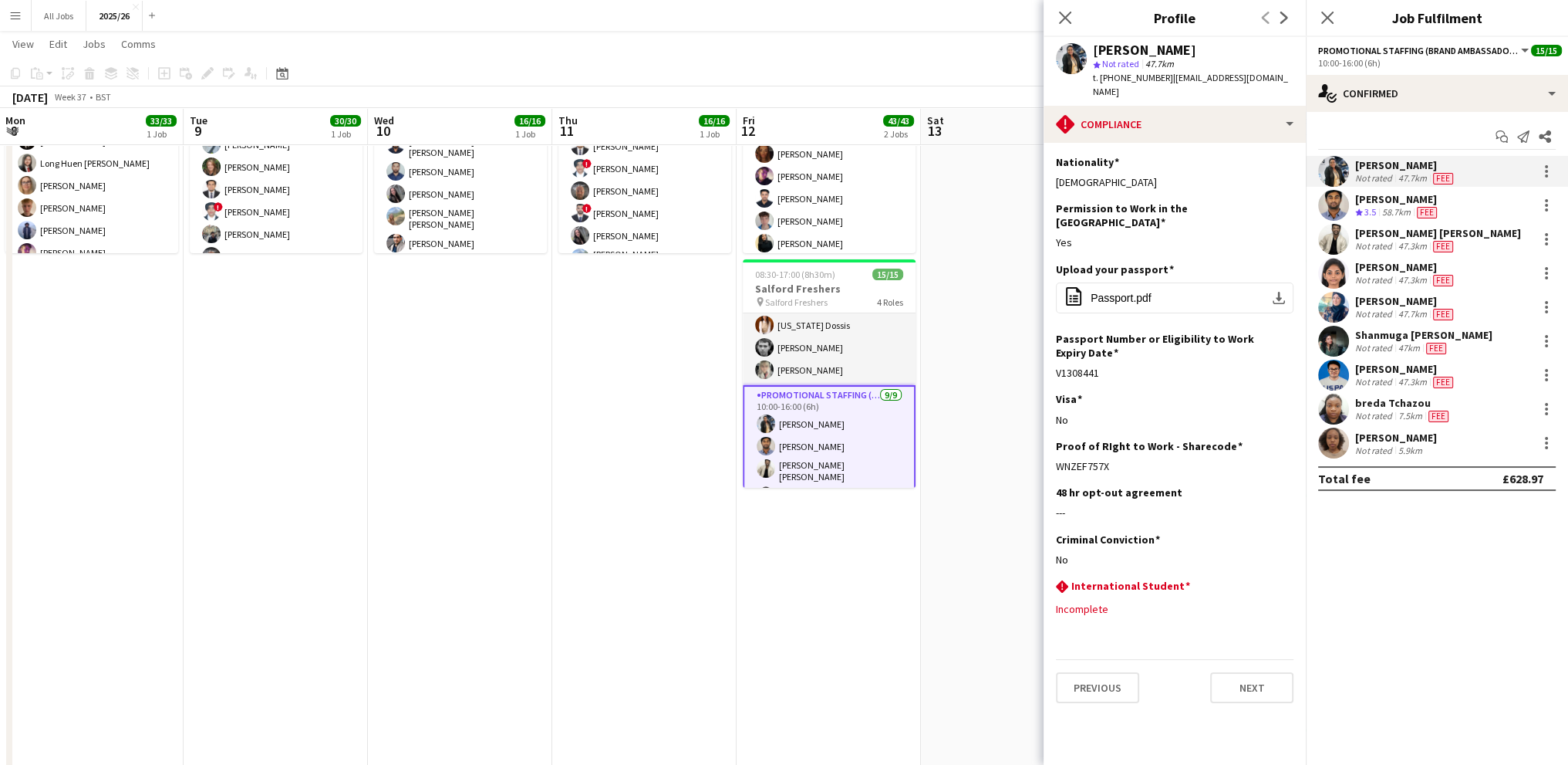
click at [1403, 210] on div "58.7km" at bounding box center [1397, 212] width 35 height 13
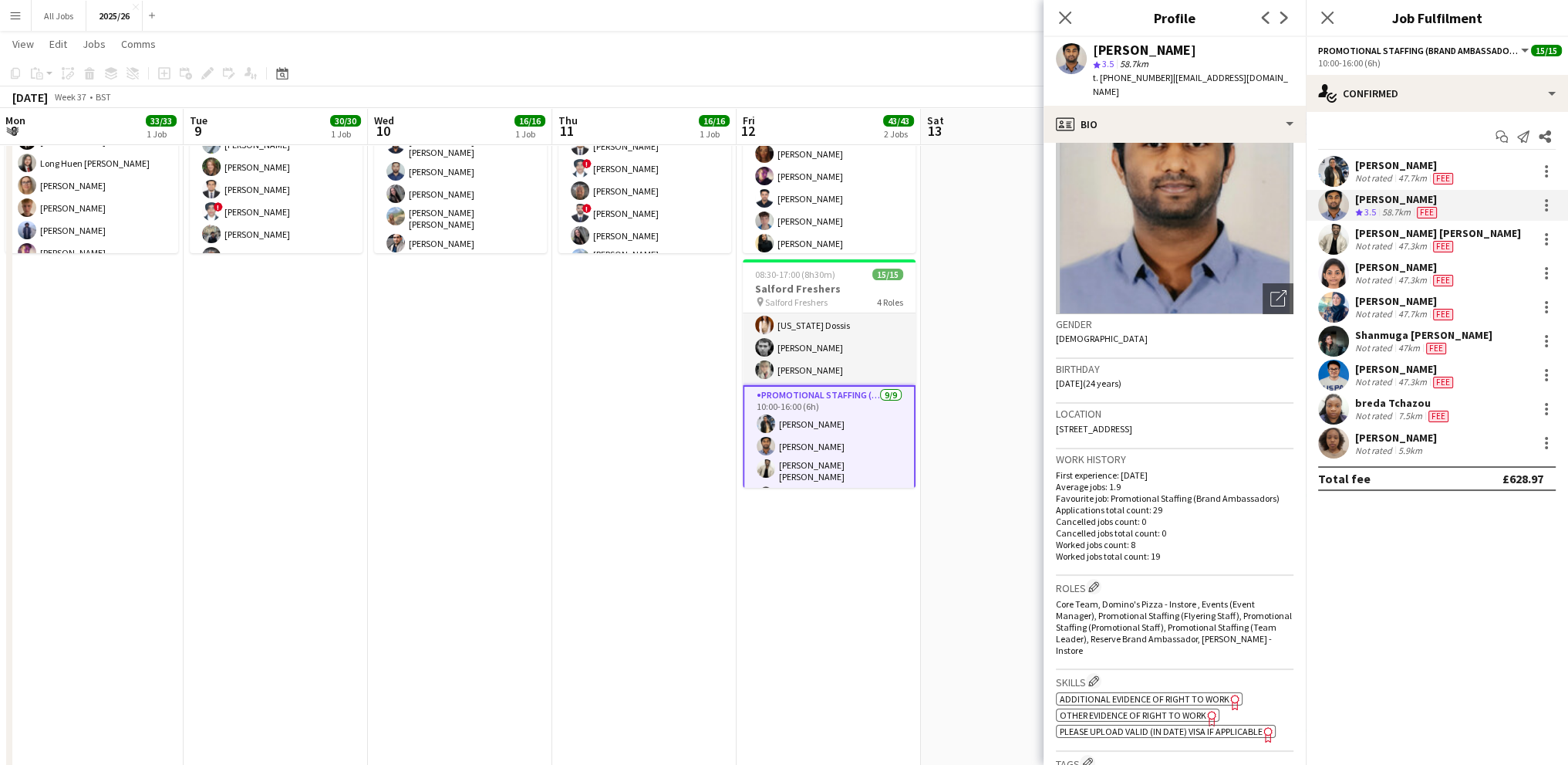
scroll to position [154, 0]
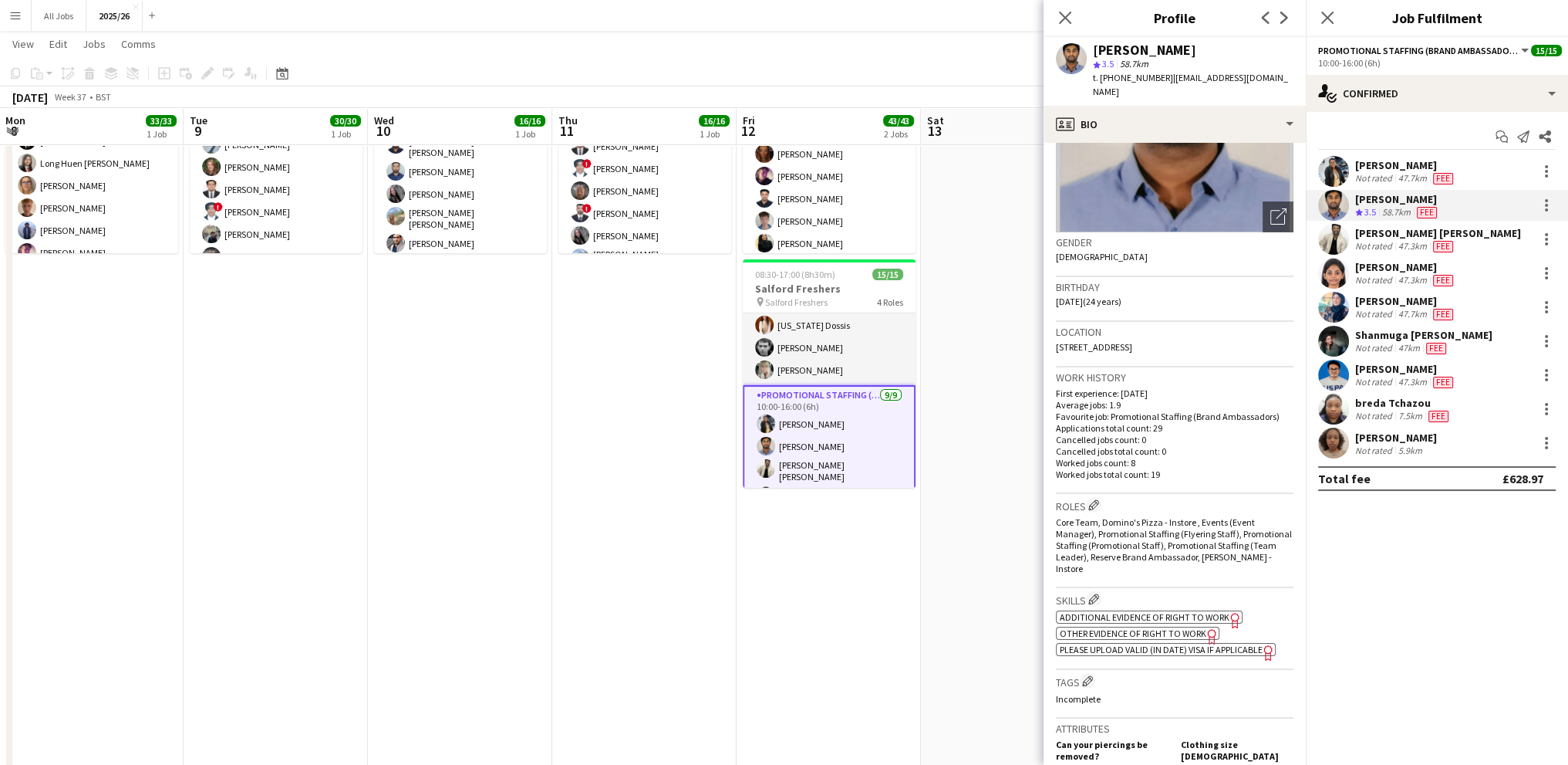
click at [1105, 618] on span "Additional evidence of Right to Work" at bounding box center [1145, 616] width 170 height 11
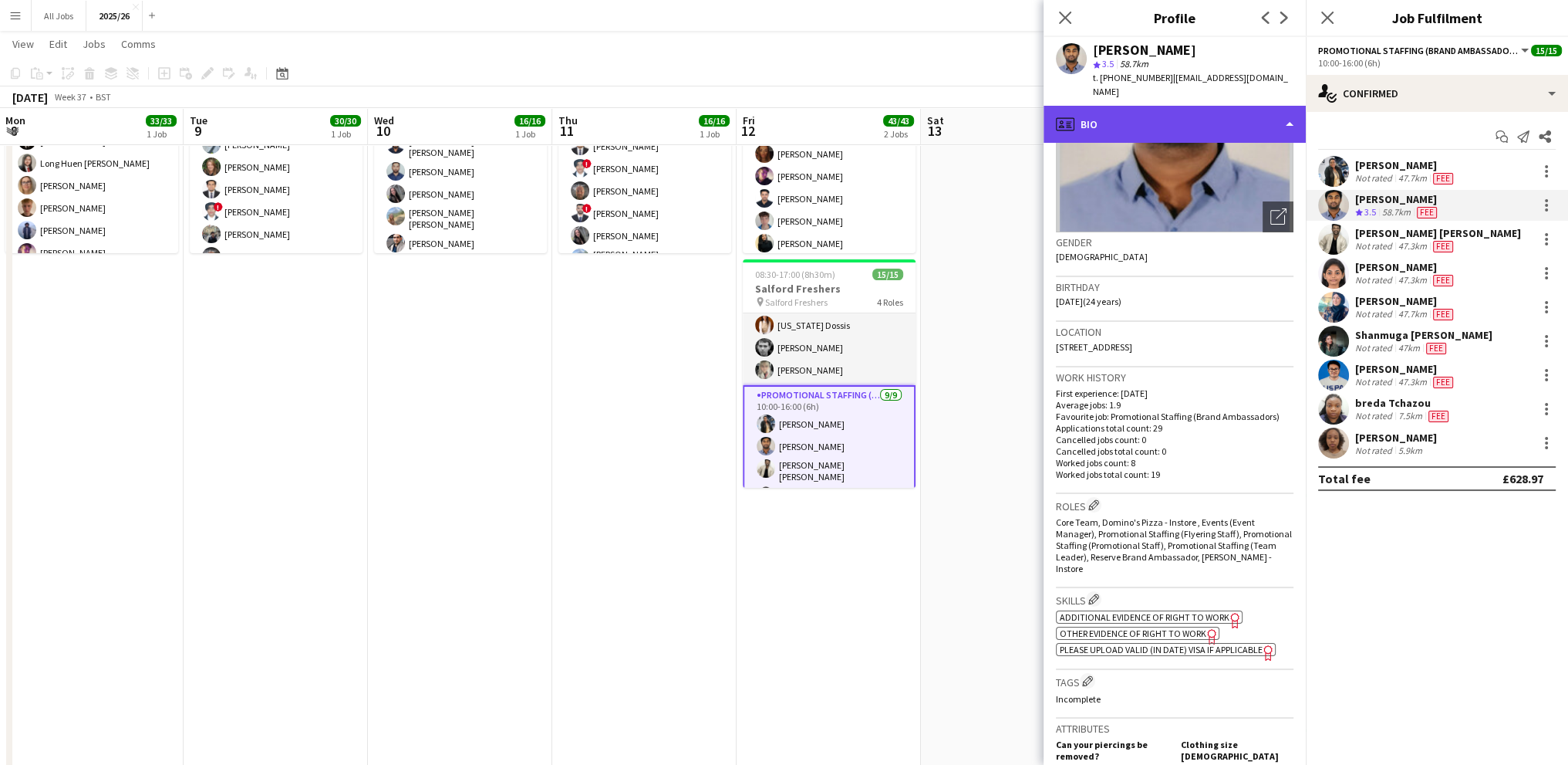
click at [1119, 106] on div "profile Bio" at bounding box center [1174, 124] width 262 height 37
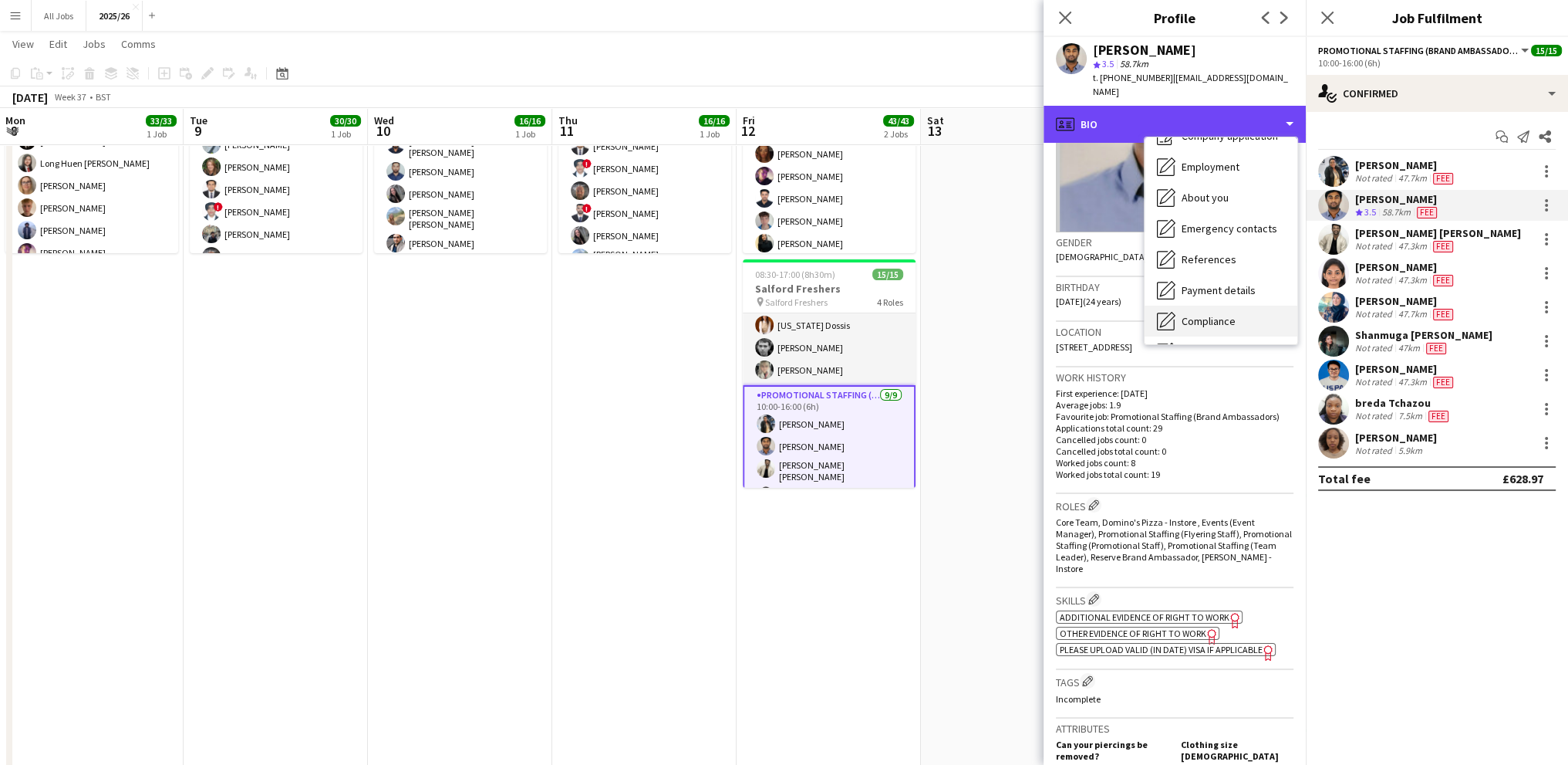
scroll to position [77, 0]
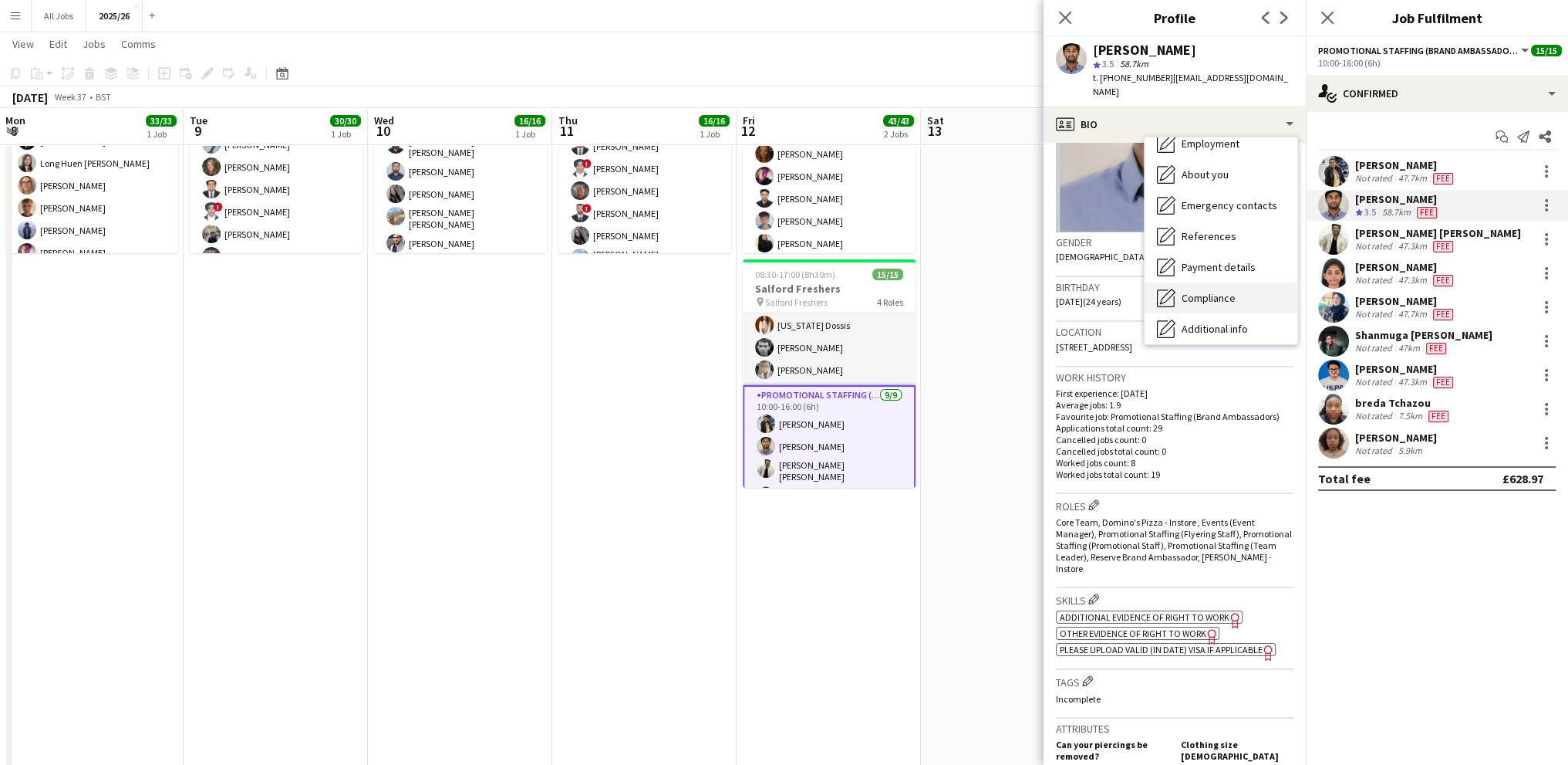
click at [1199, 291] on span "Compliance" at bounding box center [1209, 298] width 54 height 14
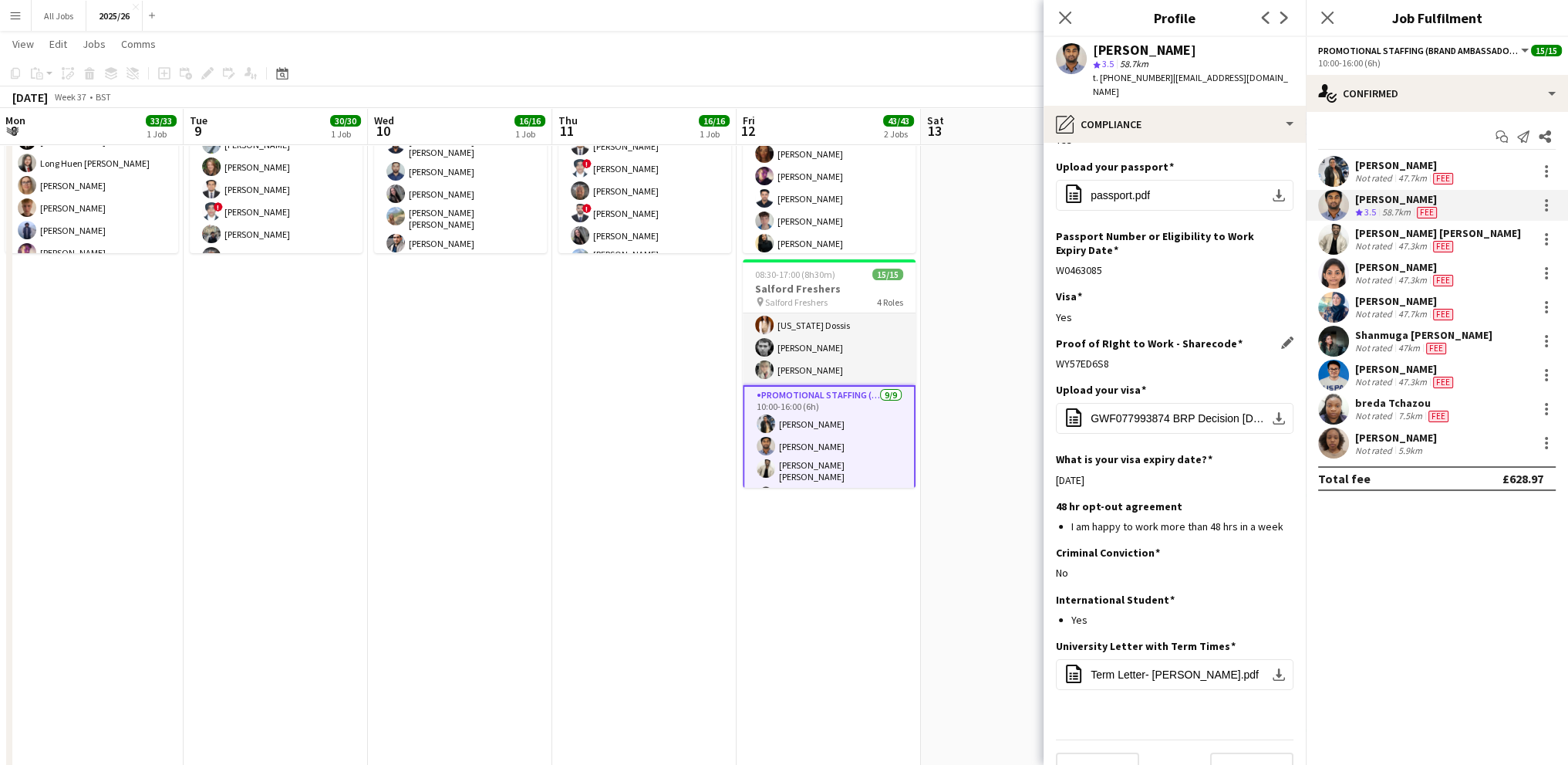
scroll to position [105, 0]
click at [1377, 243] on div "Not rated" at bounding box center [1375, 246] width 40 height 12
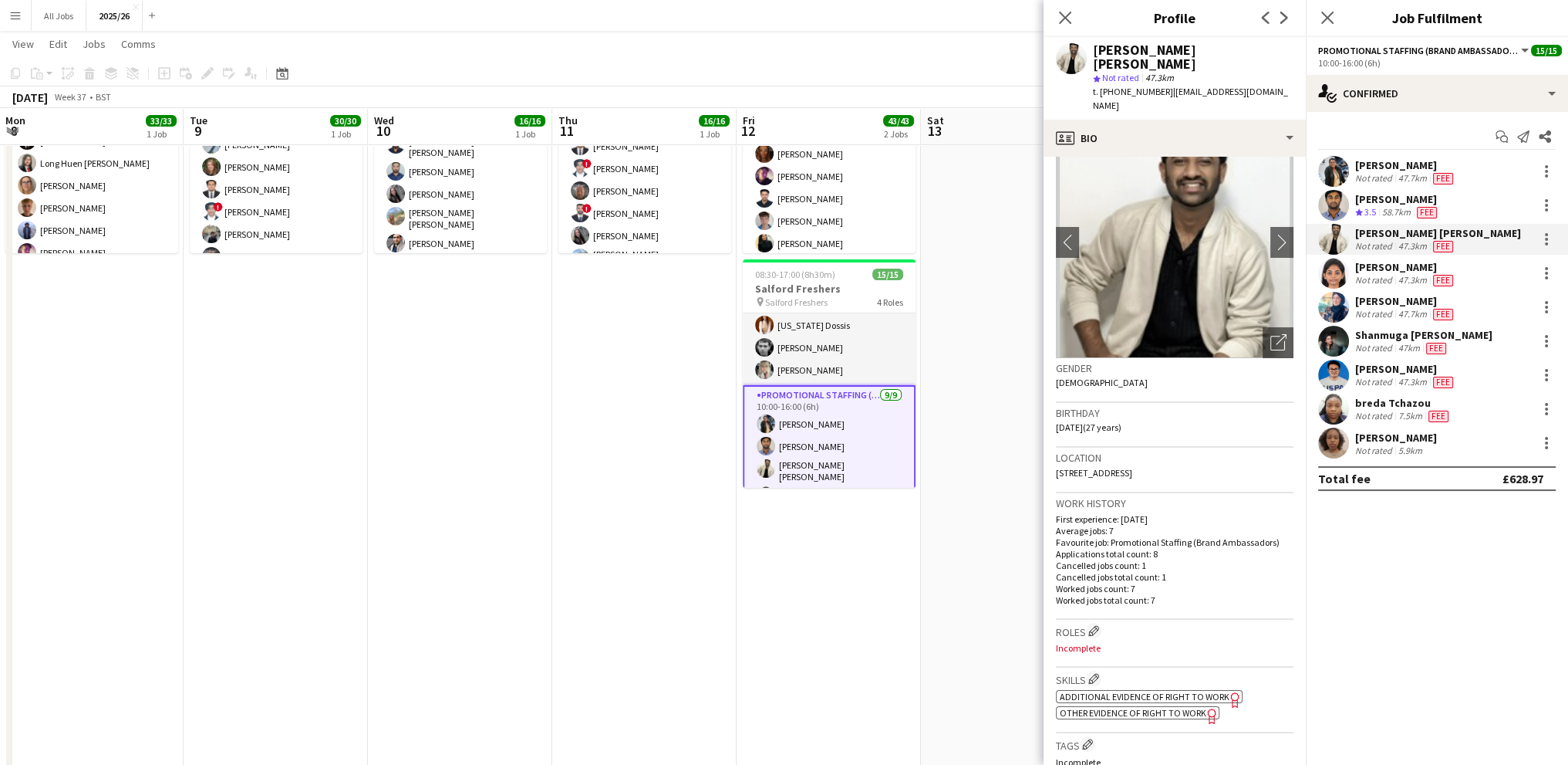
scroll to position [77, 0]
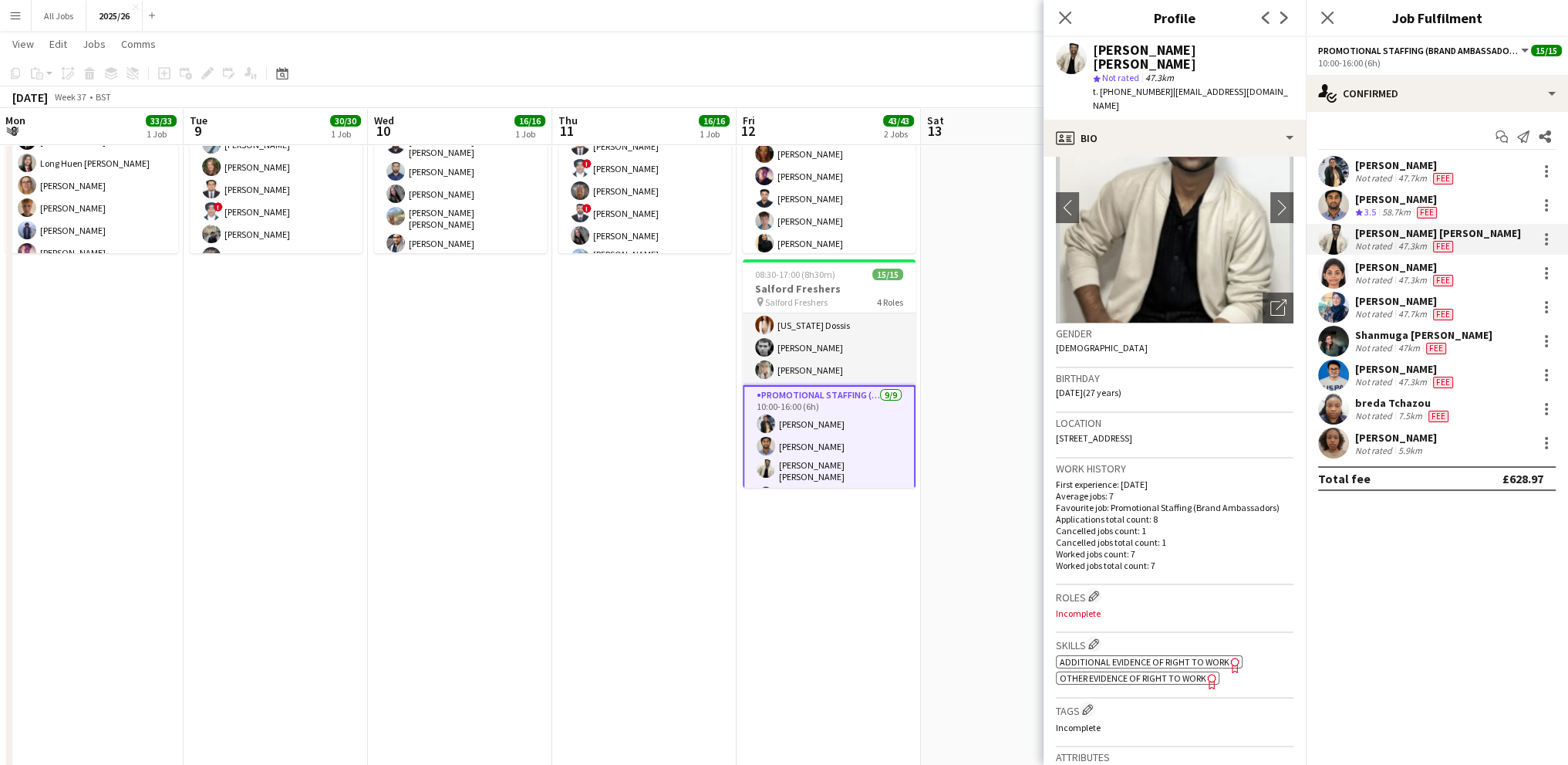
click at [1114, 672] on span "Other evidence of Right to Work" at bounding box center [1132, 677] width 146 height 11
click at [1126, 120] on div "profile Bio" at bounding box center [1174, 138] width 262 height 37
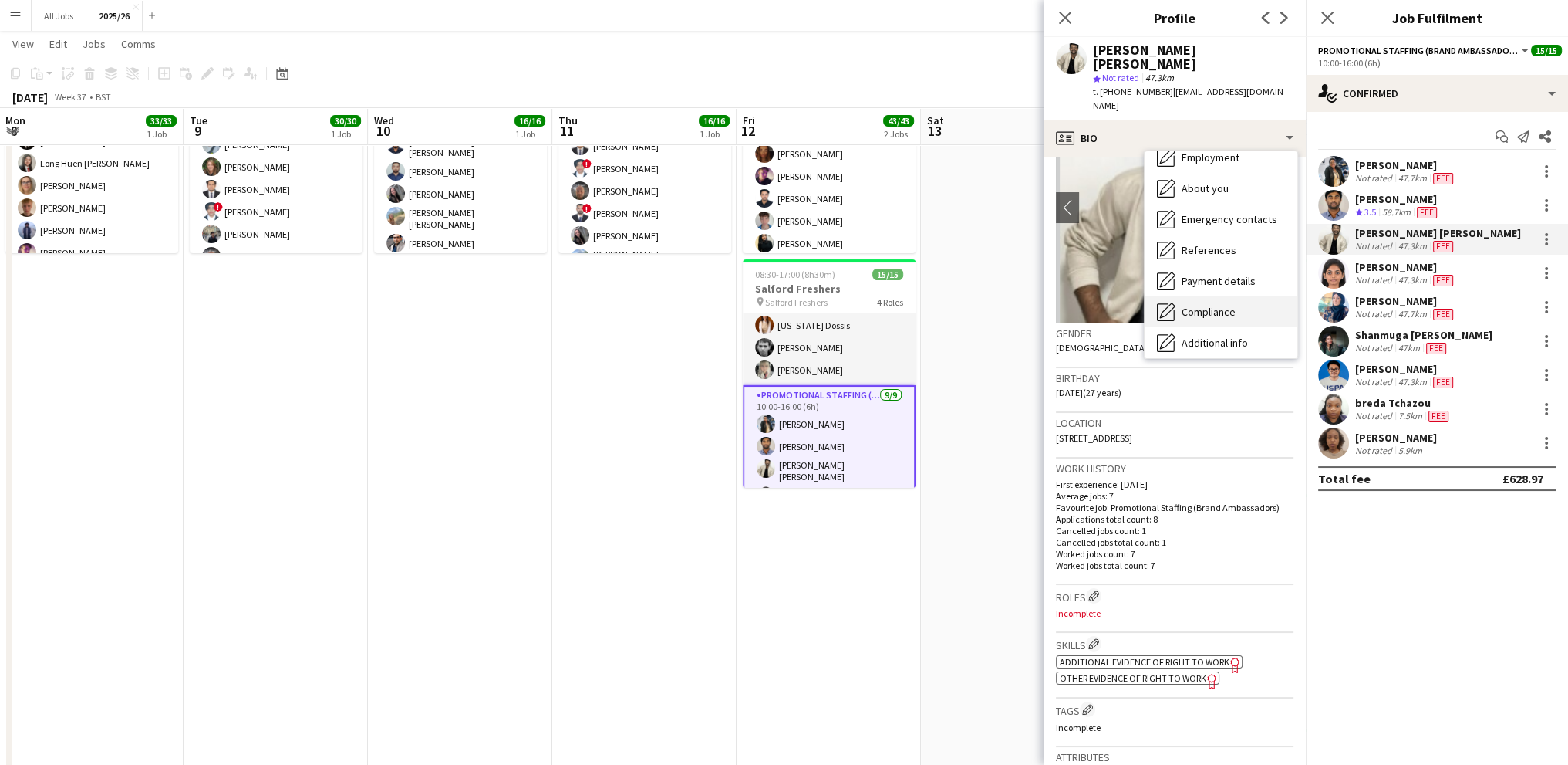
click at [1196, 305] on span "Compliance" at bounding box center [1209, 312] width 54 height 14
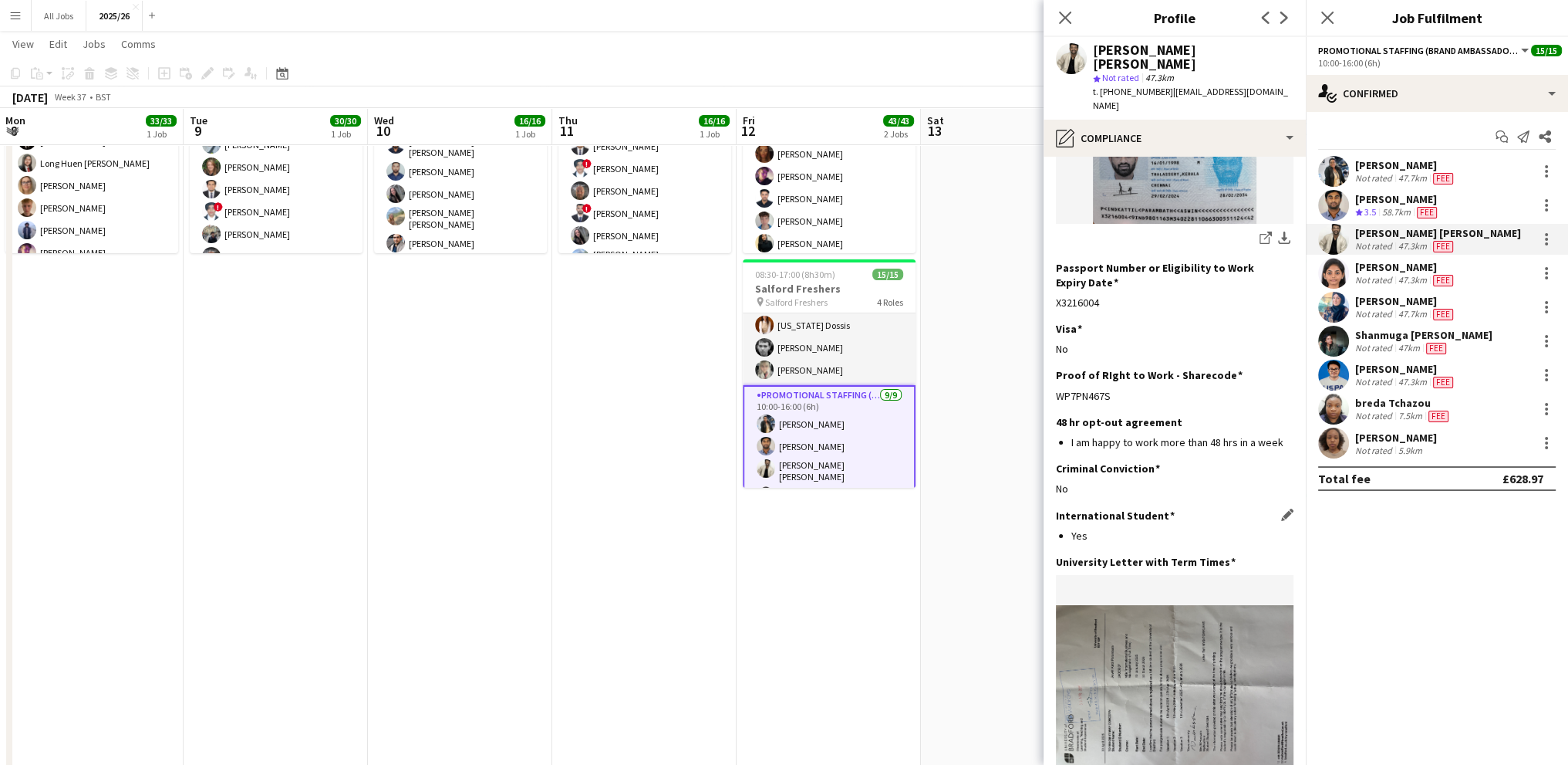
scroll to position [308, 0]
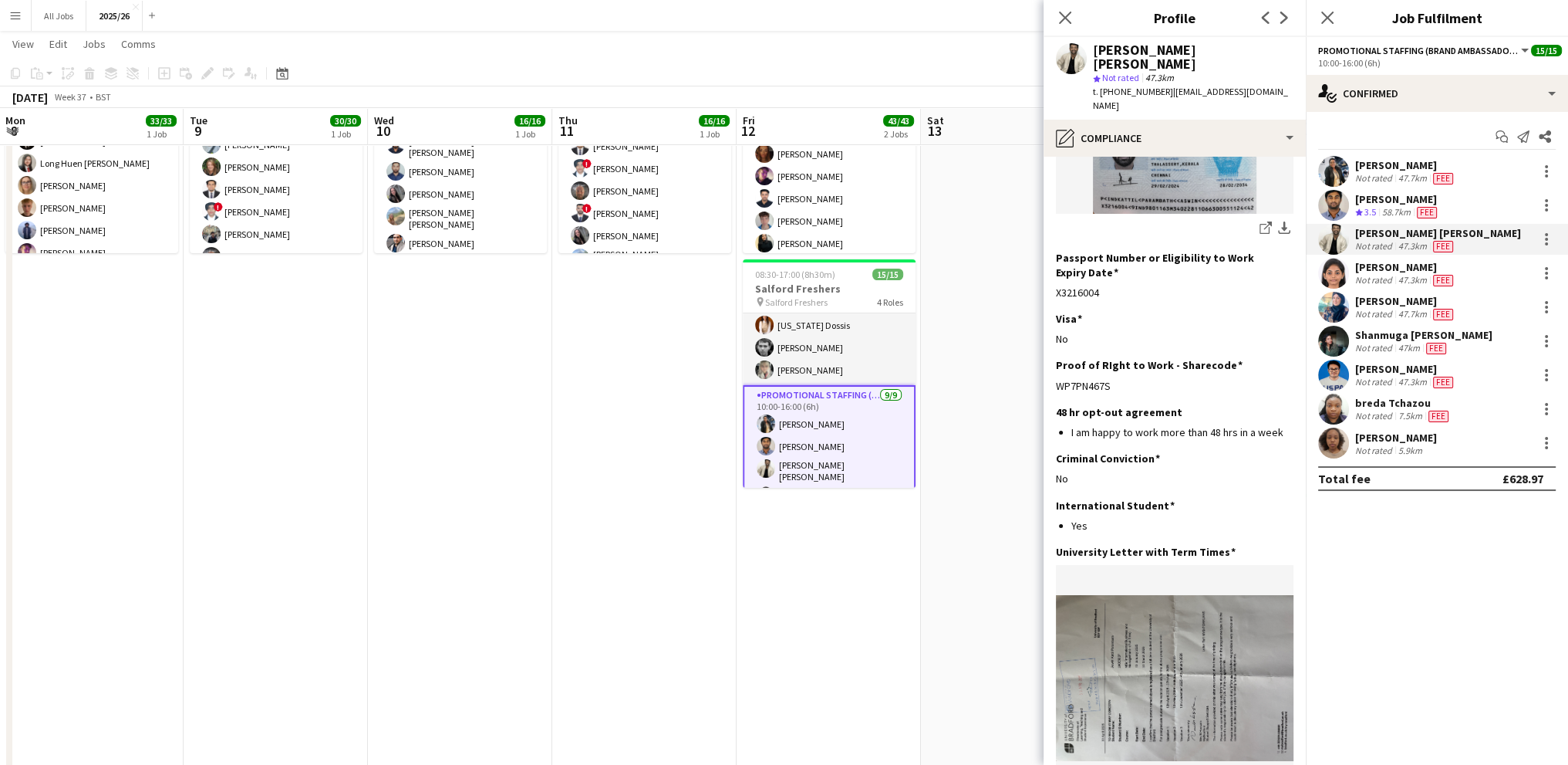
click at [1379, 269] on div "[PERSON_NAME]" at bounding box center [1405, 267] width 101 height 14
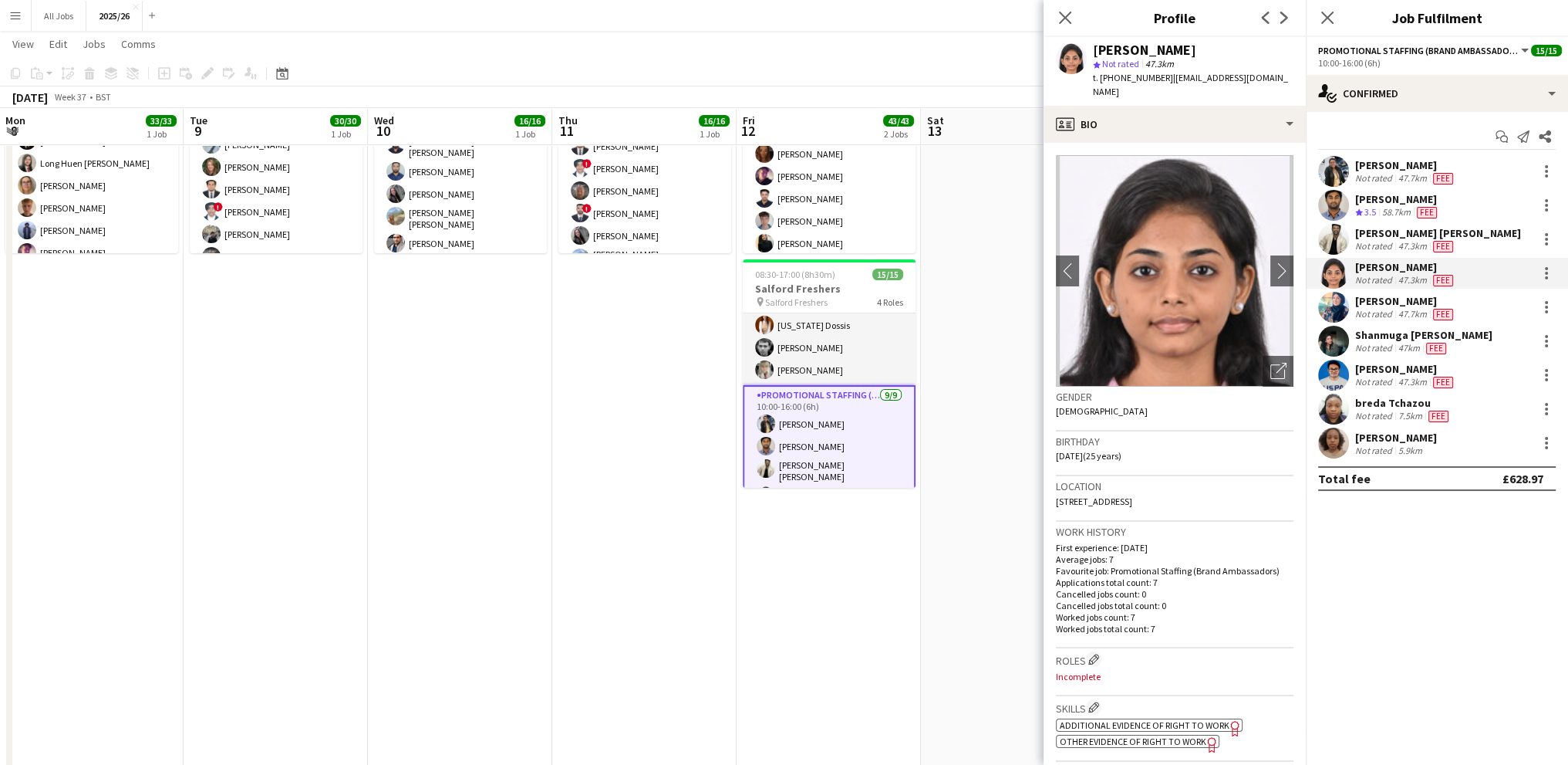
scroll to position [77, 0]
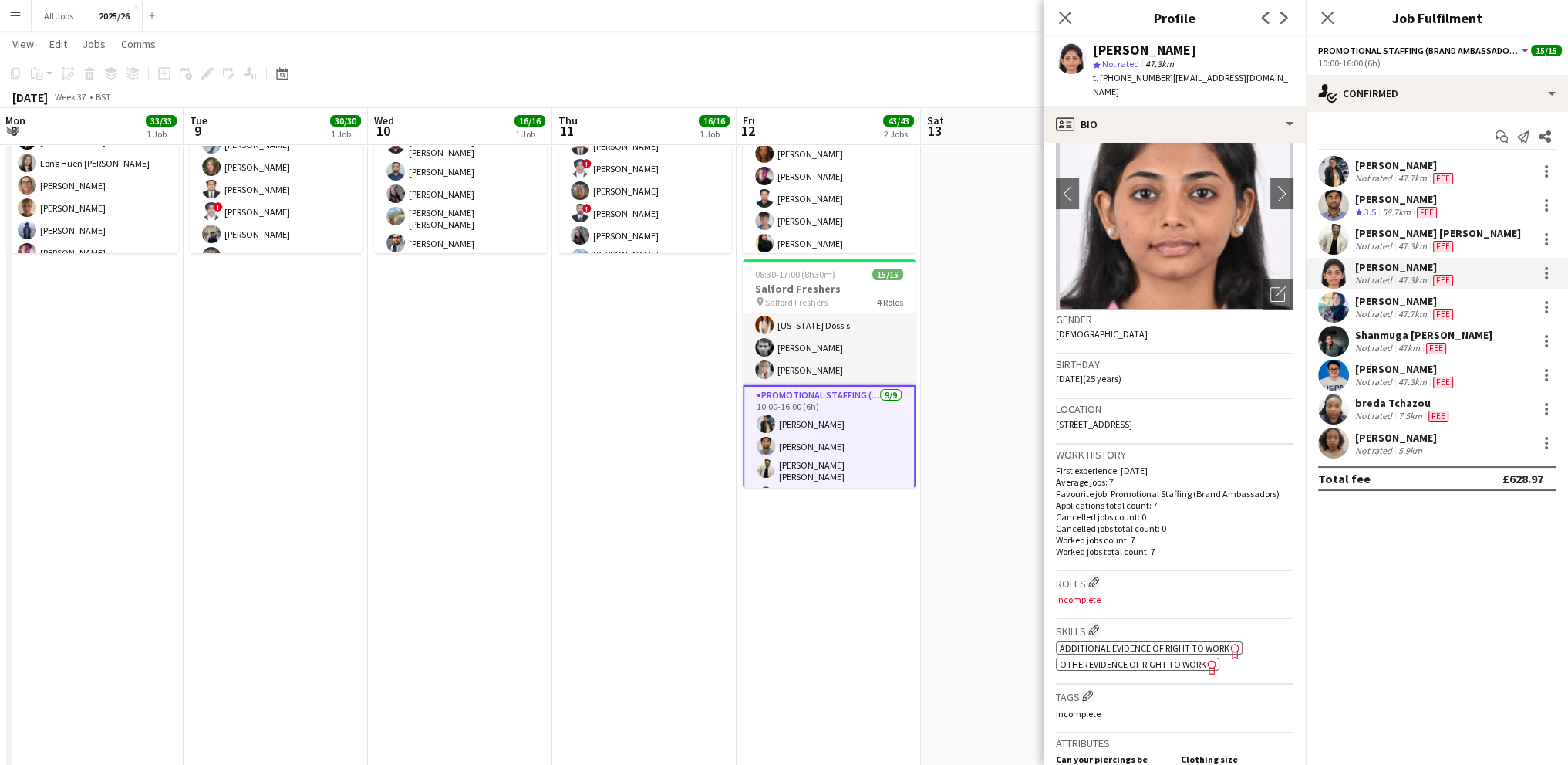
click at [1108, 658] on span "Other evidence of Right to Work" at bounding box center [1132, 664] width 146 height 11
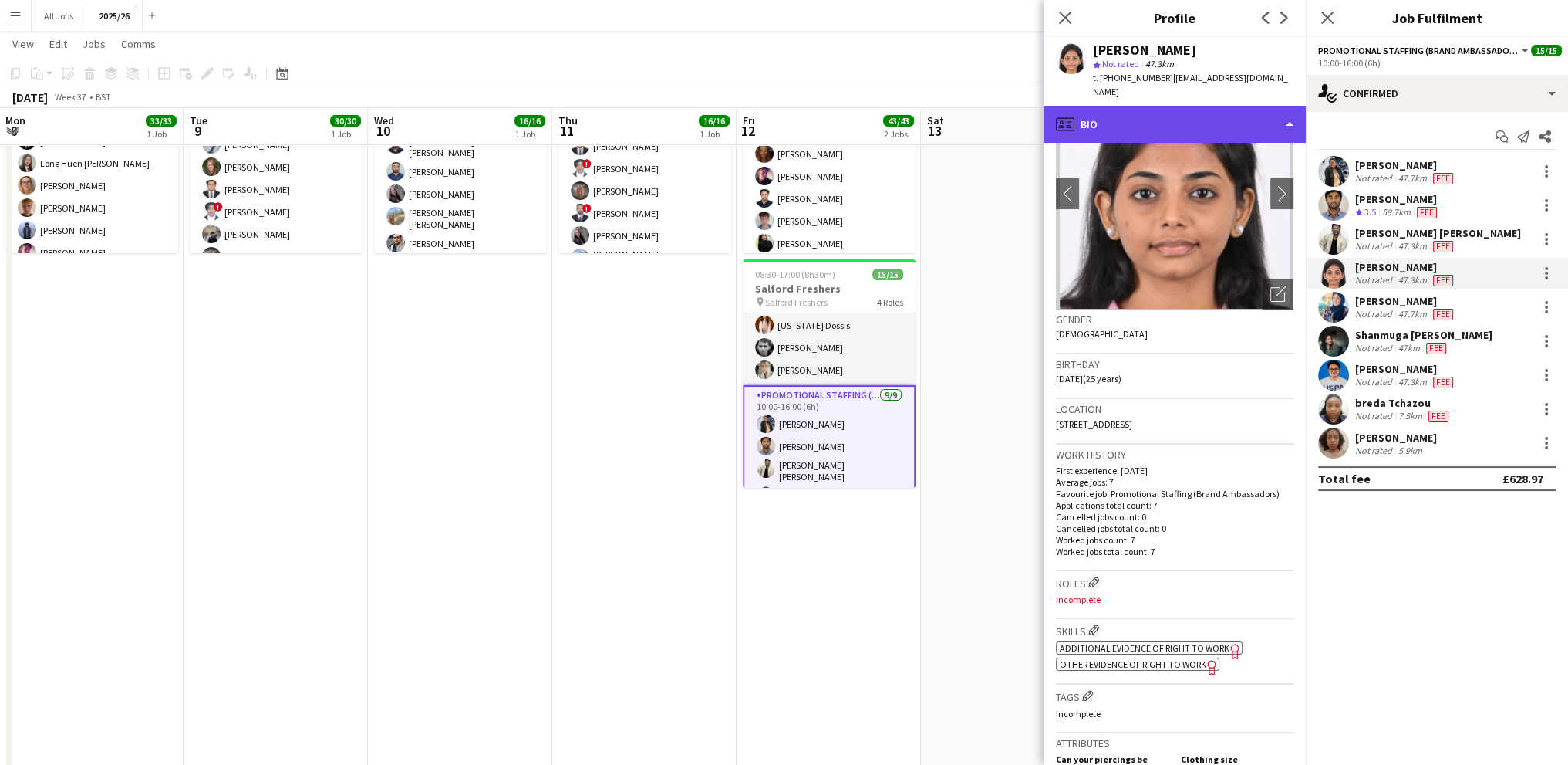
click at [1101, 106] on div "profile Bio" at bounding box center [1174, 124] width 262 height 37
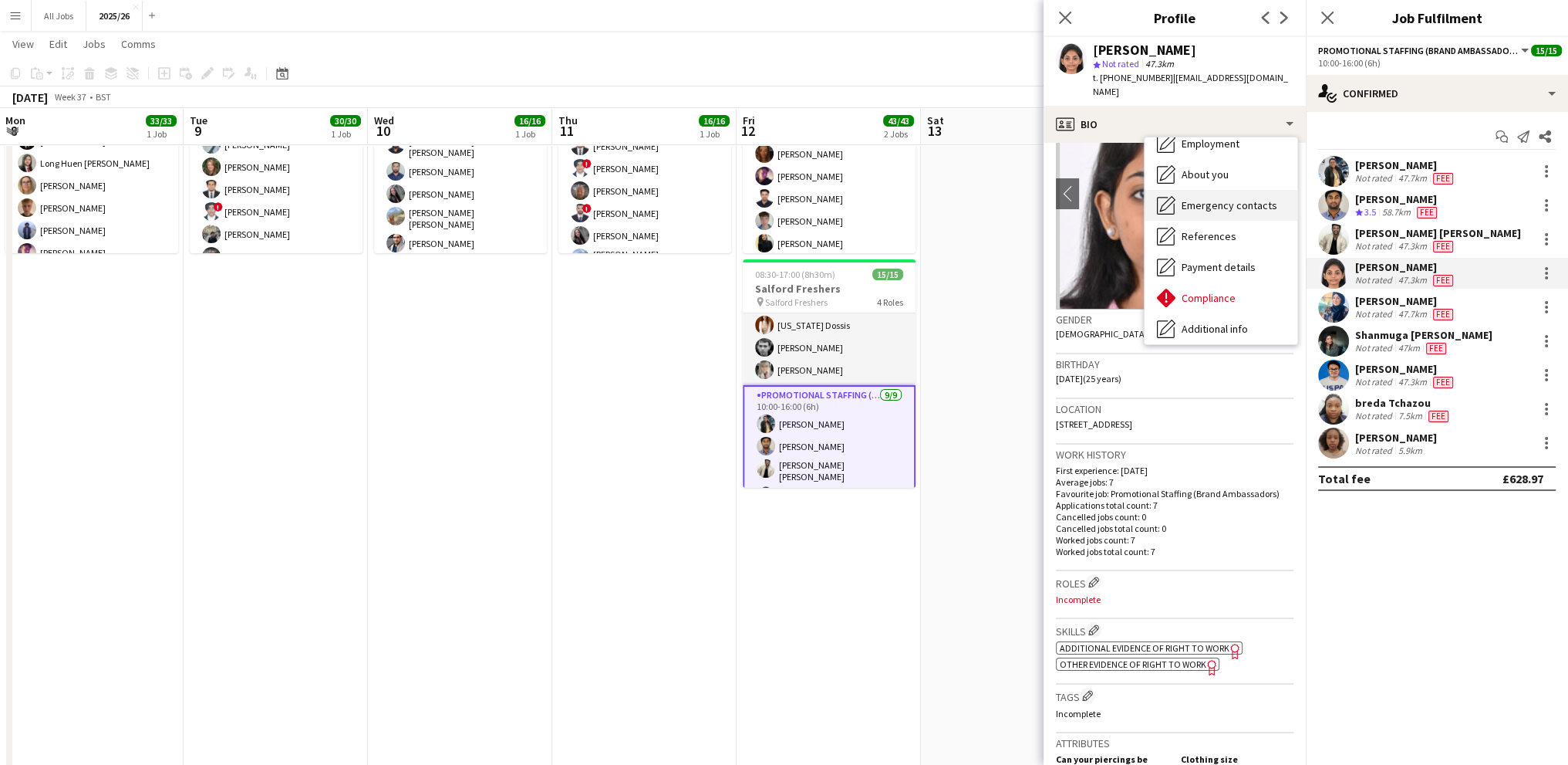
click at [1196, 291] on span "Compliance" at bounding box center [1209, 298] width 54 height 14
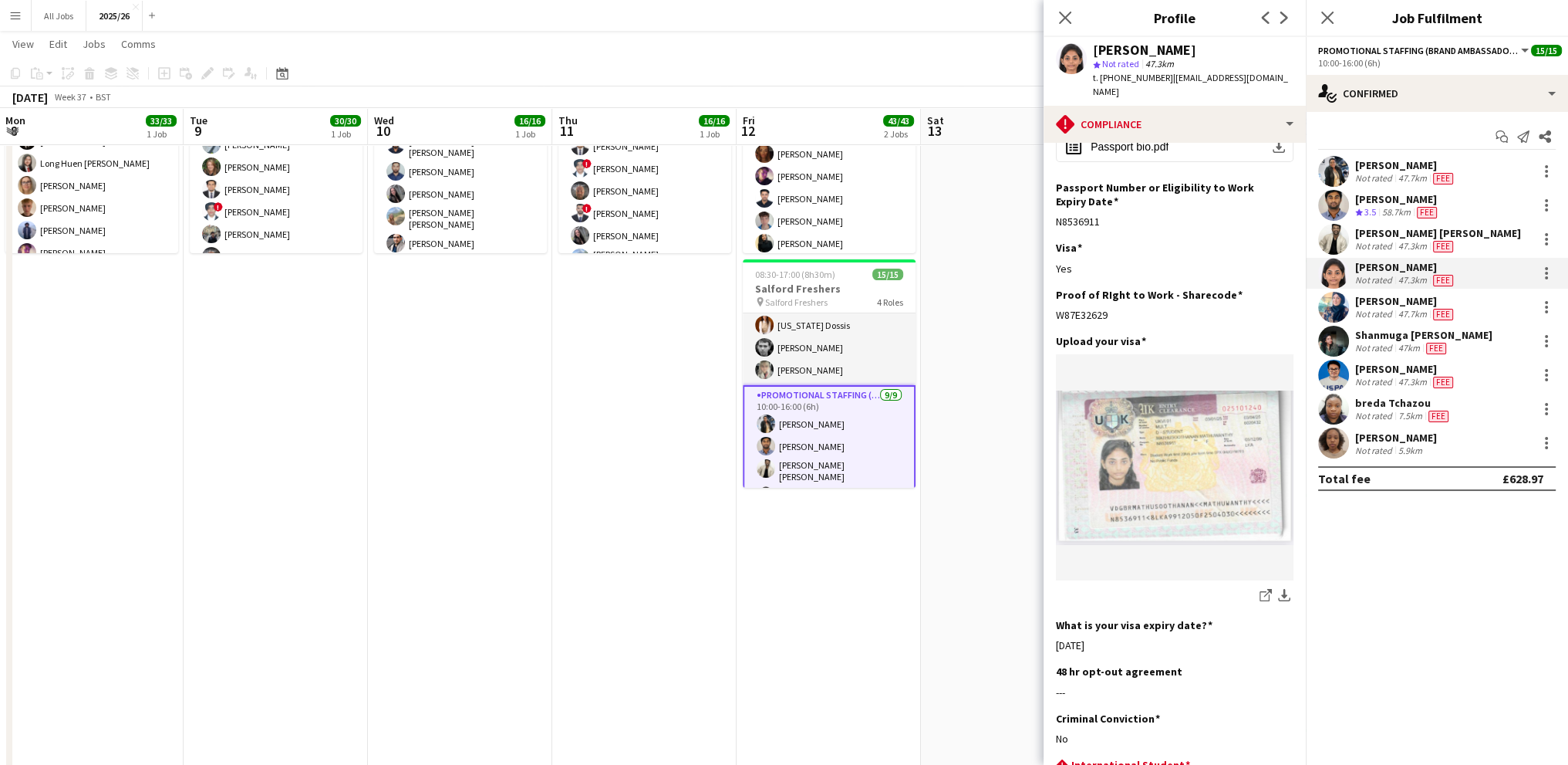
scroll to position [154, 0]
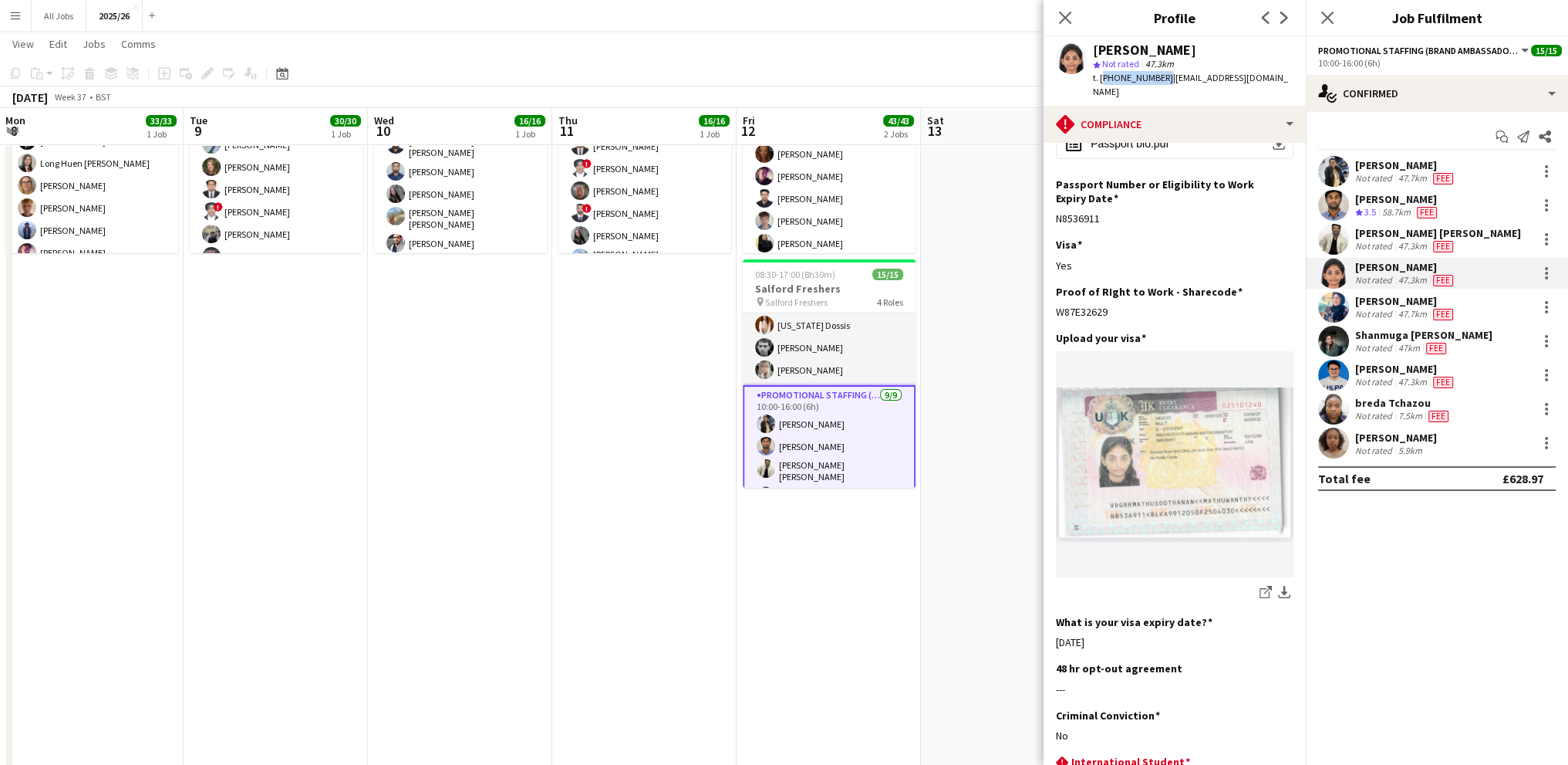
drag, startPoint x: 1160, startPoint y: 74, endPoint x: 1101, endPoint y: 80, distance: 59.3
click at [1101, 80] on span "t. [PHONE_NUMBER]" at bounding box center [1132, 77] width 81 height 11
drag, startPoint x: 1286, startPoint y: 49, endPoint x: 1094, endPoint y: 53, distance: 192.0
click at [1094, 53] on div "[PERSON_NAME]" at bounding box center [1193, 50] width 201 height 14
click at [1399, 299] on div "[PERSON_NAME]" at bounding box center [1405, 301] width 101 height 14
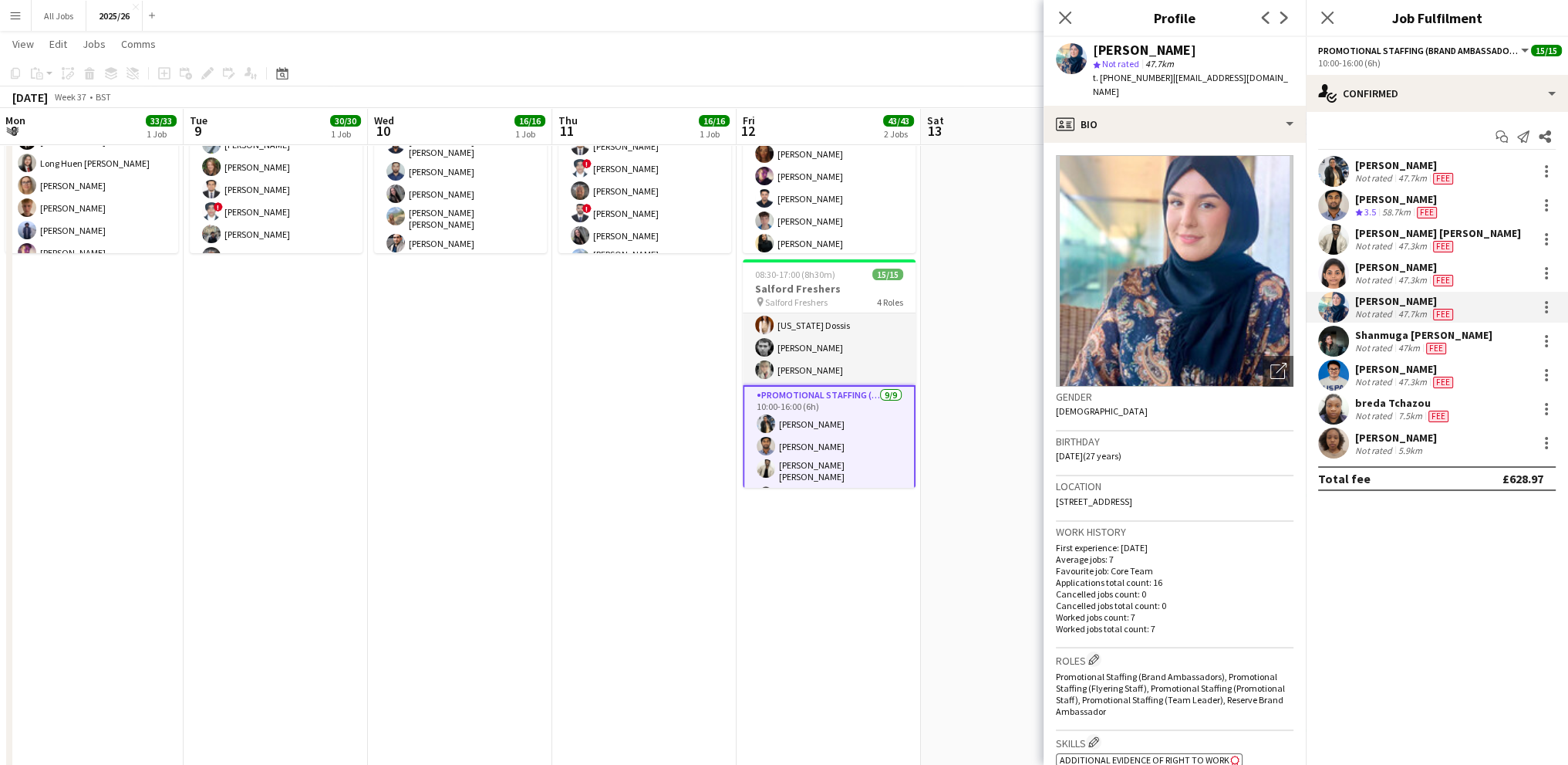
scroll to position [77, 0]
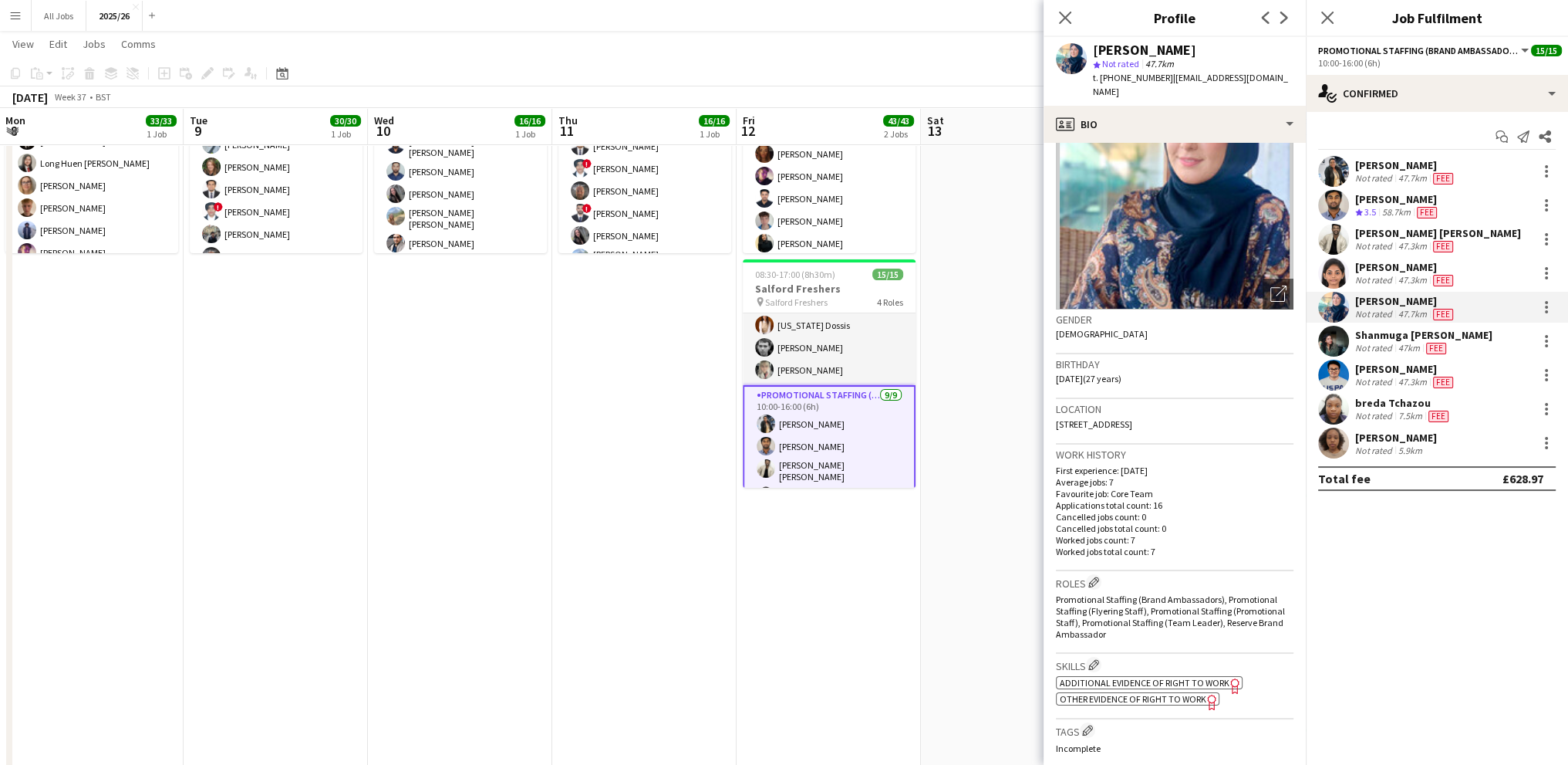
click at [1120, 693] on span "Other evidence of Right to Work" at bounding box center [1132, 698] width 146 height 11
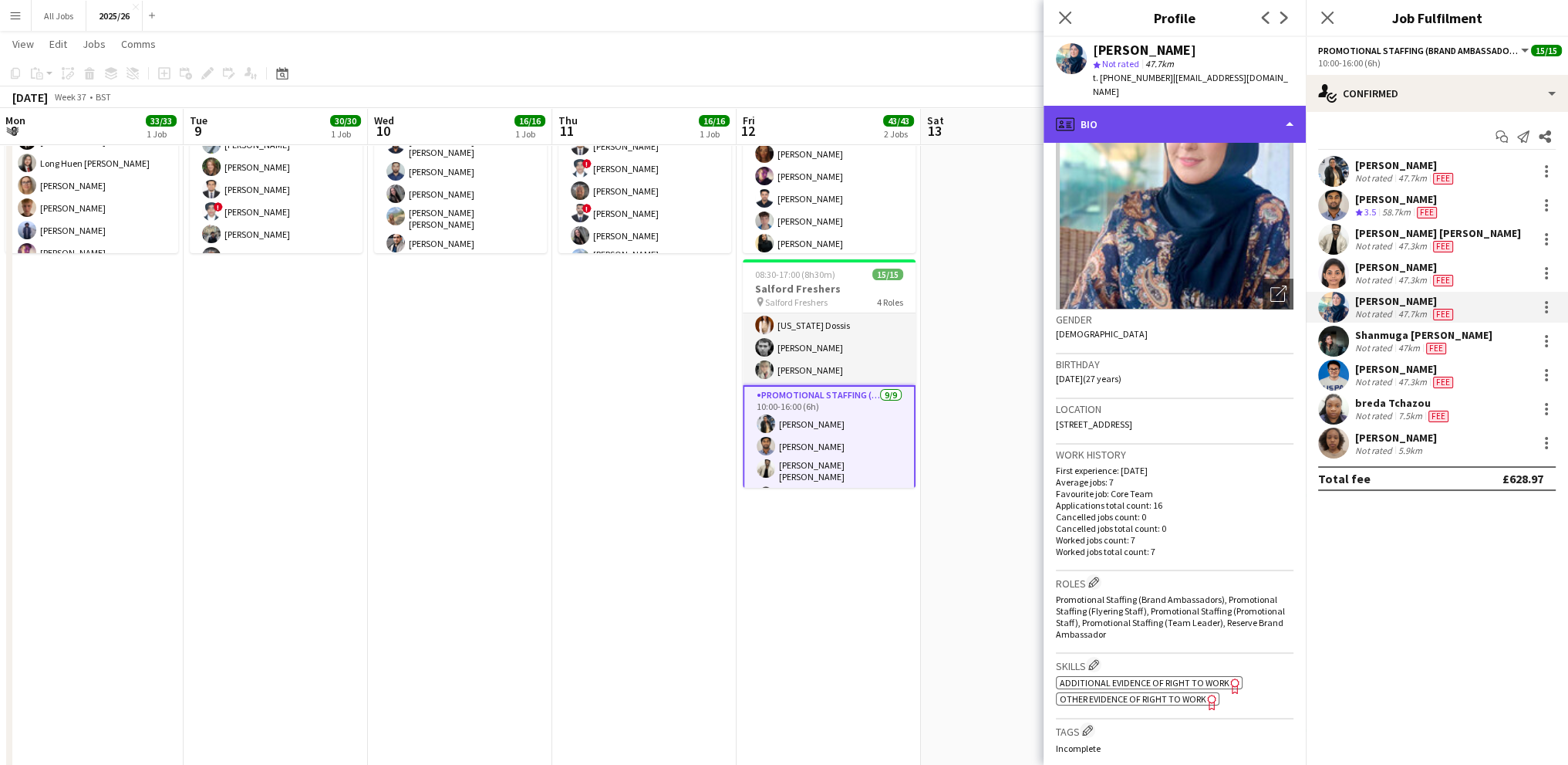
click at [1139, 107] on div "profile Bio" at bounding box center [1174, 124] width 262 height 37
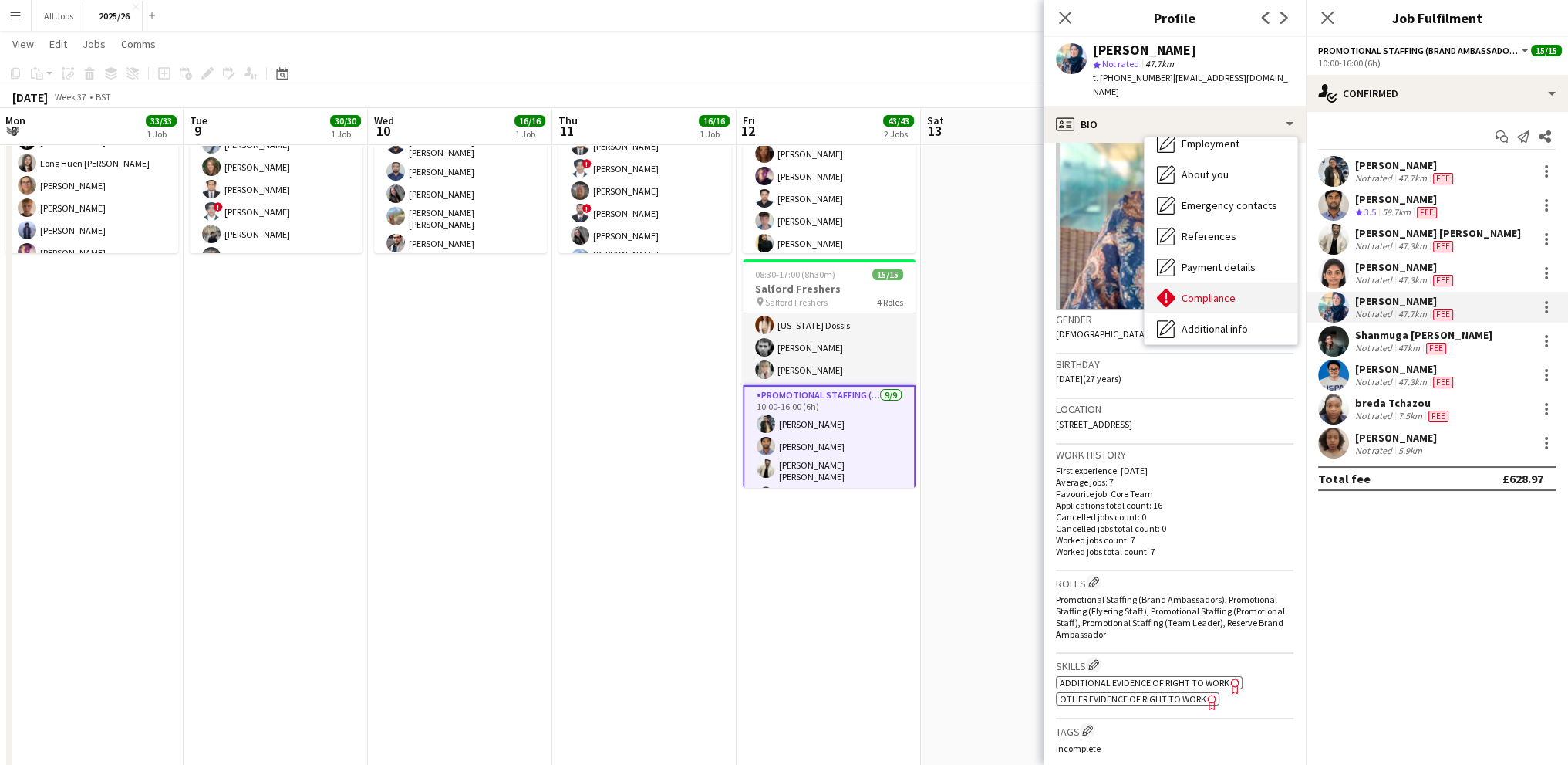
click at [1189, 282] on div "Compliance Compliance" at bounding box center [1221, 298] width 152 height 31
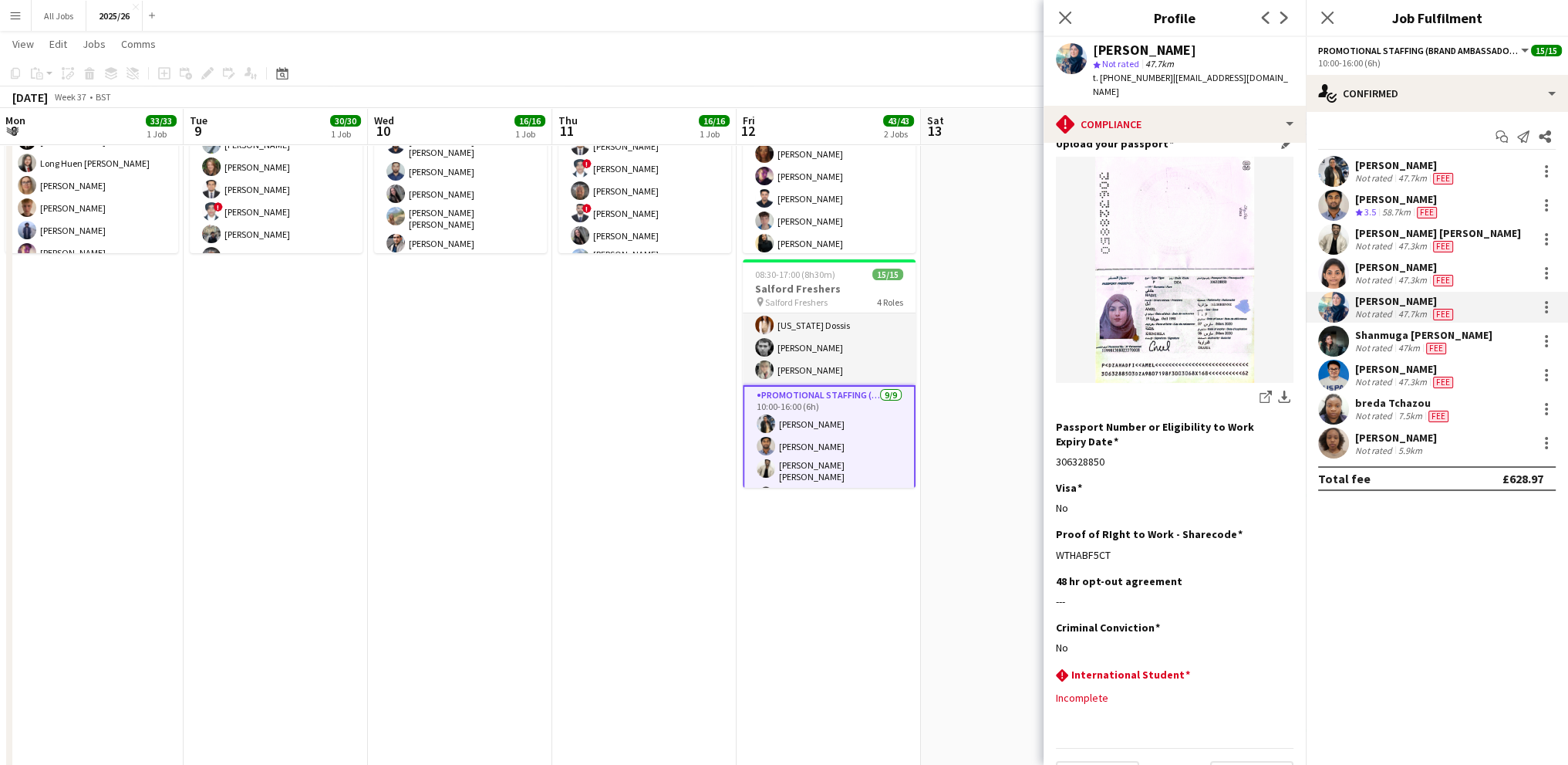
scroll to position [136, 0]
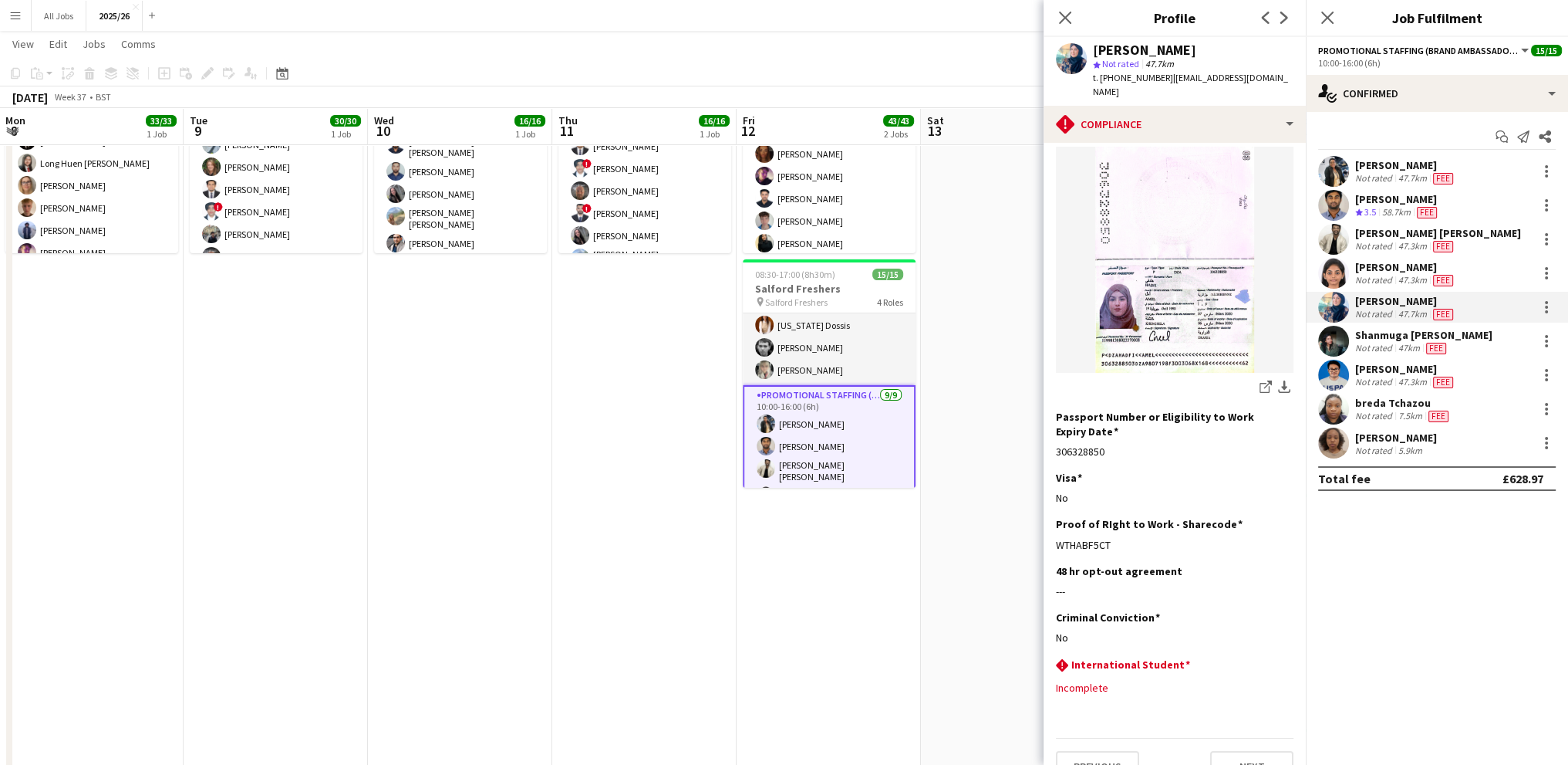
drag, startPoint x: 1164, startPoint y: 77, endPoint x: 1101, endPoint y: 76, distance: 63.0
click at [1101, 76] on span "t. [PHONE_NUMBER]" at bounding box center [1132, 77] width 81 height 11
drag, startPoint x: 1163, startPoint y: 49, endPoint x: 1095, endPoint y: 52, distance: 68.1
click at [1095, 52] on div "[PERSON_NAME]" at bounding box center [1193, 50] width 201 height 14
click at [1397, 342] on div "47km" at bounding box center [1409, 348] width 28 height 12
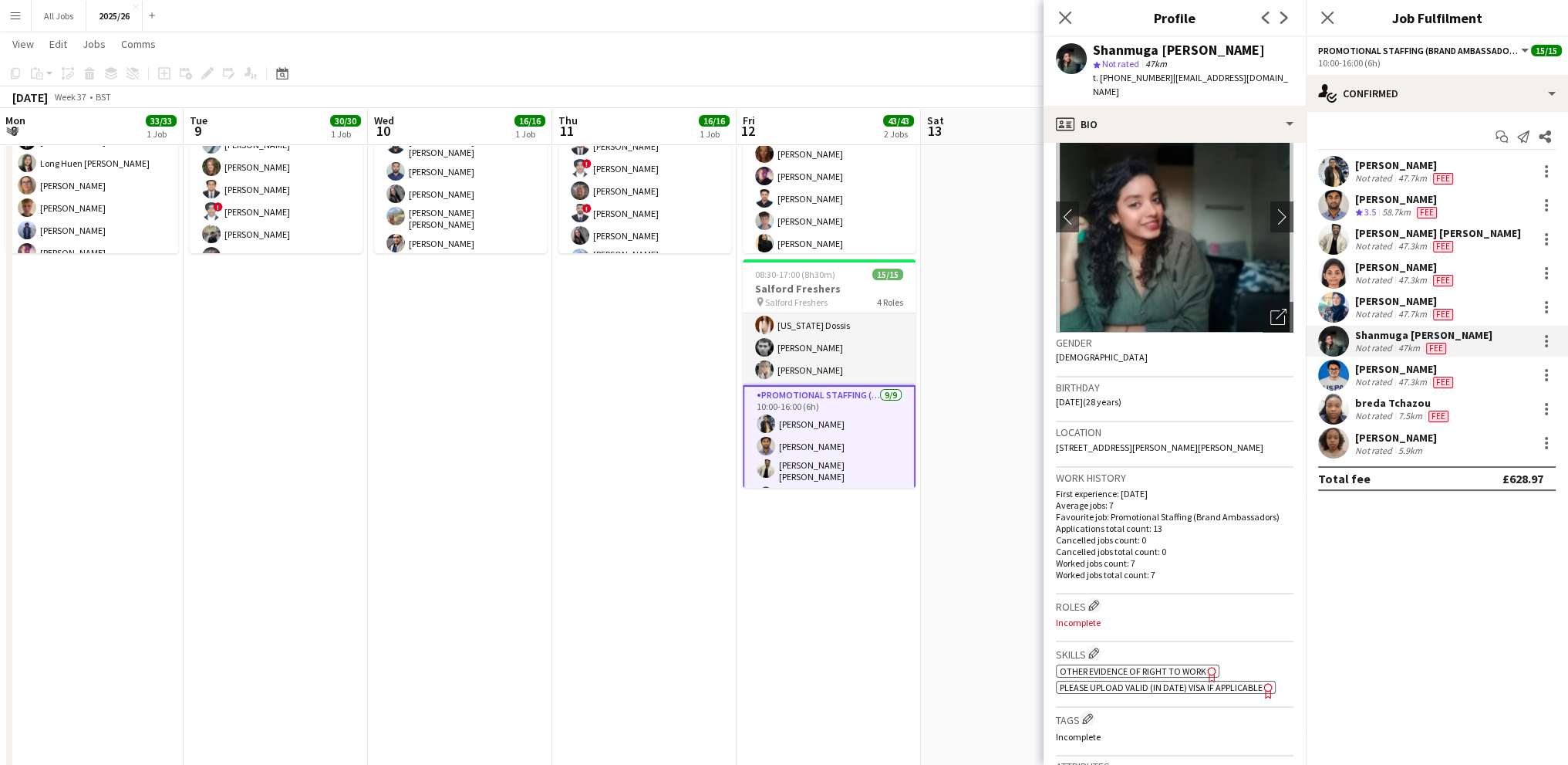
scroll to position [77, 0]
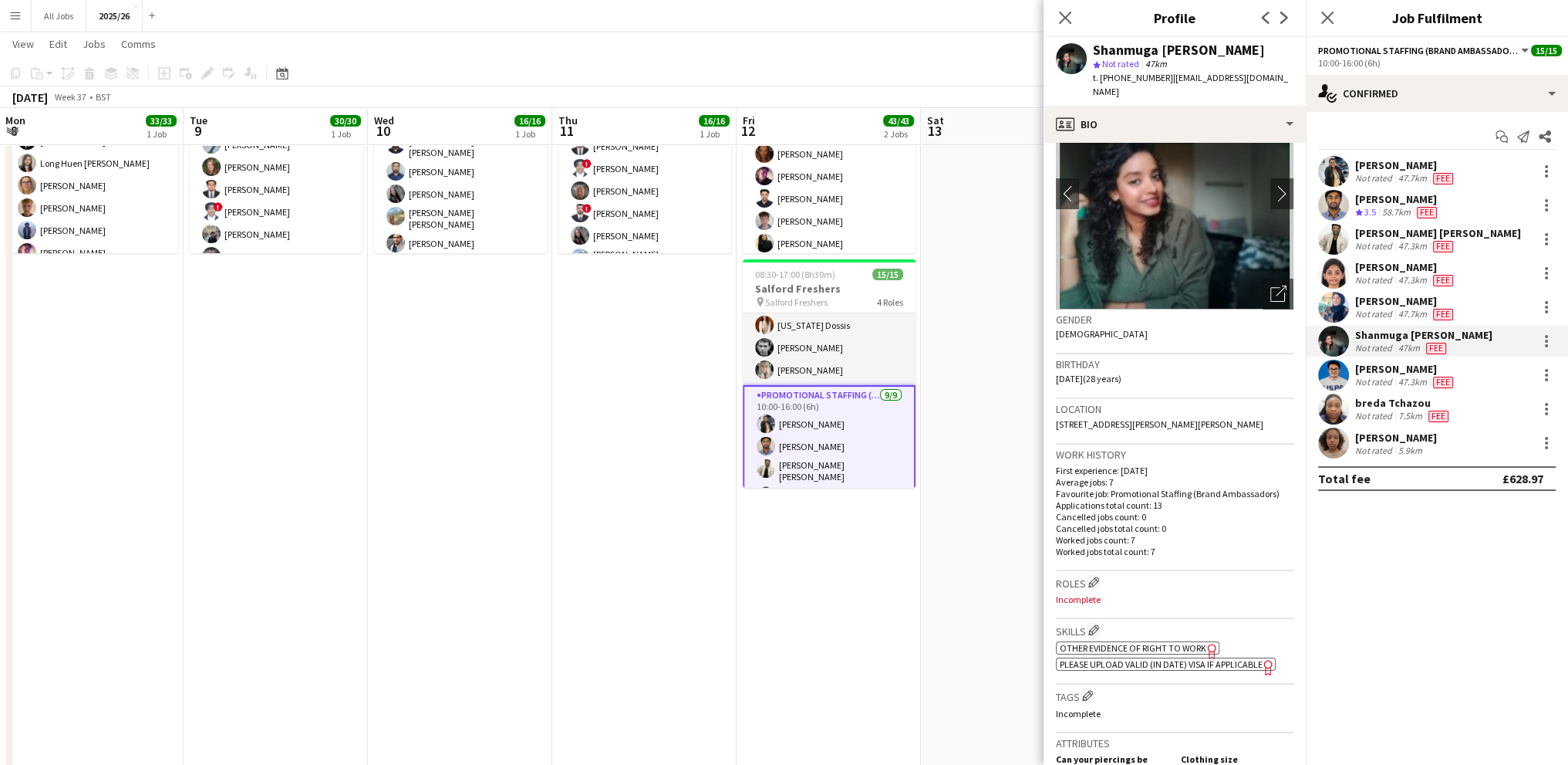
click at [1132, 642] on span "Other evidence of Right to Work" at bounding box center [1132, 647] width 146 height 11
click at [1383, 376] on div "Not rated" at bounding box center [1375, 382] width 40 height 12
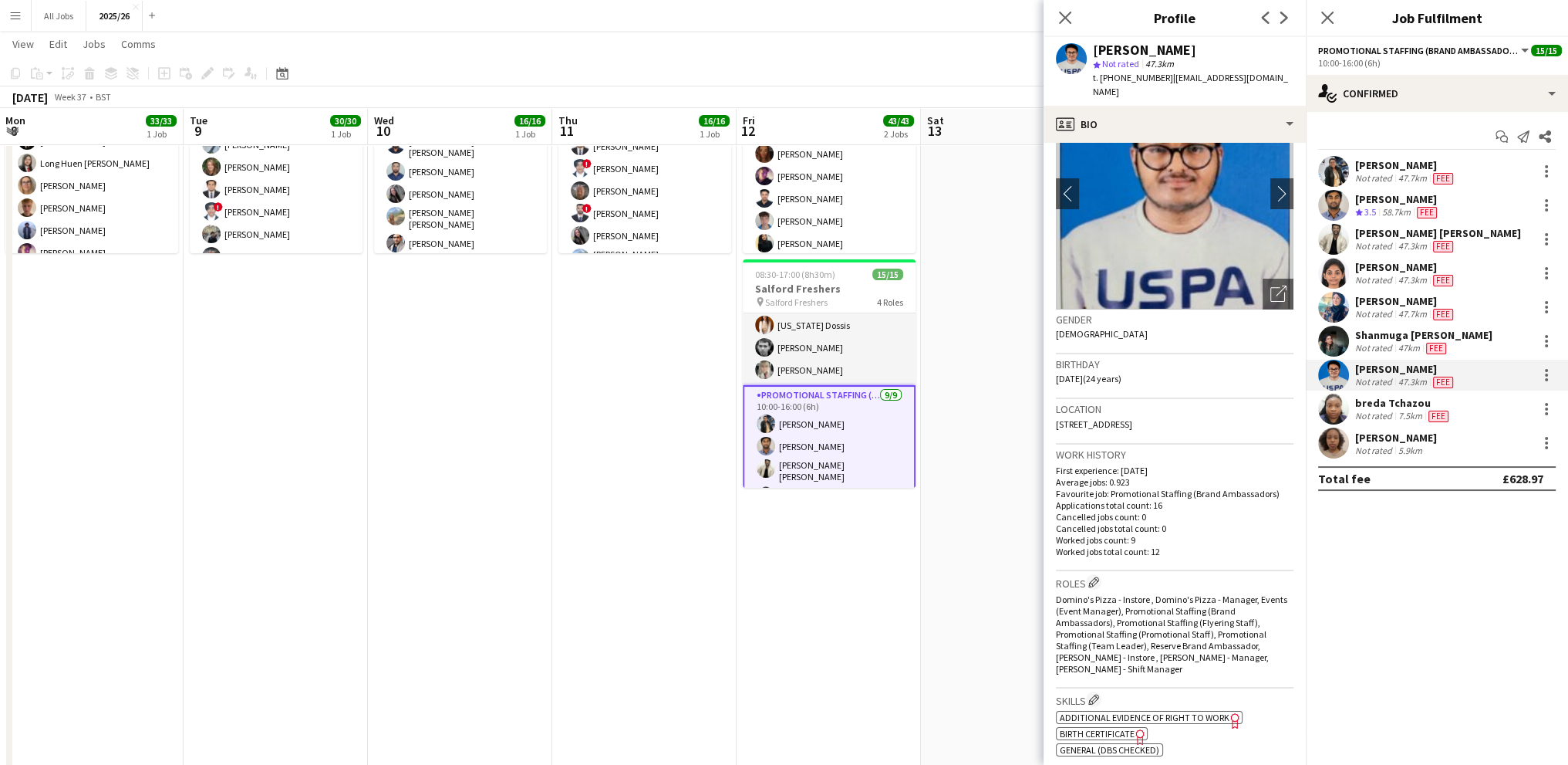
click at [1107, 711] on span "Additional evidence of Right to Work" at bounding box center [1145, 716] width 170 height 11
click at [1385, 404] on div "breda Tchazou" at bounding box center [1403, 403] width 96 height 14
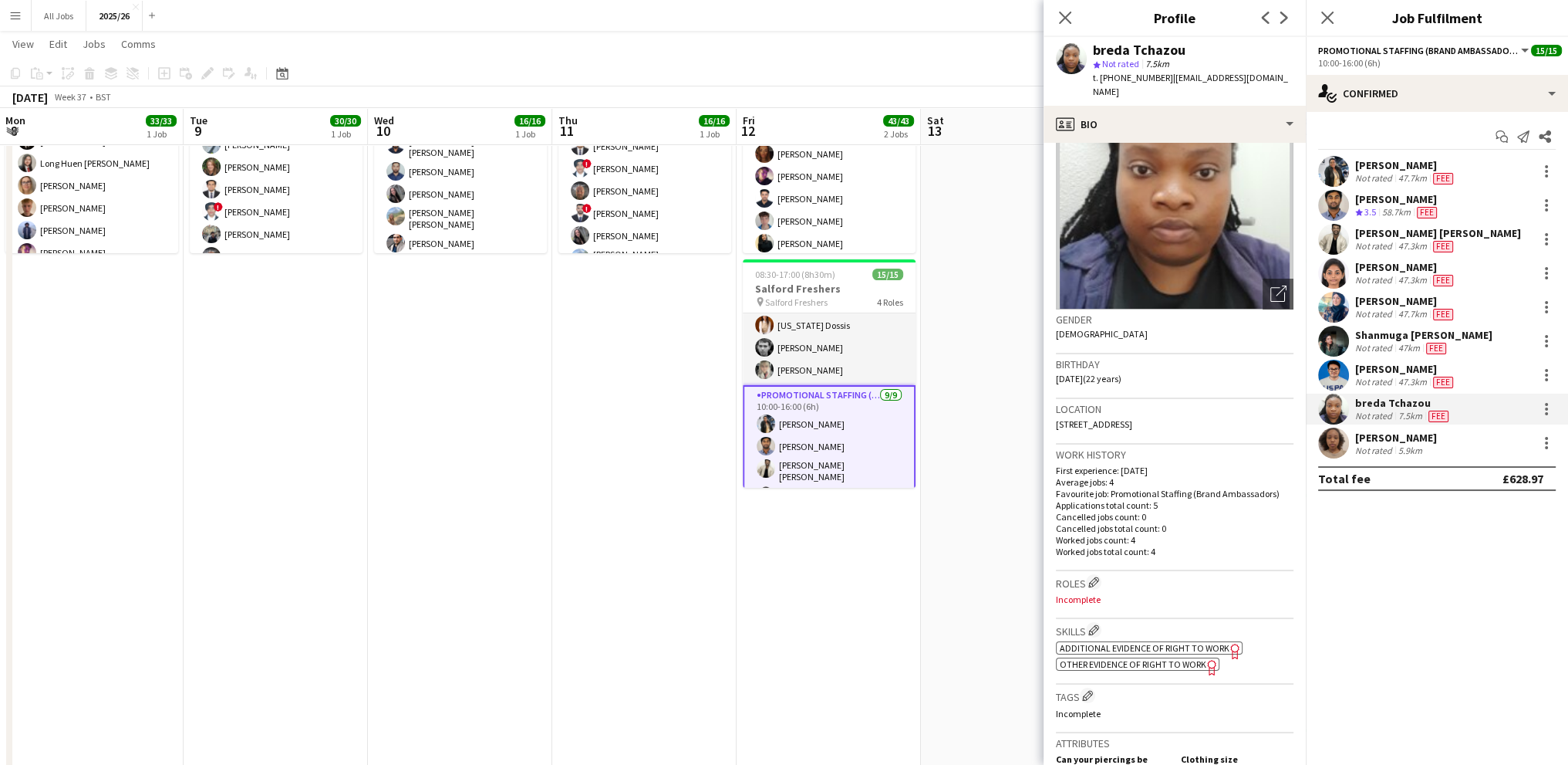
click at [1128, 642] on span "Additional evidence of Right to Work" at bounding box center [1145, 647] width 170 height 11
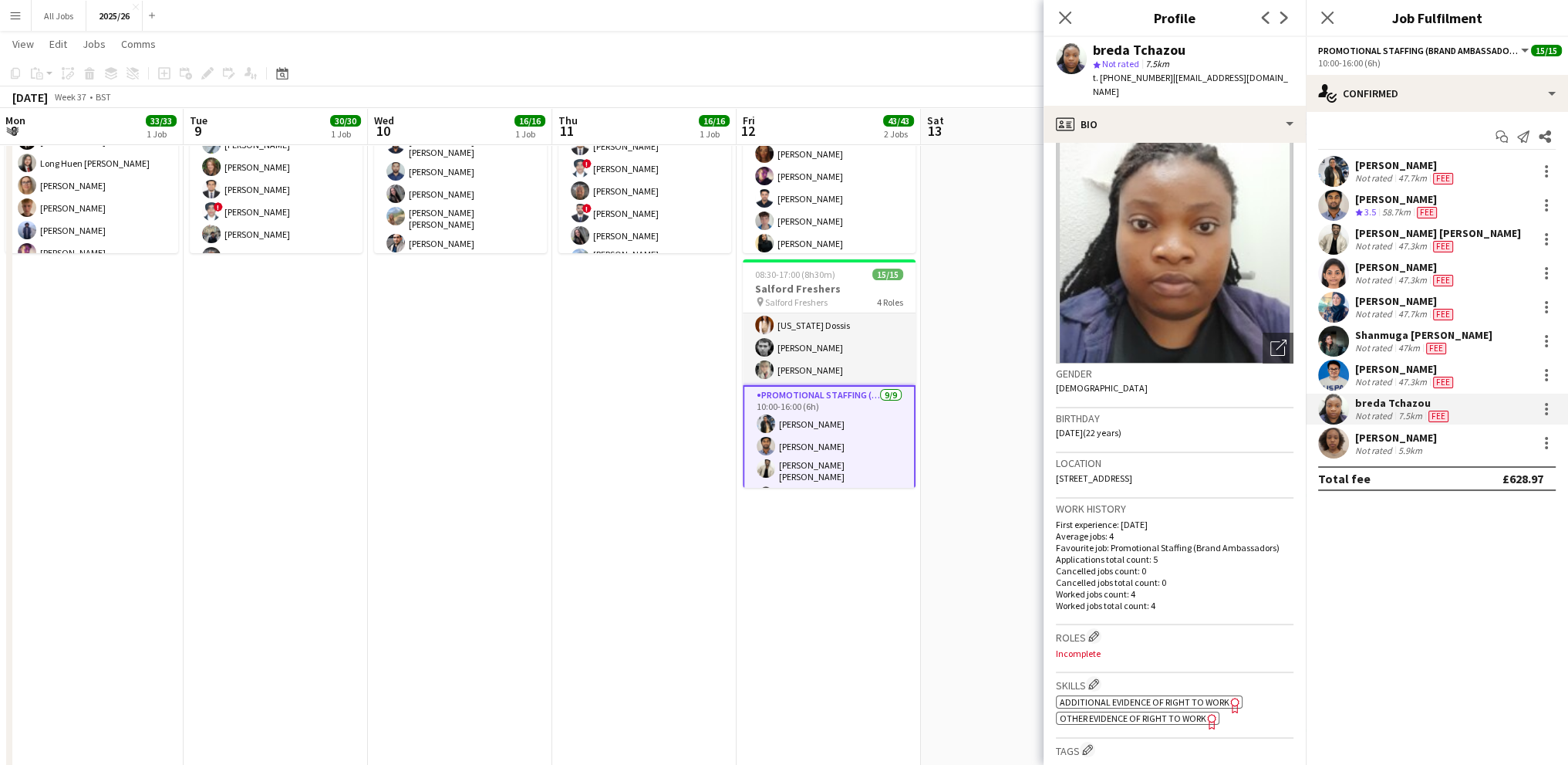
scroll to position [0, 0]
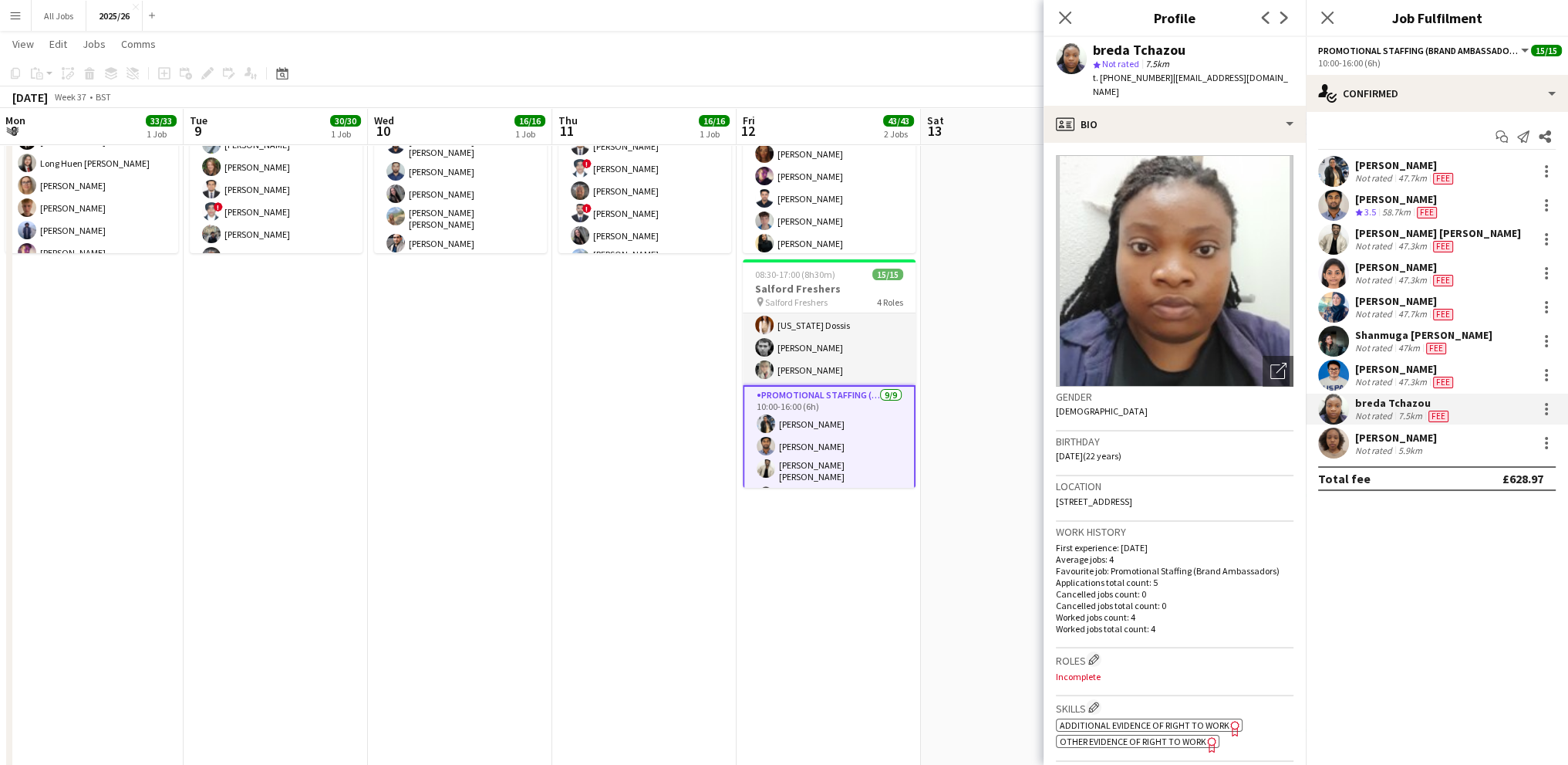
click at [1140, 89] on div "breda Tchazou star Not rated 7.5km t. [PHONE_NUMBER] | [EMAIL_ADDRESS][DOMAIN_N…" at bounding box center [1174, 71] width 262 height 68
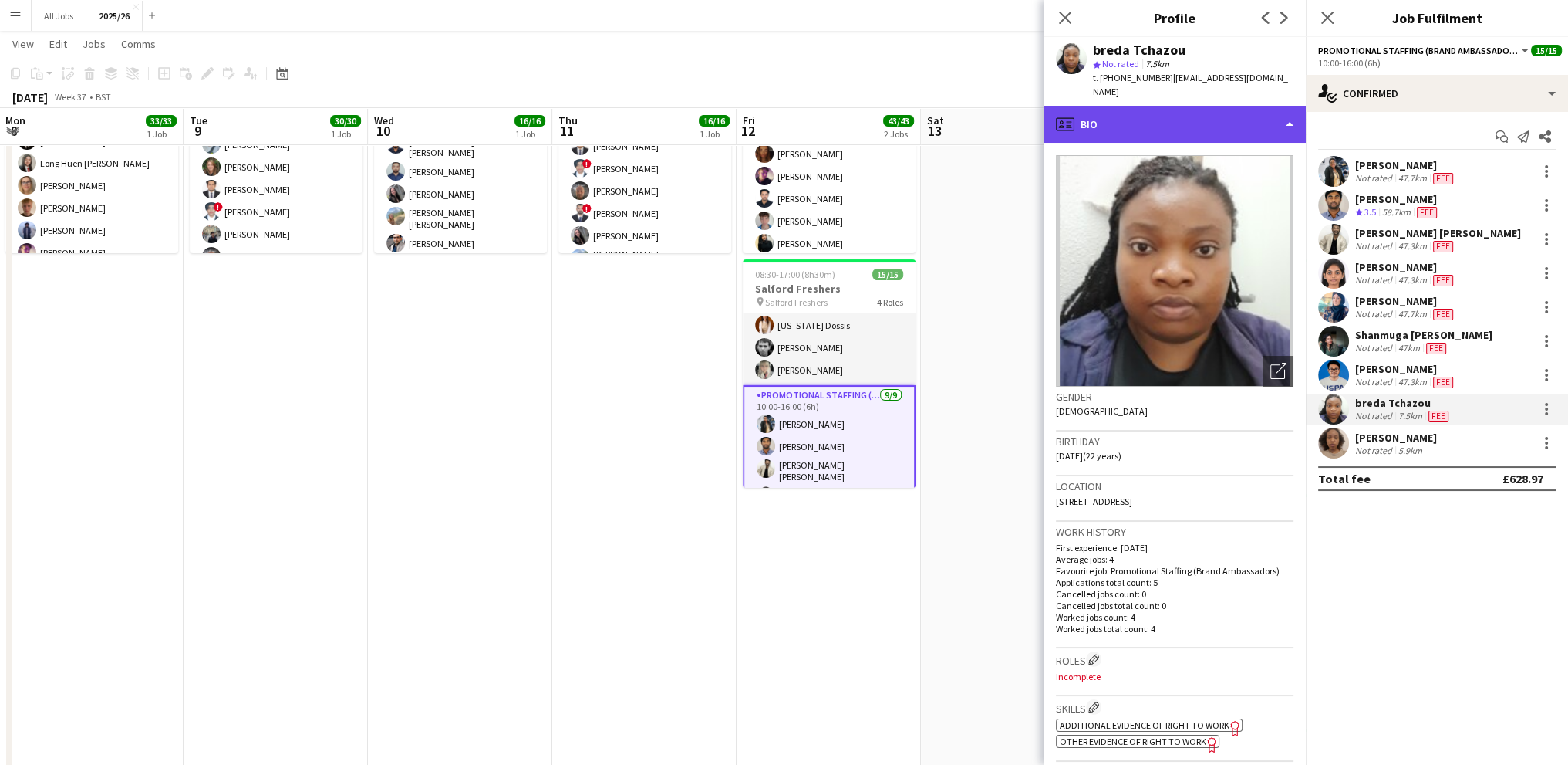
click at [1139, 106] on div "profile Bio" at bounding box center [1174, 124] width 262 height 37
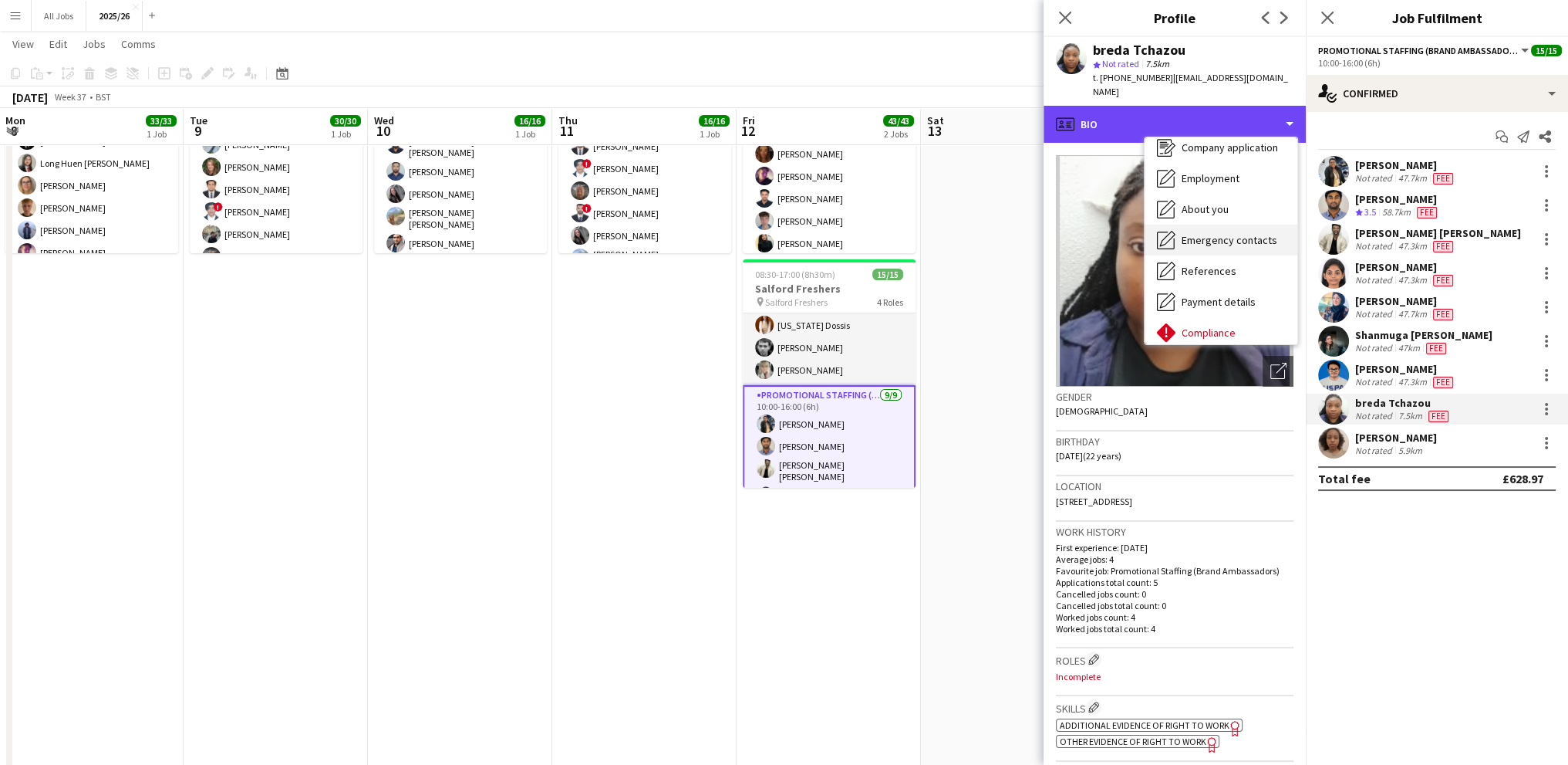
scroll to position [154, 0]
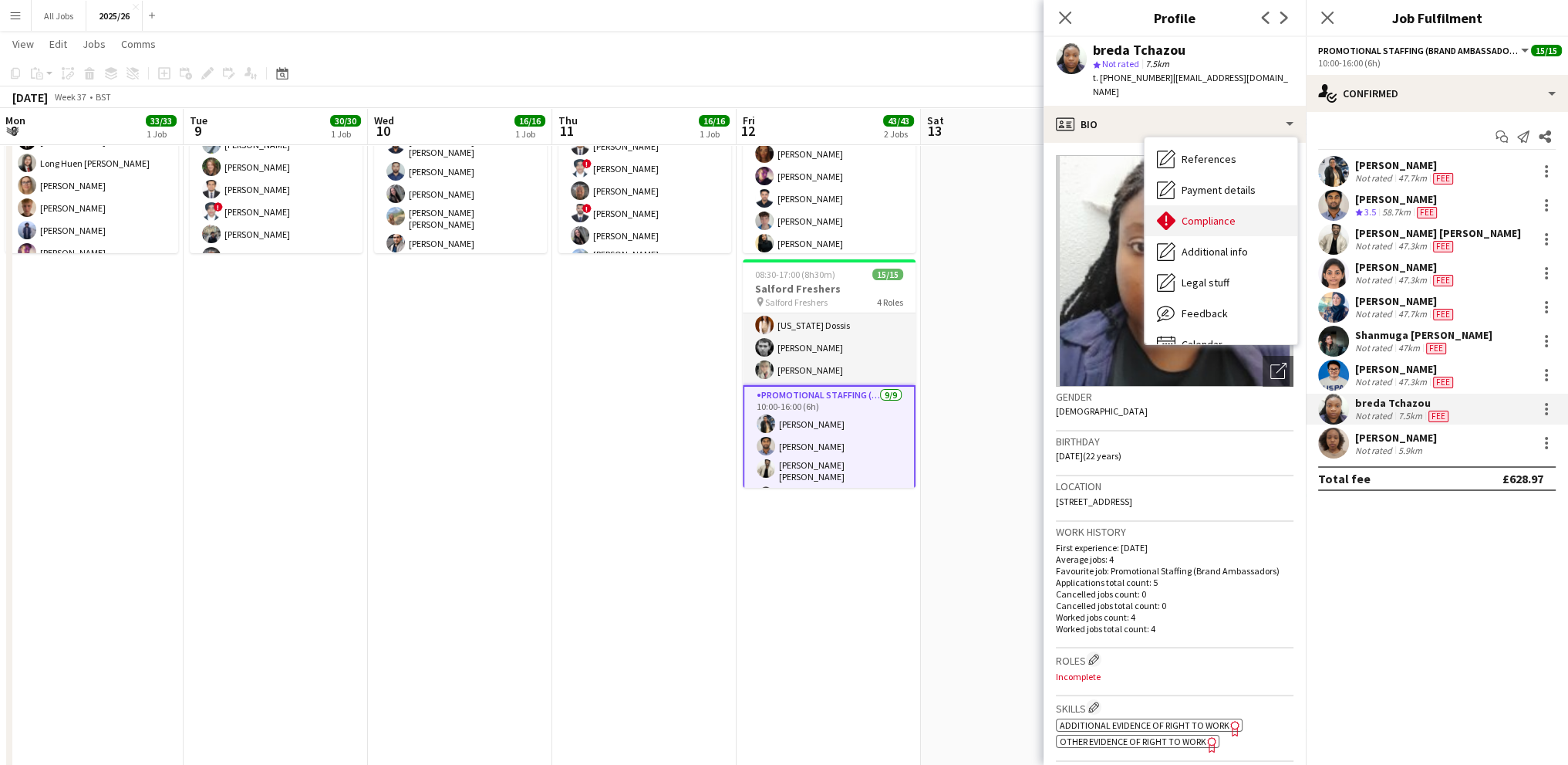
click at [1197, 214] on span "Compliance" at bounding box center [1209, 221] width 54 height 14
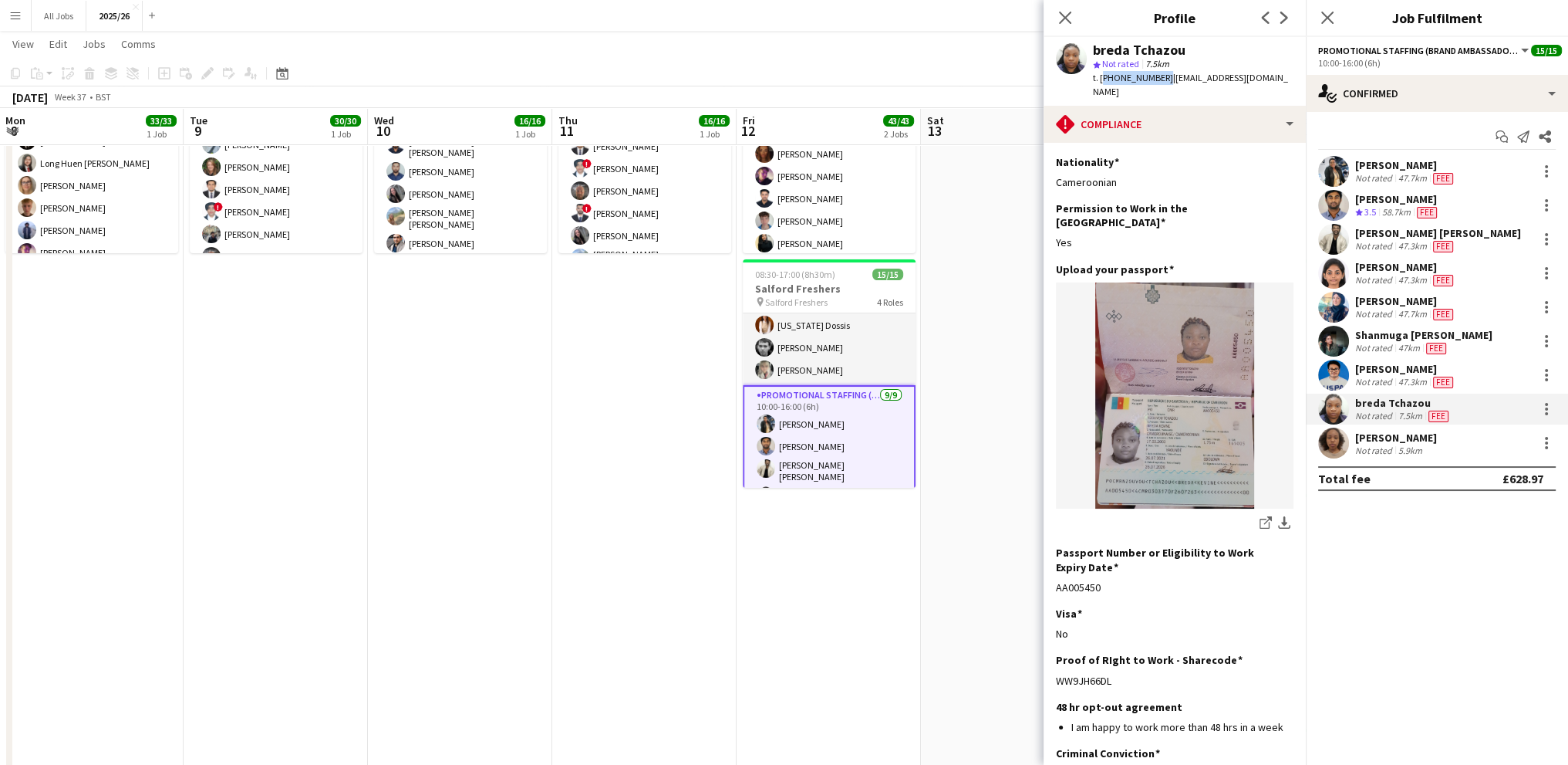
drag, startPoint x: 1158, startPoint y: 74, endPoint x: 1100, endPoint y: 80, distance: 58.3
click at [1100, 80] on span "t. [PHONE_NUMBER]" at bounding box center [1132, 77] width 81 height 11
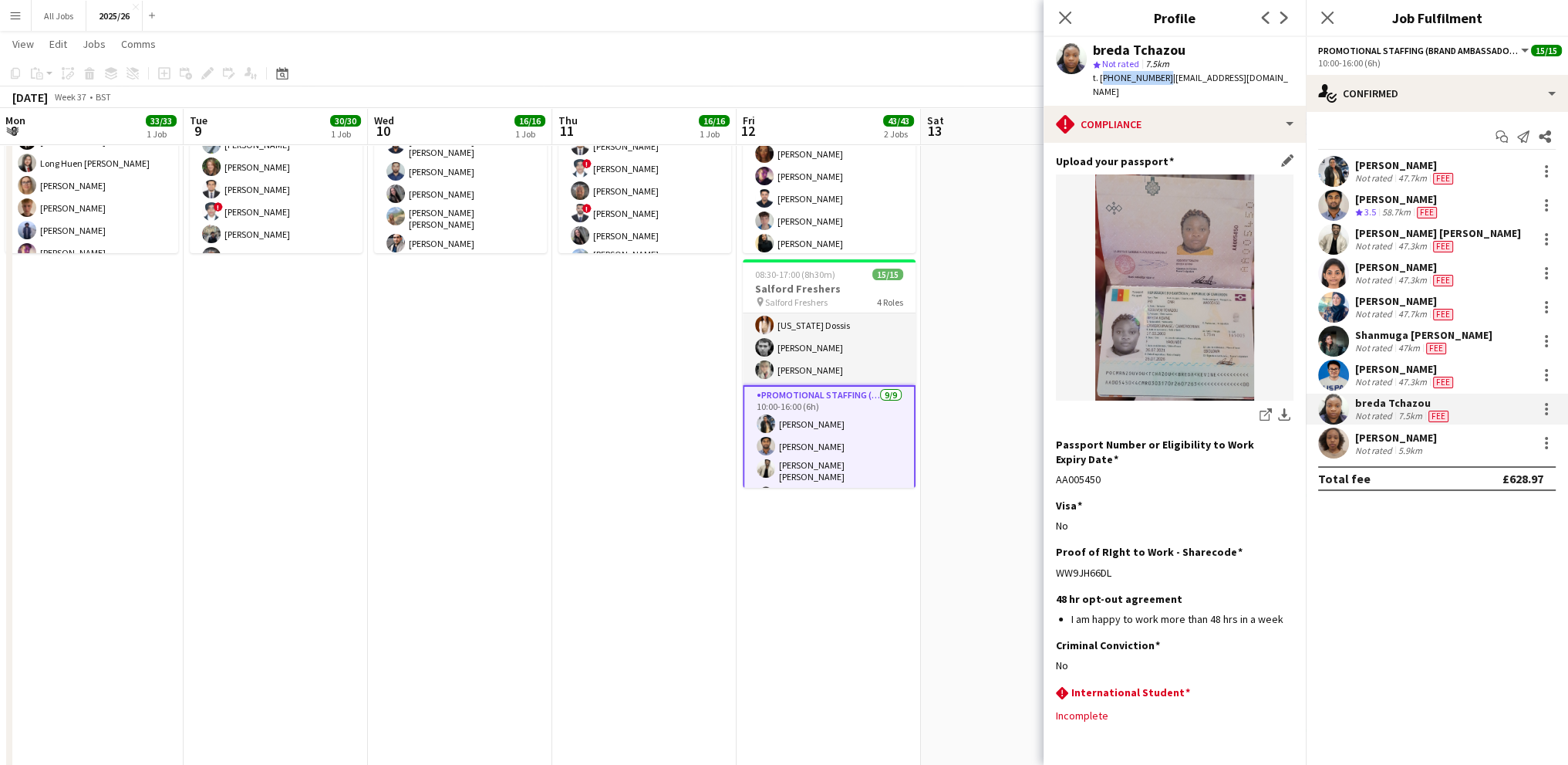
scroll to position [136, 0]
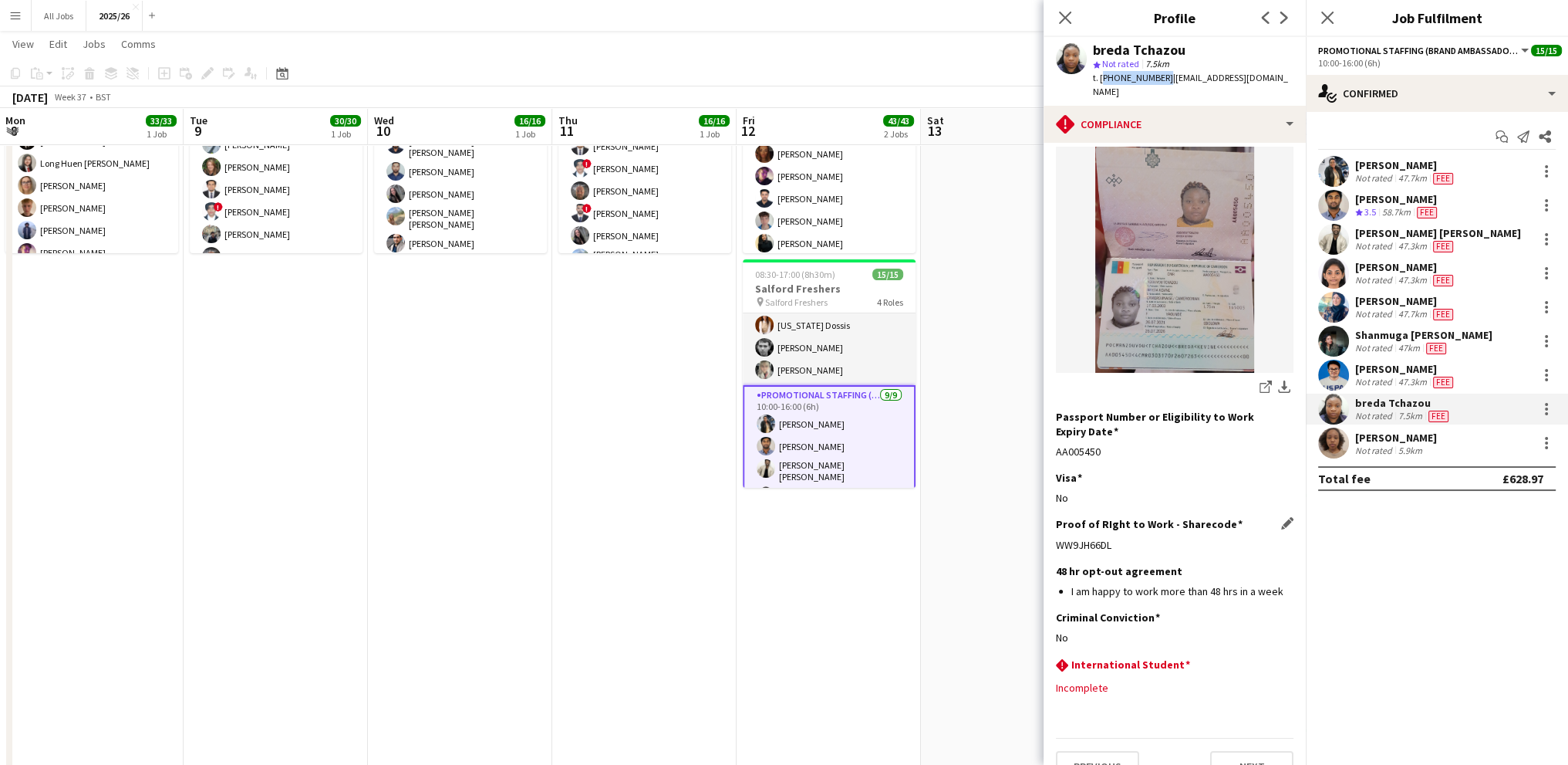
drag, startPoint x: 1118, startPoint y: 512, endPoint x: 1055, endPoint y: 518, distance: 63.3
click at [1055, 538] on div "WW9JH66DL" at bounding box center [1174, 545] width 237 height 14
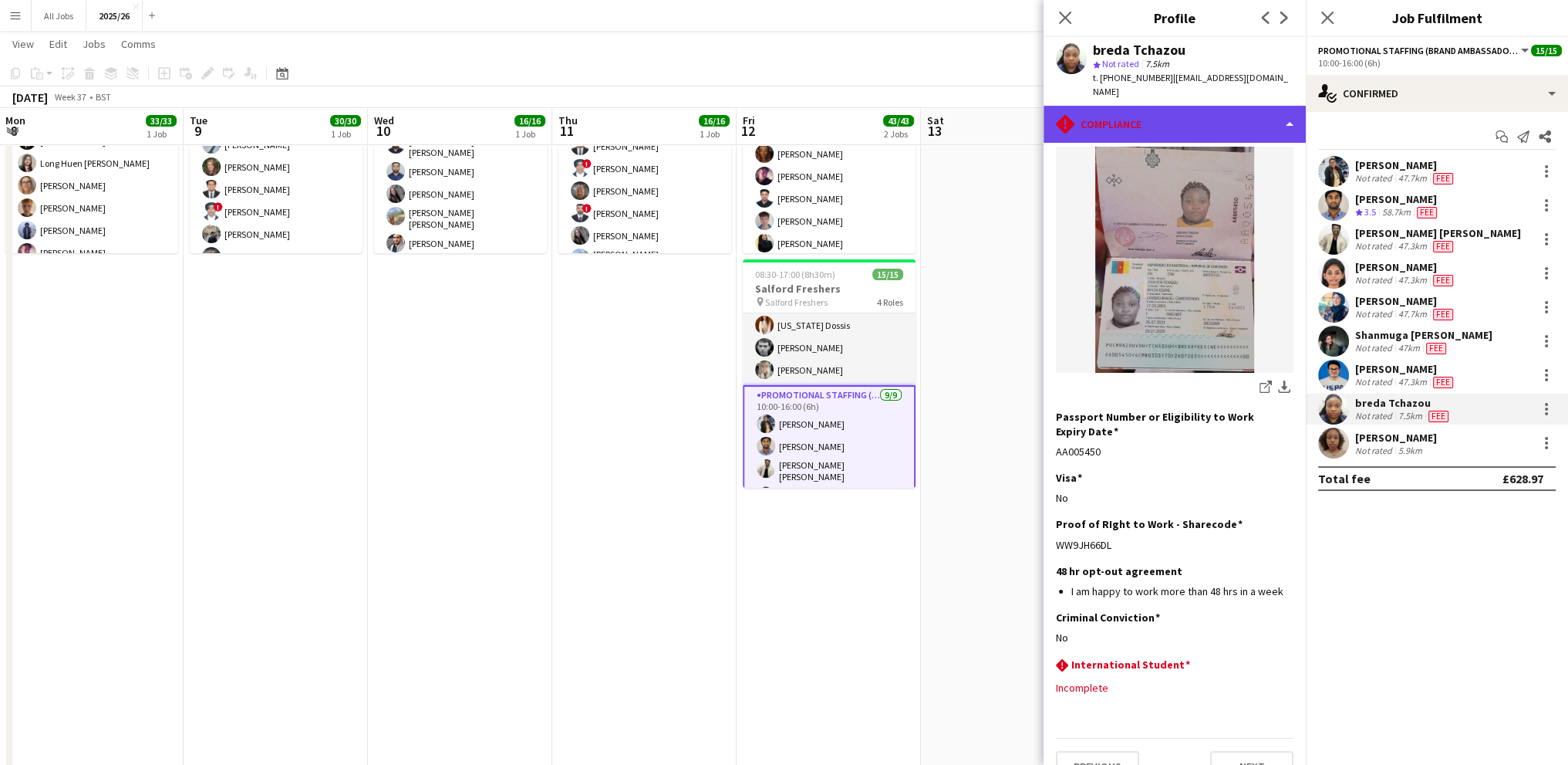
click at [1093, 106] on div "rhombus-alert Compliance" at bounding box center [1174, 124] width 262 height 37
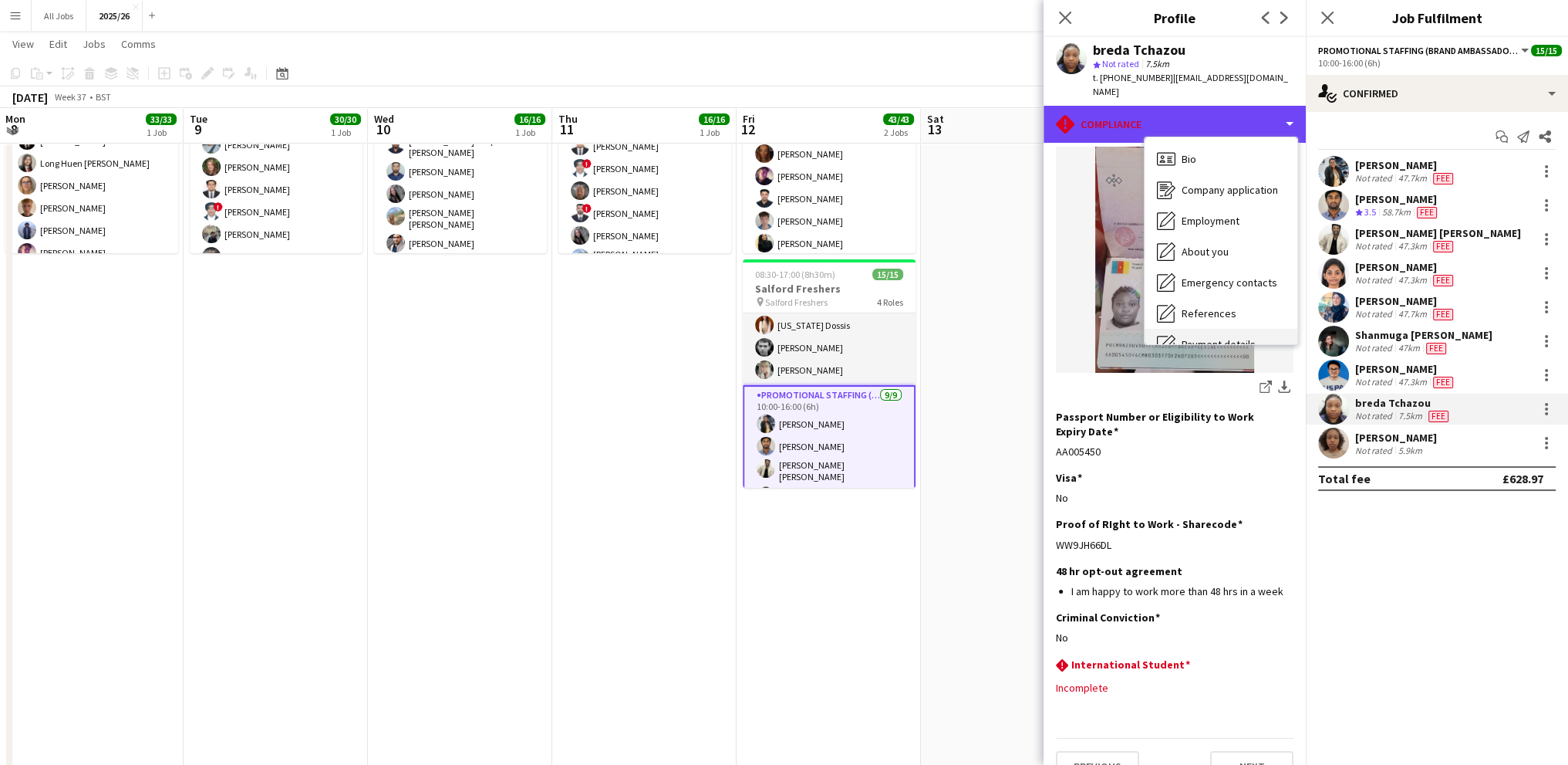
scroll to position [0, 0]
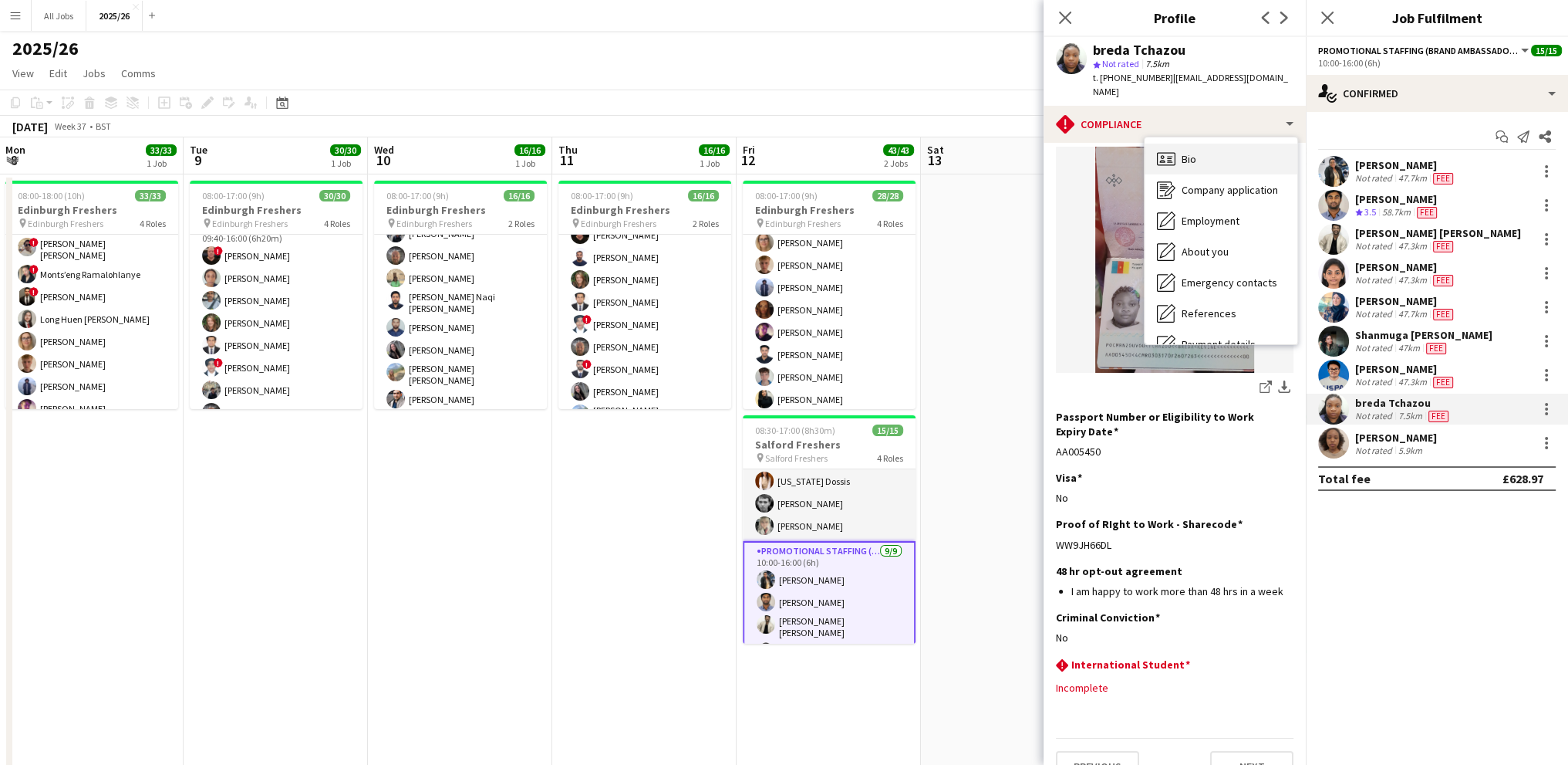
click at [1191, 152] on span "Bio" at bounding box center [1189, 159] width 15 height 14
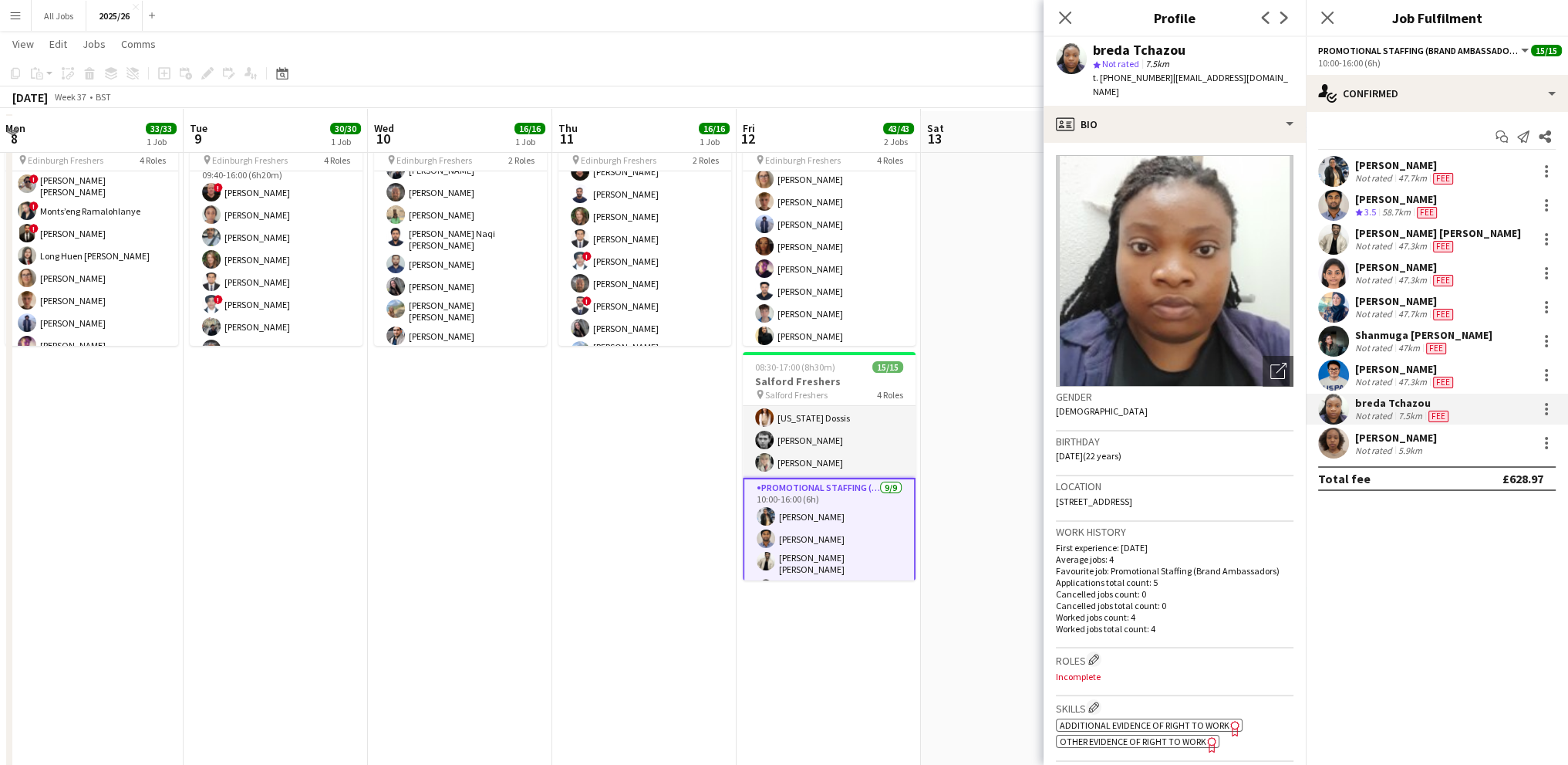
scroll to position [77, 0]
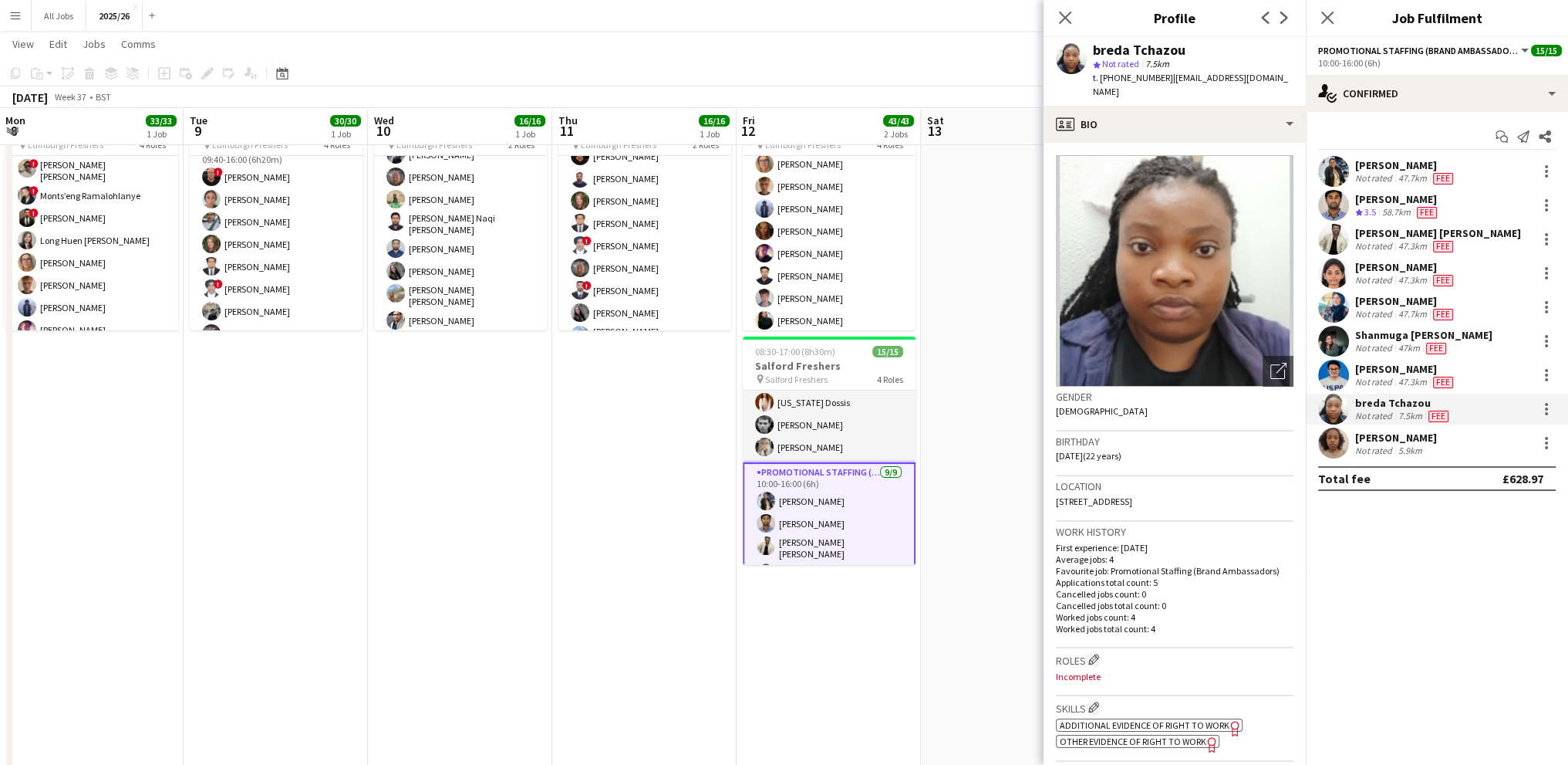
click at [1382, 435] on div "[PERSON_NAME]" at bounding box center [1396, 438] width 81 height 14
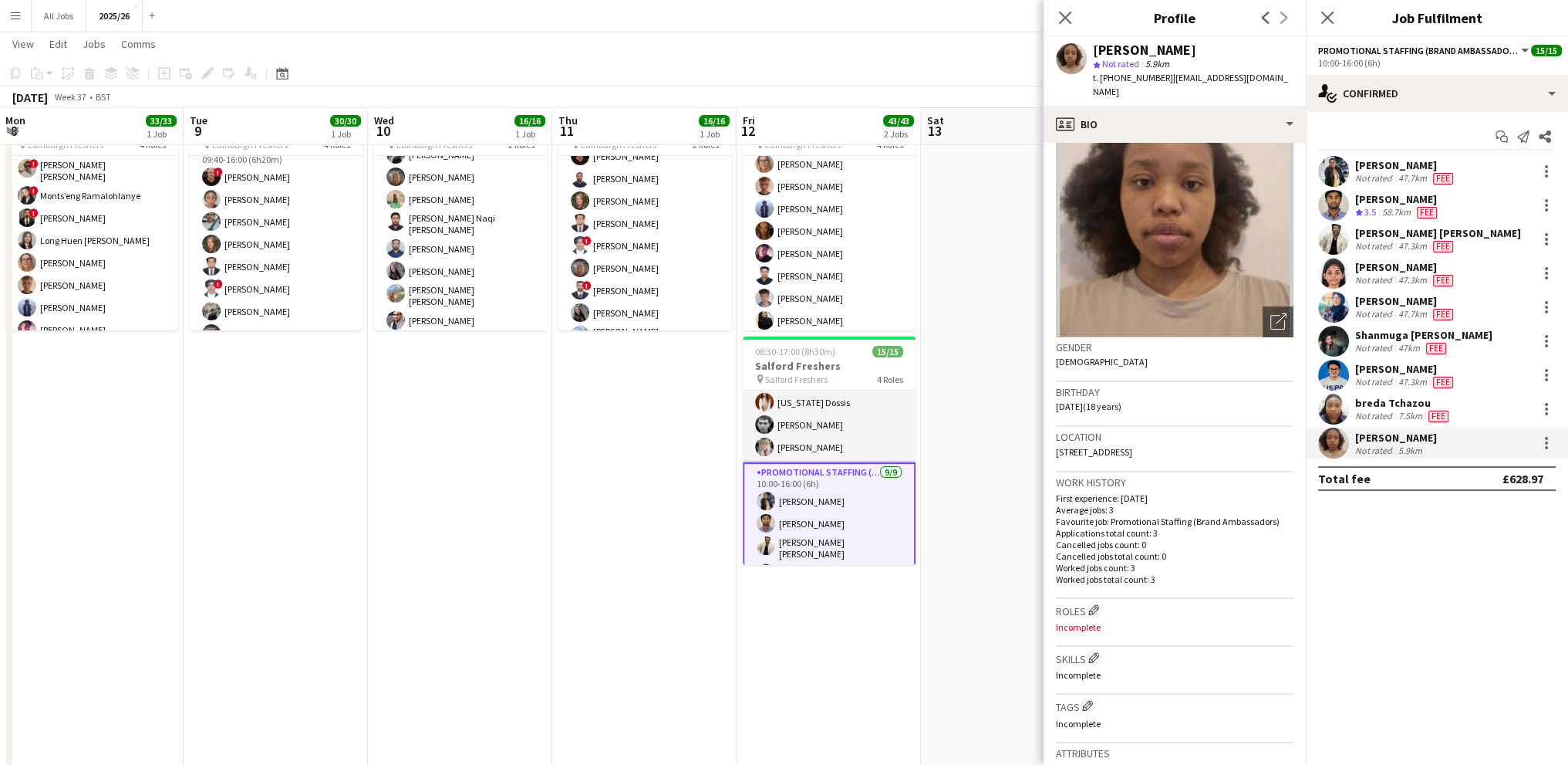
scroll to position [0, 0]
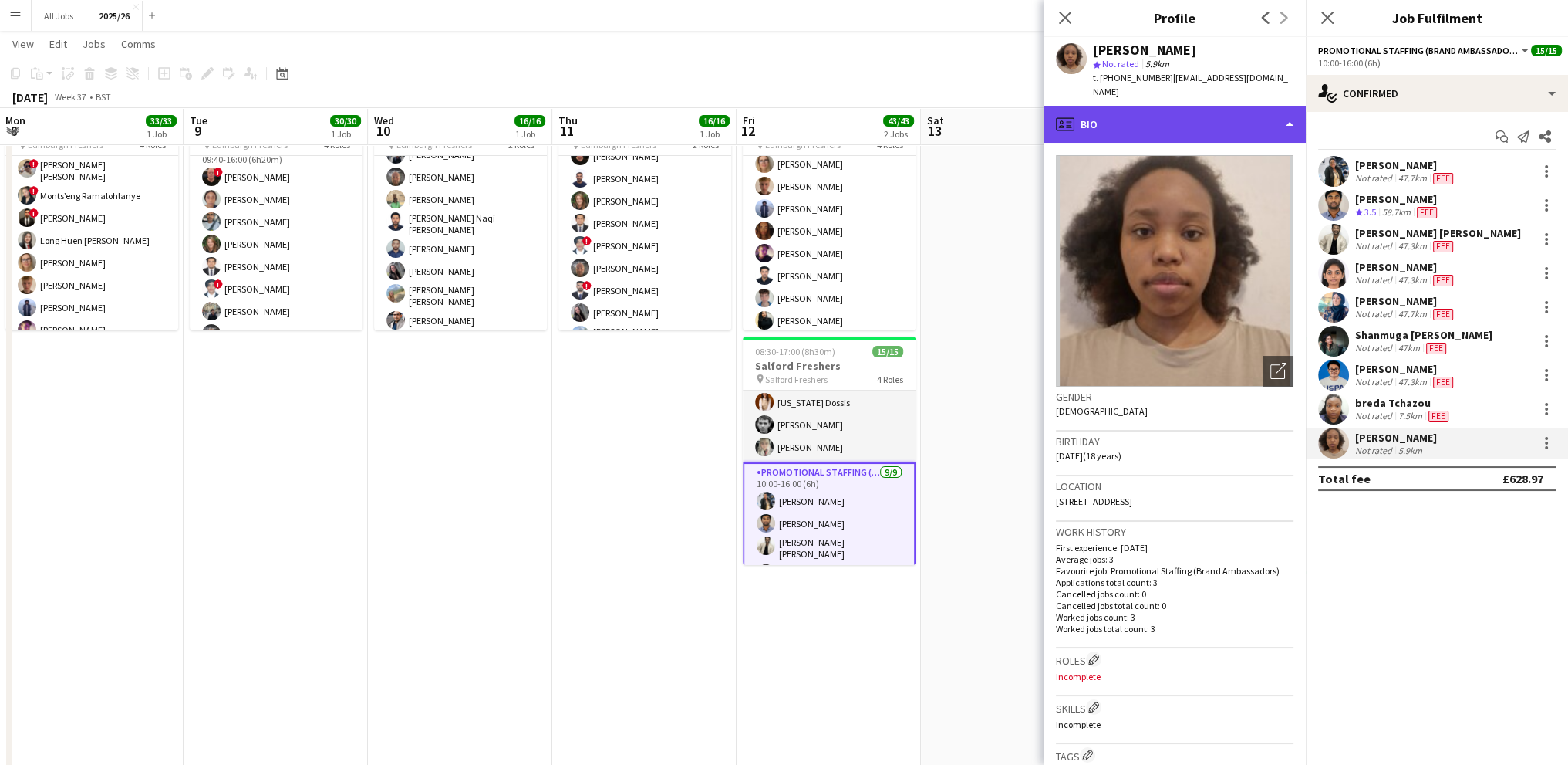
click at [1116, 116] on div "profile Bio" at bounding box center [1174, 124] width 262 height 37
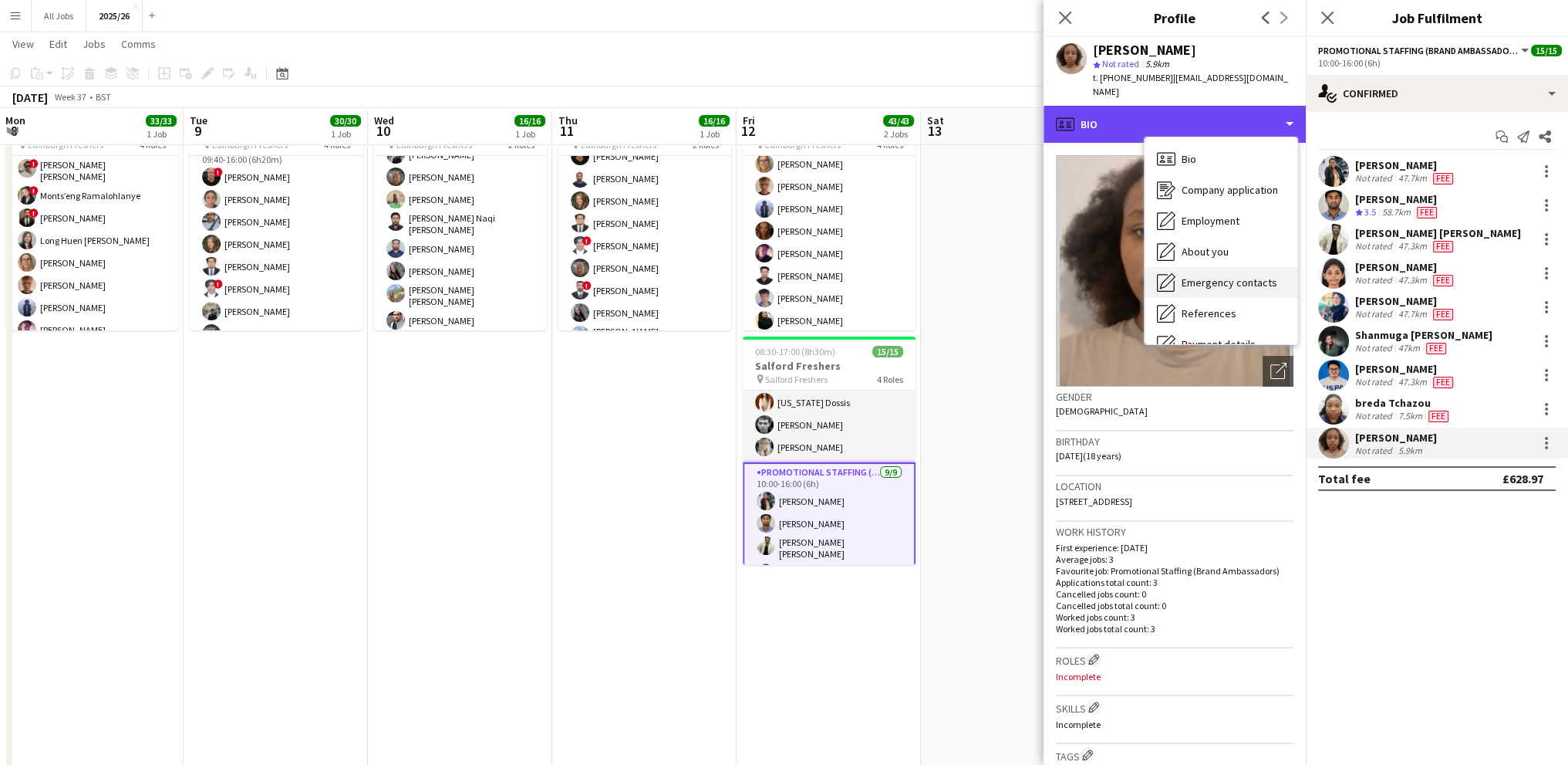
scroll to position [77, 0]
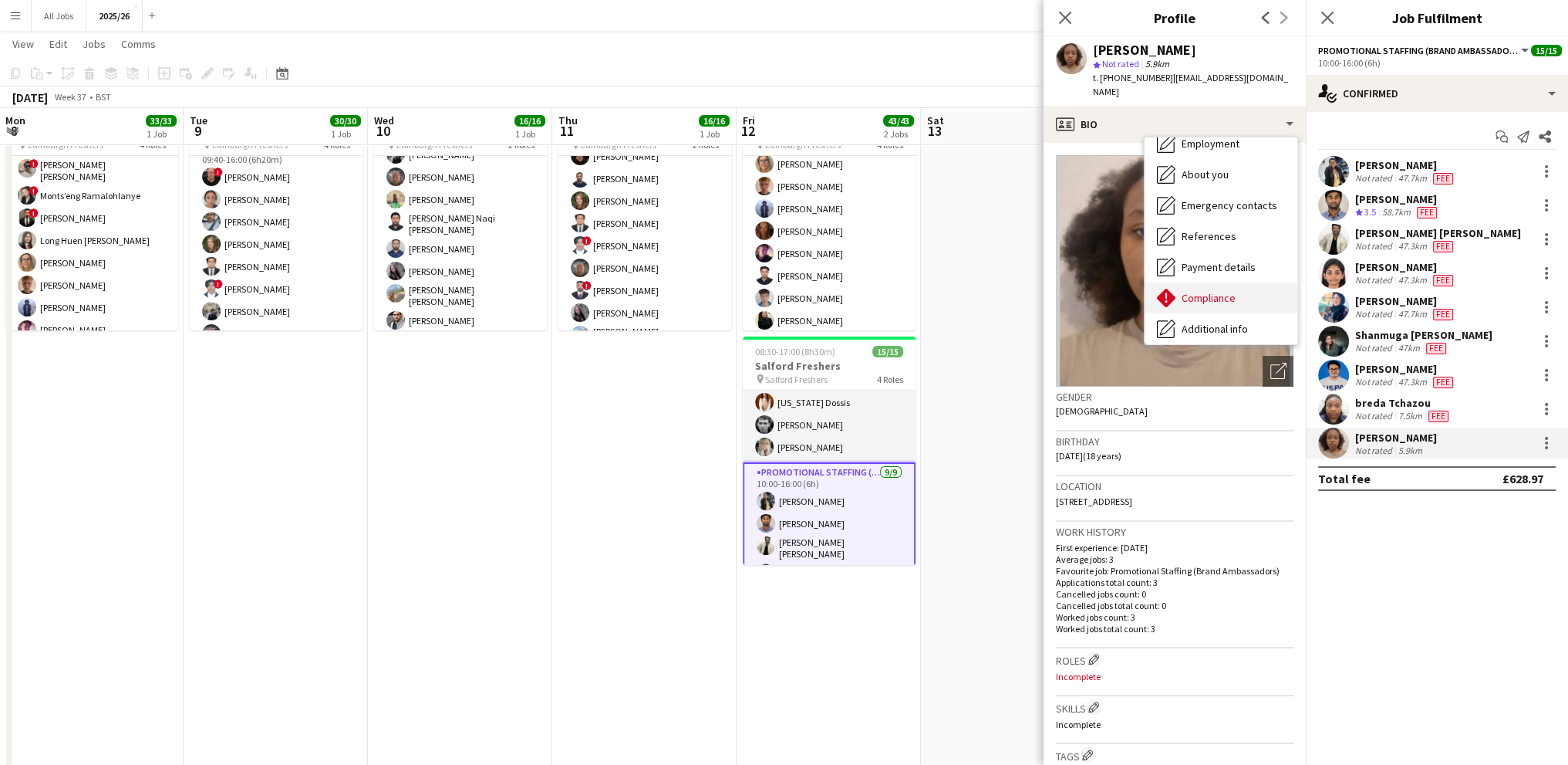
click at [1205, 291] on span "Compliance" at bounding box center [1209, 298] width 54 height 14
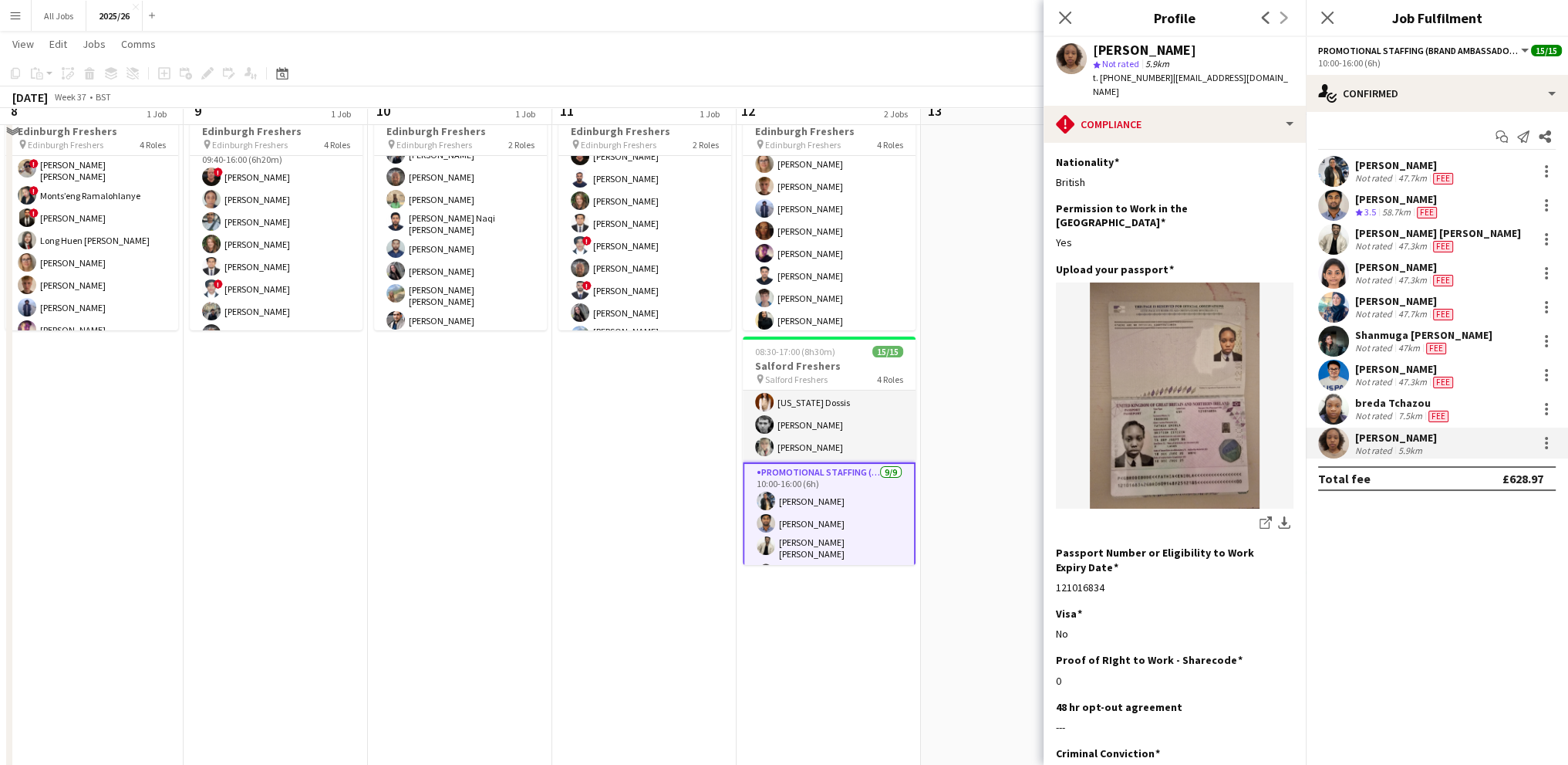
scroll to position [0, 0]
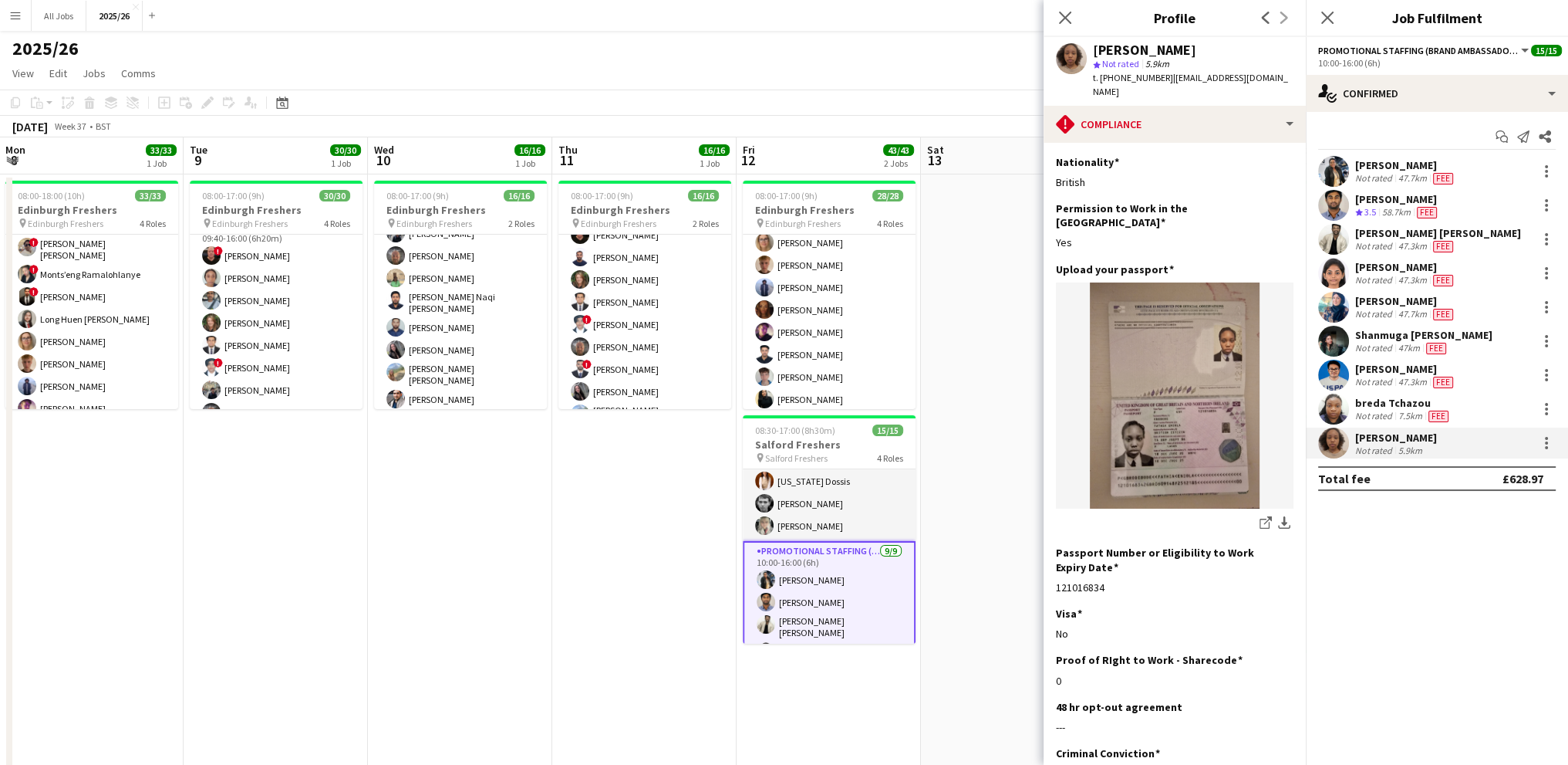
click at [1391, 179] on div "Not rated" at bounding box center [1375, 178] width 40 height 12
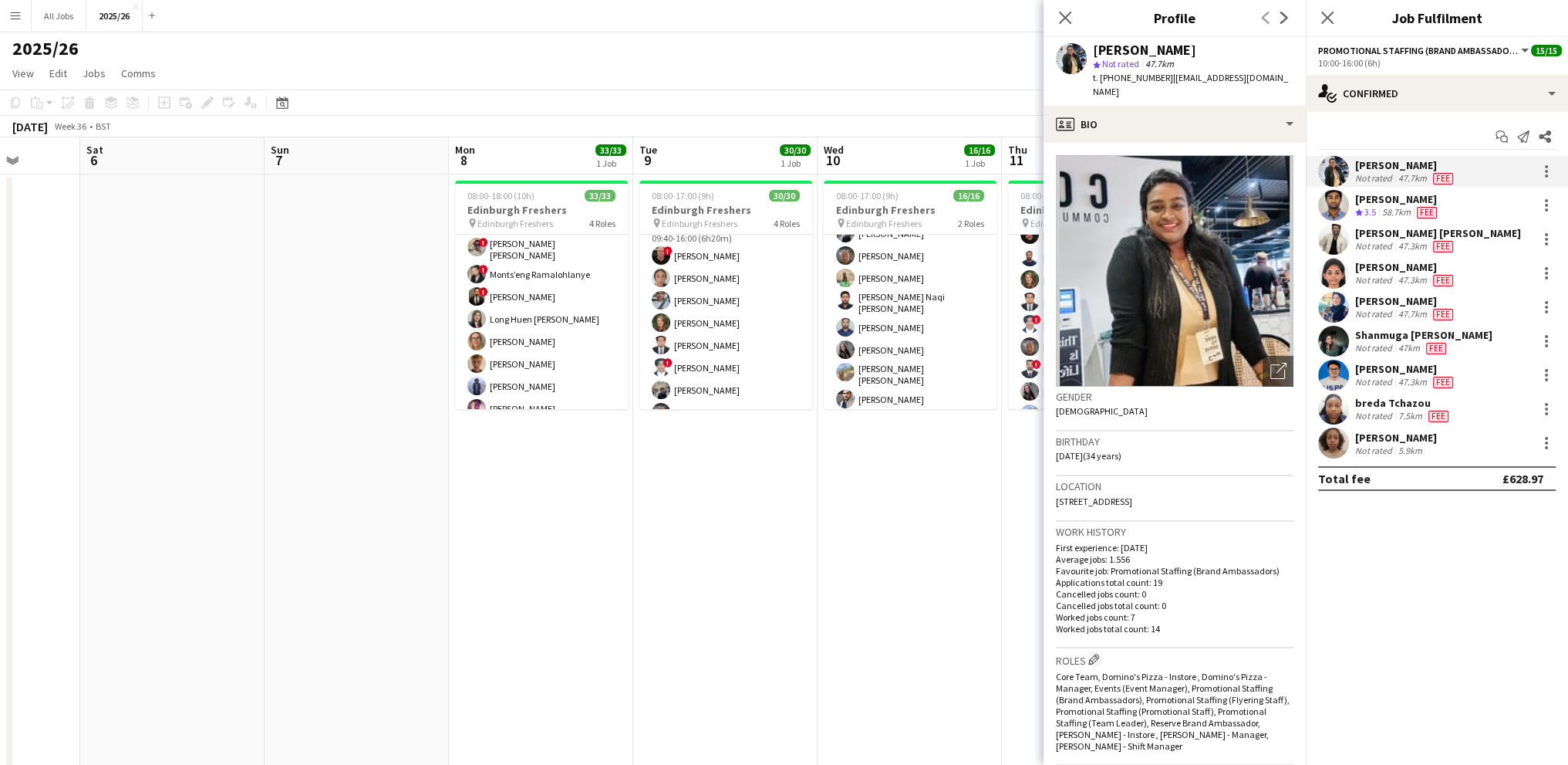
scroll to position [0, 398]
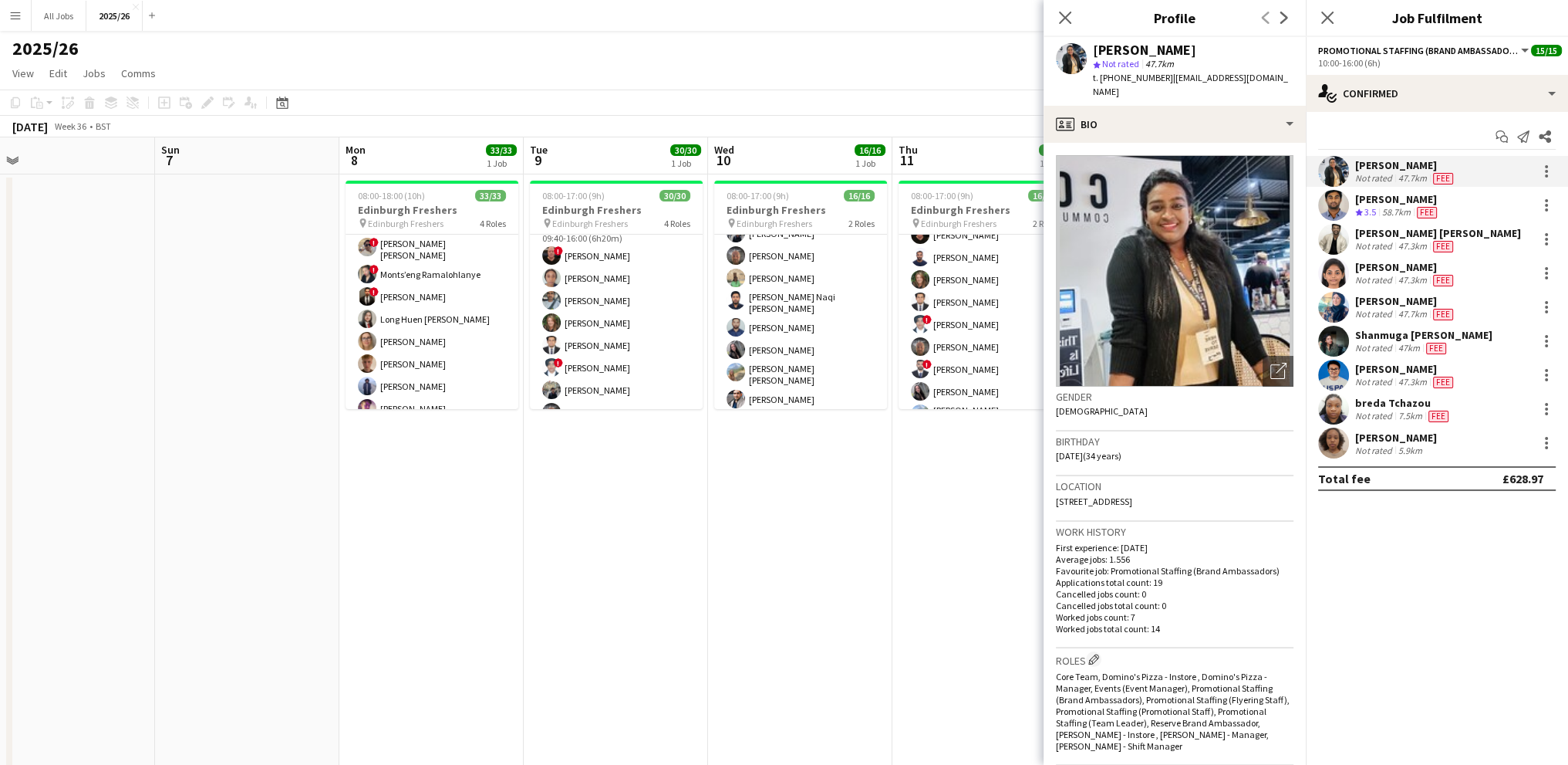
drag, startPoint x: 179, startPoint y: 527, endPoint x: 519, endPoint y: 505, distance: 340.7
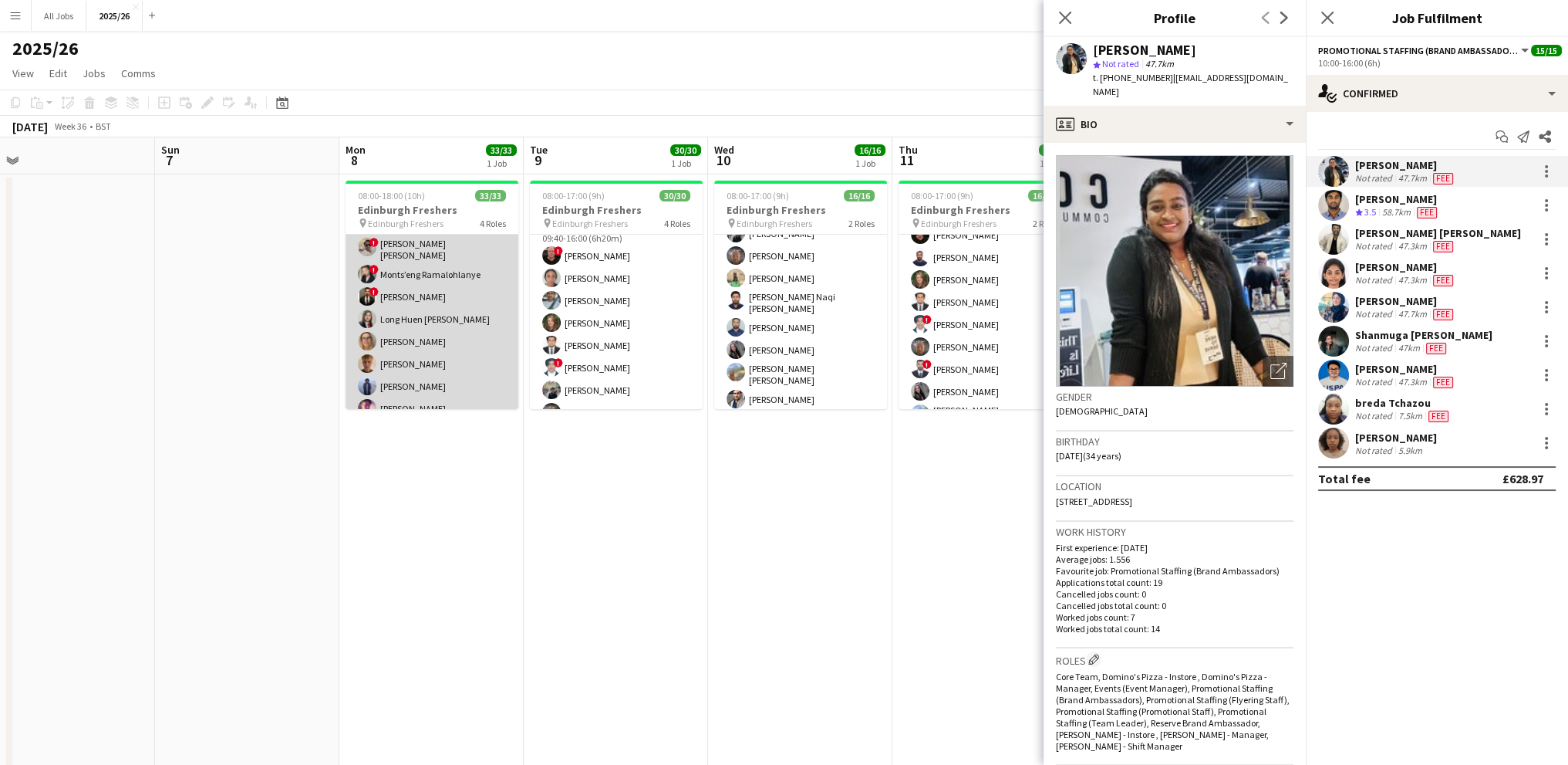
scroll to position [534, 0]
click at [439, 299] on app-card-role "Promotional Staffing (Brand Ambassadors) 23/23 09:40-17:00 (7h20m) ! [PERSON_NA…" at bounding box center [432, 298] width 173 height 559
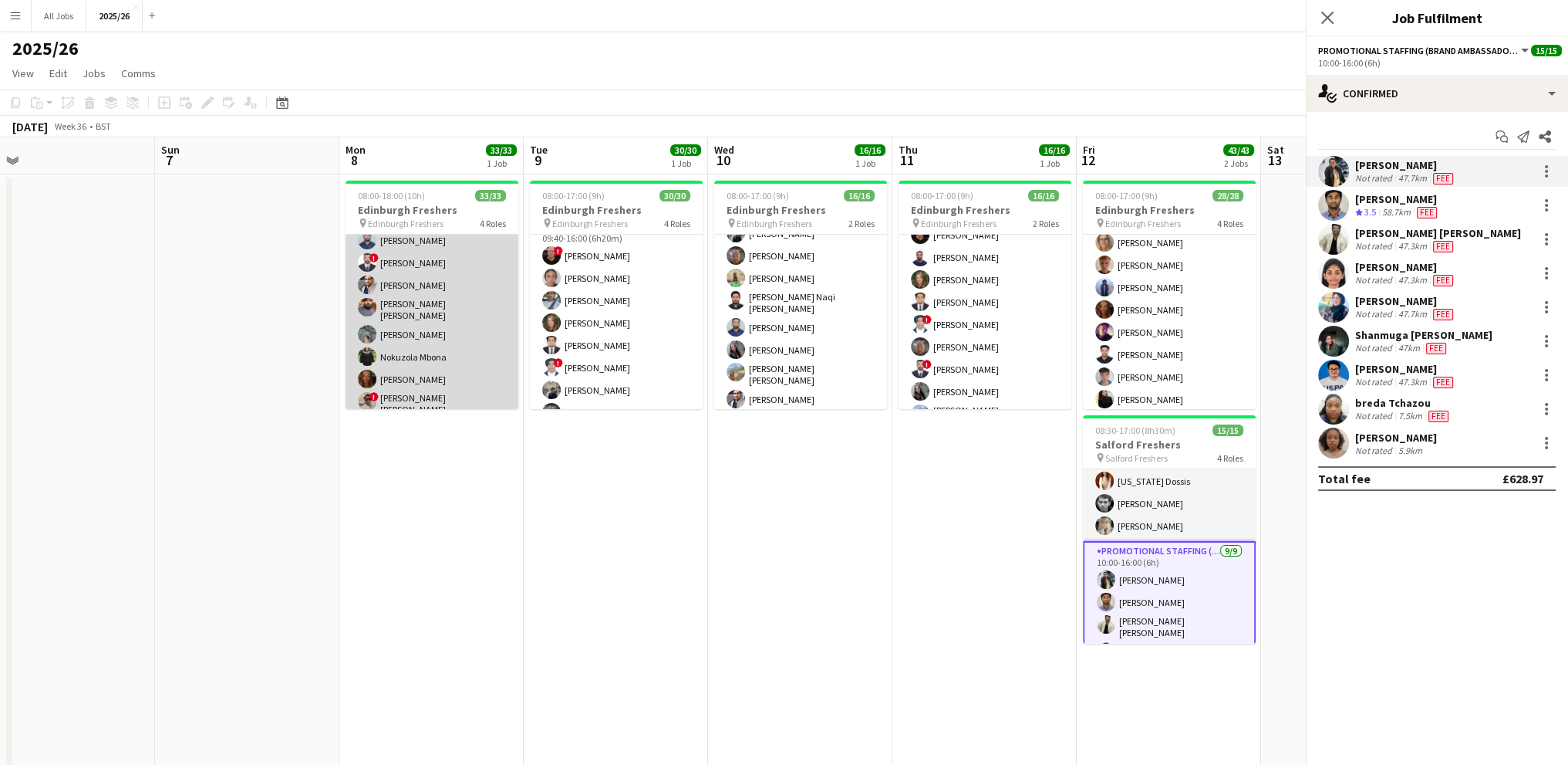
scroll to position [535, 0]
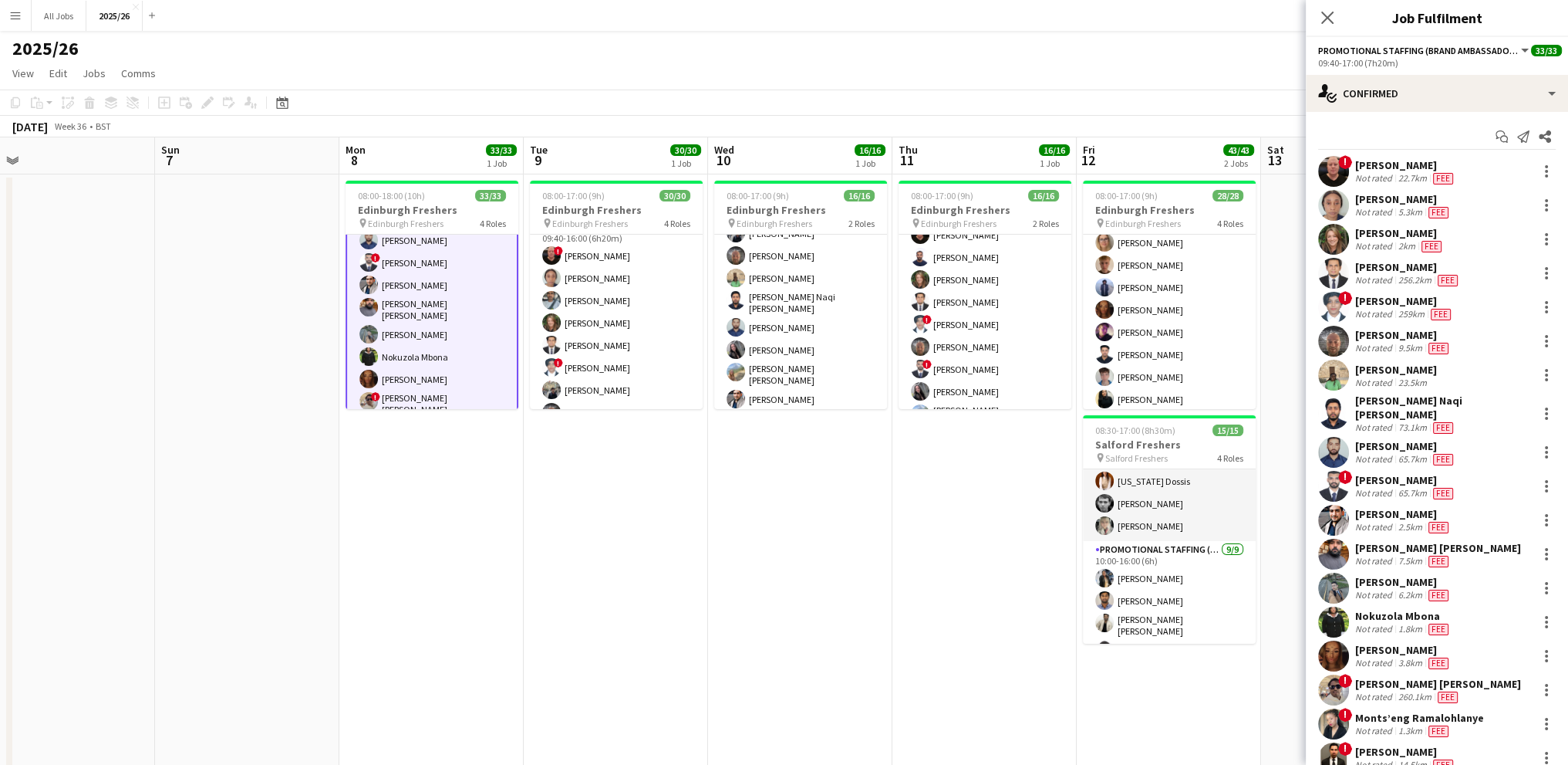
click at [1399, 543] on div "[PERSON_NAME] [PERSON_NAME]" at bounding box center [1437, 548] width 165 height 14
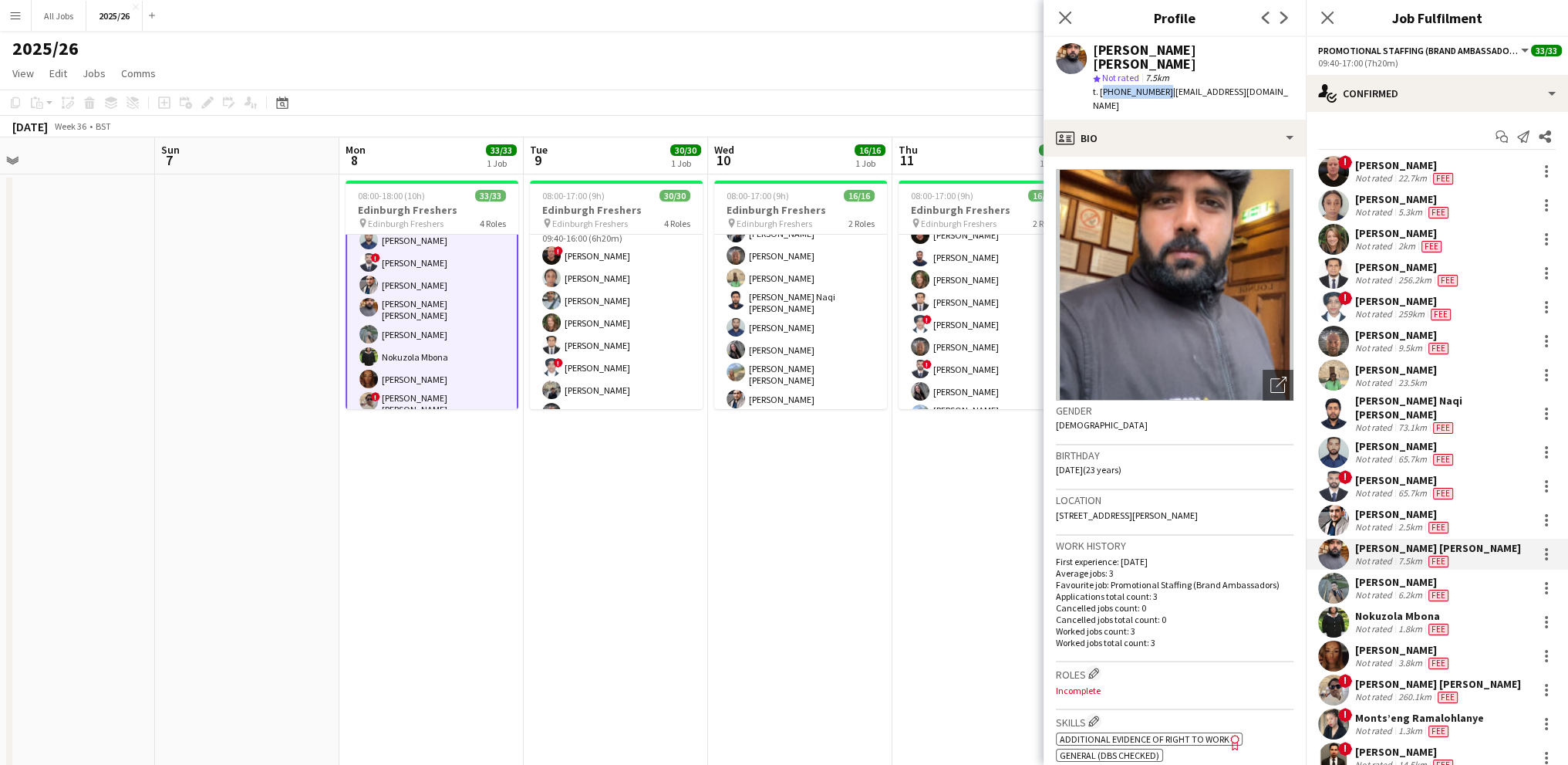
drag, startPoint x: 1159, startPoint y: 74, endPoint x: 1101, endPoint y: 72, distance: 58.0
click at [1101, 86] on span "t. [PHONE_NUMBER]" at bounding box center [1132, 91] width 81 height 11
click at [1411, 542] on div "[PERSON_NAME] [PERSON_NAME]" at bounding box center [1437, 548] width 165 height 14
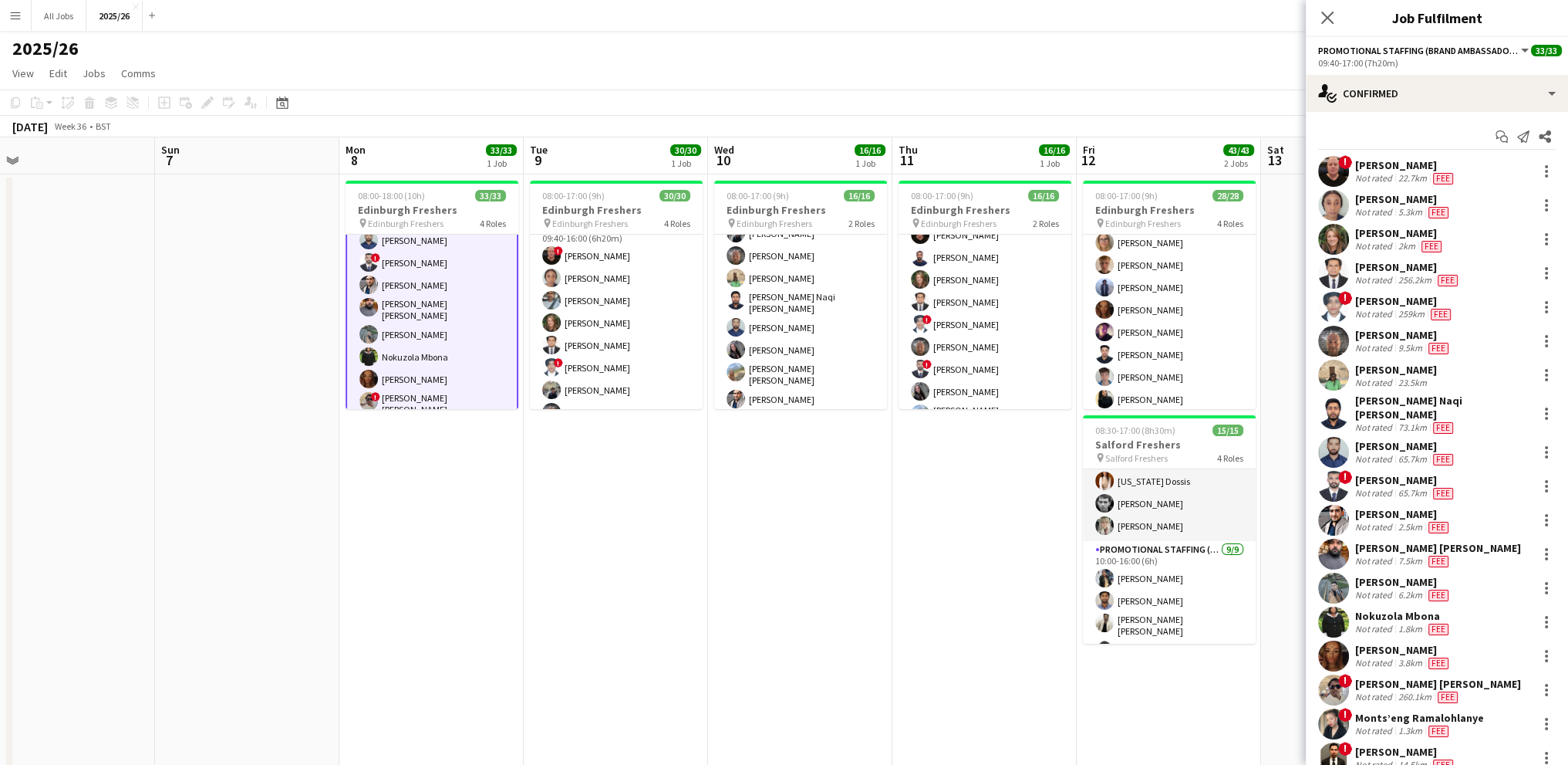
click at [1382, 541] on div "[PERSON_NAME] [PERSON_NAME]" at bounding box center [1437, 548] width 165 height 14
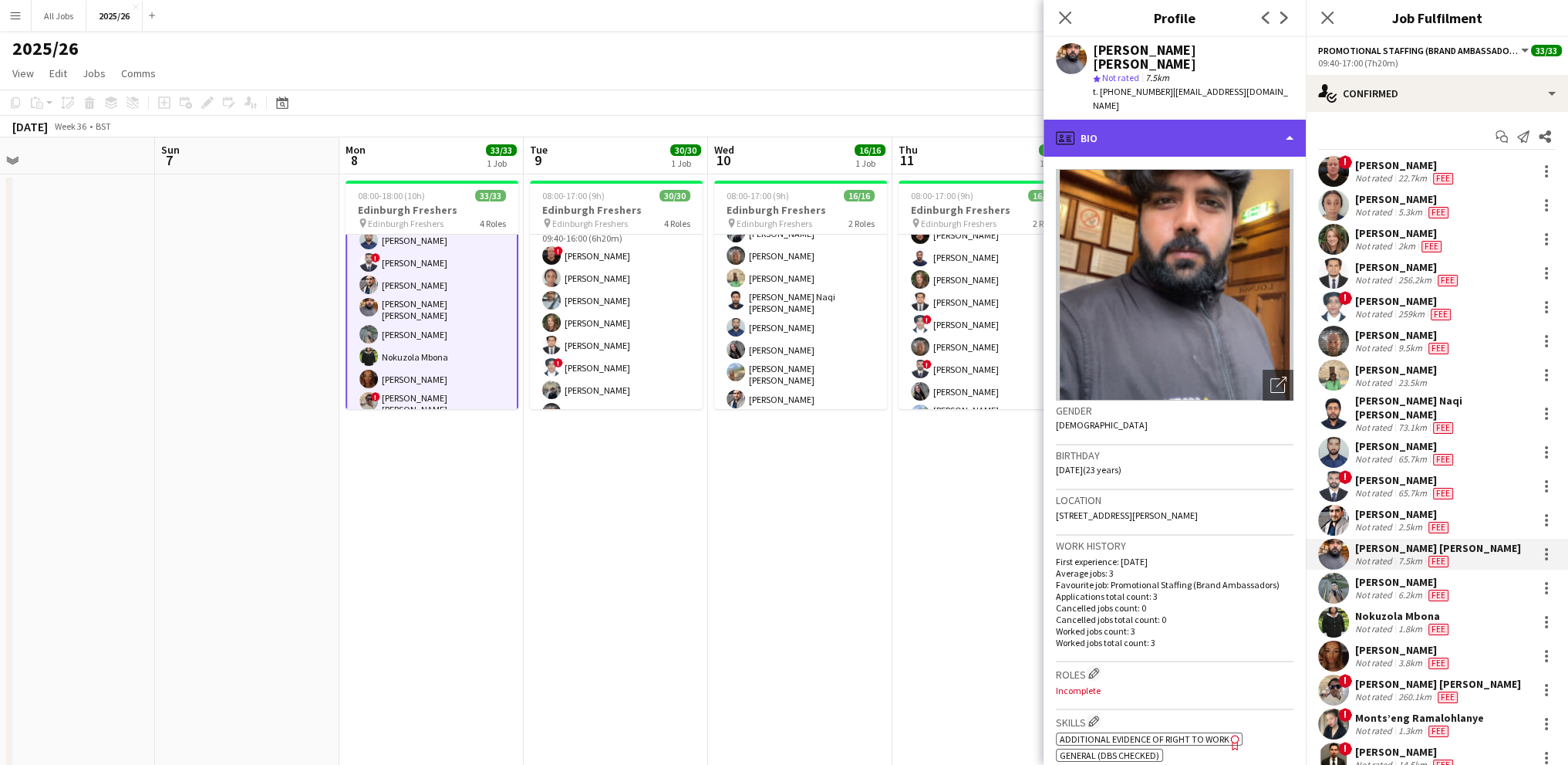
click at [1139, 120] on div "profile Bio" at bounding box center [1174, 138] width 262 height 37
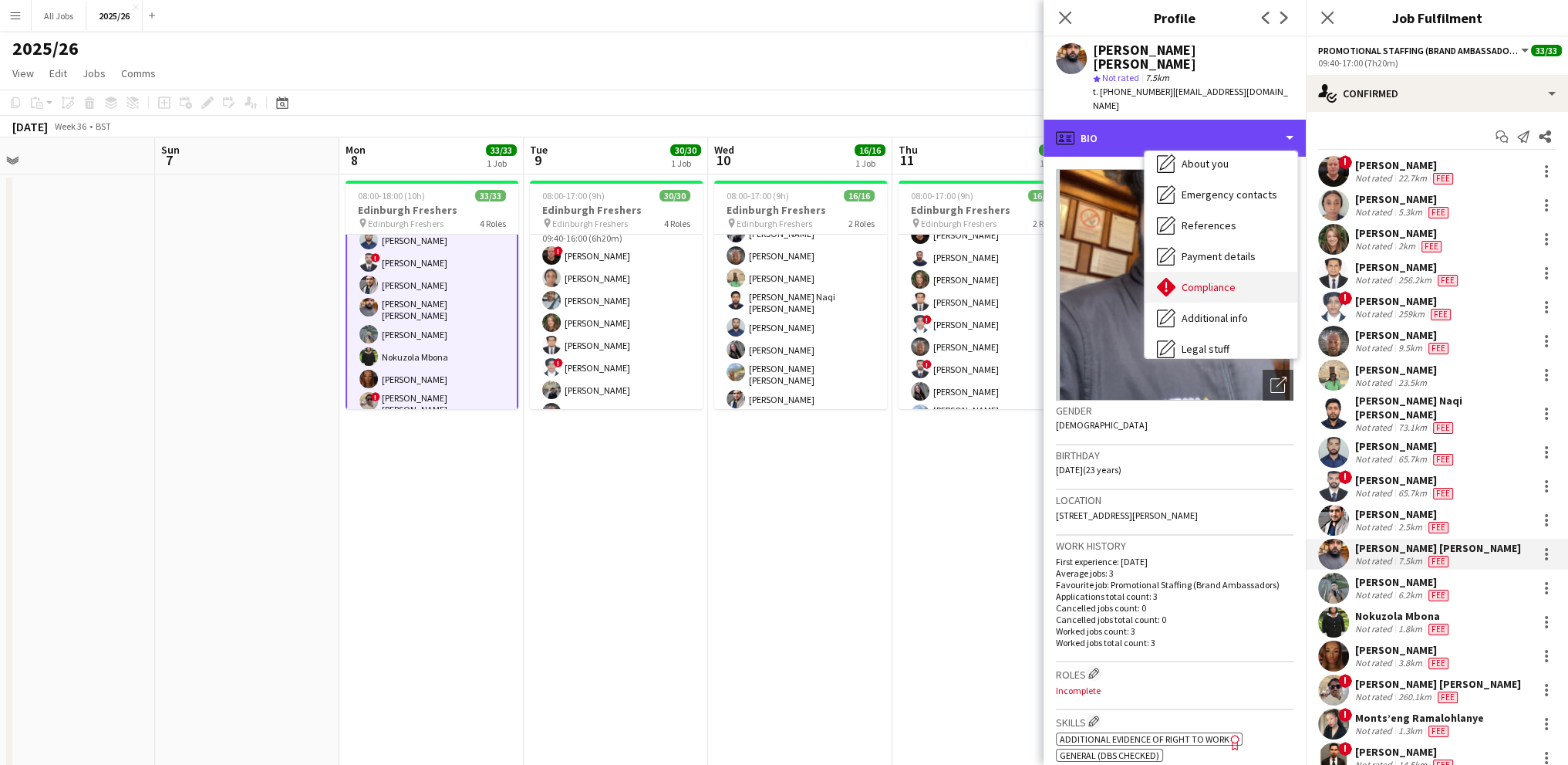
scroll to position [176, 0]
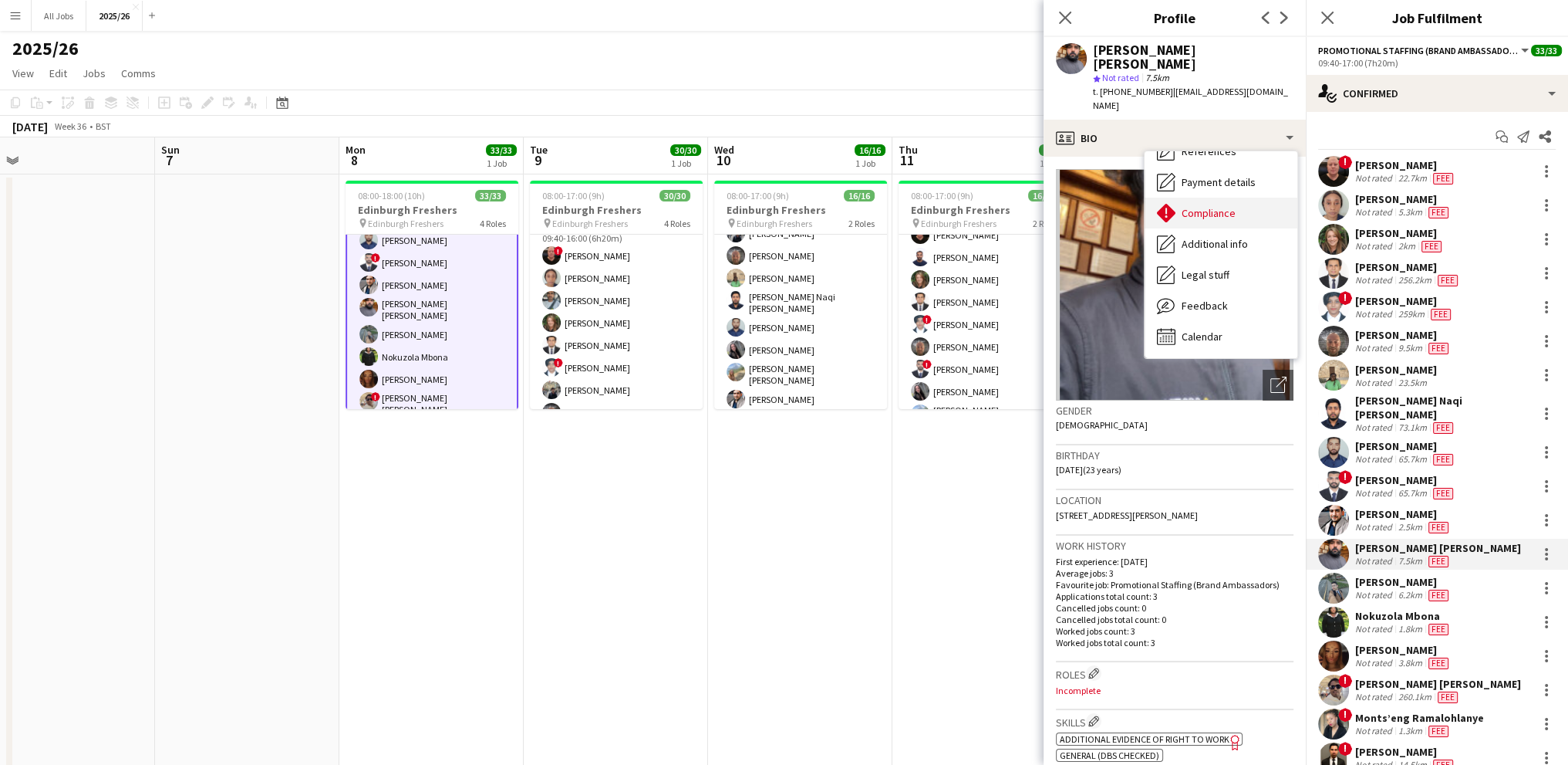
click at [1197, 206] on span "Compliance" at bounding box center [1209, 213] width 54 height 14
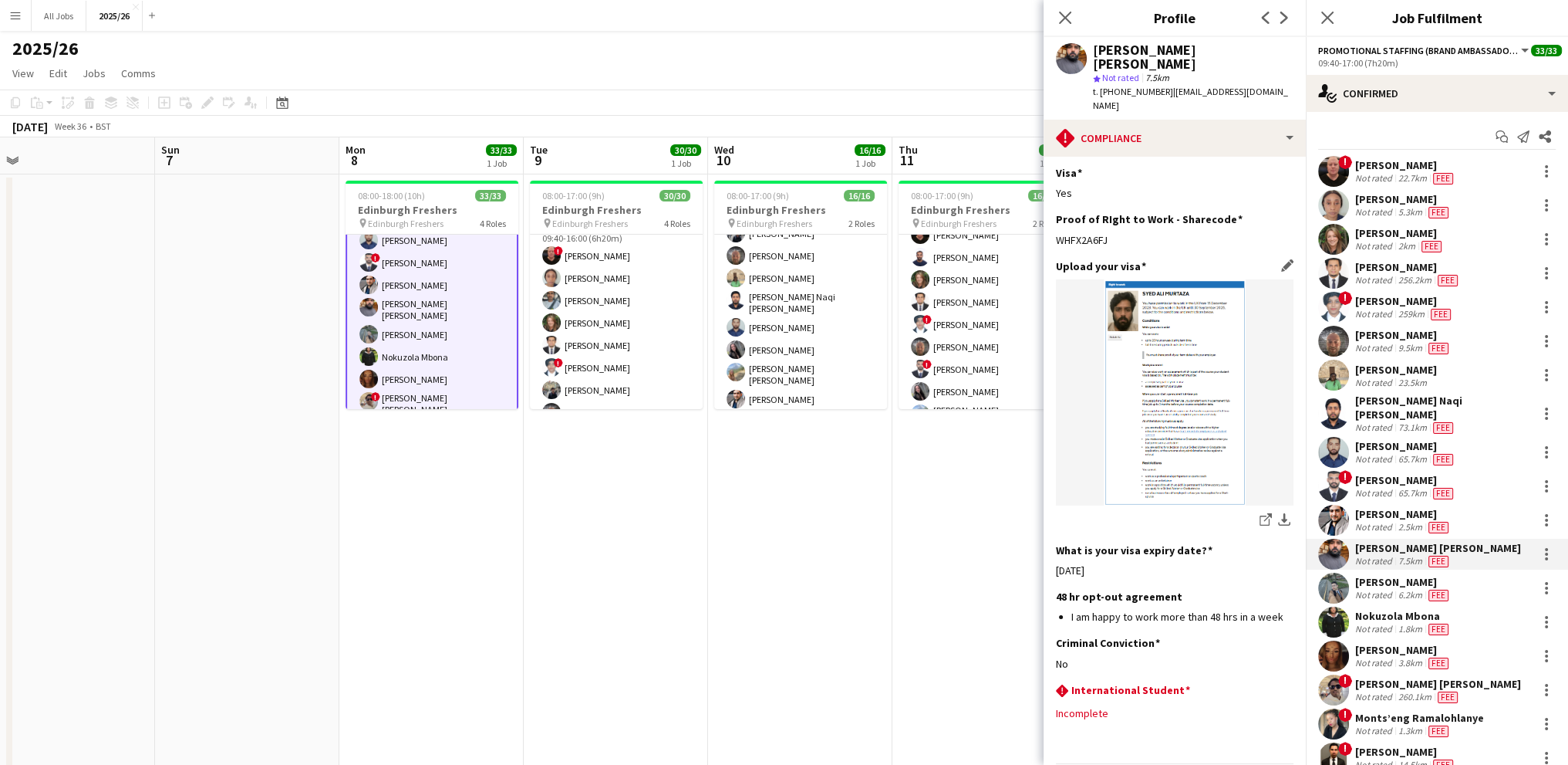
scroll to position [466, 0]
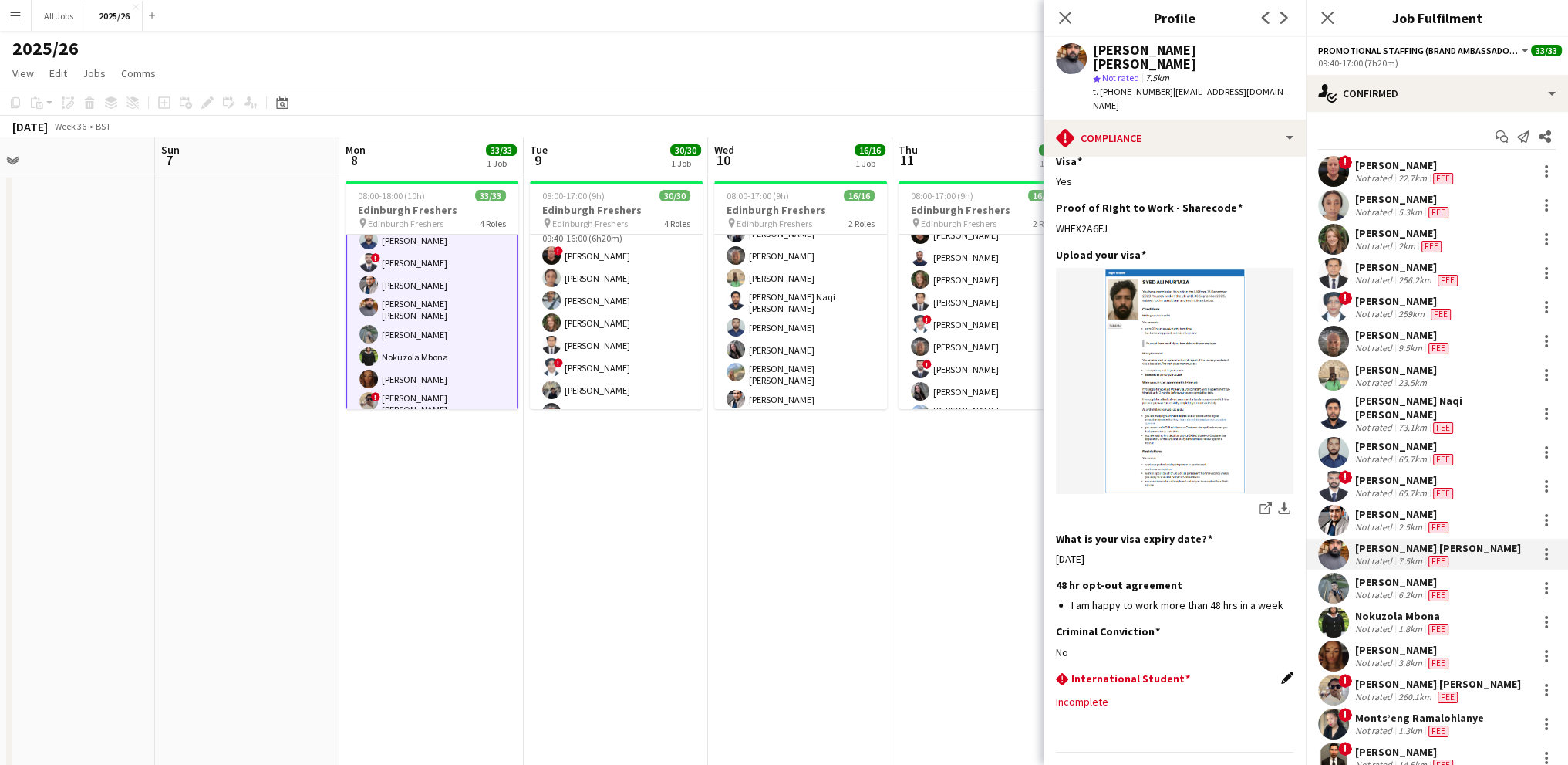
click at [1281, 671] on app-icon "Edit this field" at bounding box center [1287, 677] width 12 height 12
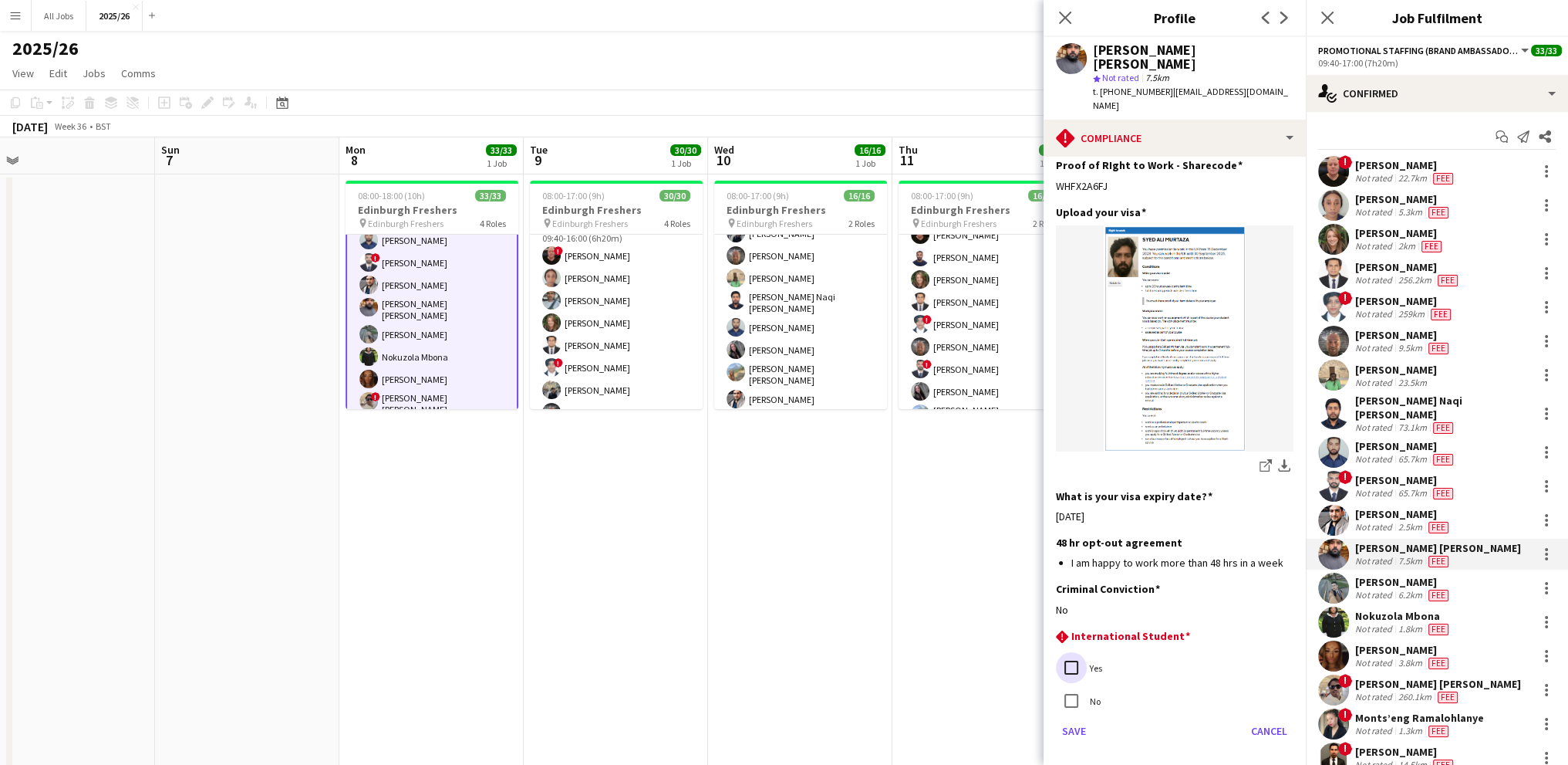
scroll to position [545, 0]
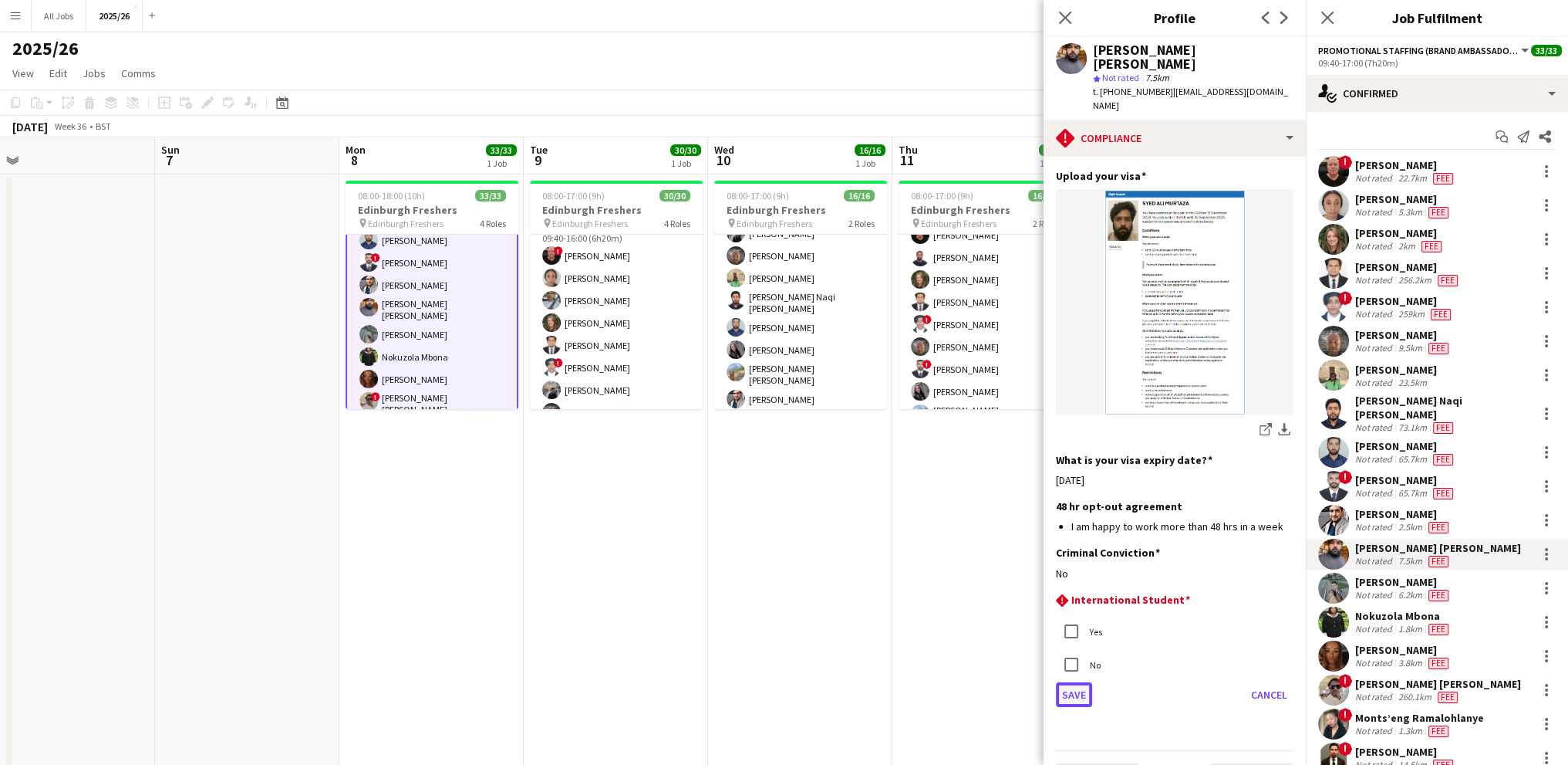
click at [1074, 682] on button "Save" at bounding box center [1074, 694] width 36 height 25
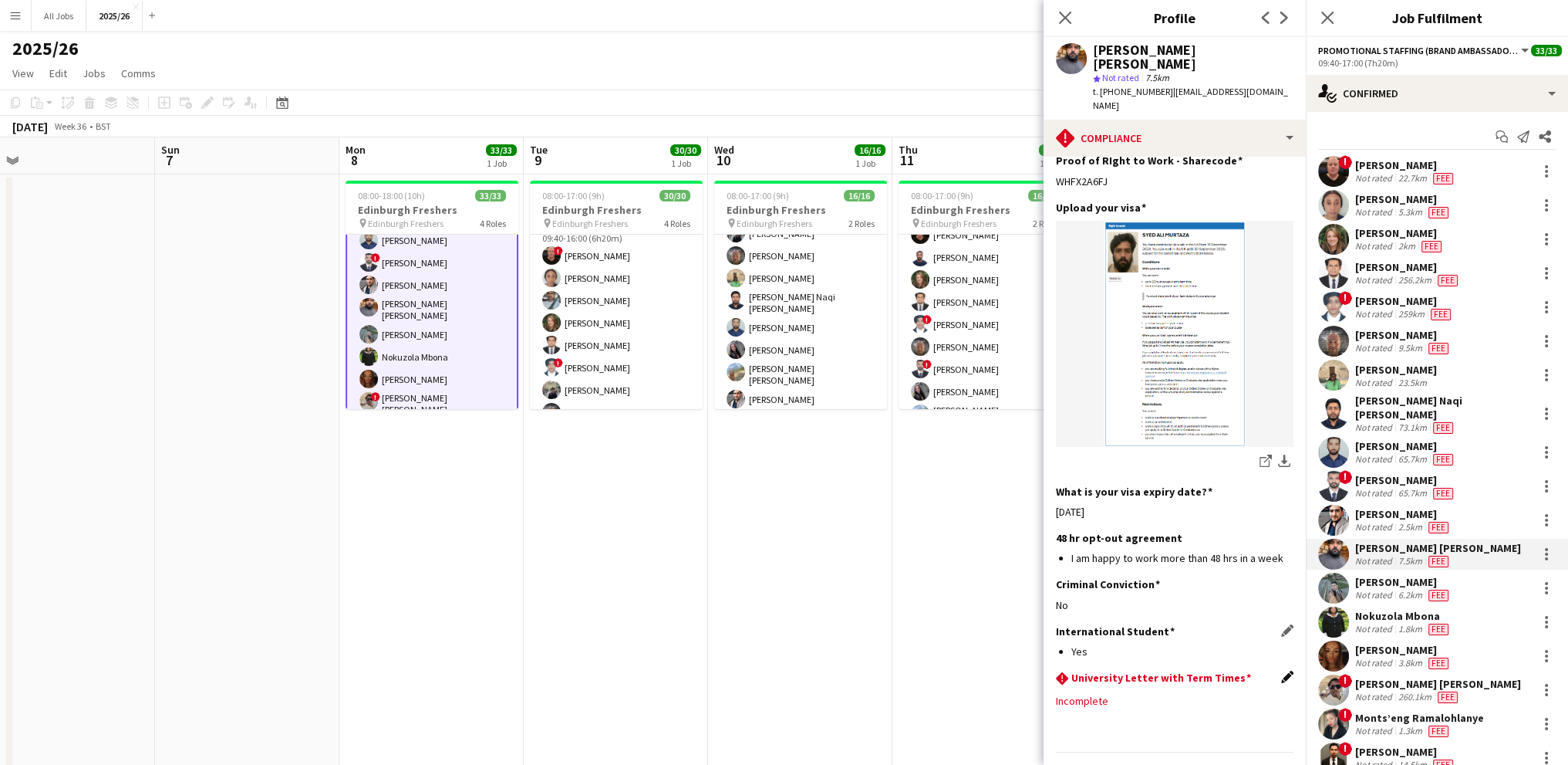
click at [1281, 671] on app-icon "Edit this field" at bounding box center [1287, 677] width 12 height 12
click at [1218, 705] on button "Upload new file" at bounding box center [1244, 717] width 96 height 25
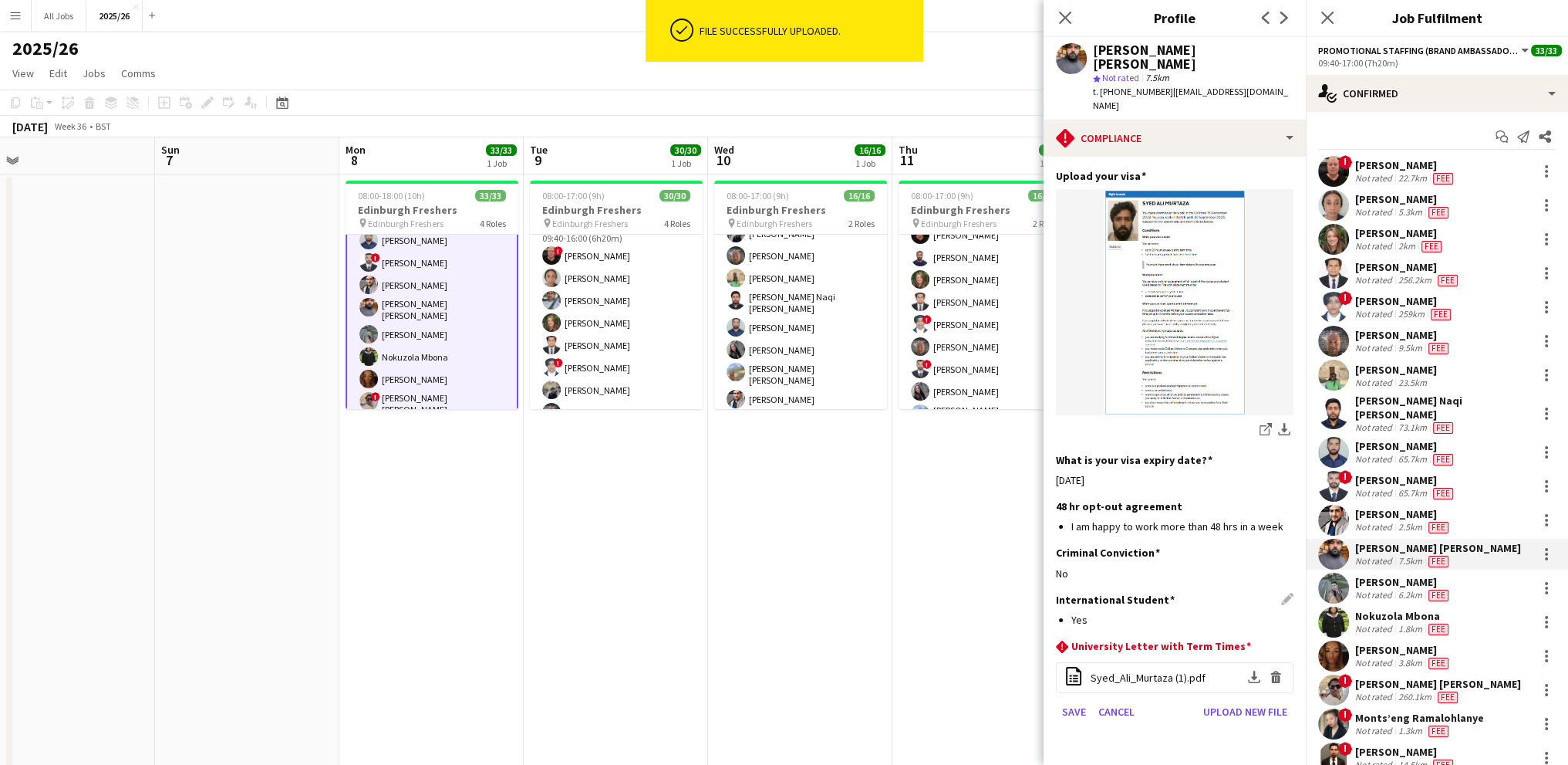
scroll to position [561, 0]
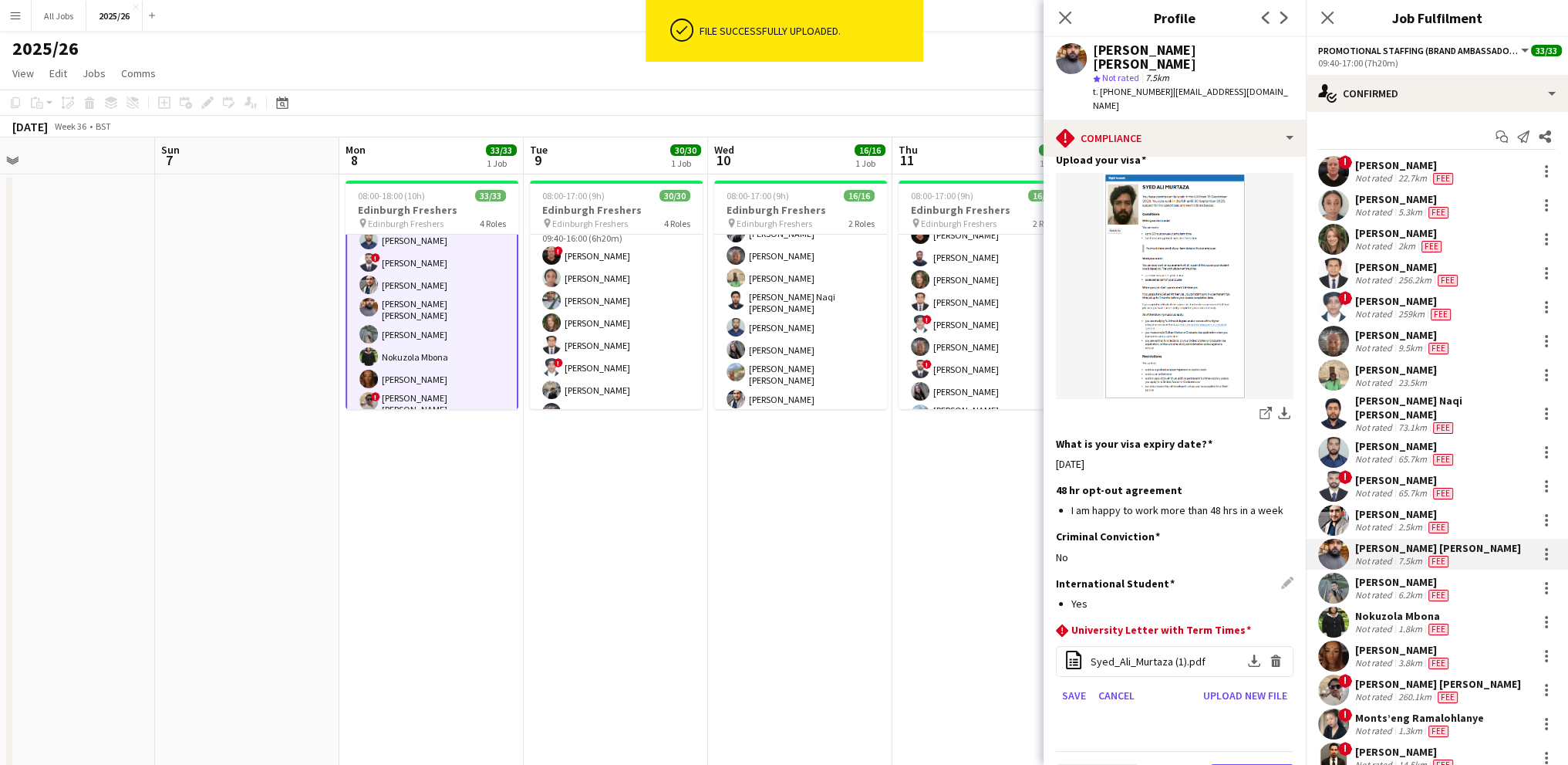
click at [1213, 764] on button "Next" at bounding box center [1251, 780] width 83 height 31
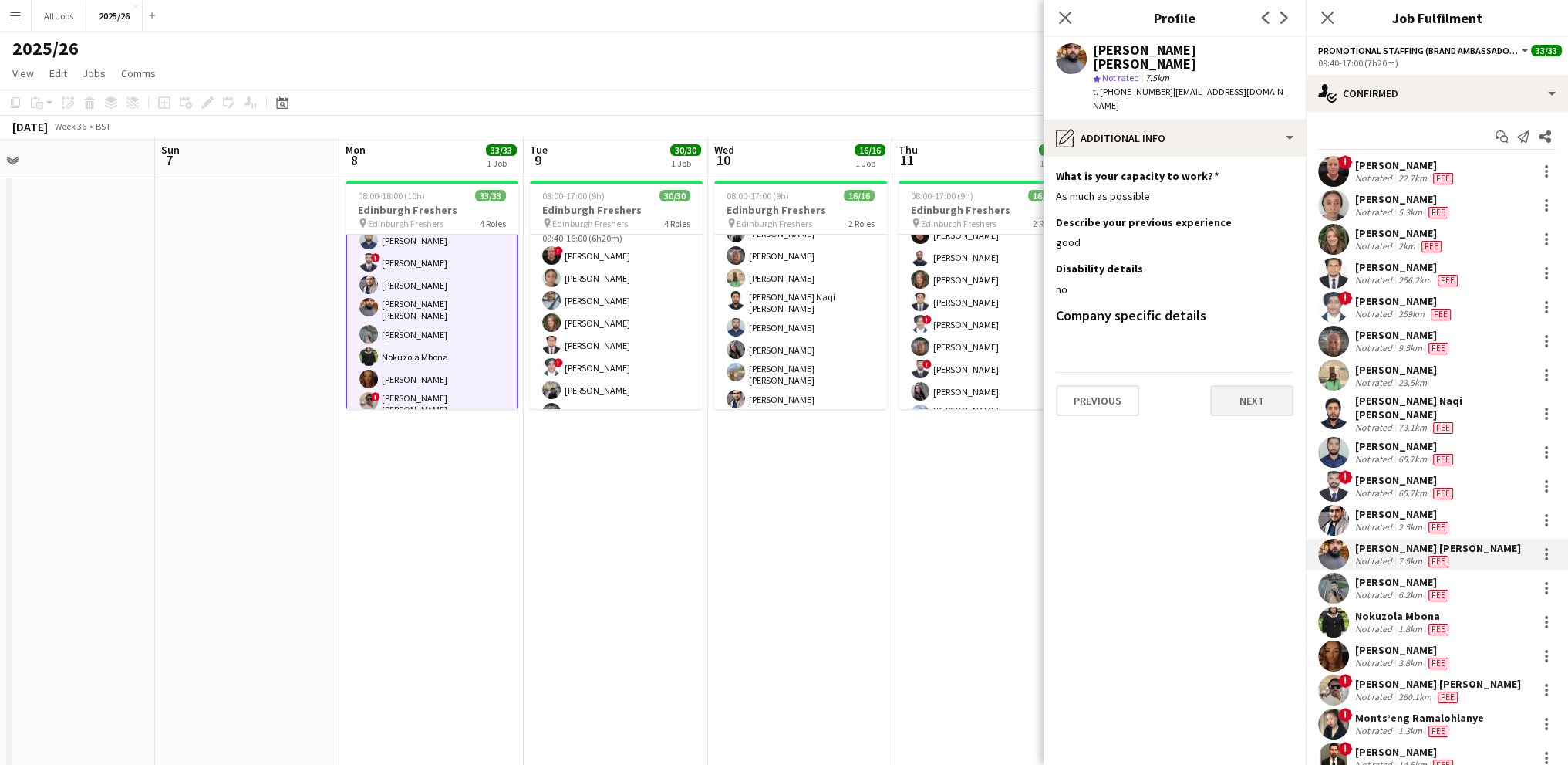
scroll to position [0, 0]
click at [1252, 385] on button "Next" at bounding box center [1251, 400] width 83 height 31
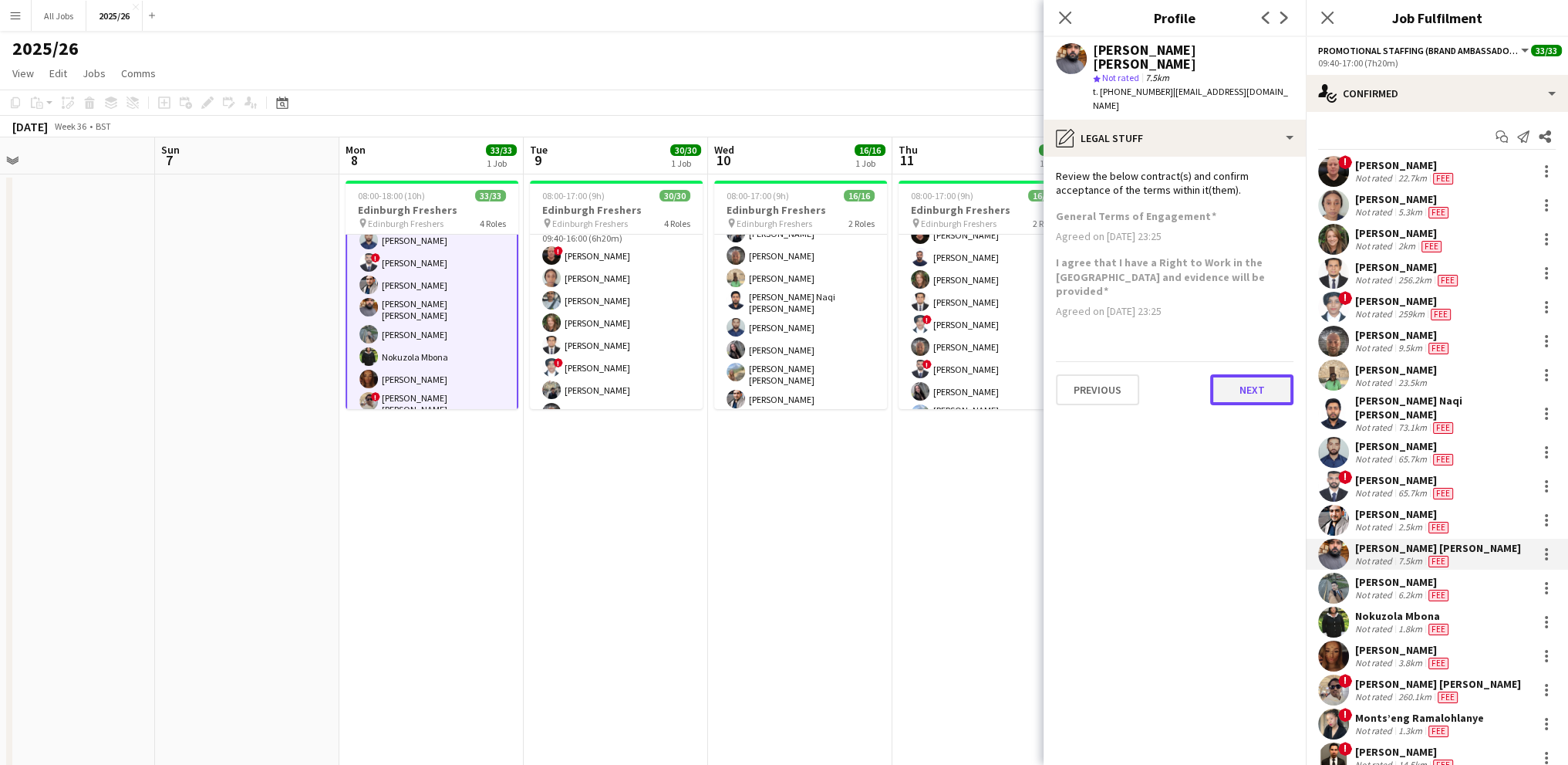
click at [1243, 374] on button "Next" at bounding box center [1251, 390] width 83 height 31
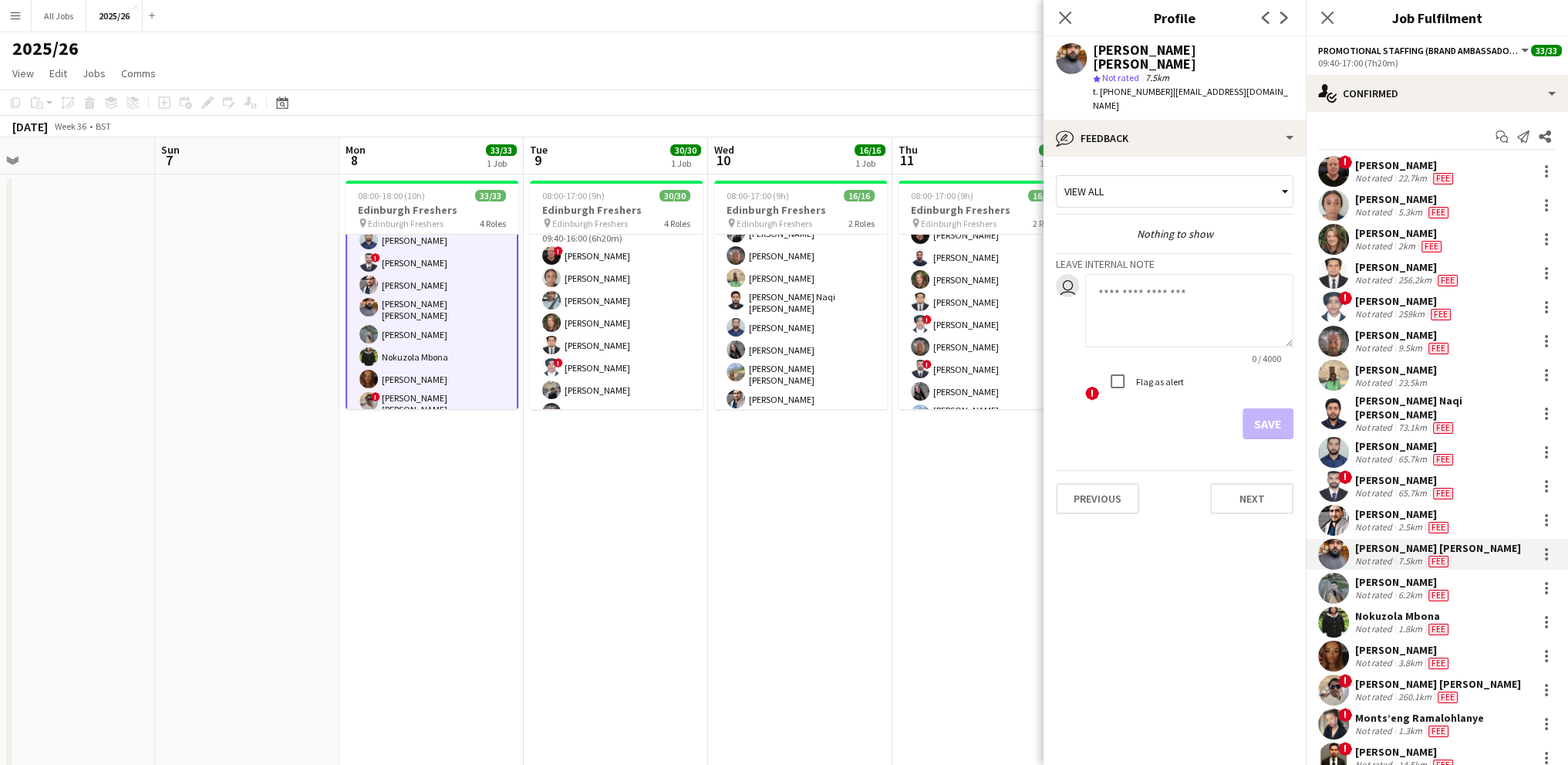
click at [1190, 408] on div "Save" at bounding box center [1174, 424] width 237 height 31
click at [1252, 408] on div "Save" at bounding box center [1174, 424] width 237 height 31
click at [1145, 279] on textarea at bounding box center [1189, 310] width 208 height 74
click at [1266, 408] on div "Save" at bounding box center [1174, 424] width 237 height 31
click at [1260, 408] on div "Save" at bounding box center [1174, 424] width 237 height 31
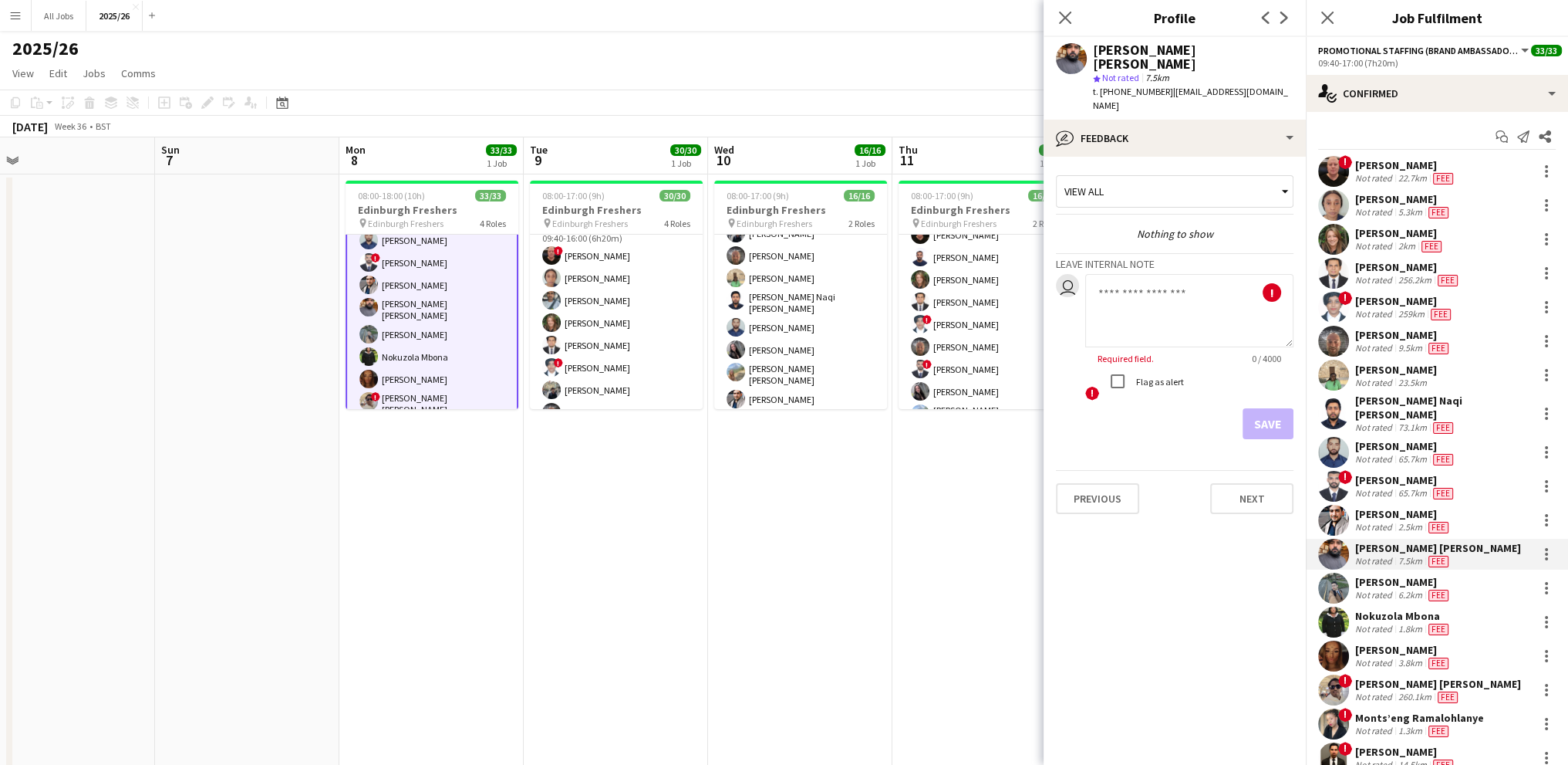
click at [1168, 408] on div "Save" at bounding box center [1174, 424] width 237 height 31
click at [1129, 177] on div "View all" at bounding box center [1166, 191] width 221 height 29
click at [1129, 164] on div at bounding box center [784, 382] width 1568 height 765
click at [1126, 120] on div "bubble-pencil Feedback" at bounding box center [1174, 138] width 262 height 37
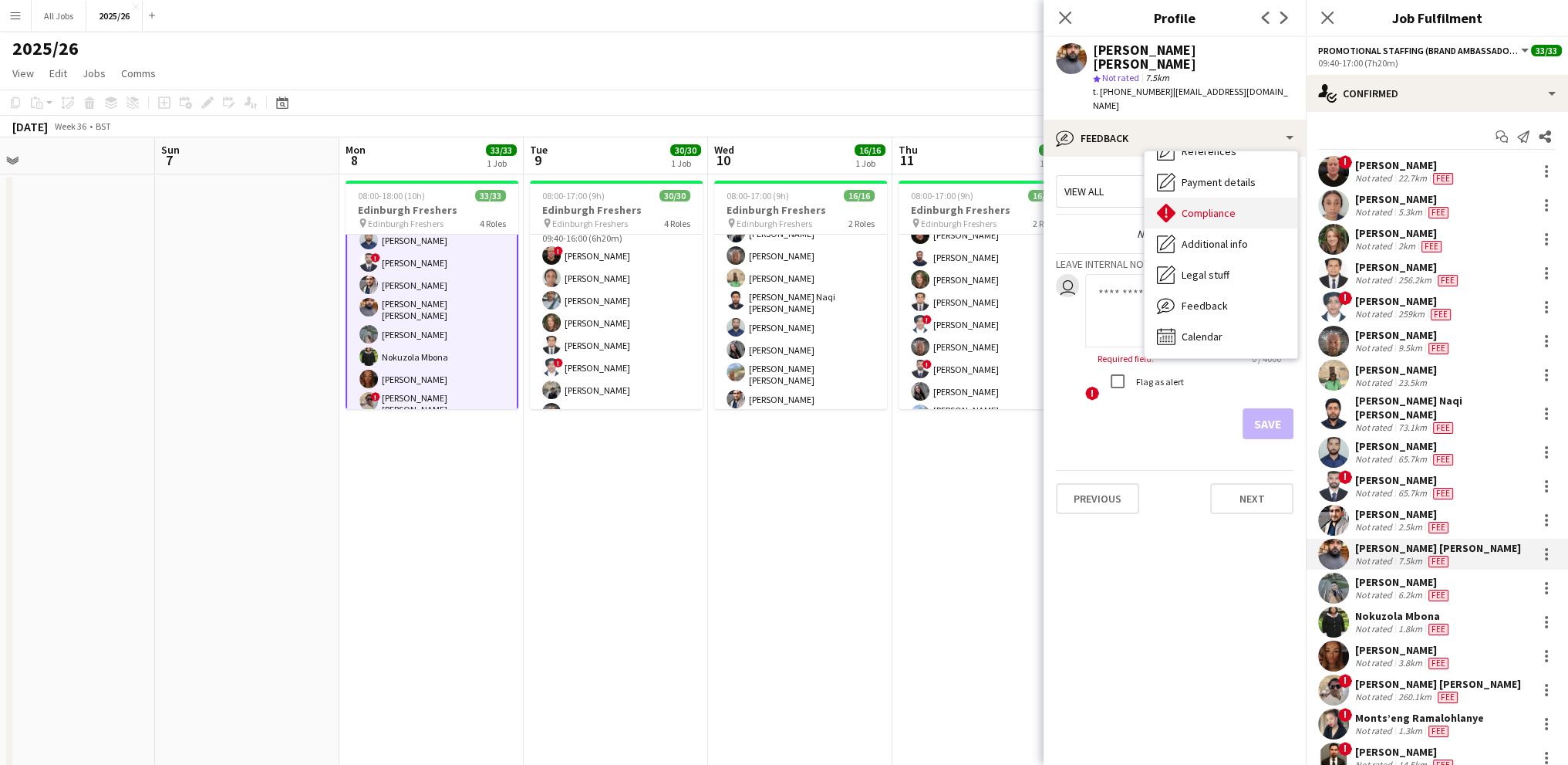
click at [1218, 206] on span "Compliance" at bounding box center [1209, 213] width 54 height 14
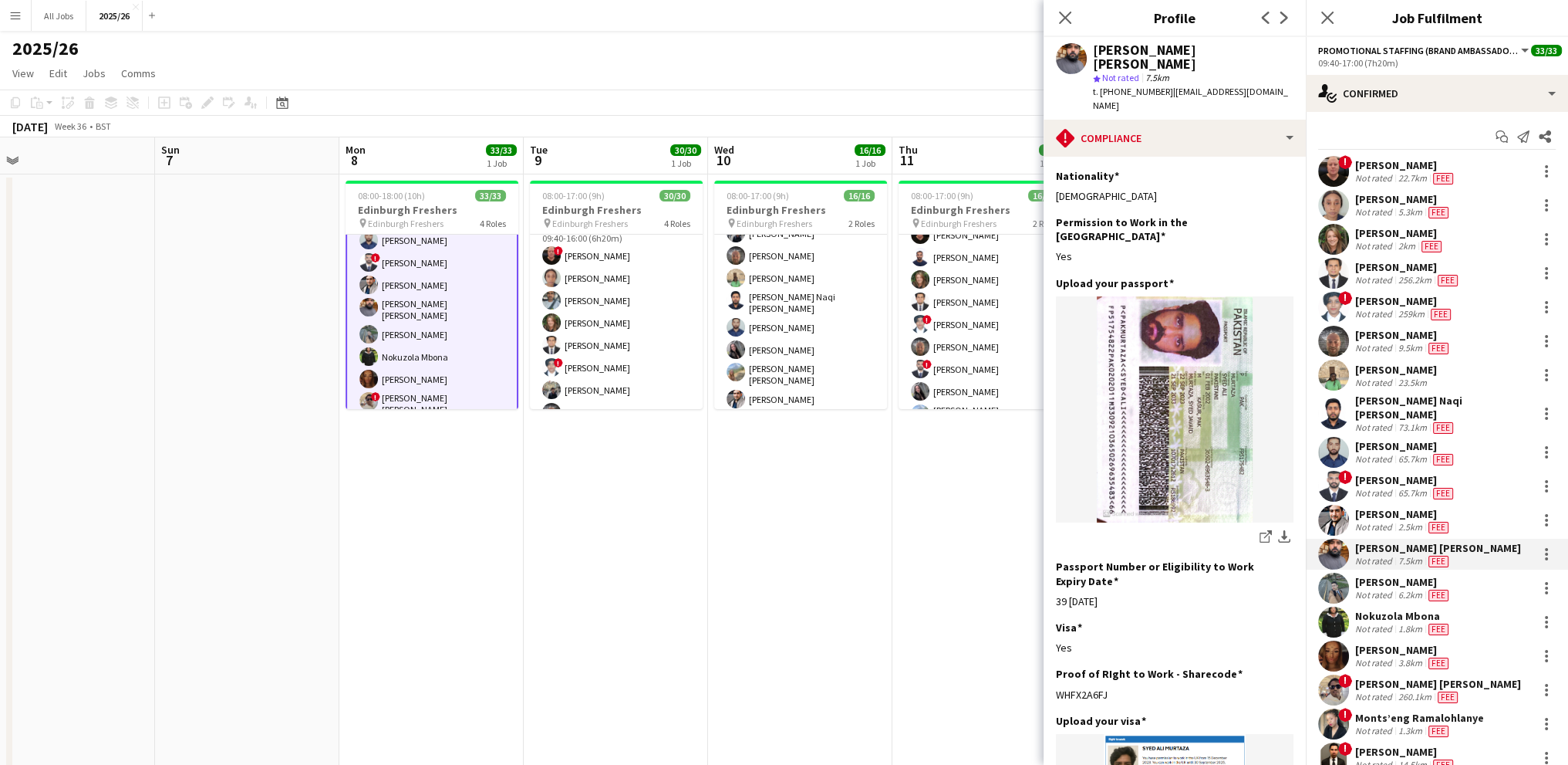
scroll to position [535, 0]
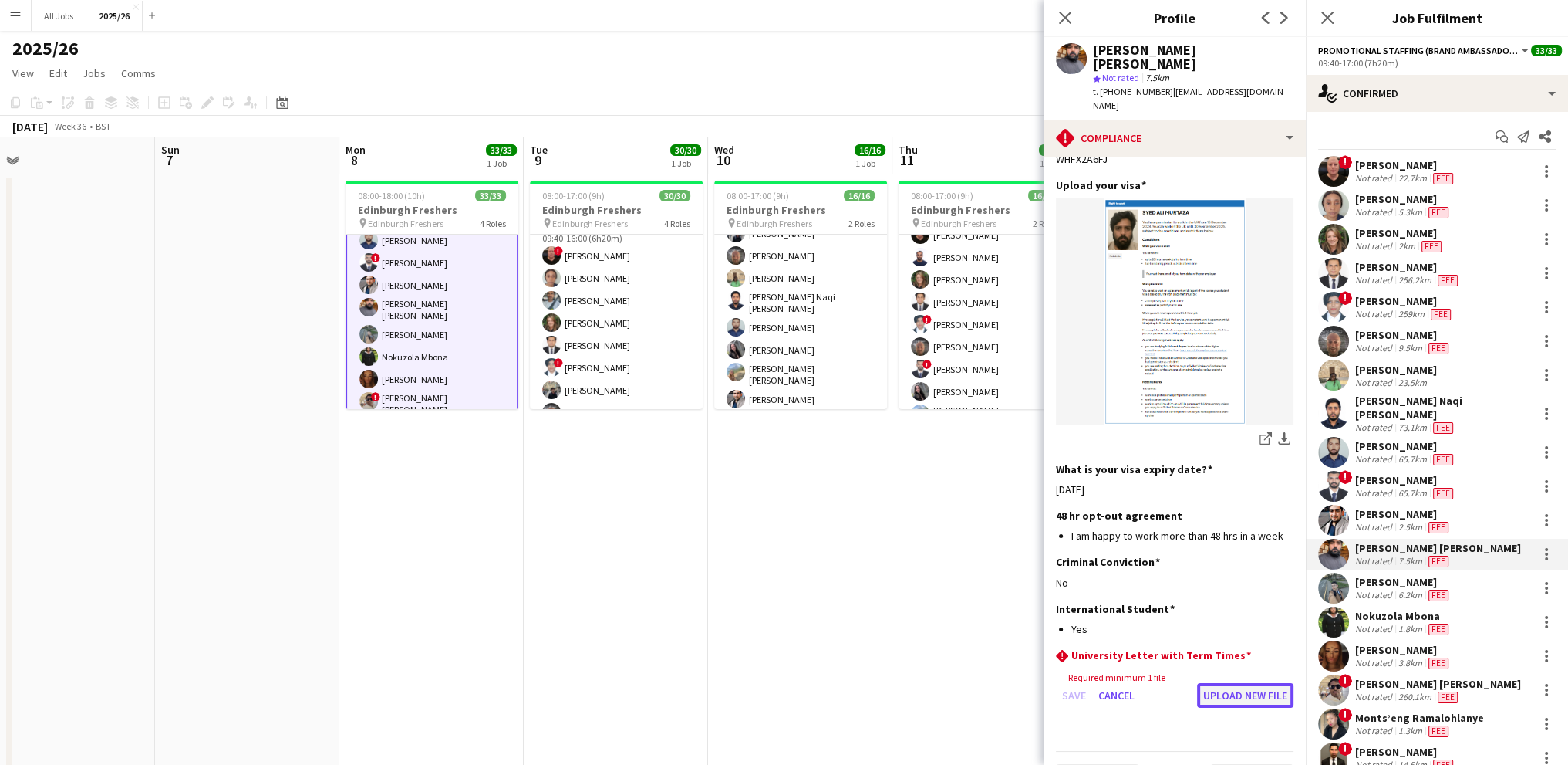
click at [1223, 683] on button "Upload new file" at bounding box center [1244, 695] width 96 height 25
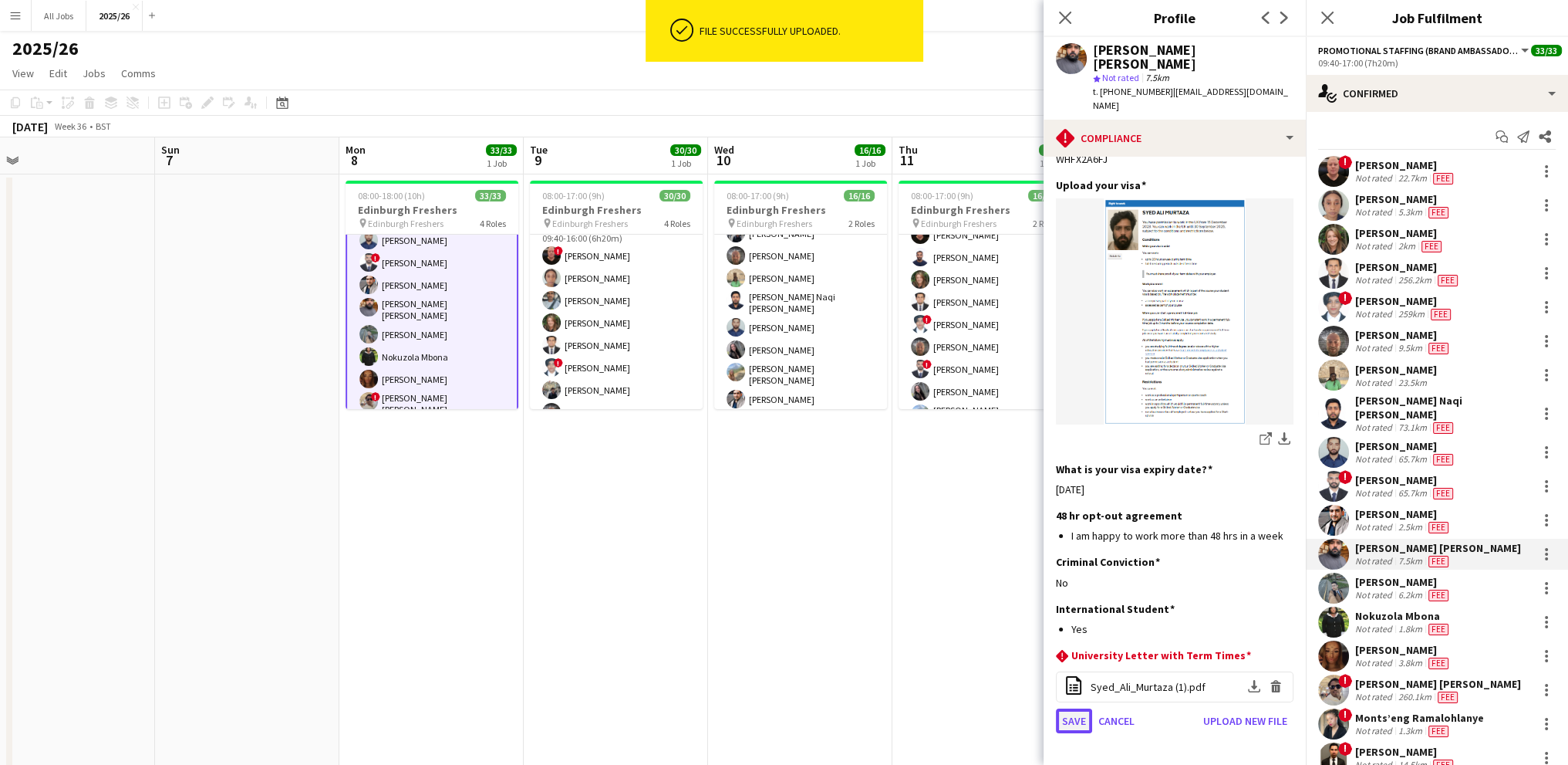
click at [1066, 709] on button "Save" at bounding box center [1074, 721] width 36 height 25
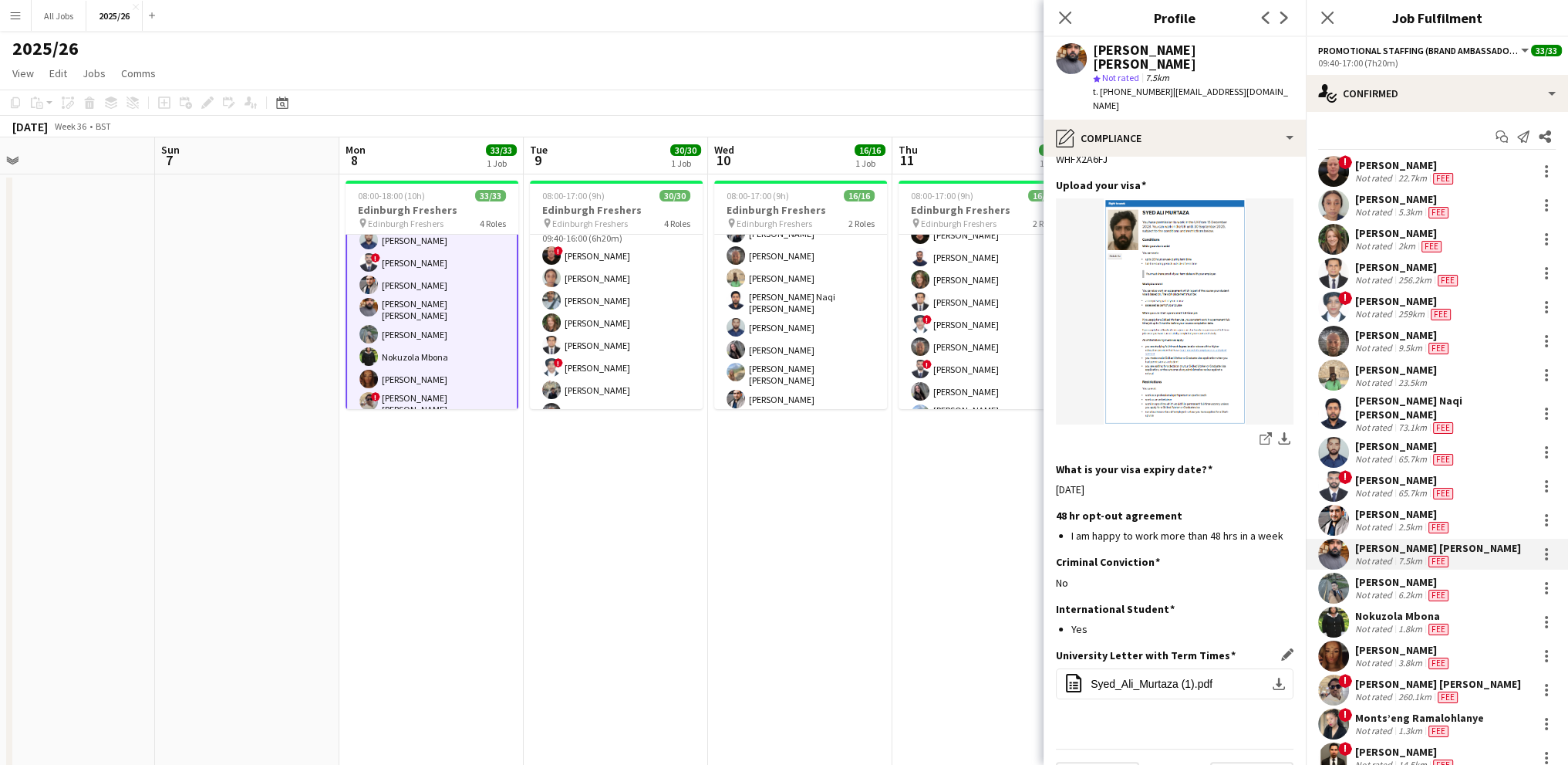
scroll to position [533, 0]
click at [1184, 671] on div "University Letter with Term Times Edit this field office-file-sheet Syed_Ali_Mu…" at bounding box center [1174, 685] width 237 height 69
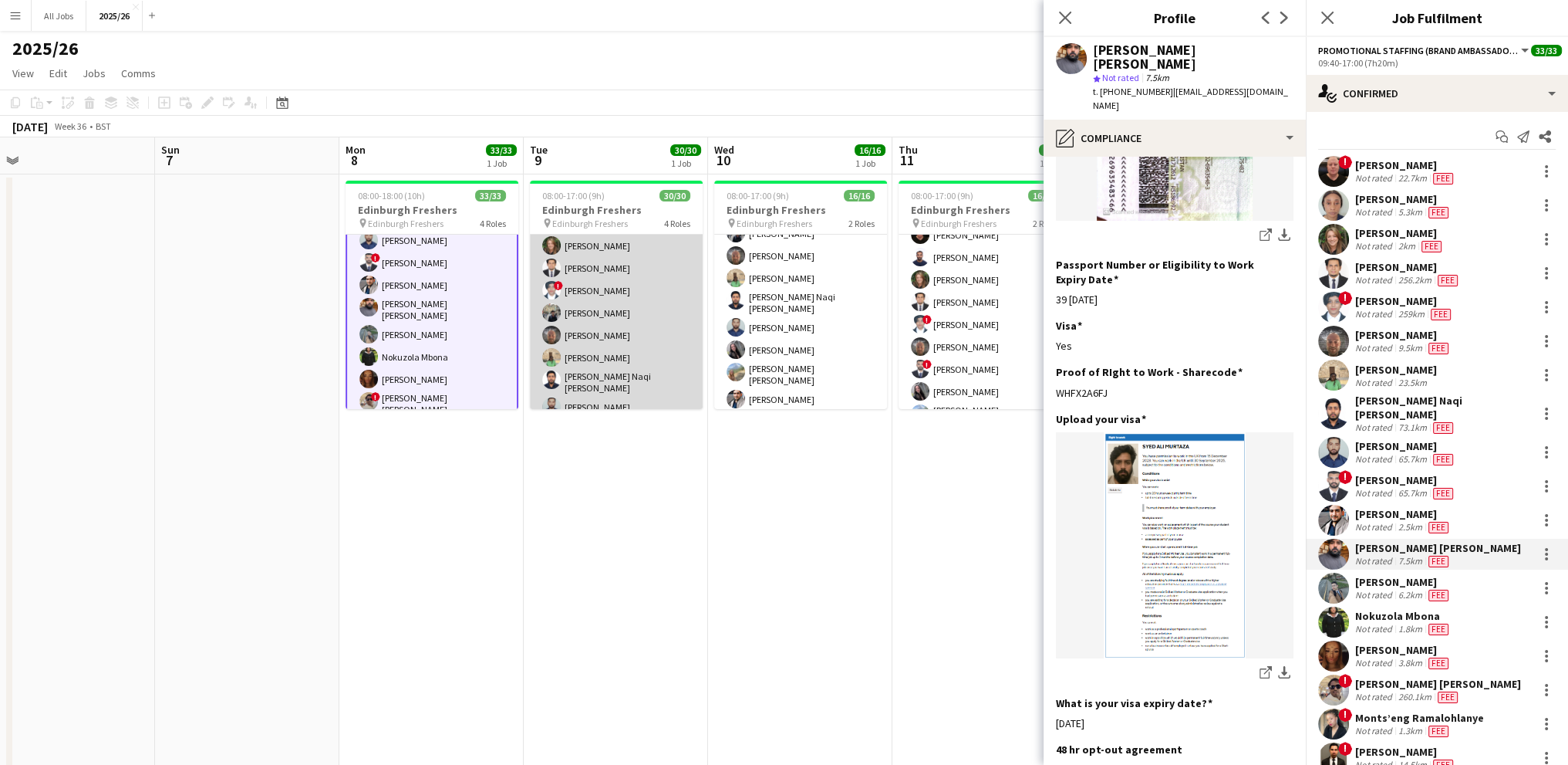
scroll to position [467, 0]
click at [602, 317] on app-card-role "Promotional Staffing (Brand Ambassadors) 21/21 09:40-16:00 (6h20m) ! [PERSON_NA…" at bounding box center [616, 321] width 173 height 514
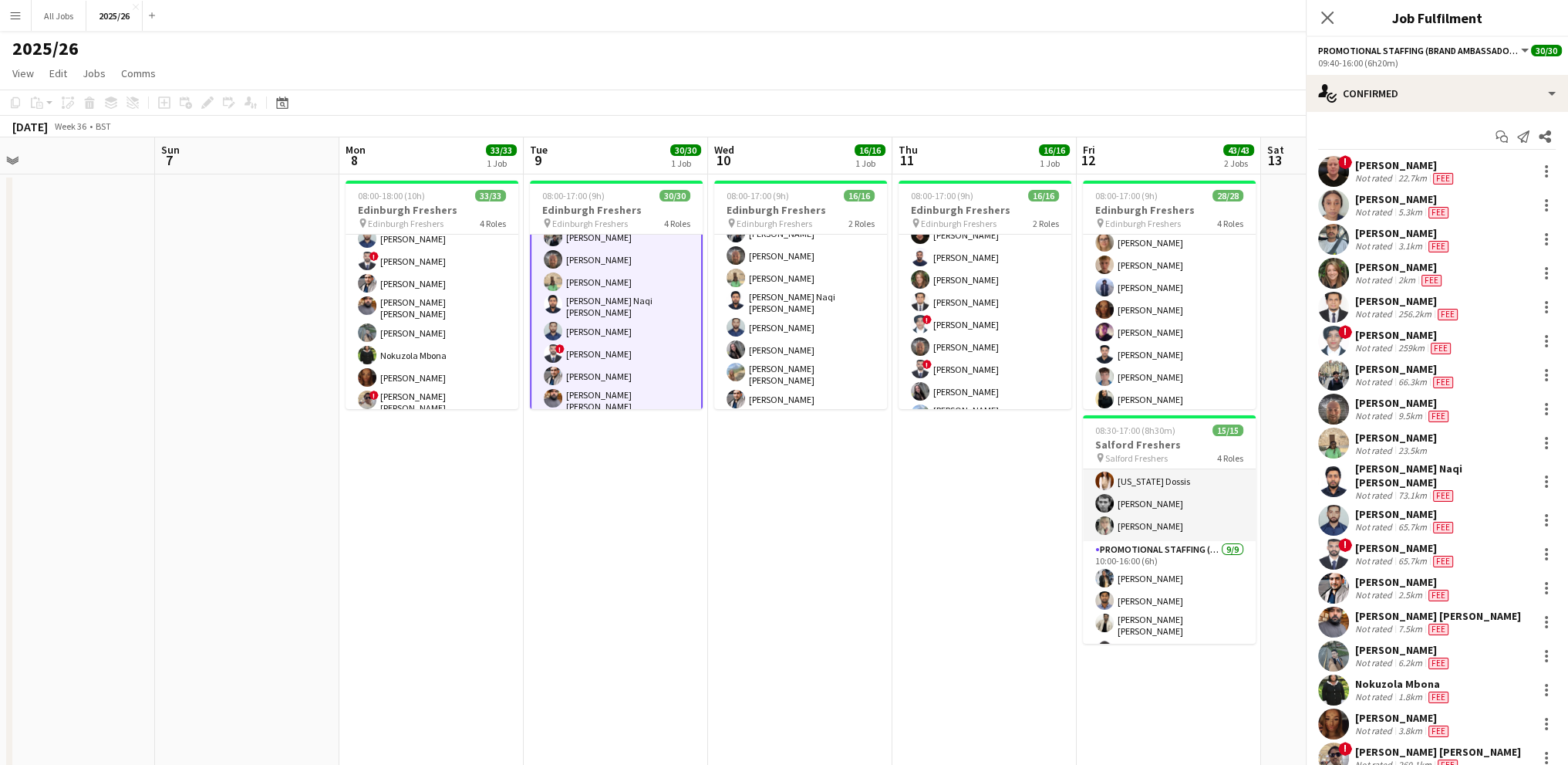
scroll to position [534, 0]
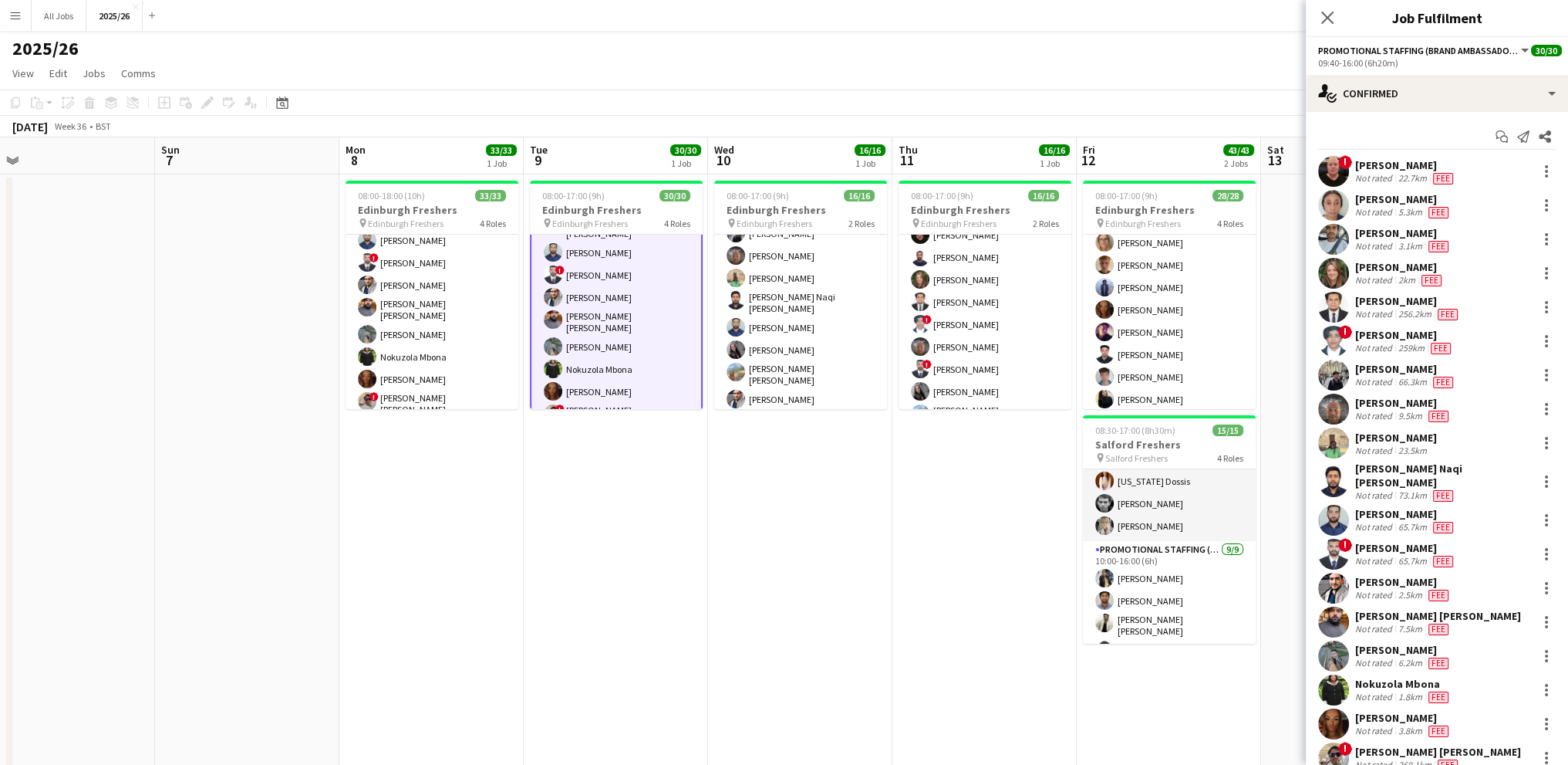
click at [597, 309] on app-card-role "Promotional Staffing (Brand Ambassadors) 21/21 09:40-16:00 (6h20m) ! [PERSON_NA…" at bounding box center [616, 243] width 173 height 517
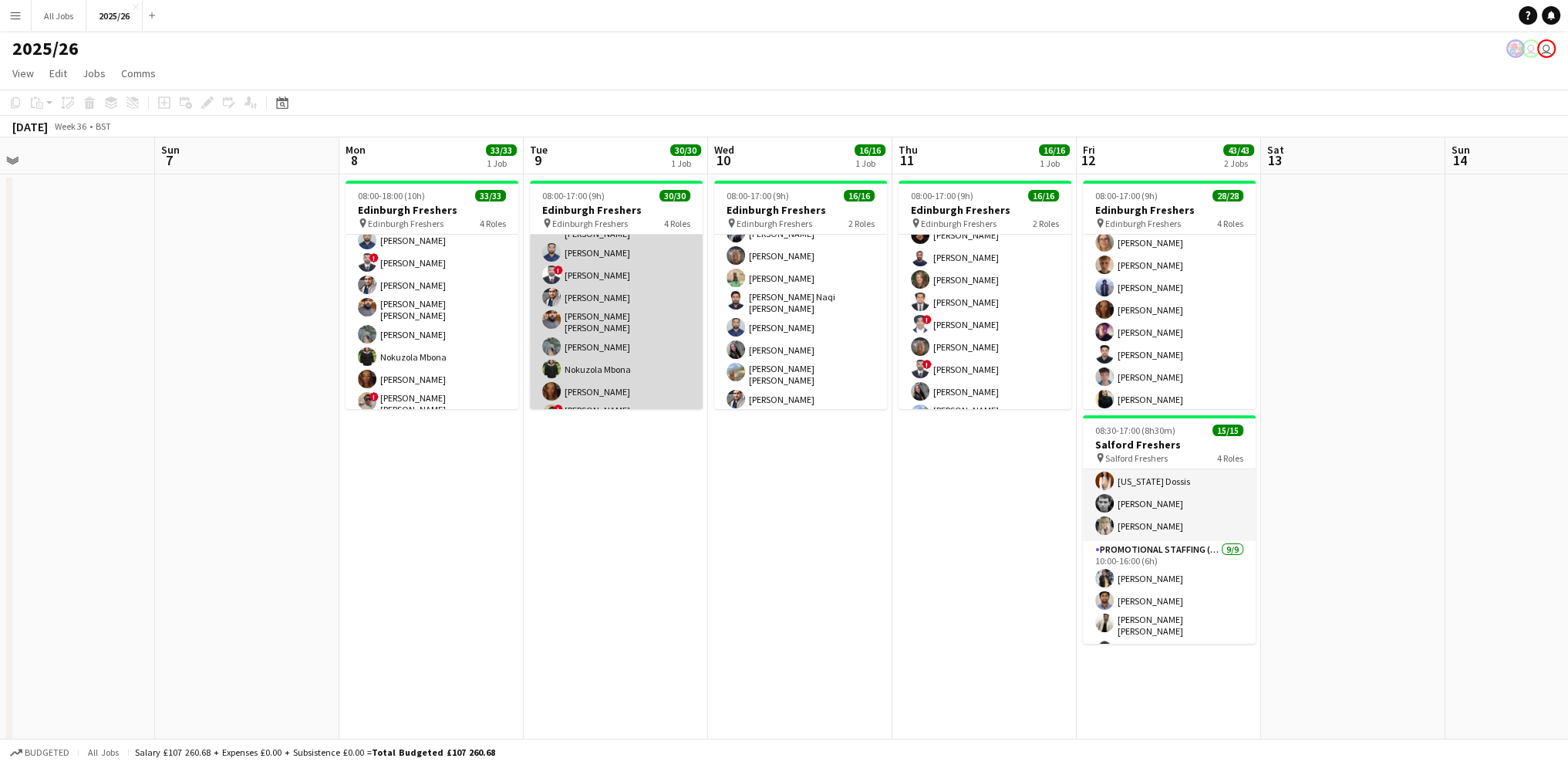
click at [601, 314] on app-card-role "Promotional Staffing (Brand Ambassadors) 21/21 09:40-16:00 (6h20m) ! [PERSON_NA…" at bounding box center [616, 243] width 173 height 514
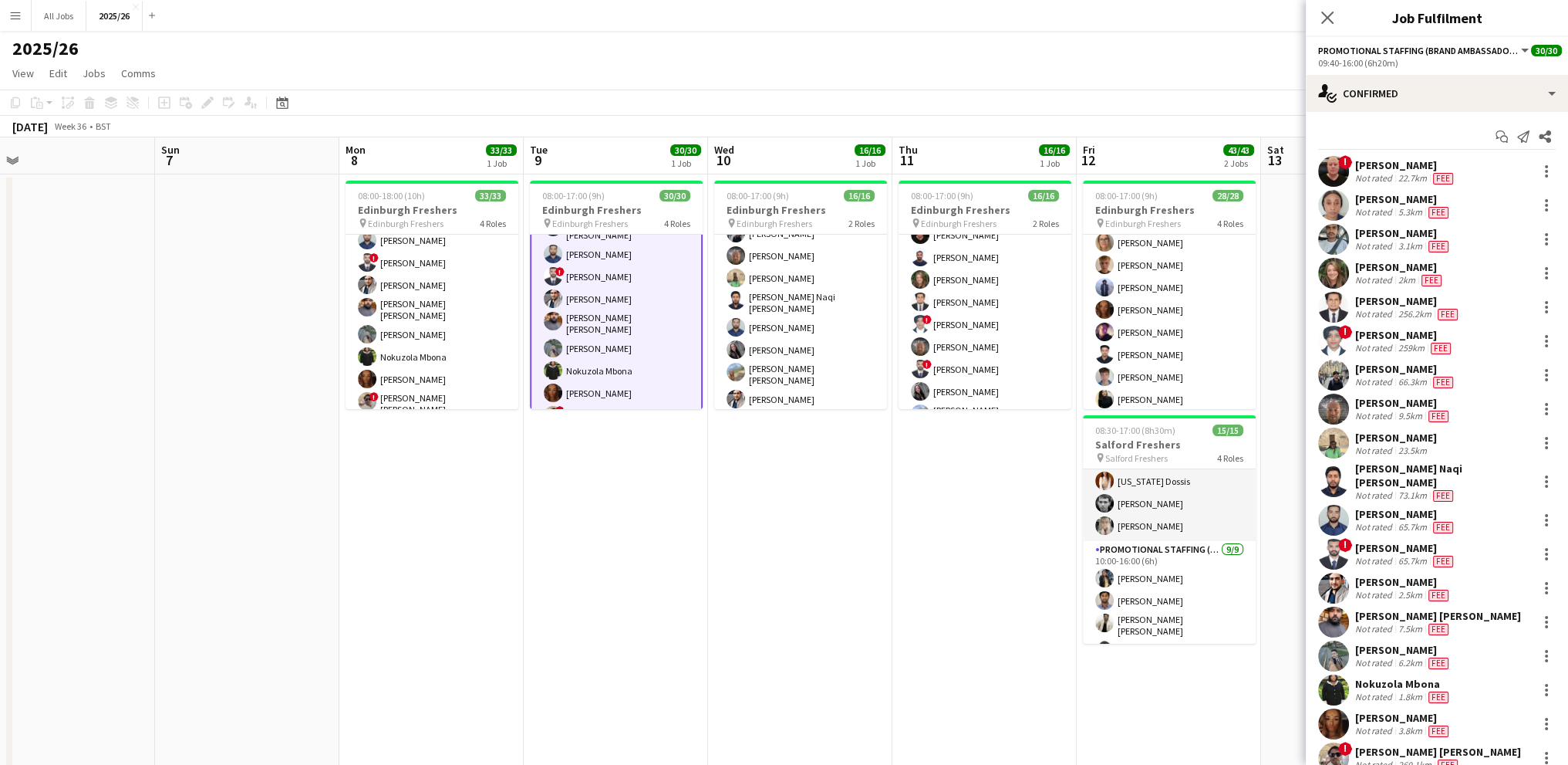
scroll to position [546, 0]
click at [1390, 609] on div "[PERSON_NAME] [PERSON_NAME]" at bounding box center [1437, 616] width 165 height 14
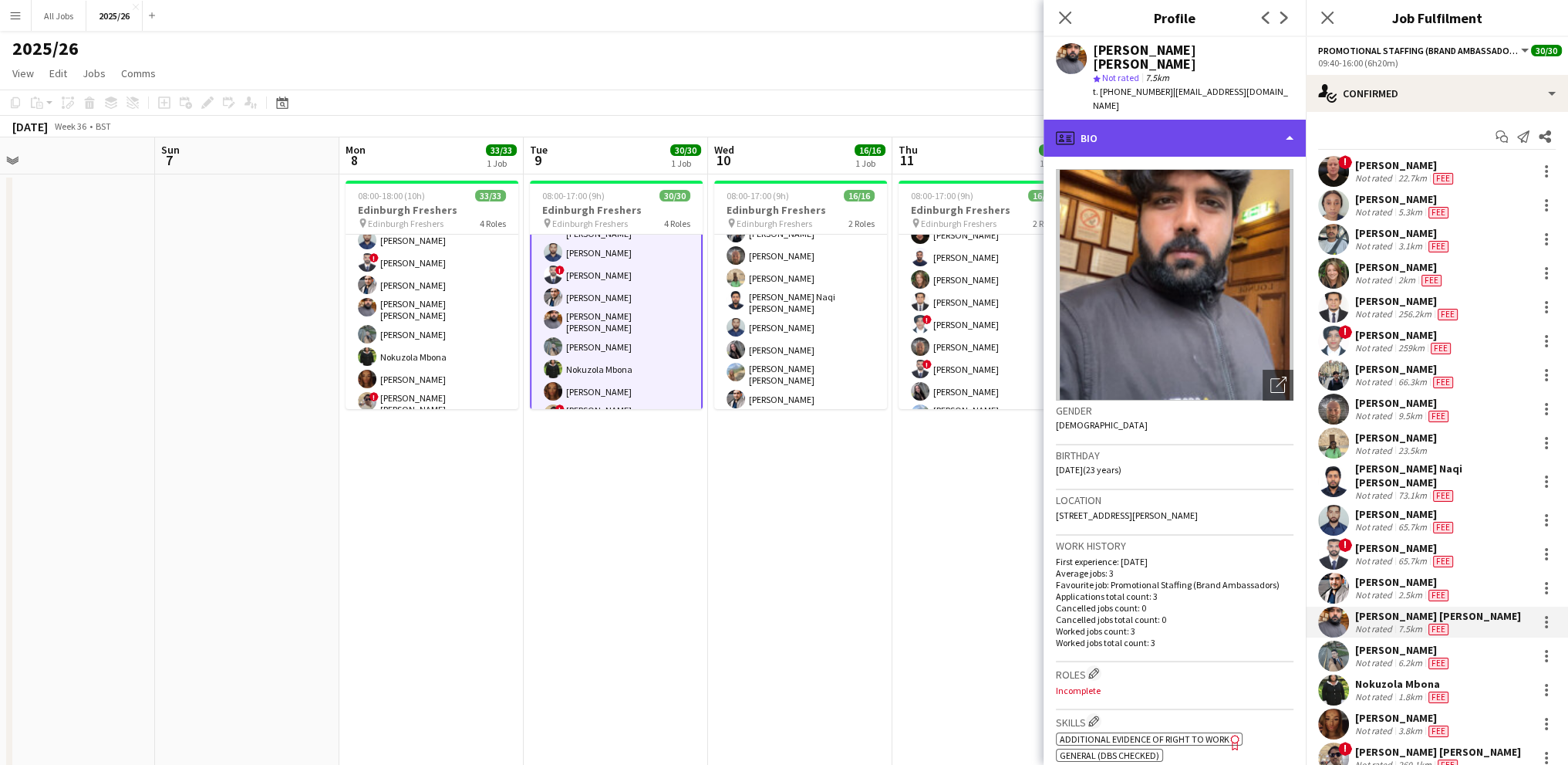
click at [1118, 120] on div "profile Bio" at bounding box center [1174, 138] width 262 height 37
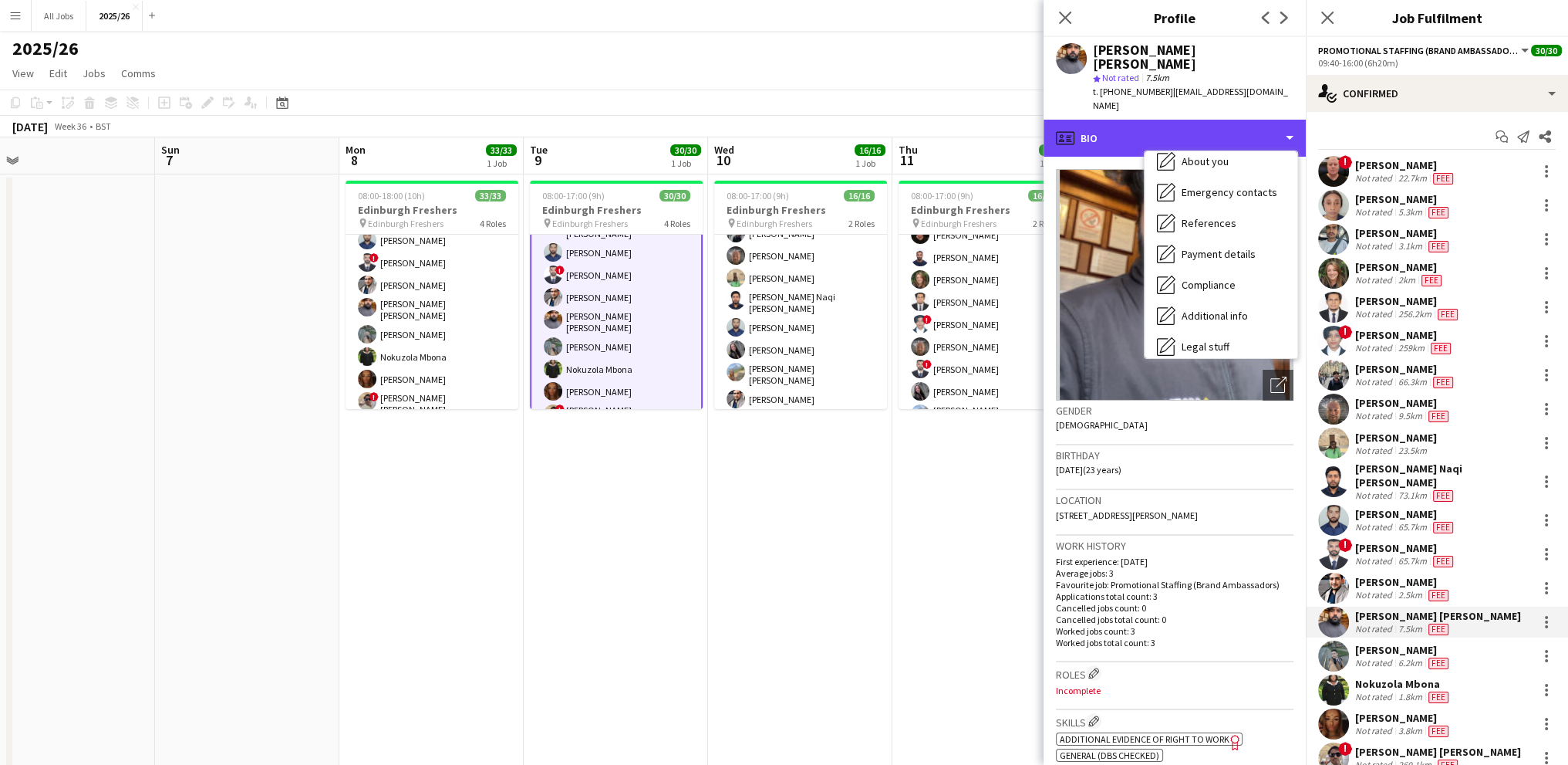
scroll to position [22, 0]
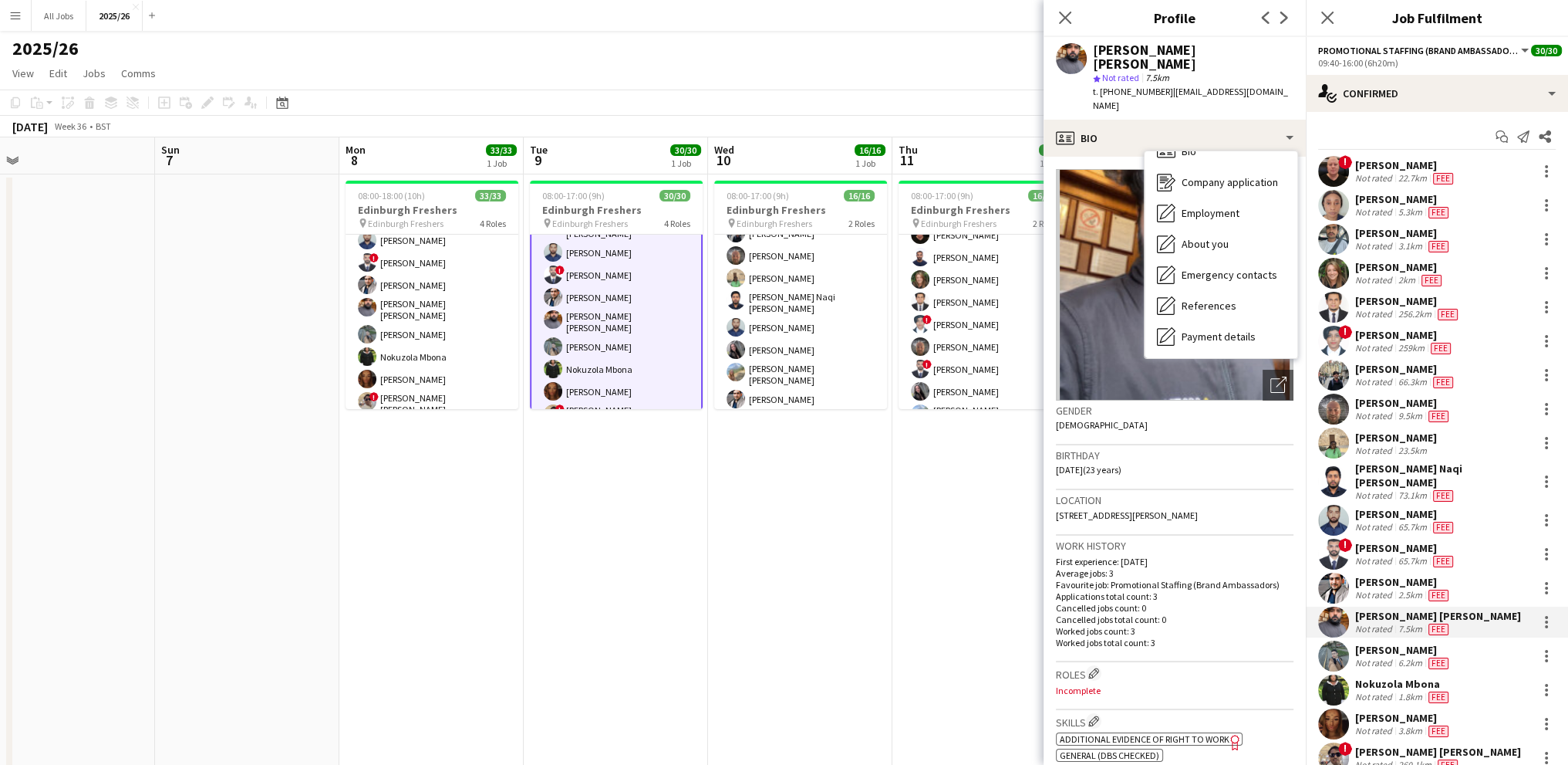
click at [792, 55] on div "2025/26 user user" at bounding box center [784, 46] width 1568 height 29
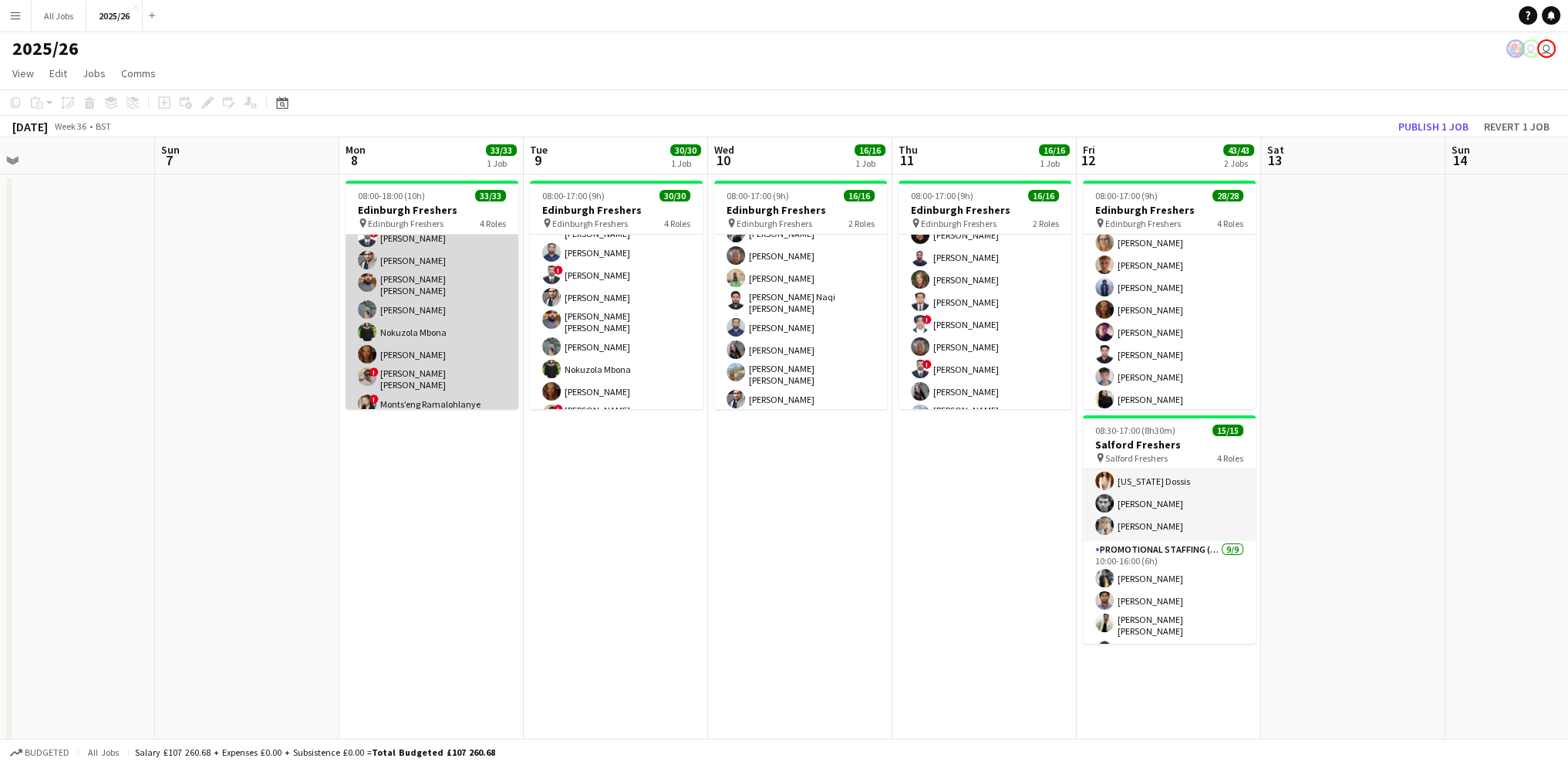
scroll to position [534, 0]
click at [423, 292] on app-card-role "Promotional Staffing (Brand Ambassadors) 23/23 09:40-17:00 (7h20m) ! [PERSON_NA…" at bounding box center [432, 298] width 173 height 559
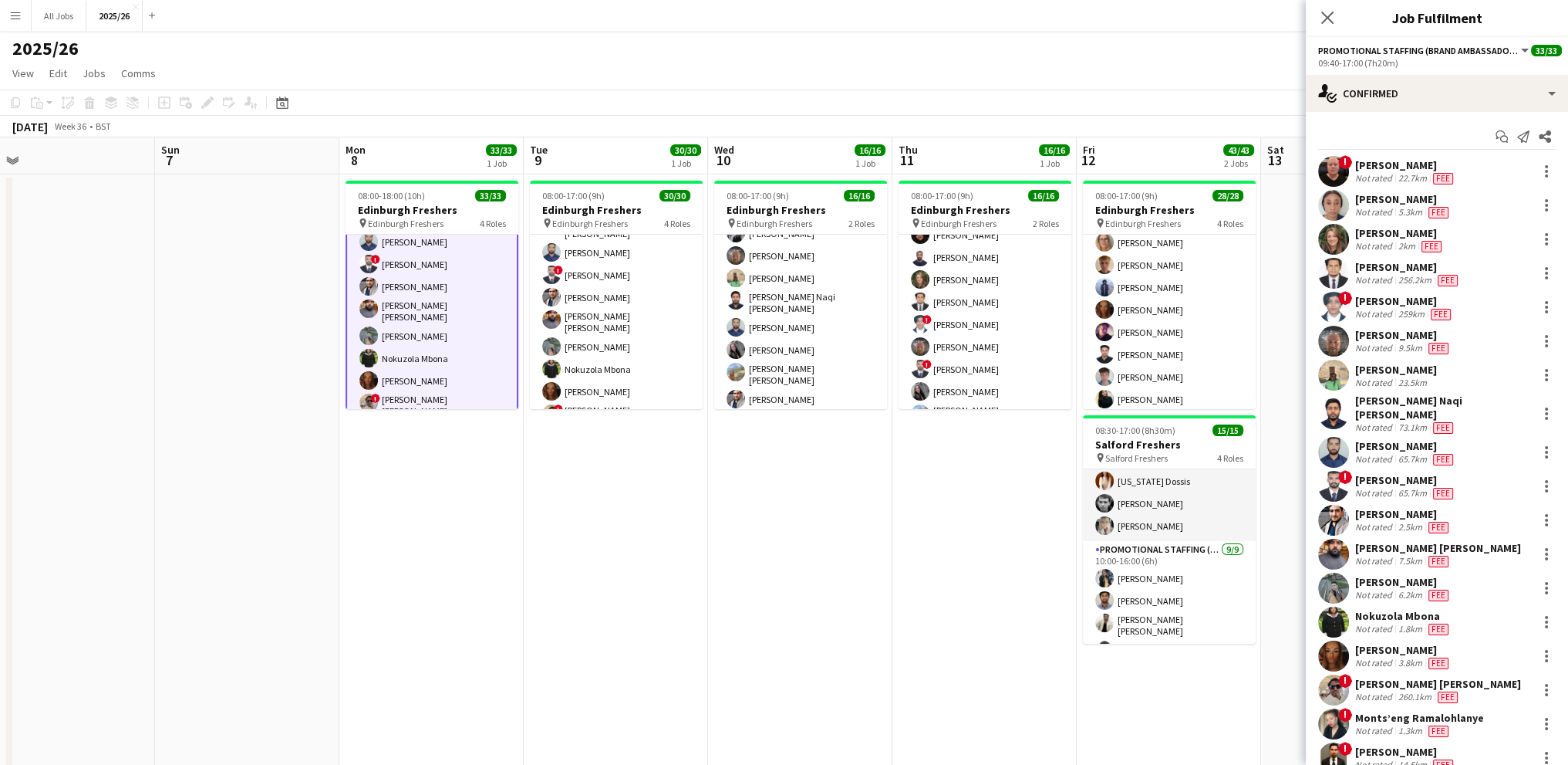
scroll to position [535, 0]
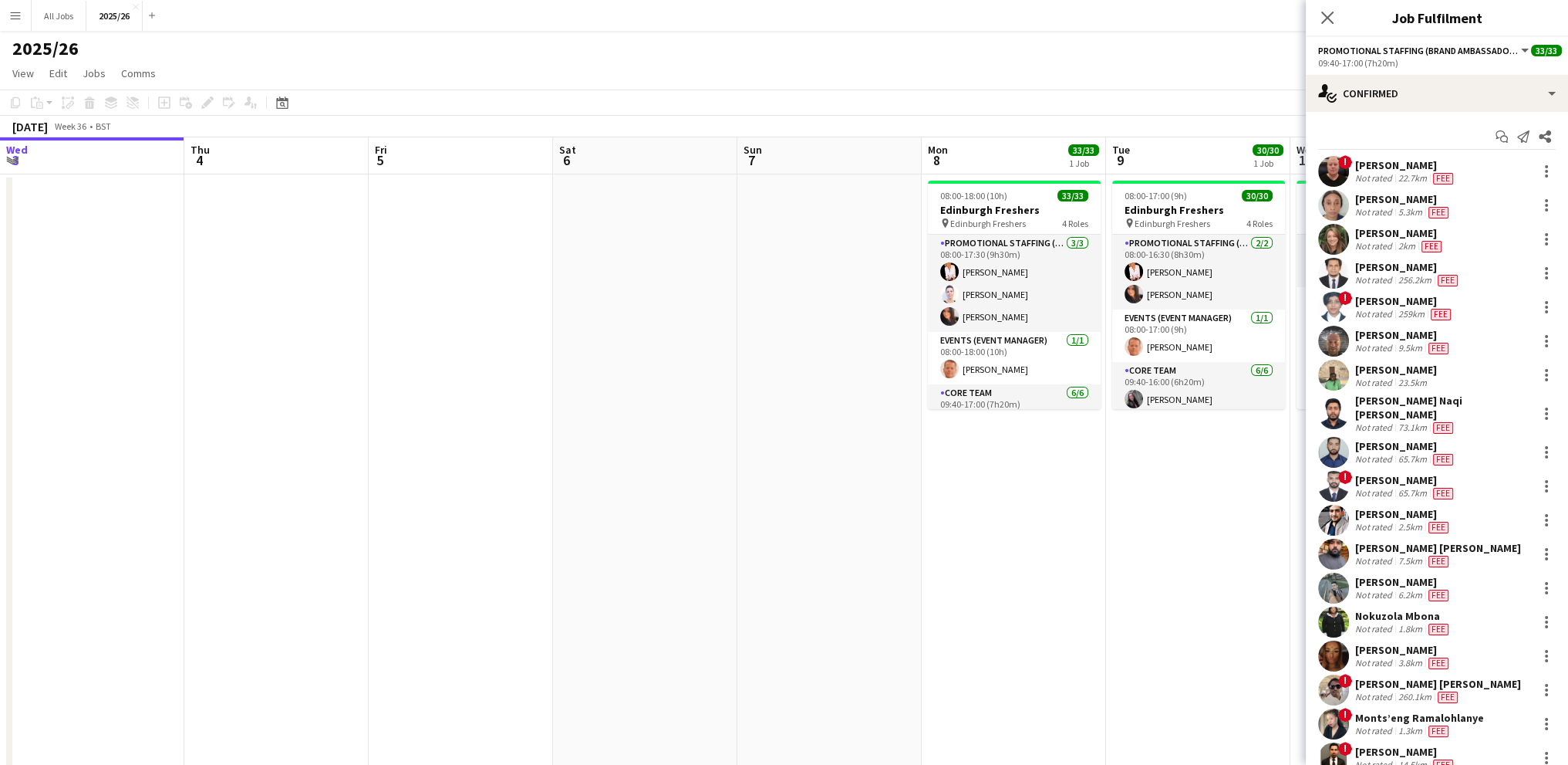
scroll to position [0, 397]
